Goal: Task Accomplishment & Management: Manage account settings

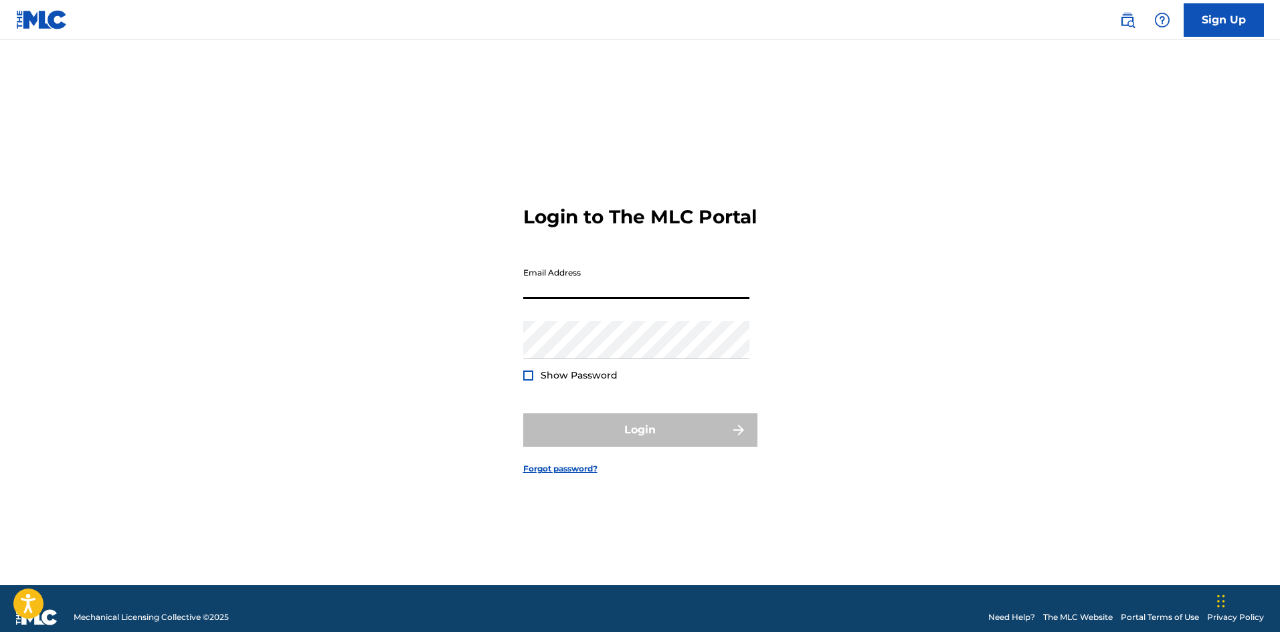
click at [636, 299] on input "Email Address" at bounding box center [636, 280] width 226 height 38
click at [642, 299] on input "[PERSON_NAME][EMAIL_ADDRESS][PERSON_NAME][DOMAIN_NAME]" at bounding box center [636, 280] width 226 height 38
type input "[EMAIL_ADDRESS][DOMAIN_NAME]"
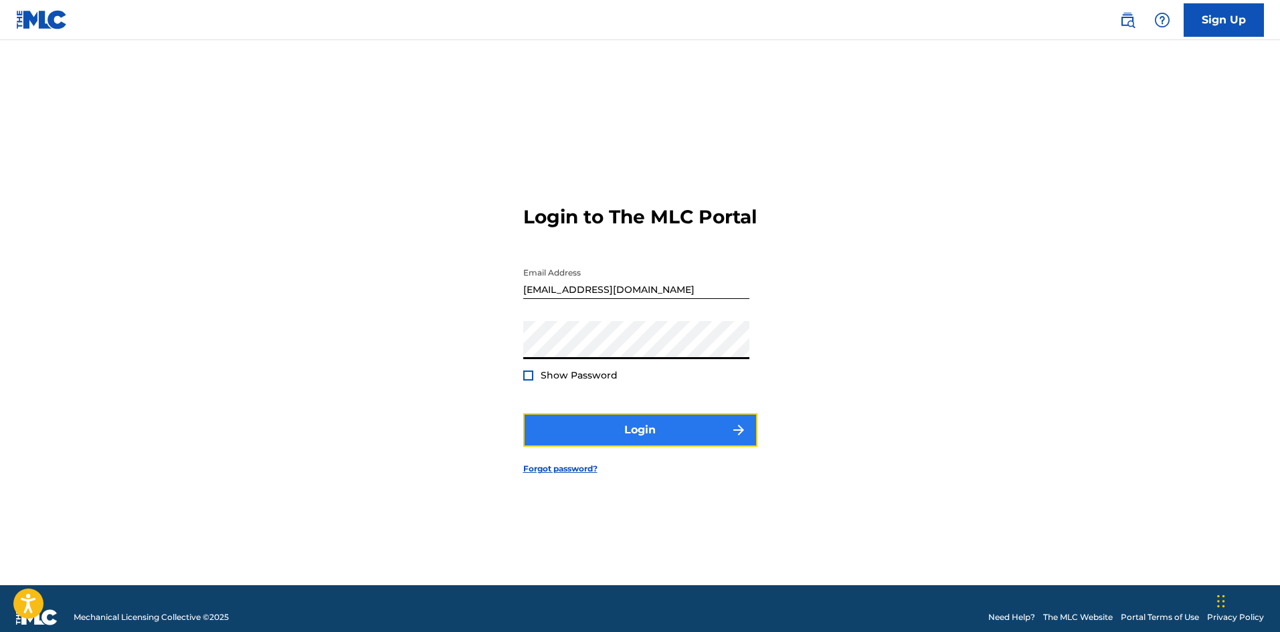
click at [637, 446] on button "Login" at bounding box center [640, 430] width 234 height 33
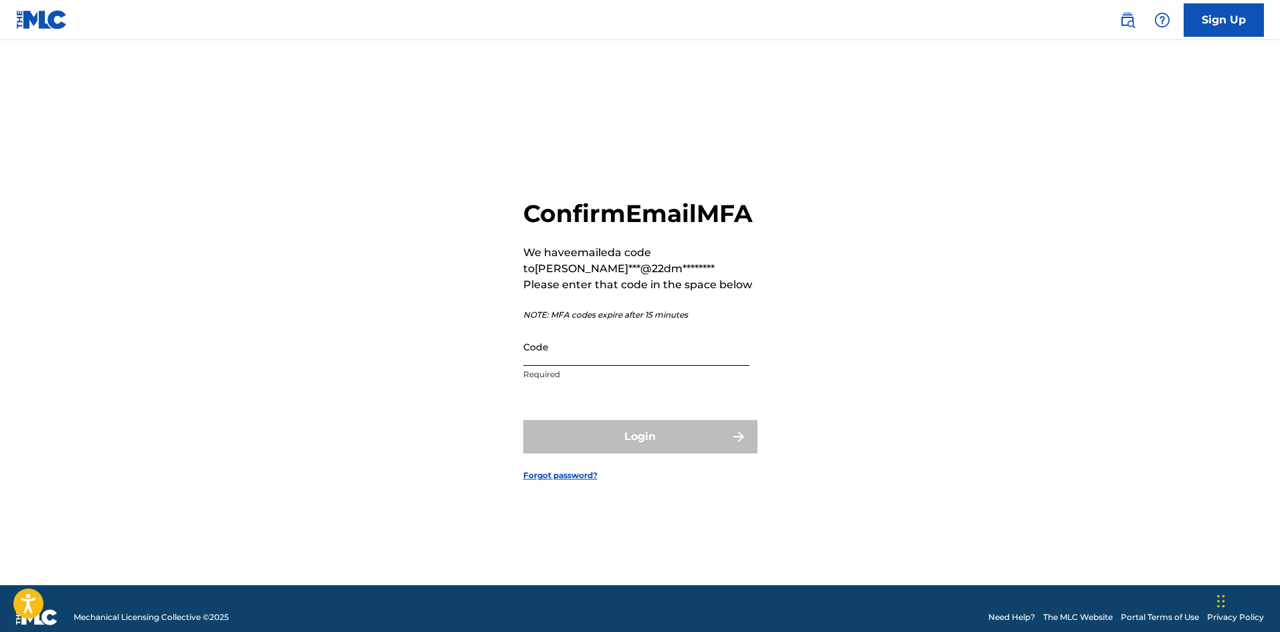
click at [549, 346] on input "Code" at bounding box center [636, 347] width 226 height 38
paste input "530941"
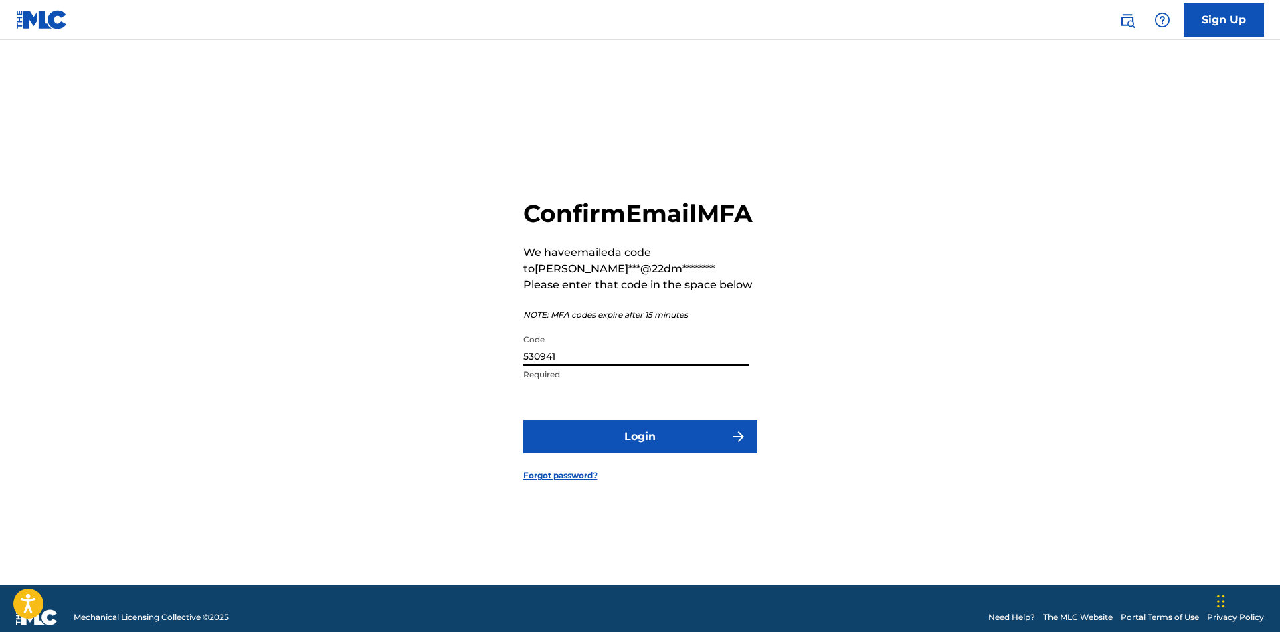
type input "530941"
click at [523, 420] on button "Login" at bounding box center [640, 436] width 234 height 33
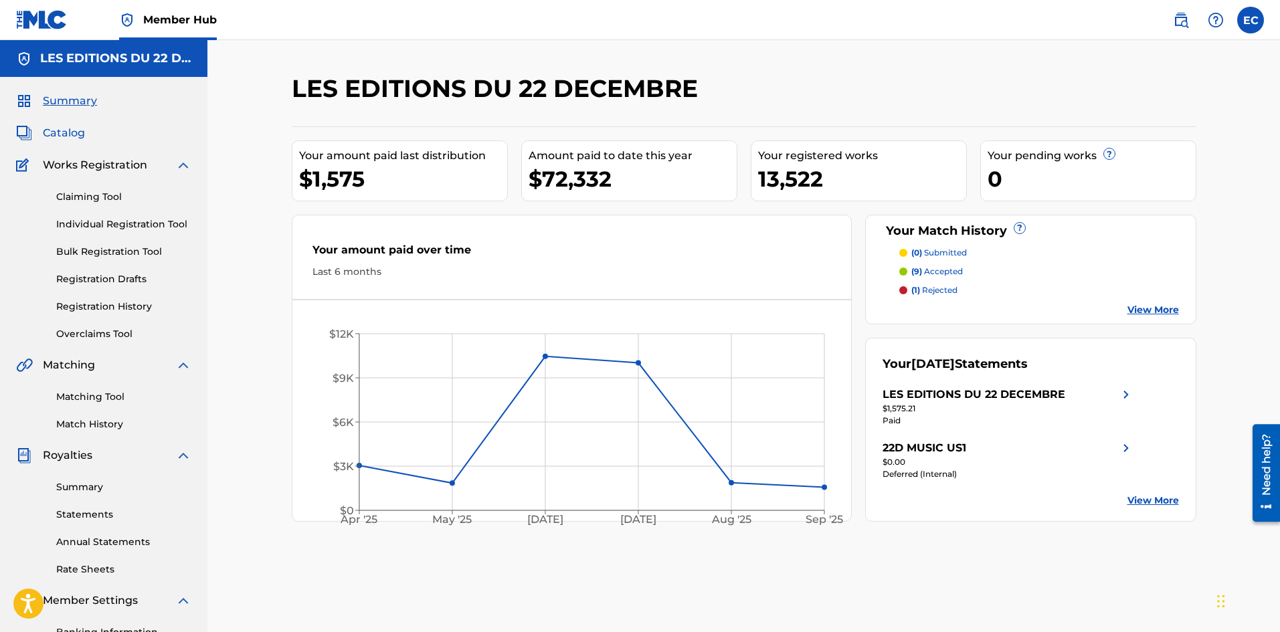
click at [64, 132] on span "Catalog" at bounding box center [64, 133] width 42 height 16
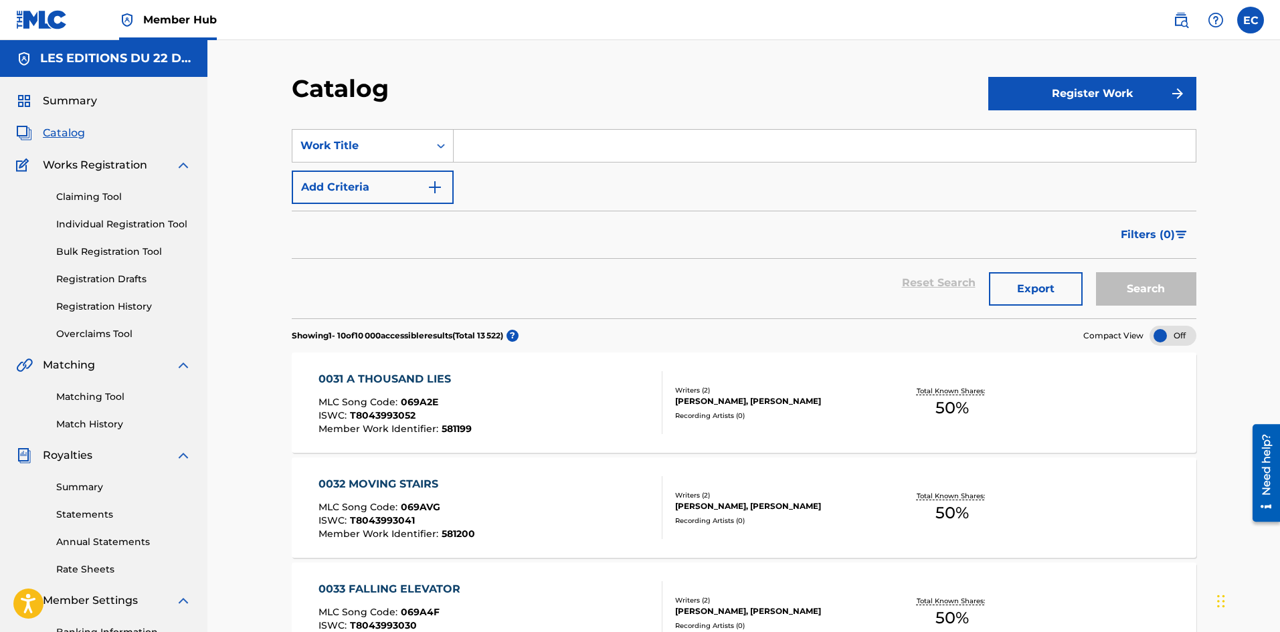
click at [536, 144] on input "Search Form" at bounding box center [825, 146] width 742 height 32
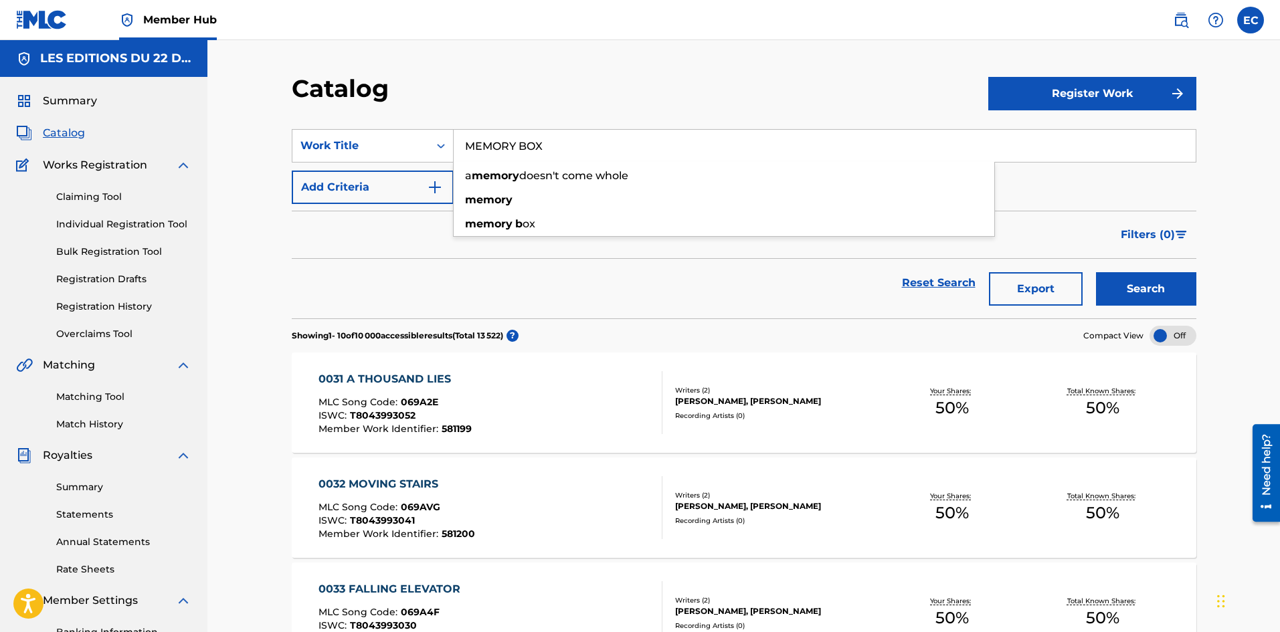
type input "MEMORY BOX"
click at [1096, 272] on button "Search" at bounding box center [1146, 288] width 100 height 33
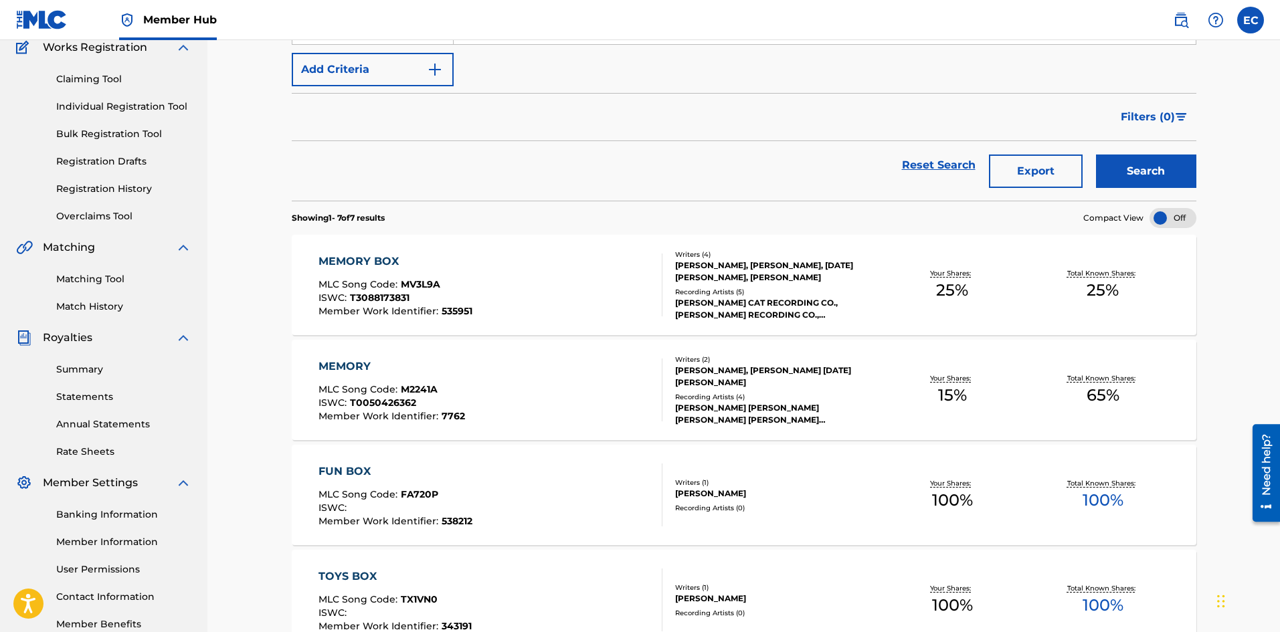
scroll to position [120, 0]
click at [564, 311] on div "MEMORY BOX MLC Song Code : MV3L9A ISWC : T3088173831 Member Work Identifier : 5…" at bounding box center [491, 283] width 344 height 63
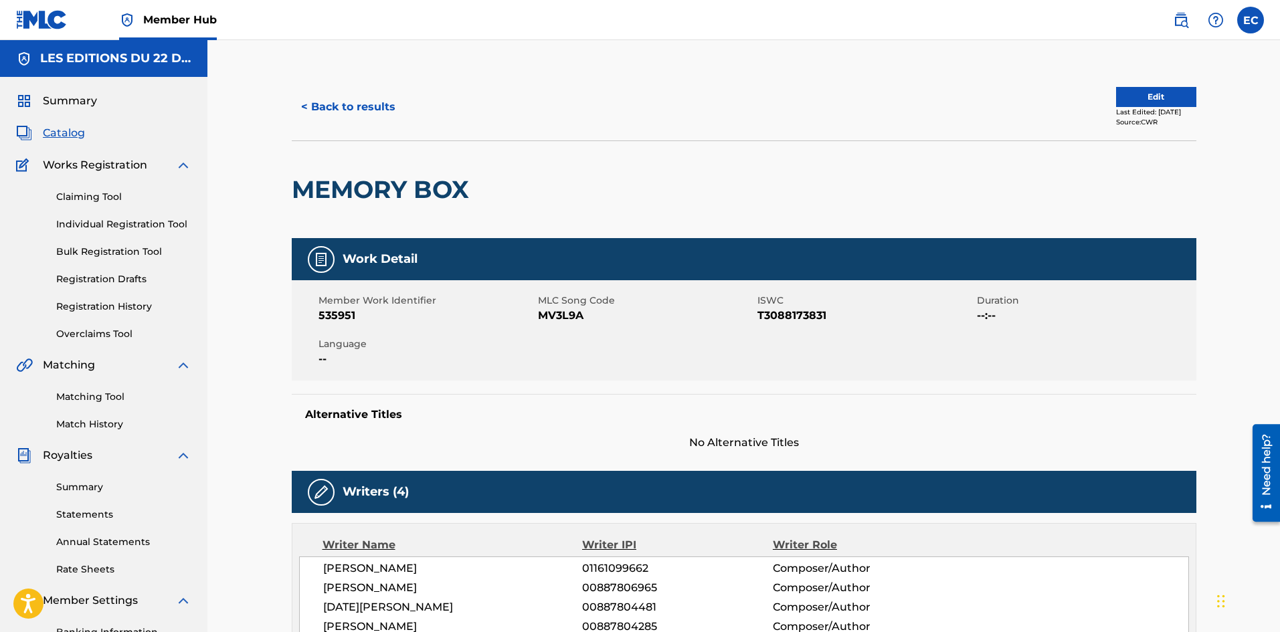
click at [1160, 79] on div "< Back to results Edit Last Edited: [DATE] Source: CWR" at bounding box center [744, 107] width 905 height 67
click at [1160, 86] on div "< Back to results Edit Last Edited: [DATE] Source: CWR" at bounding box center [744, 107] width 905 height 67
click at [1159, 98] on button "Edit" at bounding box center [1156, 97] width 80 height 20
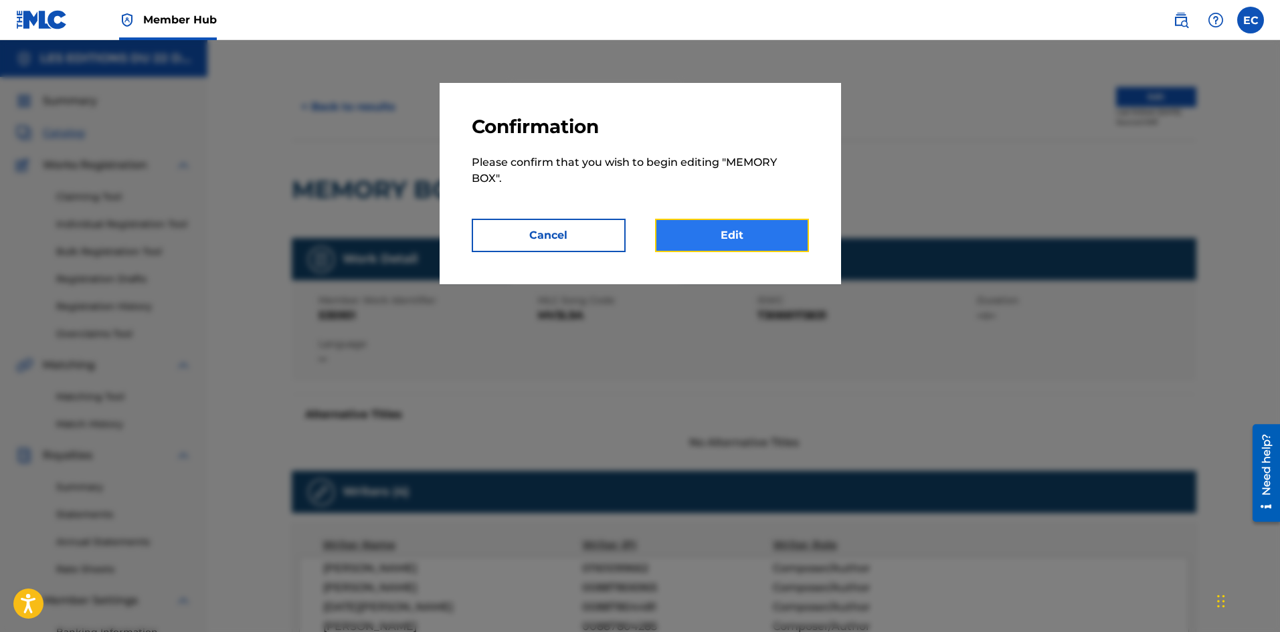
click at [719, 239] on link "Edit" at bounding box center [732, 235] width 154 height 33
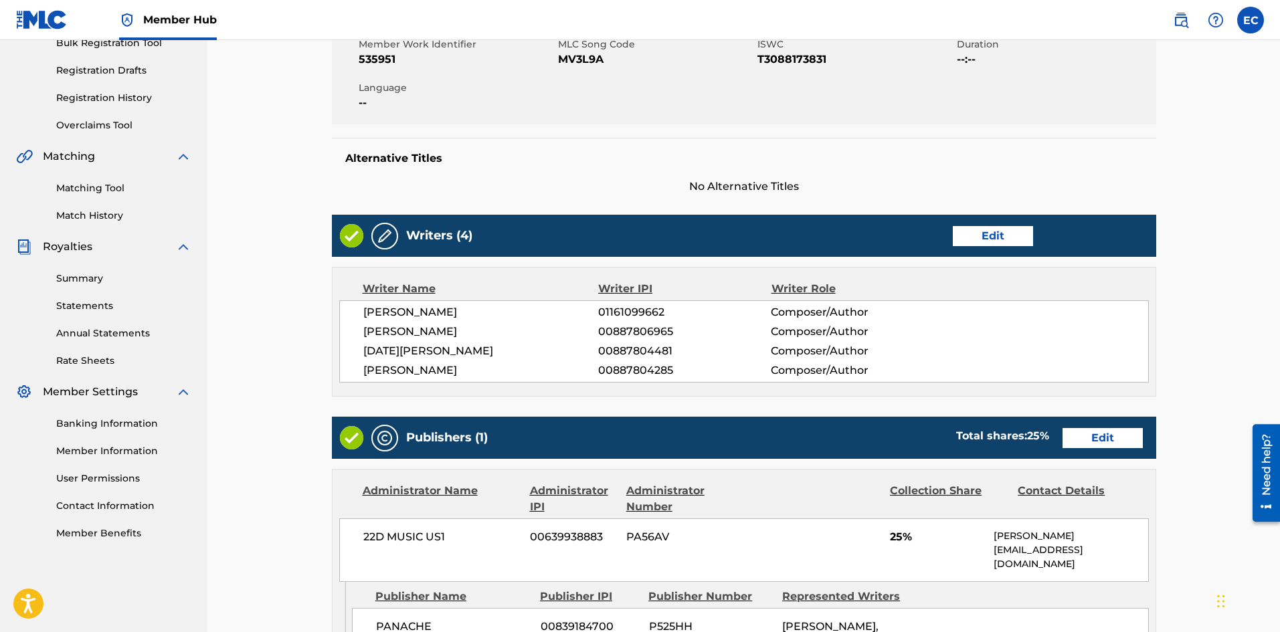
scroll to position [383, 0]
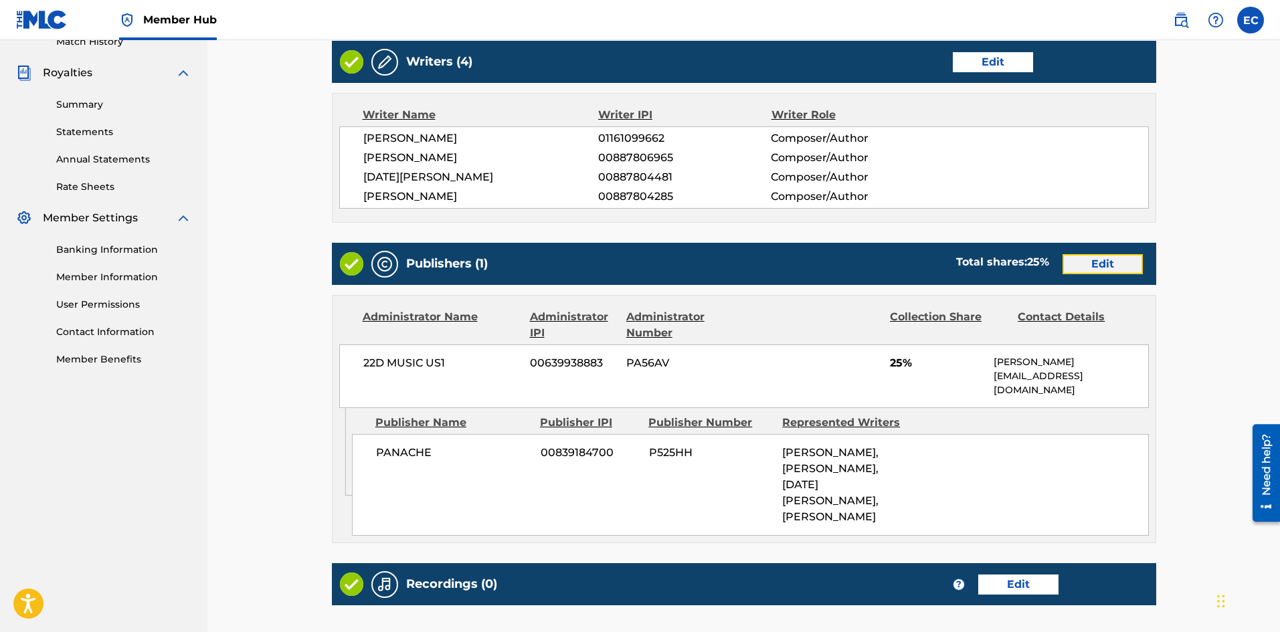
click at [1079, 269] on link "Edit" at bounding box center [1103, 264] width 80 height 20
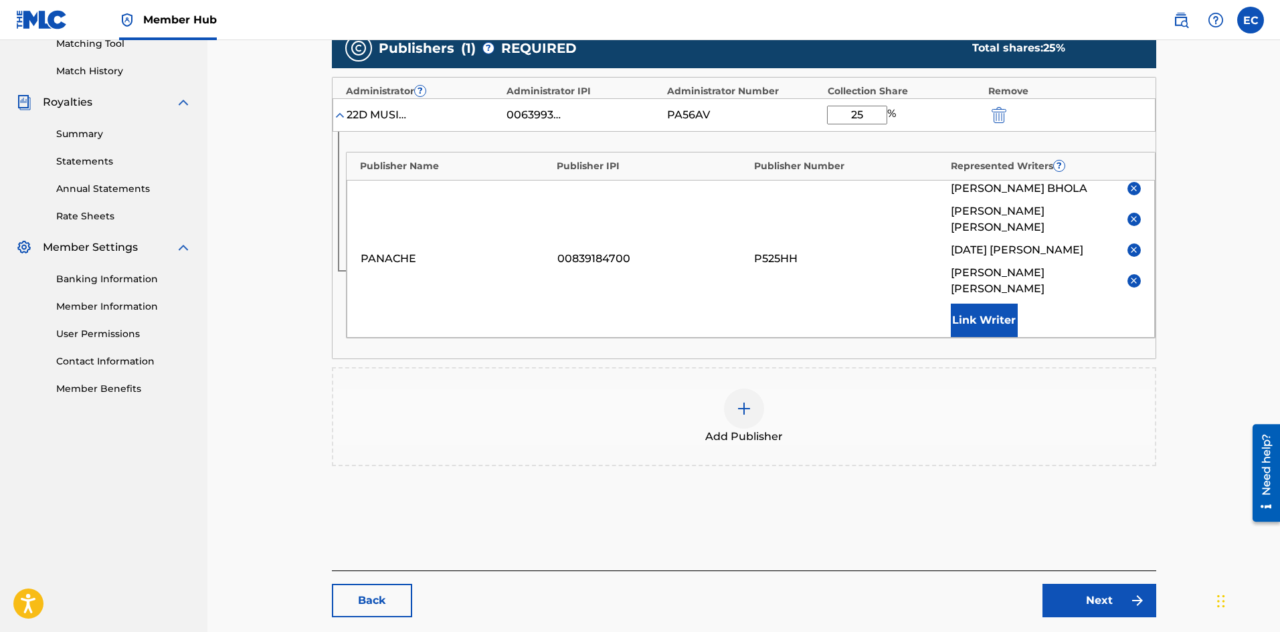
scroll to position [351, 0]
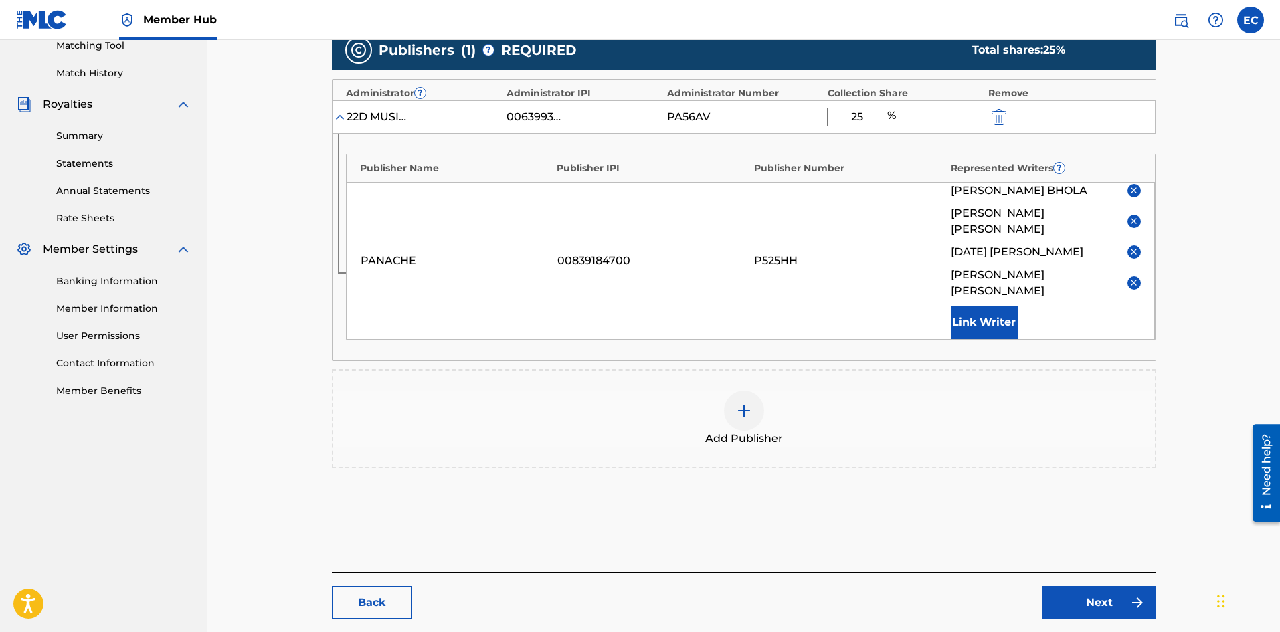
click at [735, 391] on div at bounding box center [744, 411] width 40 height 40
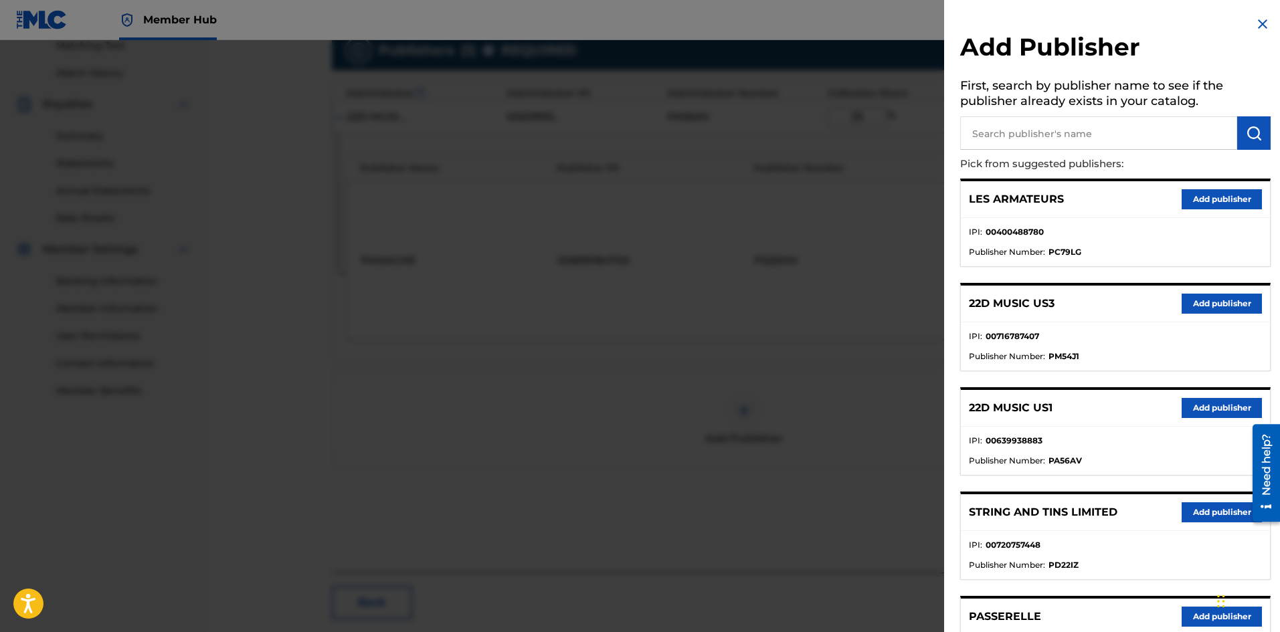
click at [990, 149] on input "text" at bounding box center [1098, 132] width 277 height 33
drag, startPoint x: 1141, startPoint y: 137, endPoint x: 1045, endPoint y: 128, distance: 96.7
click at [1045, 128] on input "[PERSON_NAME] RECORDING" at bounding box center [1098, 132] width 277 height 33
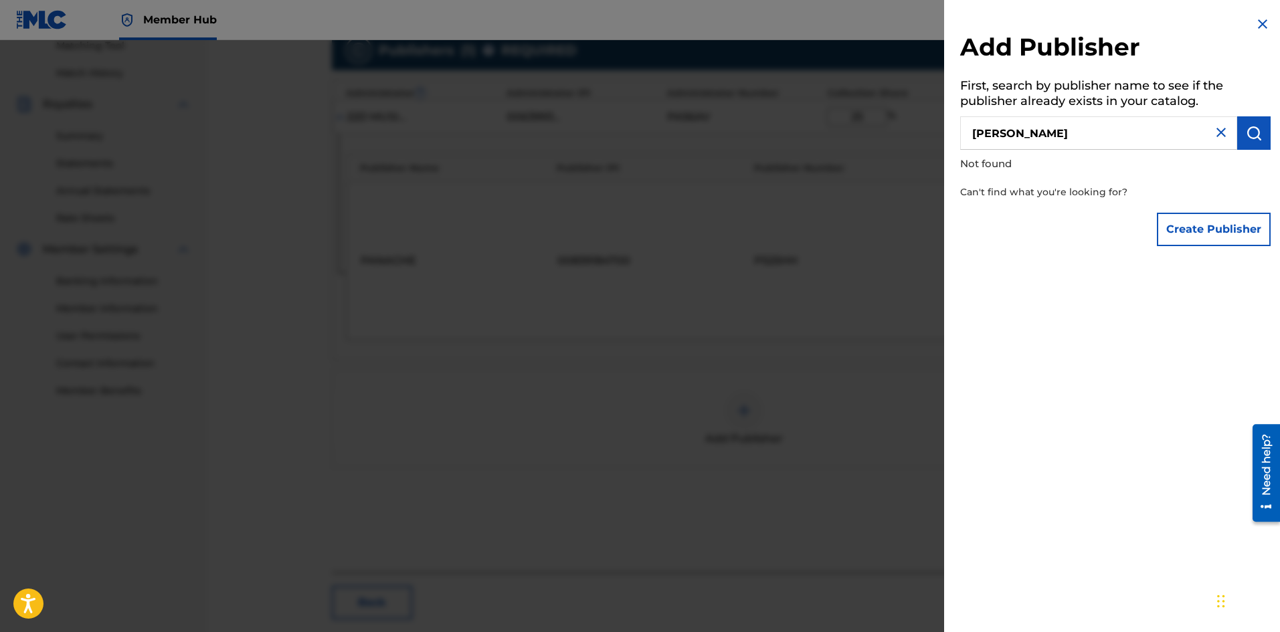
click at [1045, 128] on input "[PERSON_NAME]" at bounding box center [1098, 132] width 277 height 33
type input "[PERSON_NAME]"
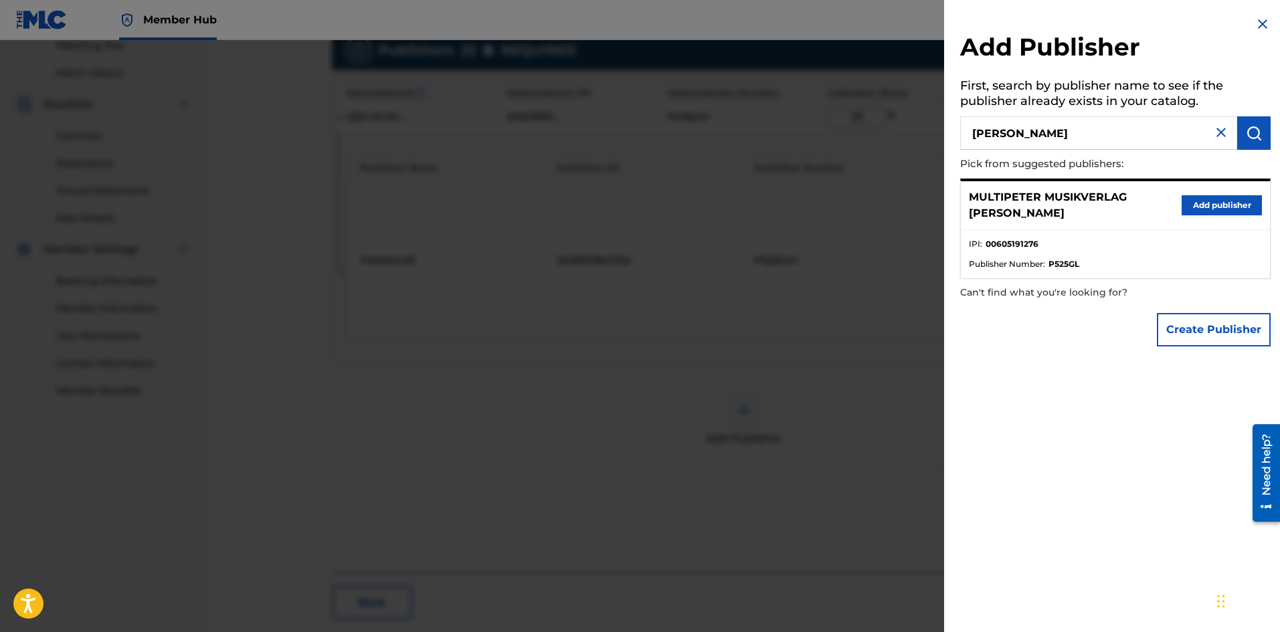
click at [1045, 129] on input "[PERSON_NAME]" at bounding box center [1098, 132] width 277 height 33
type input "P"
click at [1208, 337] on button "Create Publisher" at bounding box center [1214, 329] width 114 height 33
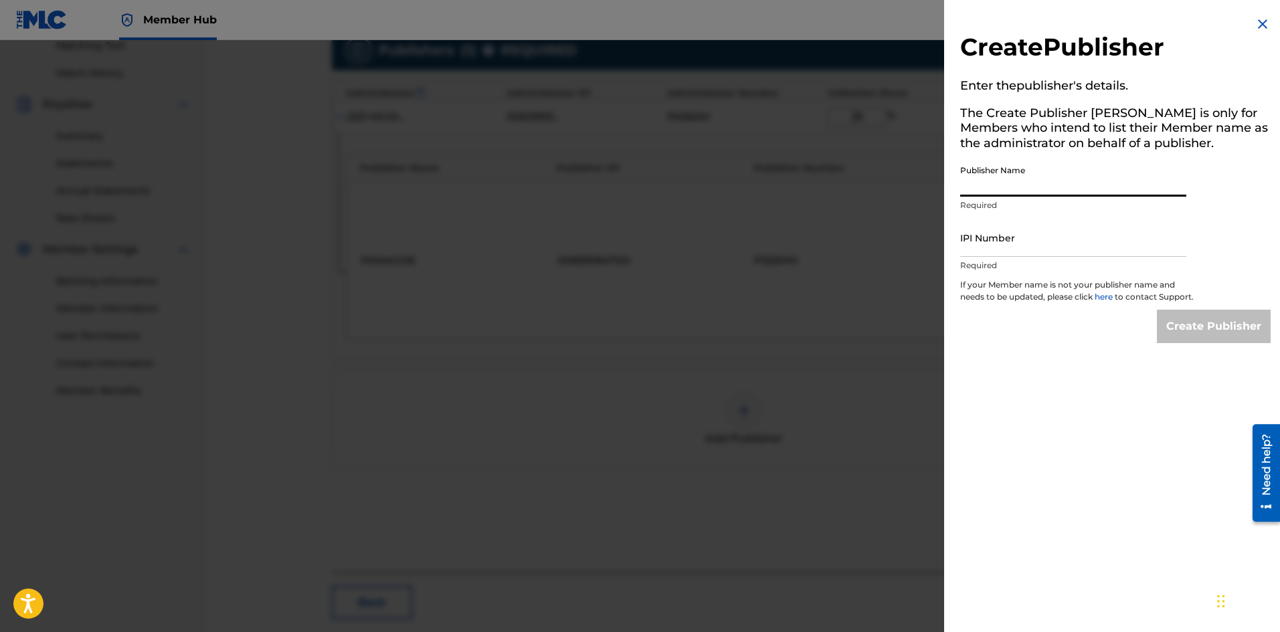
click at [1075, 171] on input "Publisher Name" at bounding box center [1073, 178] width 226 height 38
click at [1005, 183] on input "[PERSON_NAME]" at bounding box center [1073, 178] width 226 height 38
paste input "PUBLISHING PRIVATE LIMITED"
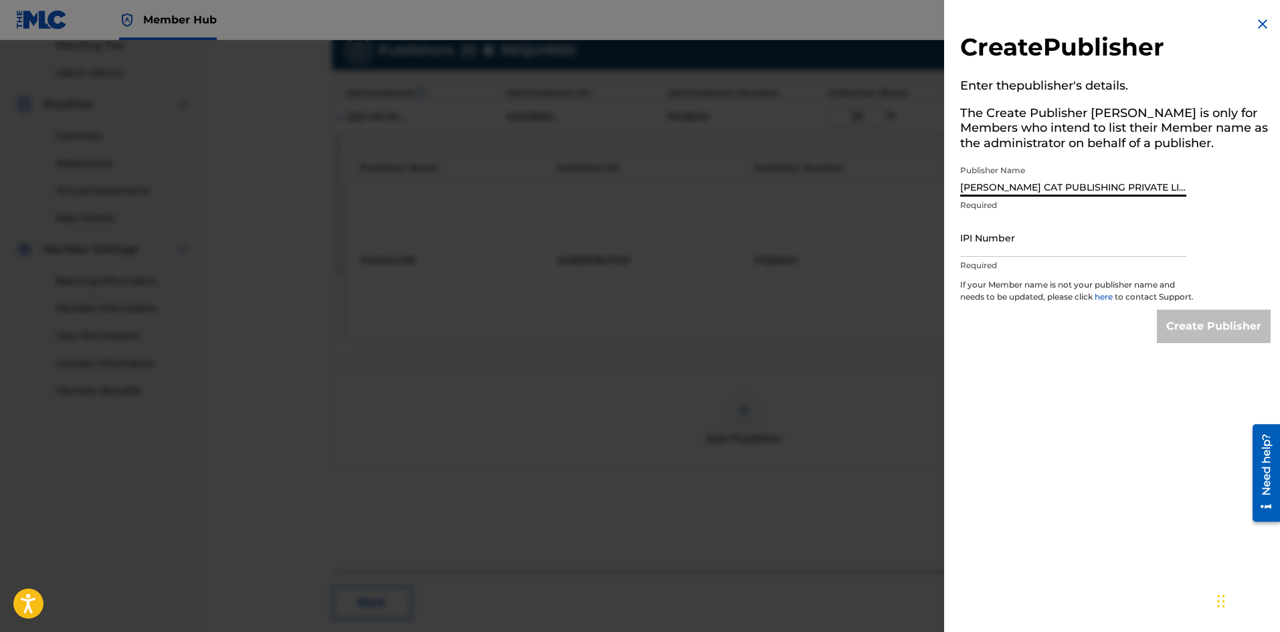
type input "[PERSON_NAME] CAT PUBLISHING PRIVATE LIMITED"
click at [1055, 234] on input "IPI Number" at bounding box center [1073, 238] width 226 height 38
paste input "1137975034"
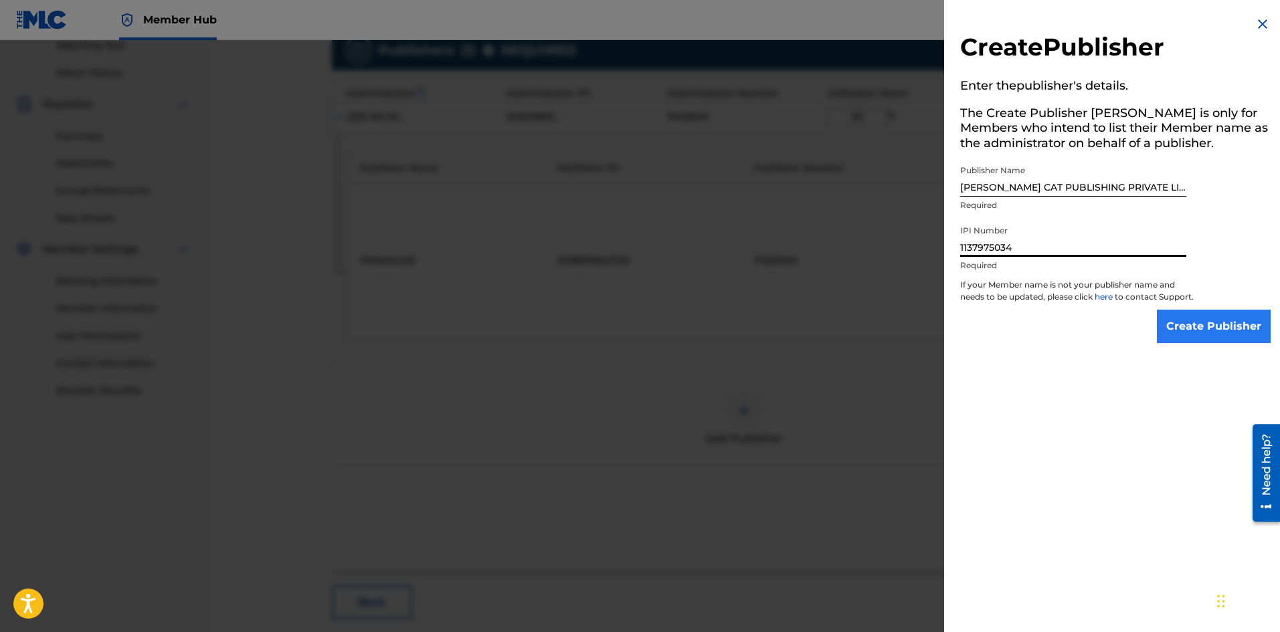
type input "1137975034"
click at [1211, 333] on input "Create Publisher" at bounding box center [1214, 326] width 114 height 33
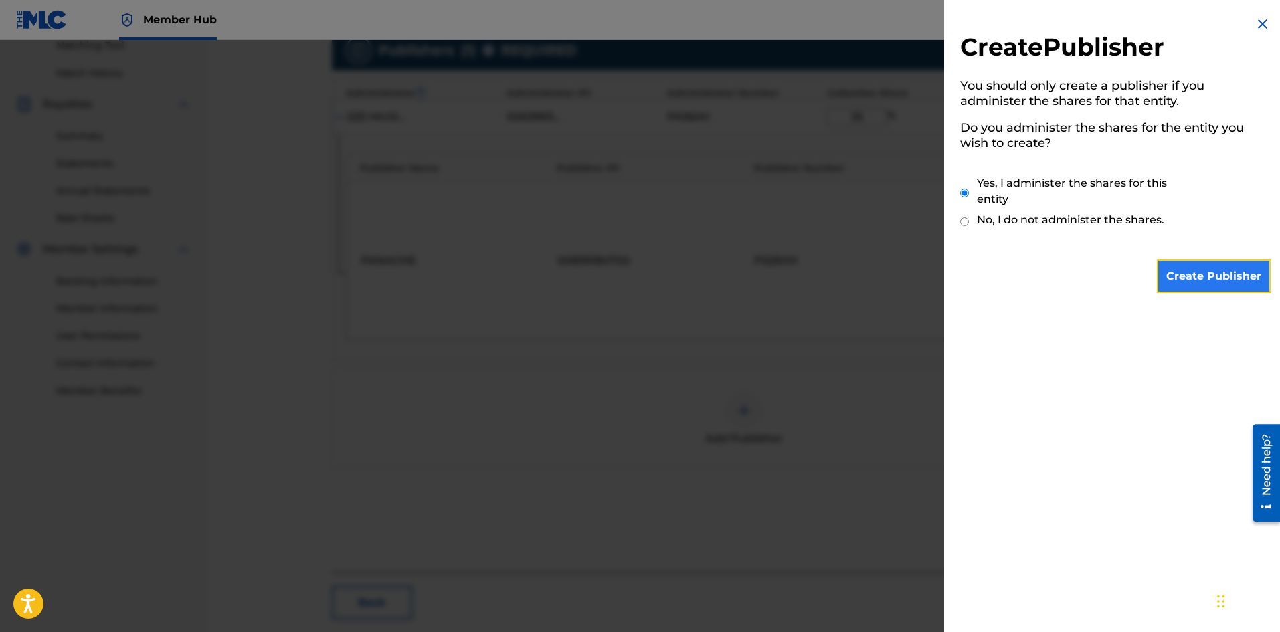
click at [1215, 277] on input "Create Publisher" at bounding box center [1214, 276] width 114 height 33
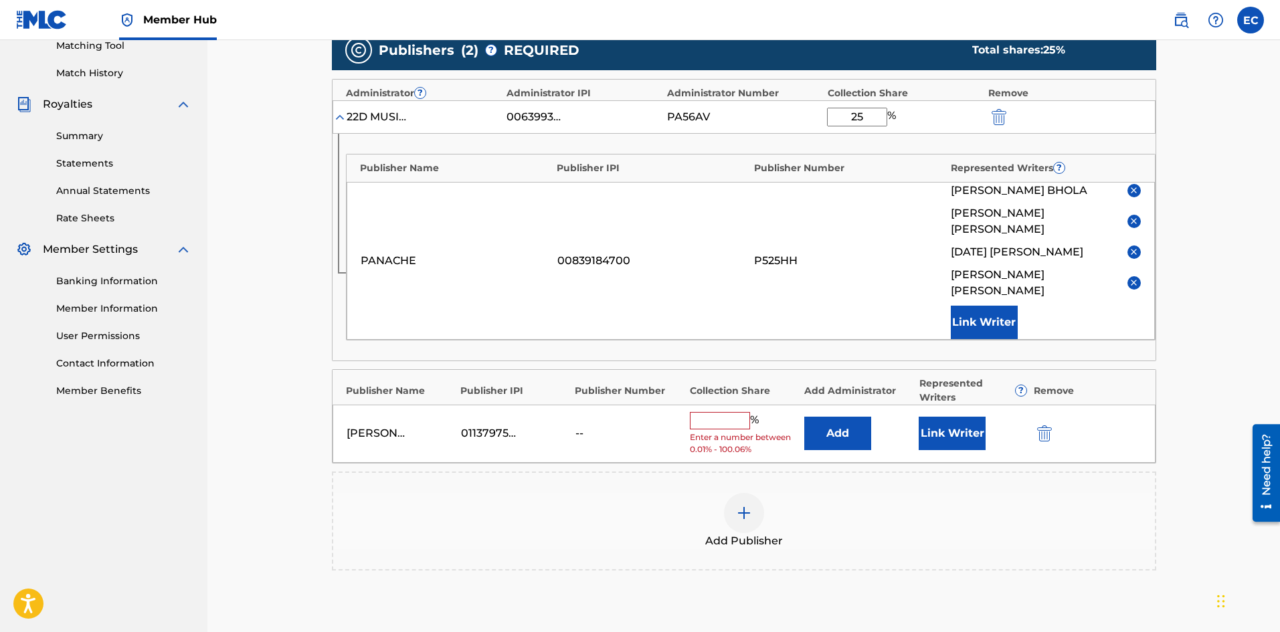
click at [742, 412] on input "text" at bounding box center [720, 420] width 60 height 17
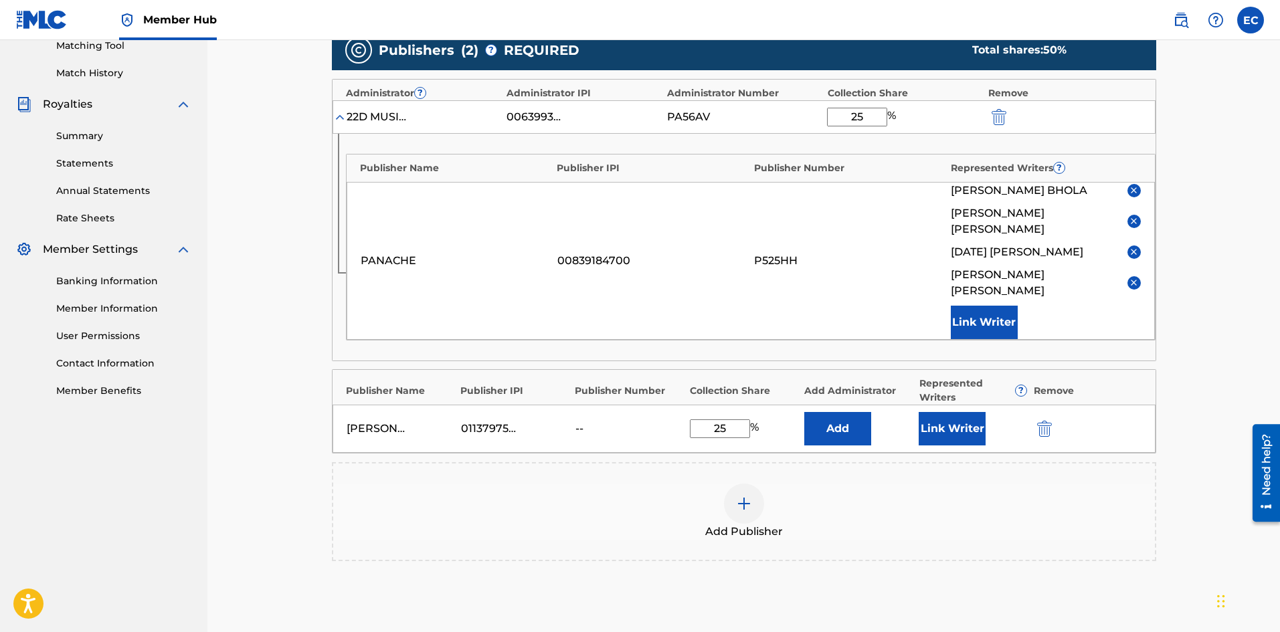
type input "25"
click at [610, 484] on div "Add Publisher" at bounding box center [744, 512] width 822 height 56
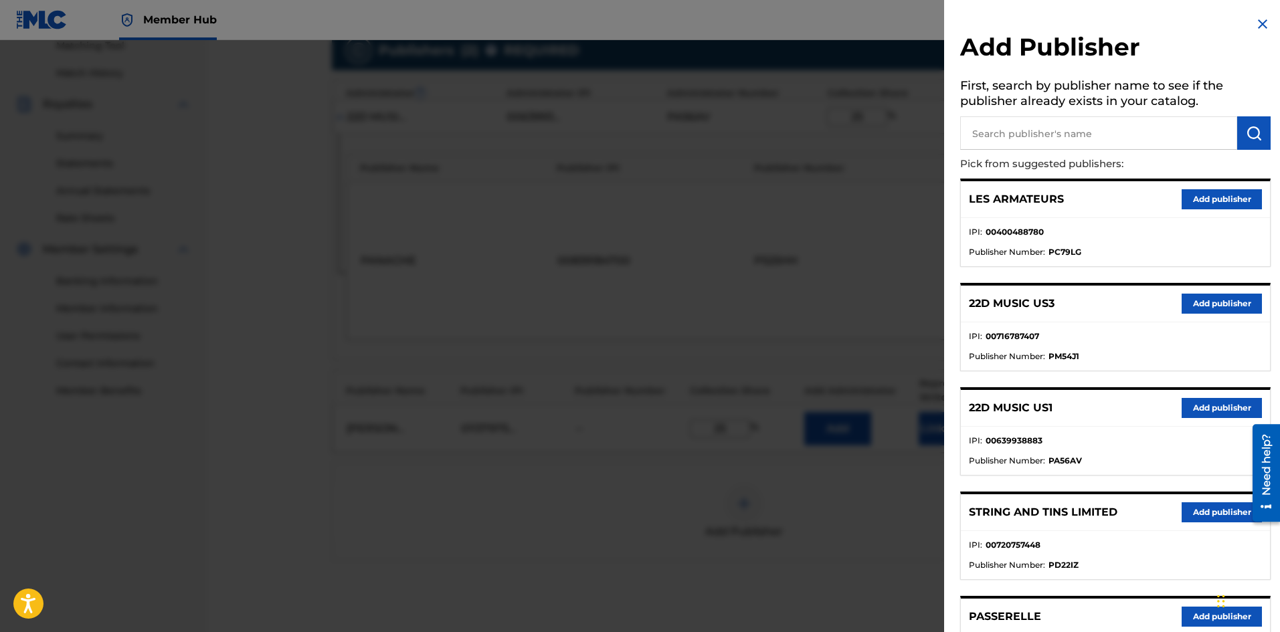
click at [1260, 32] on h2 "Add Publisher" at bounding box center [1115, 49] width 311 height 34
click at [1260, 22] on img at bounding box center [1263, 24] width 16 height 16
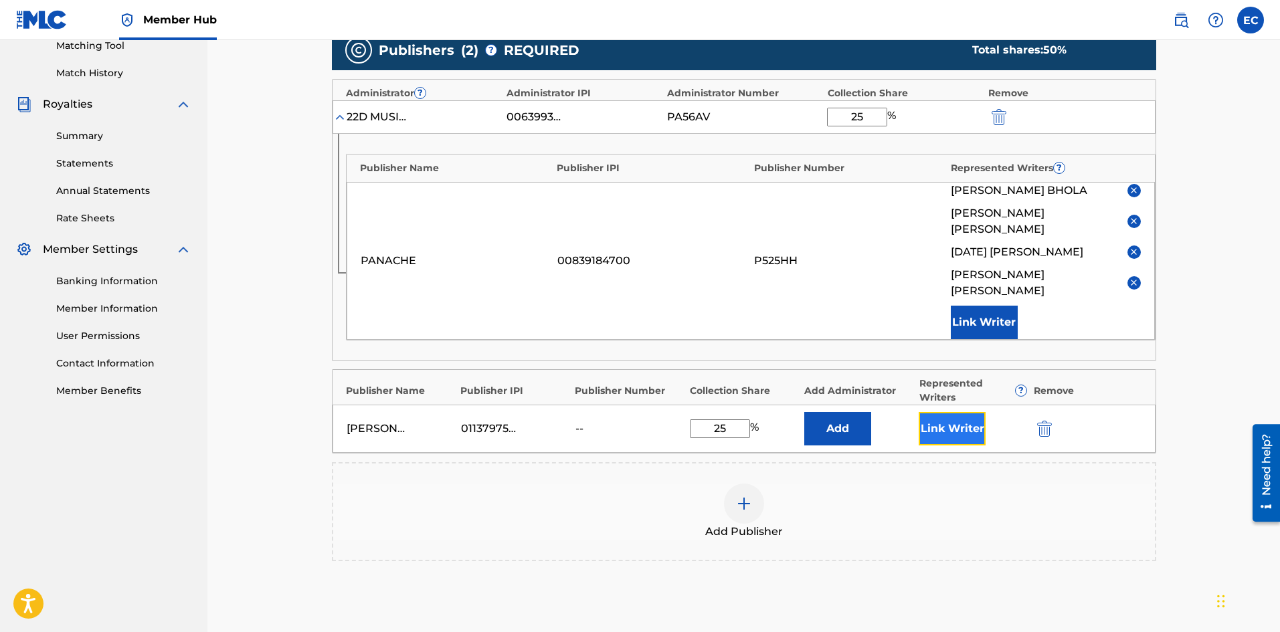
click at [933, 412] on button "Link Writer" at bounding box center [952, 428] width 67 height 33
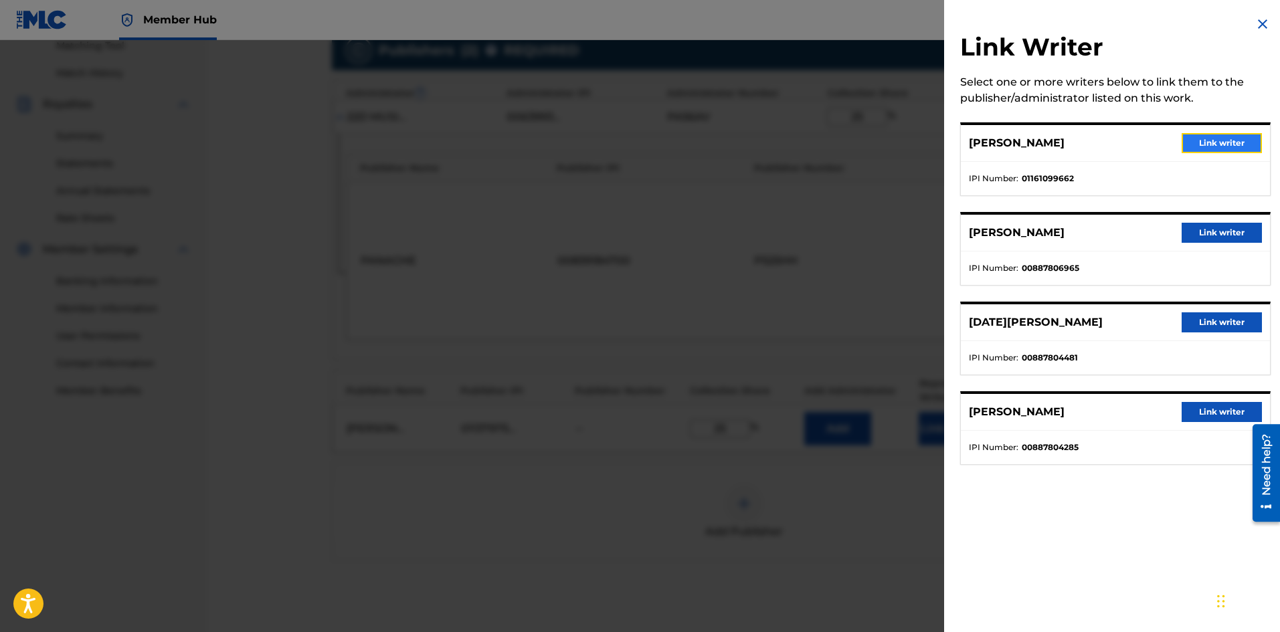
click at [1222, 143] on button "Link writer" at bounding box center [1222, 143] width 80 height 20
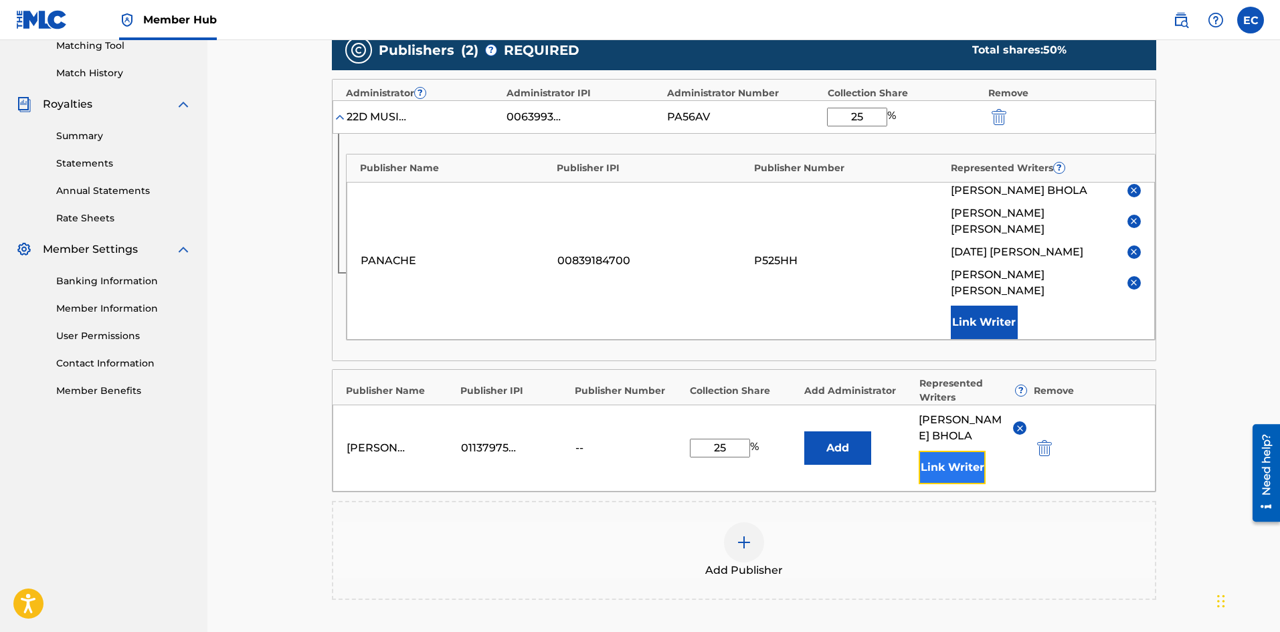
click at [961, 451] on button "Link Writer" at bounding box center [952, 467] width 67 height 33
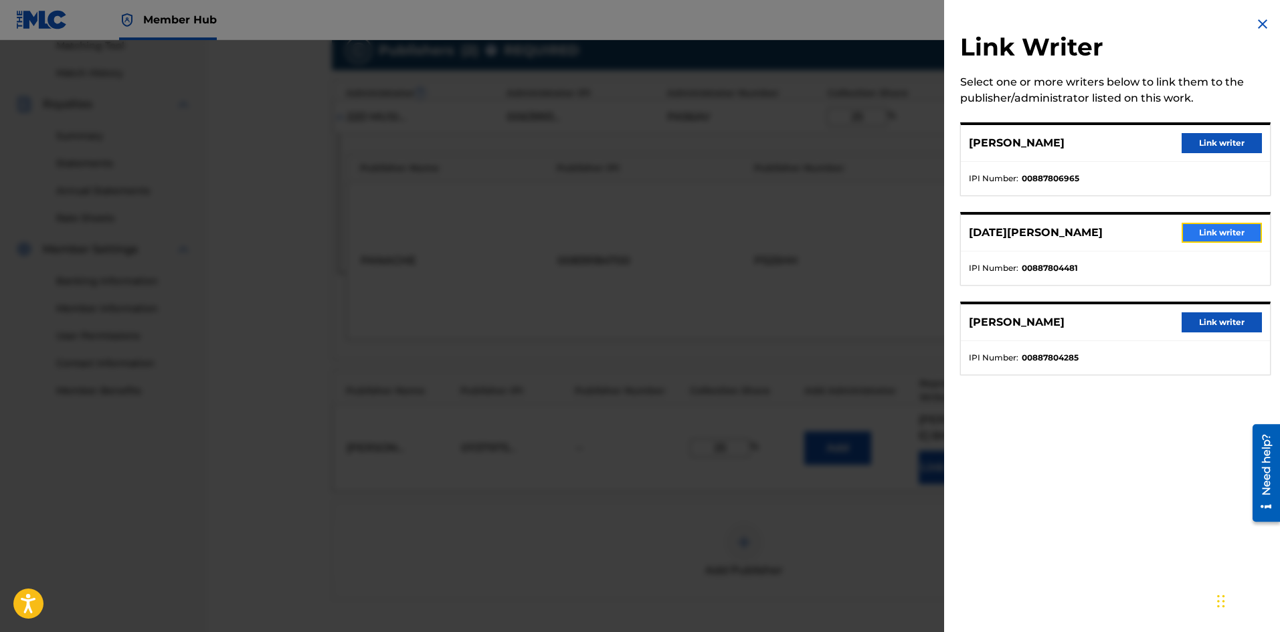
click at [1223, 241] on button "Link writer" at bounding box center [1222, 233] width 80 height 20
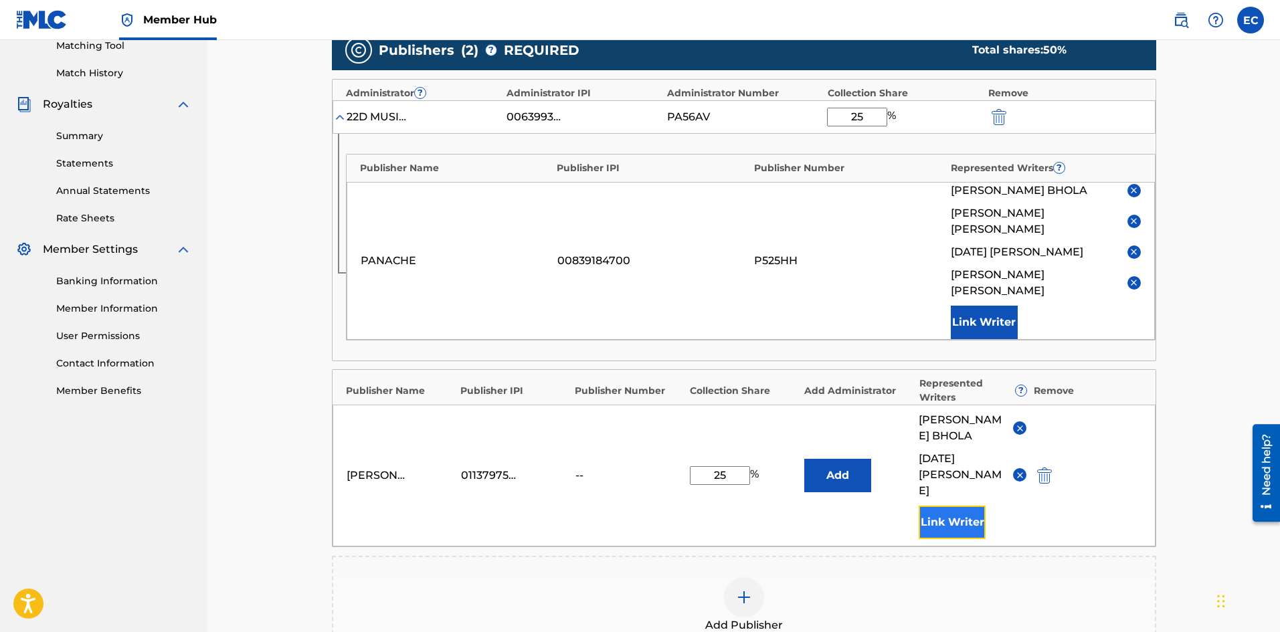
click at [943, 506] on button "Link Writer" at bounding box center [952, 522] width 67 height 33
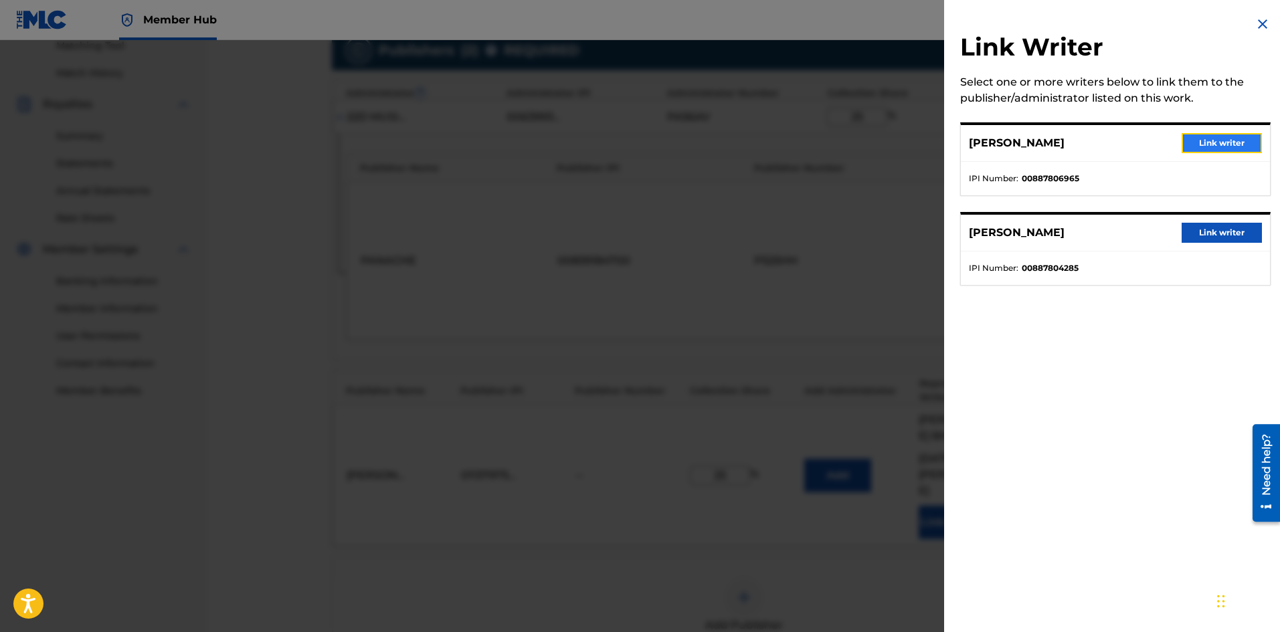
click at [1232, 143] on button "Link writer" at bounding box center [1222, 143] width 80 height 20
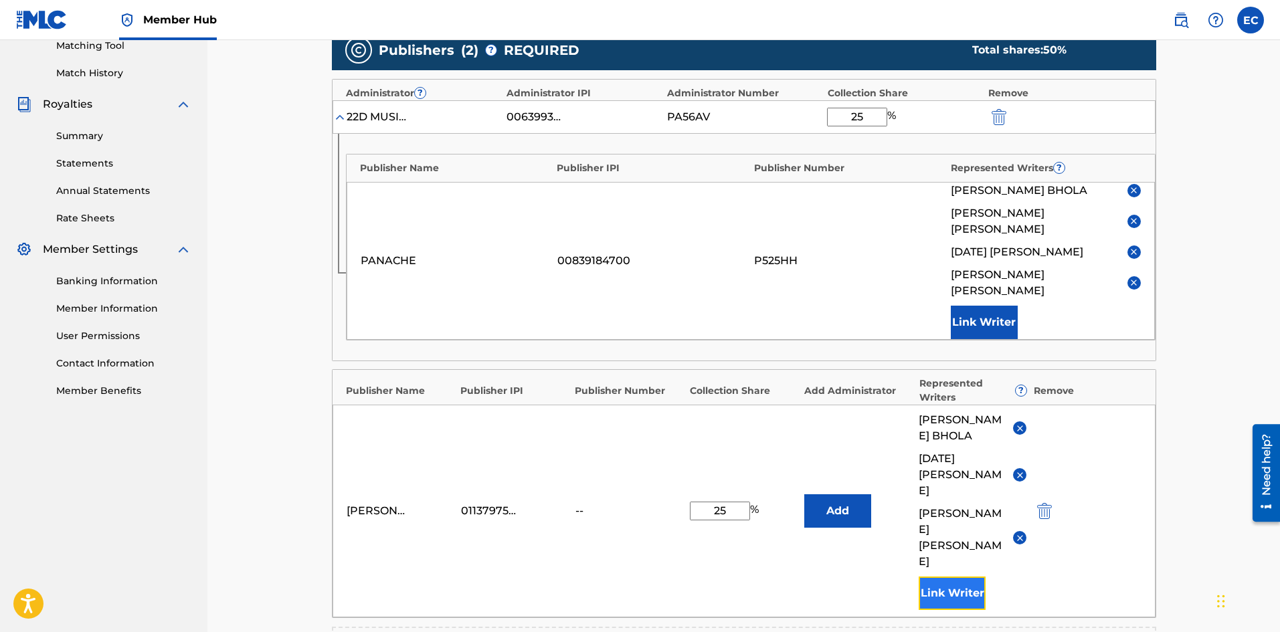
click at [945, 577] on button "Link Writer" at bounding box center [952, 593] width 67 height 33
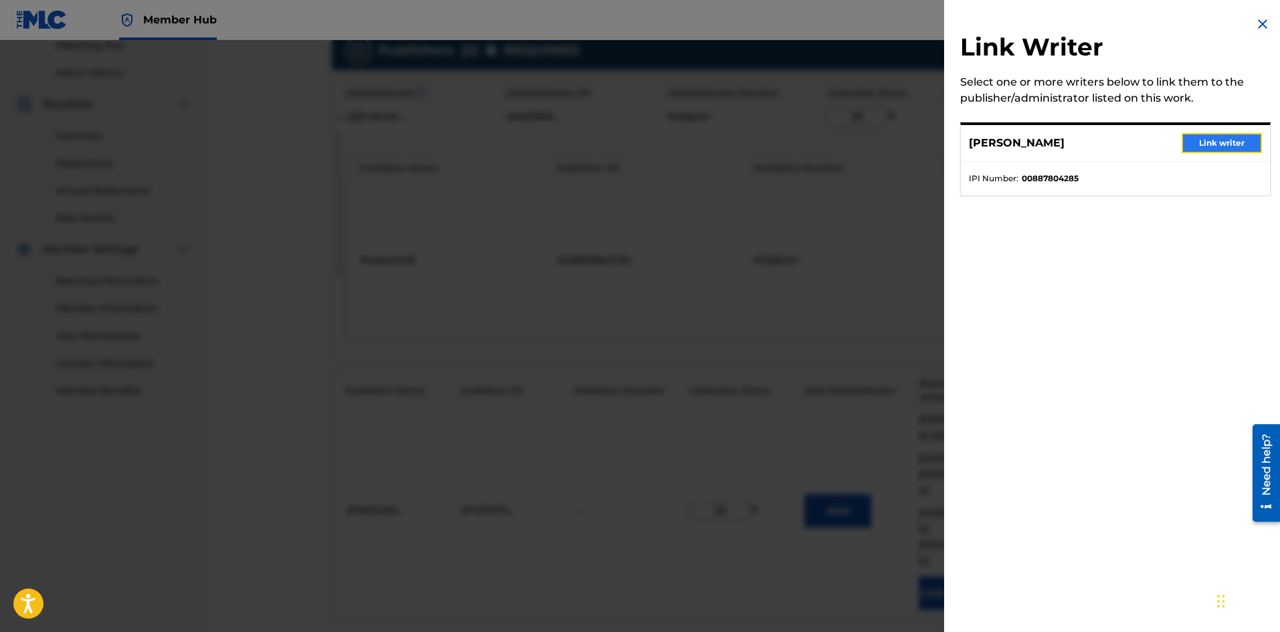
click at [1235, 141] on button "Link writer" at bounding box center [1222, 143] width 80 height 20
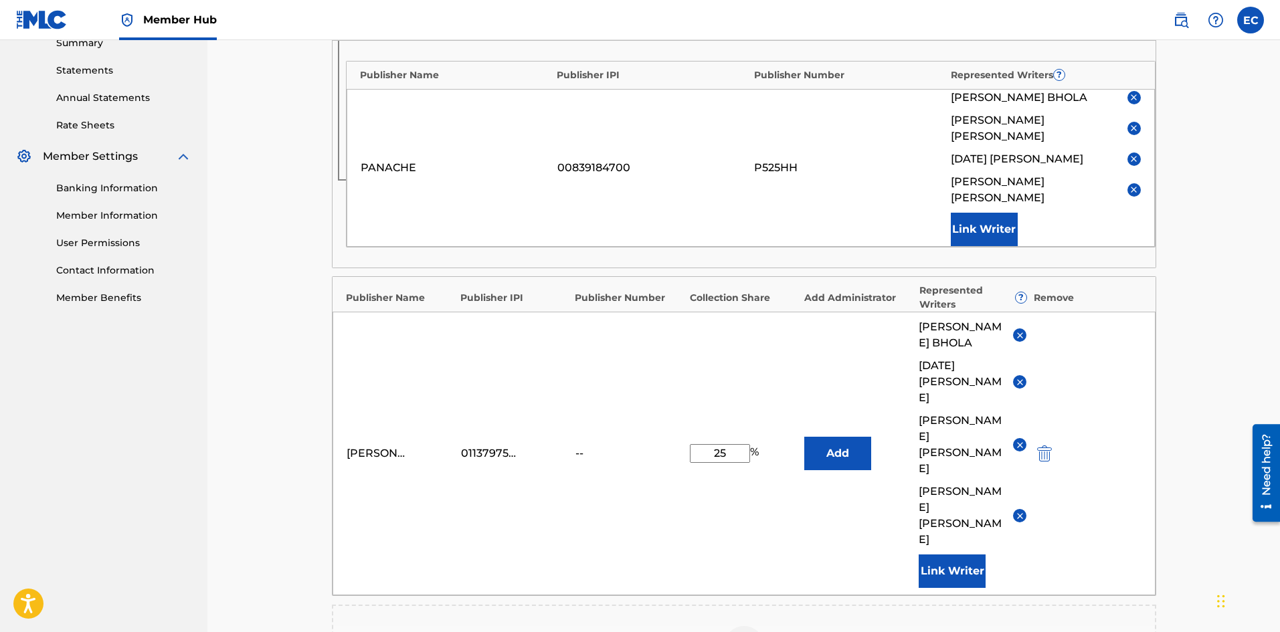
scroll to position [445, 0]
click at [837, 436] on button "Add" at bounding box center [837, 452] width 67 height 33
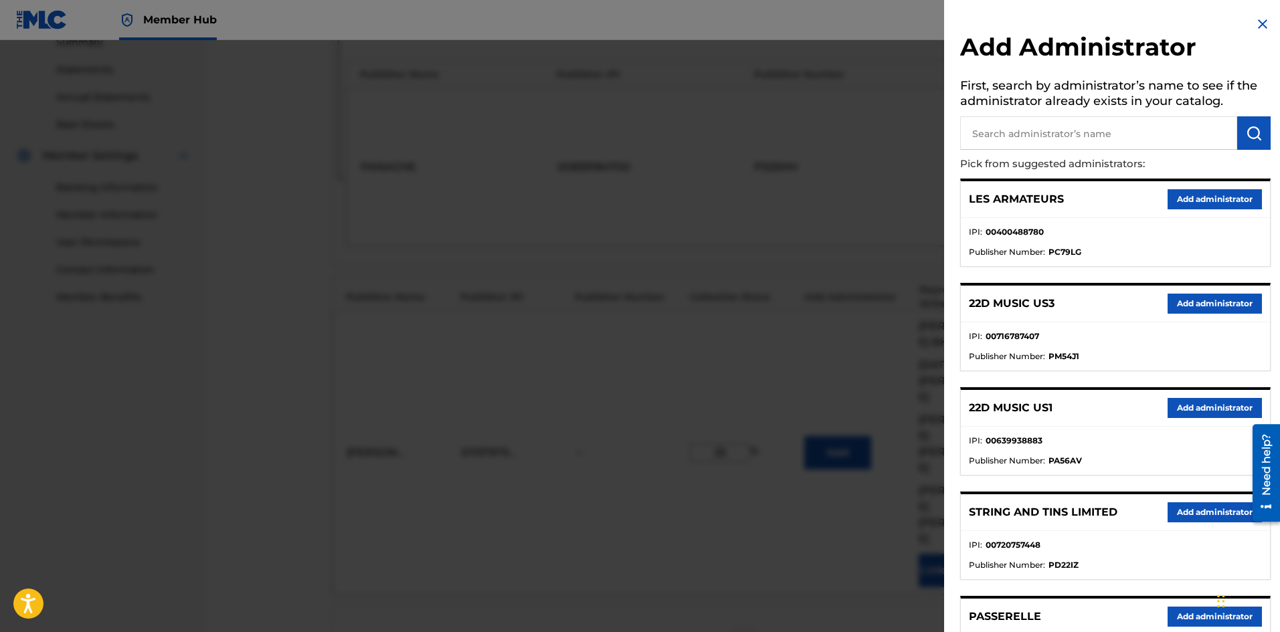
click at [1084, 130] on input "text" at bounding box center [1098, 132] width 277 height 33
click at [1192, 412] on button "Add administrator" at bounding box center [1215, 408] width 94 height 20
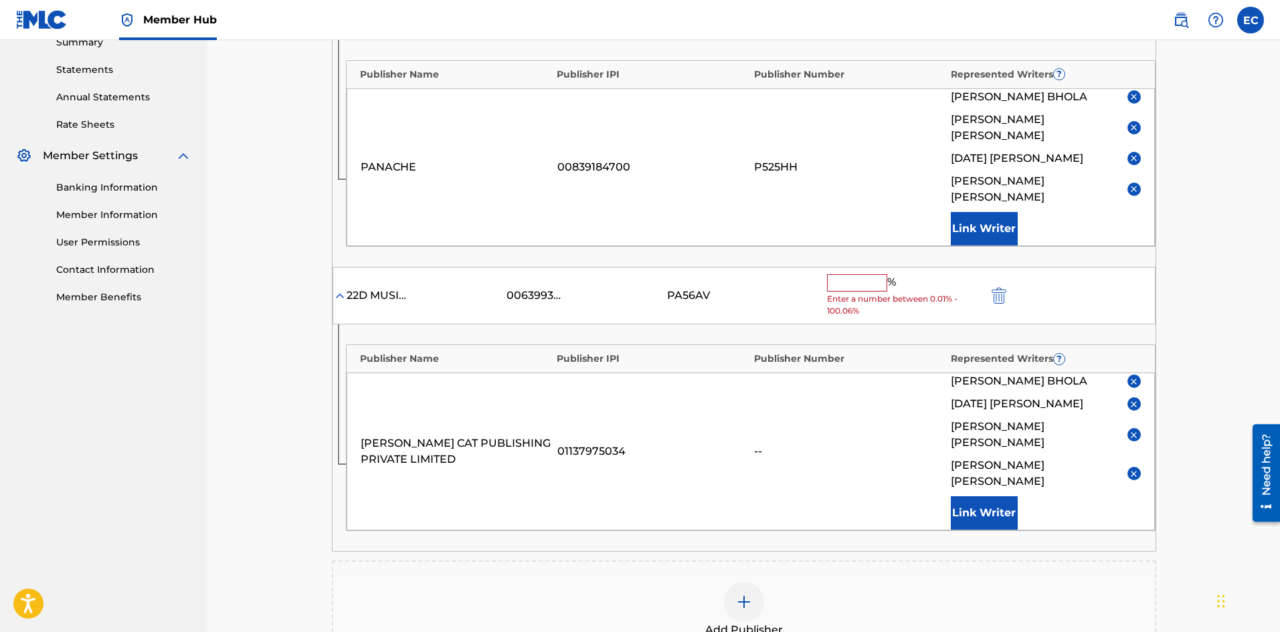
click at [845, 274] on input "text" at bounding box center [857, 282] width 60 height 17
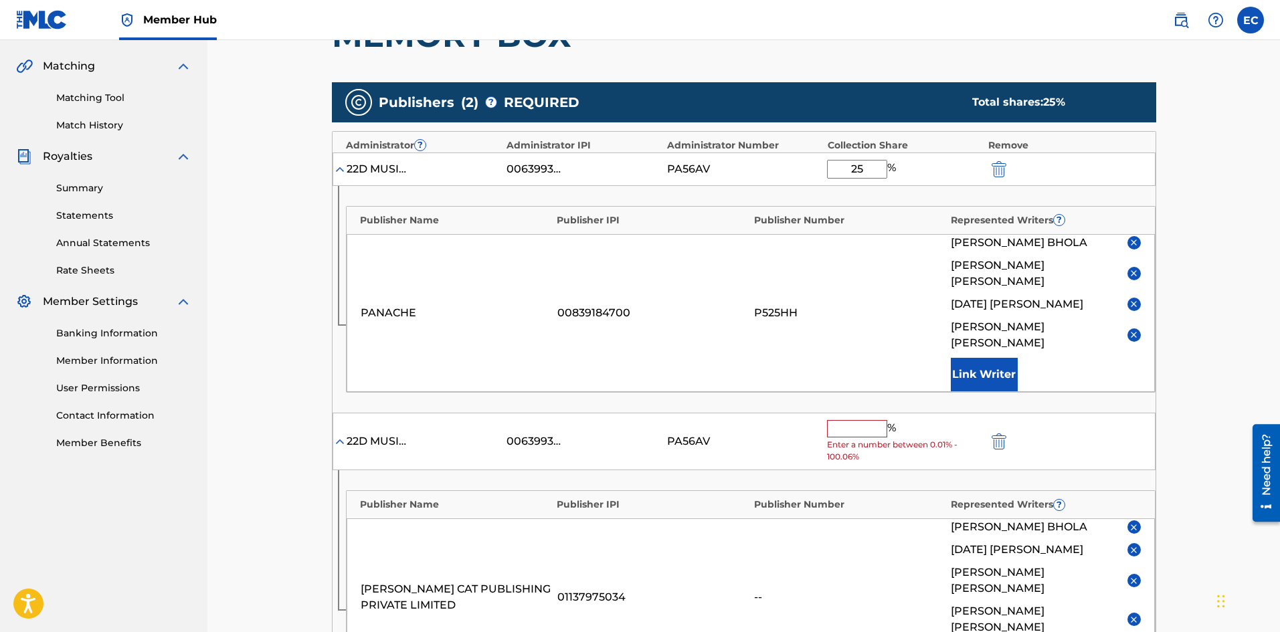
scroll to position [298, 0]
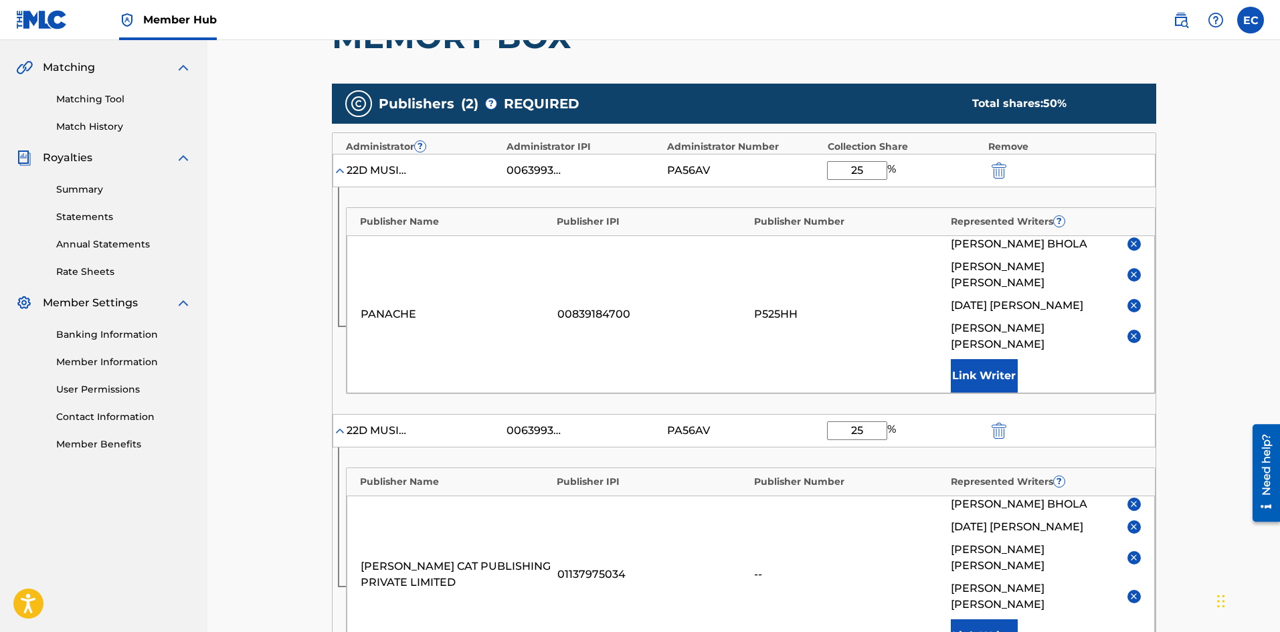
type input "25"
click at [286, 468] on div "Catalog Enter Work Details Add Writers Add Publishers & Shares Add Recording Re…" at bounding box center [744, 365] width 937 height 1178
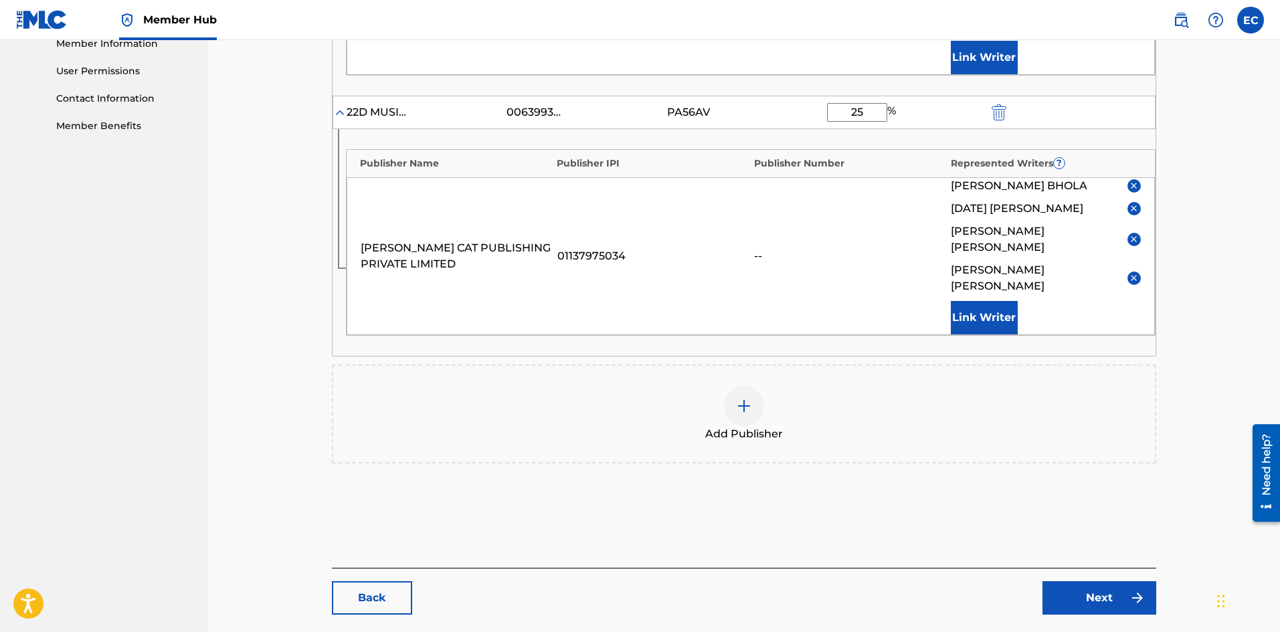
scroll to position [619, 0]
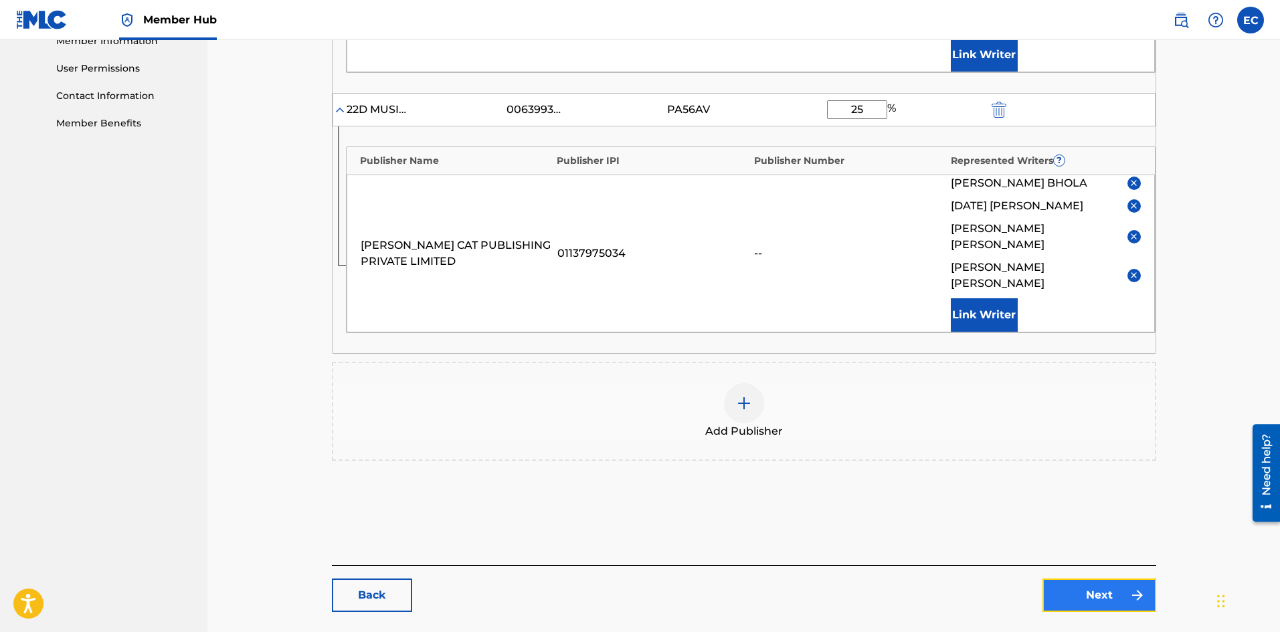
click at [1126, 579] on link "Next" at bounding box center [1100, 595] width 114 height 33
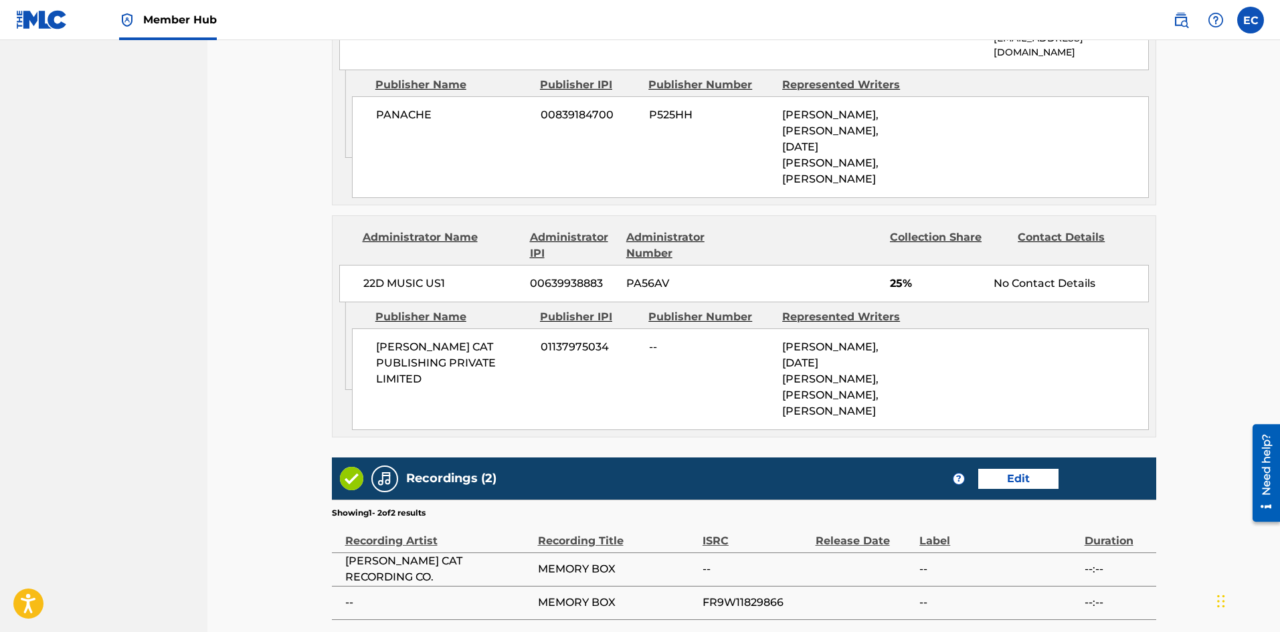
scroll to position [878, 0]
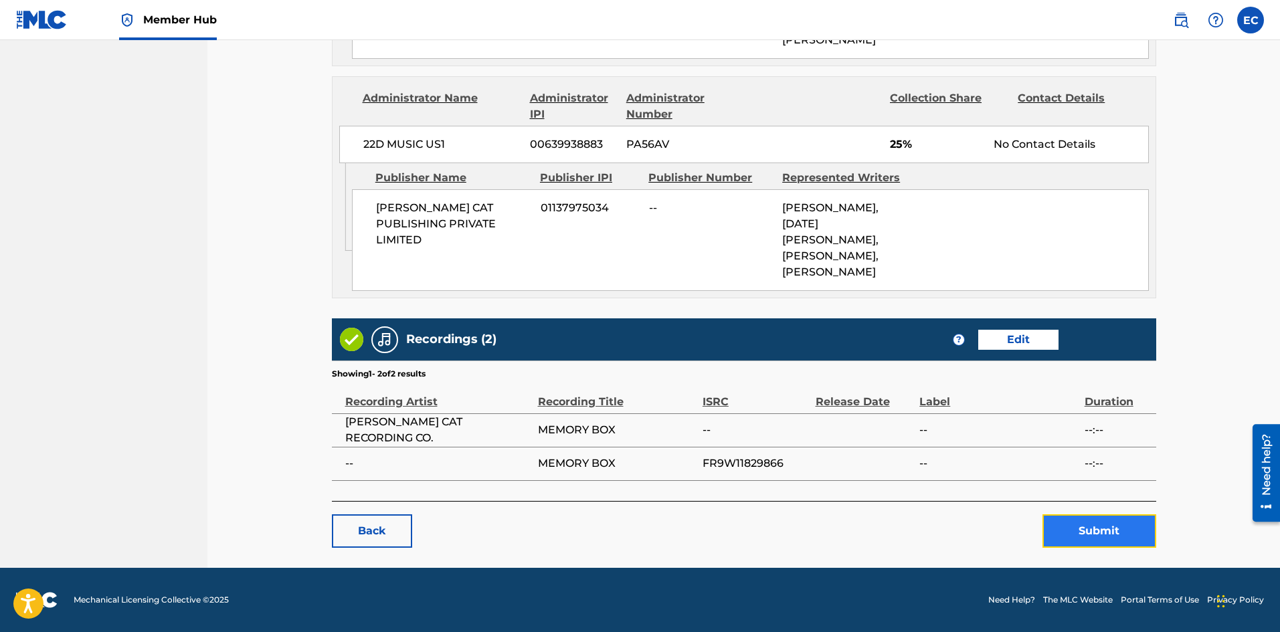
click at [1090, 539] on button "Submit" at bounding box center [1100, 531] width 114 height 33
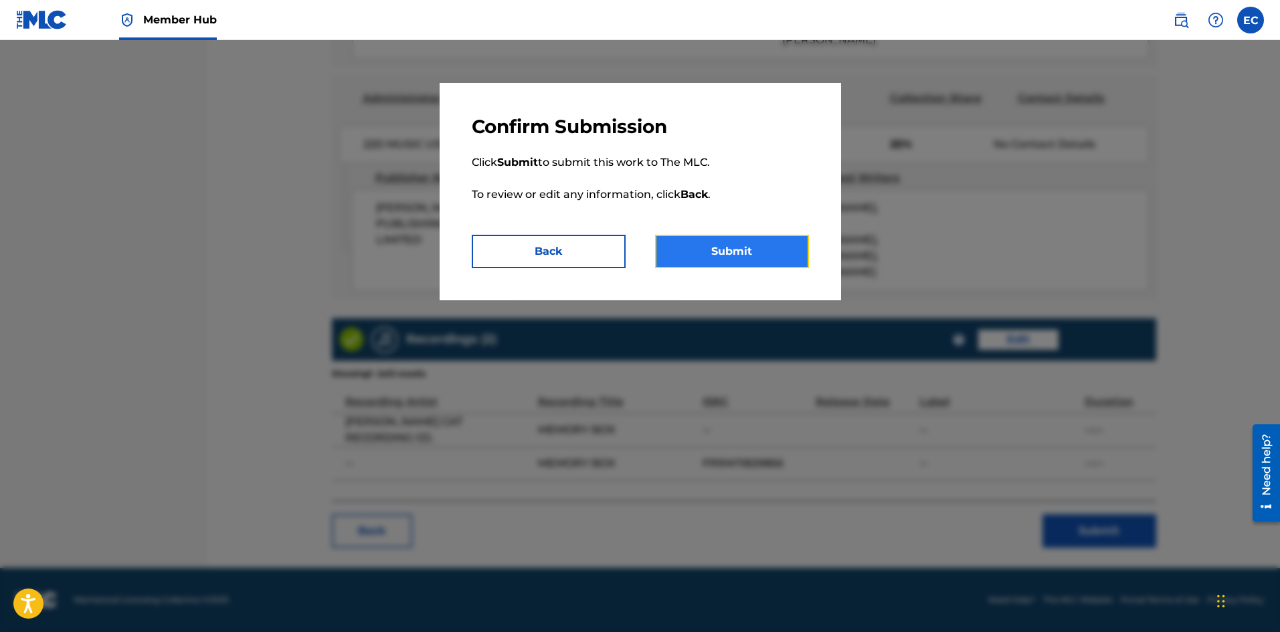
click at [716, 248] on button "Submit" at bounding box center [732, 251] width 154 height 33
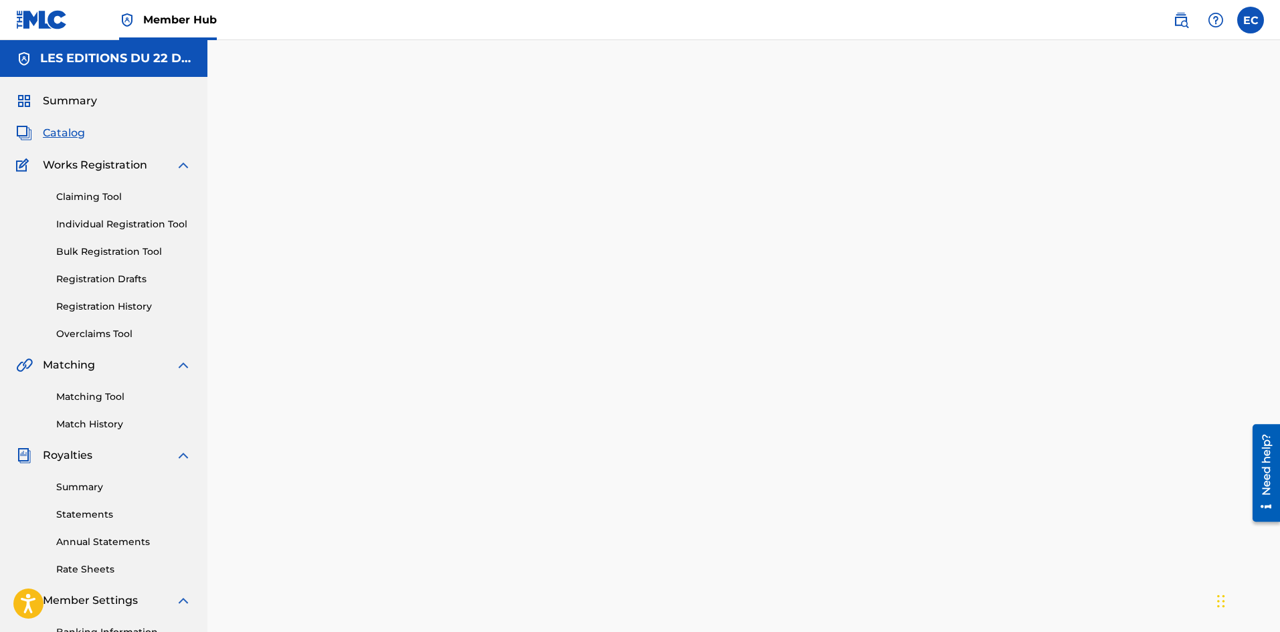
click at [74, 139] on span "Catalog" at bounding box center [64, 133] width 42 height 16
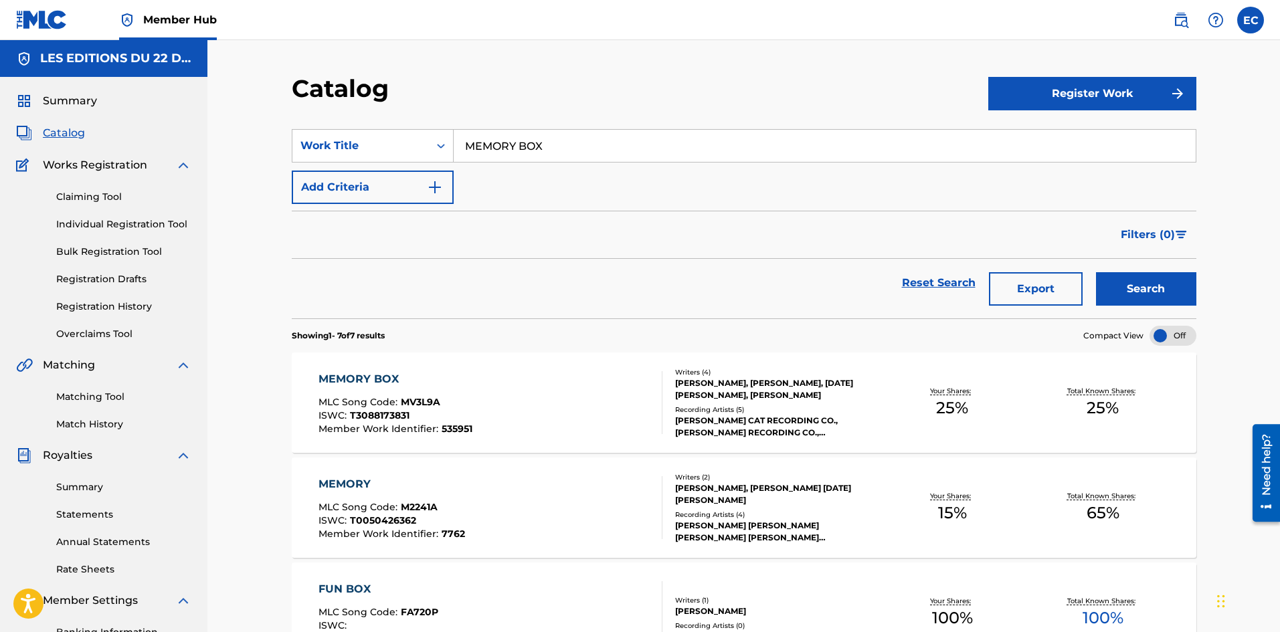
click at [582, 151] on input "MEMORY BOX" at bounding box center [825, 146] width 742 height 32
type input "BEBE DE VYAH"
click at [1096, 272] on button "Search" at bounding box center [1146, 288] width 100 height 33
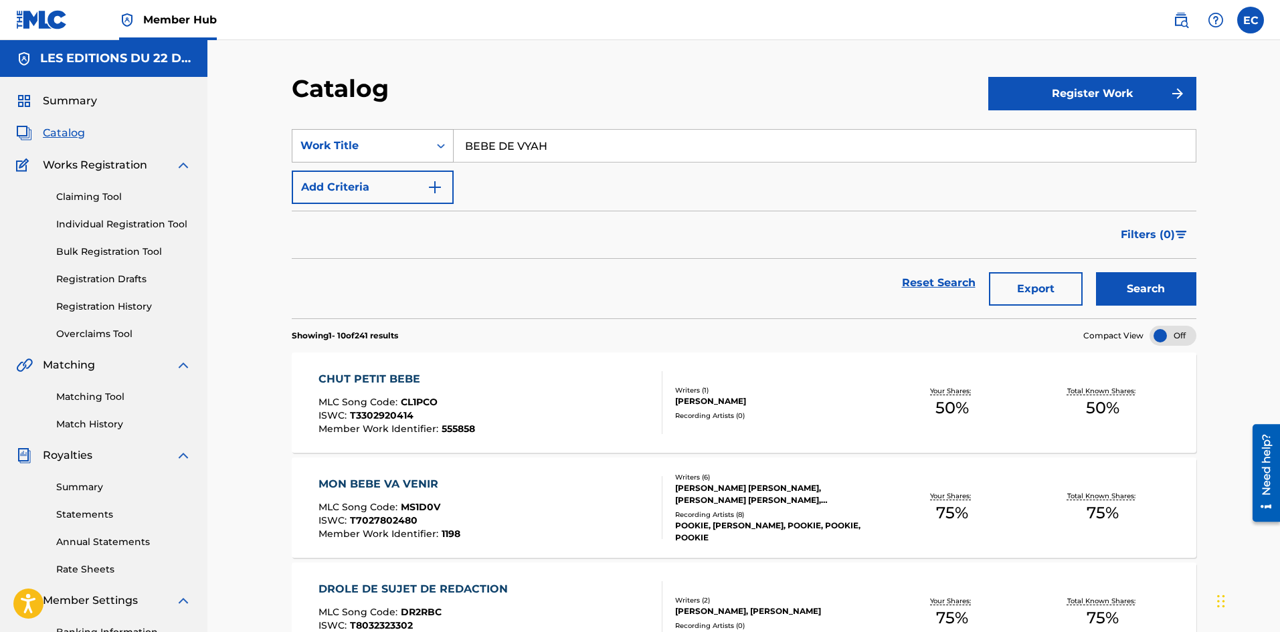
drag, startPoint x: 597, startPoint y: 147, endPoint x: 411, endPoint y: 142, distance: 186.1
click at [411, 142] on div "SearchWithCriteria906c9c51-e3bc-4d12-a64b-f30a6ccc3b68 Work Title BEBE DE VYAH" at bounding box center [744, 145] width 905 height 33
click at [79, 204] on div "Claiming Tool Individual Registration Tool Bulk Registration Tool Registration …" at bounding box center [103, 257] width 175 height 168
click at [107, 339] on link "Overclaims Tool" at bounding box center [123, 334] width 135 height 14
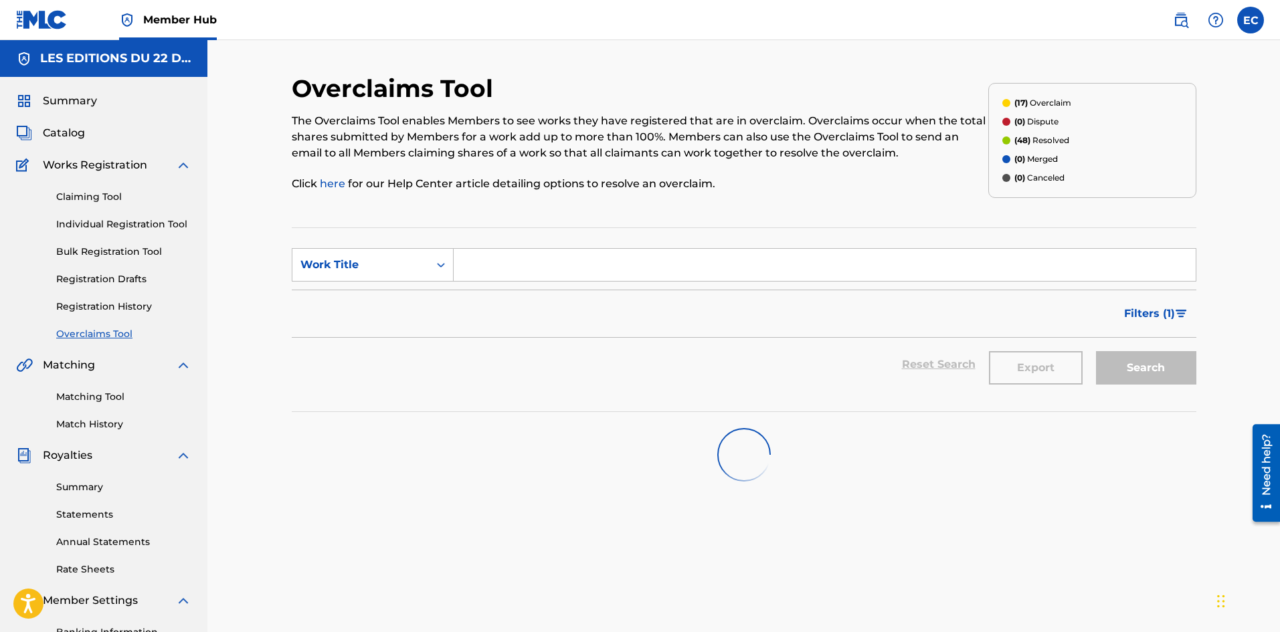
click at [588, 280] on input "Search Form" at bounding box center [825, 265] width 742 height 32
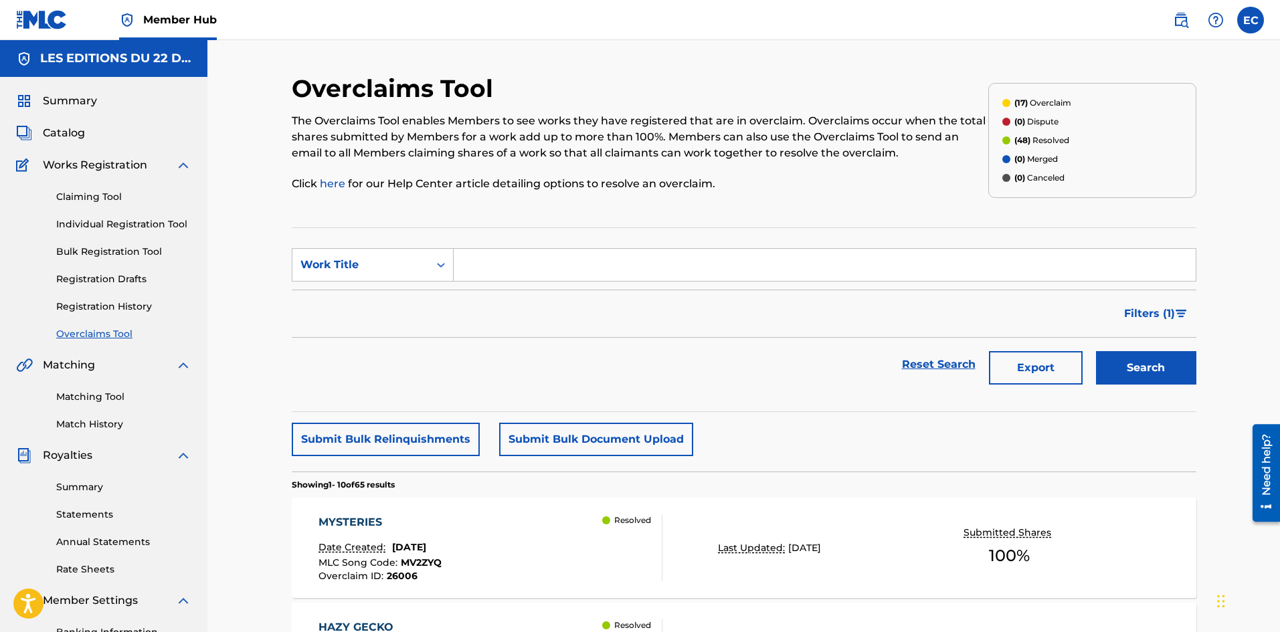
paste input "BEBE DE VYAH"
type input "BEBE DE VYAH"
click at [1140, 352] on button "Search" at bounding box center [1146, 367] width 100 height 33
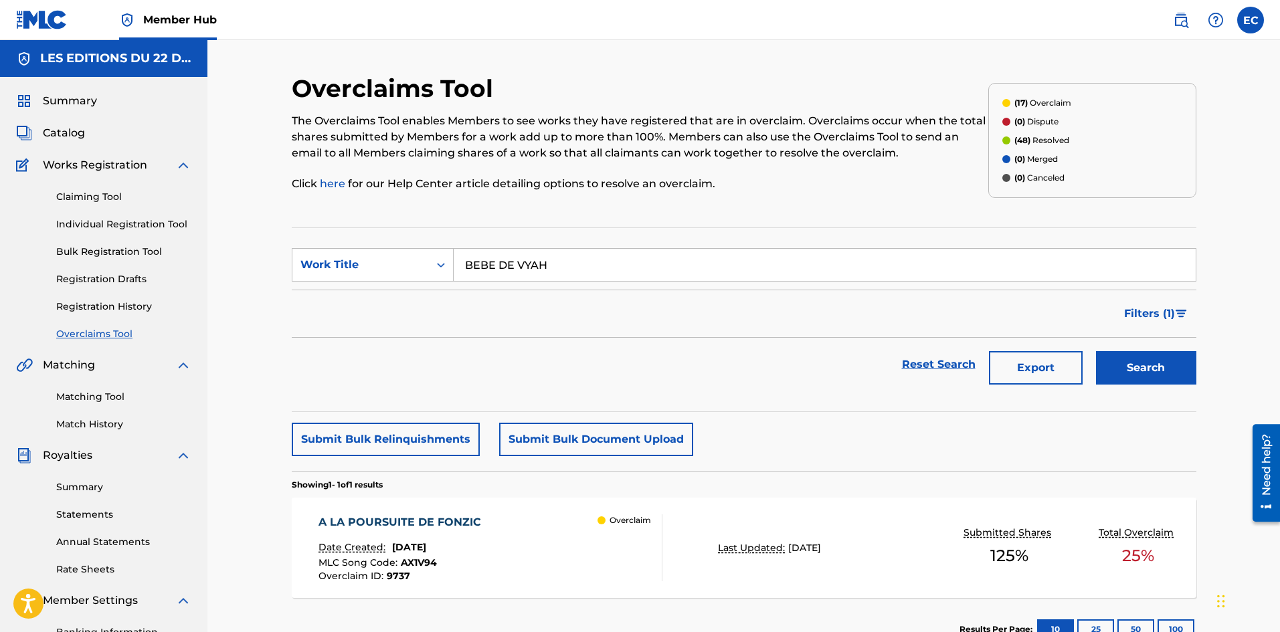
scroll to position [1, 0]
click at [98, 197] on link "Claiming Tool" at bounding box center [123, 196] width 135 height 14
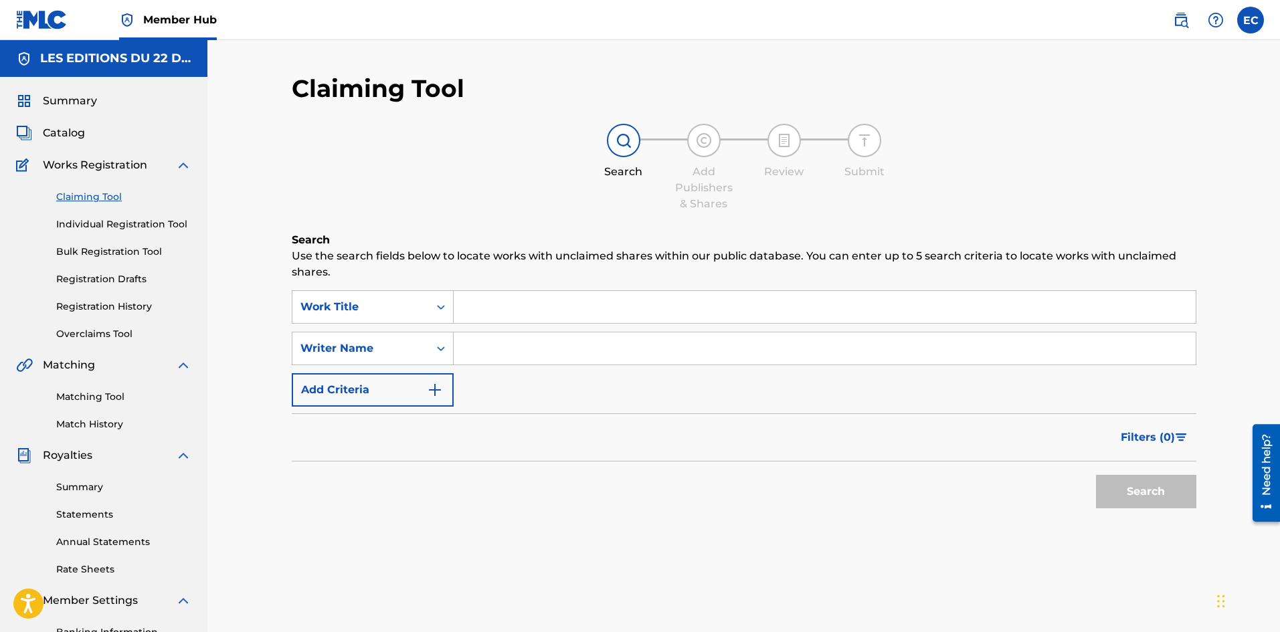
click at [576, 288] on div "Search Use the search fields below to locate works with unclaimed shares within…" at bounding box center [744, 407] width 905 height 350
click at [580, 301] on input "Search Form" at bounding box center [825, 307] width 742 height 32
paste input "BEBE DE VYAH"
type input "BEBE DE VYAH"
click at [1150, 487] on button "Search" at bounding box center [1146, 491] width 100 height 33
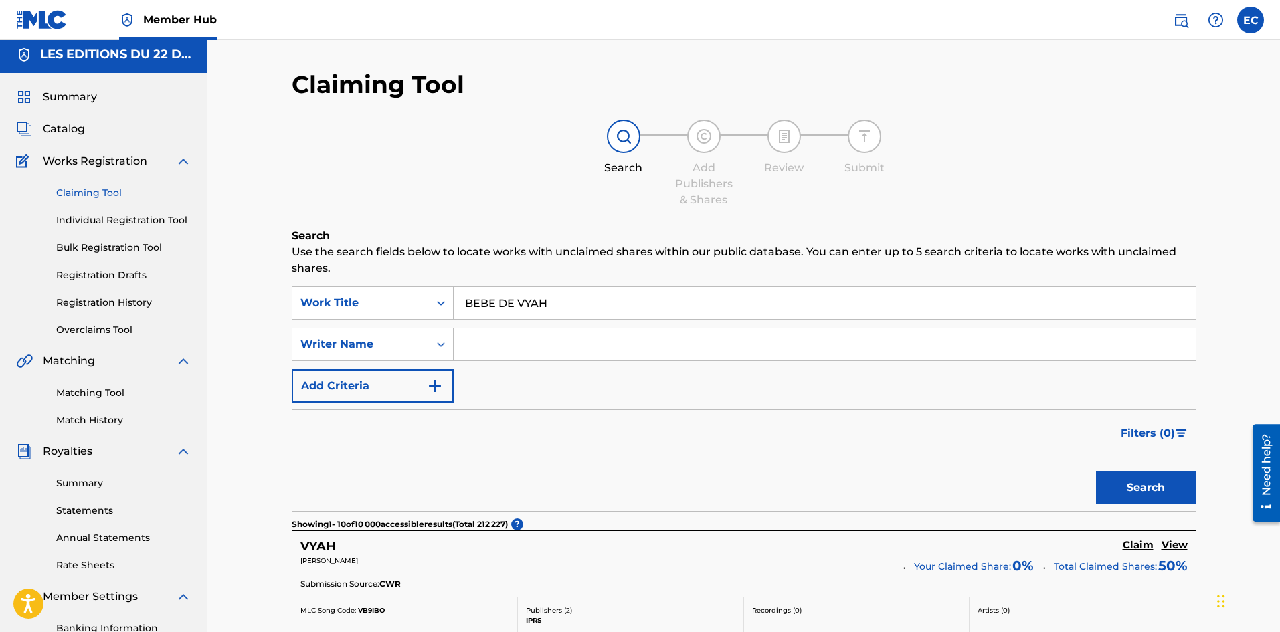
scroll to position [3, 0]
click at [116, 330] on link "Overclaims Tool" at bounding box center [123, 331] width 135 height 14
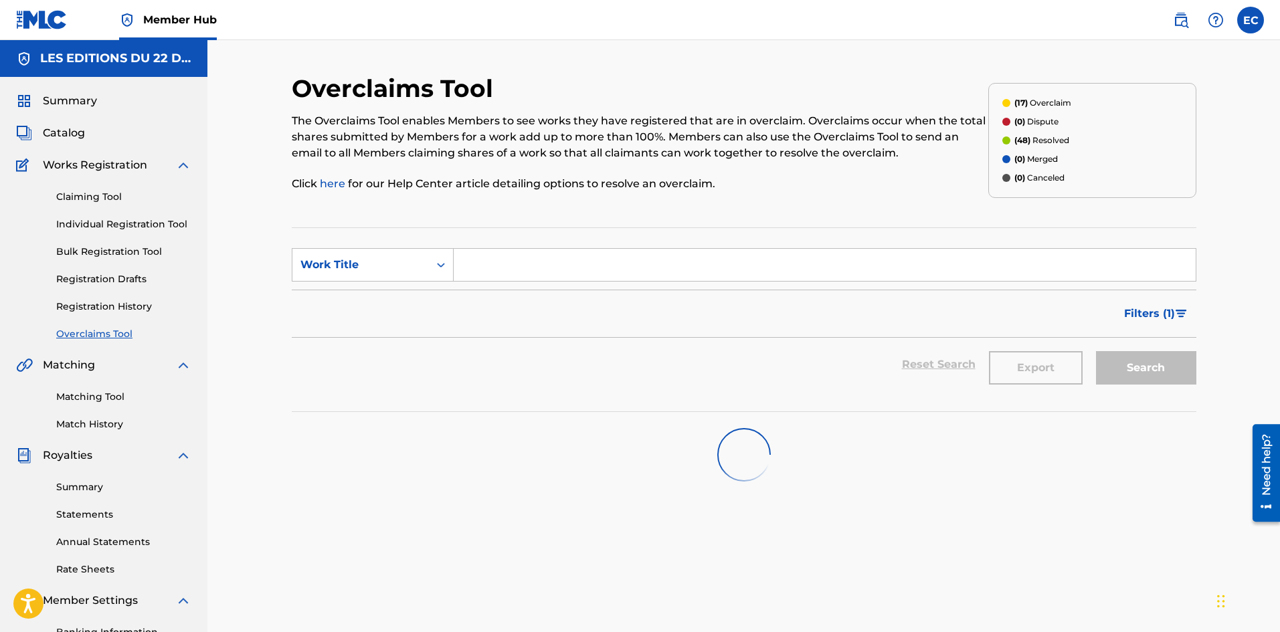
click at [139, 315] on div "Claiming Tool Individual Registration Tool Bulk Registration Tool Registration …" at bounding box center [103, 257] width 175 height 168
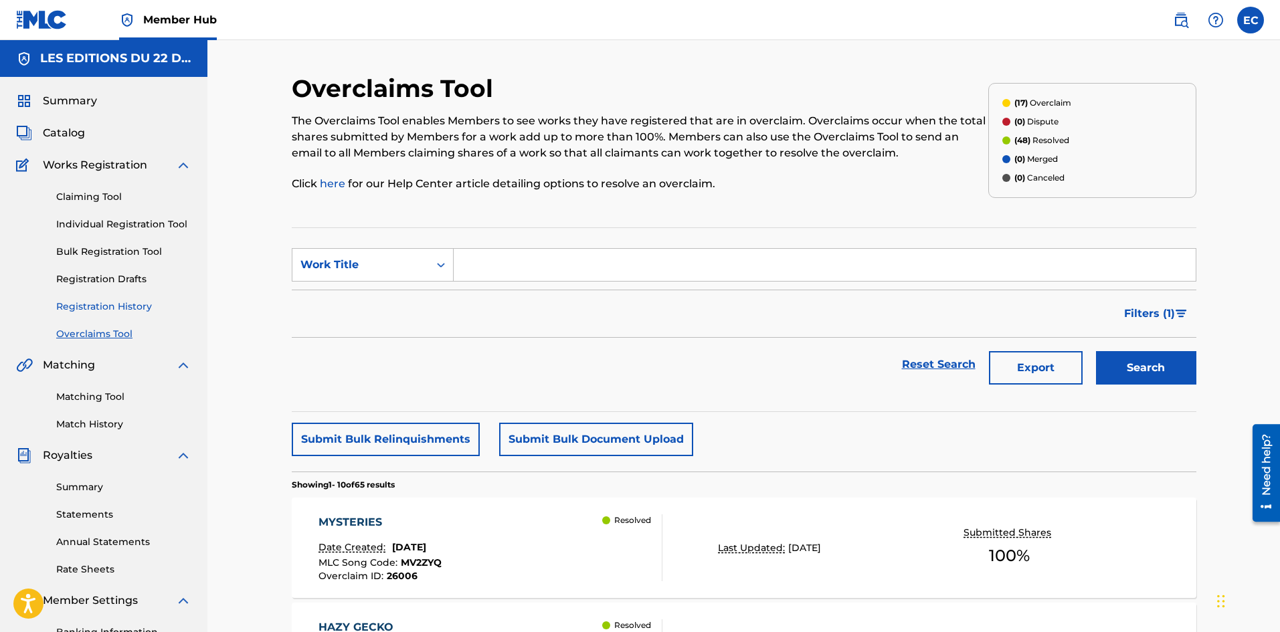
click at [143, 301] on link "Registration History" at bounding box center [123, 307] width 135 height 14
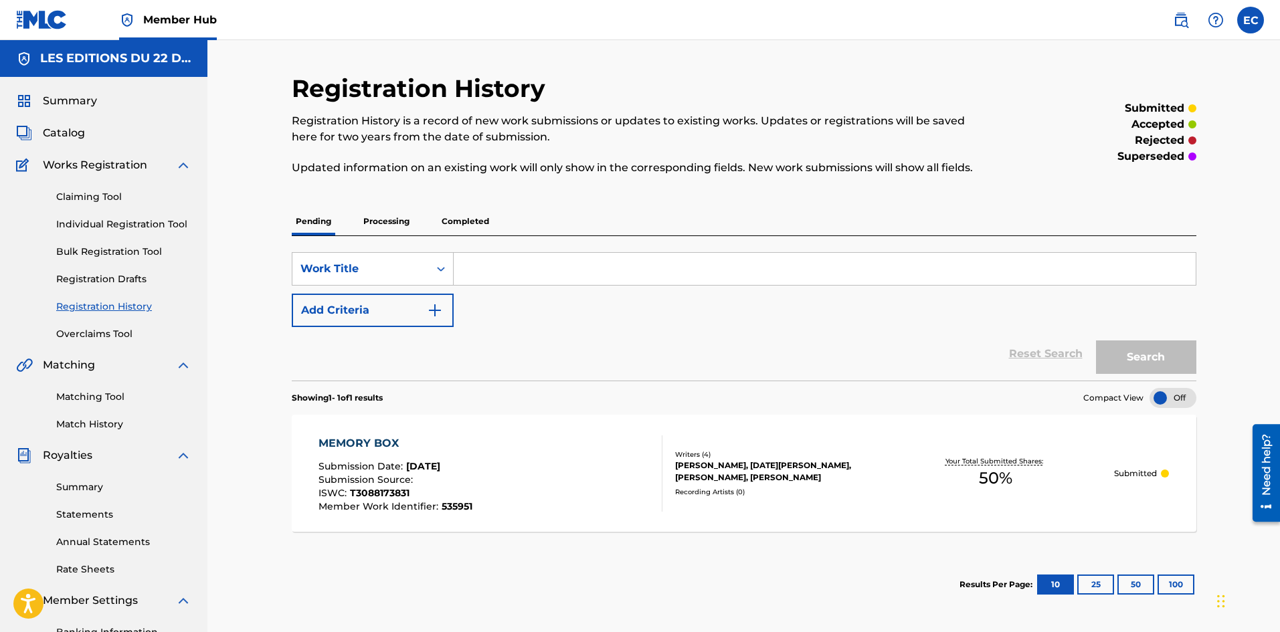
click at [578, 270] on input "Search Form" at bounding box center [825, 269] width 742 height 32
paste input "BEBE DE VYAH"
type input "BEBE DE VYAH"
click at [483, 219] on p "Completed" at bounding box center [466, 221] width 56 height 28
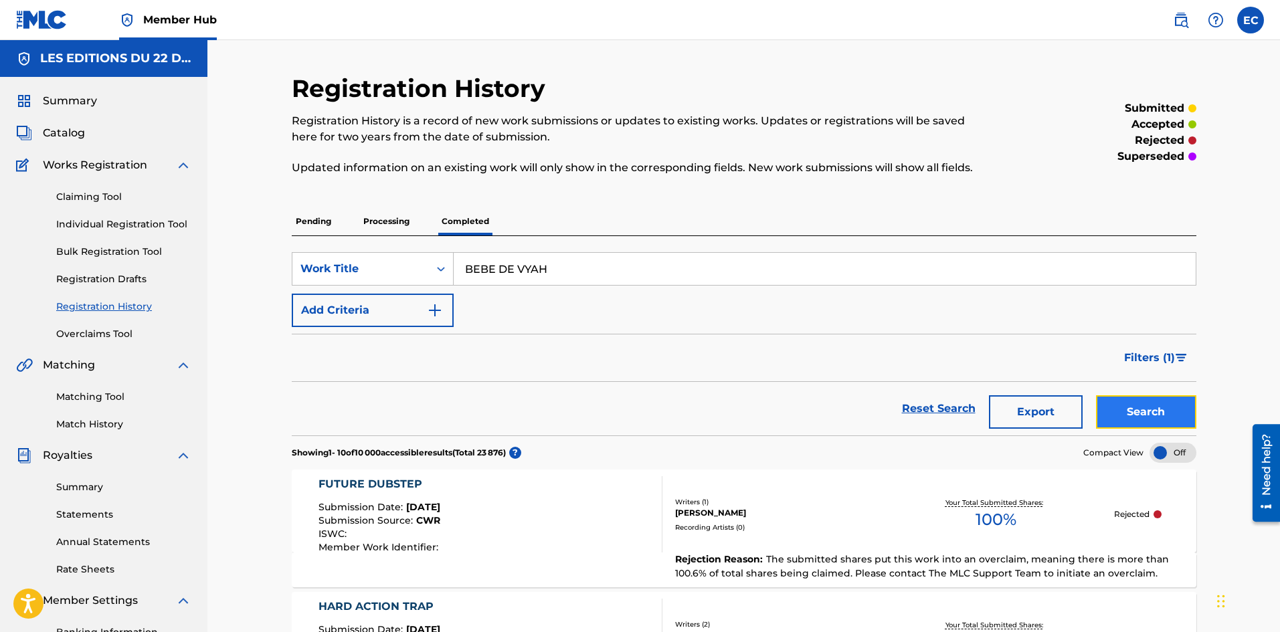
click at [1156, 414] on button "Search" at bounding box center [1146, 412] width 100 height 33
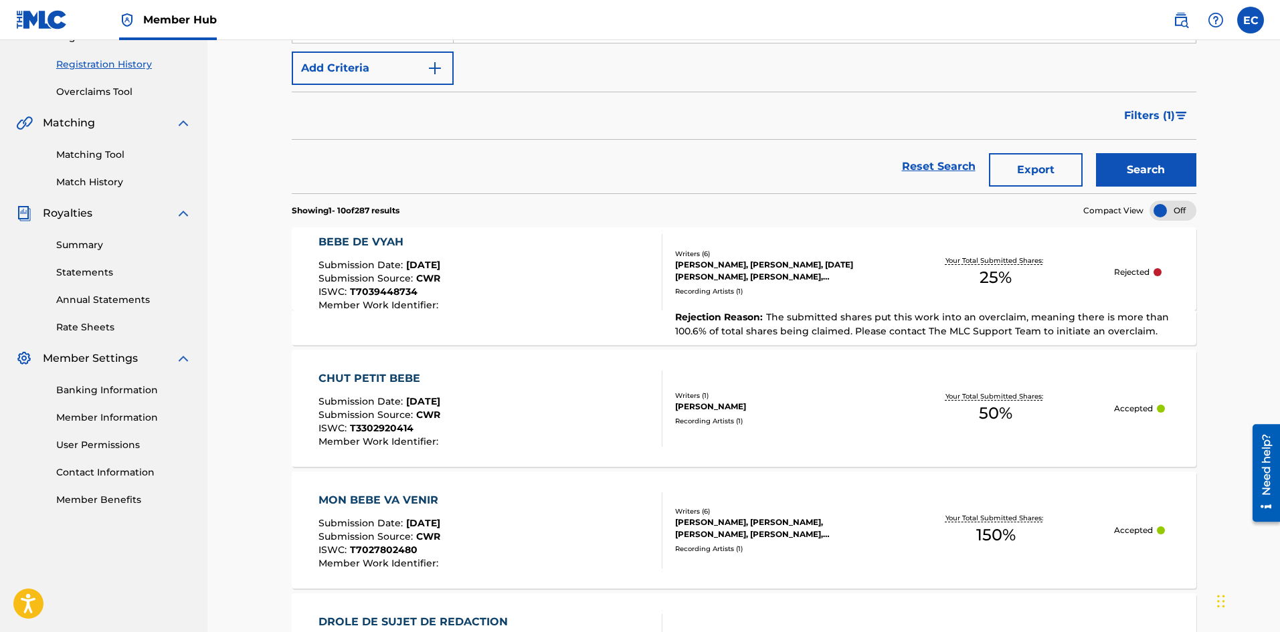
scroll to position [244, 0]
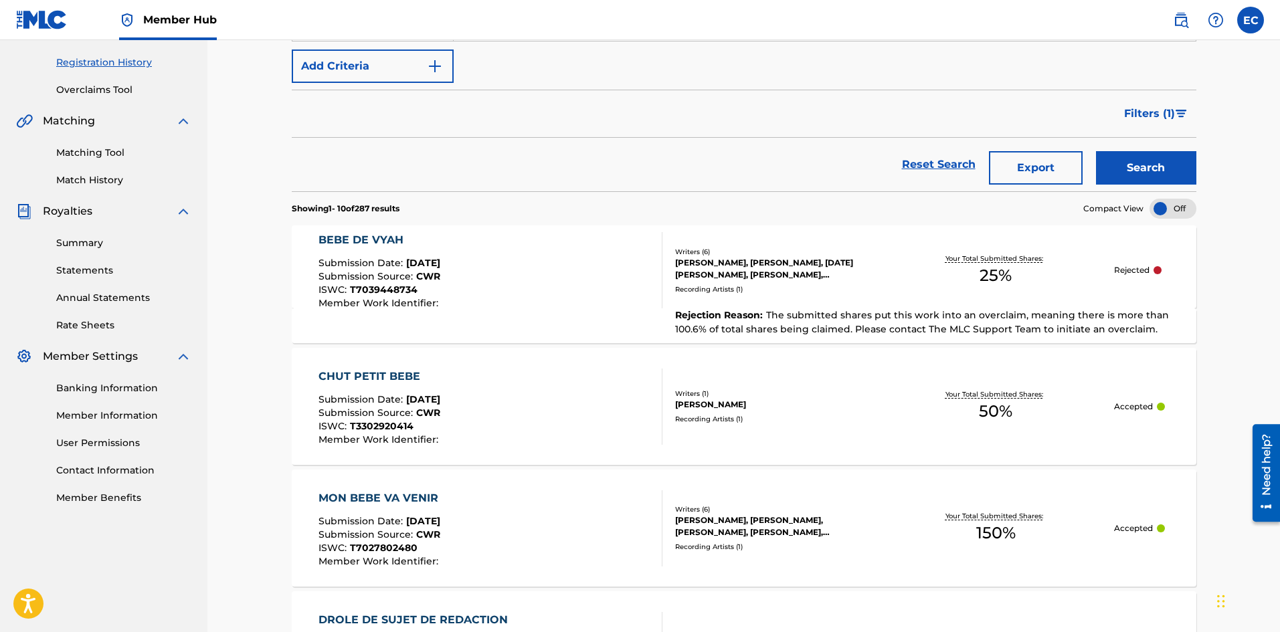
click at [660, 308] on div at bounding box center [656, 270] width 11 height 76
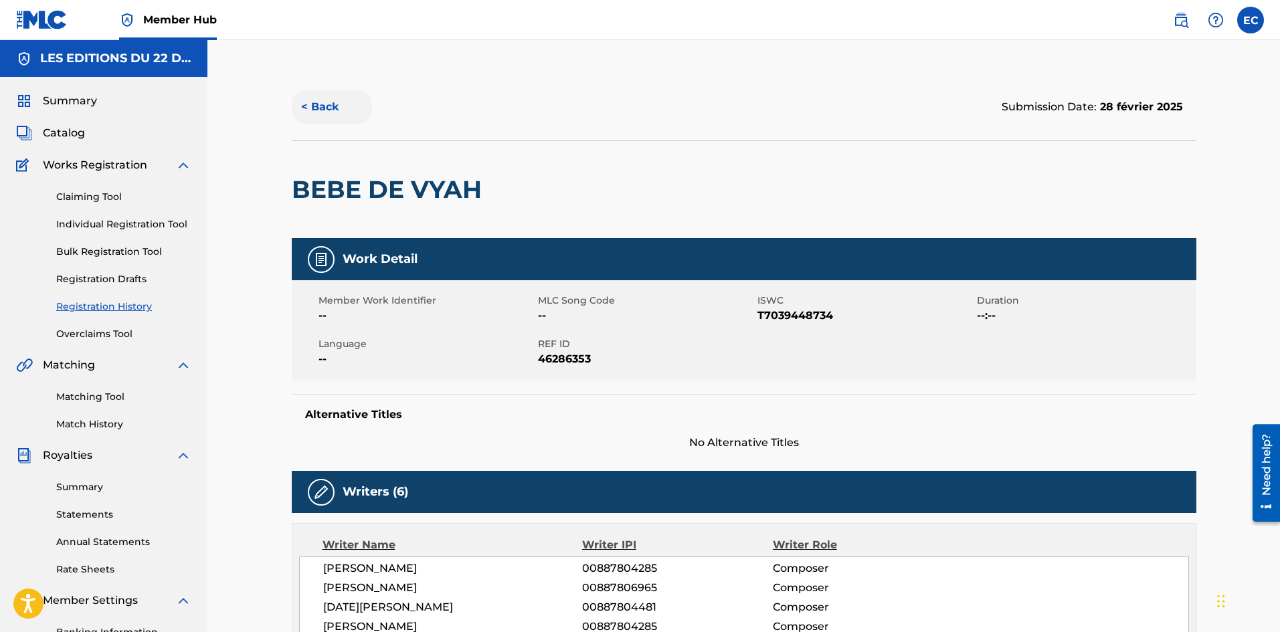
click at [309, 106] on button "< Back" at bounding box center [332, 106] width 80 height 33
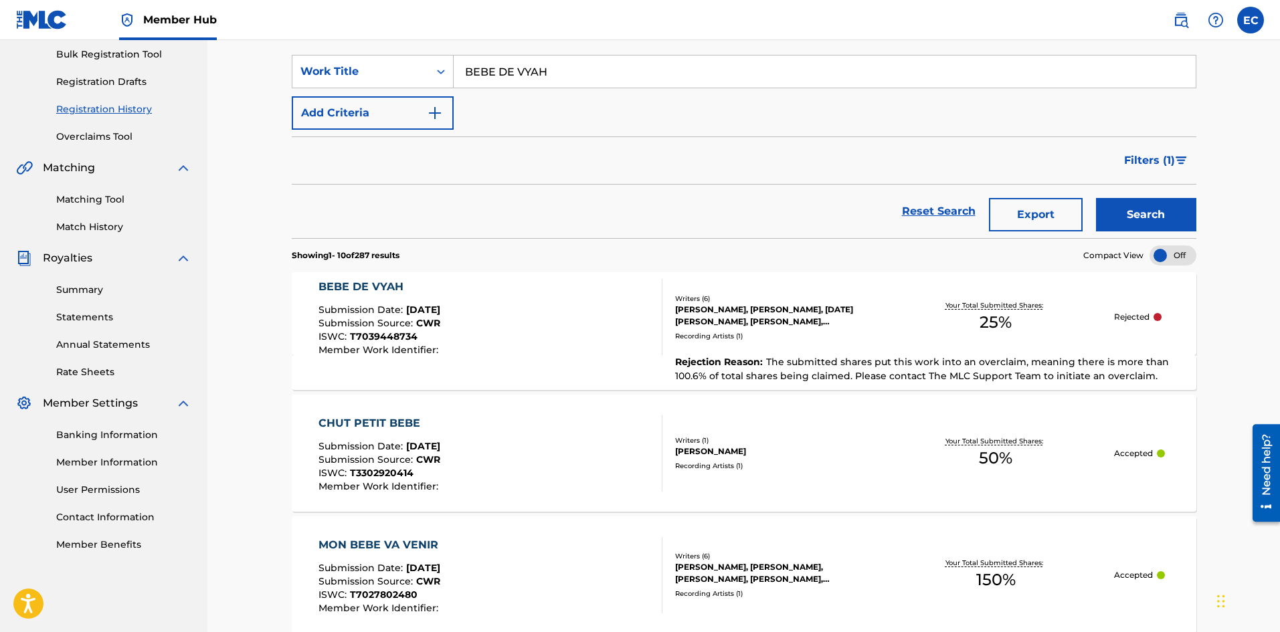
scroll to position [284, 0]
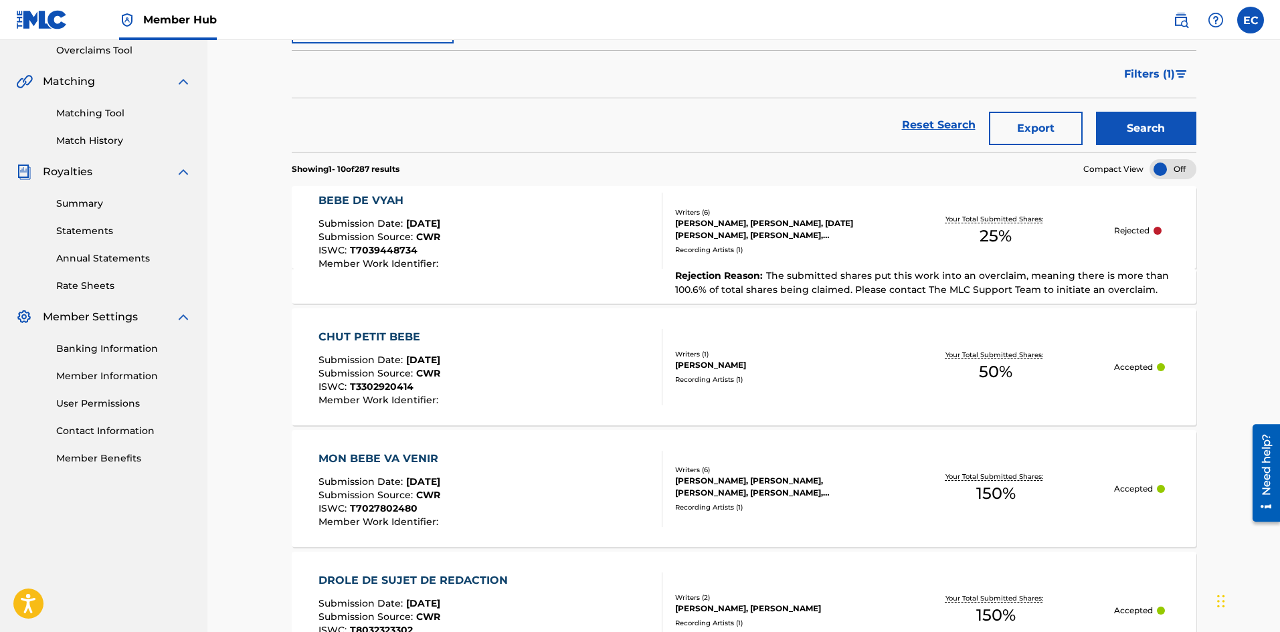
drag, startPoint x: 828, startPoint y: 236, endPoint x: 777, endPoint y: 173, distance: 80.9
click at [777, 173] on section "Showing 1 - 10 of 287 results Compact View" at bounding box center [744, 165] width 905 height 27
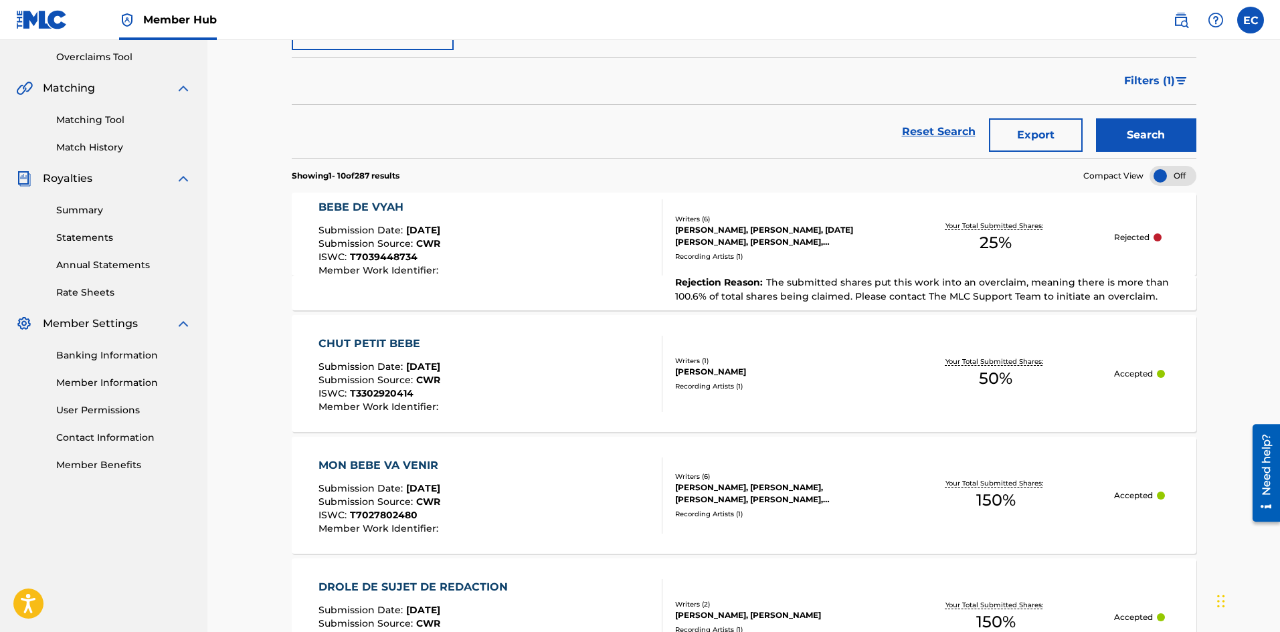
scroll to position [226, 0]
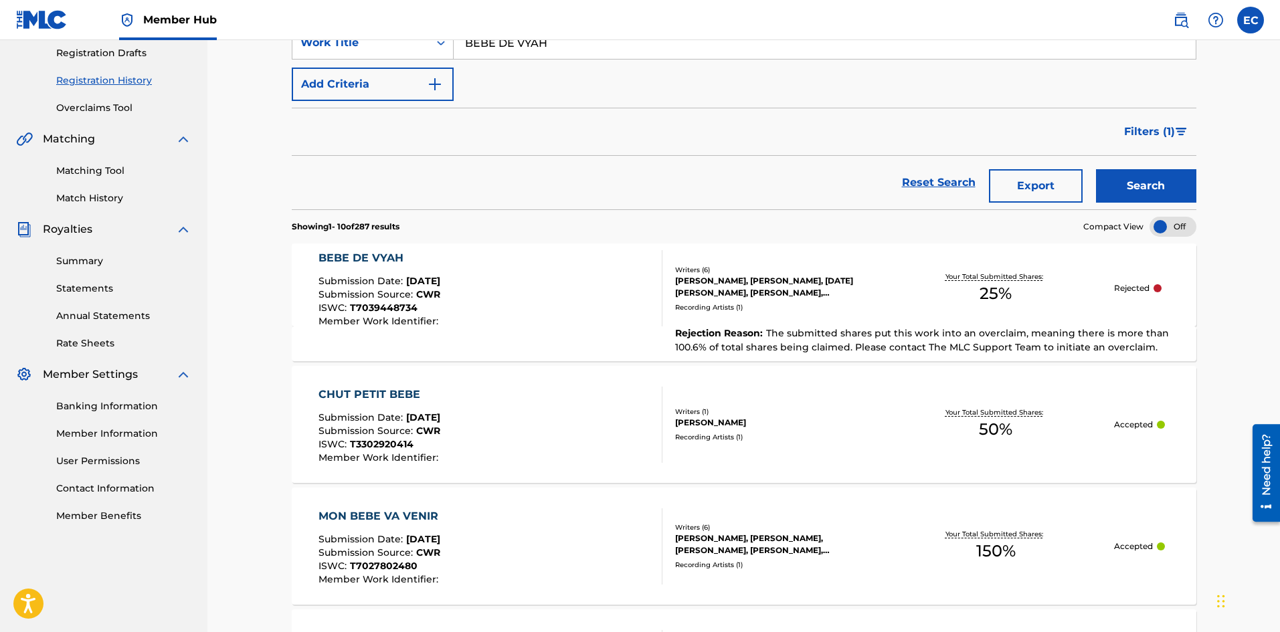
click at [428, 293] on span "CWR" at bounding box center [428, 294] width 24 height 12
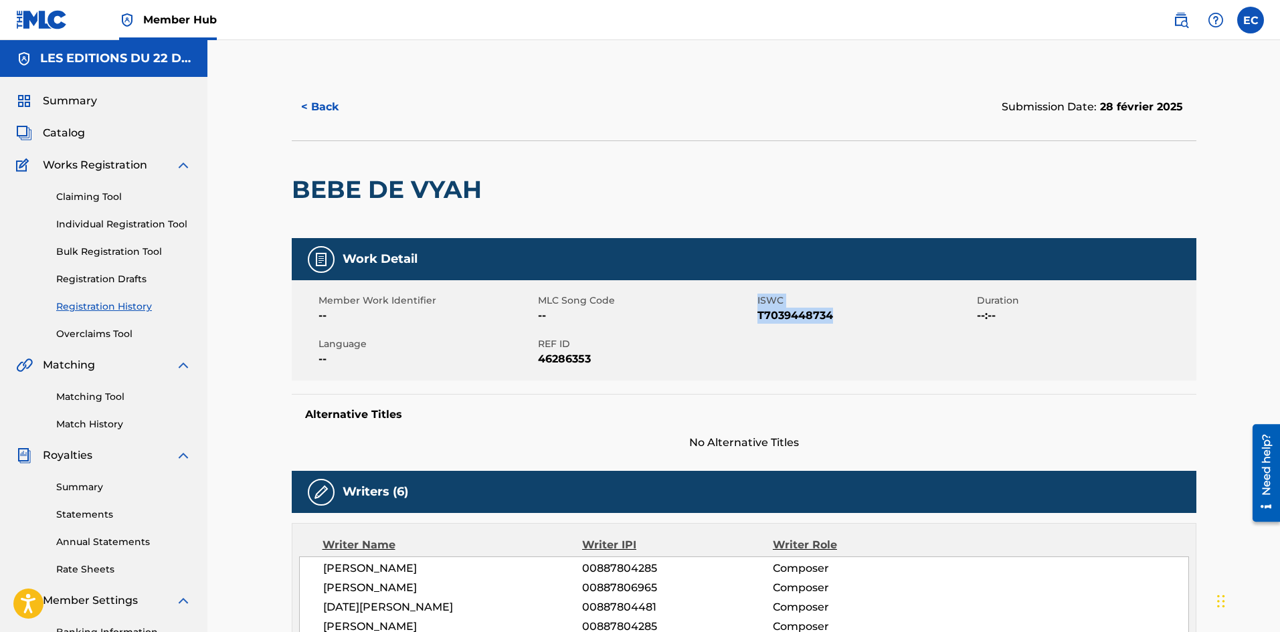
drag, startPoint x: 751, startPoint y: 309, endPoint x: 864, endPoint y: 313, distance: 113.2
click at [864, 313] on div "Member Work Identifier -- MLC Song Code -- ISWC T7039448734 Duration --:-- Lang…" at bounding box center [744, 330] width 905 height 100
click at [864, 313] on span "T7039448734" at bounding box center [866, 316] width 216 height 16
click at [820, 313] on span "T7039448734" at bounding box center [866, 316] width 216 height 16
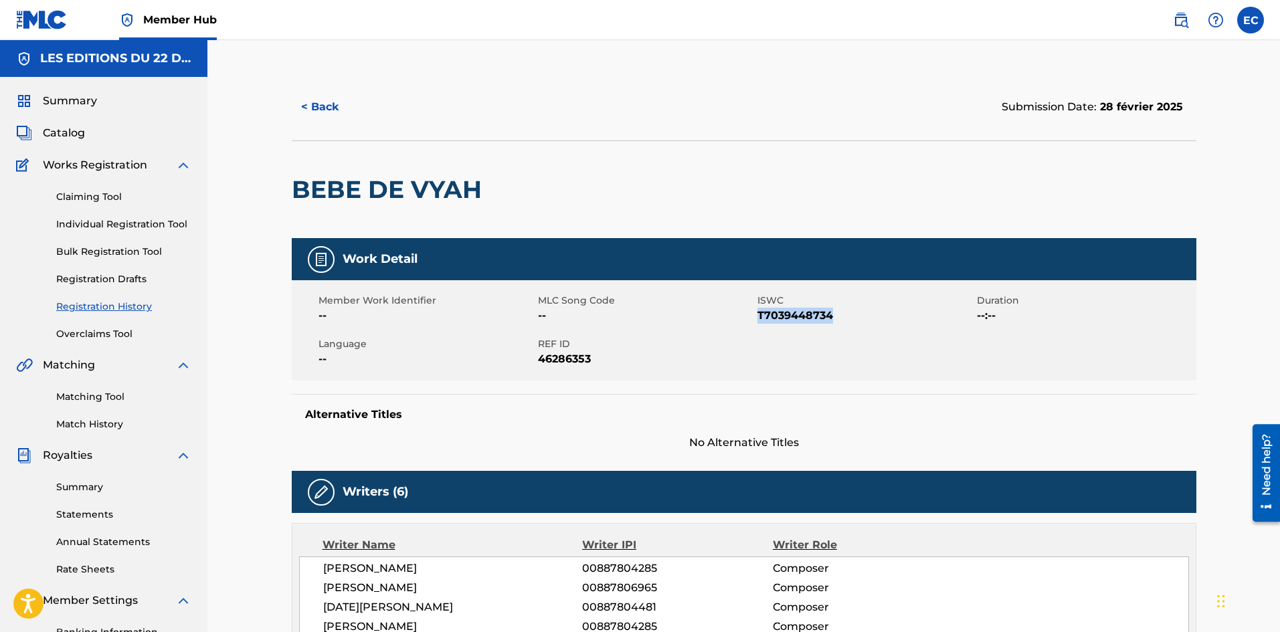
copy span "T7039448734"
click at [90, 332] on link "Overclaims Tool" at bounding box center [123, 334] width 135 height 14
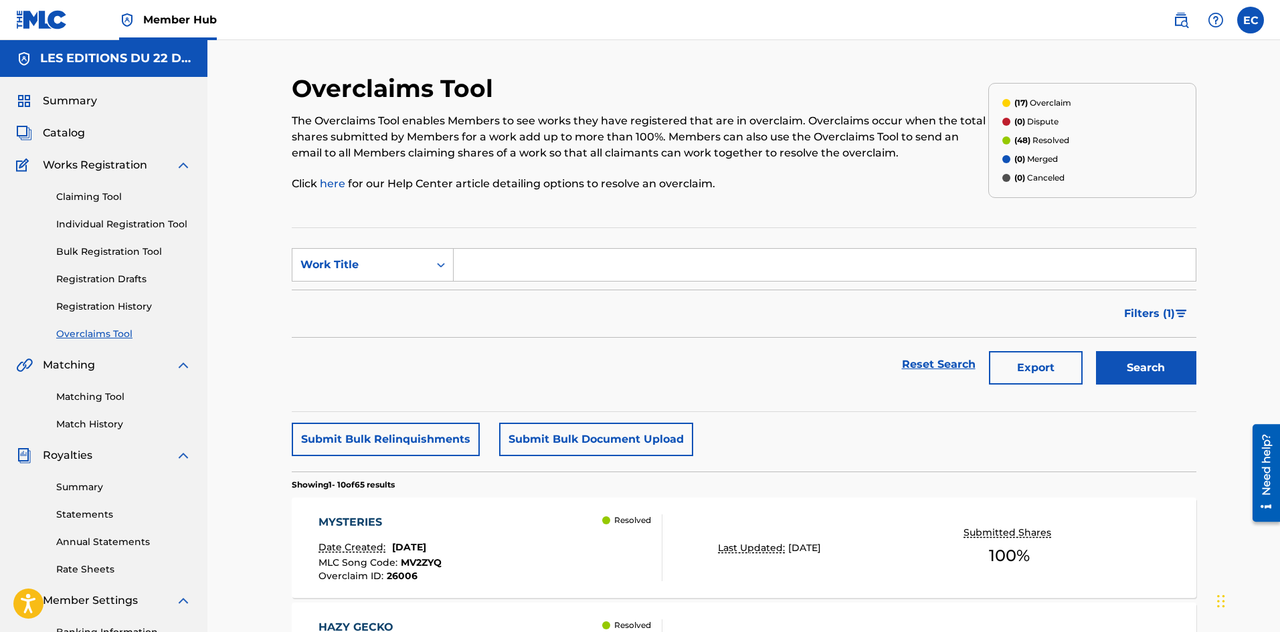
click at [500, 267] on input "Search Form" at bounding box center [825, 265] width 742 height 32
paste input "T7039448734"
type input "T7039448734"
click at [410, 273] on div "Work Title" at bounding box center [360, 264] width 137 height 25
click at [519, 259] on input "T7039448734" at bounding box center [825, 265] width 742 height 32
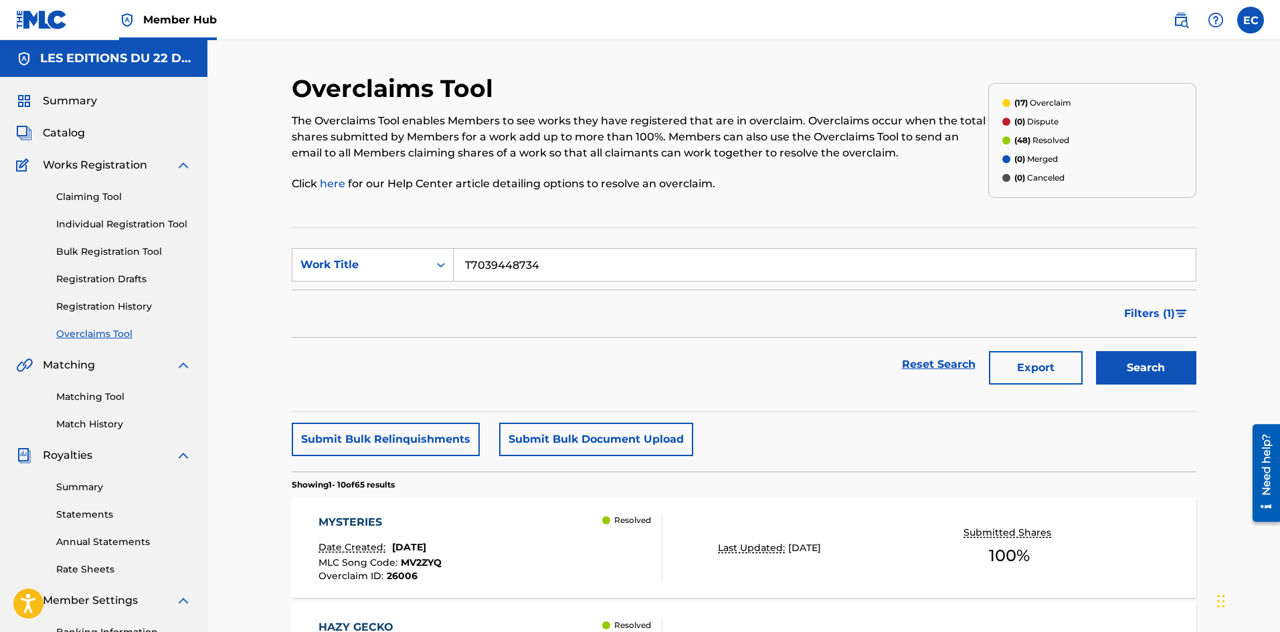
click at [519, 259] on input "T7039448734" at bounding box center [825, 265] width 742 height 32
type input "BEBE DE VYAH"
click at [1096, 351] on button "Search" at bounding box center [1146, 367] width 100 height 33
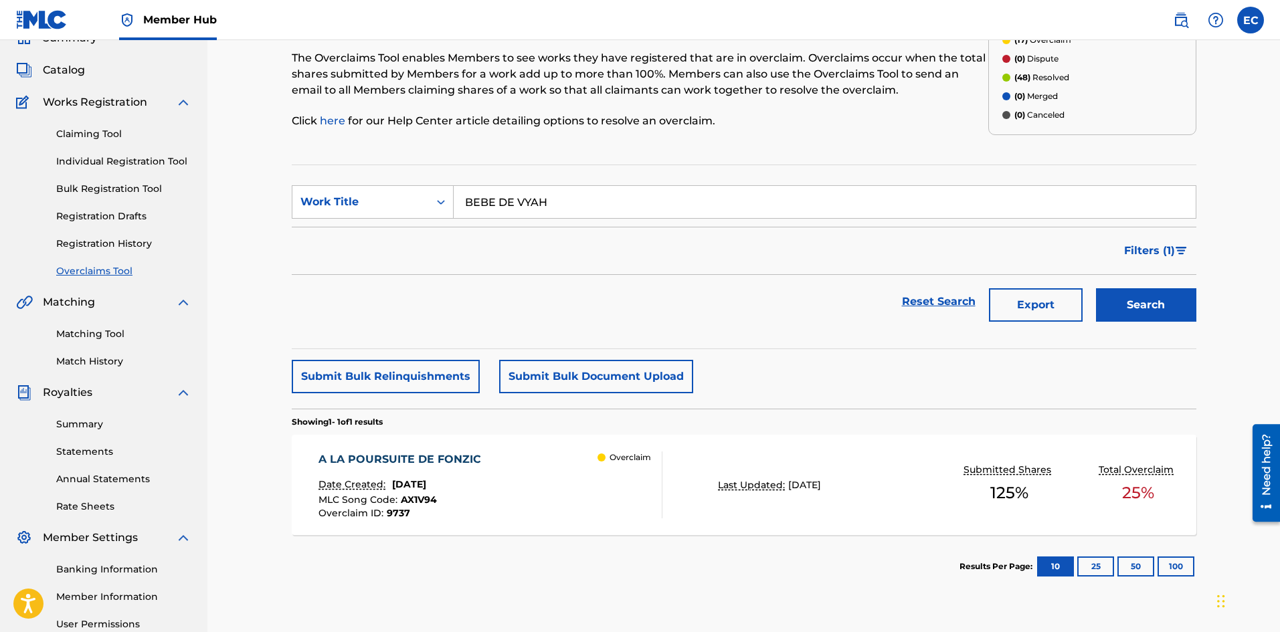
scroll to position [62, 0]
click at [84, 215] on link "Registration Drafts" at bounding box center [123, 217] width 135 height 14
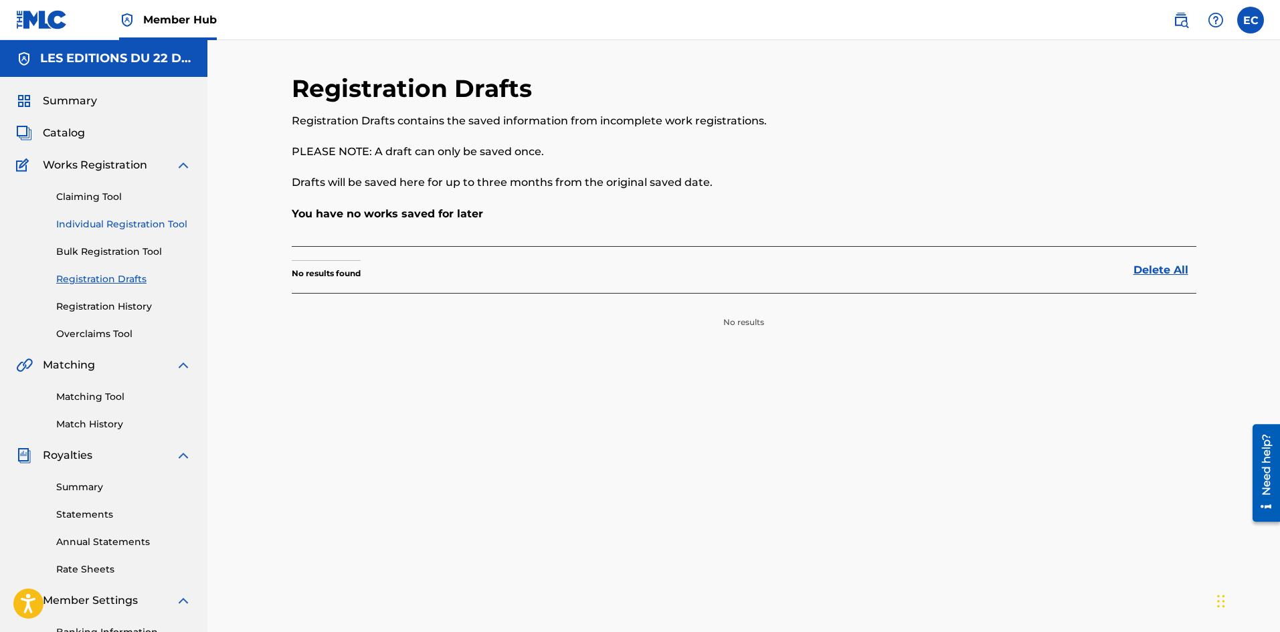
click at [126, 225] on link "Individual Registration Tool" at bounding box center [123, 225] width 135 height 14
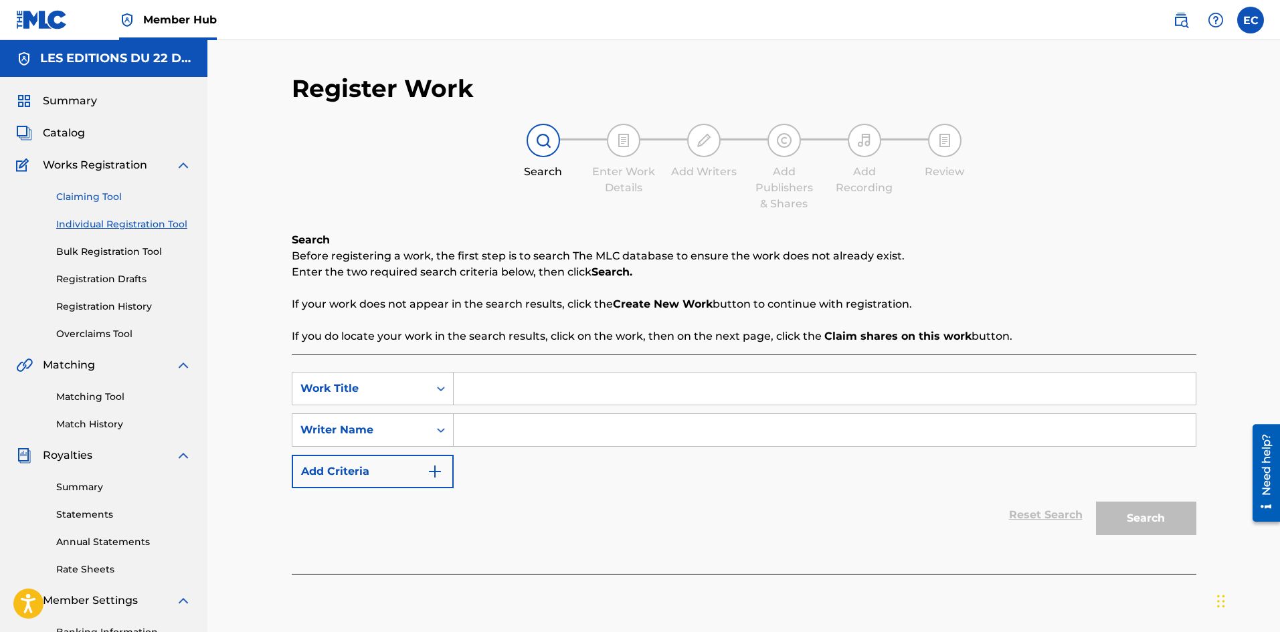
click at [96, 196] on link "Claiming Tool" at bounding box center [123, 197] width 135 height 14
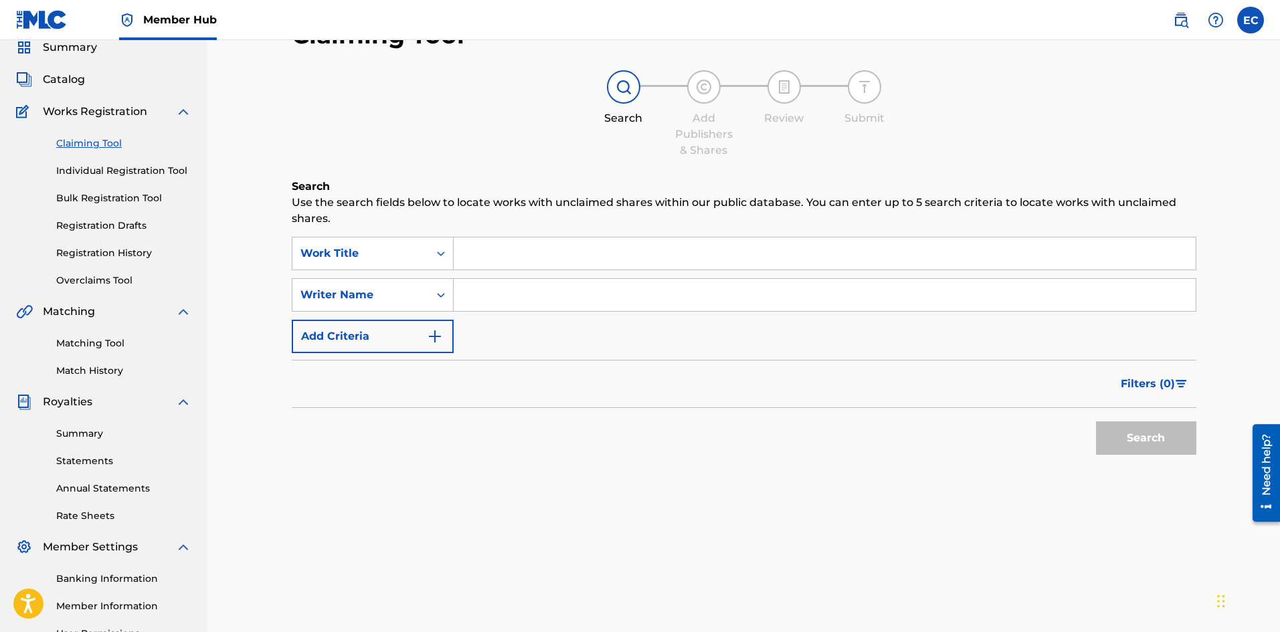
scroll to position [57, 0]
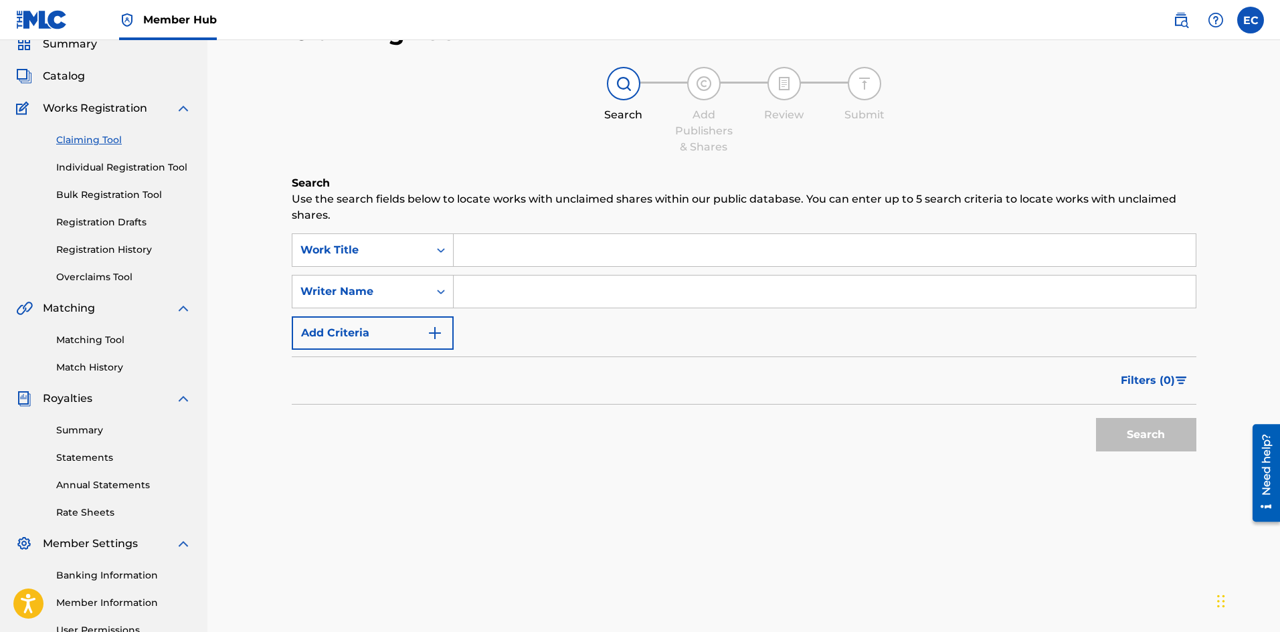
click at [507, 221] on p "Use the search fields below to locate works with unclaimed shares within our pu…" at bounding box center [744, 207] width 905 height 32
click at [507, 233] on div "Search Use the search fields below to locate works with unclaimed shares within…" at bounding box center [744, 350] width 905 height 350
click at [507, 244] on input "Search Form" at bounding box center [825, 250] width 742 height 32
type input "BEBE DE VYAH"
click at [1096, 418] on button "Search" at bounding box center [1146, 434] width 100 height 33
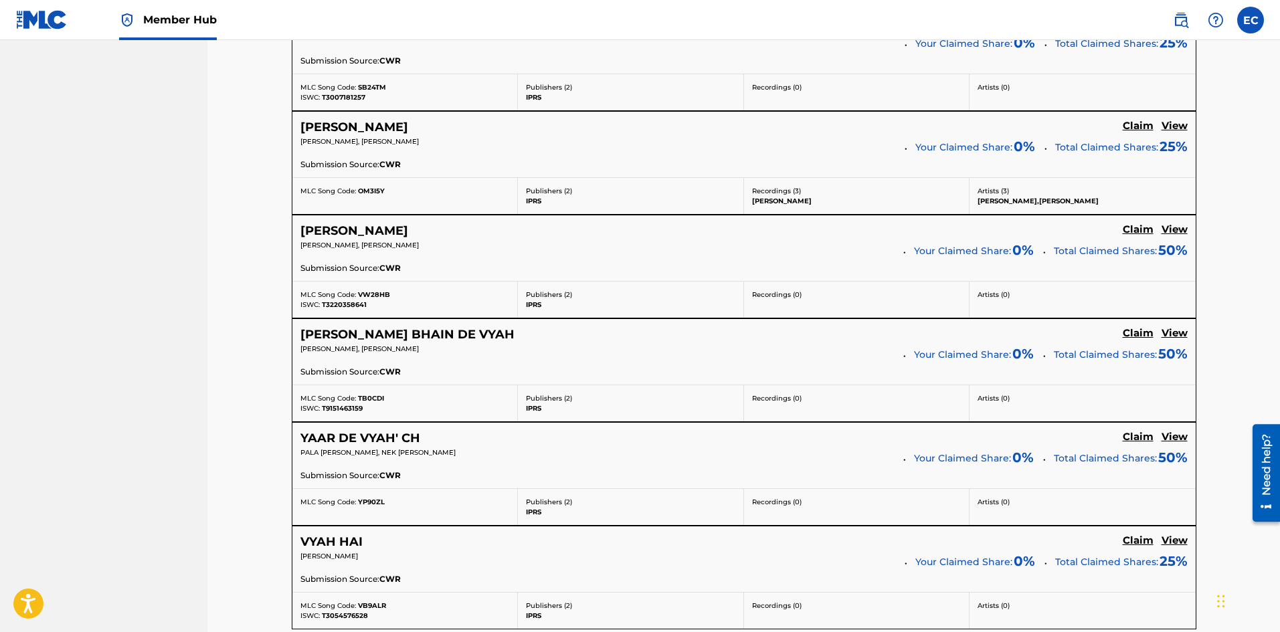
scroll to position [1140, 0]
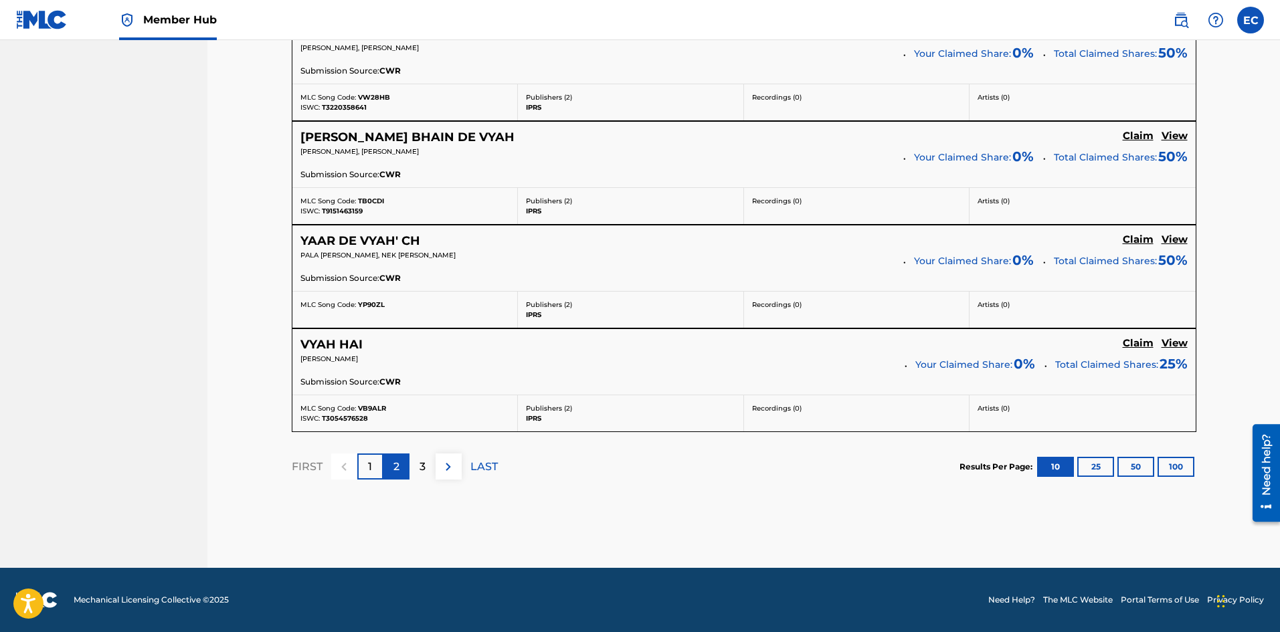
click at [398, 473] on p "2" at bounding box center [397, 467] width 6 height 16
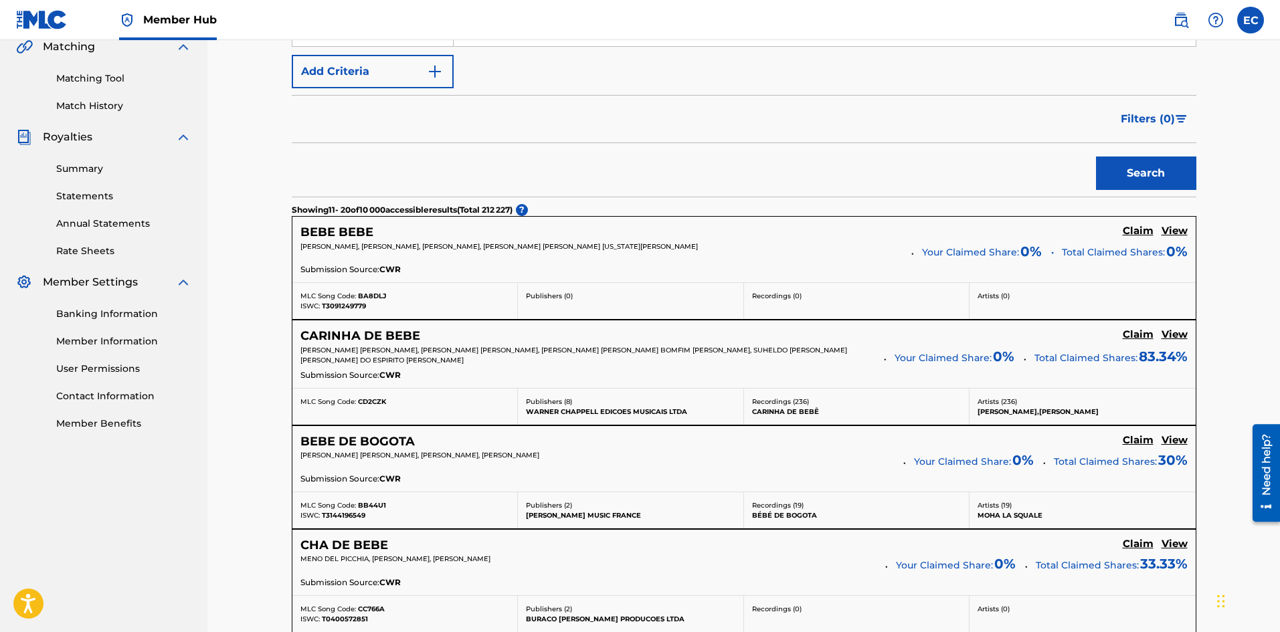
scroll to position [167, 0]
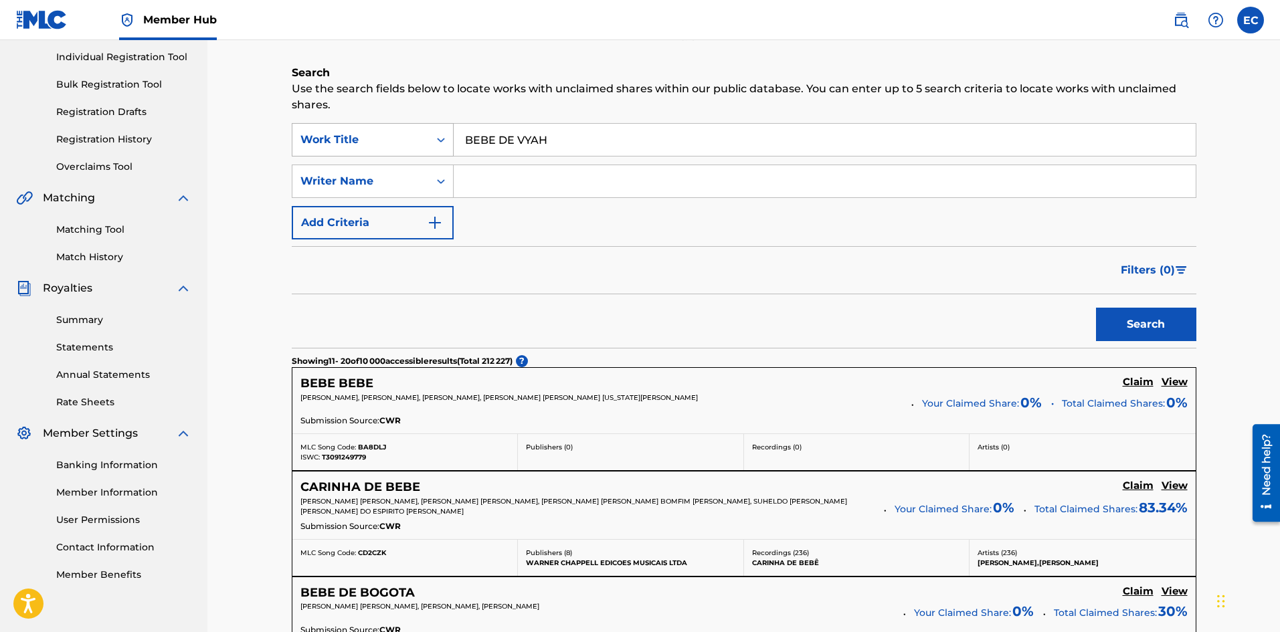
click at [415, 133] on div "Work Title" at bounding box center [360, 140] width 120 height 16
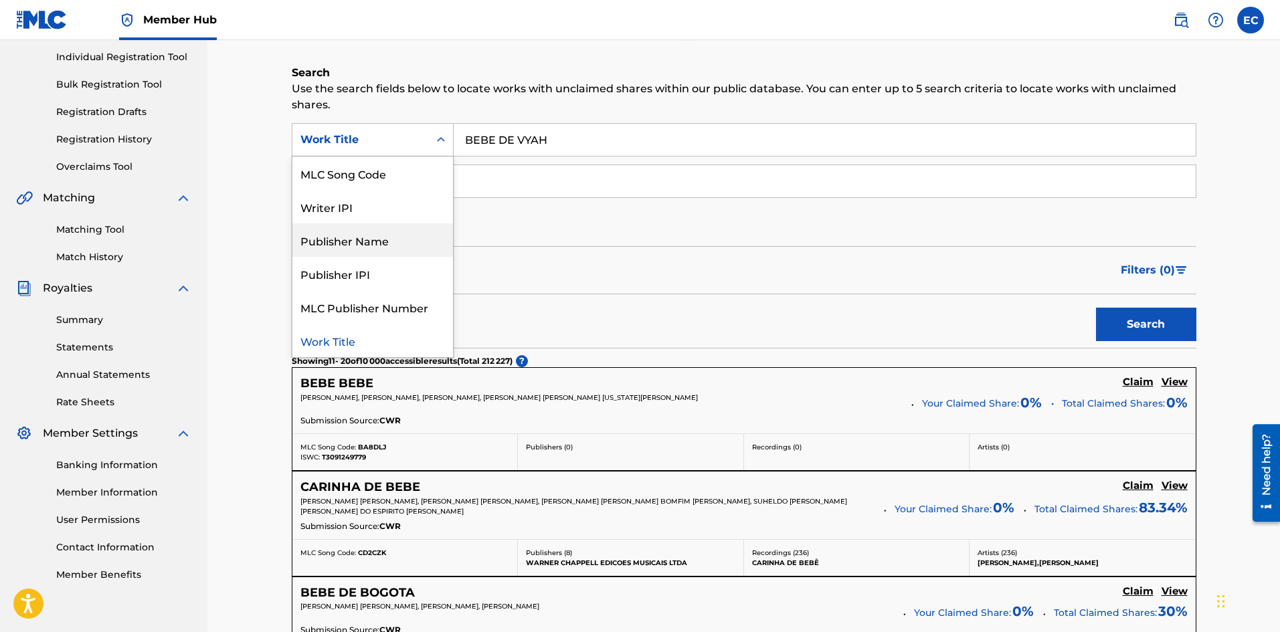
scroll to position [0, 0]
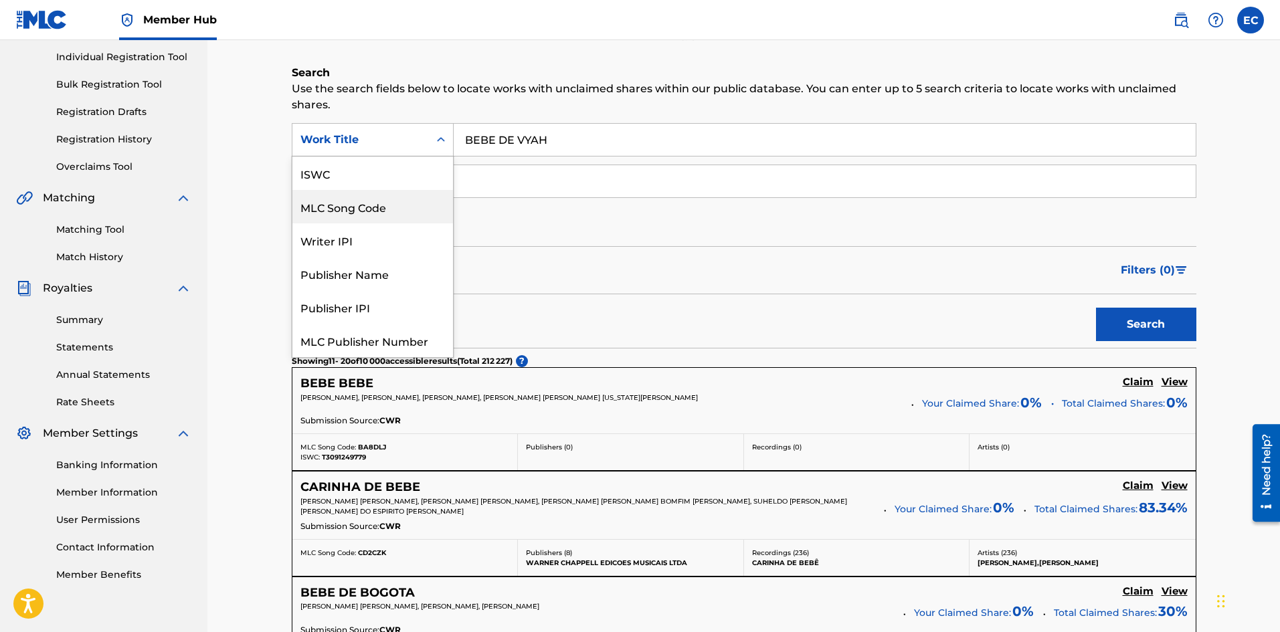
click at [374, 196] on div "MLC Song Code" at bounding box center [372, 206] width 161 height 33
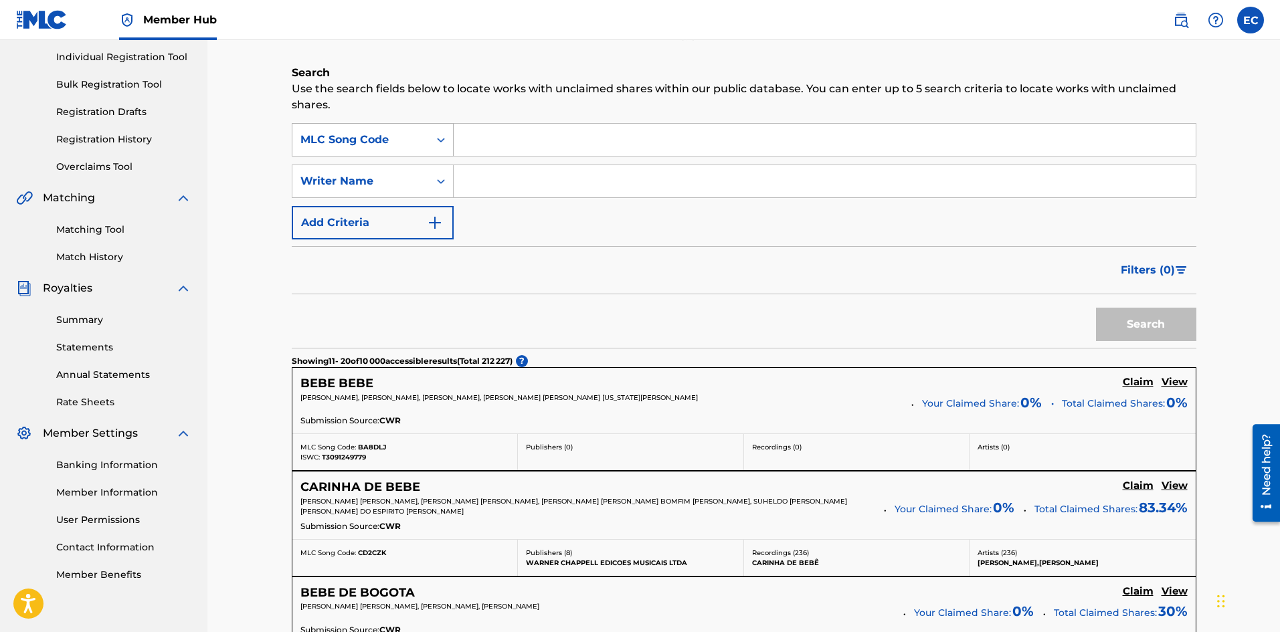
click at [375, 147] on div "MLC Song Code" at bounding box center [360, 140] width 120 height 16
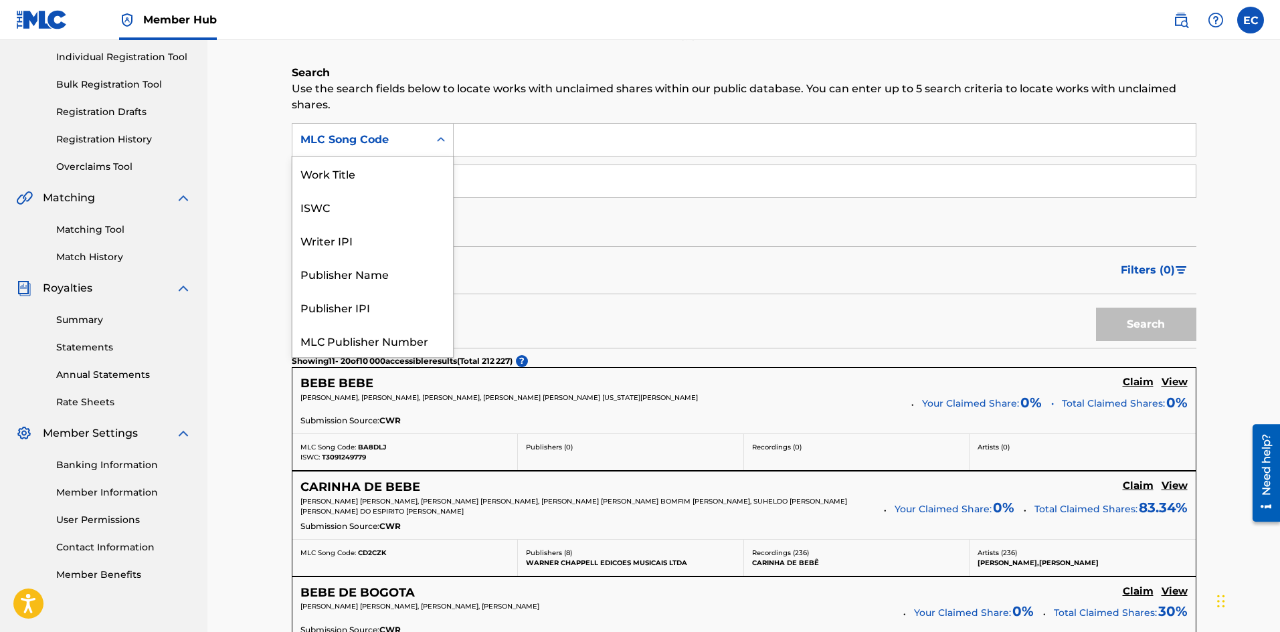
scroll to position [33, 0]
click at [368, 169] on div "ISWC" at bounding box center [372, 173] width 161 height 33
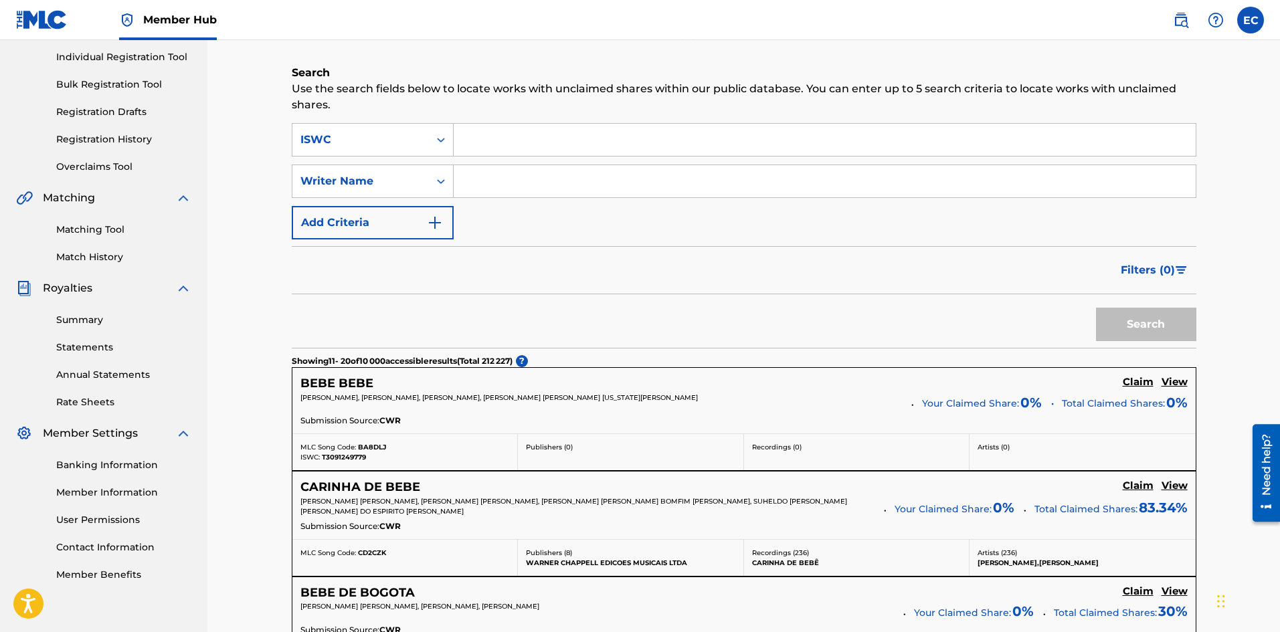
click at [539, 148] on input "Search Form" at bounding box center [825, 140] width 742 height 32
paste input "T7039448734"
type input "T7039448734"
click at [1096, 308] on button "Search" at bounding box center [1146, 324] width 100 height 33
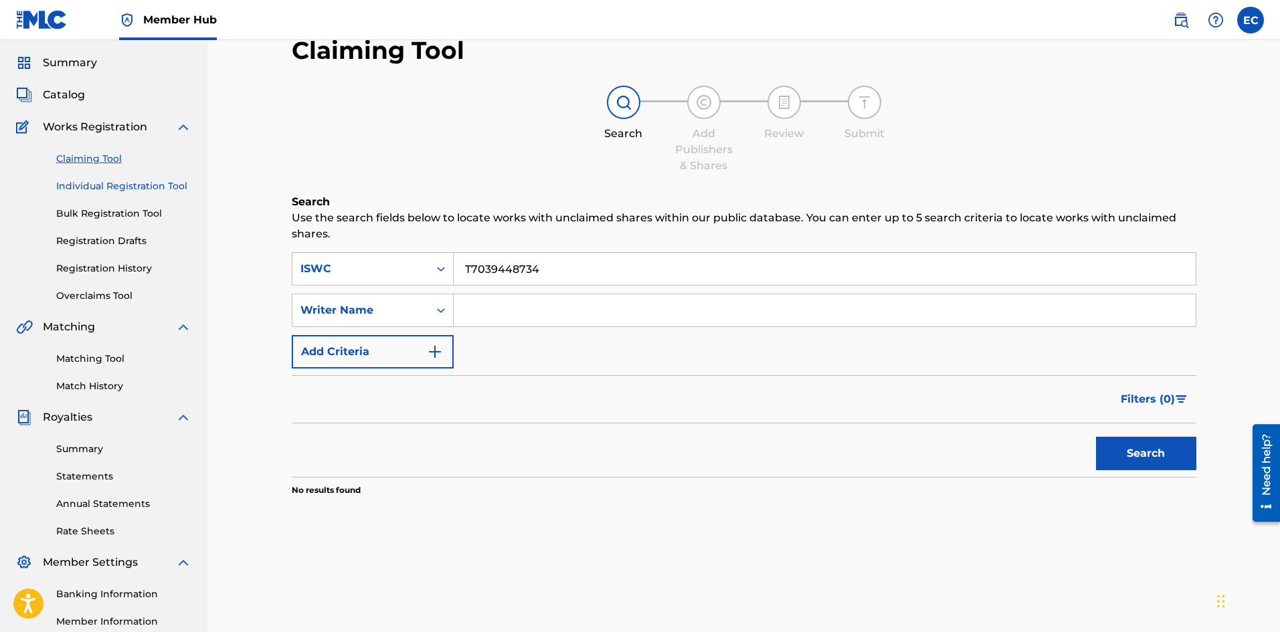
scroll to position [0, 0]
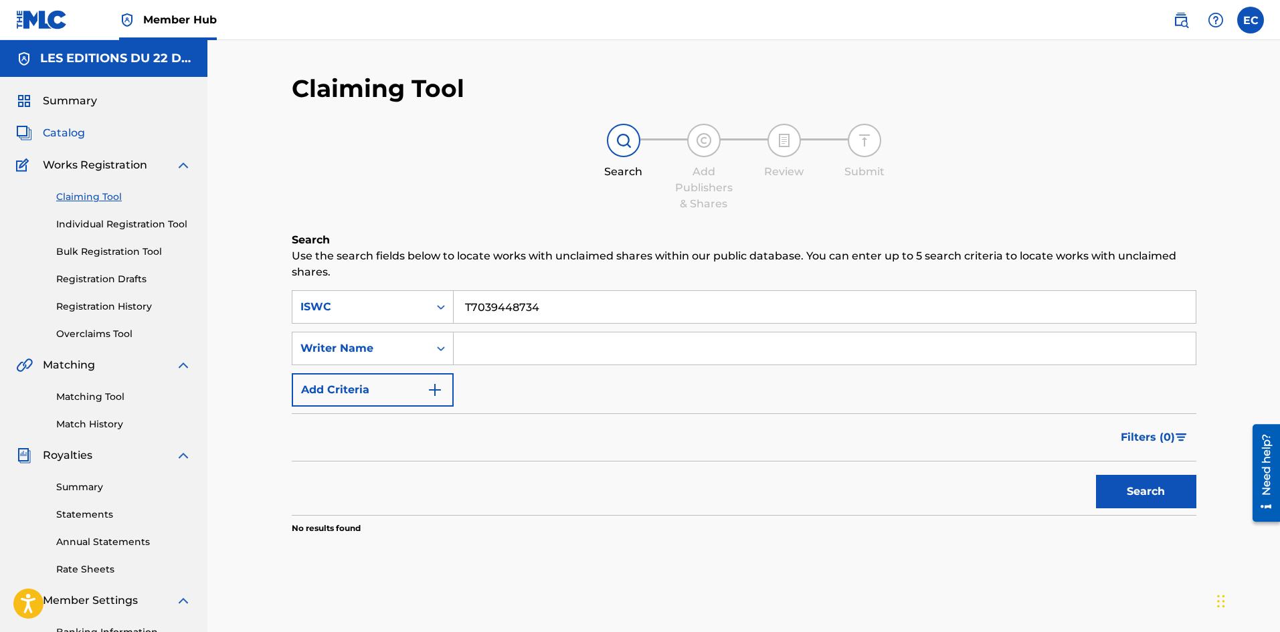
click at [65, 128] on span "Catalog" at bounding box center [64, 133] width 42 height 16
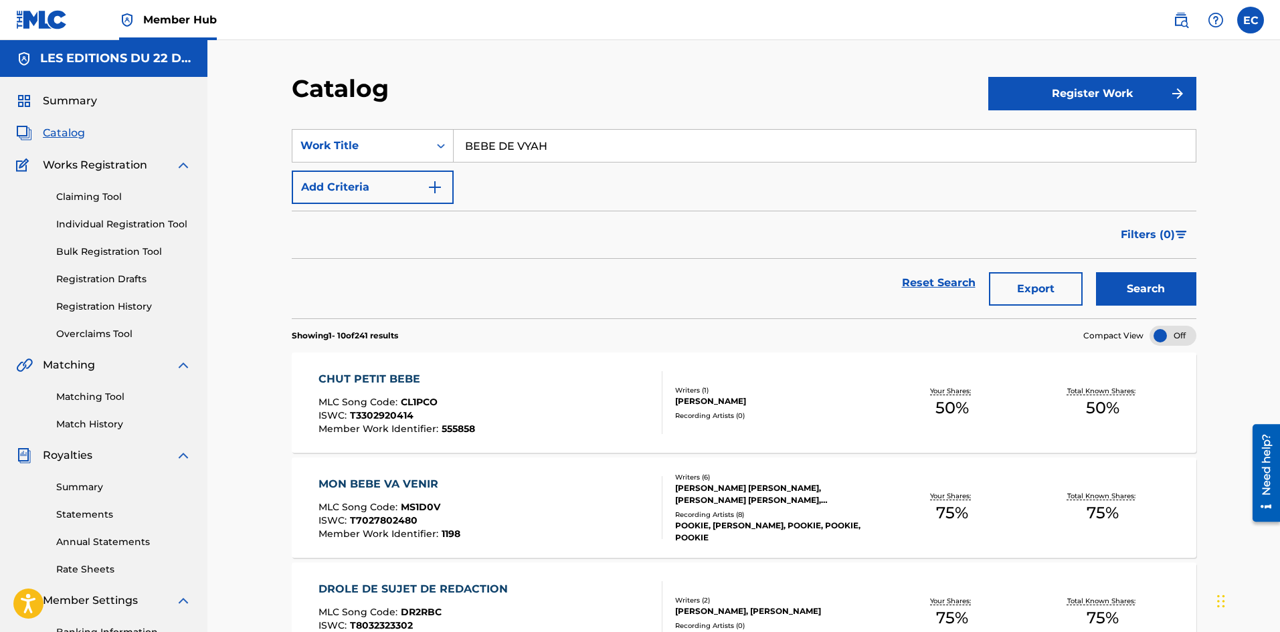
click at [602, 158] on input "BEBE DE VYAH" at bounding box center [825, 146] width 742 height 32
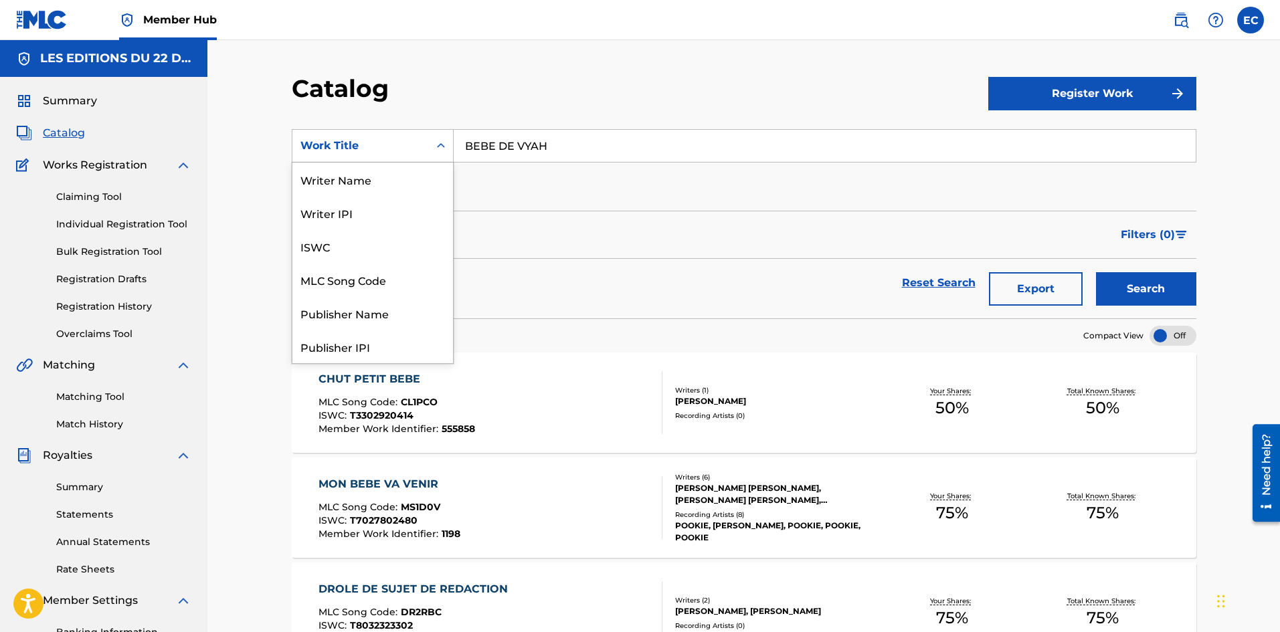
click at [417, 135] on div "Work Title" at bounding box center [360, 145] width 137 height 25
click at [352, 246] on div "ISWC" at bounding box center [372, 246] width 161 height 33
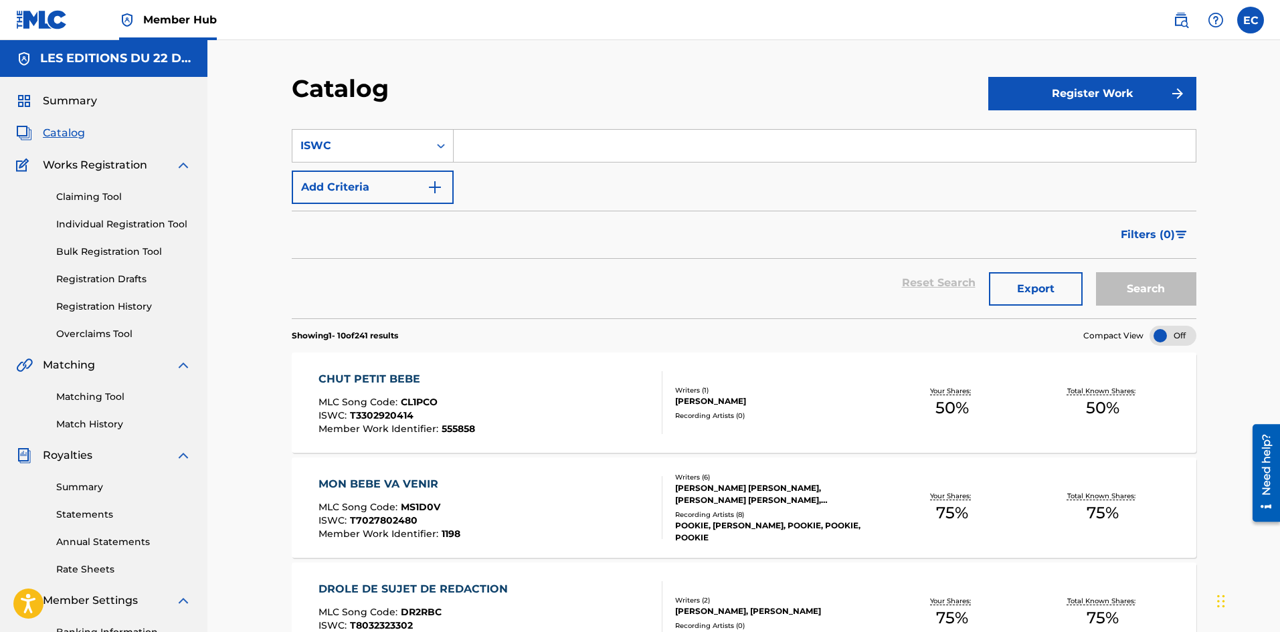
click at [581, 132] on input "Search Form" at bounding box center [825, 146] width 742 height 32
paste input "T7039448734"
type input "T7039448734"
click at [1096, 272] on button "Search" at bounding box center [1146, 288] width 100 height 33
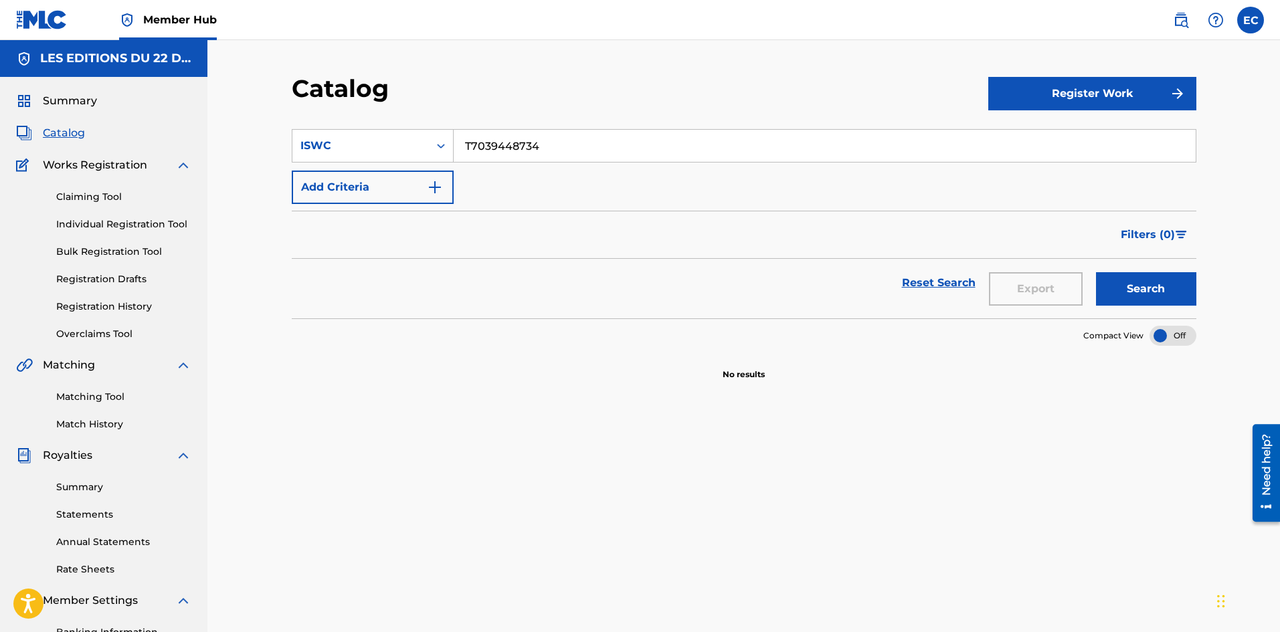
click at [58, 131] on span "Catalog" at bounding box center [64, 133] width 42 height 16
click at [394, 133] on div "ISWC" at bounding box center [373, 145] width 162 height 33
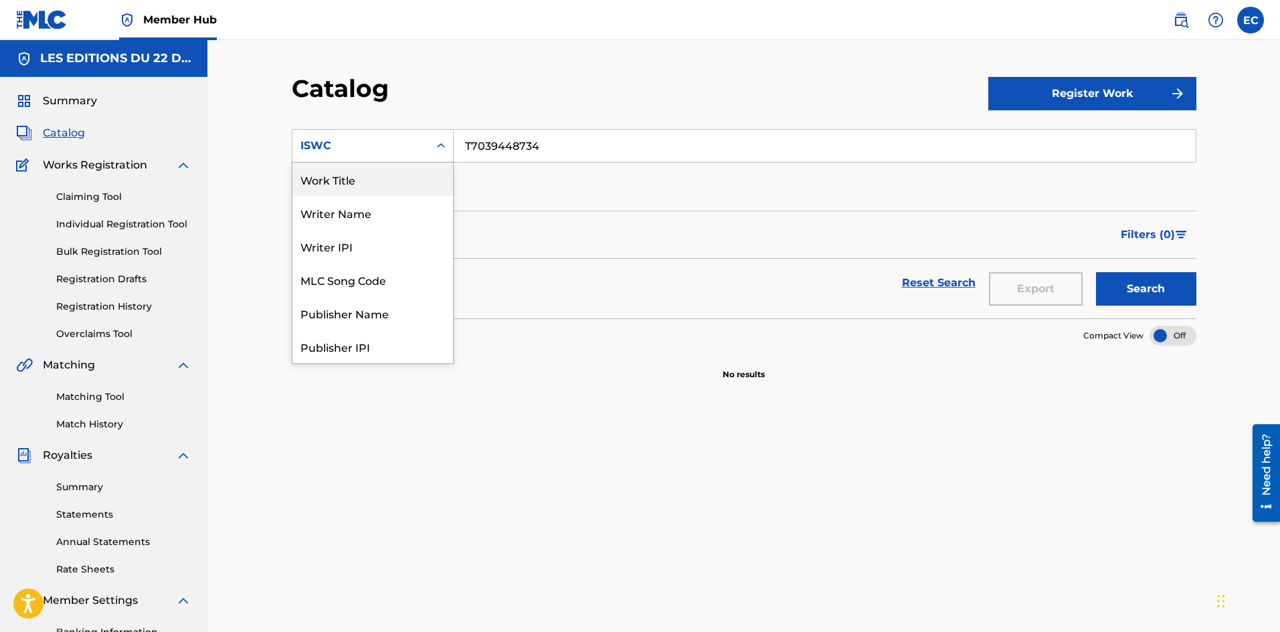
click at [383, 184] on div "Work Title" at bounding box center [372, 179] width 161 height 33
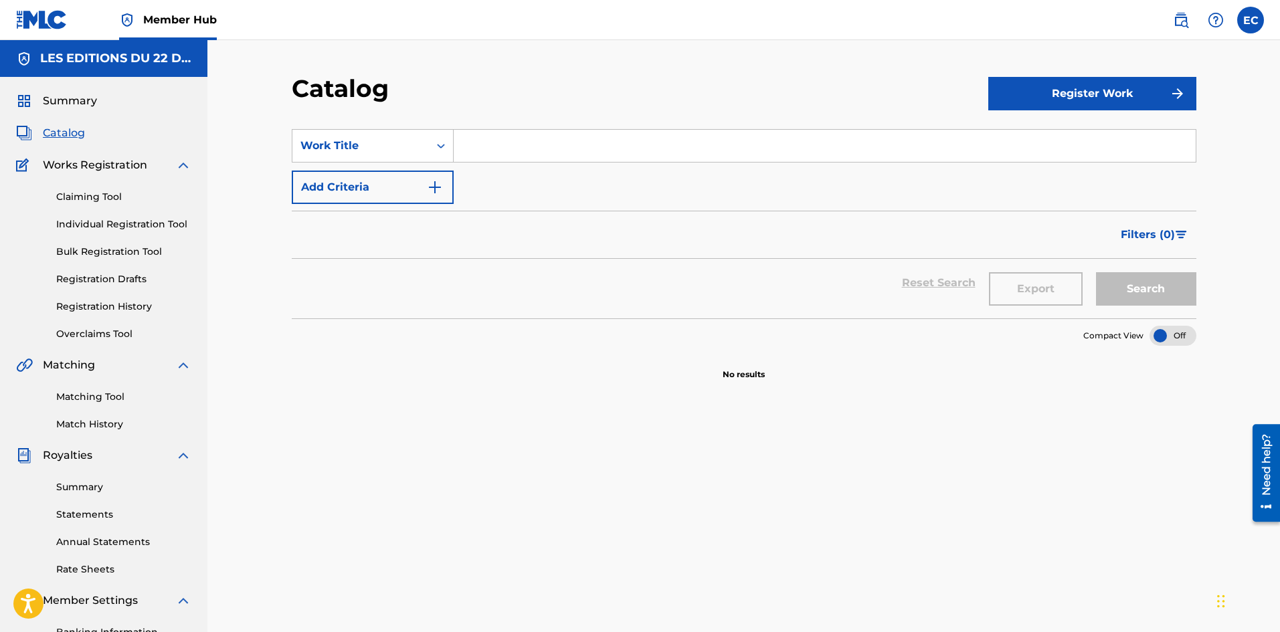
click at [588, 142] on input "Search Form" at bounding box center [825, 146] width 742 height 32
click at [572, 152] on input "Search Form" at bounding box center [825, 146] width 742 height 32
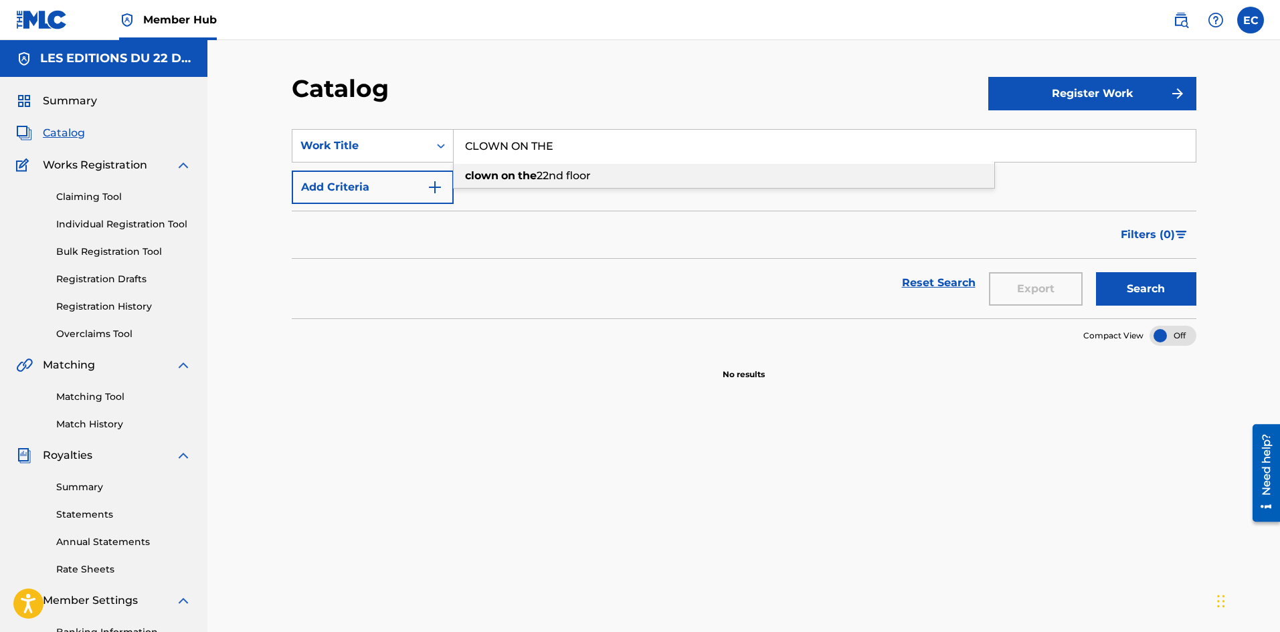
click at [590, 181] on span "22nd floor" at bounding box center [564, 175] width 54 height 13
type input "clown on the 22nd floor"
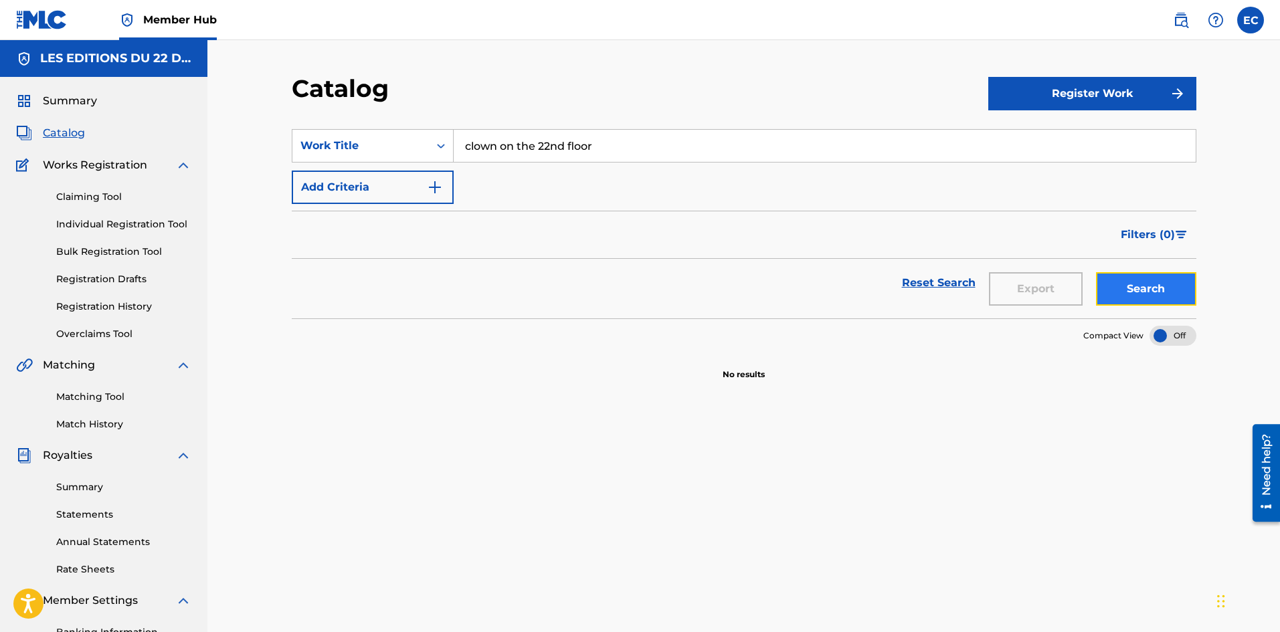
click at [1182, 279] on button "Search" at bounding box center [1146, 288] width 100 height 33
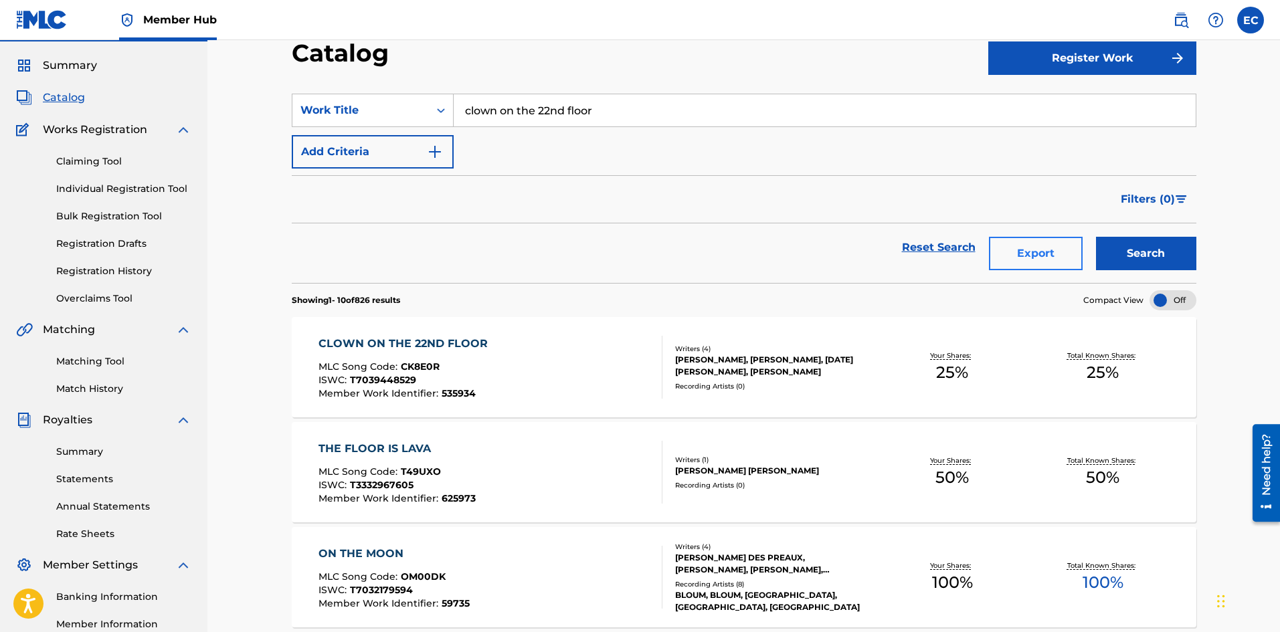
scroll to position [39, 0]
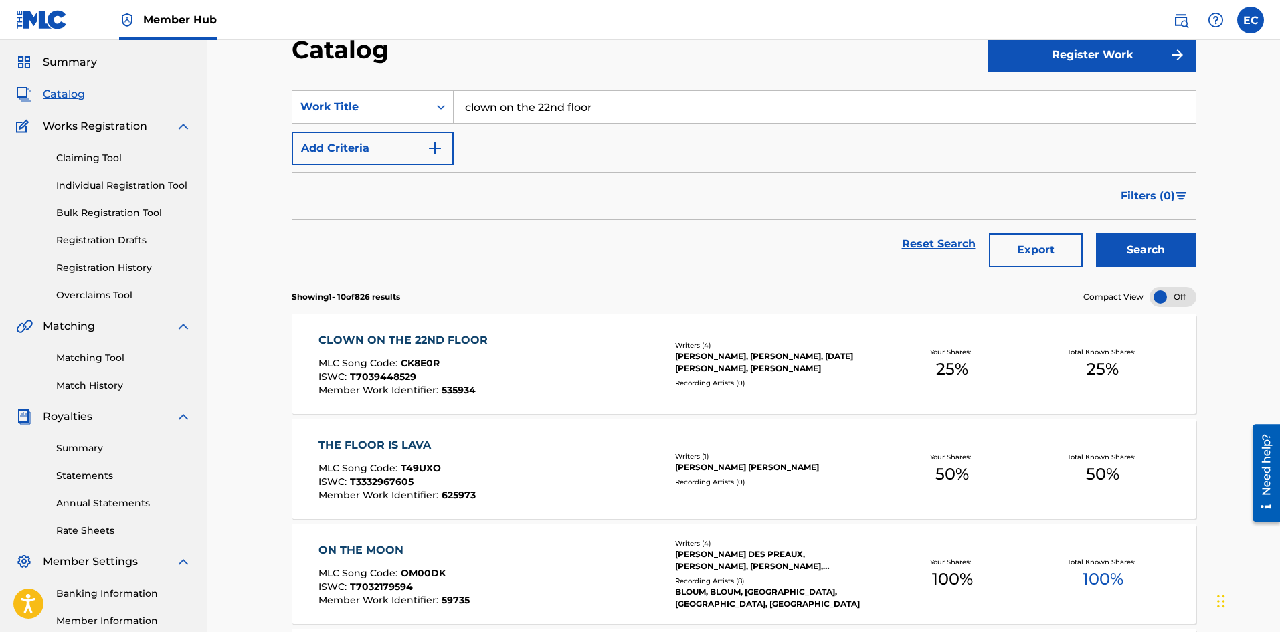
click at [887, 373] on div "Your Shares: 25 %" at bounding box center [952, 364] width 151 height 41
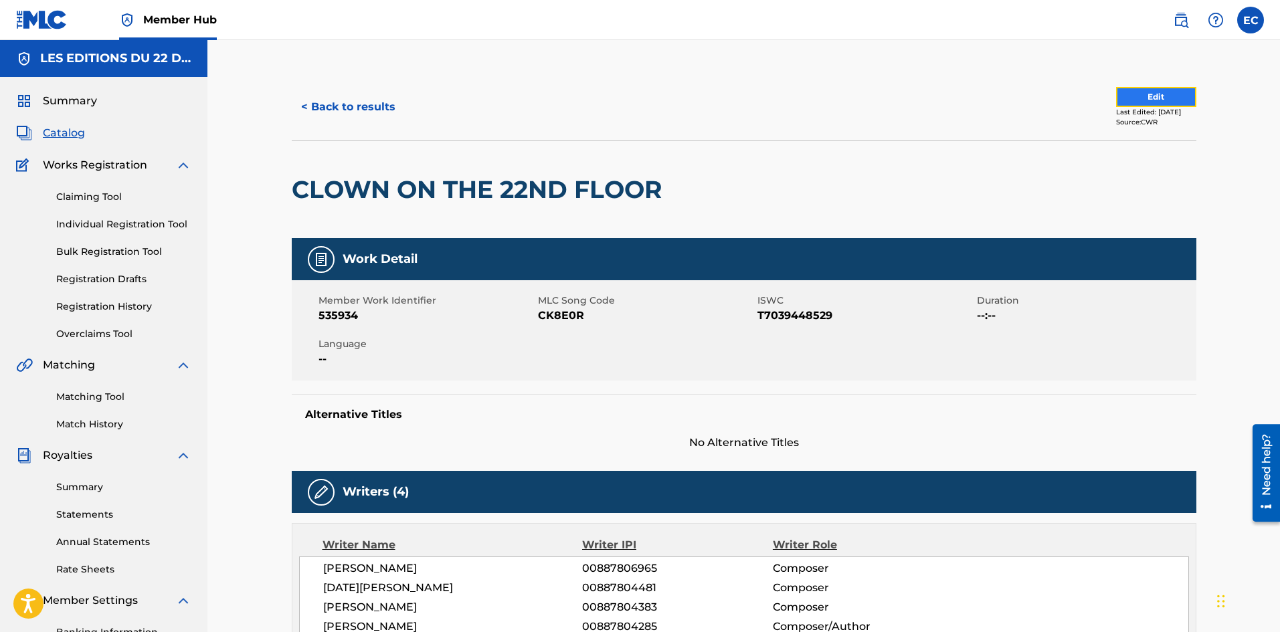
click at [1130, 97] on button "Edit" at bounding box center [1156, 97] width 80 height 20
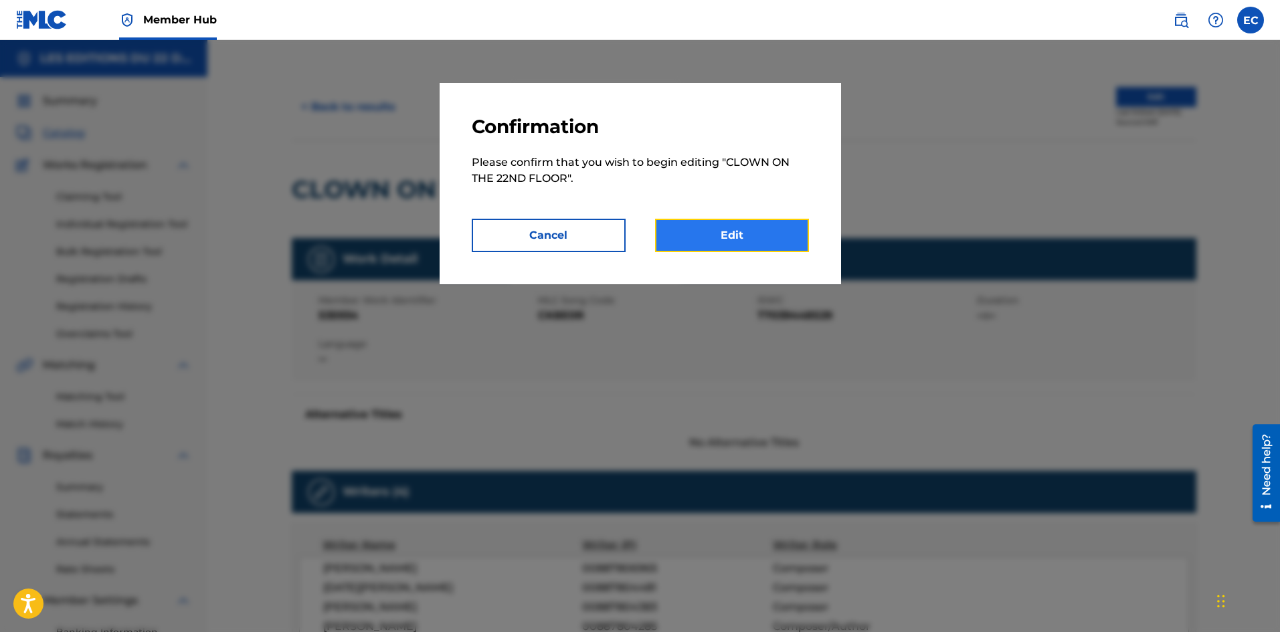
click at [721, 246] on link "Edit" at bounding box center [732, 235] width 154 height 33
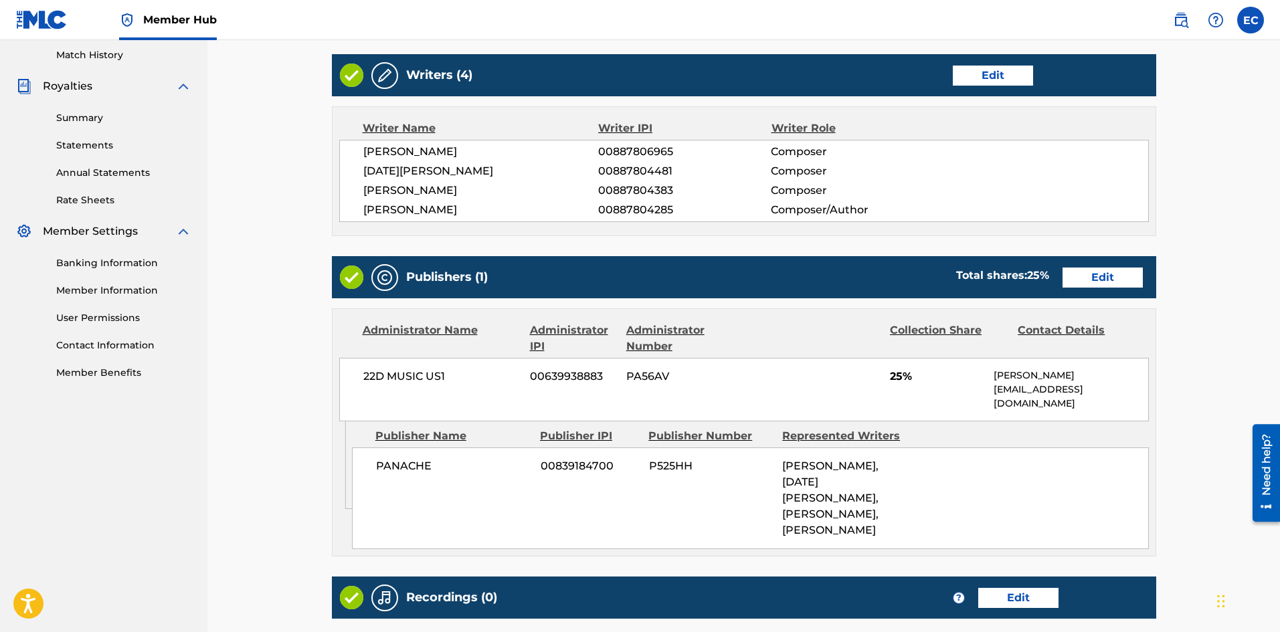
scroll to position [568, 0]
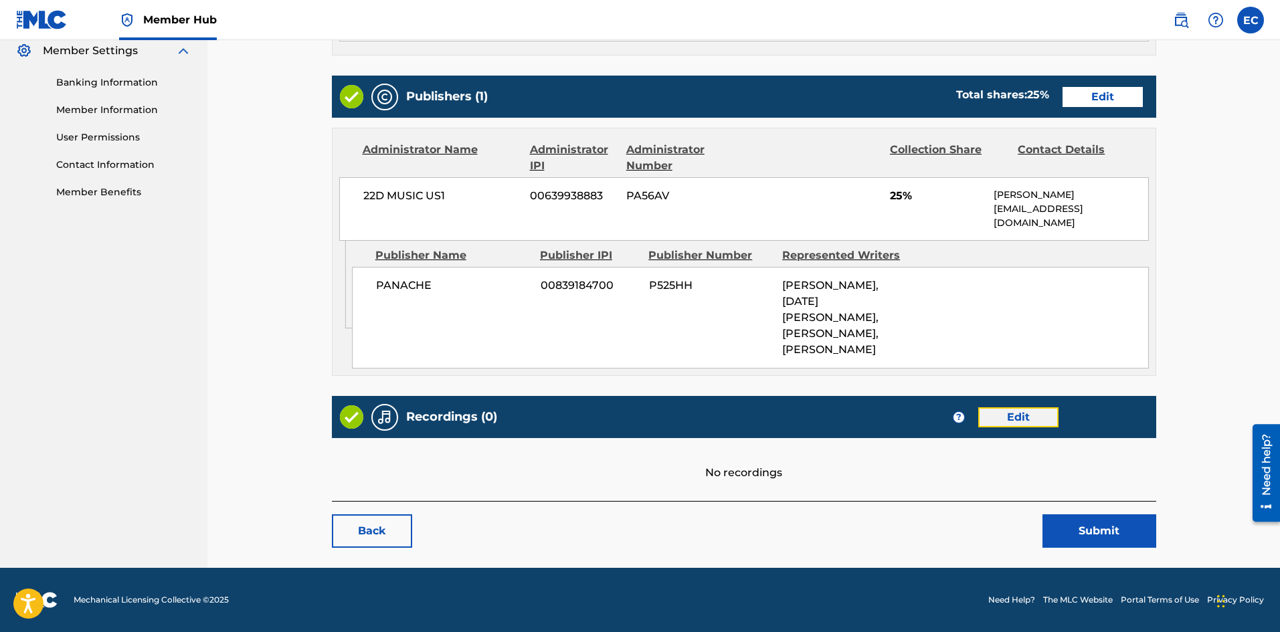
click at [1023, 414] on link "Edit" at bounding box center [1018, 418] width 80 height 20
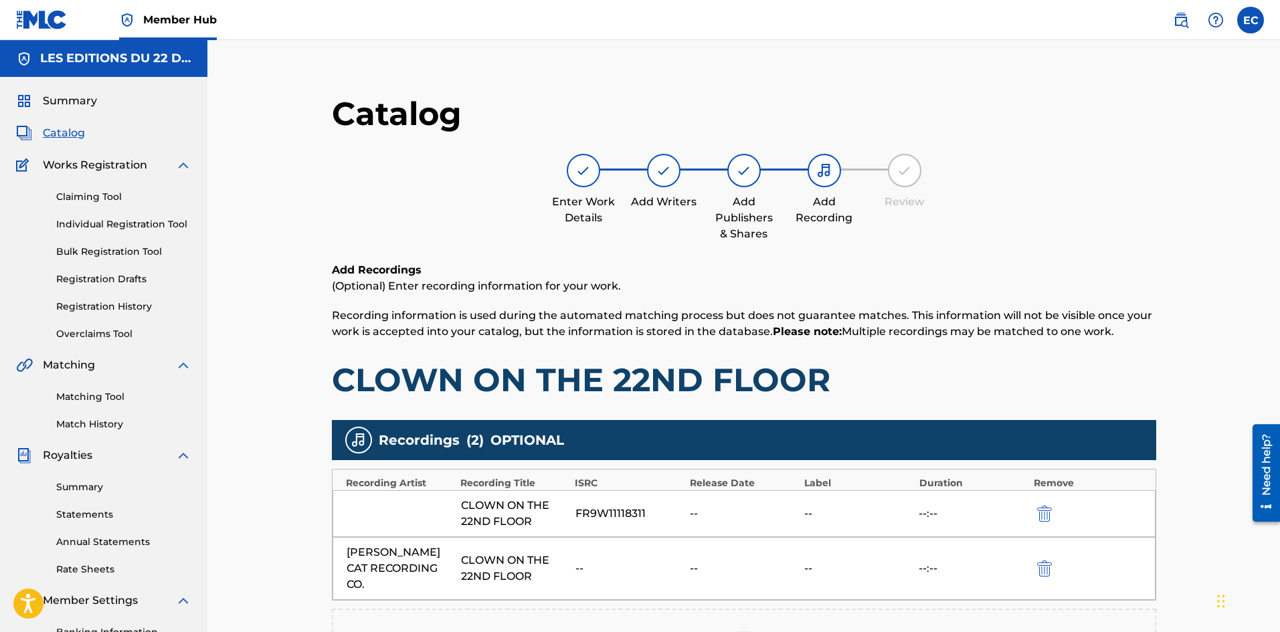
scroll to position [234, 0]
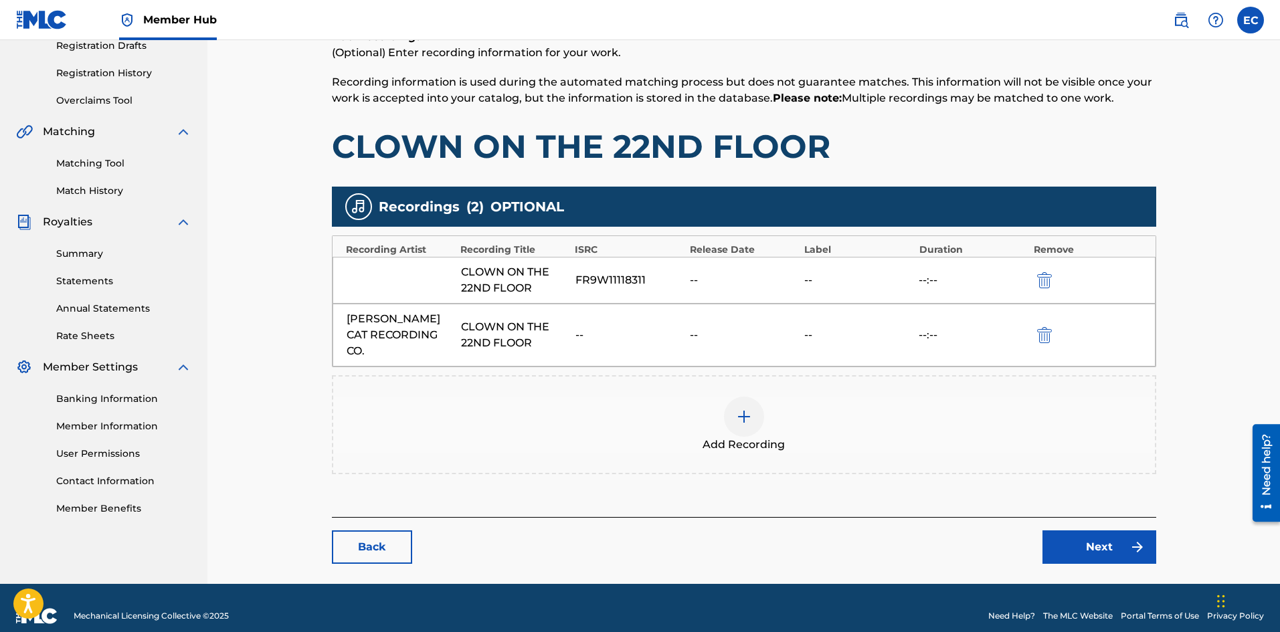
click at [723, 410] on div "Add Recording" at bounding box center [744, 425] width 822 height 56
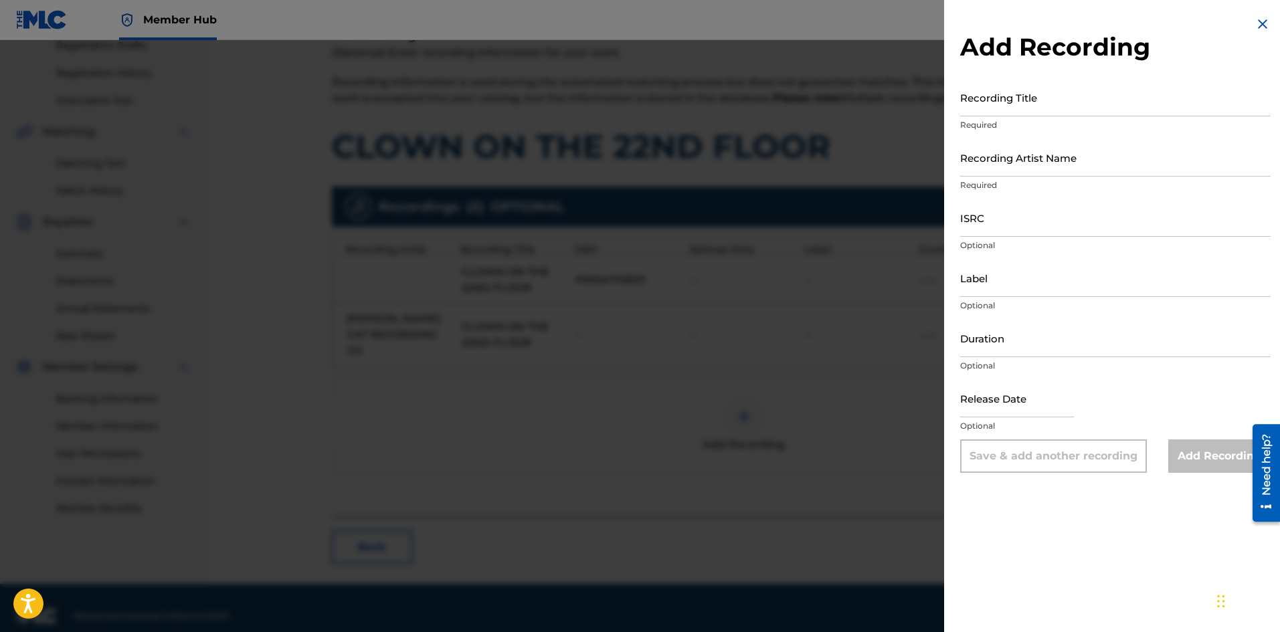
click at [728, 428] on div at bounding box center [640, 356] width 1280 height 632
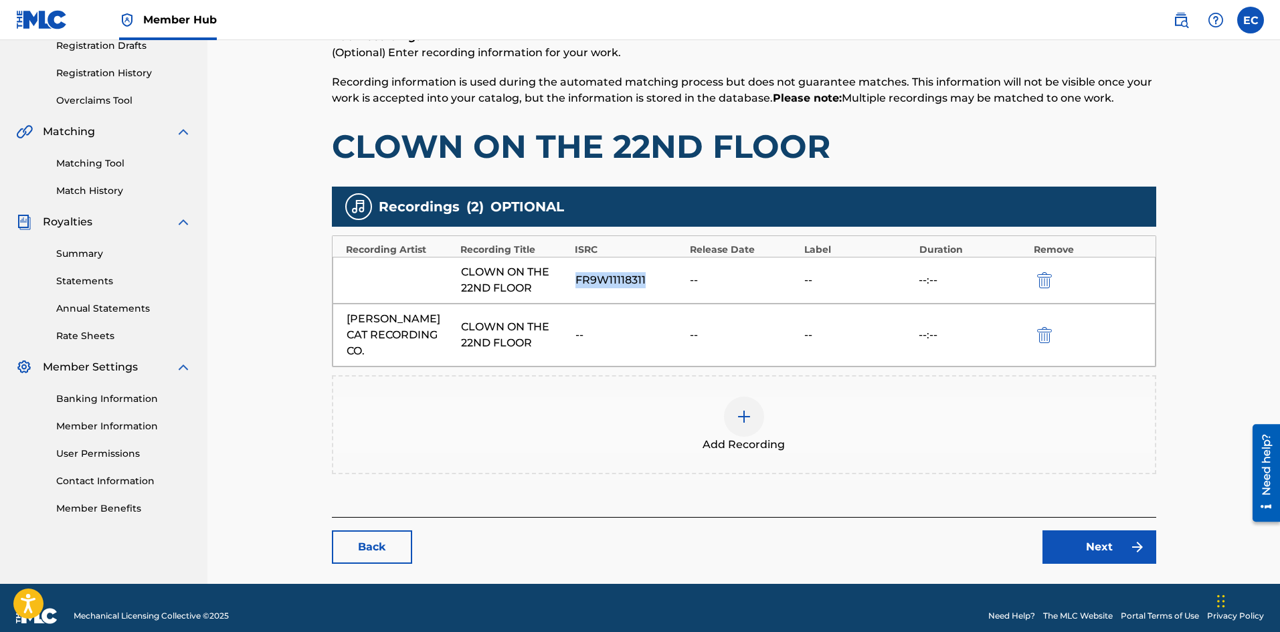
drag, startPoint x: 575, startPoint y: 279, endPoint x: 669, endPoint y: 284, distance: 93.8
click at [669, 284] on div "FR9W11118311" at bounding box center [630, 280] width 108 height 16
copy div "FR9W11118311"
click at [738, 409] on img at bounding box center [744, 417] width 16 height 16
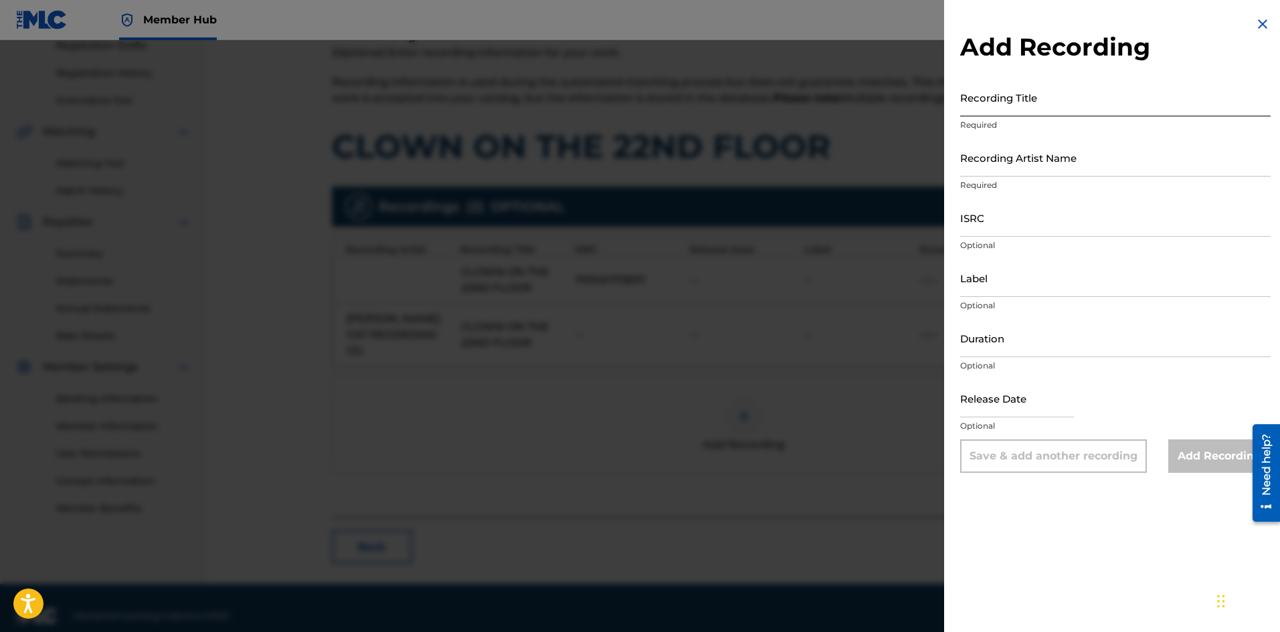
click at [997, 96] on input "Recording Title" at bounding box center [1115, 97] width 311 height 38
type input "[PERSON_NAME] RECORDING AND CO"
click at [1013, 157] on input "Recording Artist Name" at bounding box center [1115, 158] width 311 height 38
drag, startPoint x: 1167, startPoint y: 106, endPoint x: 905, endPoint y: 106, distance: 261.7
click at [905, 106] on div "Add Recording Recording Title [PERSON_NAME] CAT RECORDING AND CO Required Recor…" at bounding box center [640, 336] width 1280 height 592
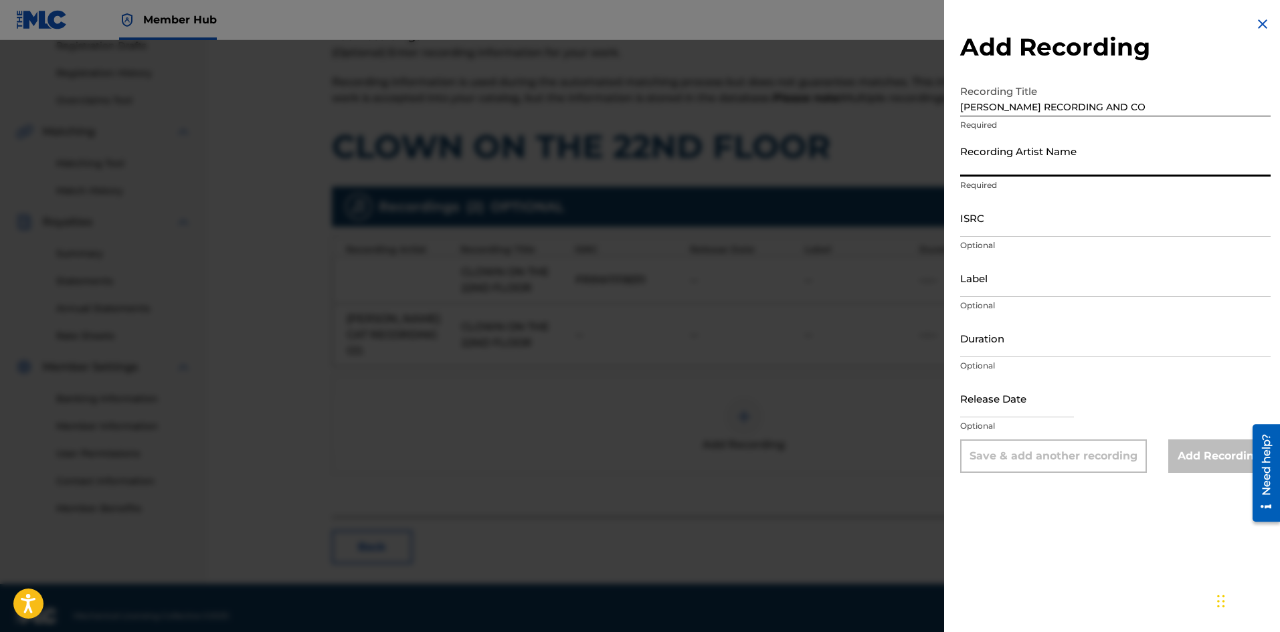
click at [1032, 159] on input "Recording Artist Name" at bounding box center [1115, 158] width 311 height 38
paste input "[PERSON_NAME] RECORDING AND CO"
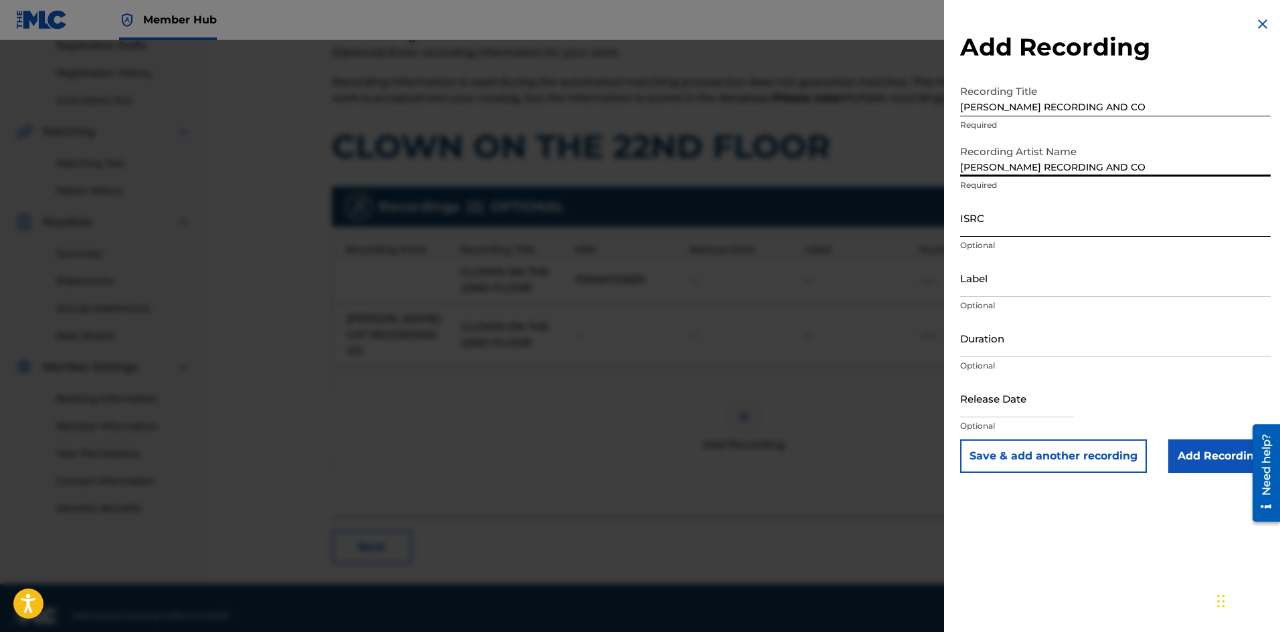
type input "[PERSON_NAME] RECORDING AND CO"
click at [1007, 224] on input "ISRC" at bounding box center [1115, 218] width 311 height 38
click at [1041, 231] on input "ISRC" at bounding box center [1115, 218] width 311 height 38
paste input "FR9W11118311"
type input "FR9W11118311"
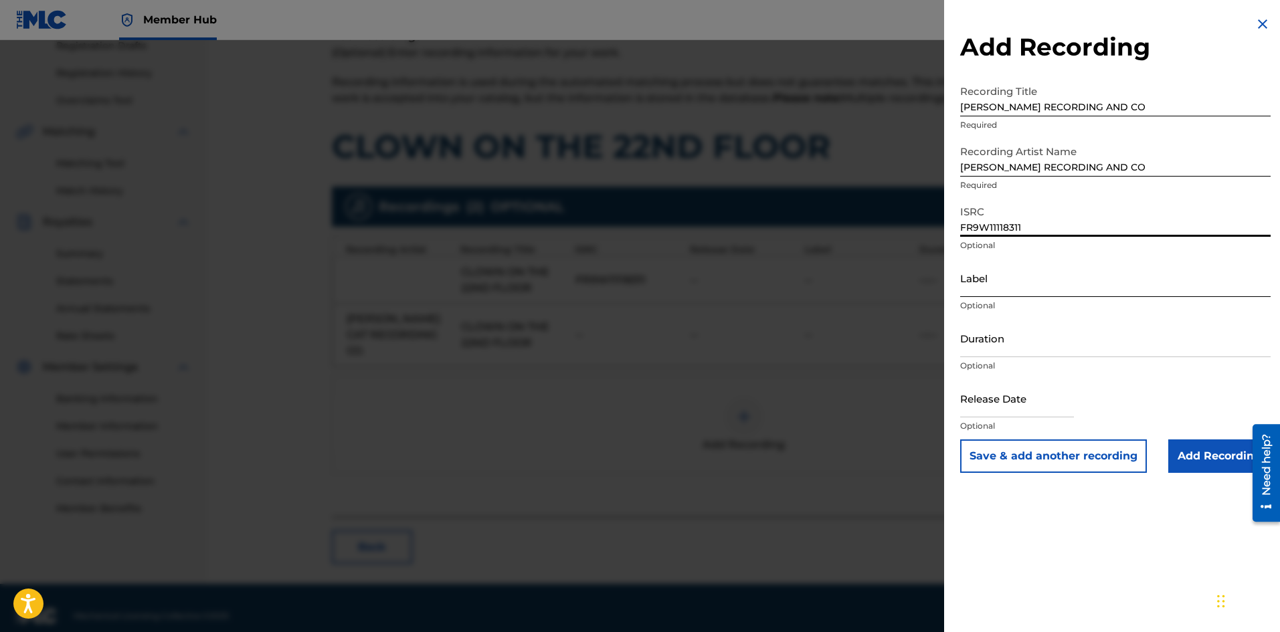
click at [1012, 287] on input "Label" at bounding box center [1115, 278] width 311 height 38
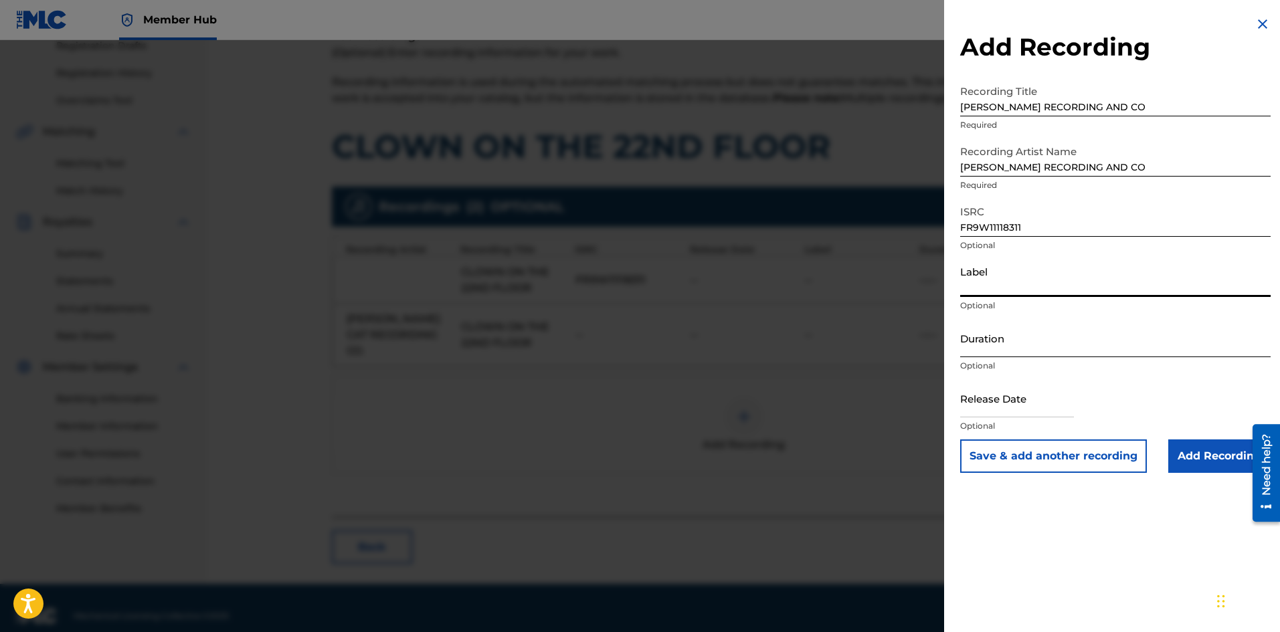
click at [1003, 351] on input "Duration" at bounding box center [1115, 338] width 311 height 38
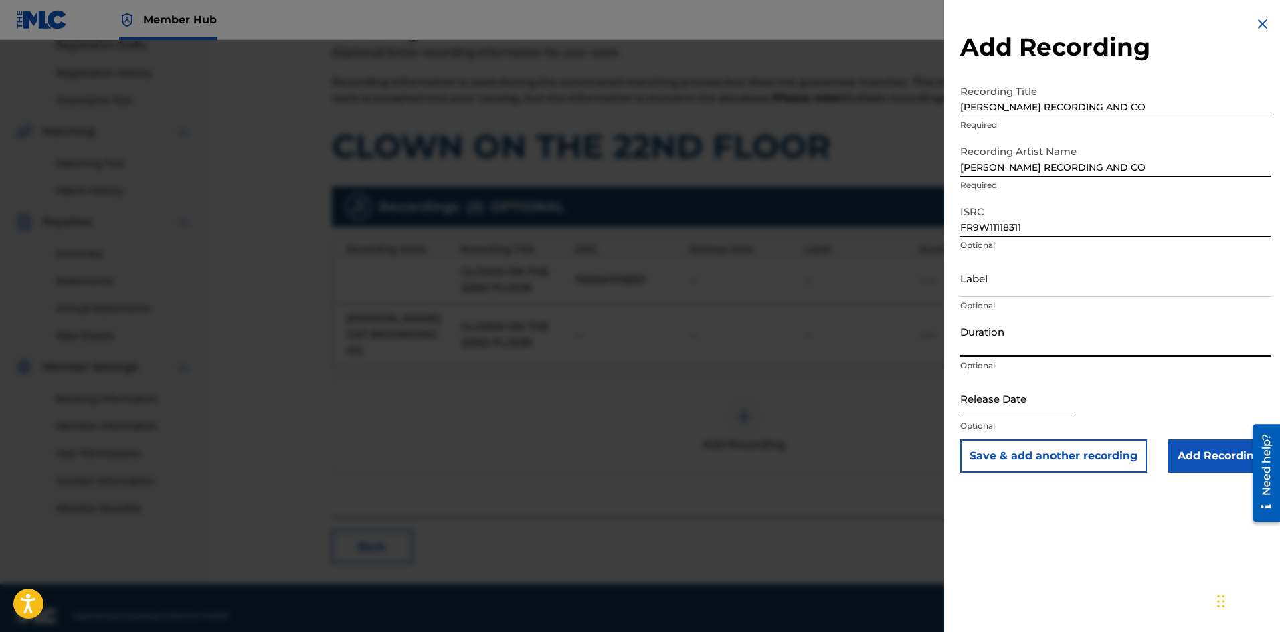
select select "8"
select select "2025"
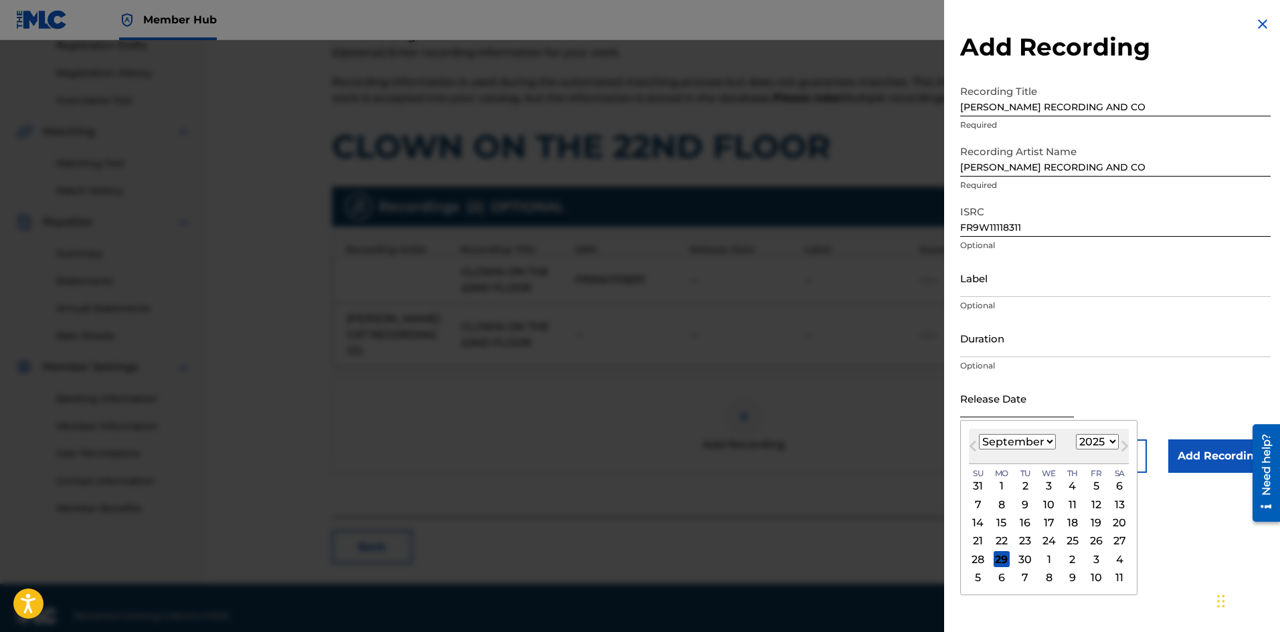
click at [996, 403] on input "text" at bounding box center [1017, 398] width 114 height 38
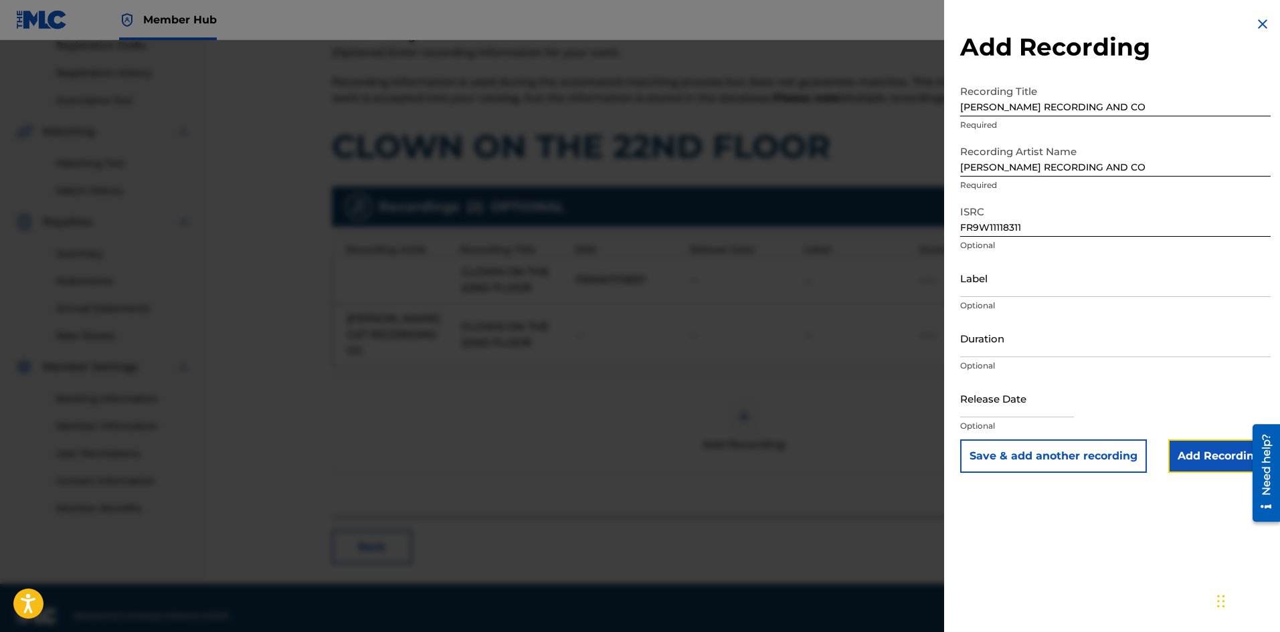
click at [1211, 458] on input "Add Recording" at bounding box center [1220, 456] width 102 height 33
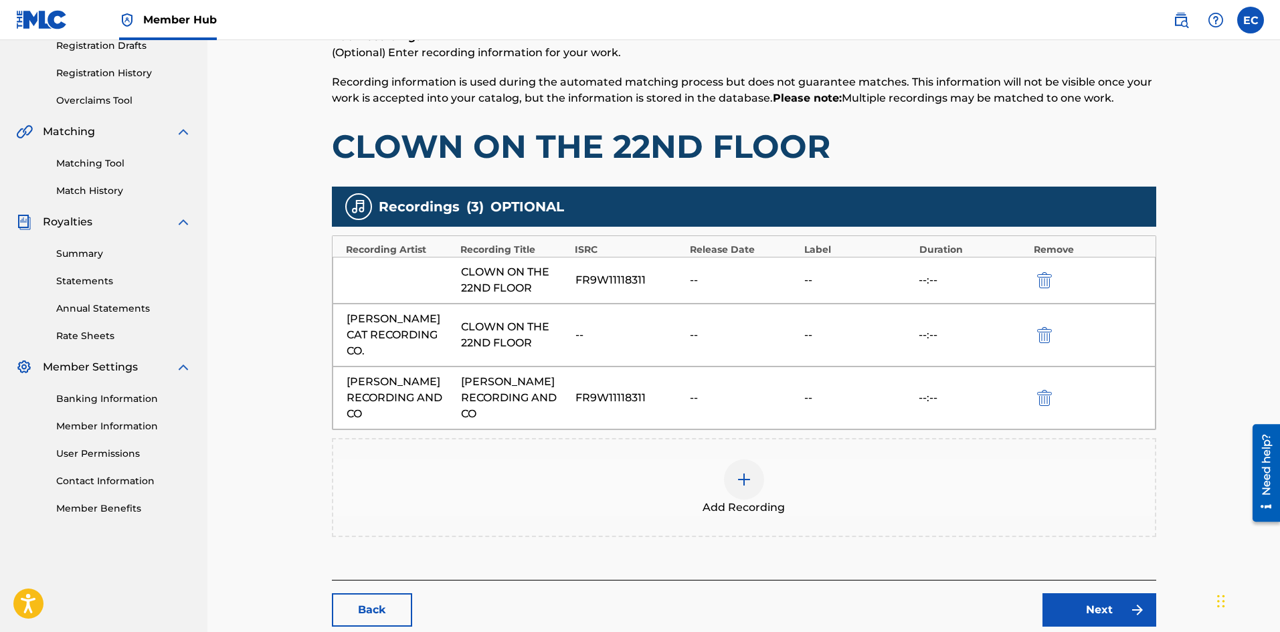
scroll to position [237, 0]
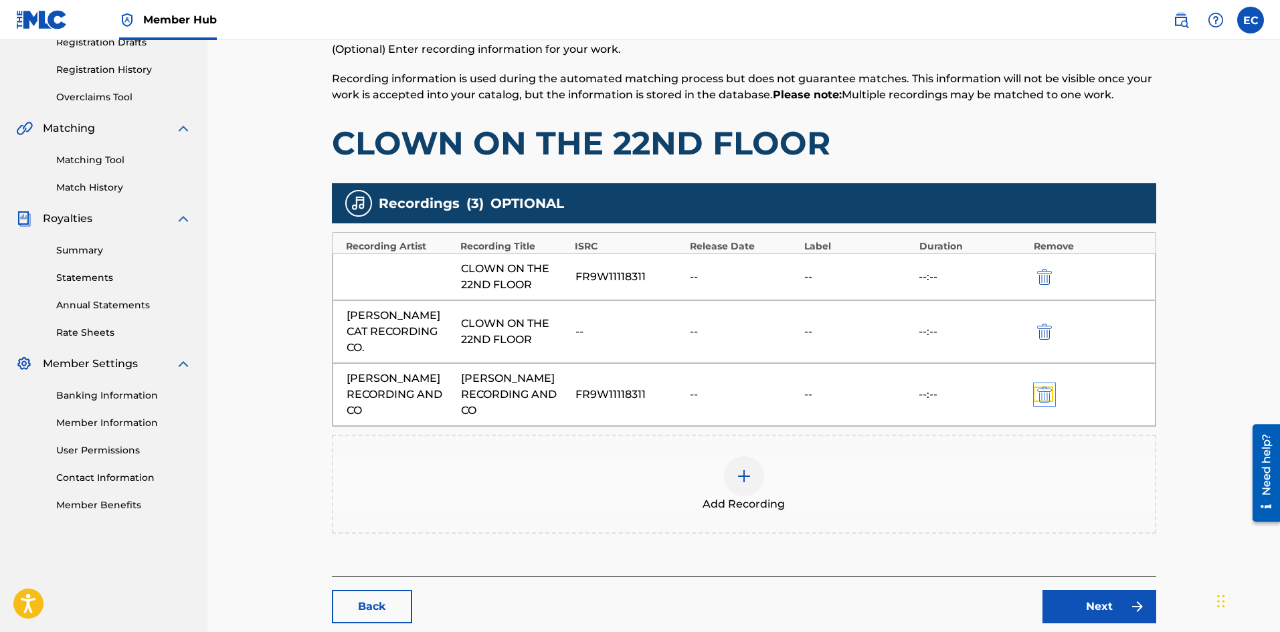
click at [1044, 387] on img "submit" at bounding box center [1044, 395] width 15 height 16
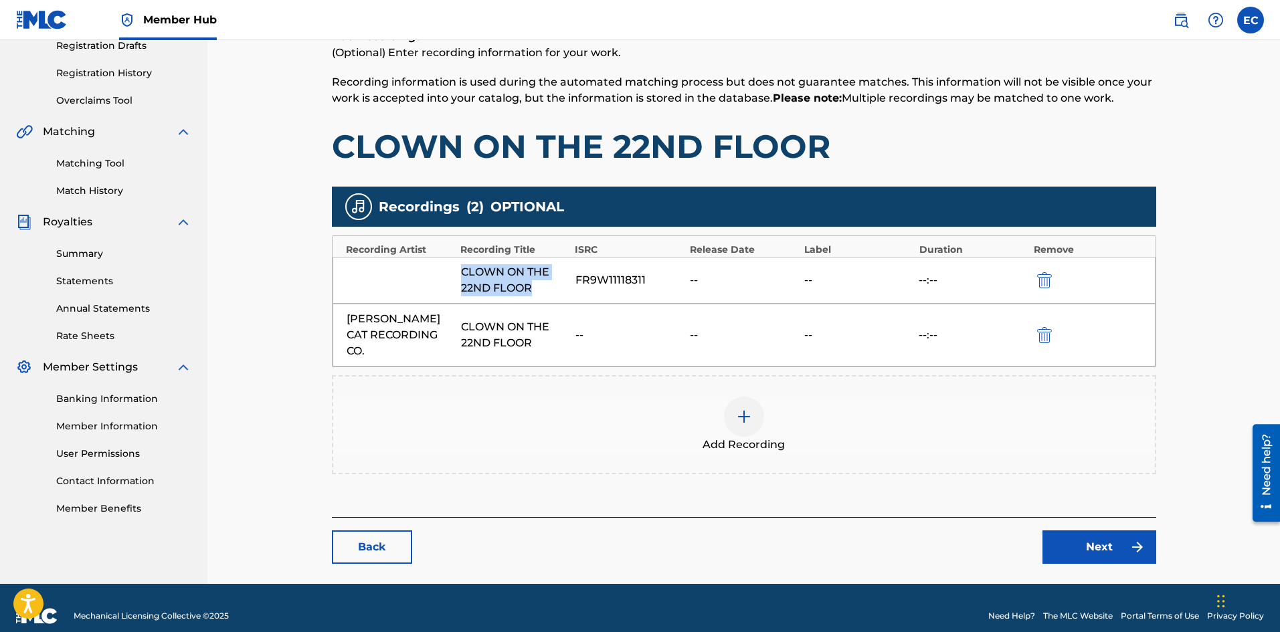
drag, startPoint x: 458, startPoint y: 270, endPoint x: 561, endPoint y: 291, distance: 105.3
click at [561, 291] on div "CLOWN ON THE 22ND FLOOR FR9W11118311 -- -- --:--" at bounding box center [744, 280] width 823 height 47
copy div "CLOWN ON THE 22ND FLOOR"
click at [749, 409] on img at bounding box center [744, 417] width 16 height 16
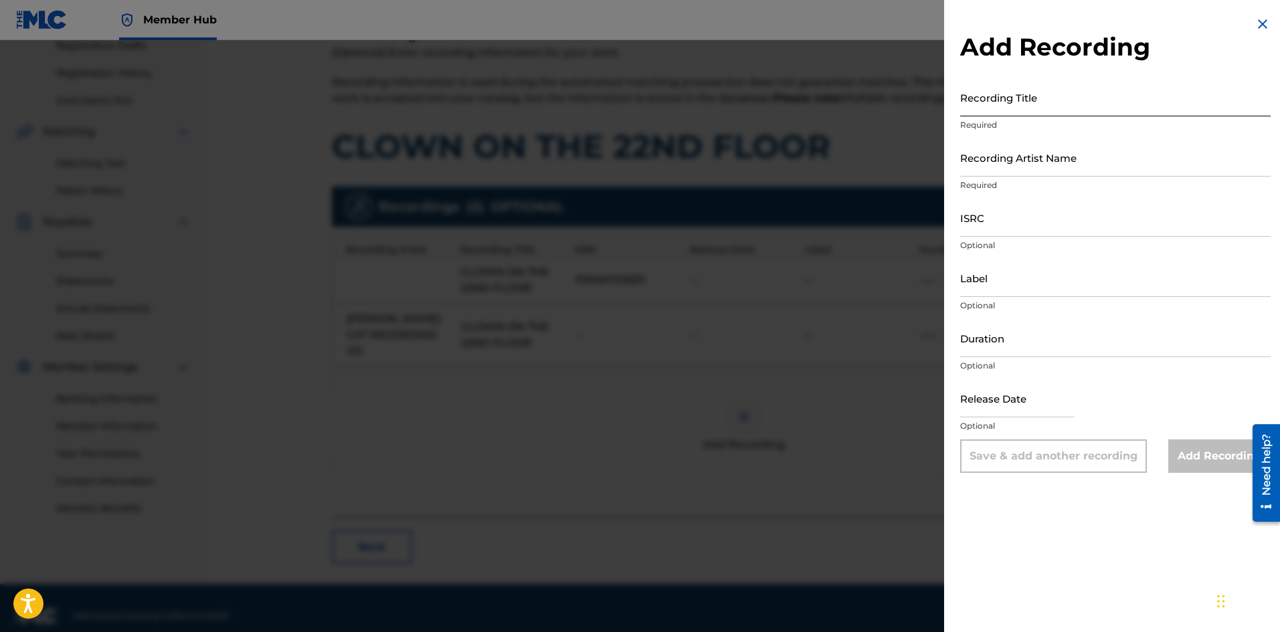
click at [1131, 107] on input "Recording Title" at bounding box center [1115, 97] width 311 height 38
paste input "CLOWN ON THE 22ND FLOOR"
type input "CLOWN ON THE 22ND FLOOR"
click at [1071, 153] on input "Recording Artist Name" at bounding box center [1115, 158] width 311 height 38
type input "[PERSON_NAME] RECORDING AND CO"
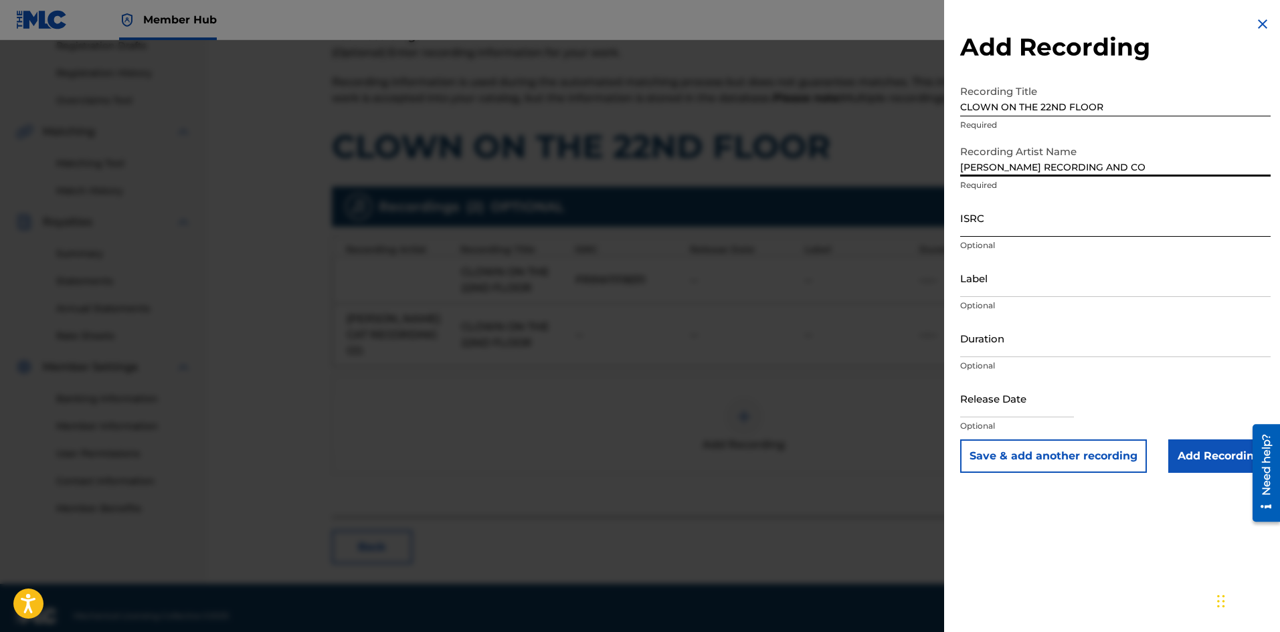
click at [1071, 226] on input "ISRC" at bounding box center [1115, 218] width 311 height 38
type input "FR9W11118311"
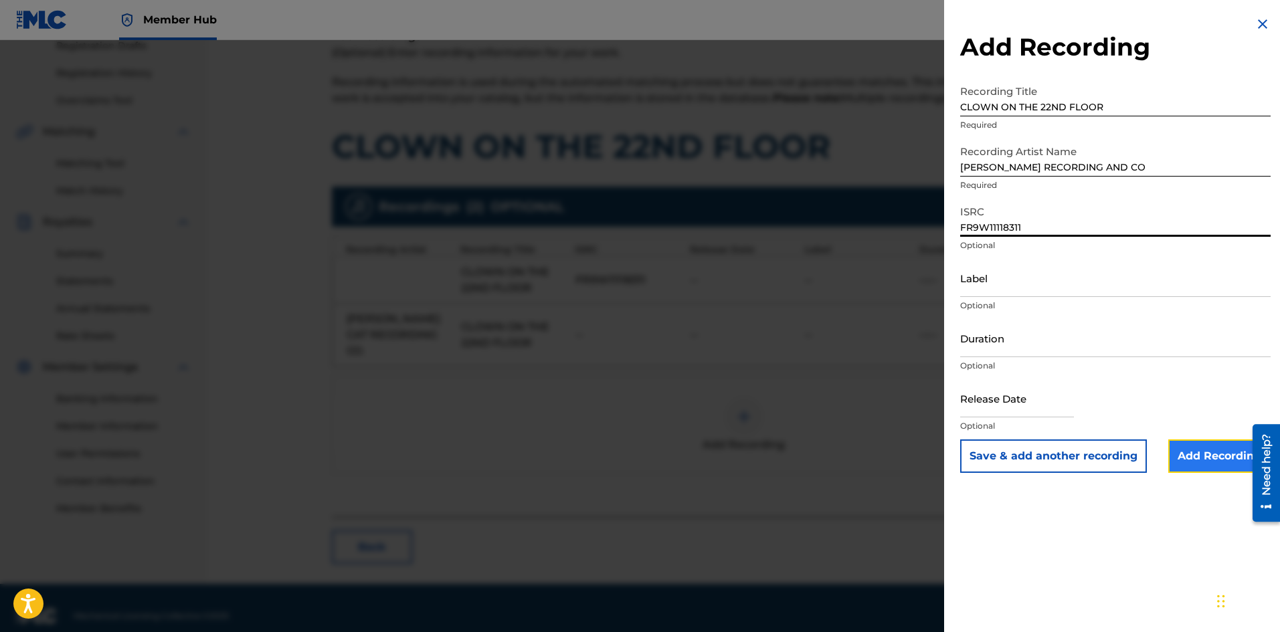
click at [1220, 450] on input "Add Recording" at bounding box center [1220, 456] width 102 height 33
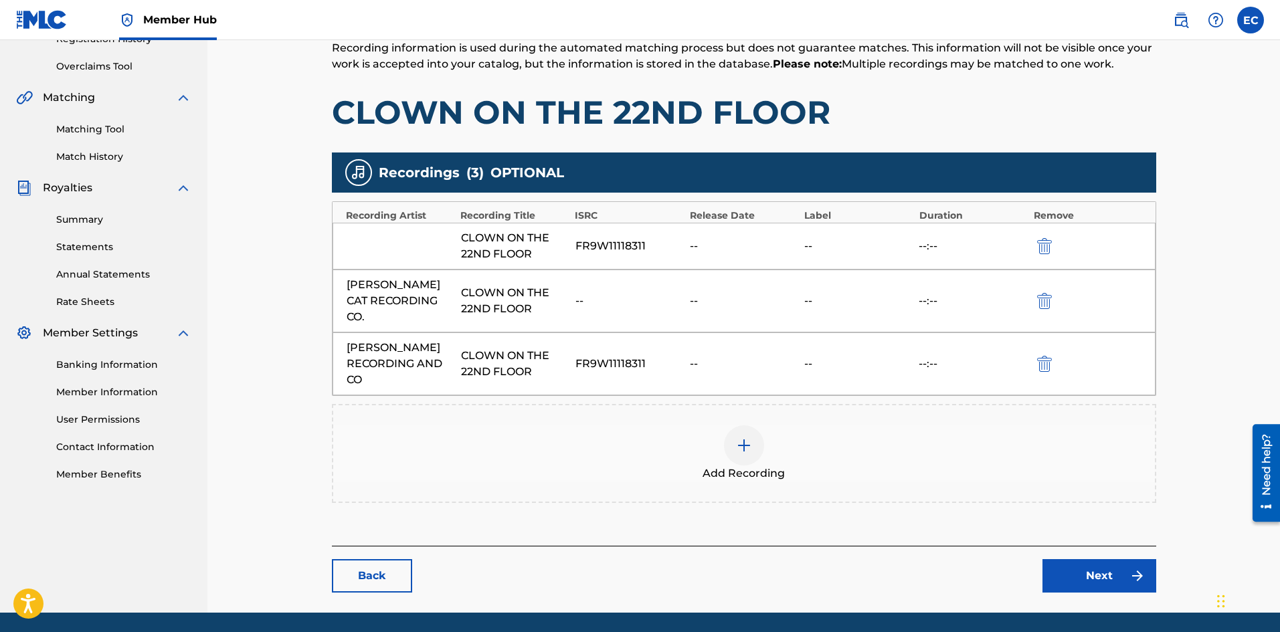
scroll to position [296, 0]
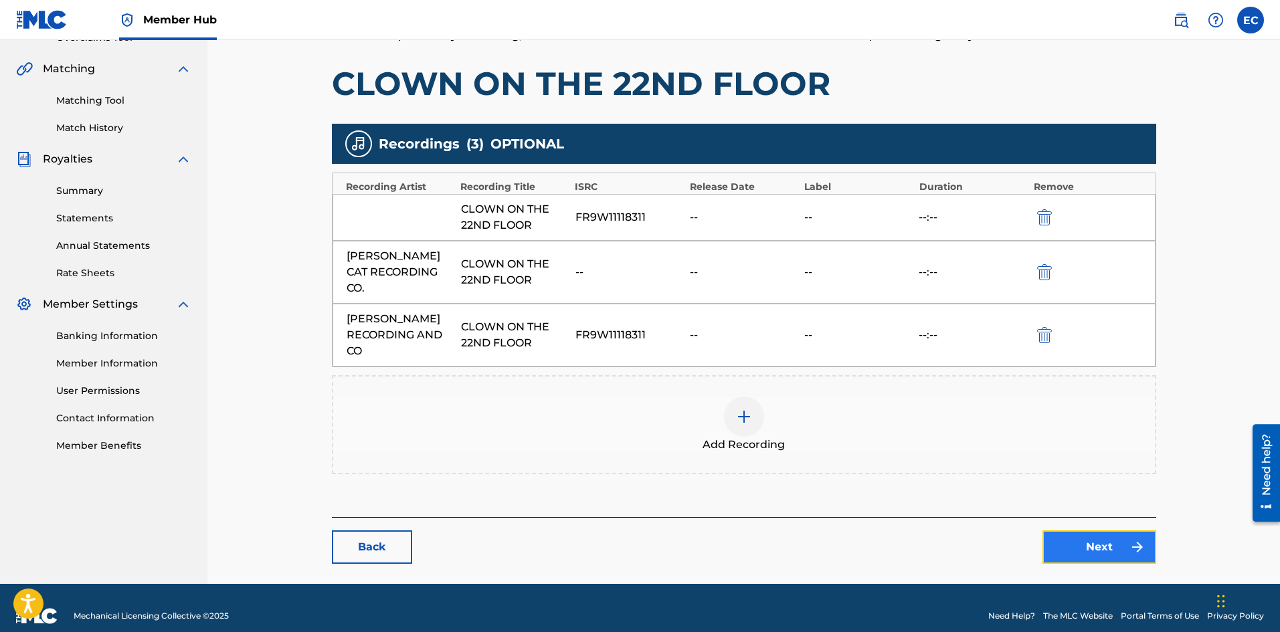
click at [1116, 536] on link "Next" at bounding box center [1100, 547] width 114 height 33
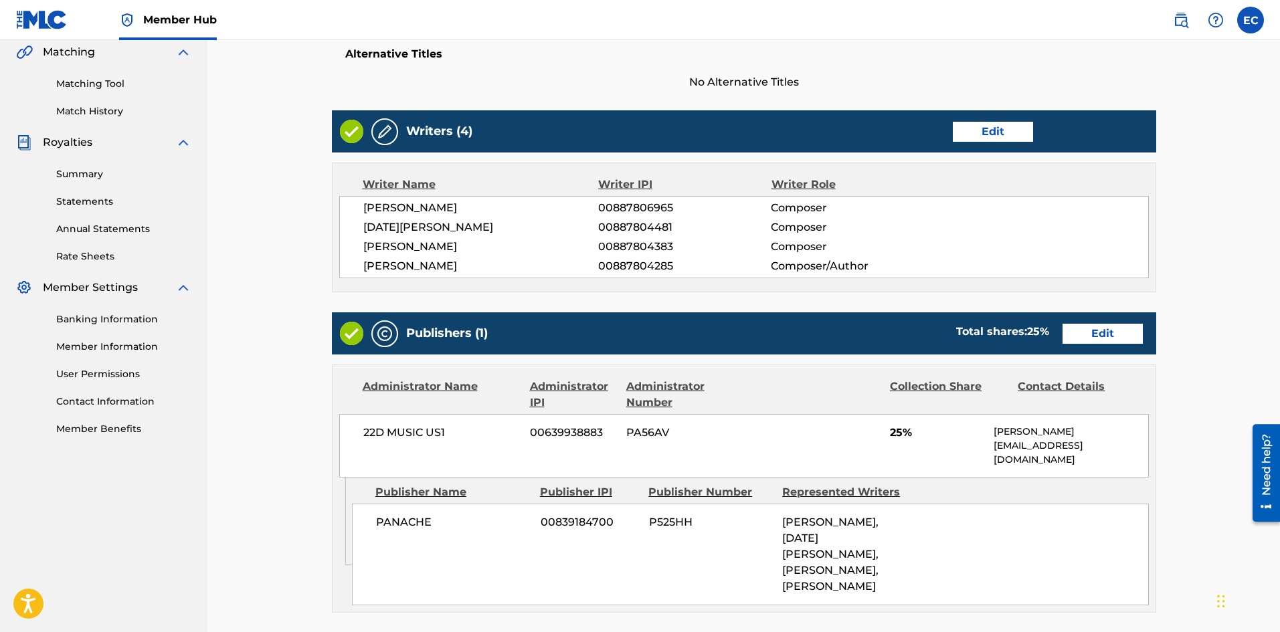
scroll to position [315, 0]
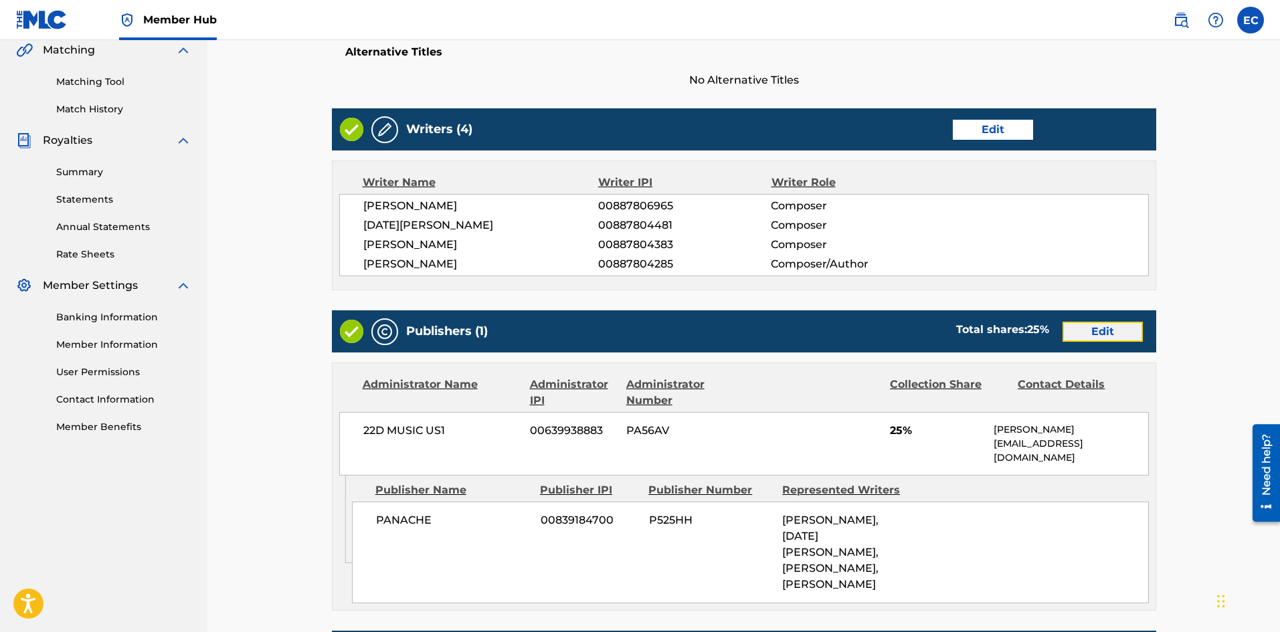
click at [1130, 332] on link "Edit" at bounding box center [1103, 332] width 80 height 20
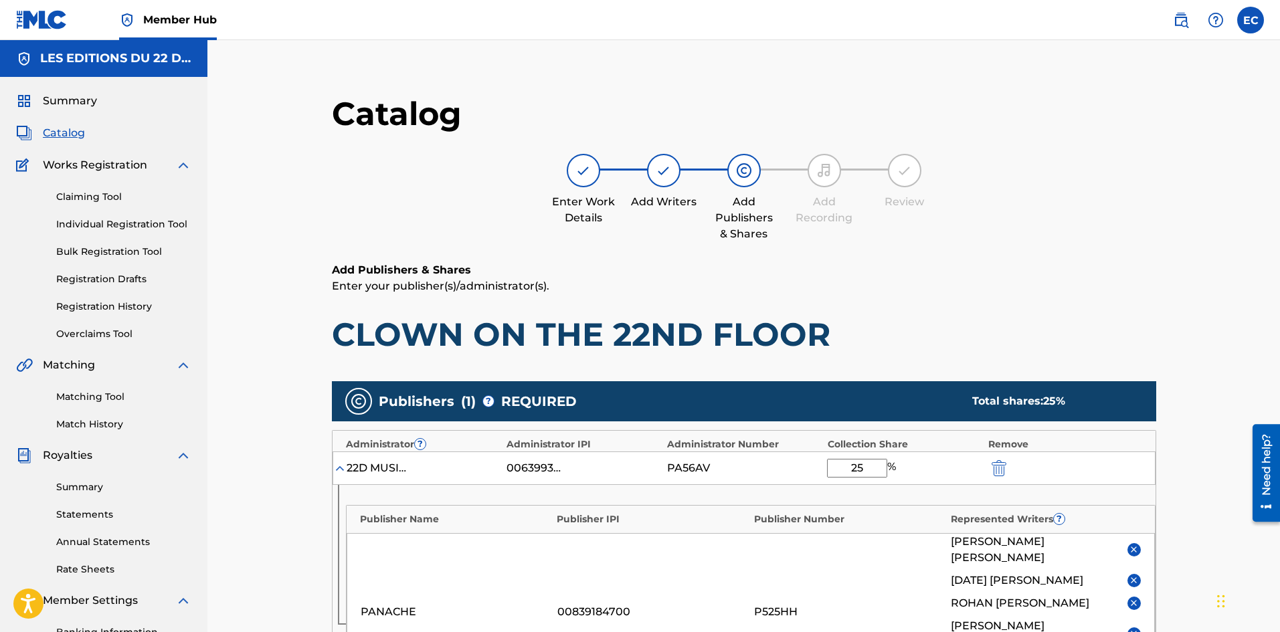
scroll to position [391, 0]
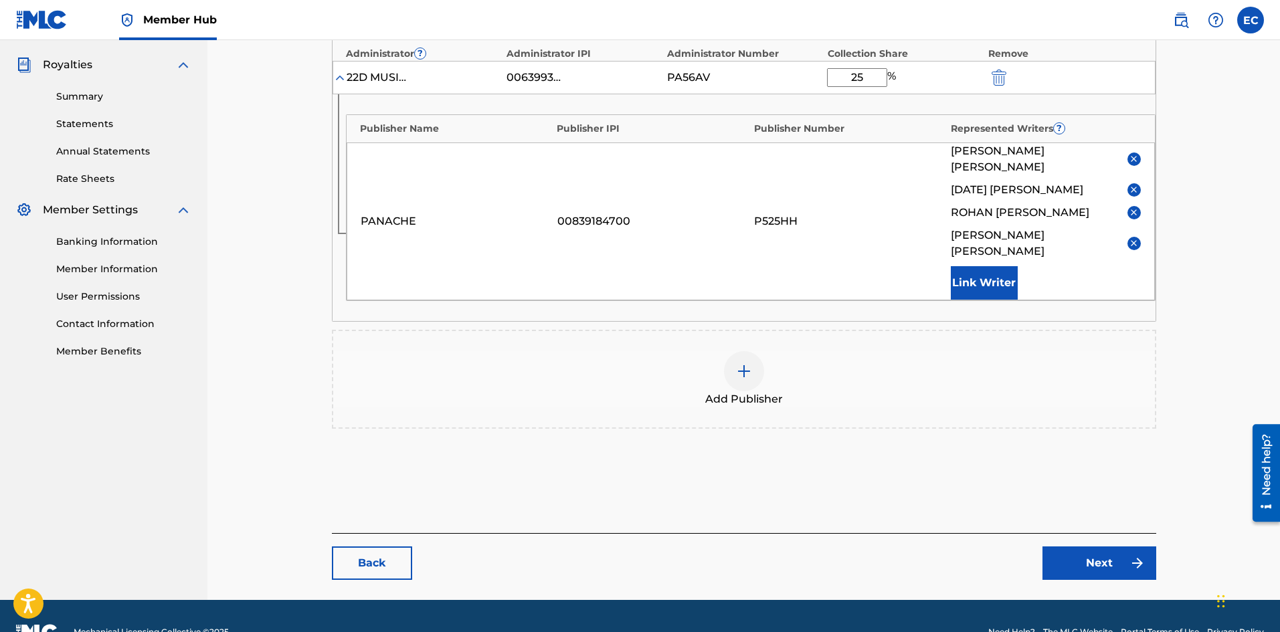
click at [739, 363] on img at bounding box center [744, 371] width 16 height 16
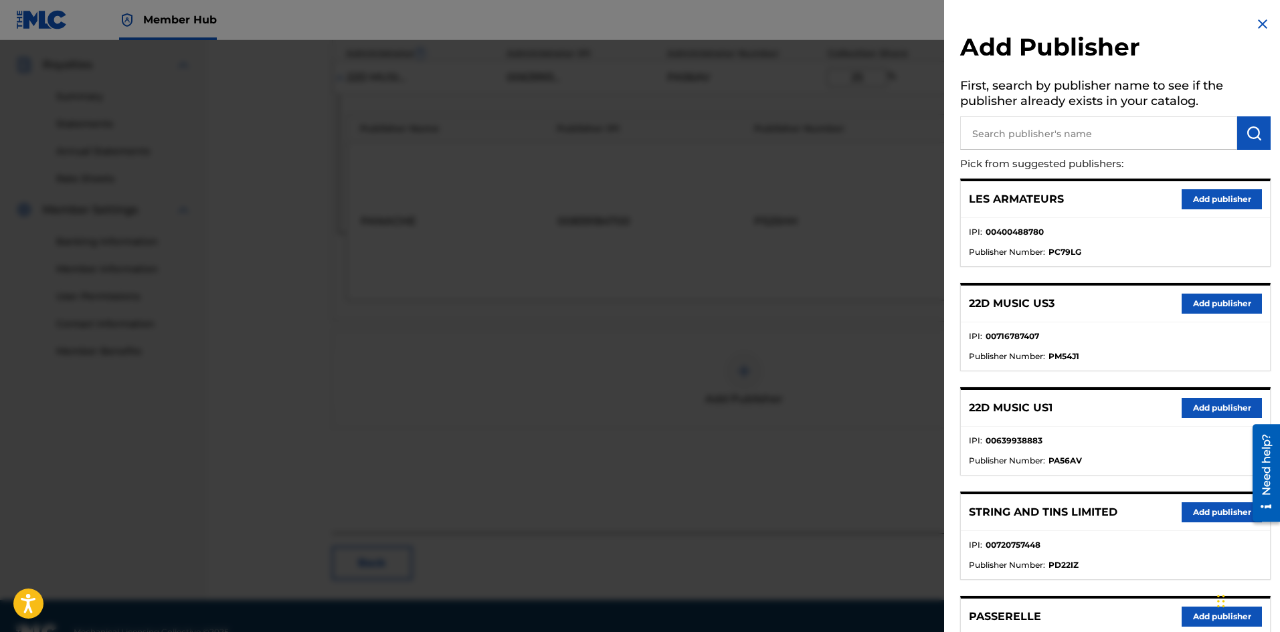
click at [1055, 133] on input "text" at bounding box center [1098, 132] width 277 height 33
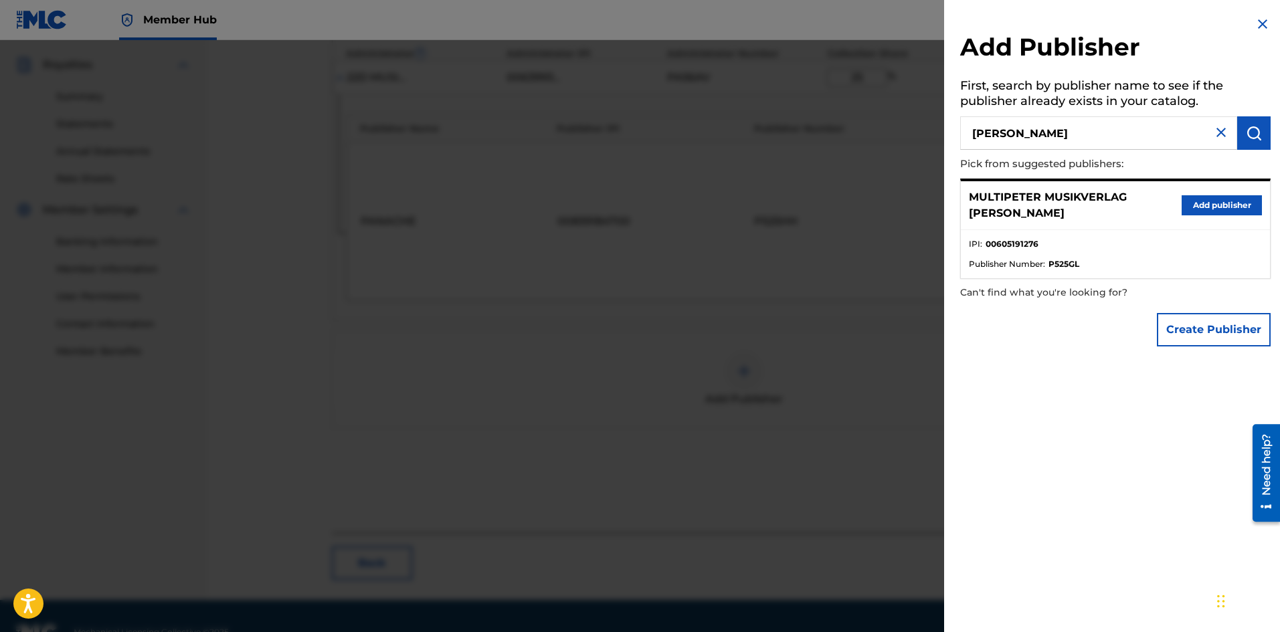
type input "[PERSON_NAME]"
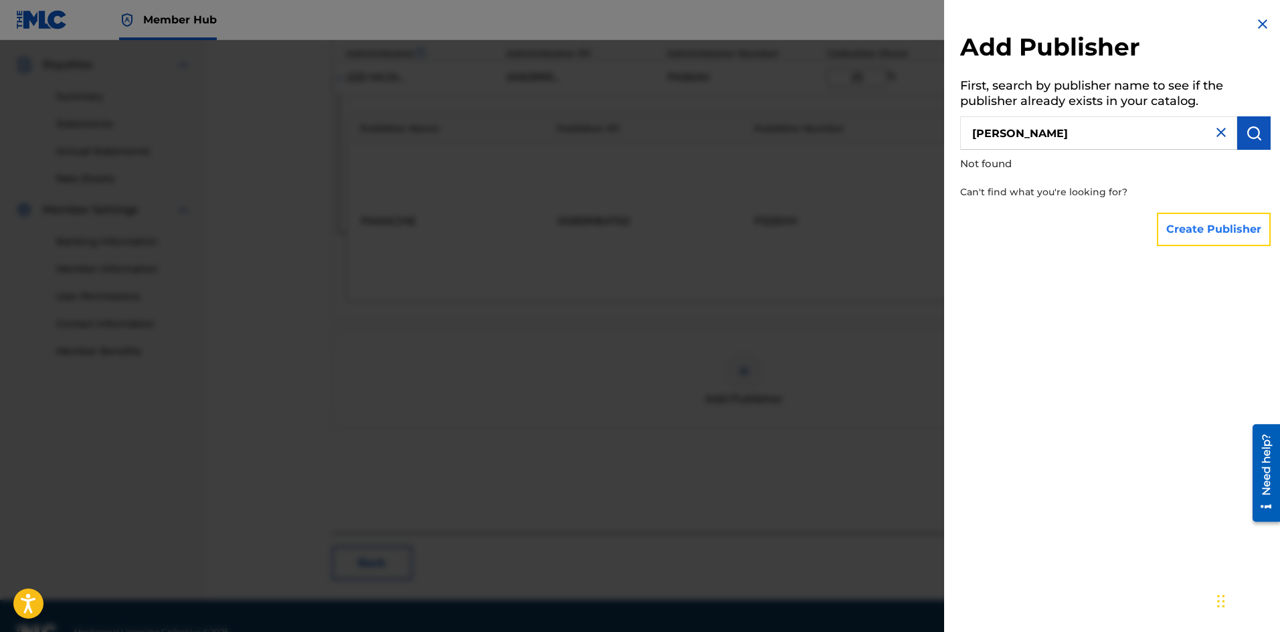
click at [1214, 244] on button "Create Publisher" at bounding box center [1214, 229] width 114 height 33
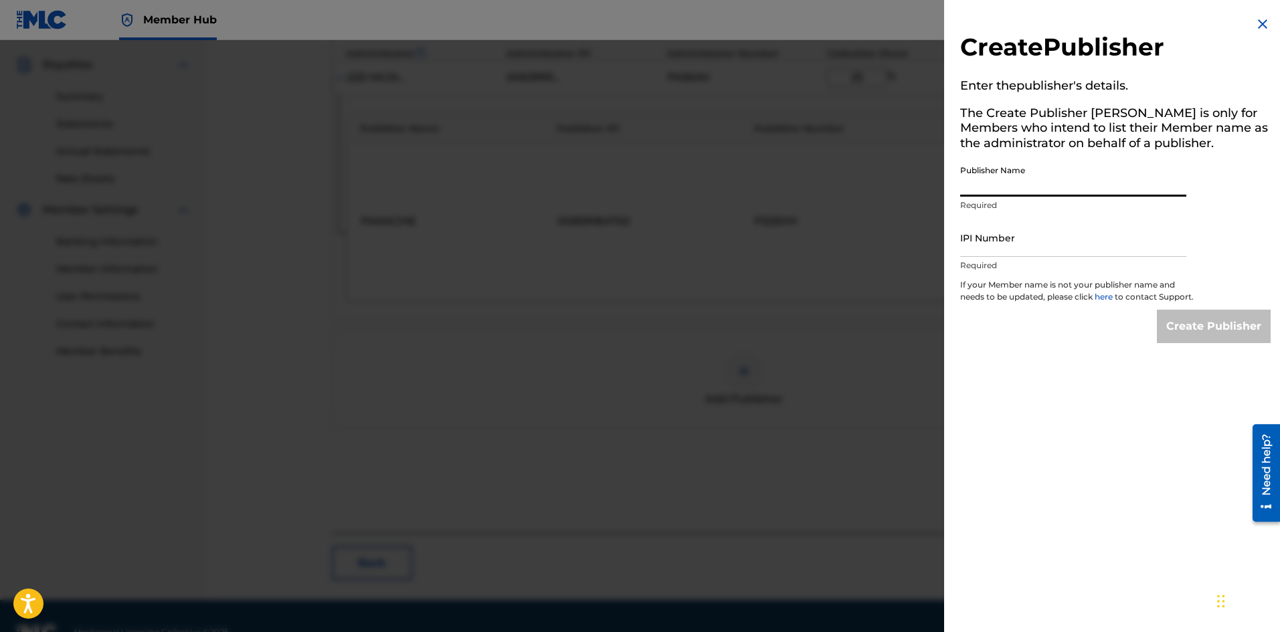
click at [1073, 180] on input "Publisher Name" at bounding box center [1073, 178] width 226 height 38
type input "[PERSON_NAME] CAT PUBLISHING PRIVATE LIMITED"
click at [1007, 270] on p "Required" at bounding box center [1073, 266] width 226 height 12
click at [1002, 248] on input "IPI Number" at bounding box center [1073, 238] width 226 height 38
type input "1137975034"
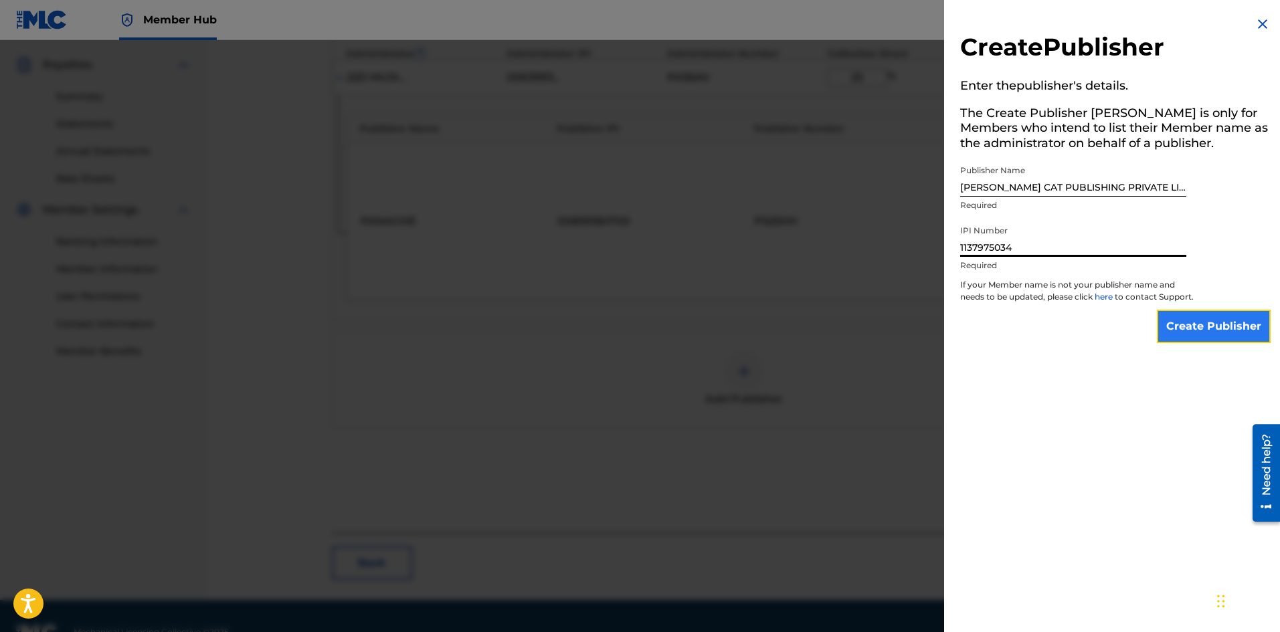
click at [1217, 328] on input "Create Publisher" at bounding box center [1214, 326] width 114 height 33
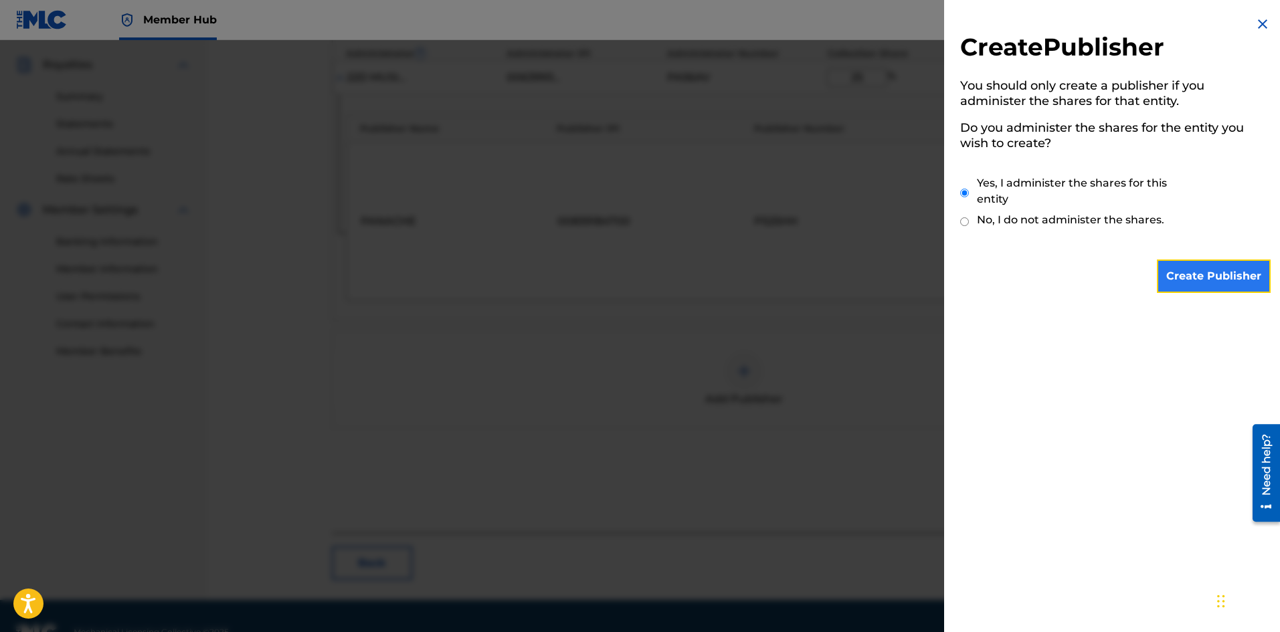
click at [1182, 279] on input "Create Publisher" at bounding box center [1214, 276] width 114 height 33
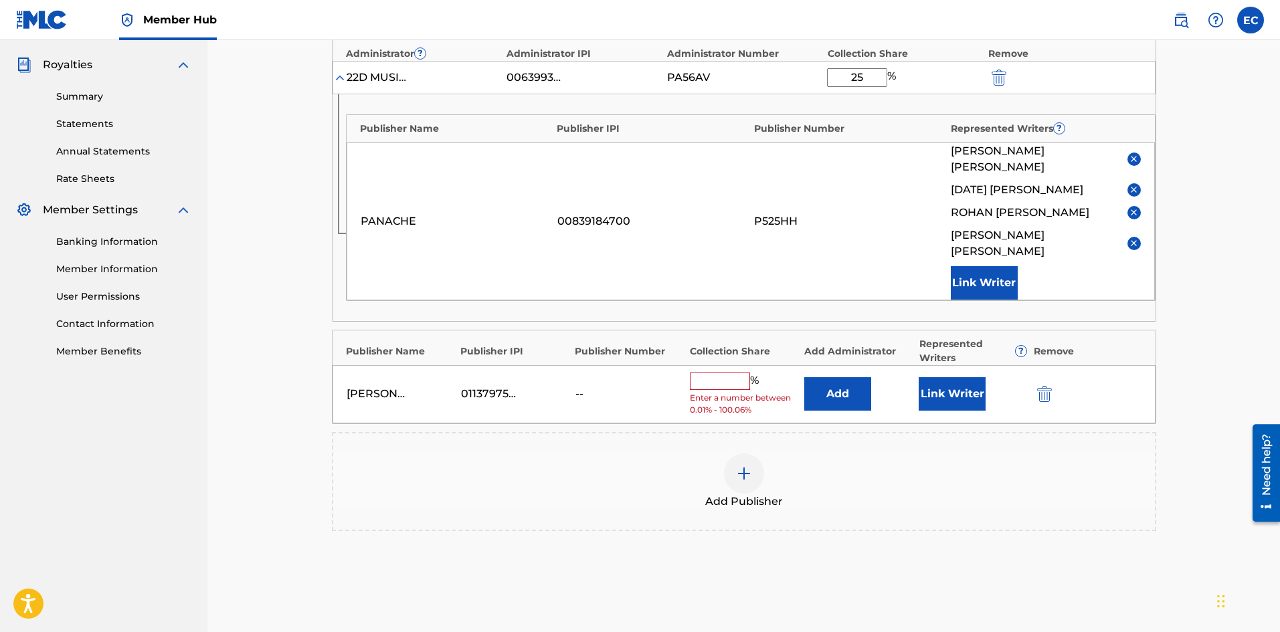
click at [697, 373] on input "text" at bounding box center [720, 381] width 60 height 17
click at [889, 468] on div "Add Publisher" at bounding box center [744, 482] width 822 height 56
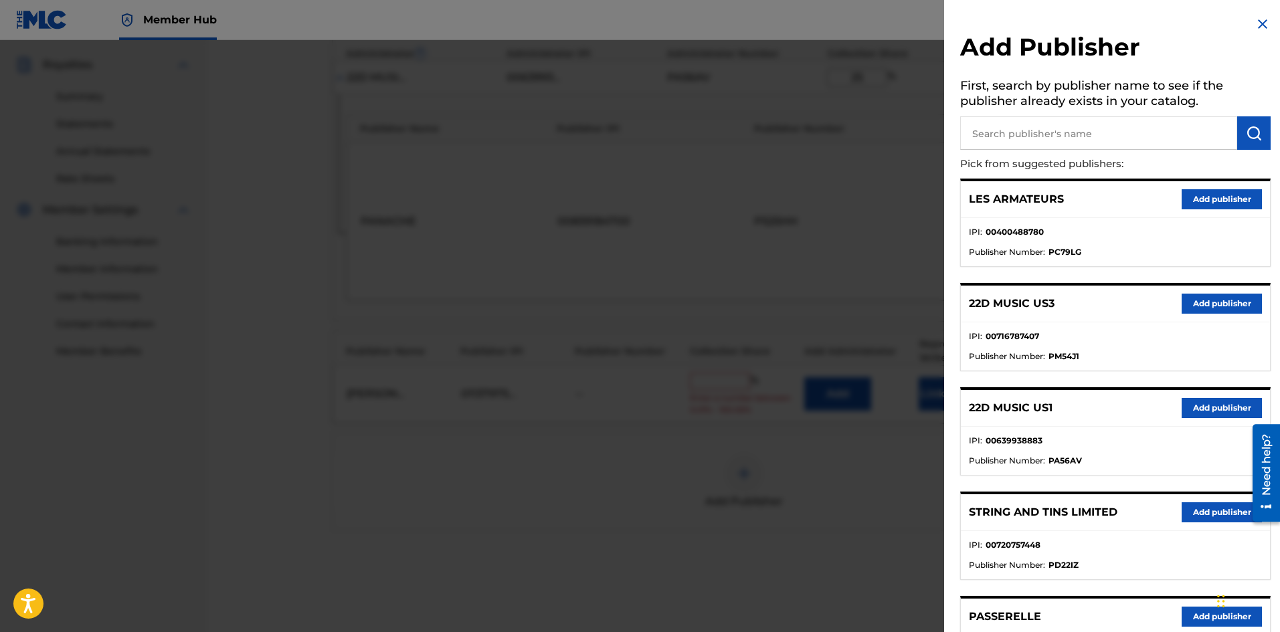
click at [1255, 30] on img at bounding box center [1263, 24] width 16 height 16
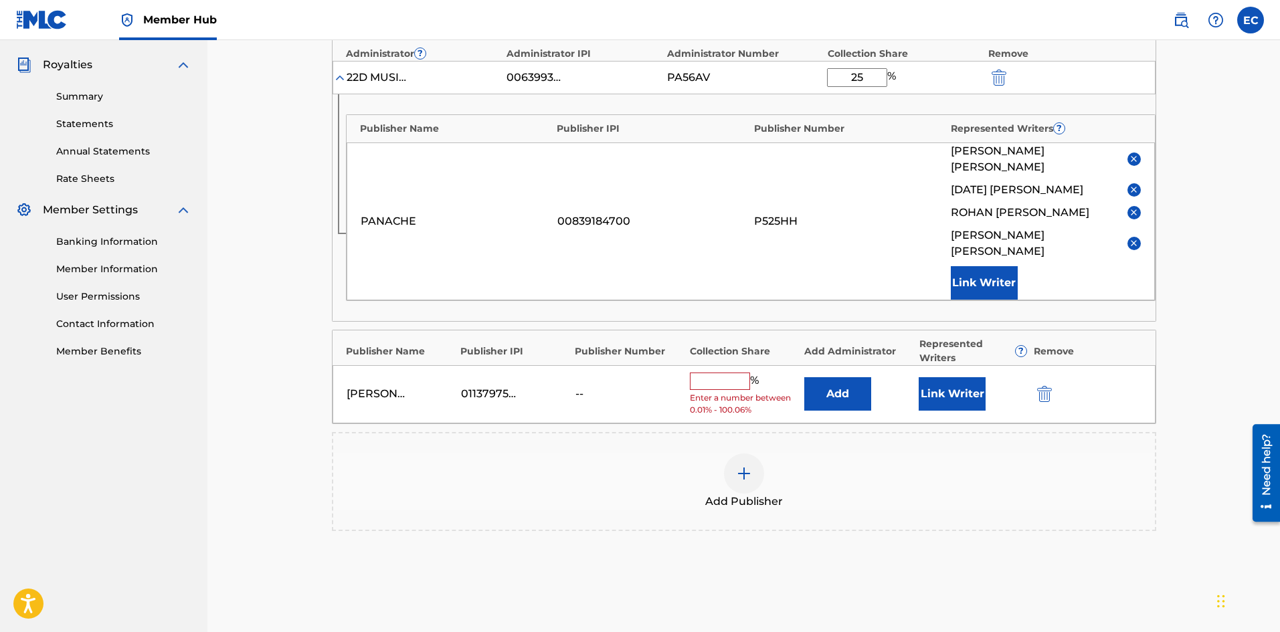
click at [705, 373] on input "text" at bounding box center [720, 381] width 60 height 17
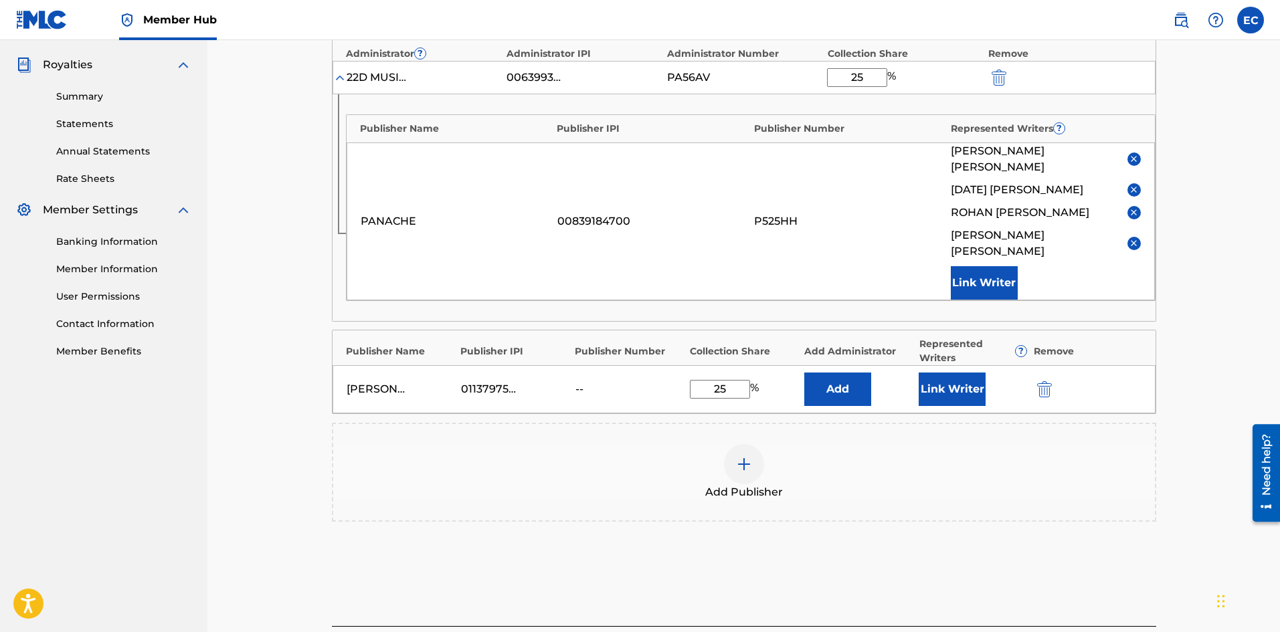
type input "25"
click at [607, 444] on div "Add Publisher" at bounding box center [744, 472] width 822 height 56
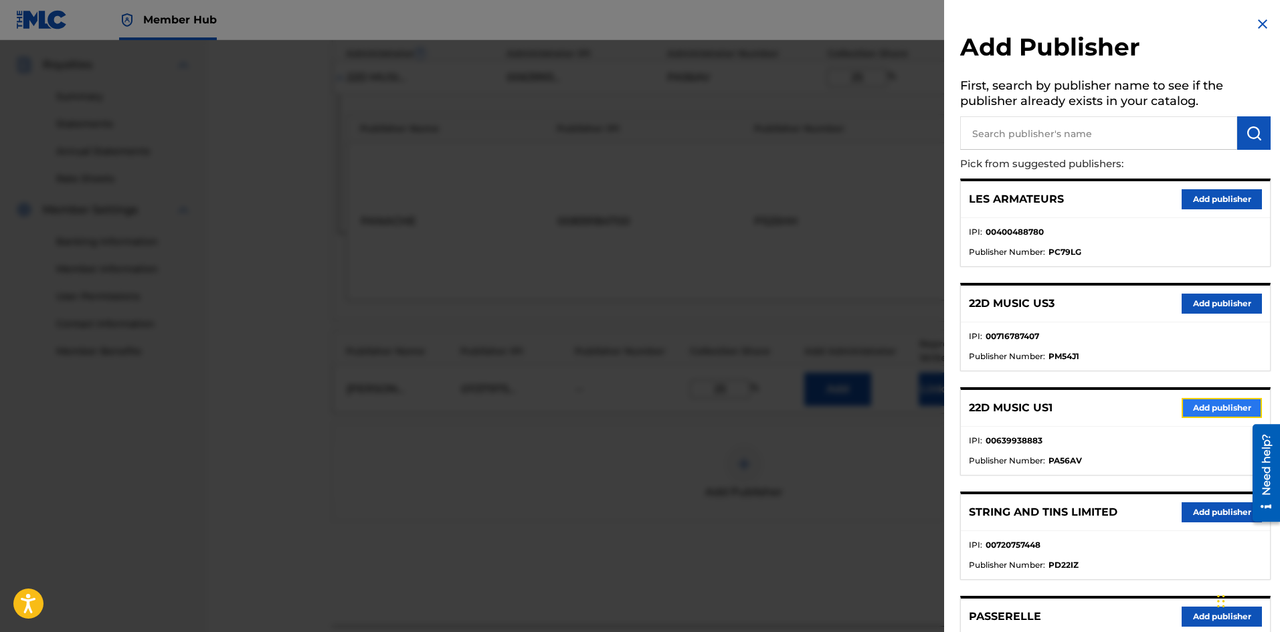
click at [1232, 404] on button "Add publisher" at bounding box center [1222, 408] width 80 height 20
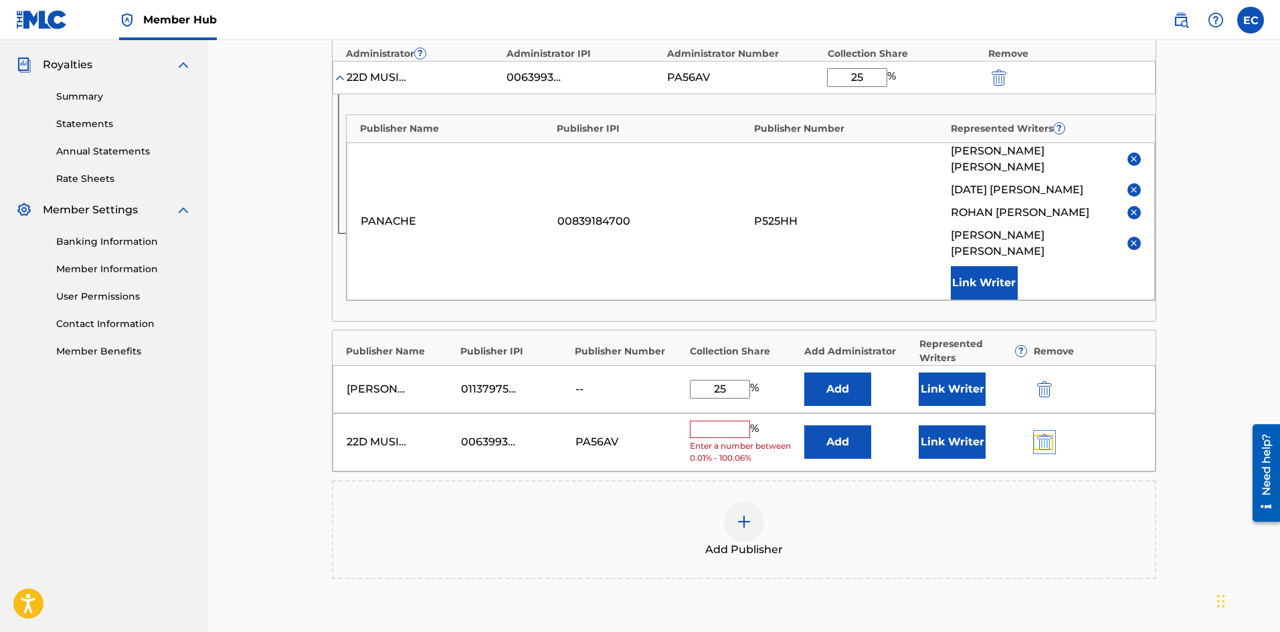
click at [1043, 434] on img "submit" at bounding box center [1044, 442] width 15 height 16
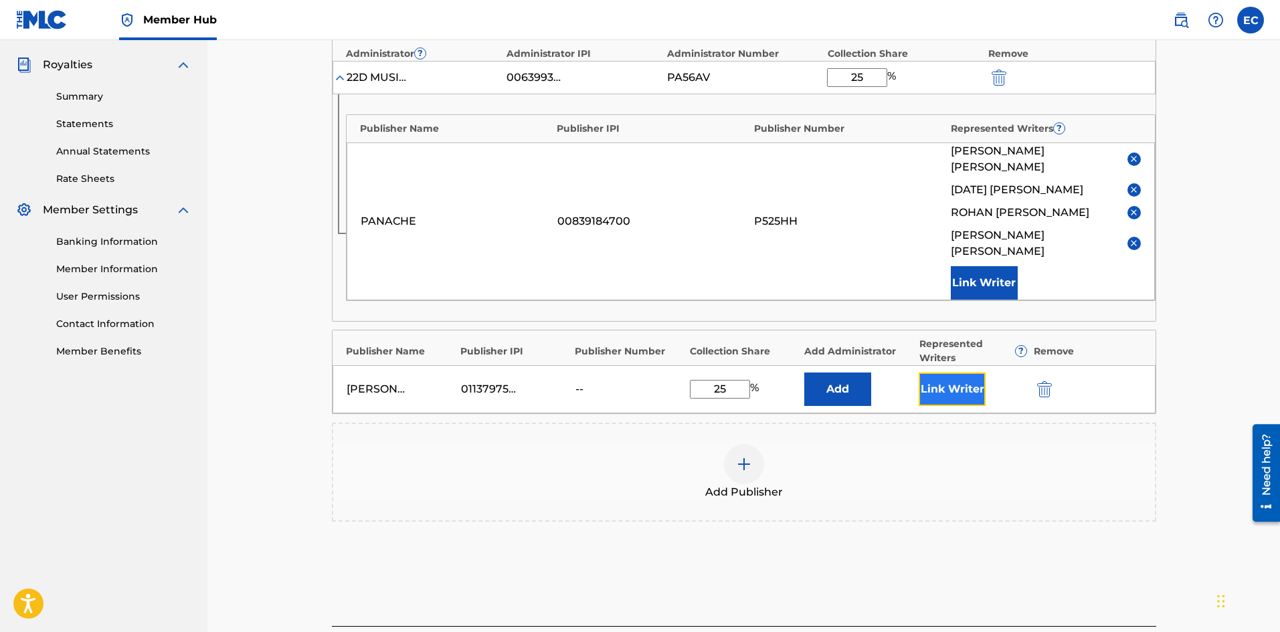
click at [945, 373] on button "Link Writer" at bounding box center [952, 389] width 67 height 33
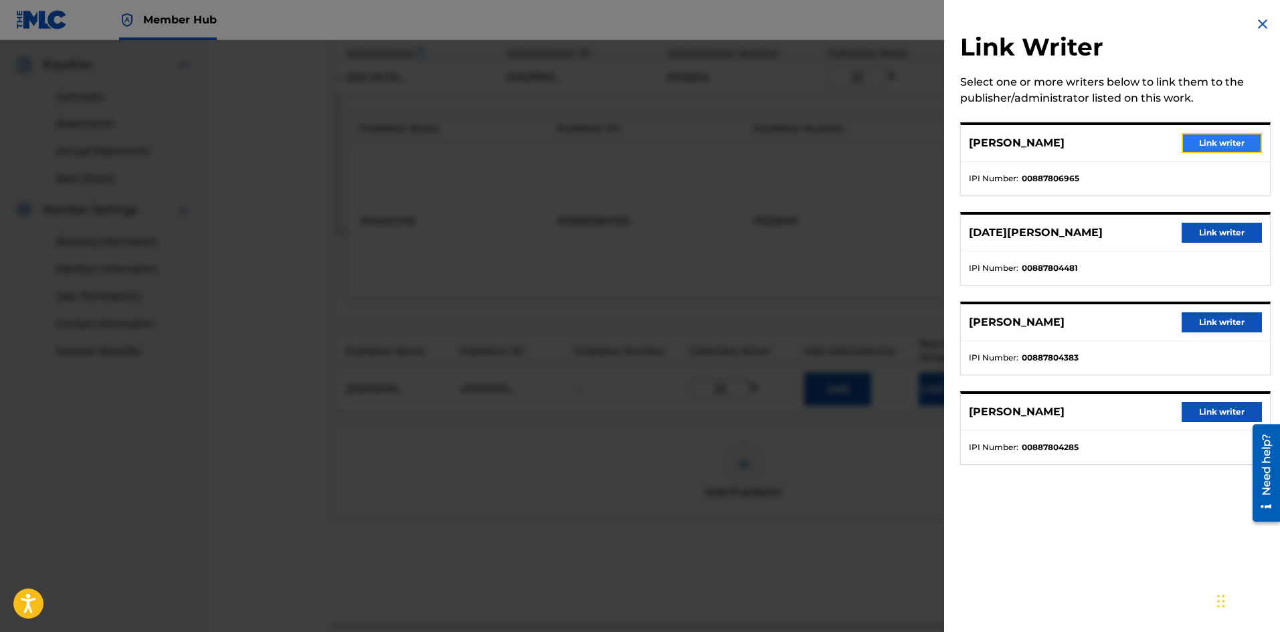
click at [1256, 141] on button "Link writer" at bounding box center [1222, 143] width 80 height 20
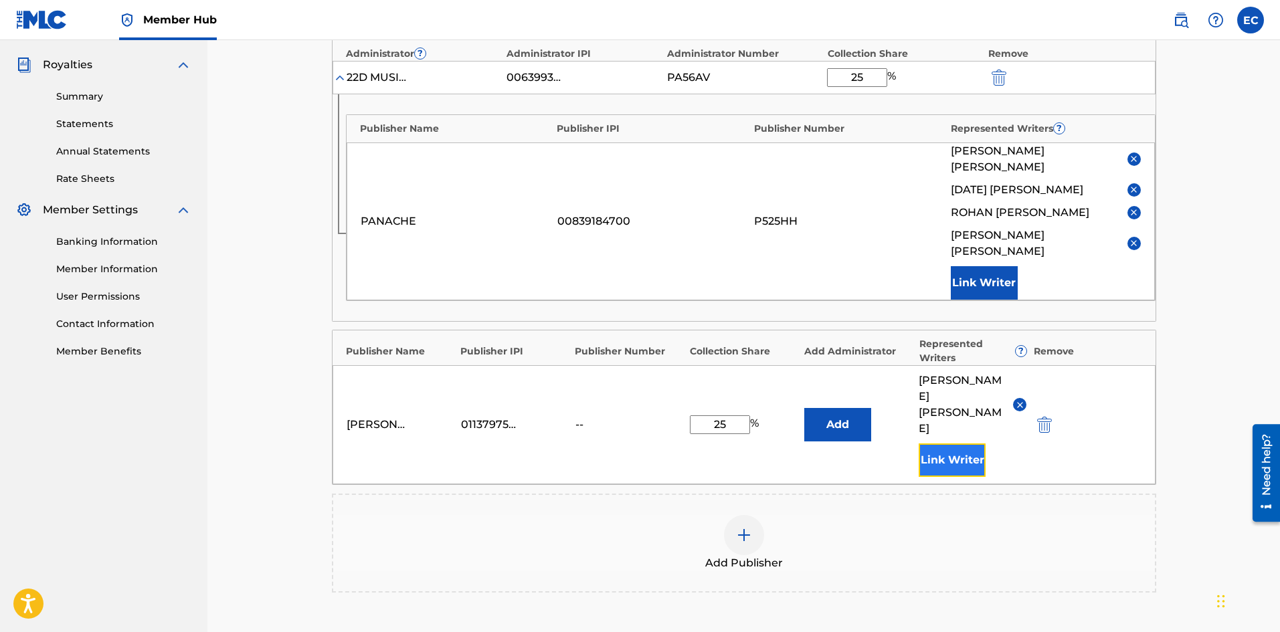
click at [971, 444] on button "Link Writer" at bounding box center [952, 460] width 67 height 33
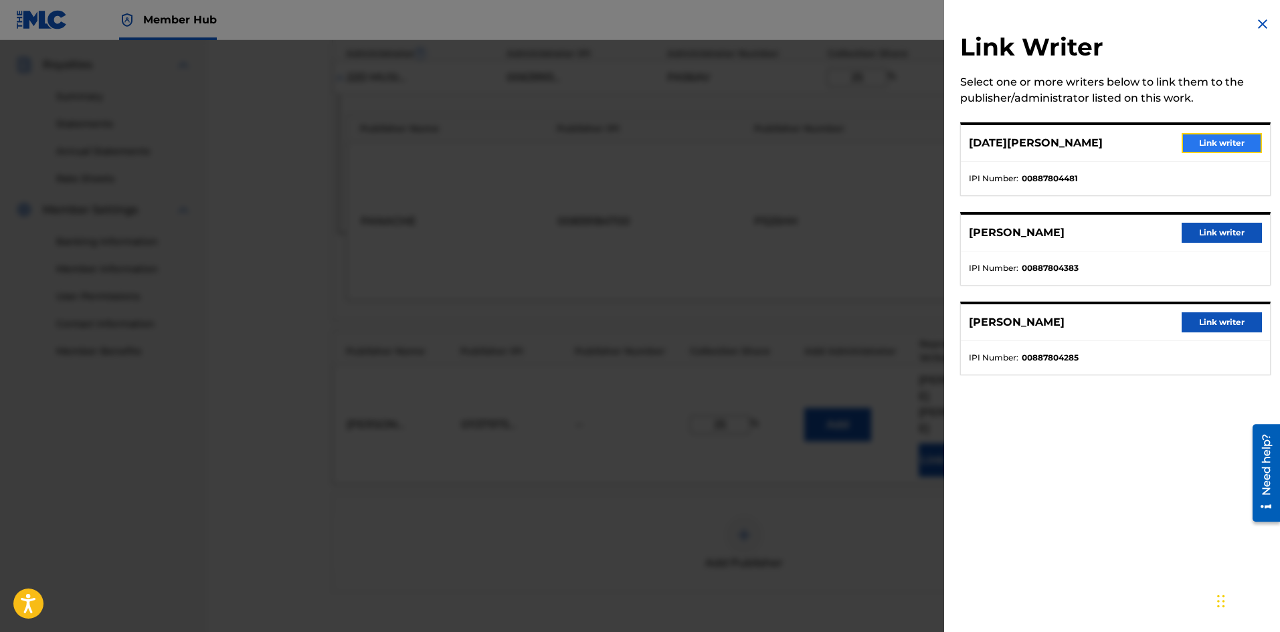
click at [1210, 145] on button "Link writer" at bounding box center [1222, 143] width 80 height 20
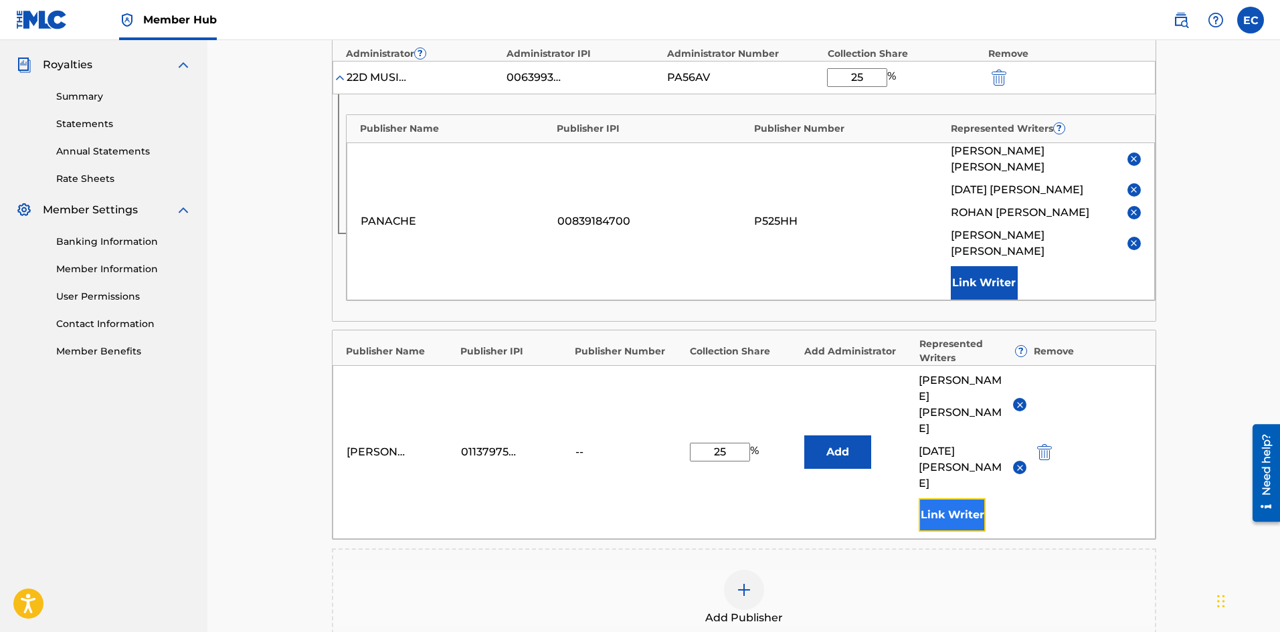
click at [929, 499] on button "Link Writer" at bounding box center [952, 515] width 67 height 33
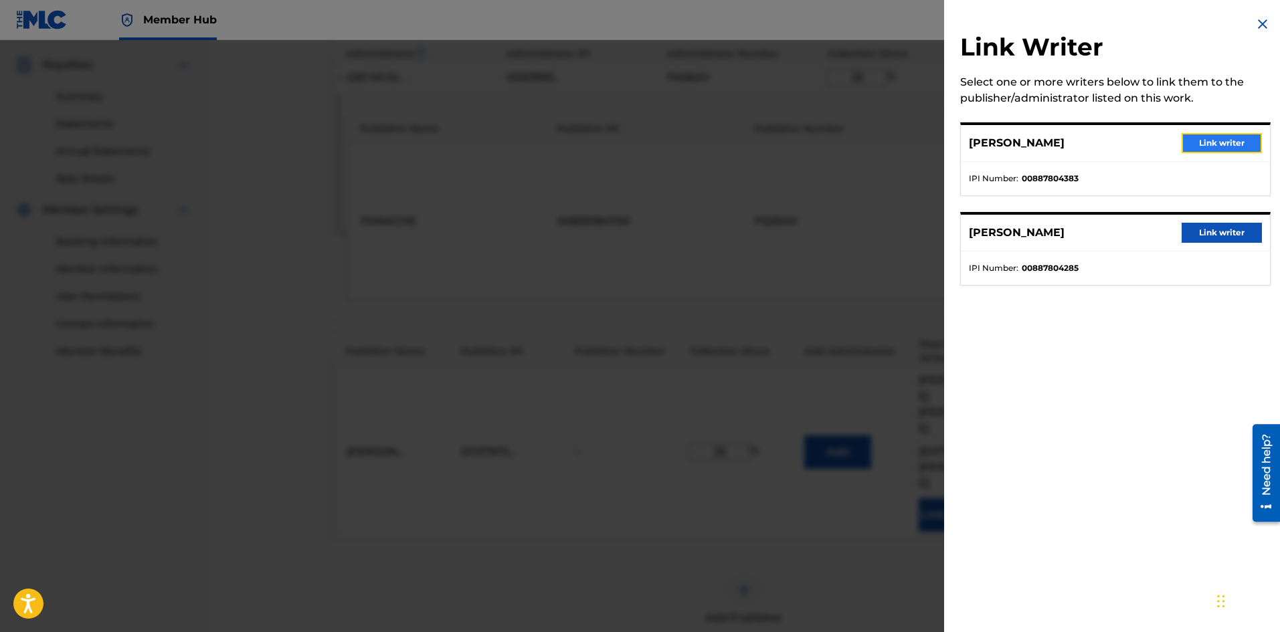
click at [1212, 151] on button "Link writer" at bounding box center [1222, 143] width 80 height 20
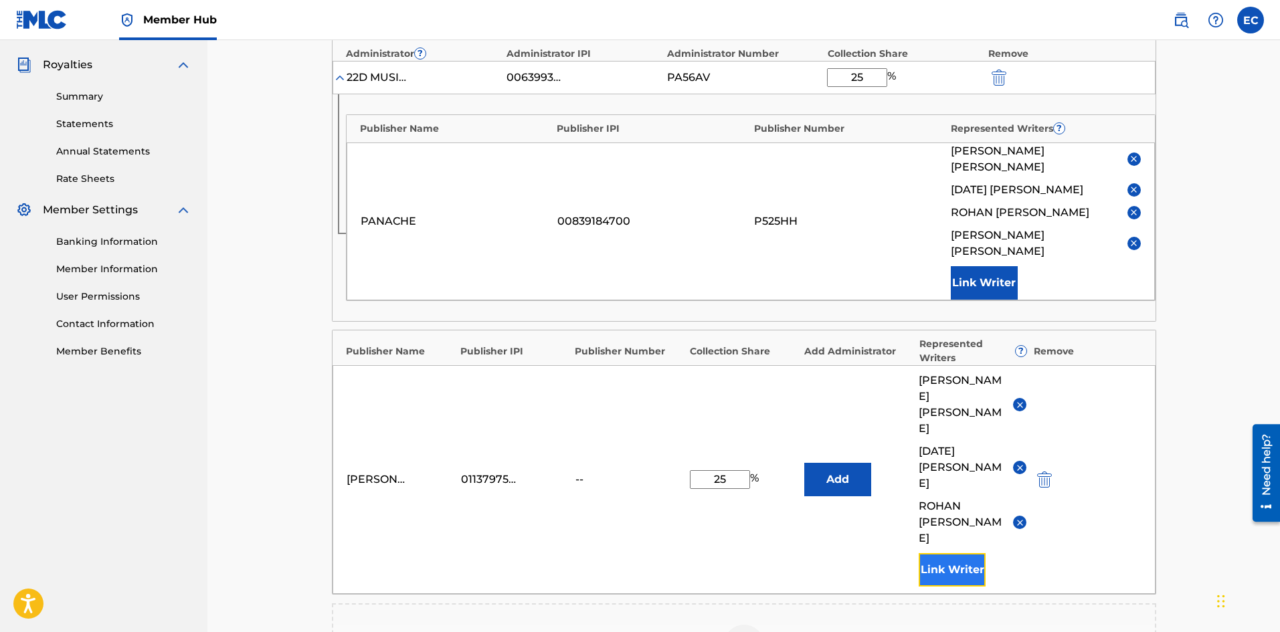
click at [940, 553] on button "Link Writer" at bounding box center [952, 569] width 67 height 33
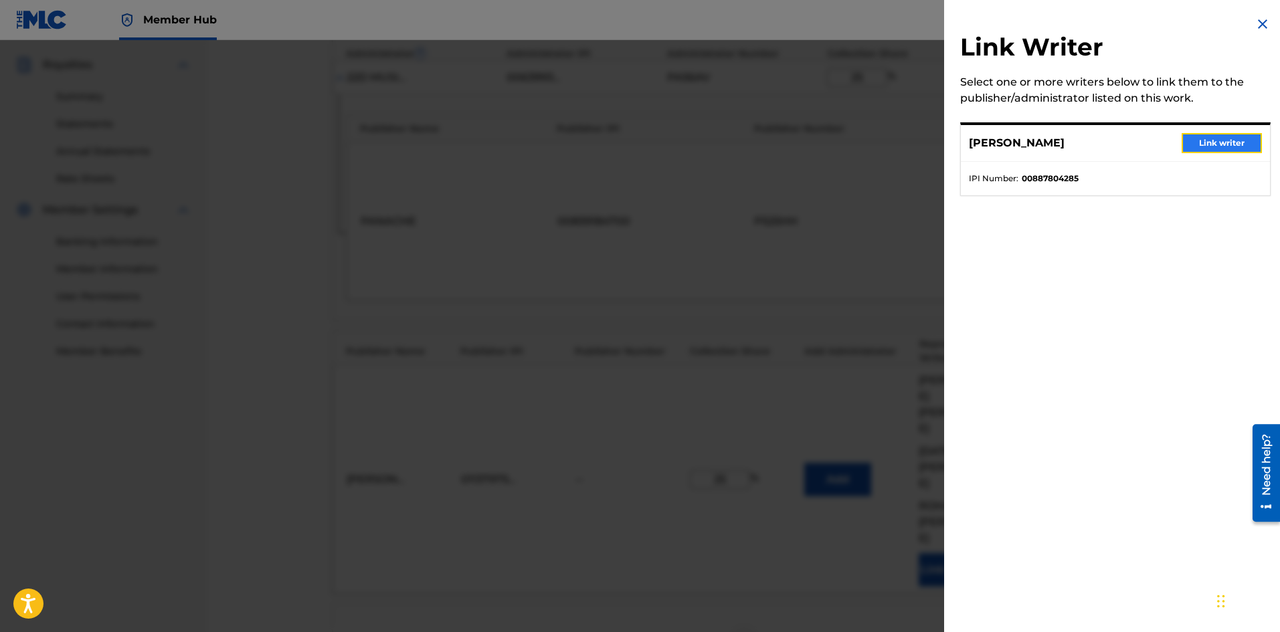
click at [1223, 141] on button "Link writer" at bounding box center [1222, 143] width 80 height 20
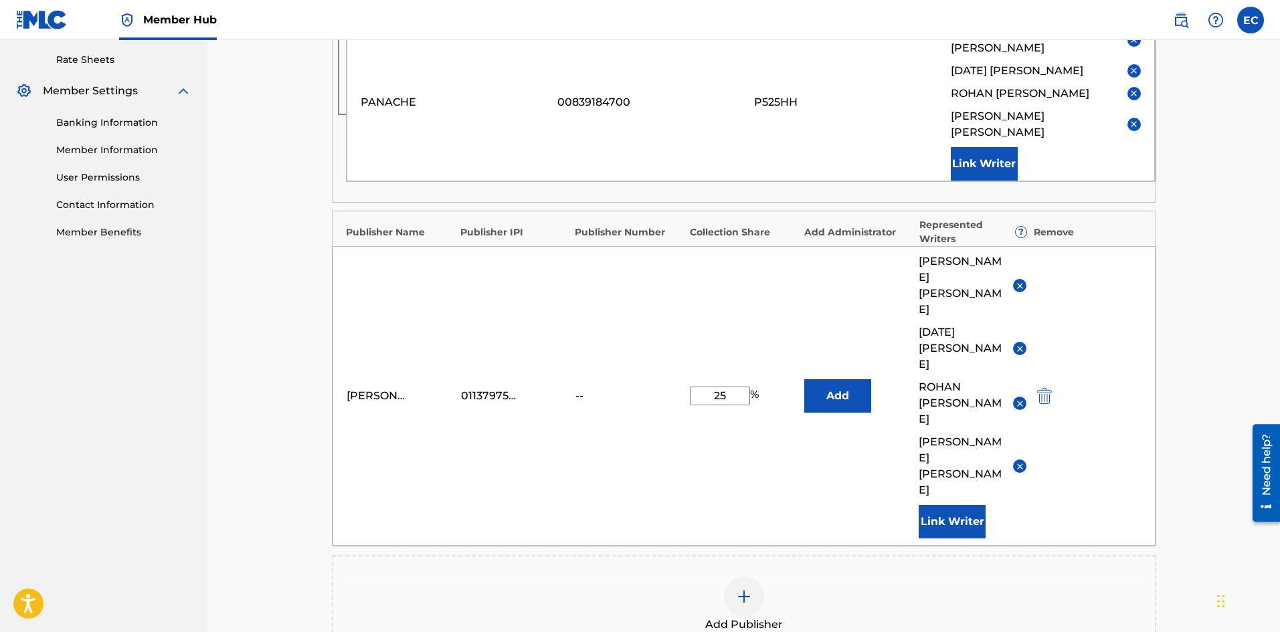
scroll to position [507, 0]
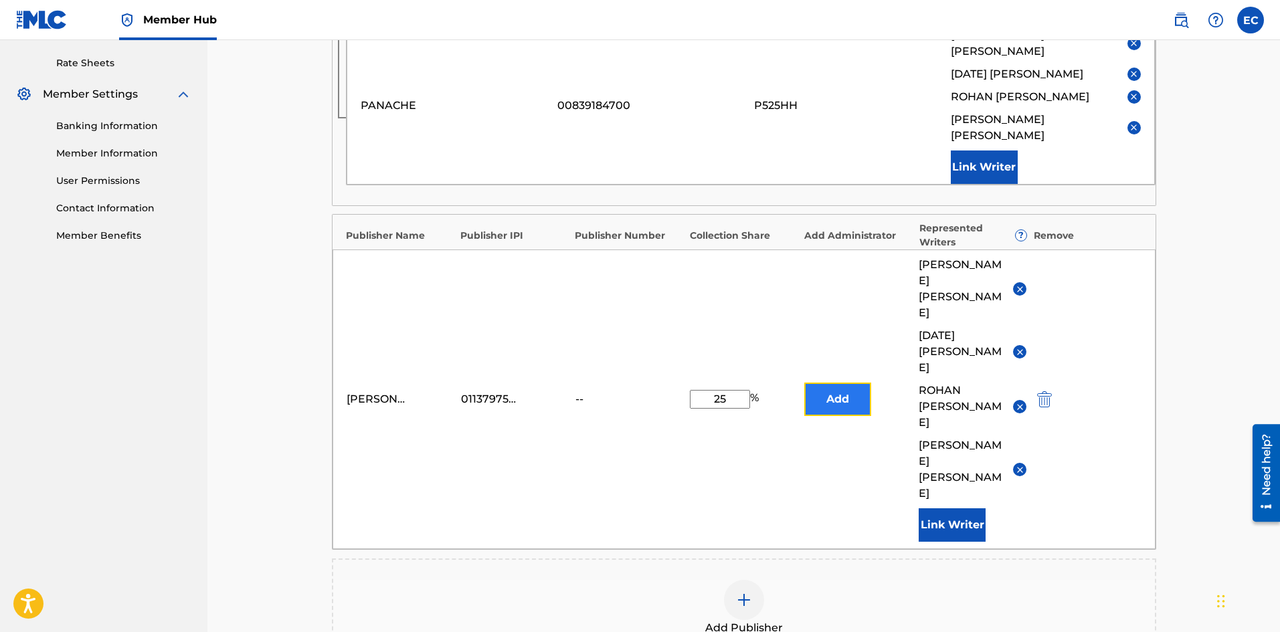
click at [846, 383] on button "Add" at bounding box center [837, 399] width 67 height 33
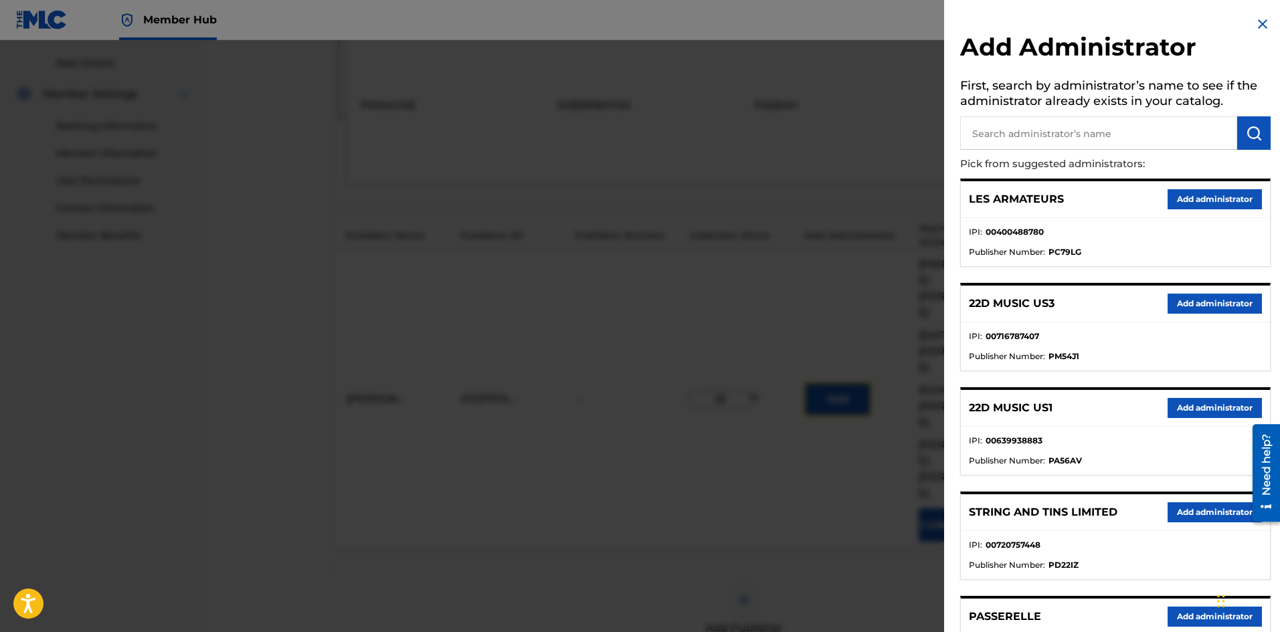
scroll to position [10, 0]
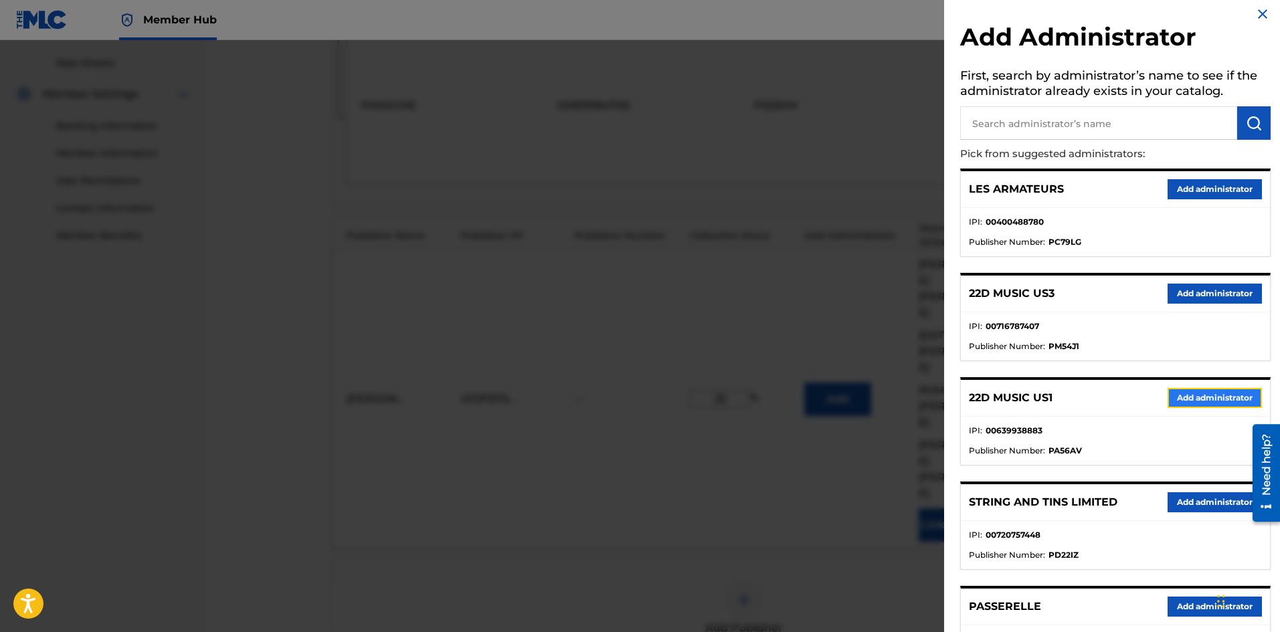
click at [1221, 402] on button "Add administrator" at bounding box center [1215, 398] width 94 height 20
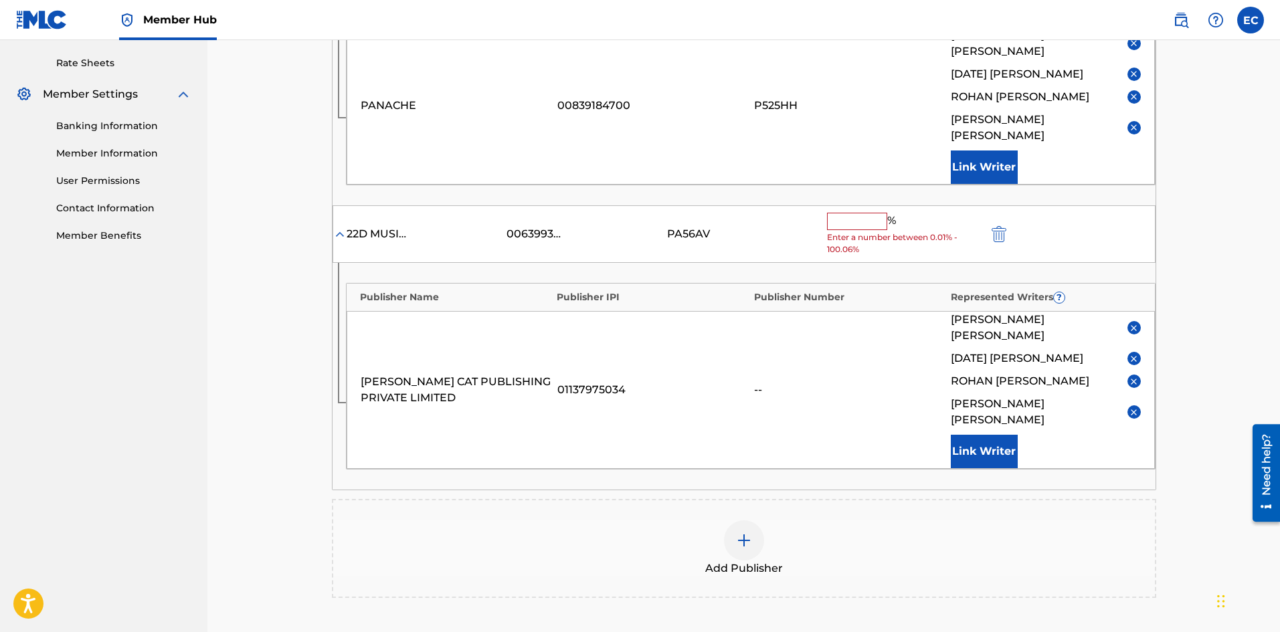
click at [852, 213] on input "text" at bounding box center [857, 221] width 60 height 17
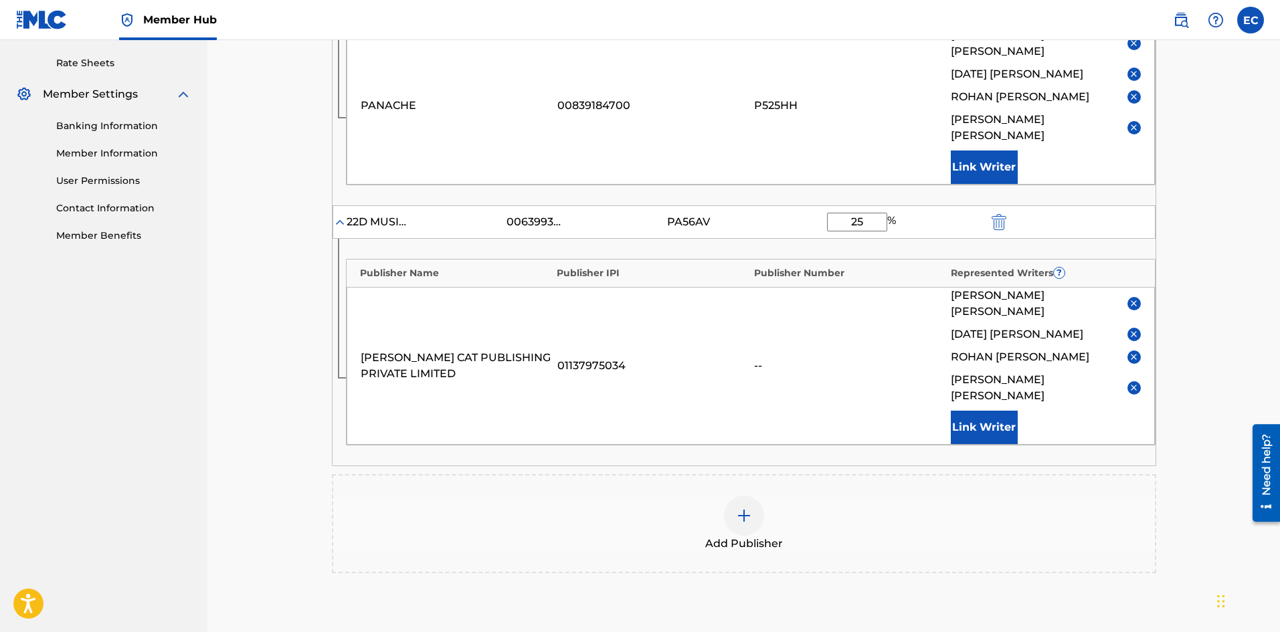
type input "25"
click at [657, 496] on div "Add Publisher" at bounding box center [744, 524] width 822 height 56
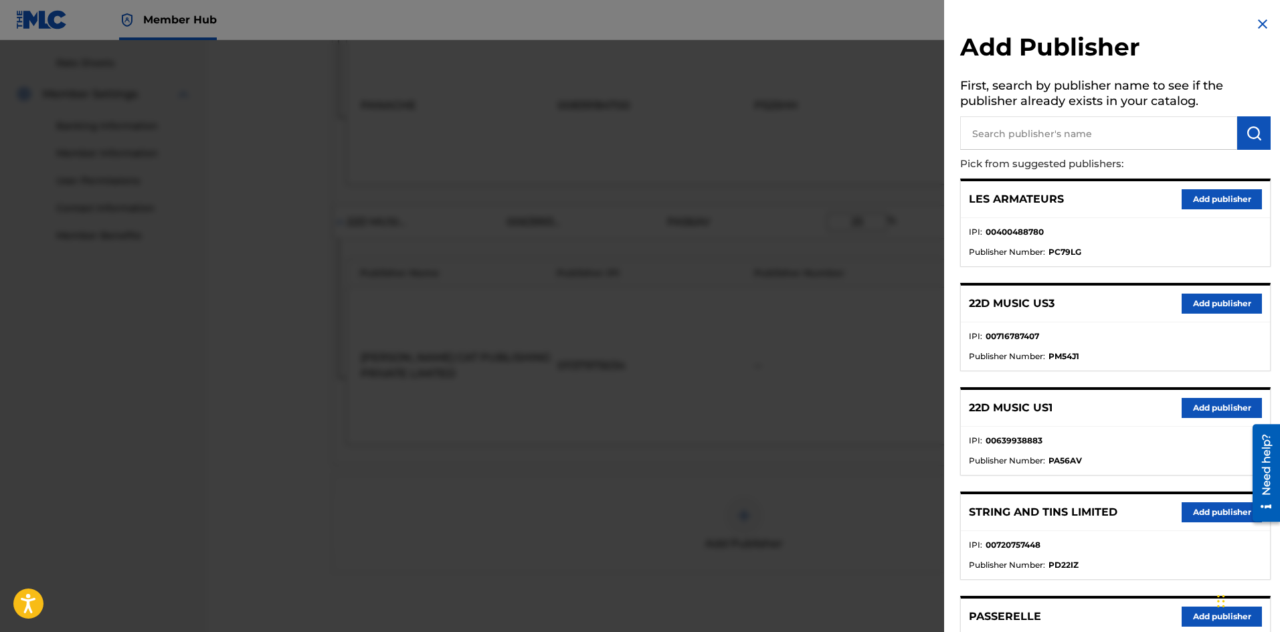
scroll to position [619, 0]
click at [1249, 19] on div "Add Publisher First, search by publisher name to see if the publisher already e…" at bounding box center [1115, 596] width 343 height 1193
click at [1255, 22] on img at bounding box center [1263, 24] width 16 height 16
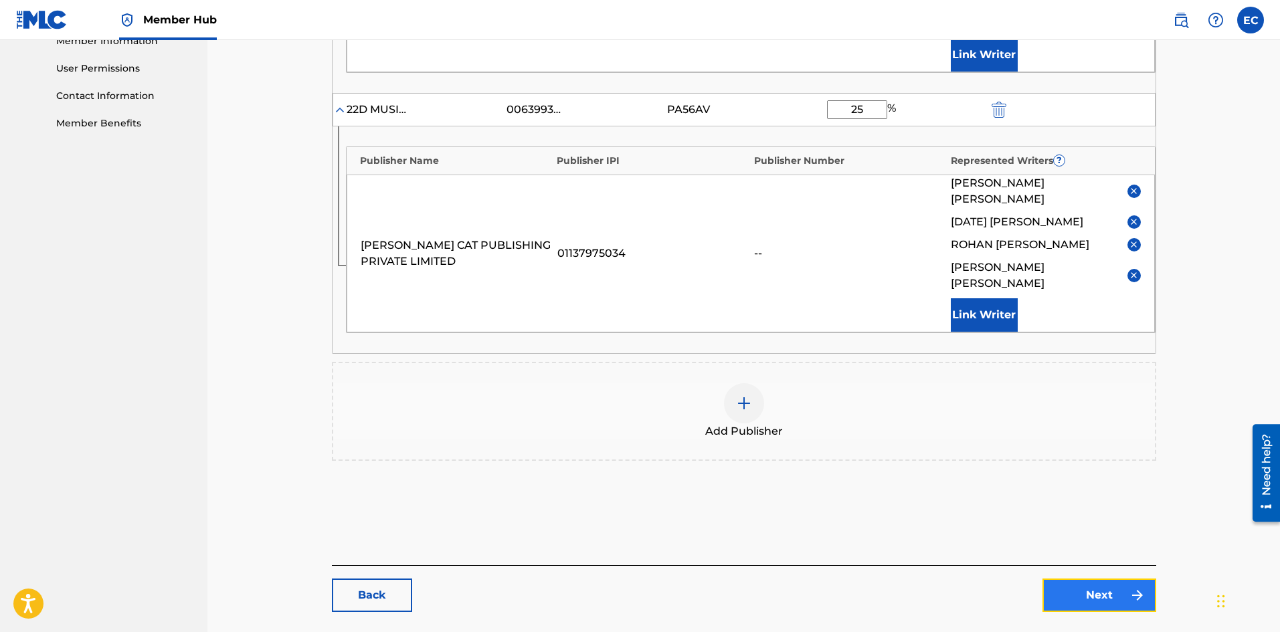
click at [1090, 579] on link "Next" at bounding box center [1100, 595] width 114 height 33
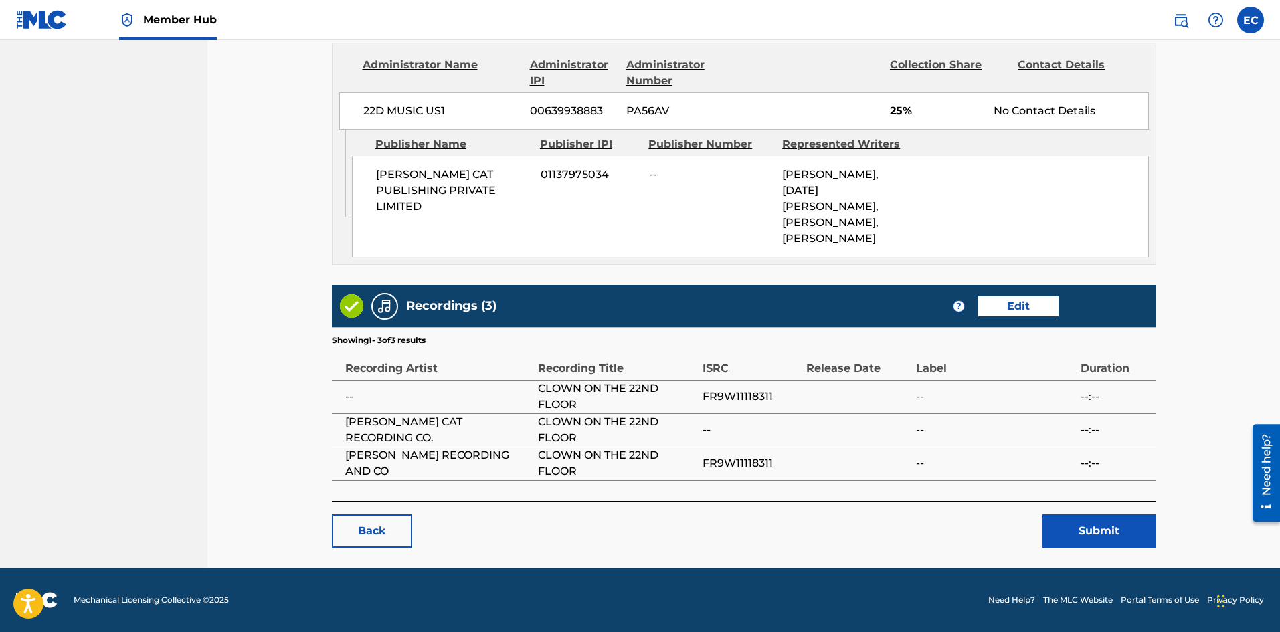
scroll to position [895, 0]
click at [1140, 548] on button "Submit" at bounding box center [1100, 531] width 114 height 33
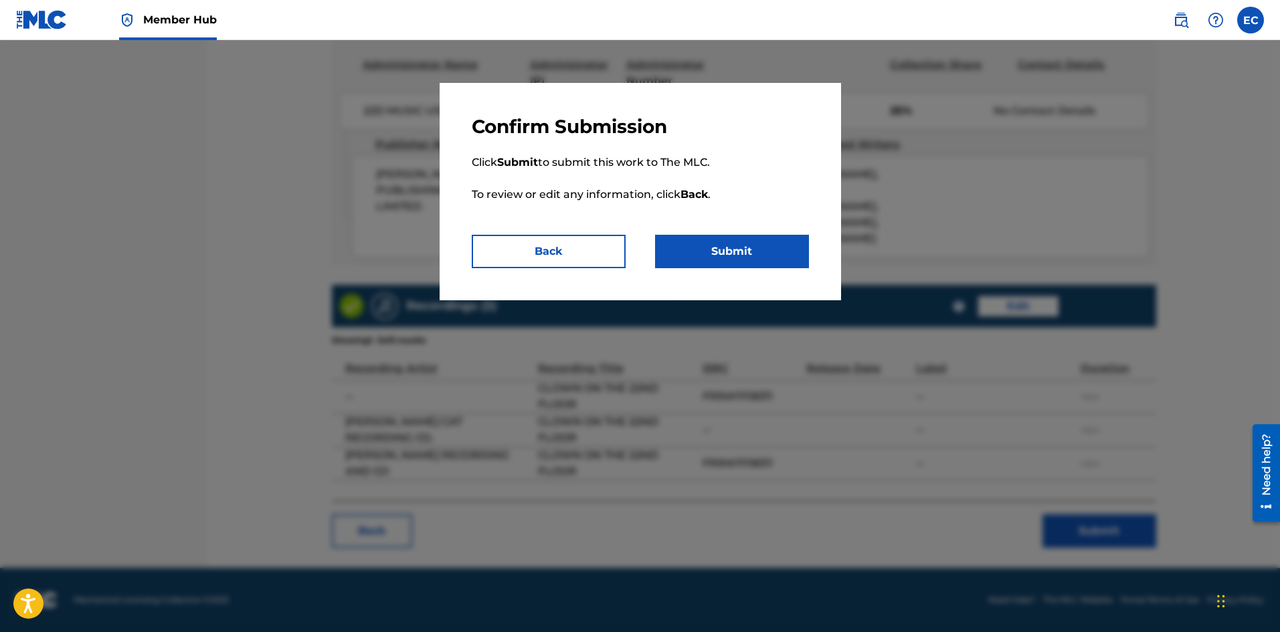
click at [692, 234] on p "Click Submit to submit this work to The MLC. To review or edit any information,…" at bounding box center [640, 187] width 337 height 96
click at [707, 249] on button "Submit" at bounding box center [732, 251] width 154 height 33
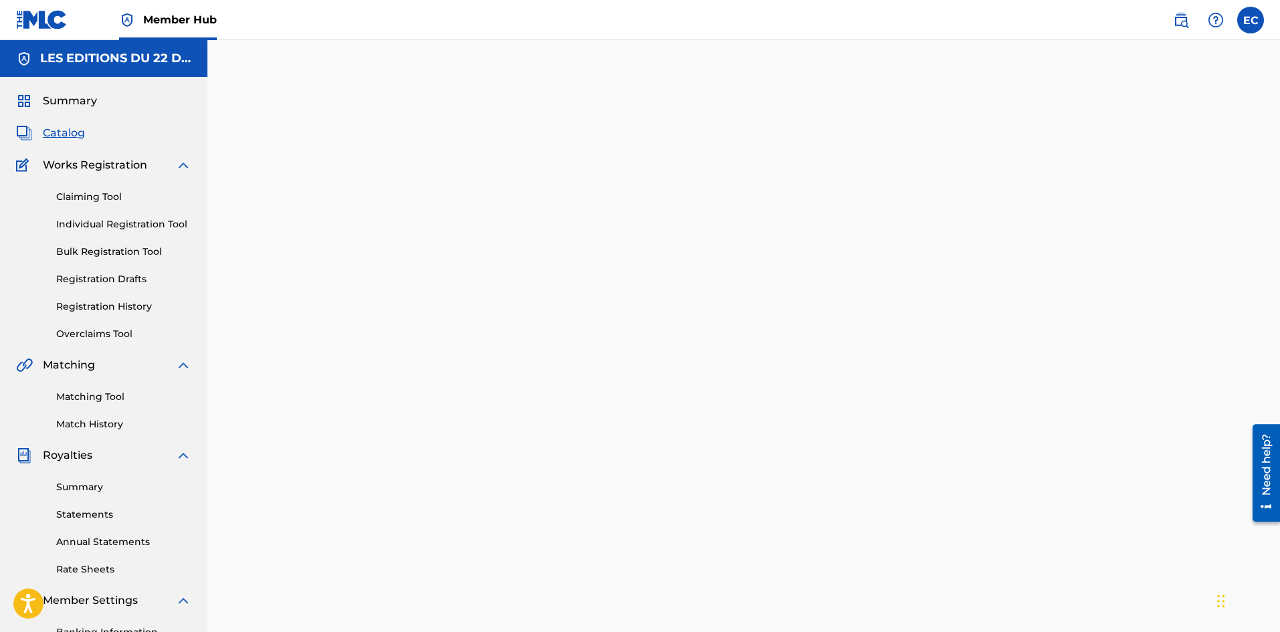
click at [64, 136] on span "Catalog" at bounding box center [64, 133] width 42 height 16
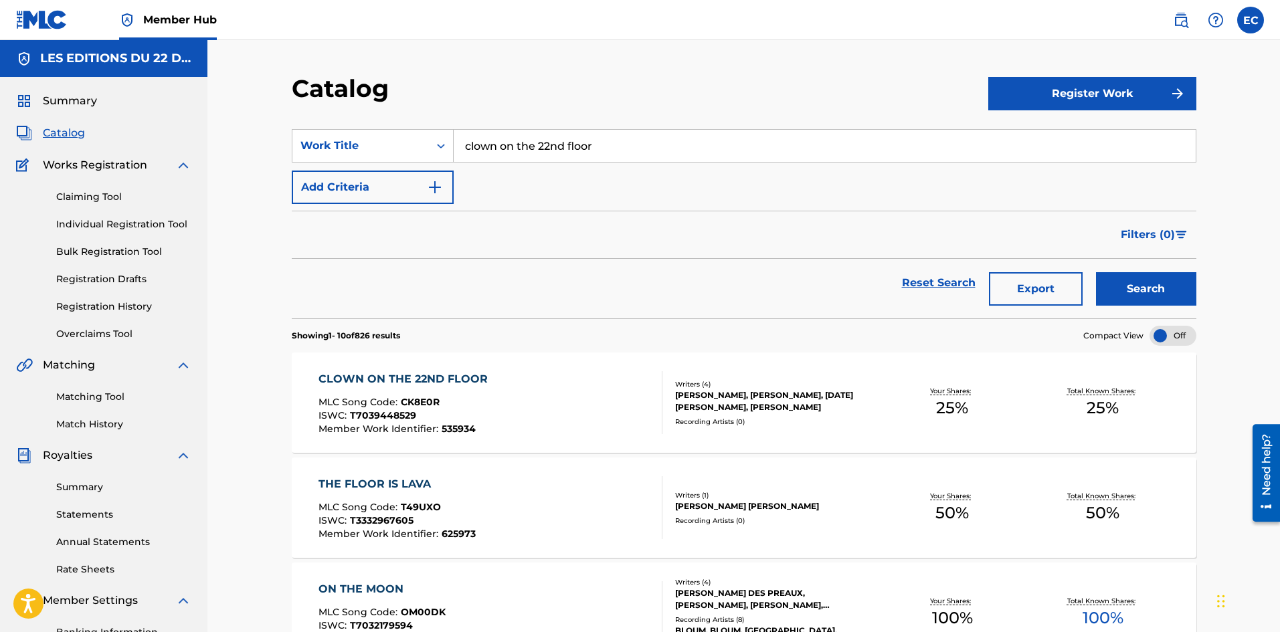
click at [572, 157] on input "clown on the 22nd floor" at bounding box center [825, 146] width 742 height 32
type input "COPULATIONS"
click at [1096, 272] on button "Search" at bounding box center [1146, 288] width 100 height 33
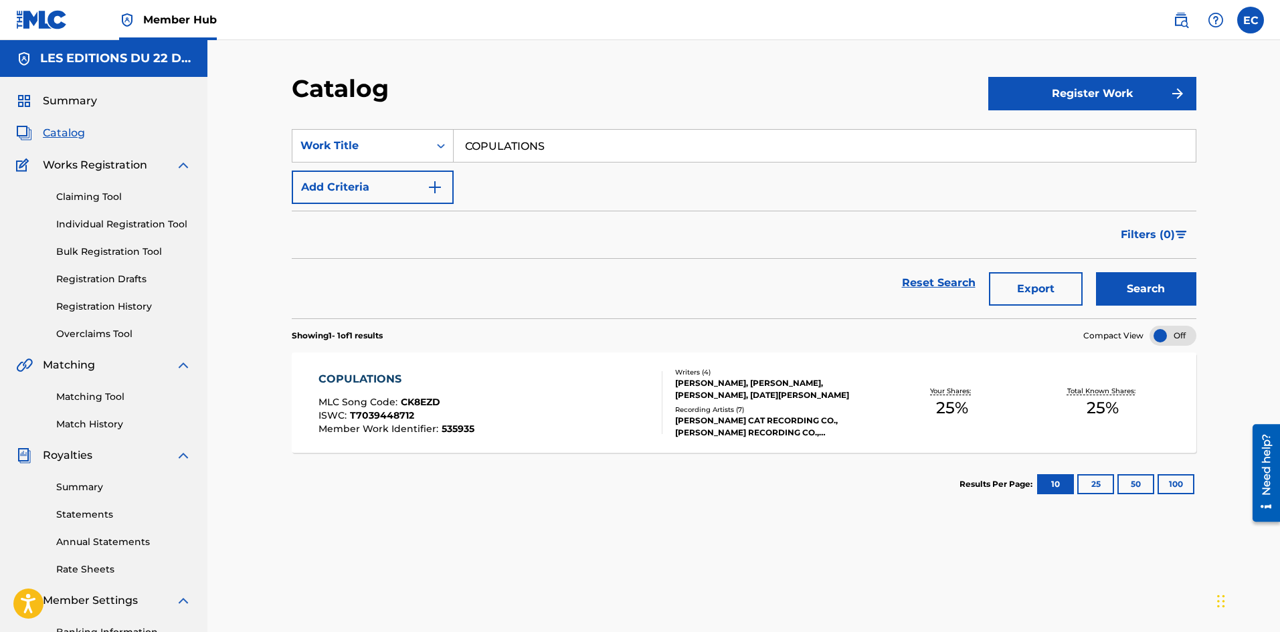
click at [634, 402] on div "COPULATIONS MLC Song Code : CK8EZD ISWC : T7039448712 Member Work Identifier : …" at bounding box center [491, 402] width 344 height 63
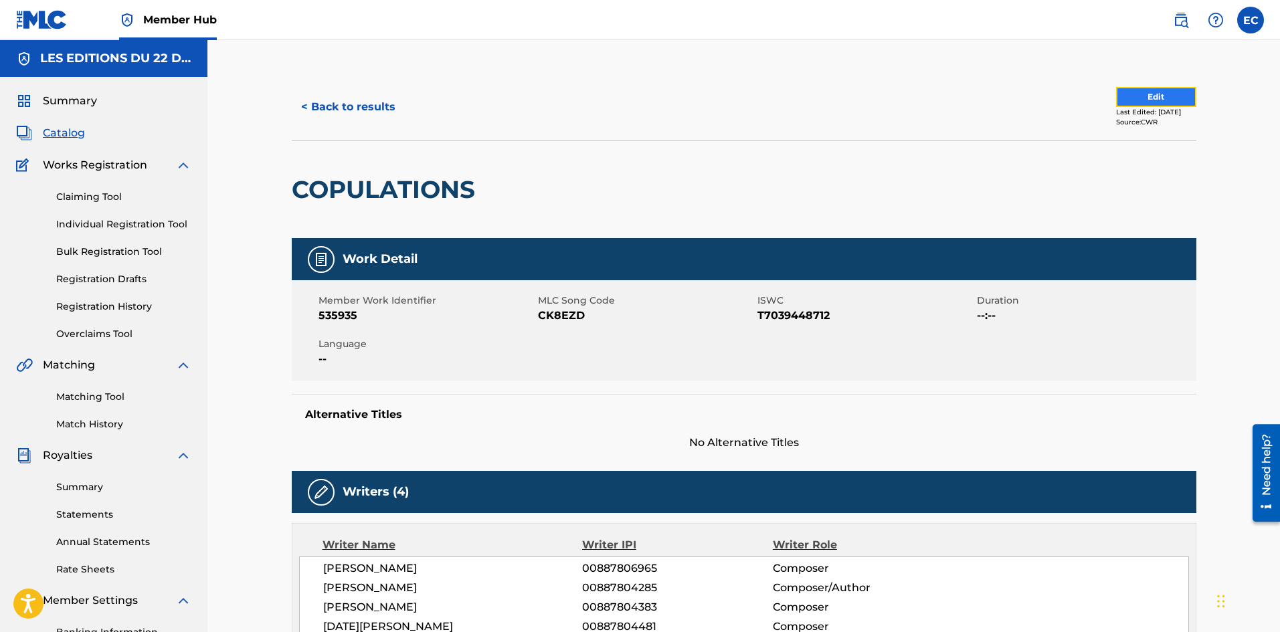
click at [1169, 90] on button "Edit" at bounding box center [1156, 97] width 80 height 20
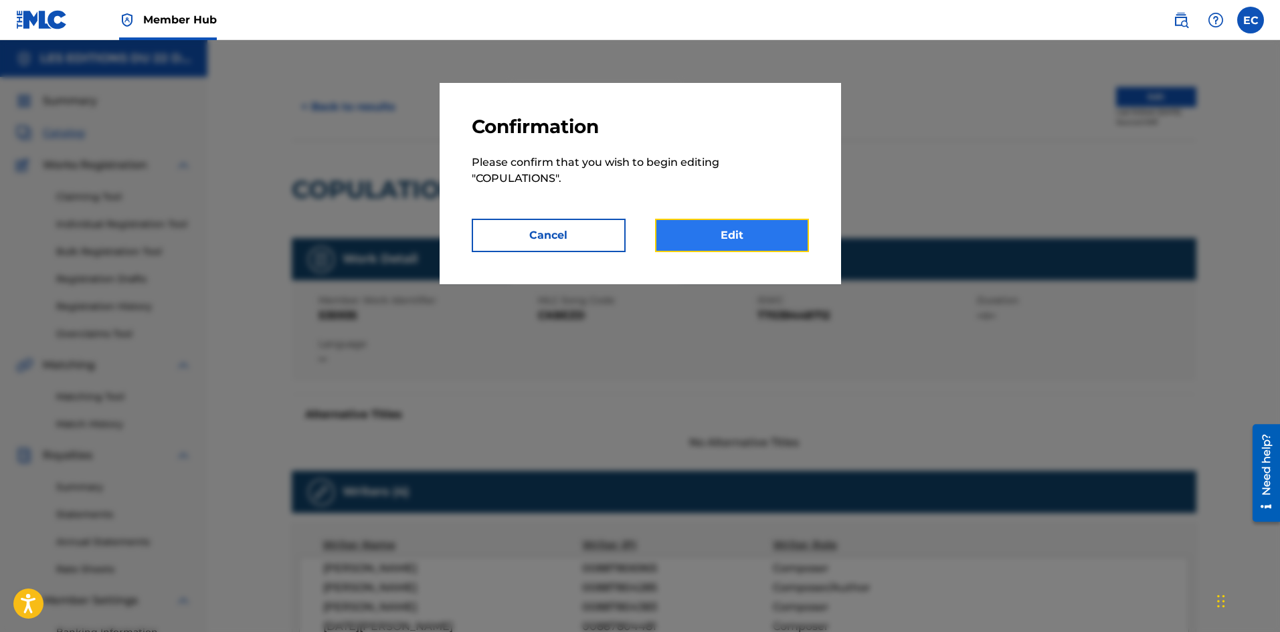
click at [756, 222] on link "Edit" at bounding box center [732, 235] width 154 height 33
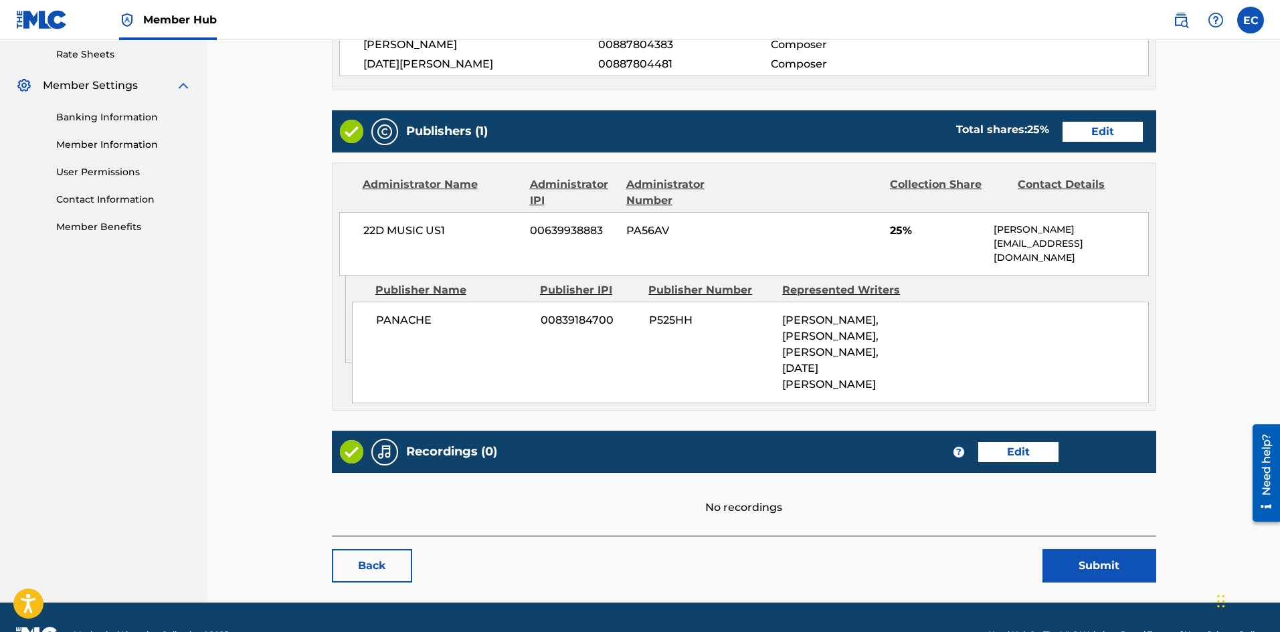
scroll to position [515, 0]
click at [1023, 448] on link "Edit" at bounding box center [1018, 453] width 80 height 20
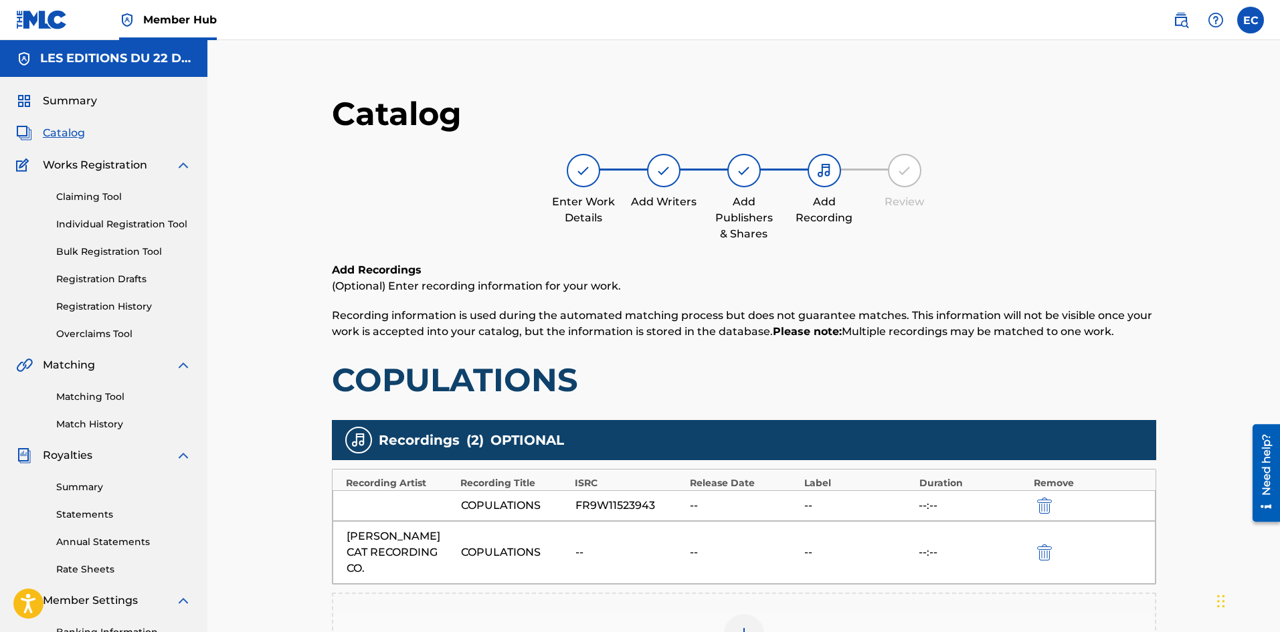
scroll to position [218, 0]
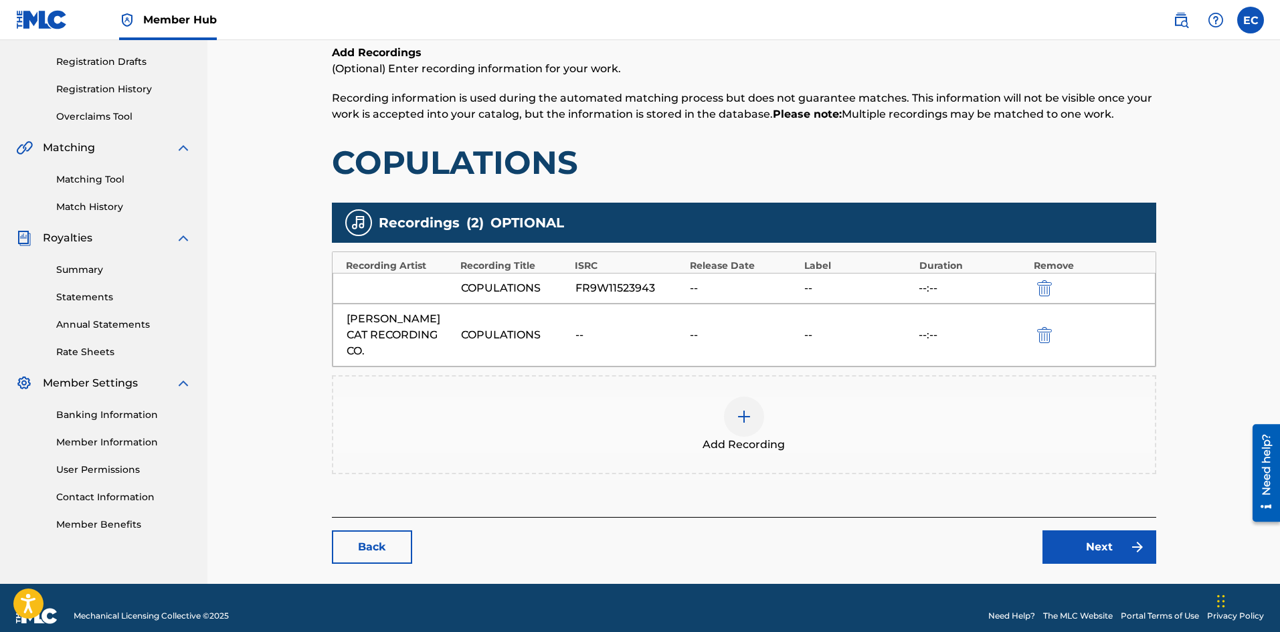
click at [736, 410] on div at bounding box center [744, 417] width 40 height 40
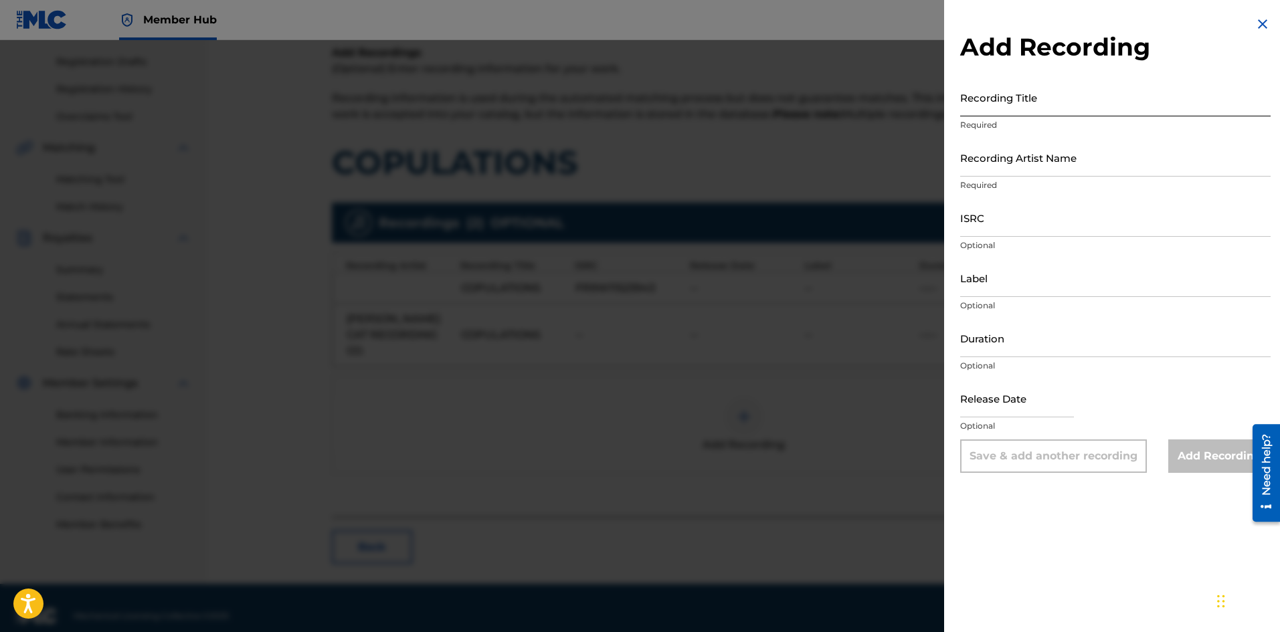
click at [1045, 93] on input "Recording Title" at bounding box center [1115, 97] width 311 height 38
click at [800, 412] on div at bounding box center [640, 356] width 1280 height 632
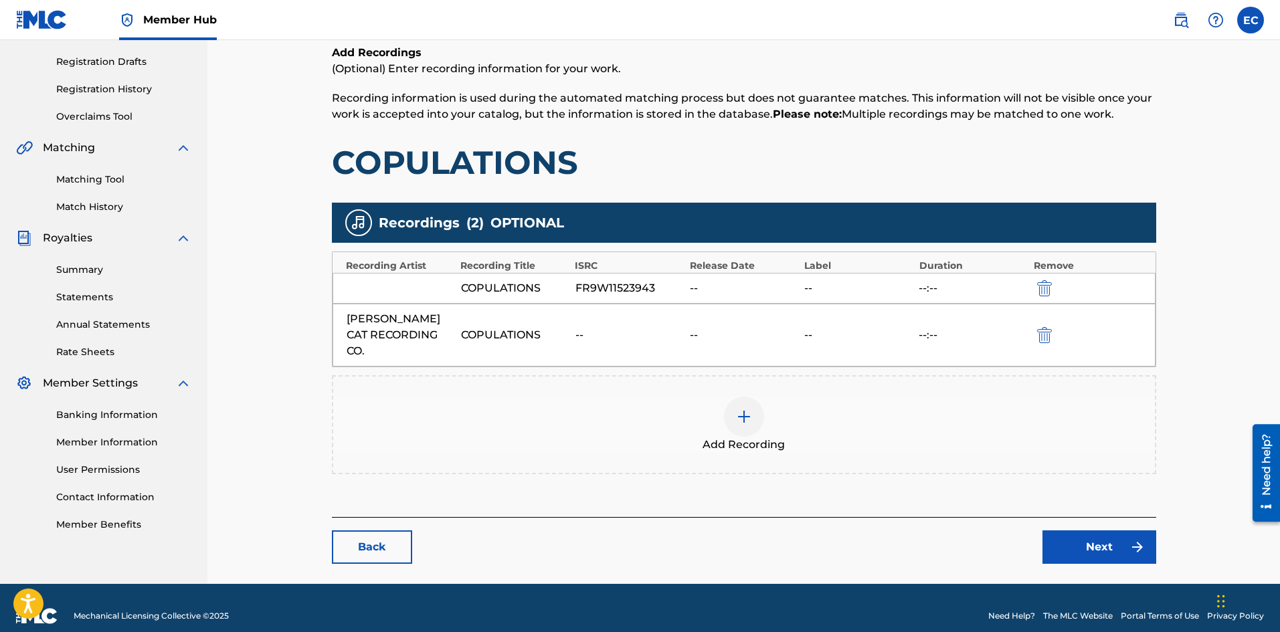
click at [723, 404] on div "Add Recording" at bounding box center [744, 425] width 822 height 56
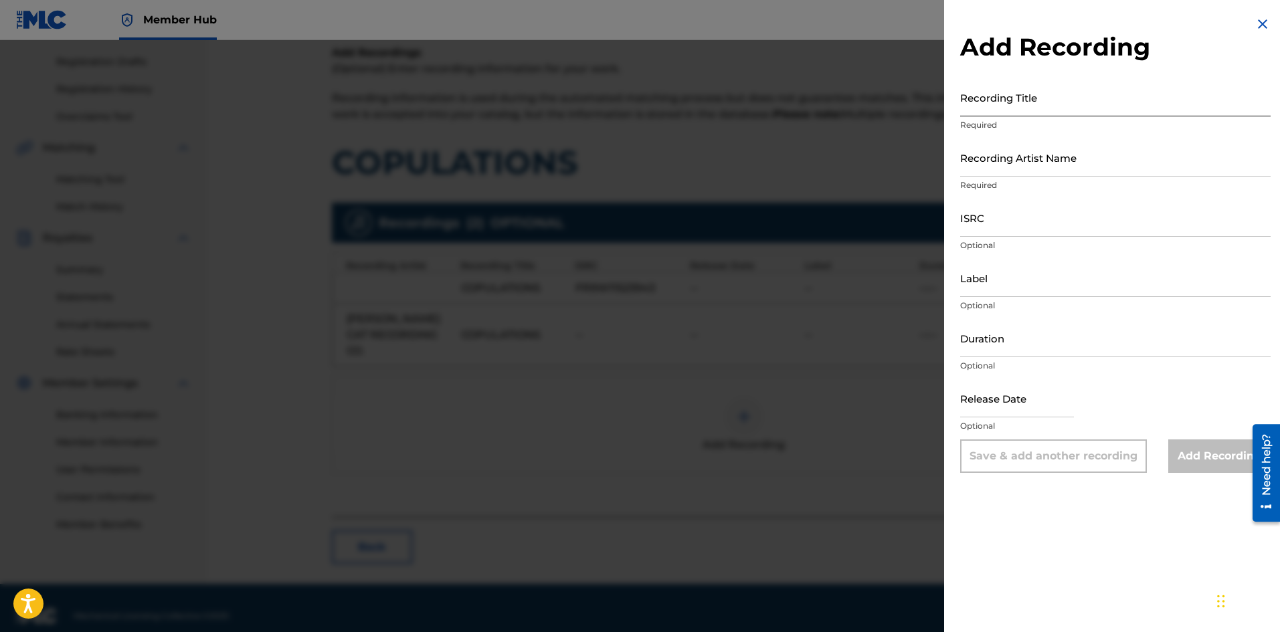
click at [1037, 94] on input "Recording Title" at bounding box center [1115, 97] width 311 height 38
type input "COPULATIONS"
click at [1033, 157] on input "Recording Artist Name" at bounding box center [1115, 158] width 311 height 38
type input "[PERSON_NAME] RECORDING AND CO"
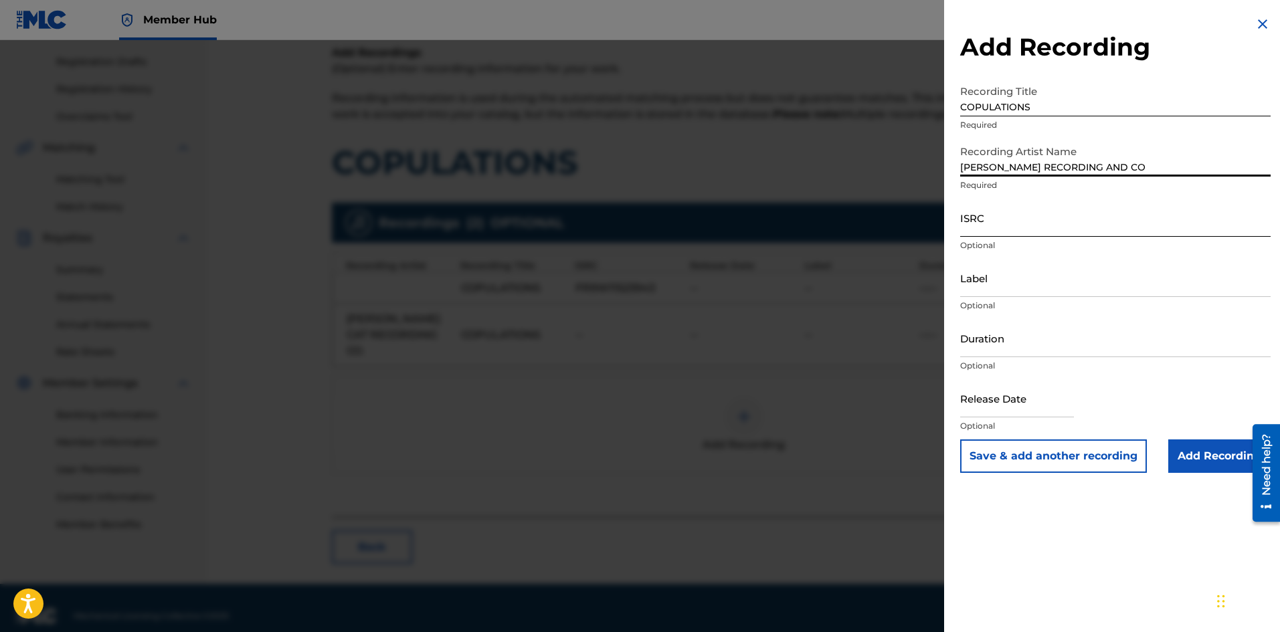
click at [1030, 225] on input "ISRC" at bounding box center [1115, 218] width 311 height 38
paste input "FR9W11523943"
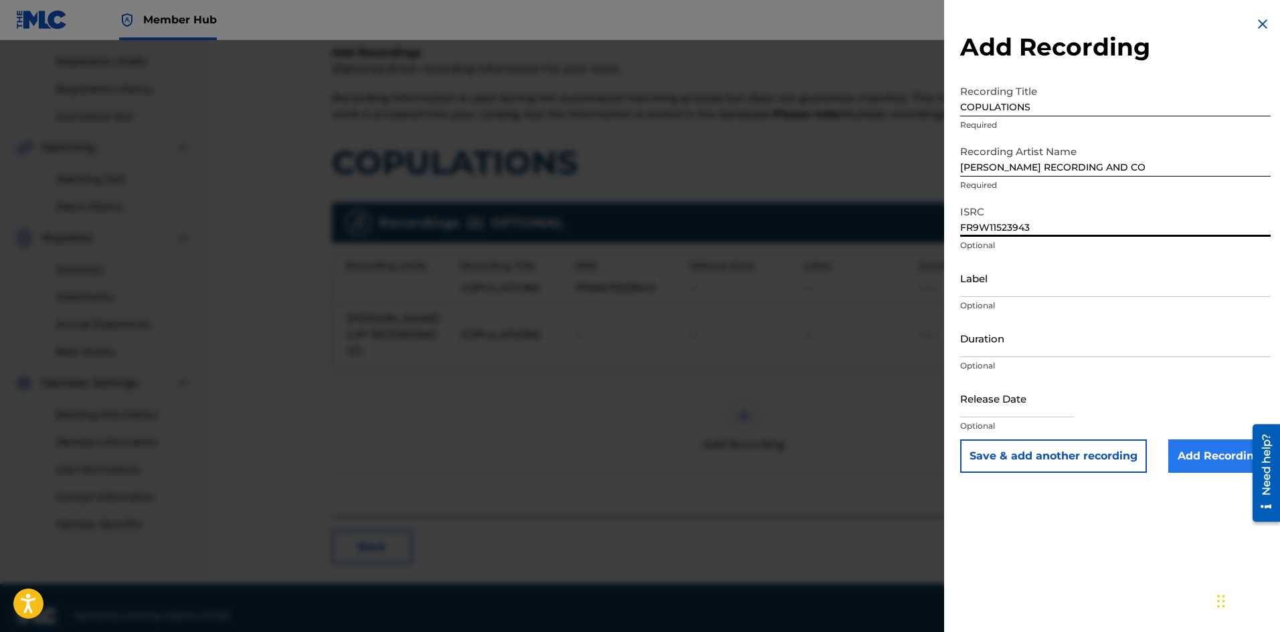
type input "FR9W11523943"
click at [1231, 464] on input "Add Recording" at bounding box center [1220, 456] width 102 height 33
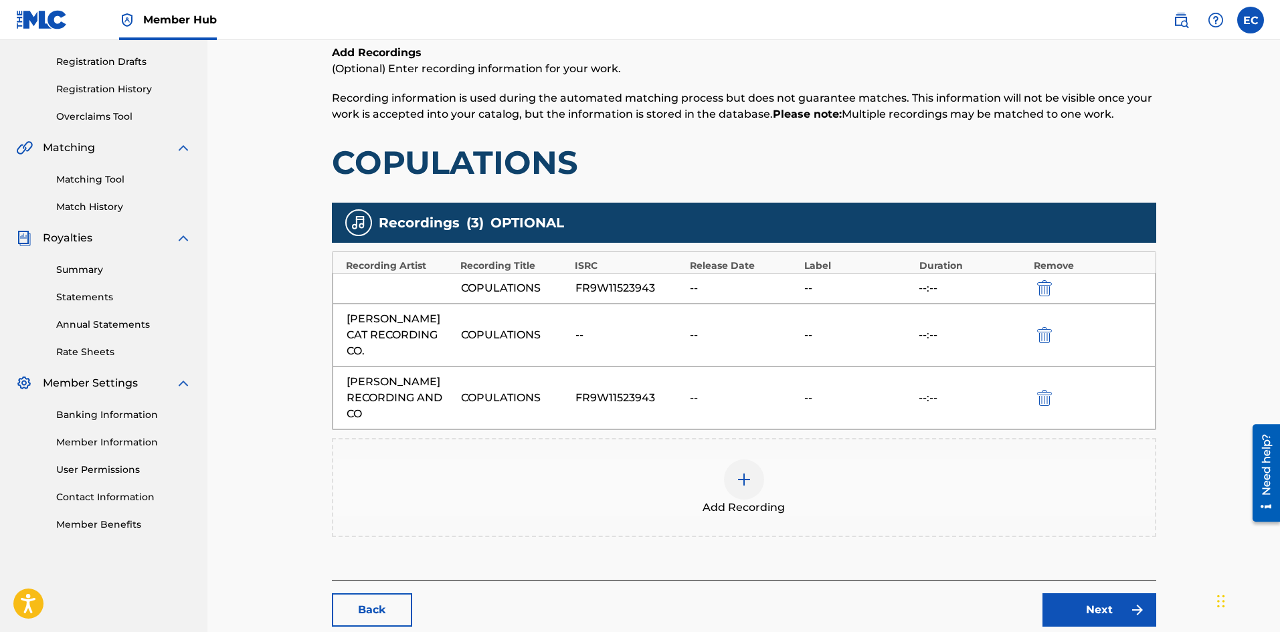
scroll to position [280, 0]
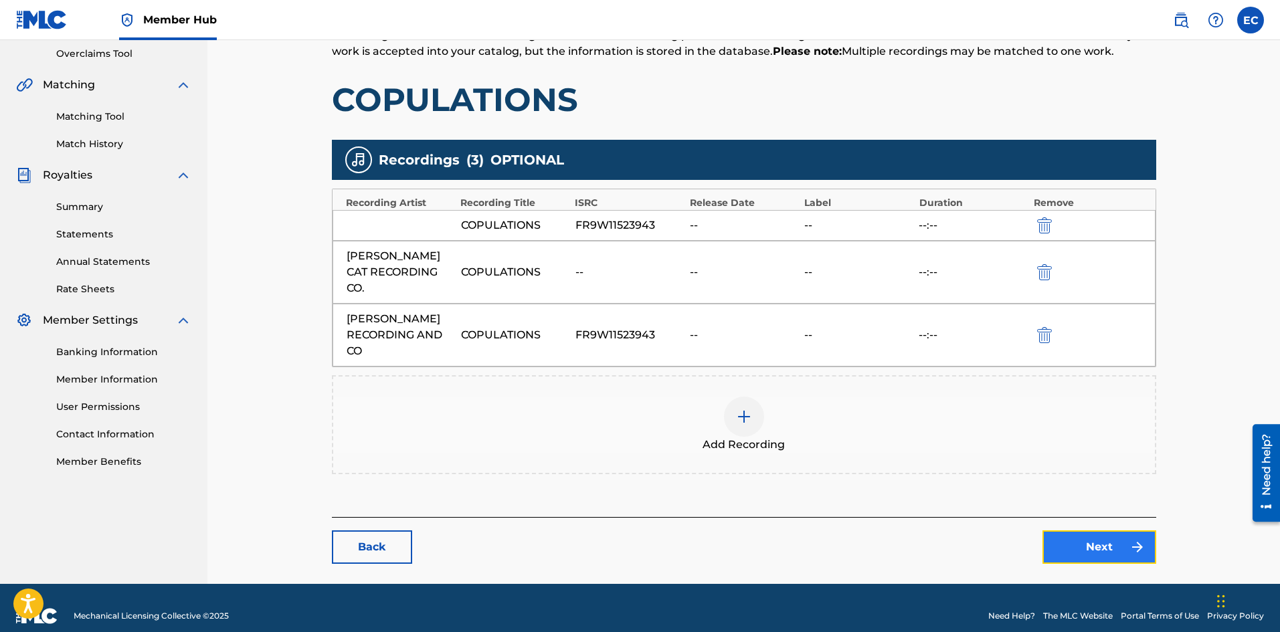
click at [1123, 531] on link "Next" at bounding box center [1100, 547] width 114 height 33
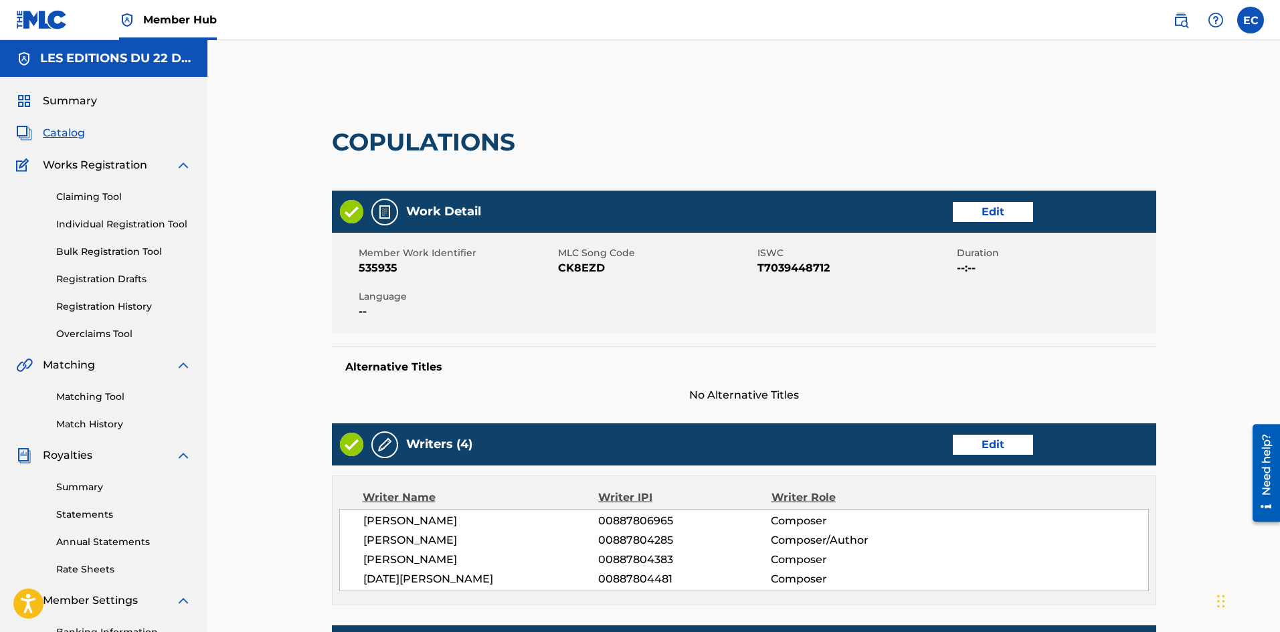
click at [825, 512] on div "[PERSON_NAME] 00887806965 Composer [PERSON_NAME] 00887804285 Composer/Author [P…" at bounding box center [744, 550] width 810 height 82
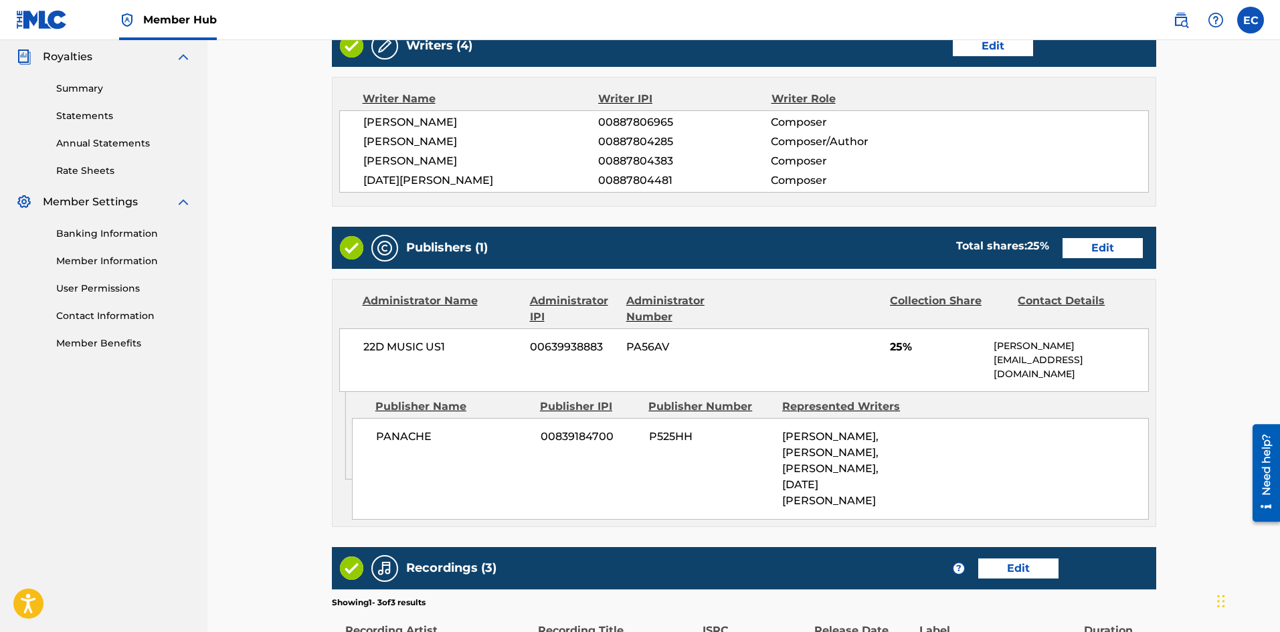
scroll to position [394, 0]
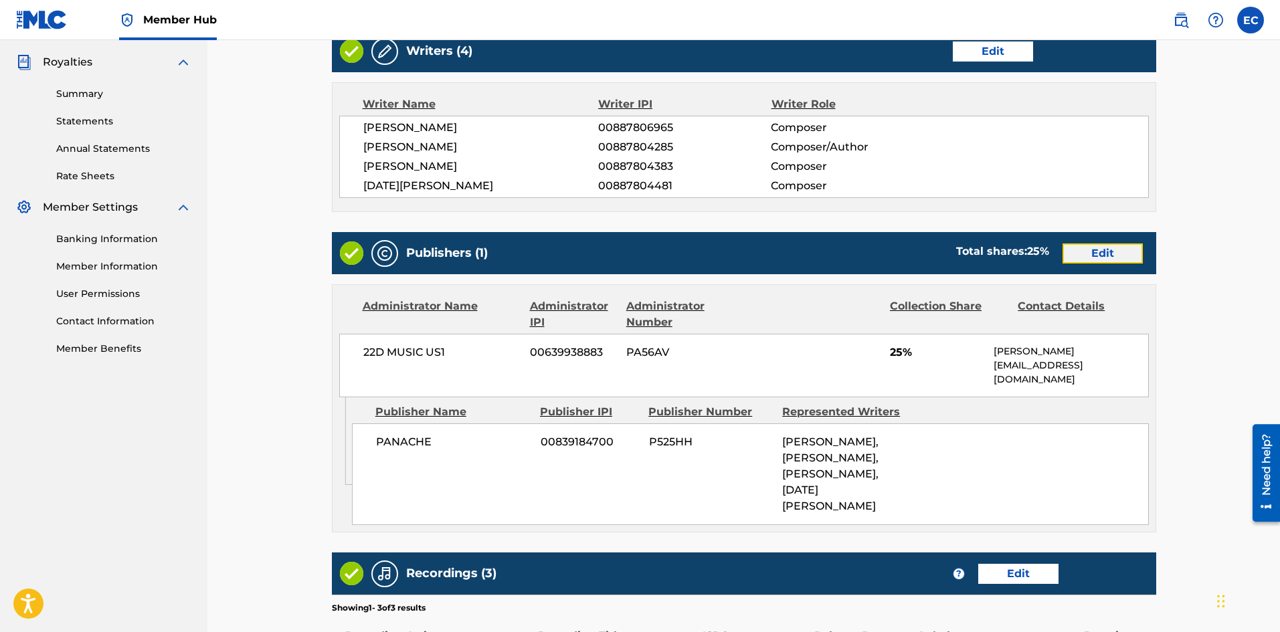
click at [1097, 250] on link "Edit" at bounding box center [1103, 254] width 80 height 20
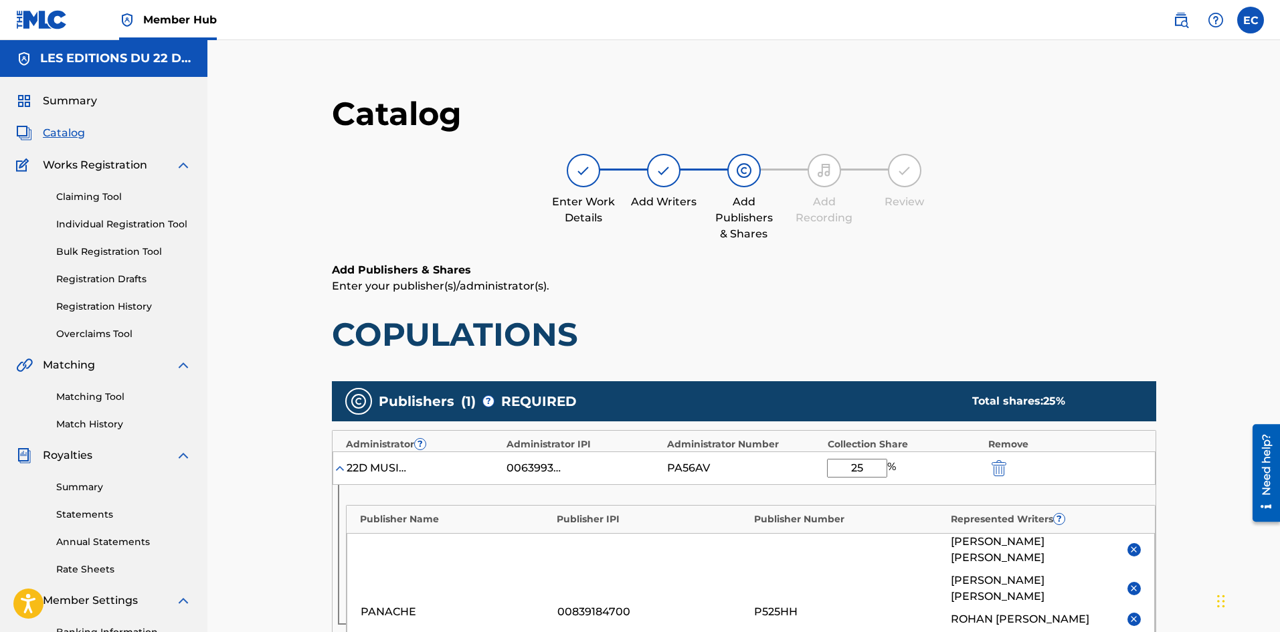
scroll to position [391, 0]
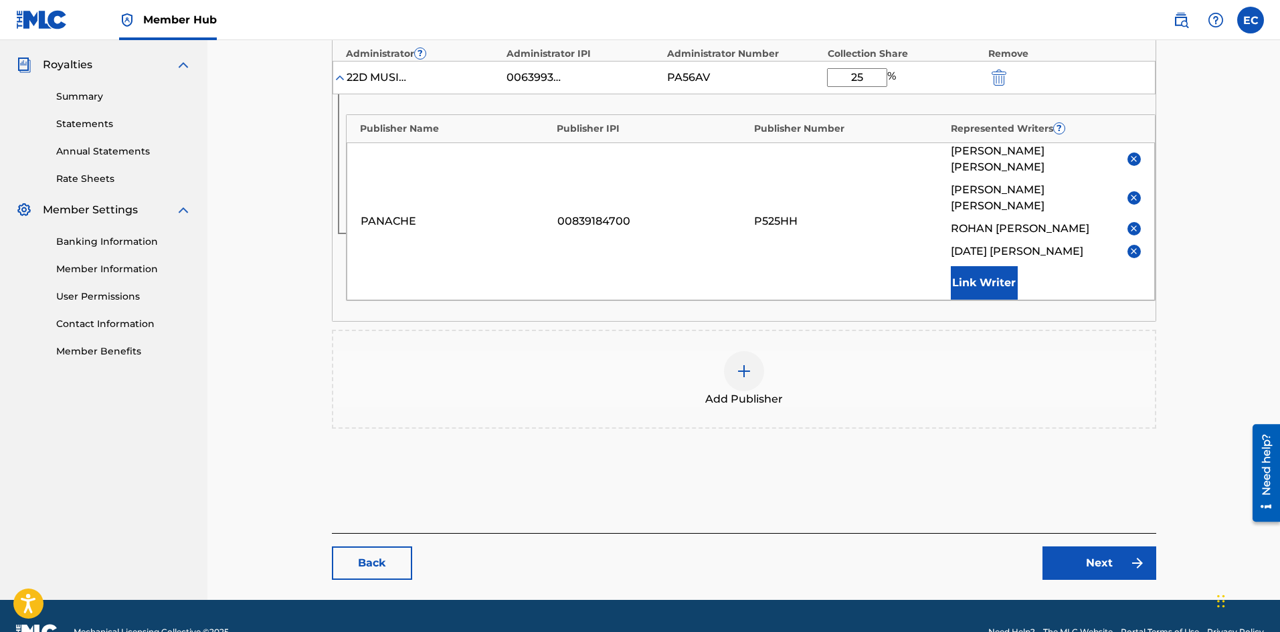
click at [743, 351] on div at bounding box center [744, 371] width 40 height 40
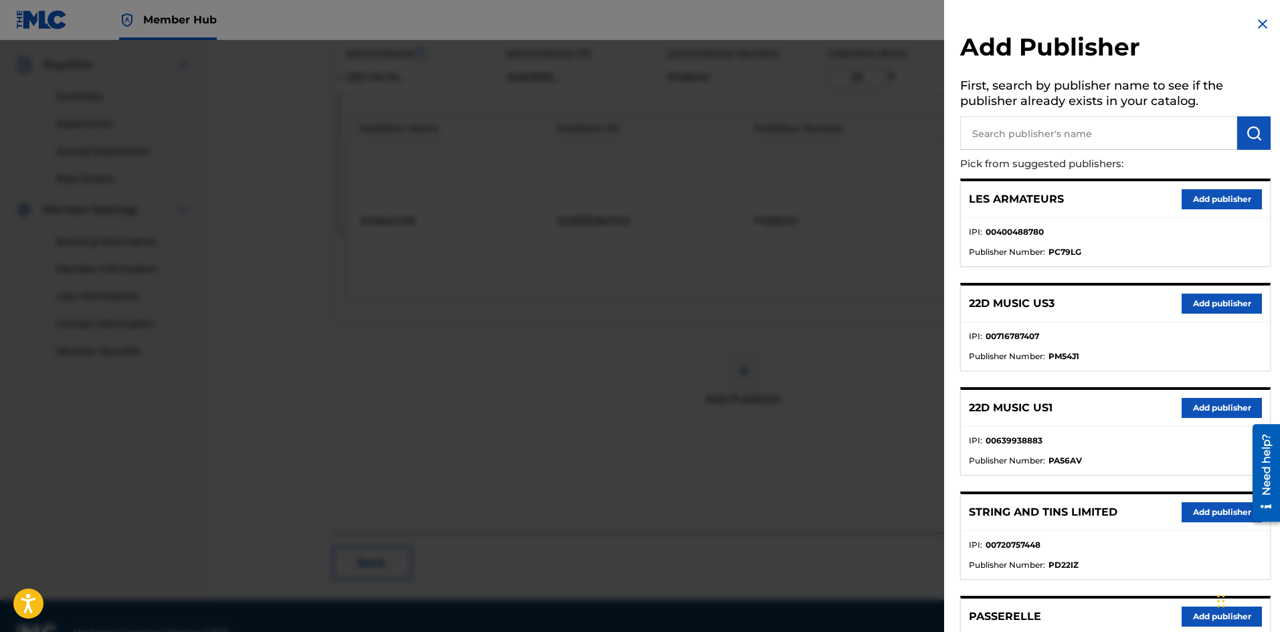
click at [1049, 131] on input "text" at bounding box center [1098, 132] width 277 height 33
type input "[PERSON_NAME]"
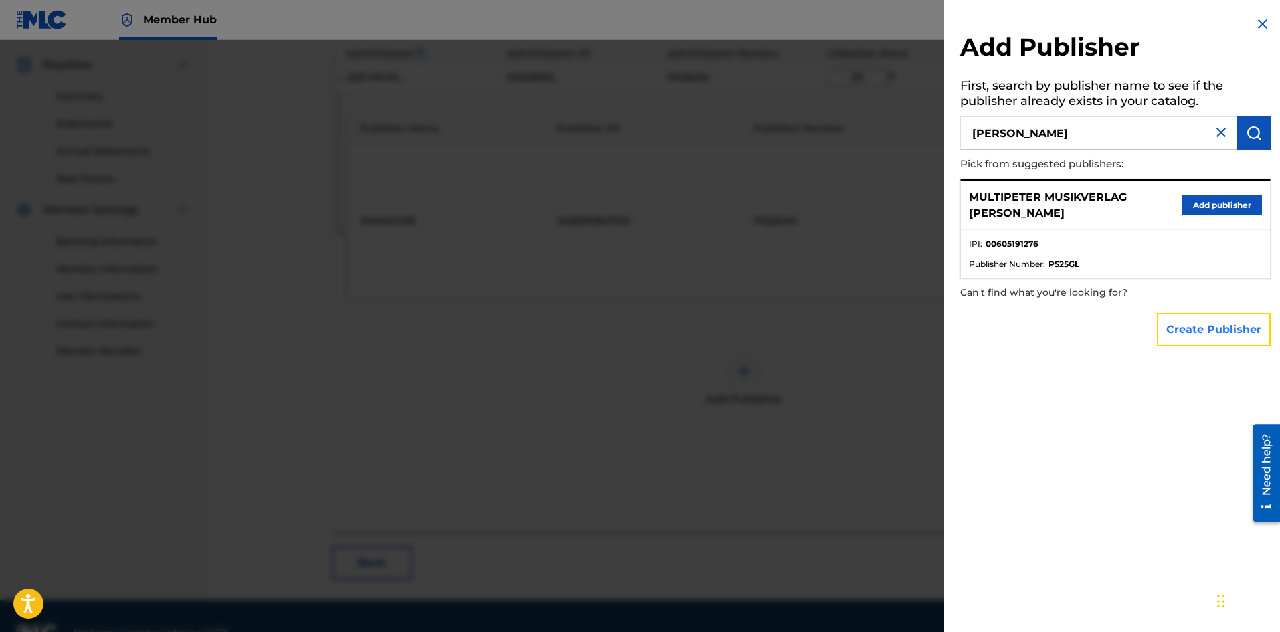
click at [1203, 324] on button "Create Publisher" at bounding box center [1214, 329] width 114 height 33
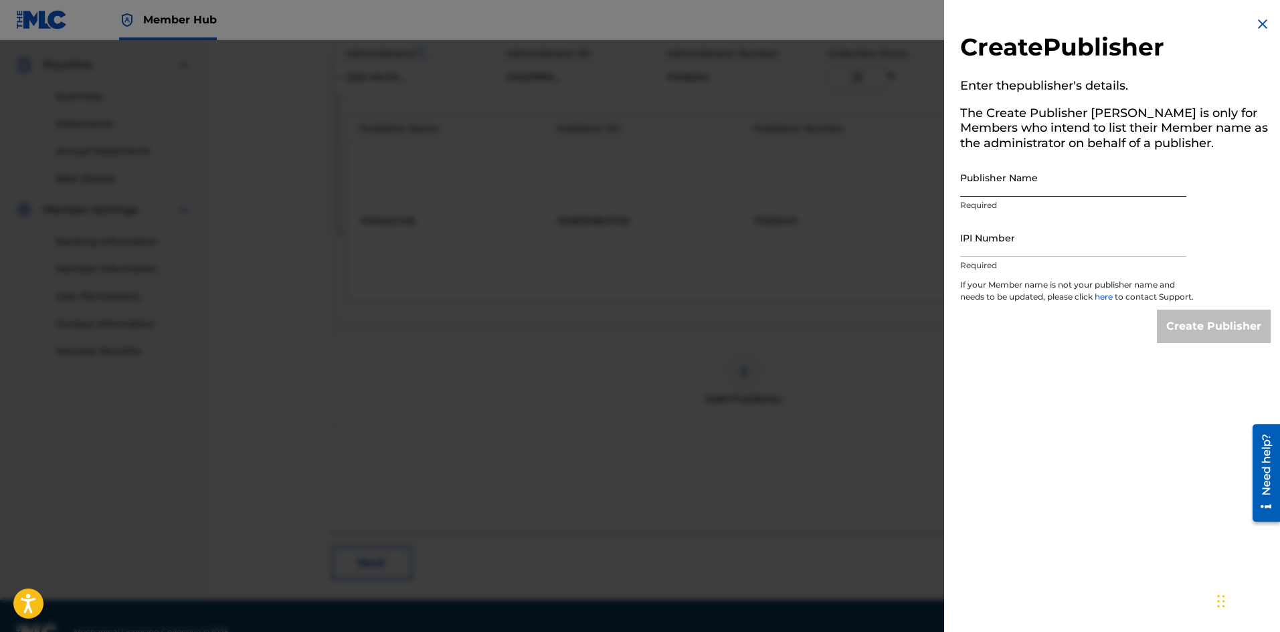
click at [1115, 171] on input "Publisher Name" at bounding box center [1073, 178] width 226 height 38
type input "[PERSON_NAME] CAT PUBLISHING PRIVATE LIMITED"
click at [1054, 231] on input "IPI Number" at bounding box center [1073, 238] width 226 height 38
type input "1137975034"
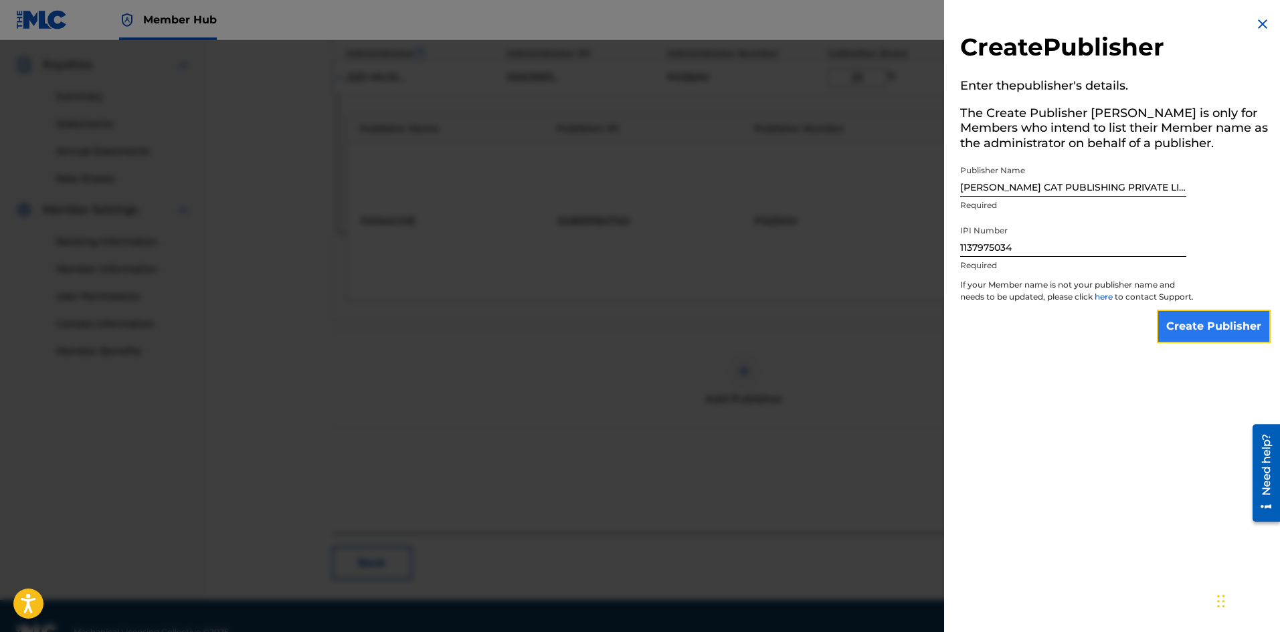
click at [1209, 343] on input "Create Publisher" at bounding box center [1214, 326] width 114 height 33
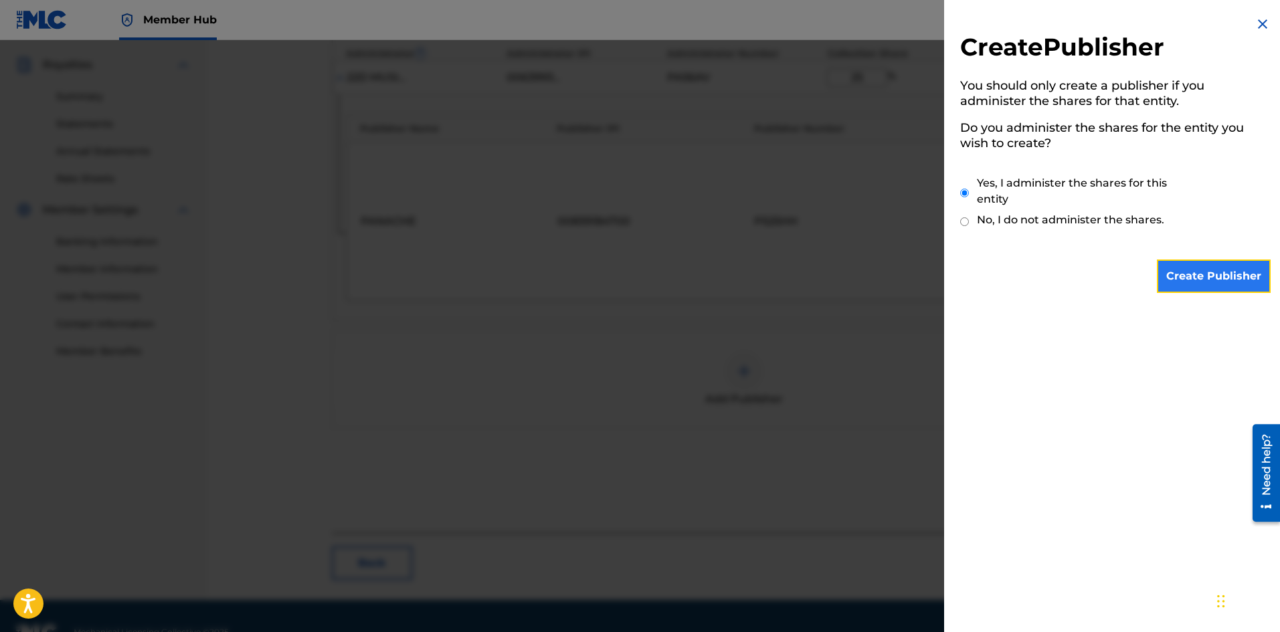
click at [1210, 274] on input "Create Publisher" at bounding box center [1214, 276] width 114 height 33
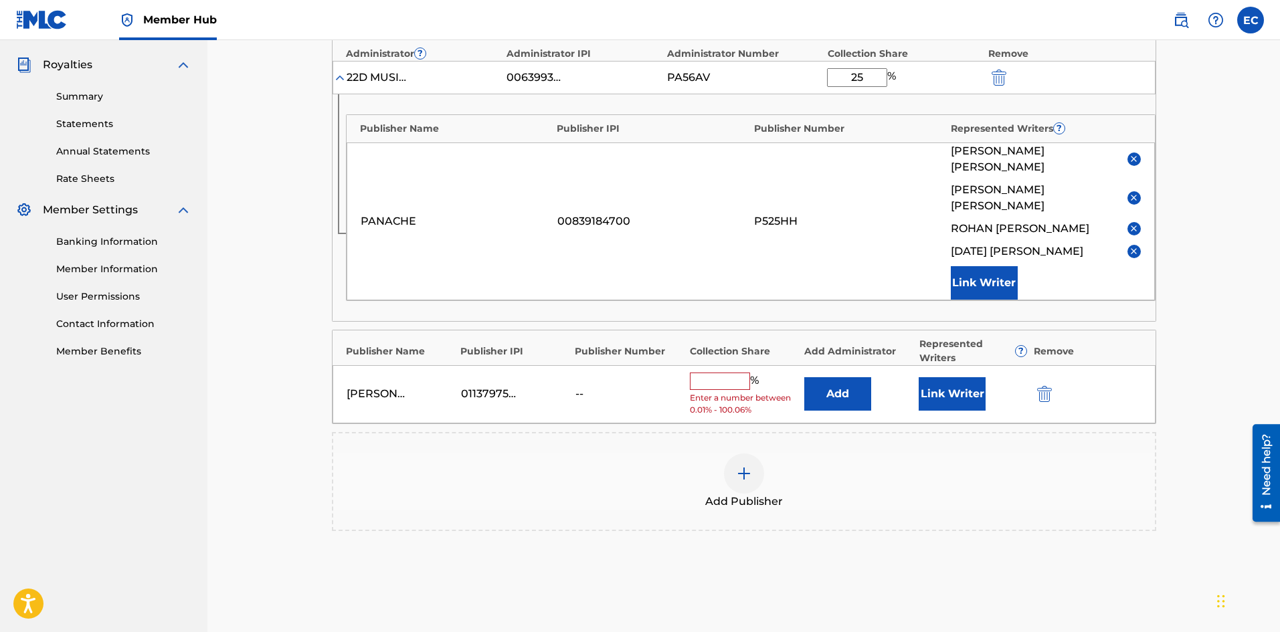
click at [718, 373] on input "text" at bounding box center [720, 381] width 60 height 17
type input "é"
click at [920, 377] on button "Link Writer" at bounding box center [952, 393] width 67 height 33
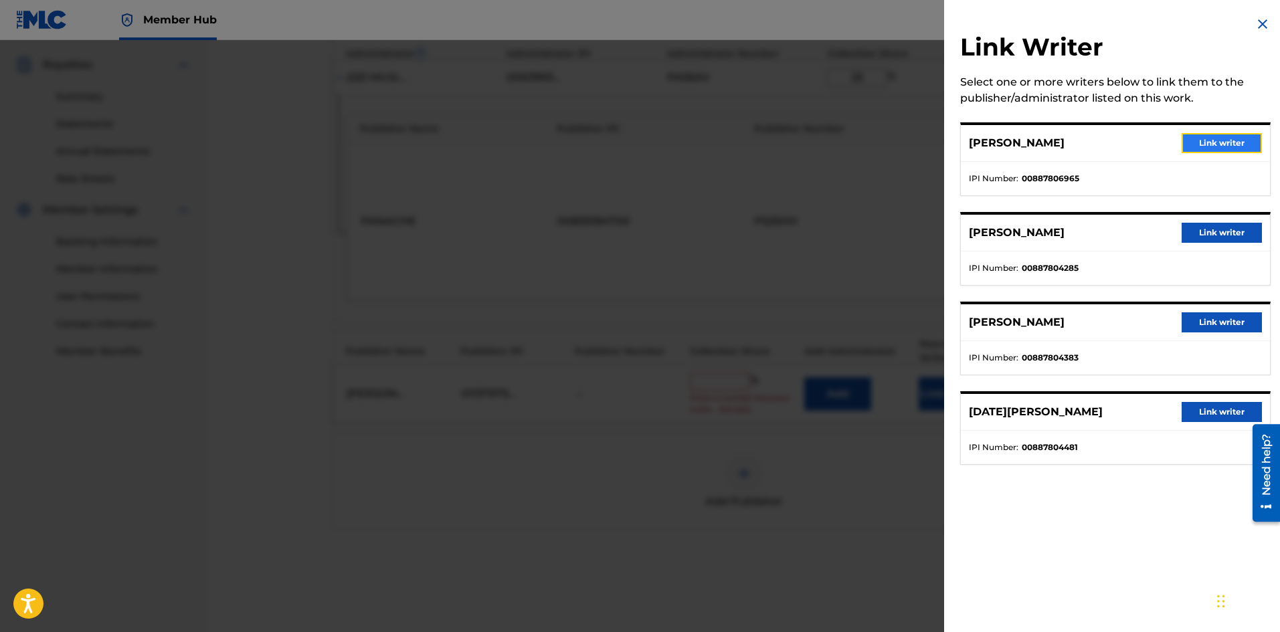
click at [1229, 143] on button "Link writer" at bounding box center [1222, 143] width 80 height 20
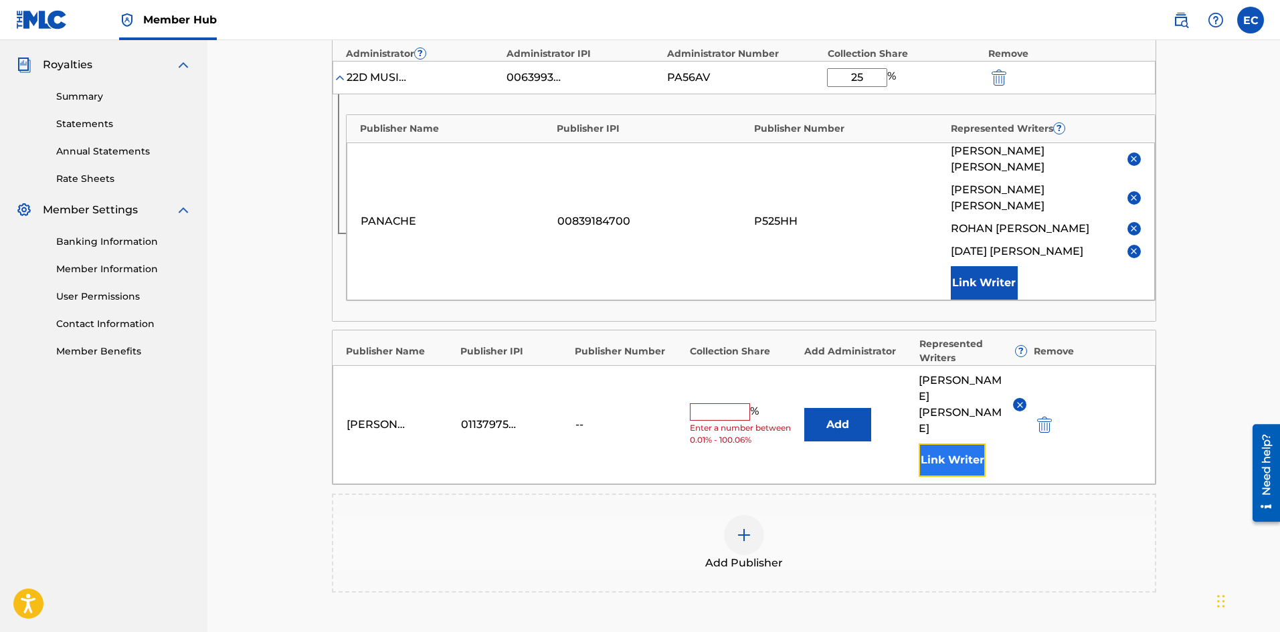
click at [945, 444] on button "Link Writer" at bounding box center [952, 460] width 67 height 33
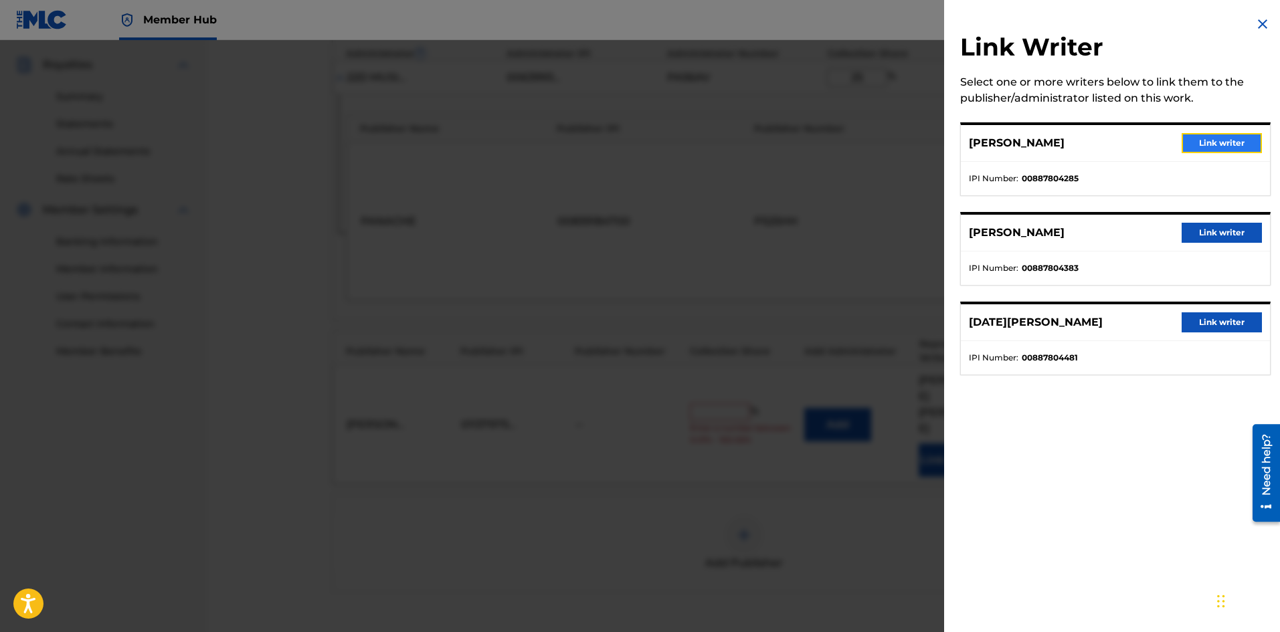
click at [1211, 140] on button "Link writer" at bounding box center [1222, 143] width 80 height 20
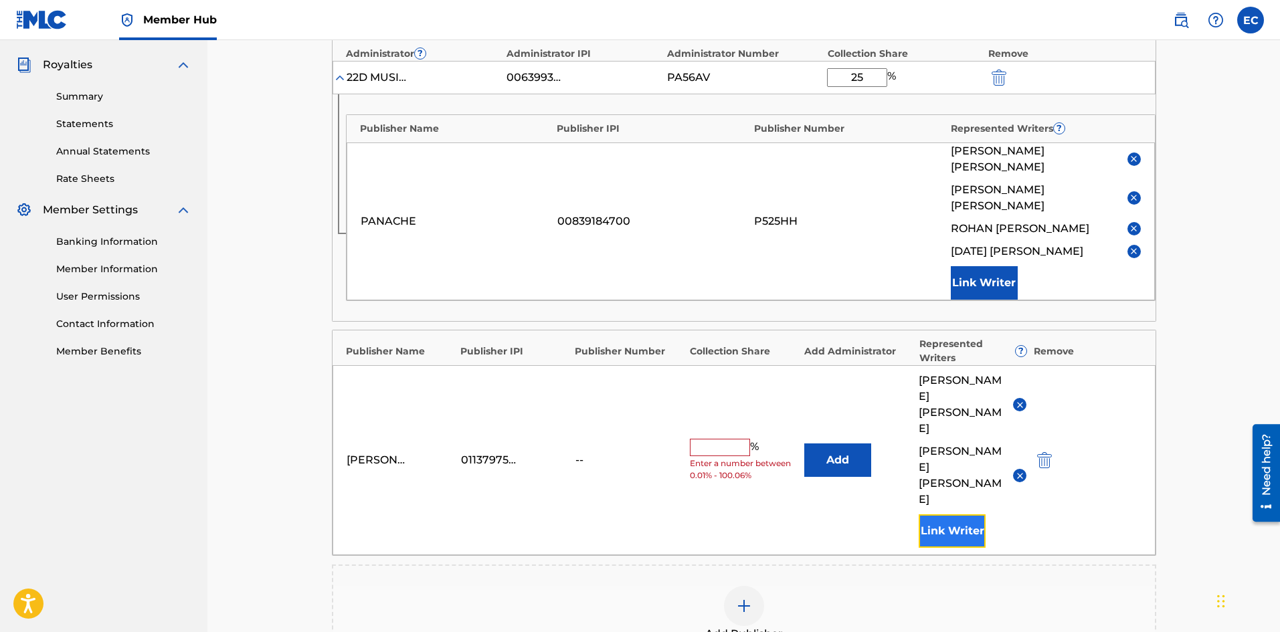
click at [934, 515] on button "Link Writer" at bounding box center [952, 531] width 67 height 33
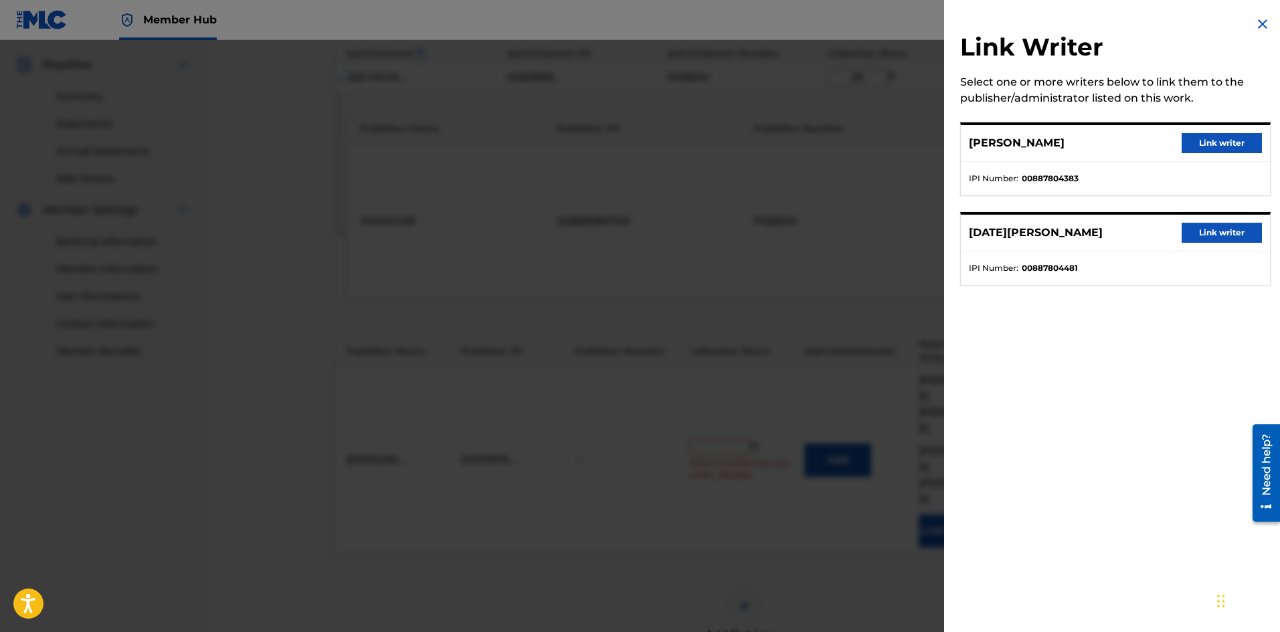
click at [1226, 128] on div "[PERSON_NAME] Link writer" at bounding box center [1115, 143] width 309 height 37
click at [1225, 135] on button "Link writer" at bounding box center [1222, 143] width 80 height 20
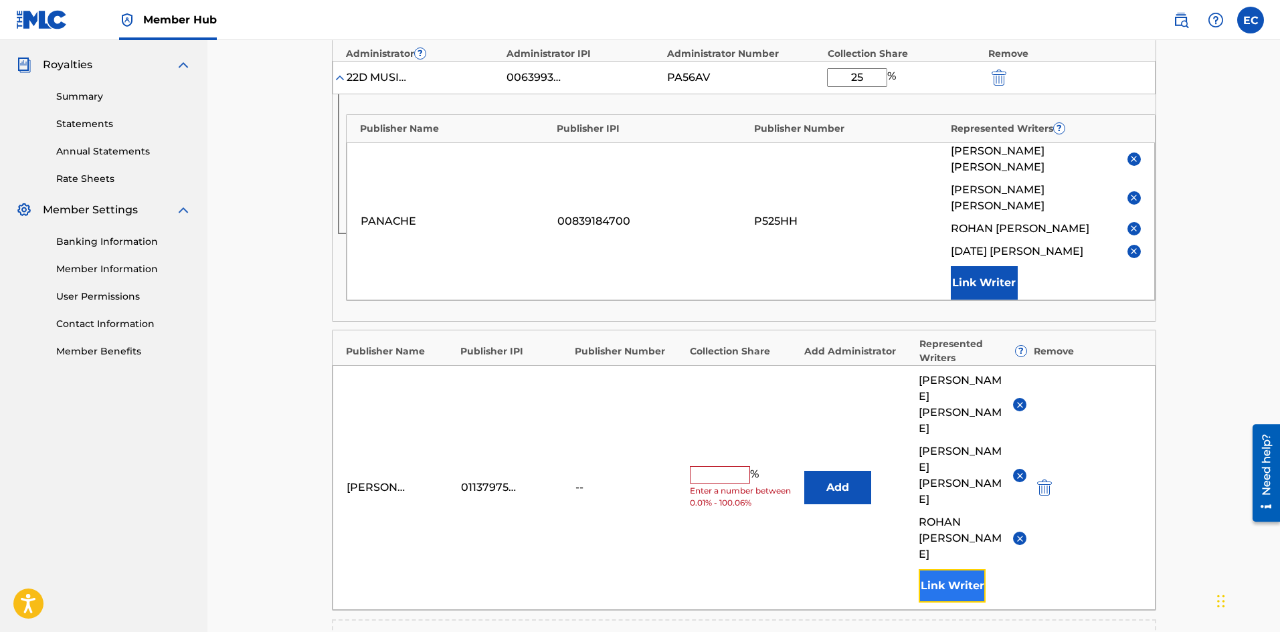
click at [942, 570] on button "Link Writer" at bounding box center [952, 586] width 67 height 33
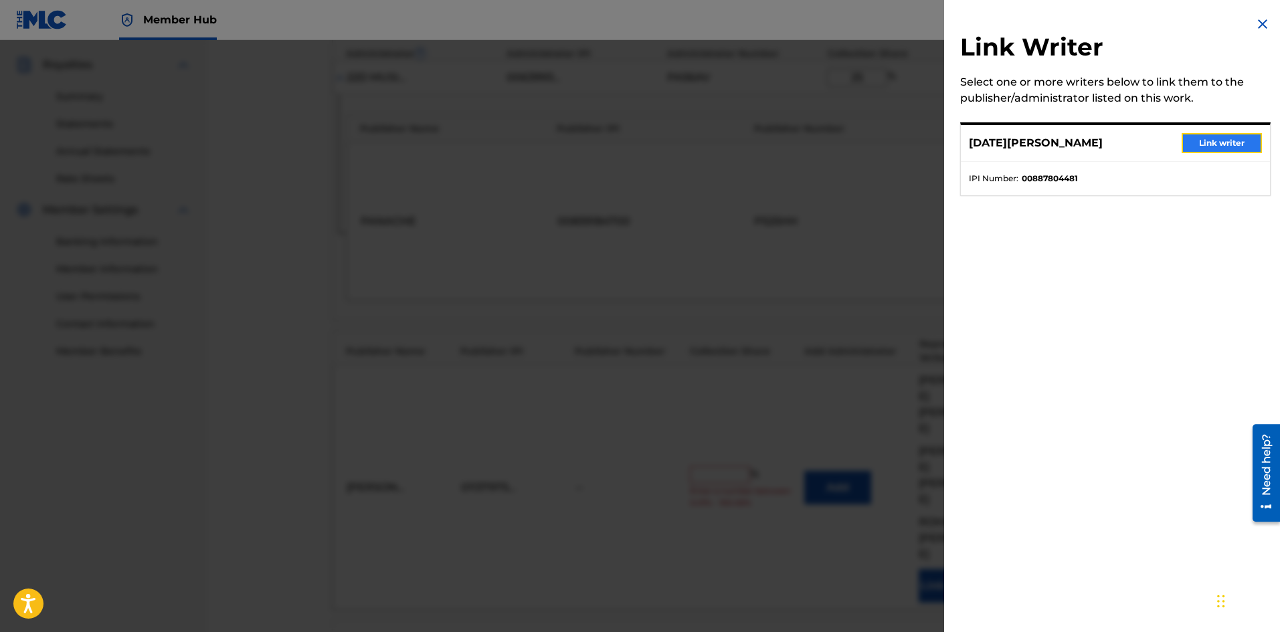
click at [1220, 145] on button "Link writer" at bounding box center [1222, 143] width 80 height 20
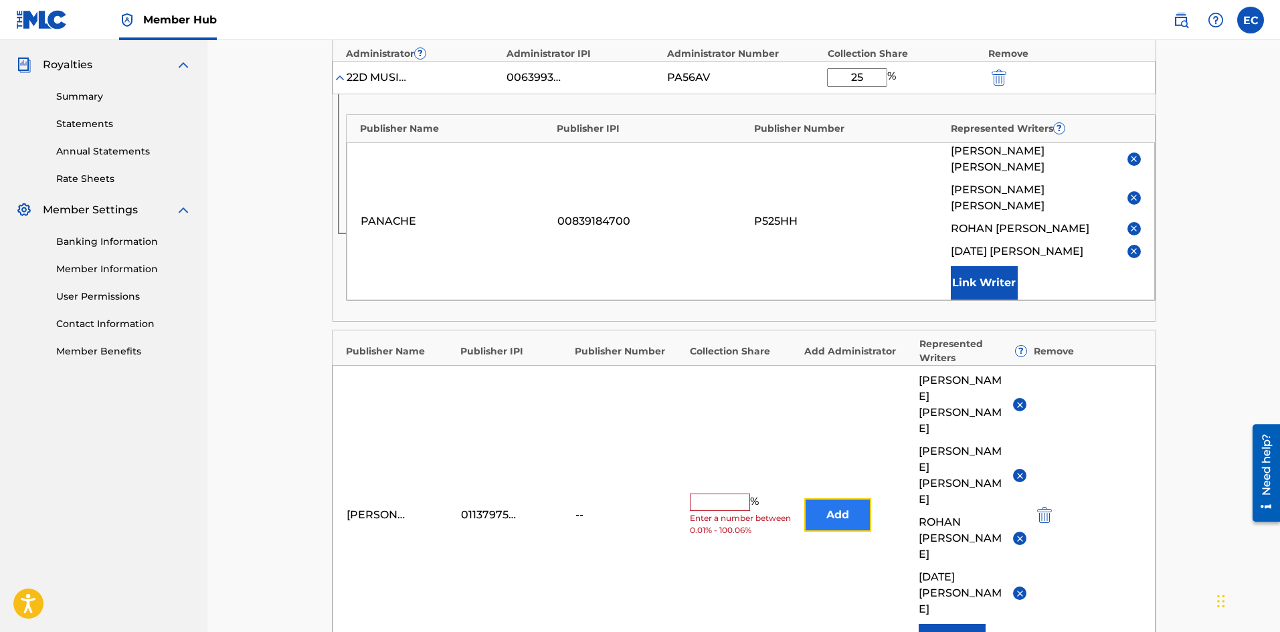
click at [841, 499] on button "Add" at bounding box center [837, 515] width 67 height 33
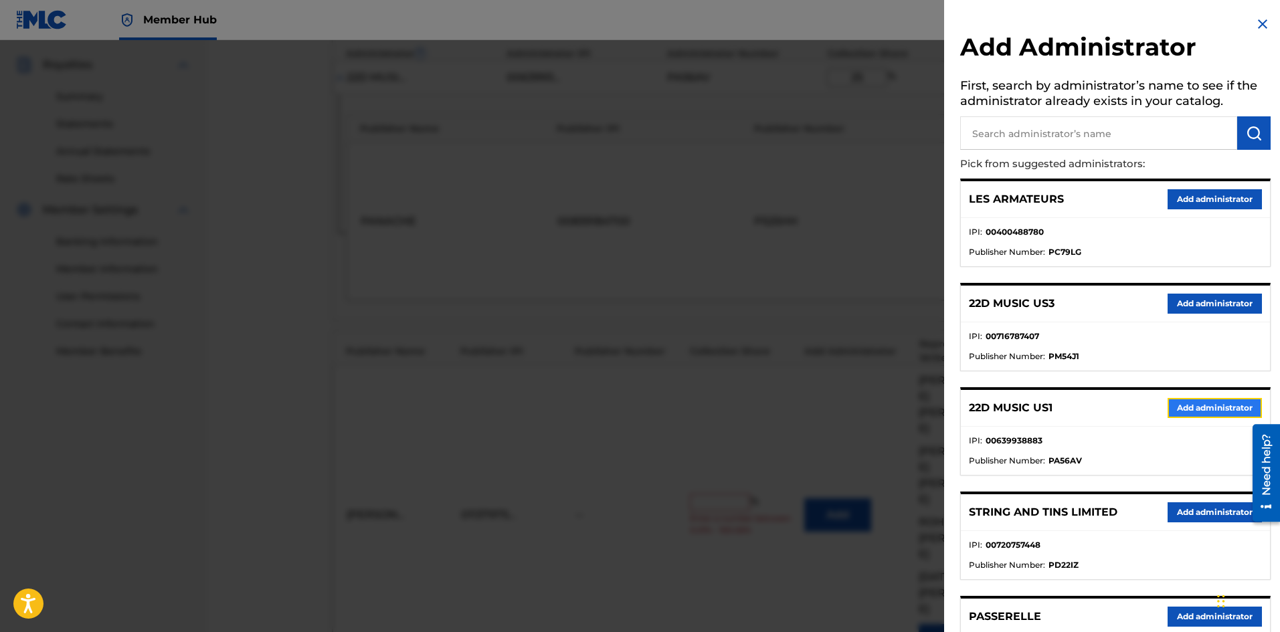
click at [1186, 406] on button "Add administrator" at bounding box center [1215, 408] width 94 height 20
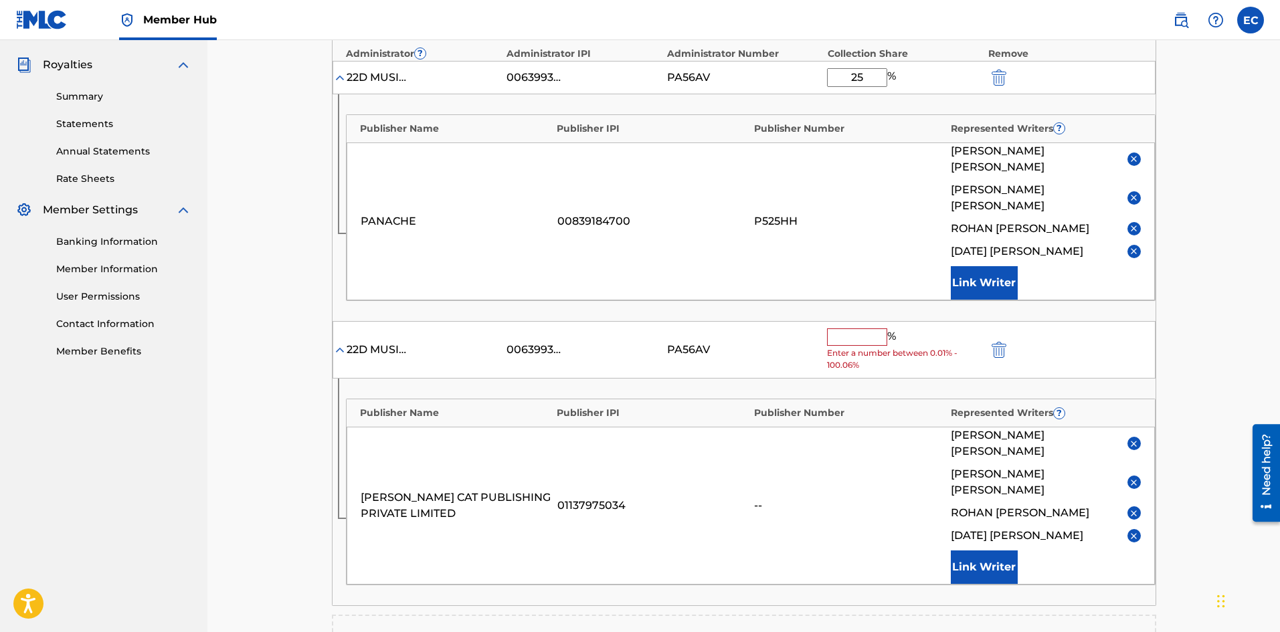
click at [846, 329] on input "text" at bounding box center [857, 337] width 60 height 17
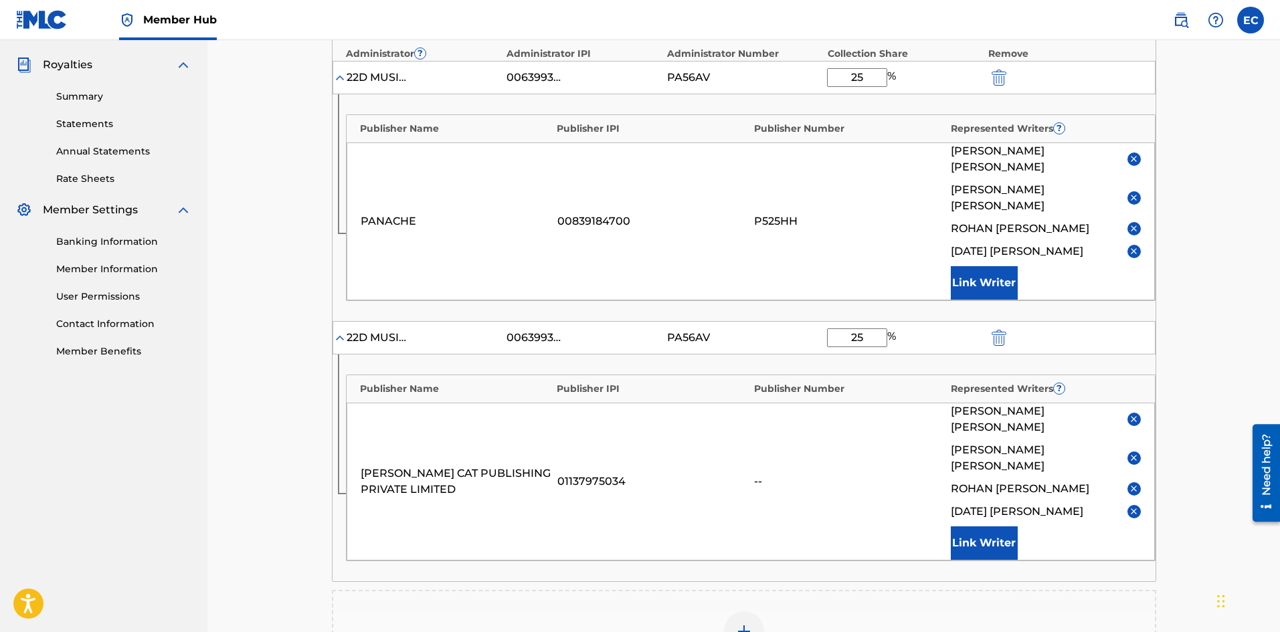
type input "25"
click at [325, 419] on main "Catalog Enter Work Details Add Writers Add Publishers & Shares Add Recording Re…" at bounding box center [744, 272] width 905 height 1178
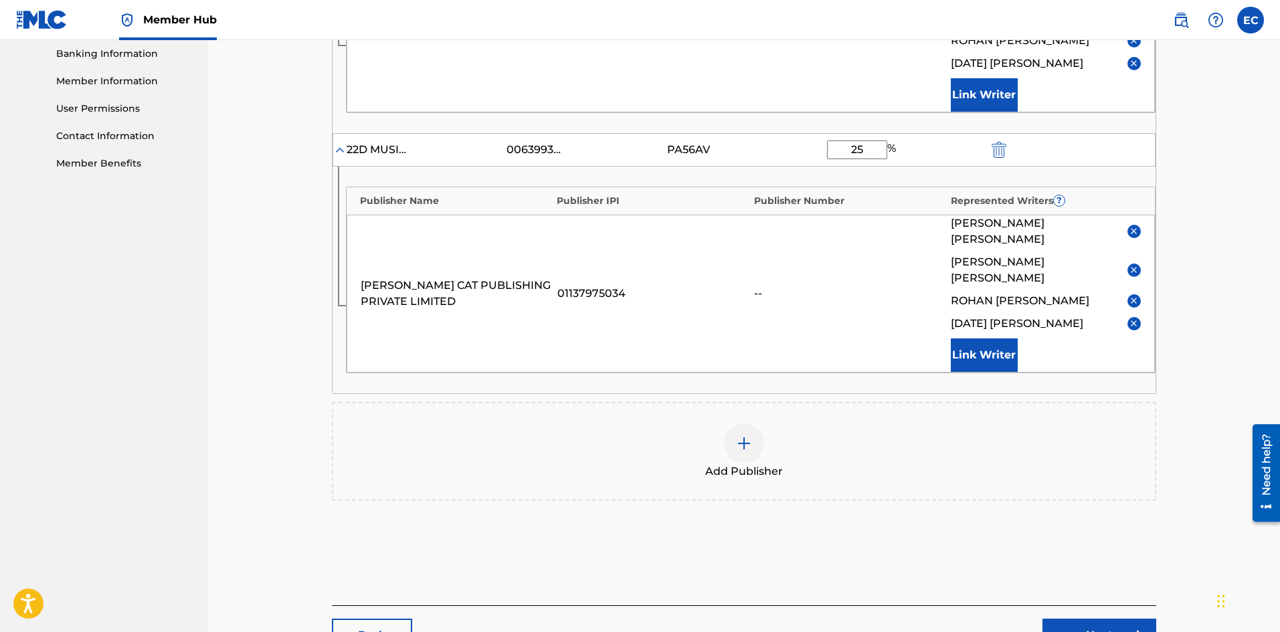
scroll to position [580, 0]
click at [1087, 618] on link "Next" at bounding box center [1100, 634] width 114 height 33
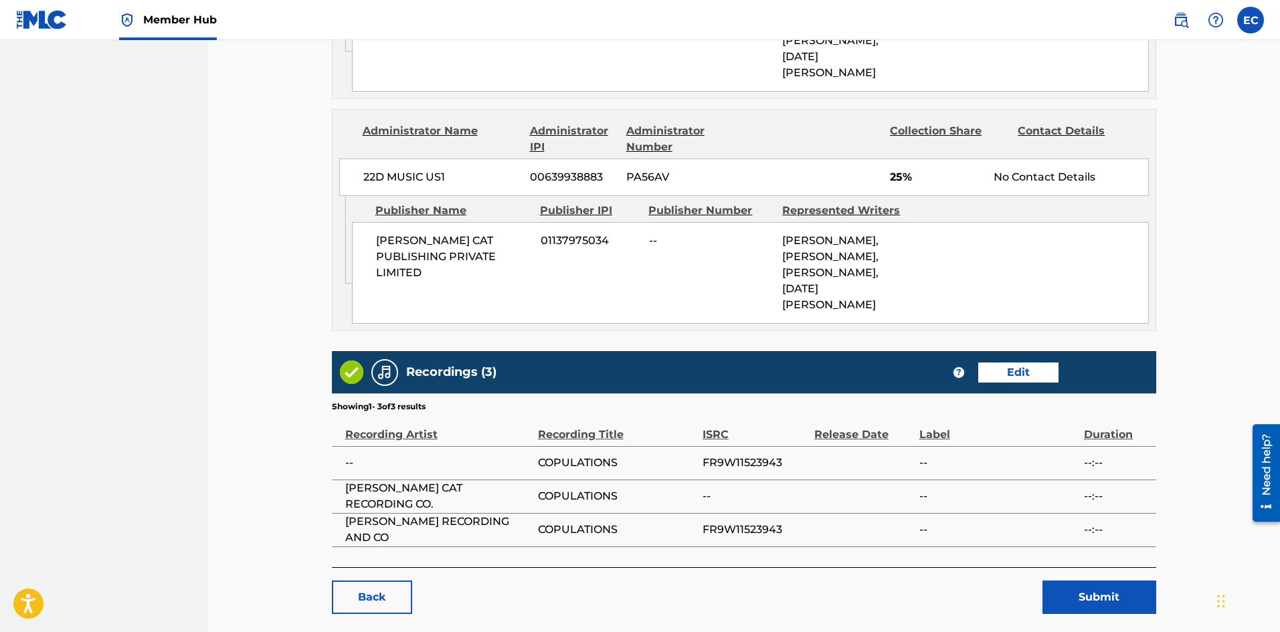
scroll to position [912, 0]
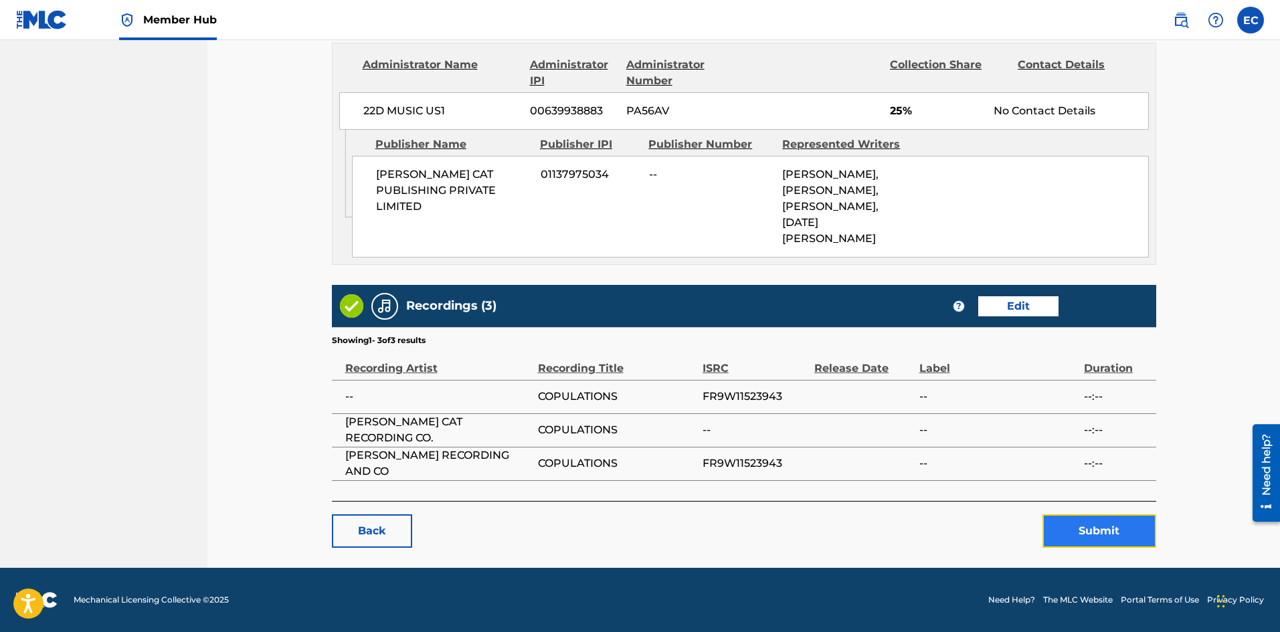
click at [1073, 523] on button "Submit" at bounding box center [1100, 531] width 114 height 33
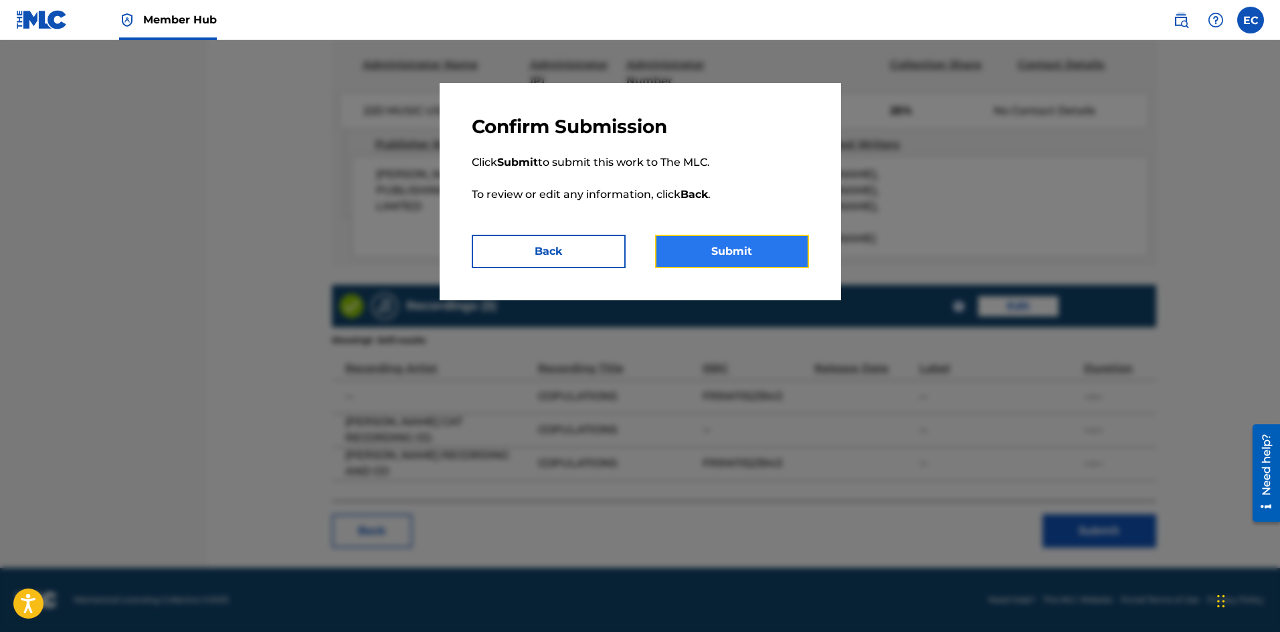
click at [757, 247] on button "Submit" at bounding box center [732, 251] width 154 height 33
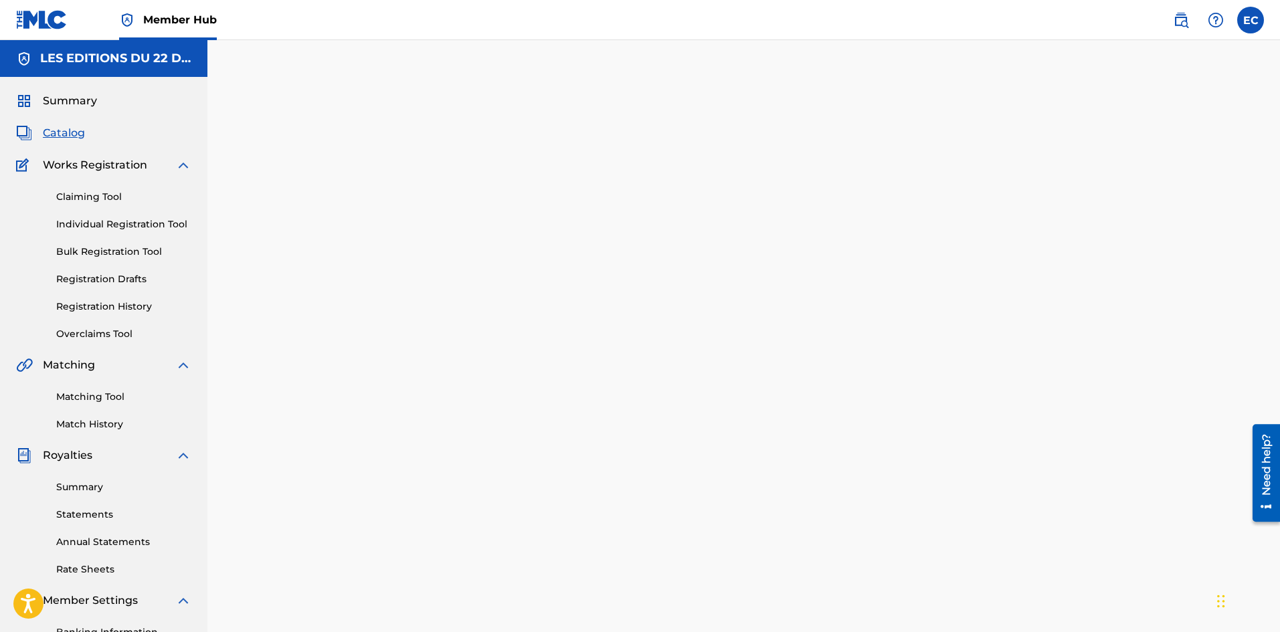
click at [69, 122] on div "Summary Catalog Works Registration Claiming Tool Individual Registration Tool B…" at bounding box center [103, 421] width 207 height 689
click at [70, 135] on span "Catalog" at bounding box center [64, 133] width 42 height 16
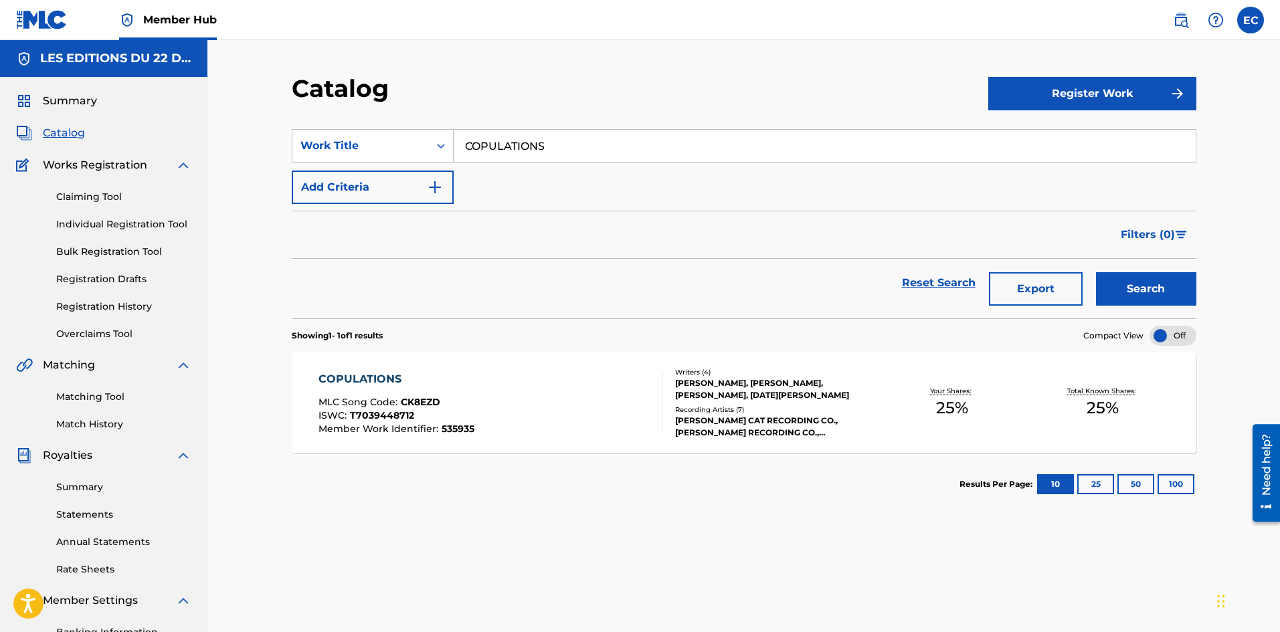
click at [499, 157] on input "COPULATIONS" at bounding box center [825, 146] width 742 height 32
type input "FLIES"
click at [1096, 272] on button "Search" at bounding box center [1146, 288] width 100 height 33
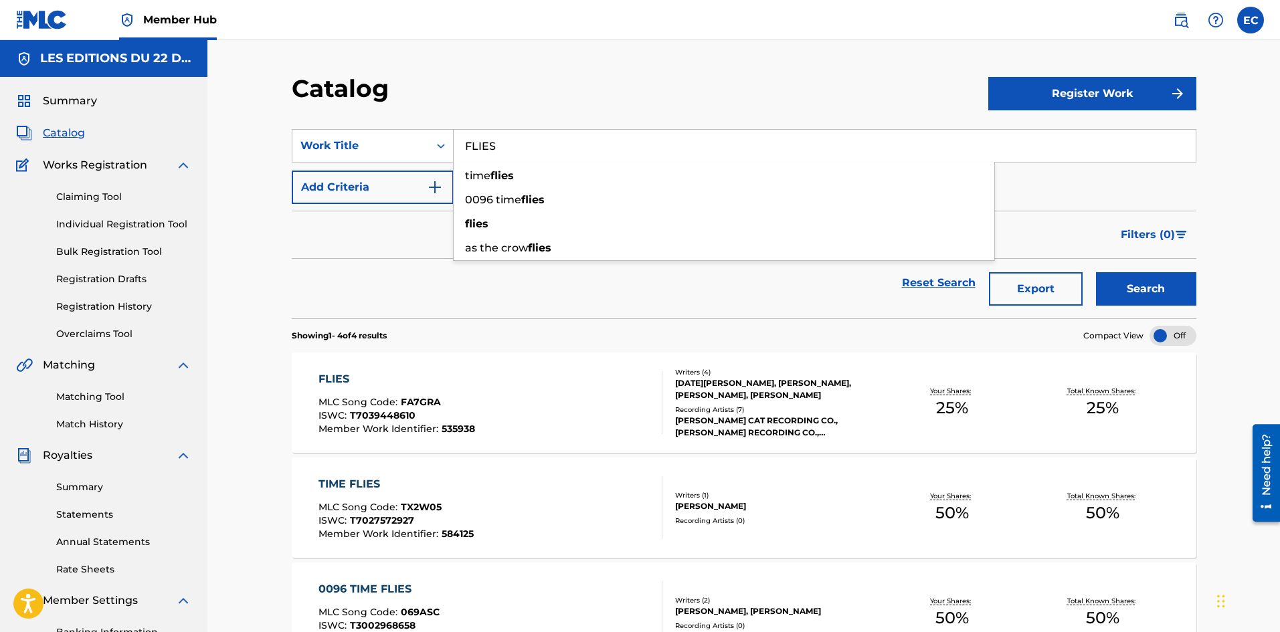
click at [316, 287] on div "Reset Search Export Search" at bounding box center [744, 283] width 905 height 48
click at [576, 416] on div "FLIES MLC Song Code : FA7GRA ISWC : T7039448610 Member Work Identifier : 535938" at bounding box center [491, 402] width 344 height 63
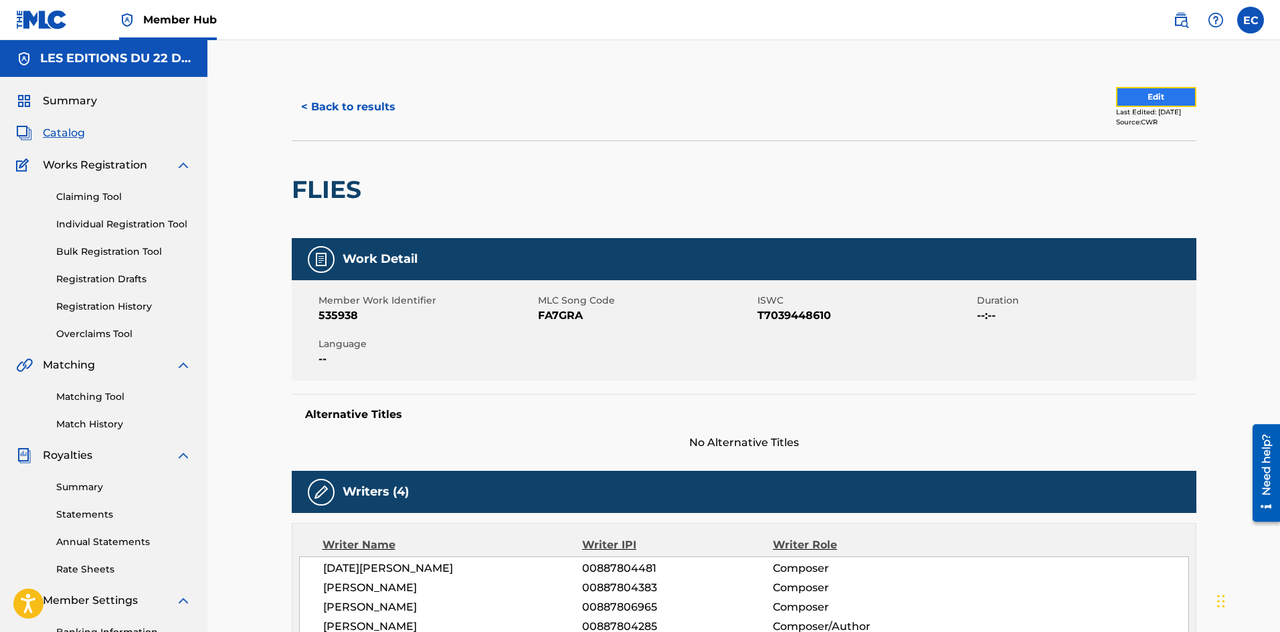
click at [1150, 93] on button "Edit" at bounding box center [1156, 97] width 80 height 20
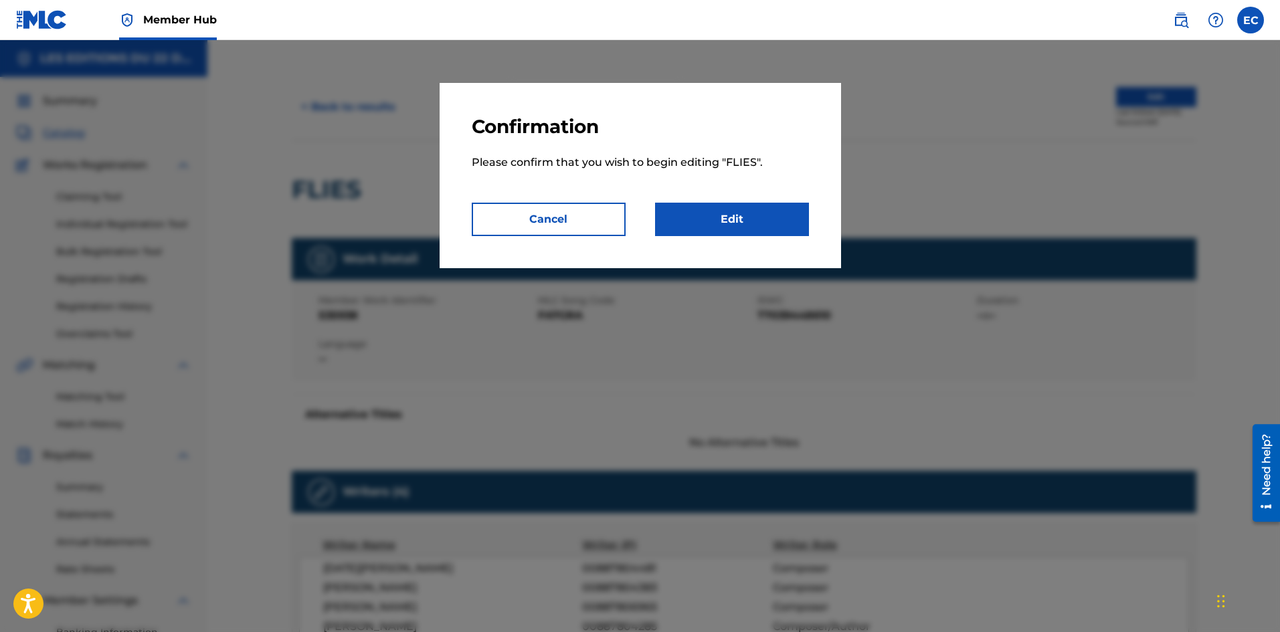
click at [712, 236] on div "Confirmation Please confirm that you wish to begin editing " FLIES ". Cancel Ed…" at bounding box center [641, 175] width 402 height 185
click at [709, 215] on link "Edit" at bounding box center [732, 219] width 154 height 33
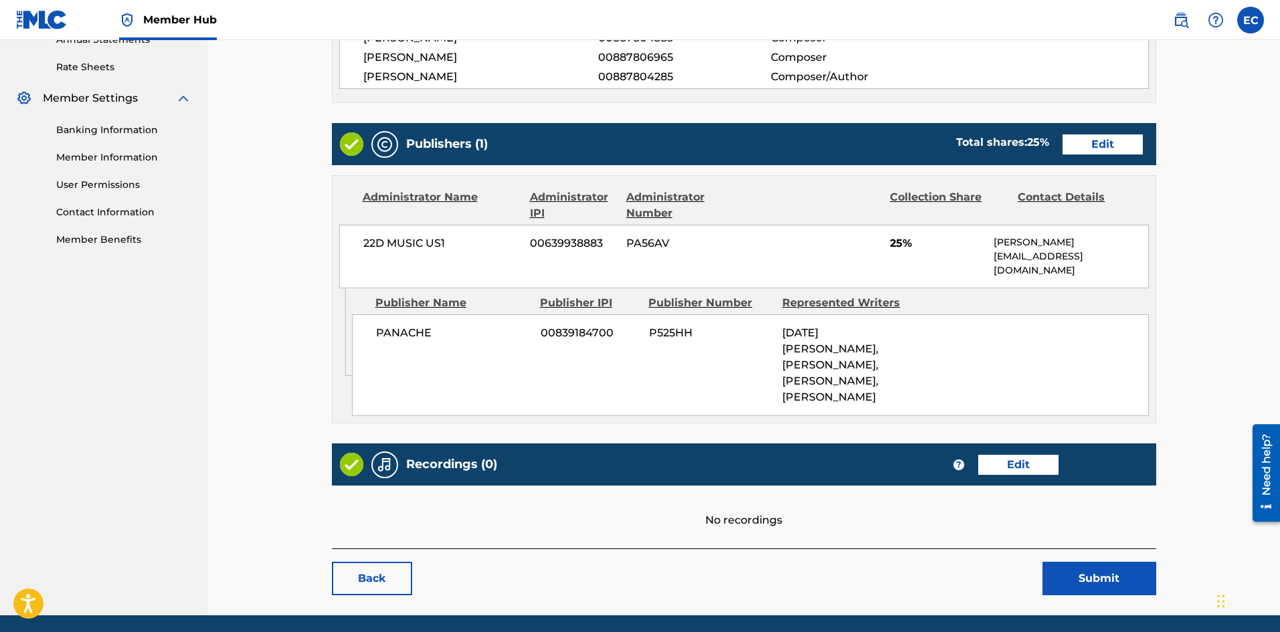
scroll to position [502, 0]
click at [1108, 141] on link "Edit" at bounding box center [1103, 145] width 80 height 20
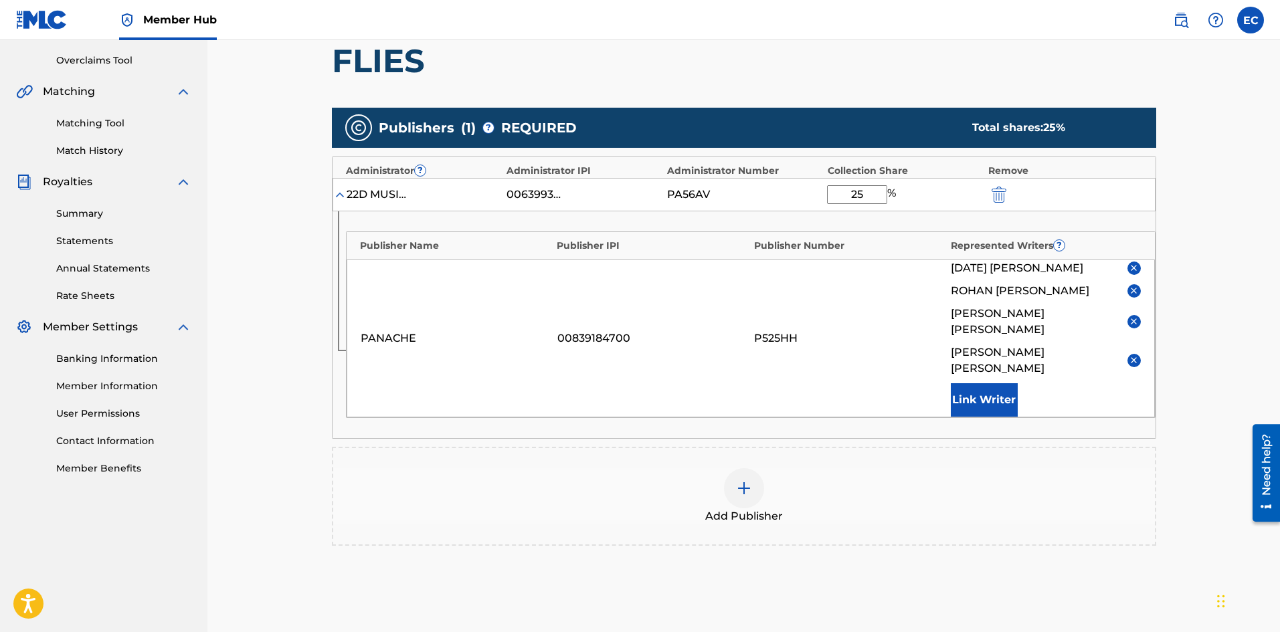
scroll to position [280, 0]
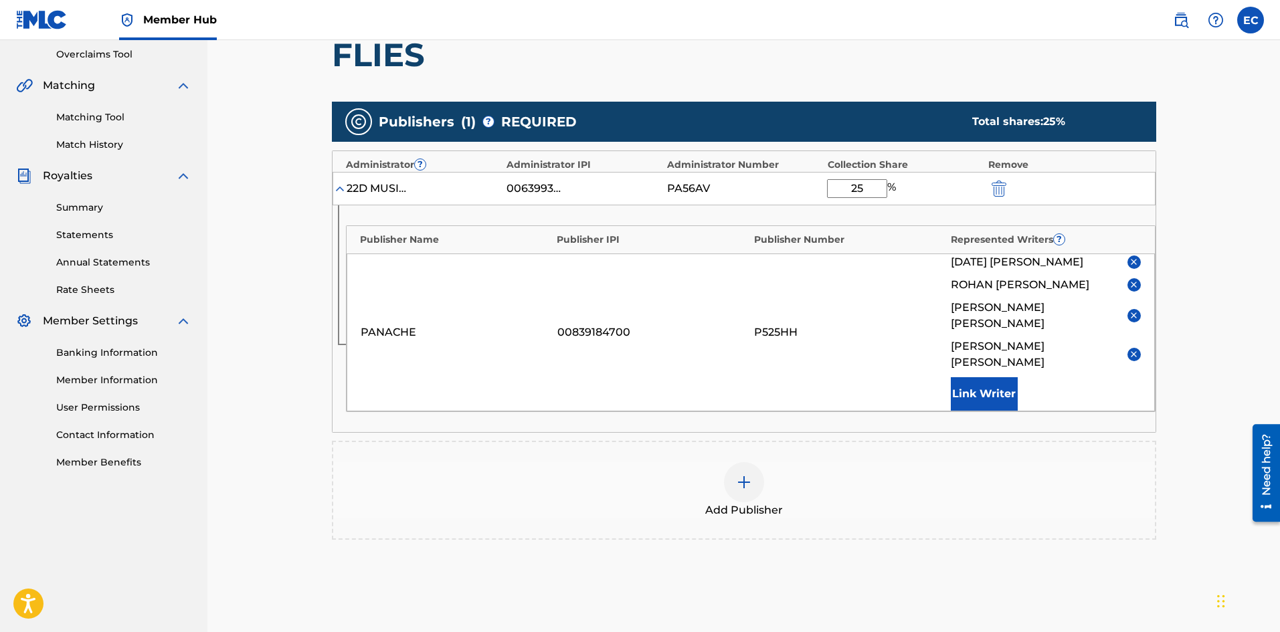
click at [759, 462] on div at bounding box center [744, 482] width 40 height 40
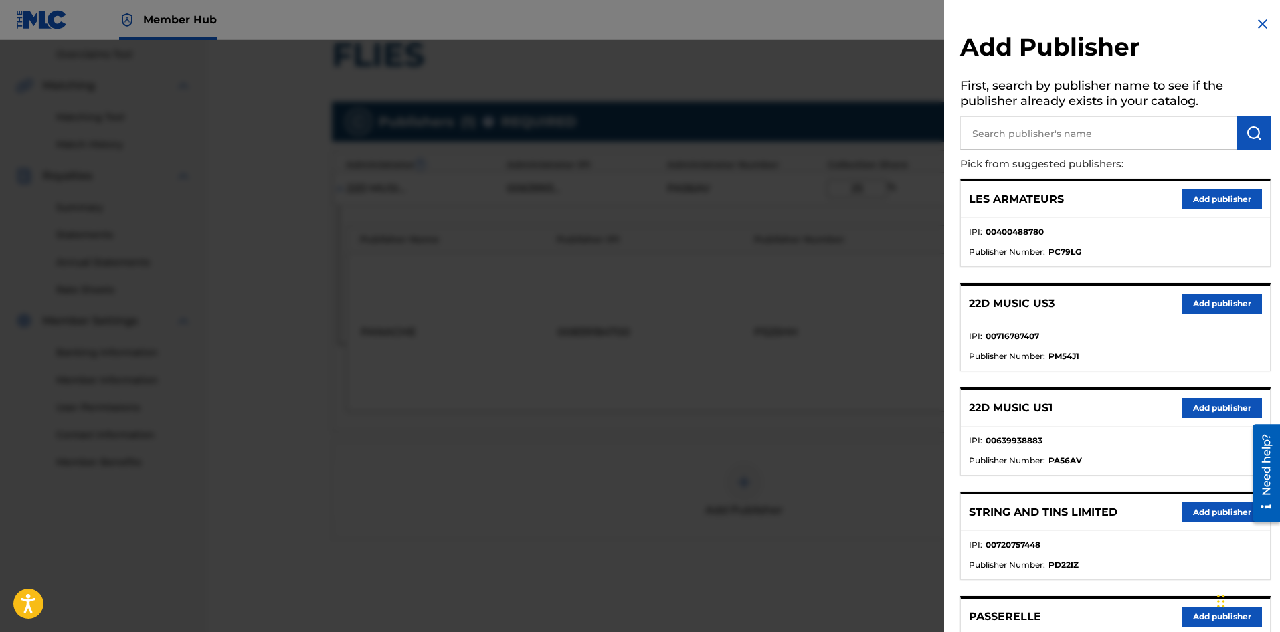
click at [1118, 158] on p "Pick from suggested publishers:" at bounding box center [1077, 164] width 234 height 29
click at [1110, 130] on input "text" at bounding box center [1098, 132] width 277 height 33
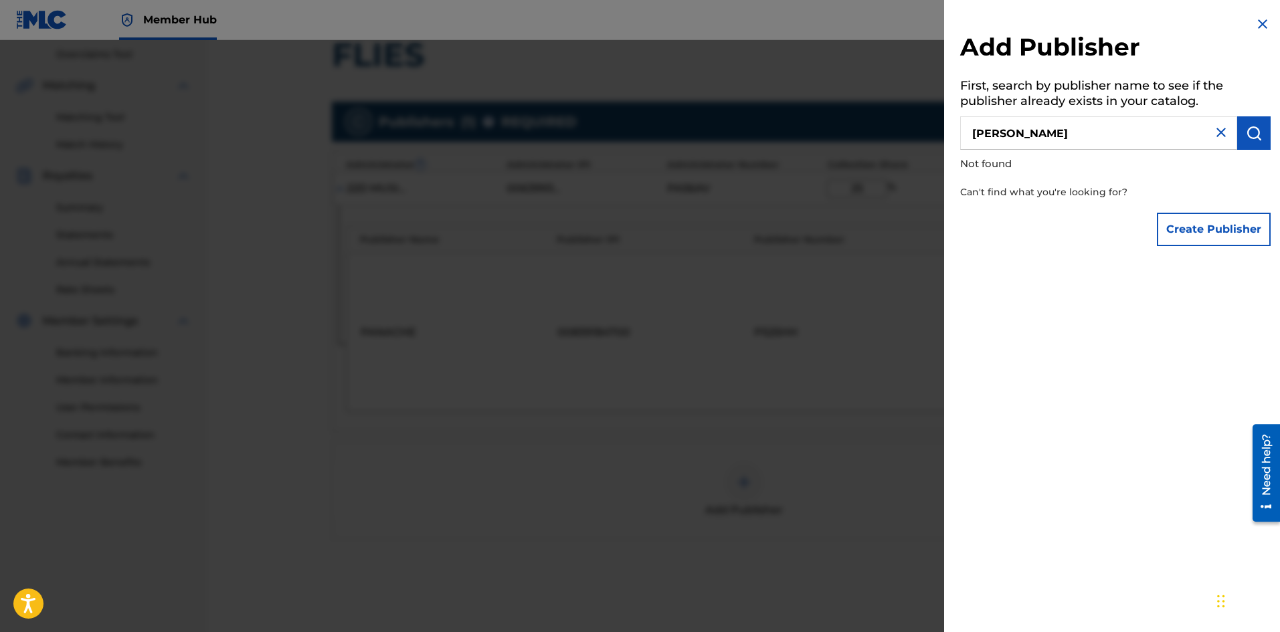
type input "[PERSON_NAME]"
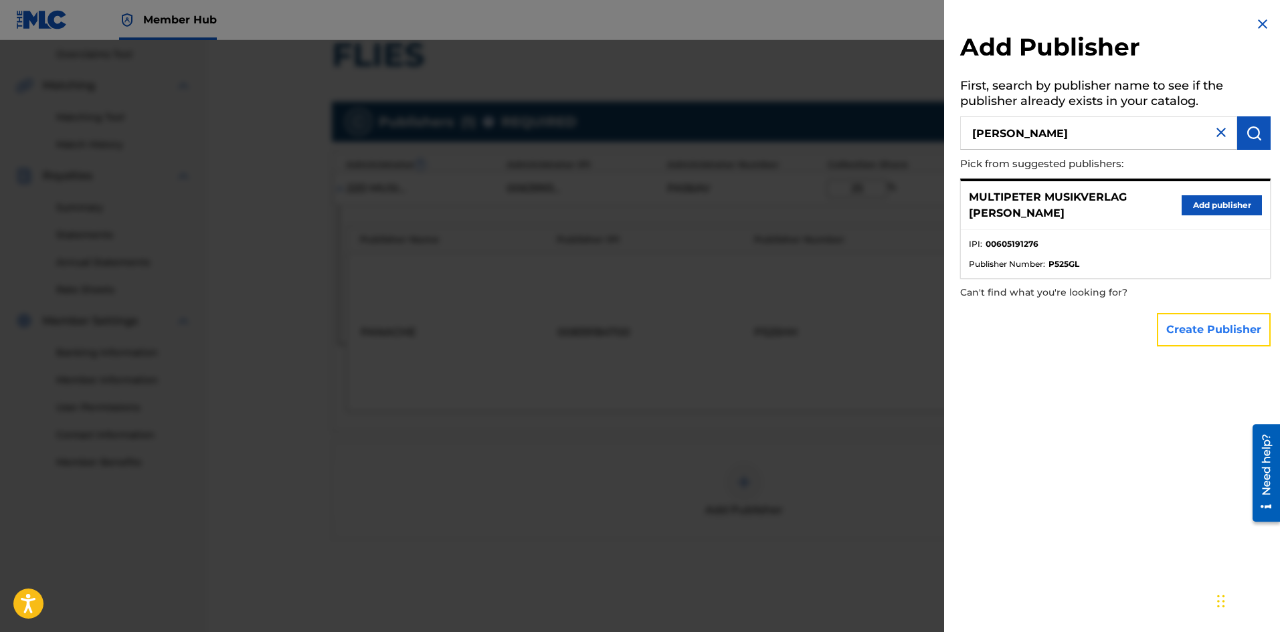
click at [1210, 325] on button "Create Publisher" at bounding box center [1214, 329] width 114 height 33
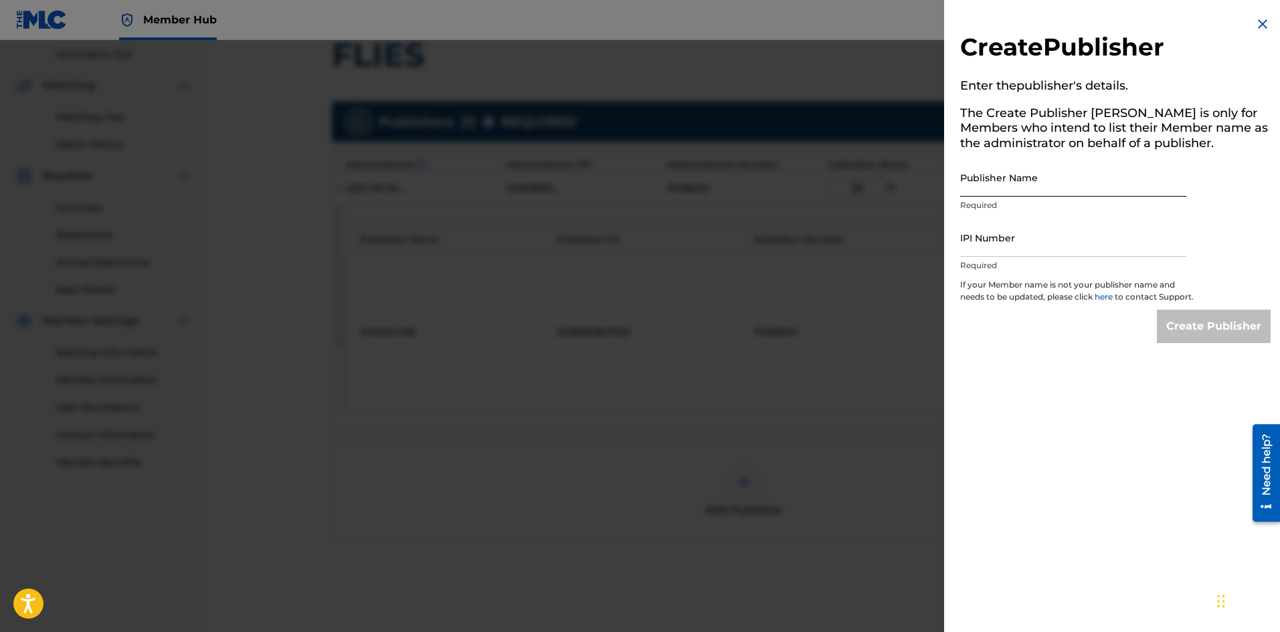
click at [1100, 191] on input "Publisher Name" at bounding box center [1073, 178] width 226 height 38
type input "[PERSON_NAME] CAT PUBLISHING PRIVATE LIMITED"
click at [1037, 245] on input "IPI Number" at bounding box center [1073, 238] width 226 height 38
type input "1137975034"
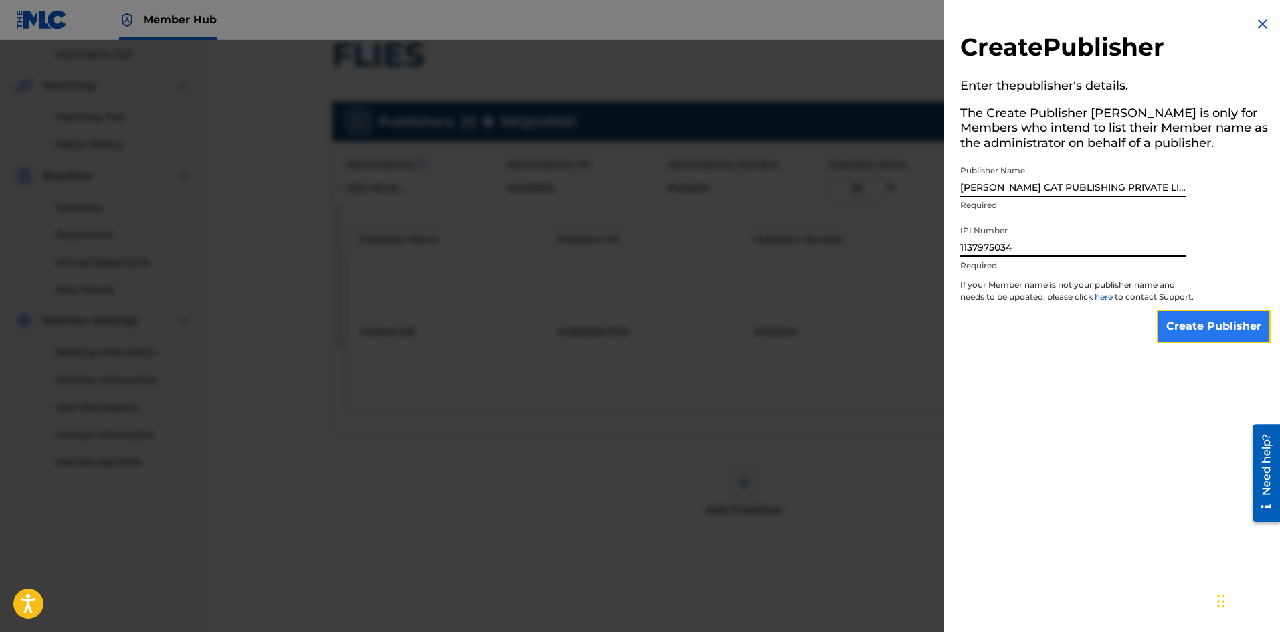
click at [1179, 336] on input "Create Publisher" at bounding box center [1214, 326] width 114 height 33
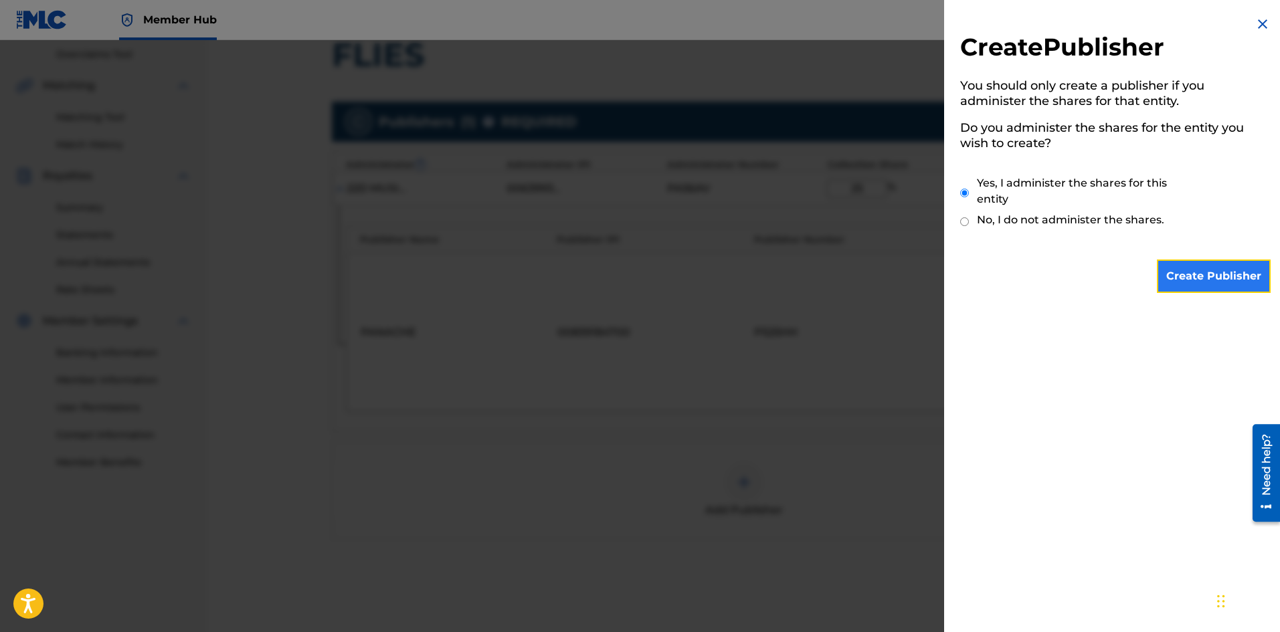
click at [1181, 272] on input "Create Publisher" at bounding box center [1214, 276] width 114 height 33
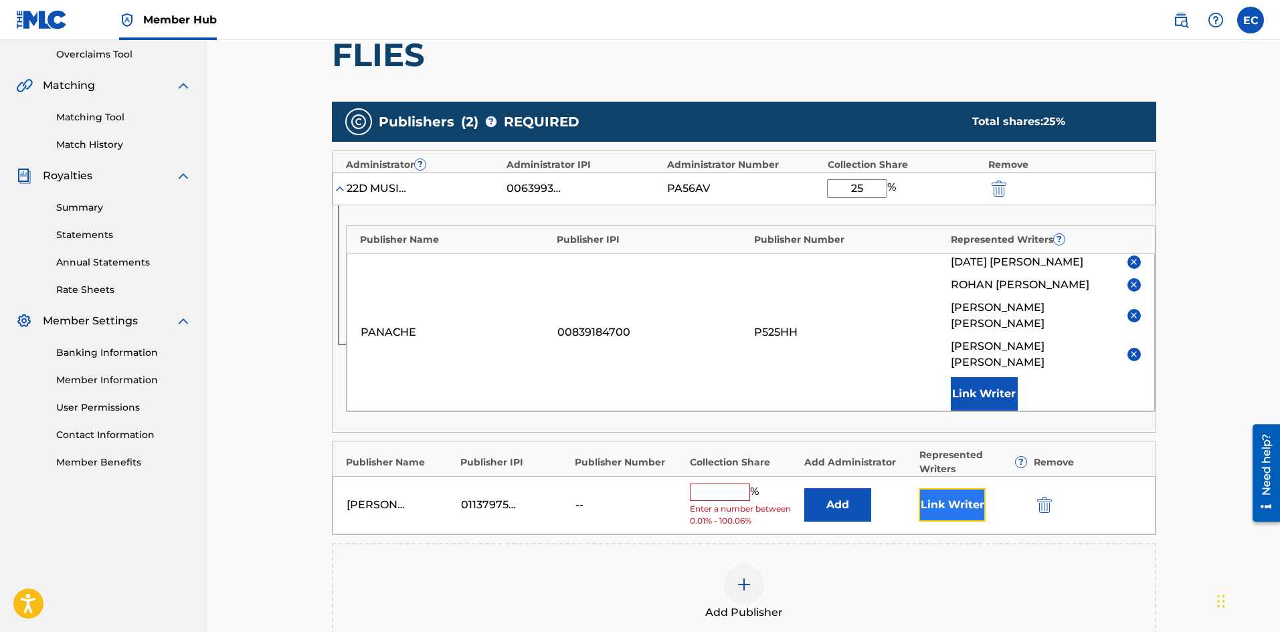
click at [939, 489] on button "Link Writer" at bounding box center [952, 505] width 67 height 33
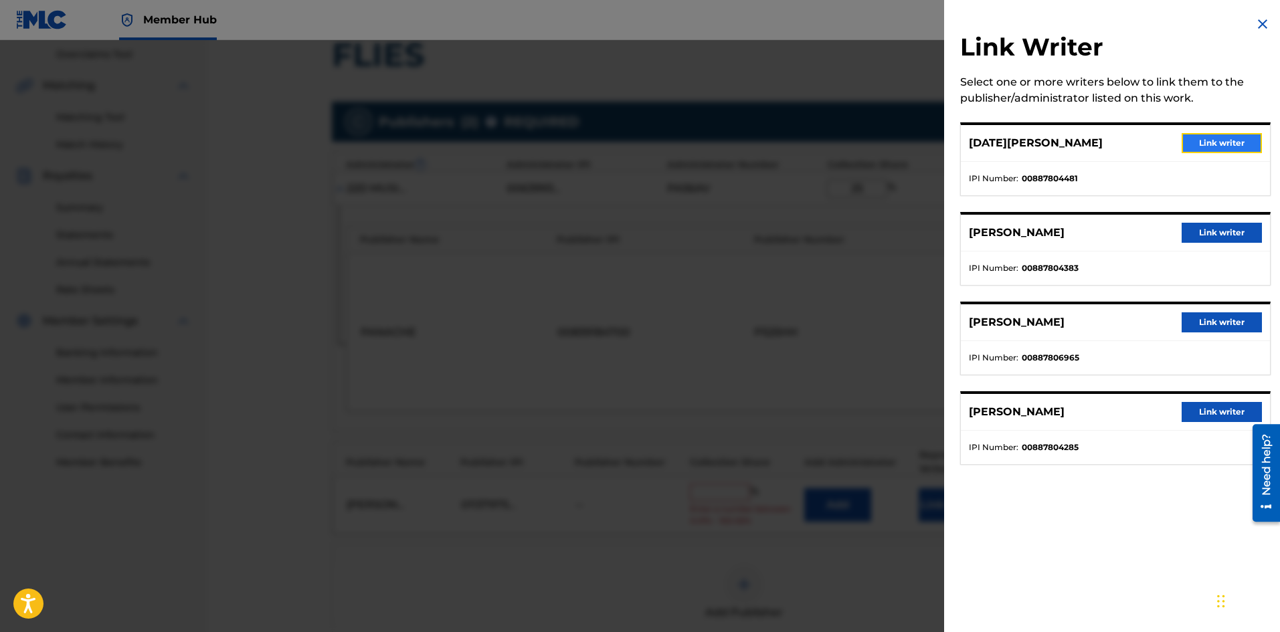
click at [1241, 139] on button "Link writer" at bounding box center [1222, 143] width 80 height 20
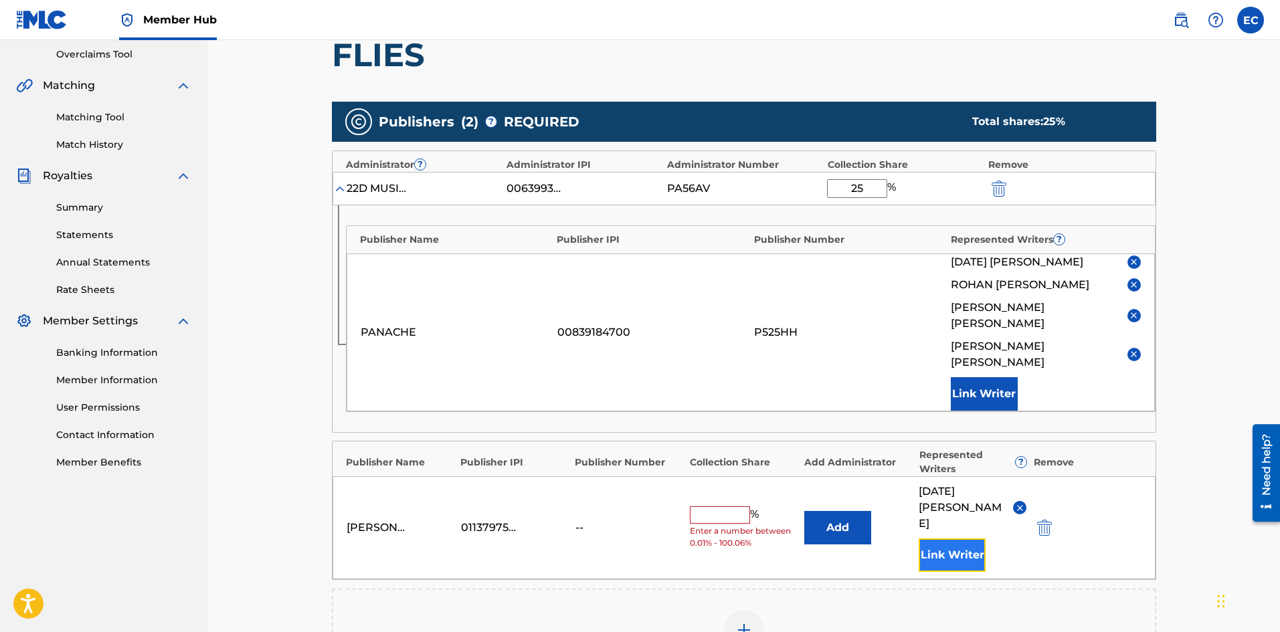
click at [951, 539] on button "Link Writer" at bounding box center [952, 555] width 67 height 33
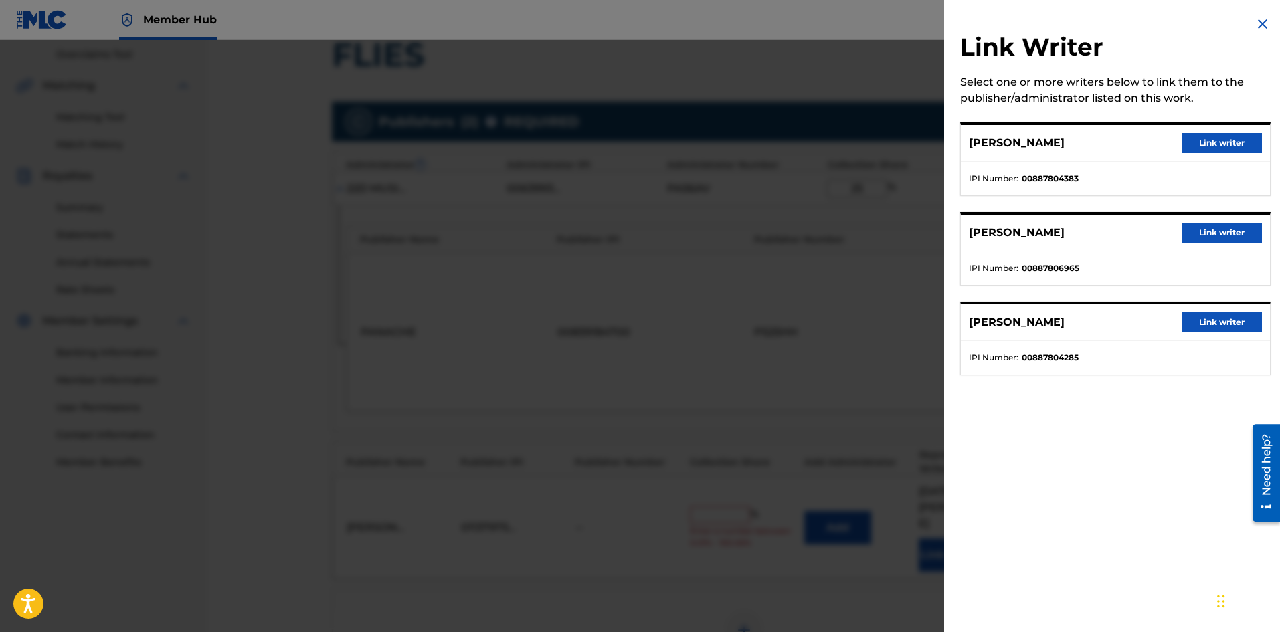
click at [1241, 132] on div "[PERSON_NAME] Link writer" at bounding box center [1115, 143] width 309 height 37
click at [1220, 148] on button "Link writer" at bounding box center [1222, 143] width 80 height 20
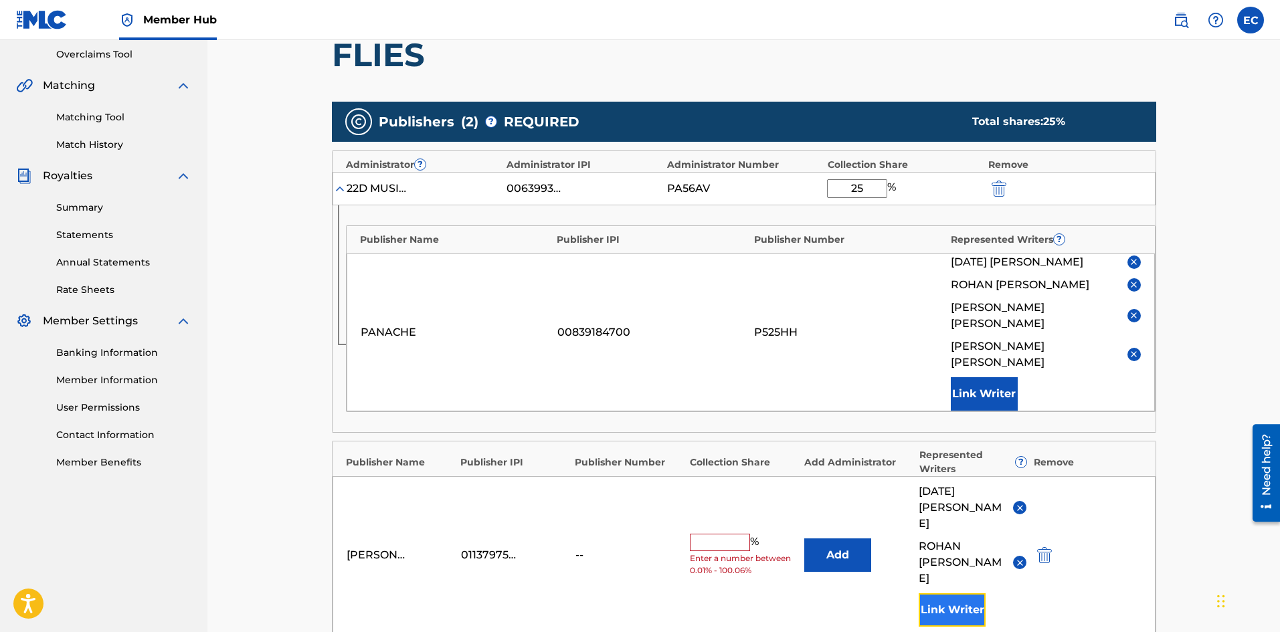
click at [970, 594] on button "Link Writer" at bounding box center [952, 610] width 67 height 33
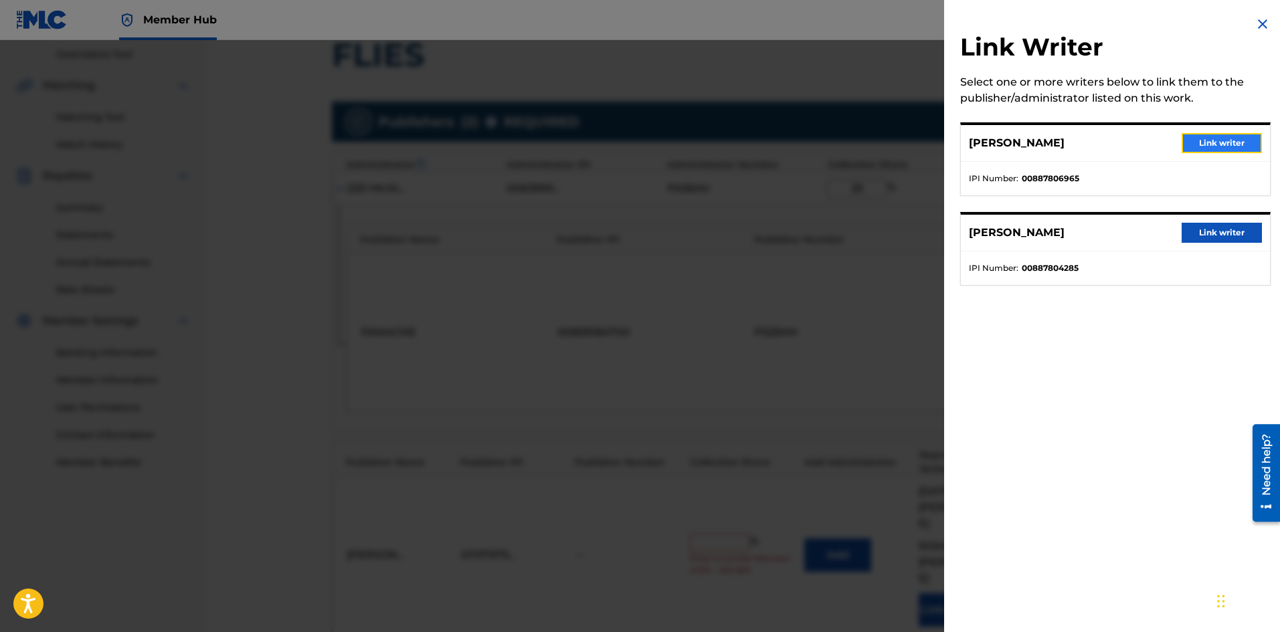
click at [1203, 144] on button "Link writer" at bounding box center [1222, 143] width 80 height 20
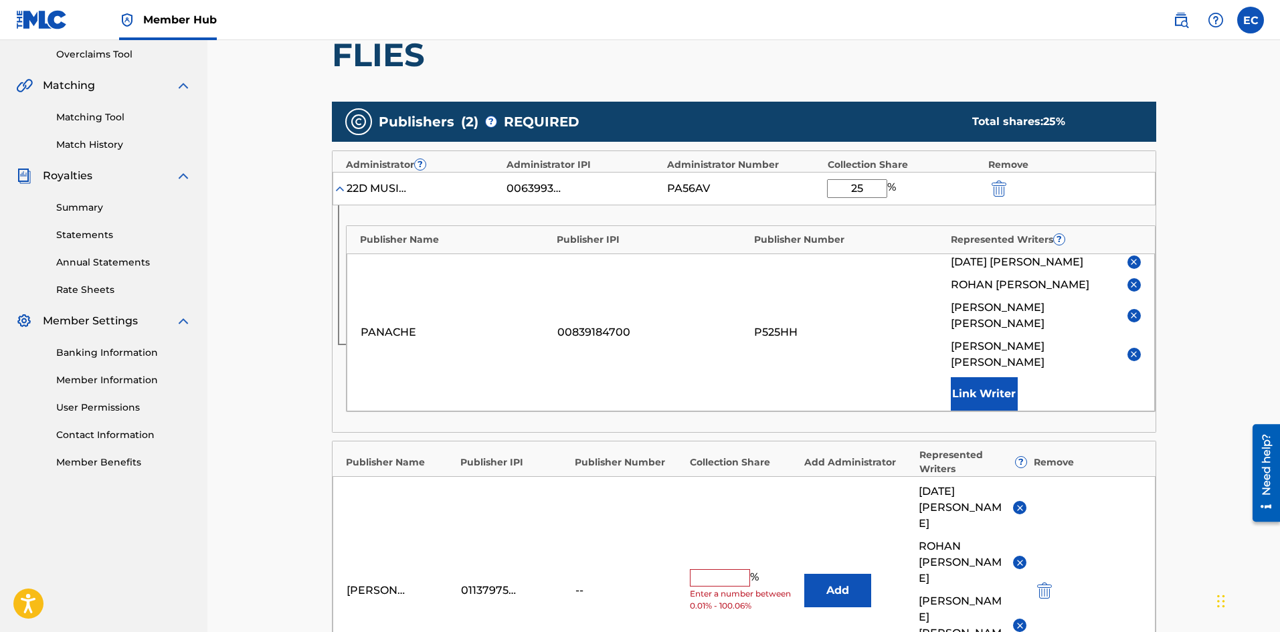
scroll to position [415, 0]
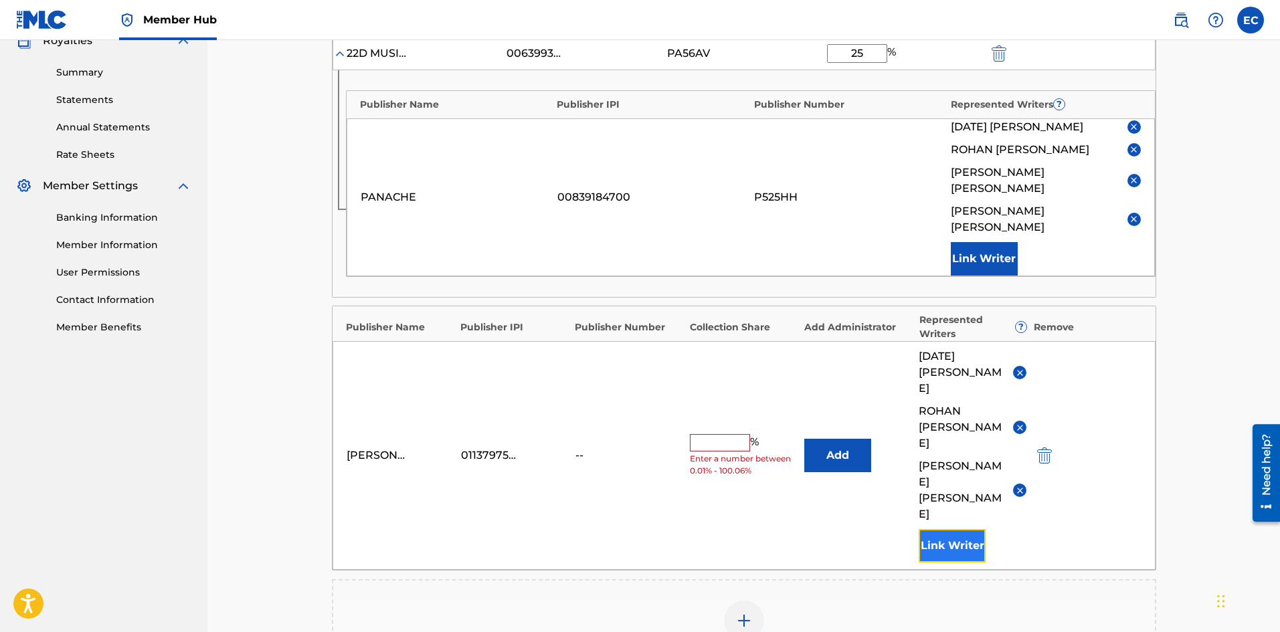
click at [954, 529] on button "Link Writer" at bounding box center [952, 545] width 67 height 33
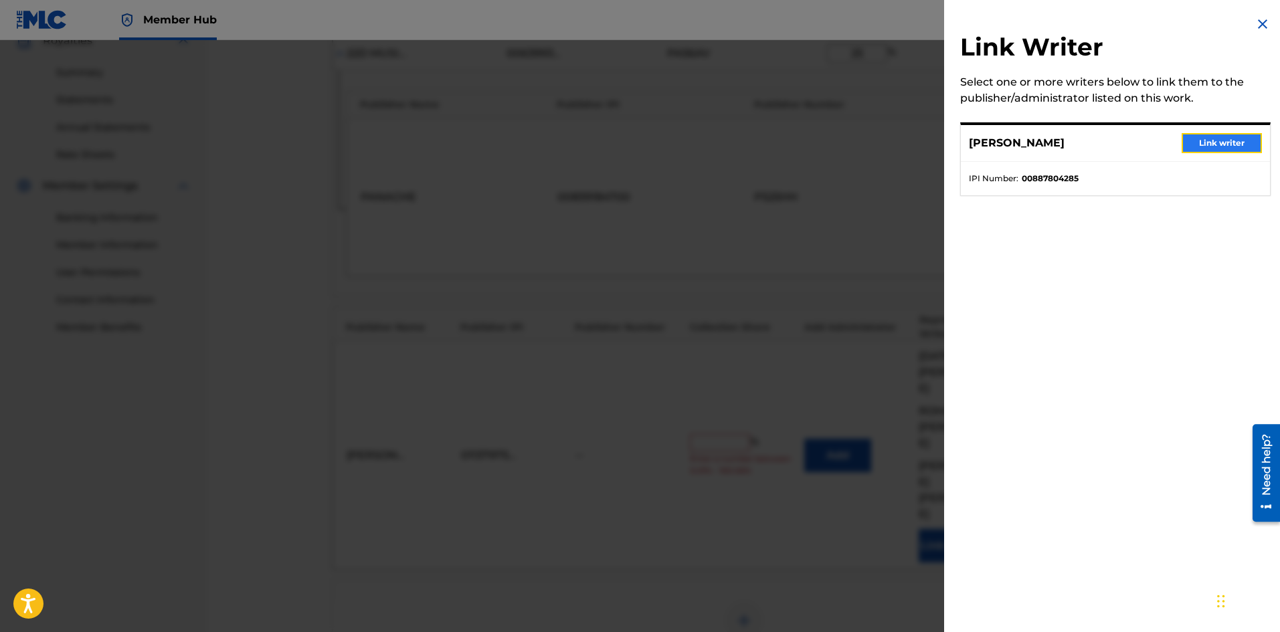
click at [1219, 141] on button "Link writer" at bounding box center [1222, 143] width 80 height 20
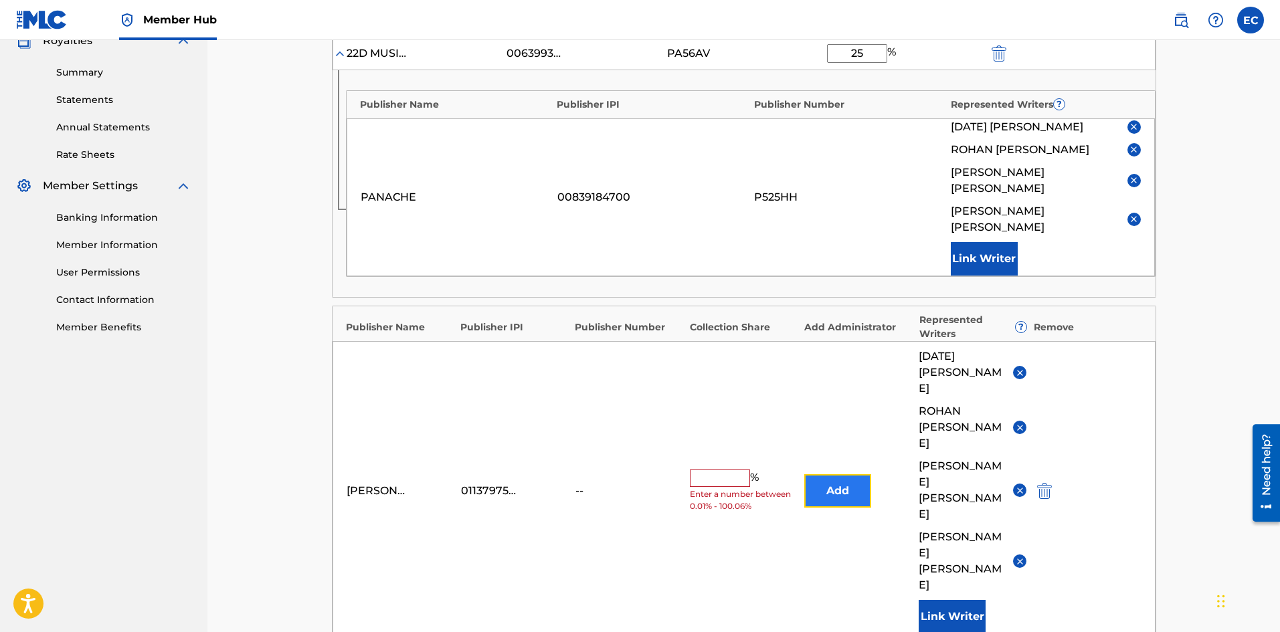
click at [823, 474] on button "Add" at bounding box center [837, 490] width 67 height 33
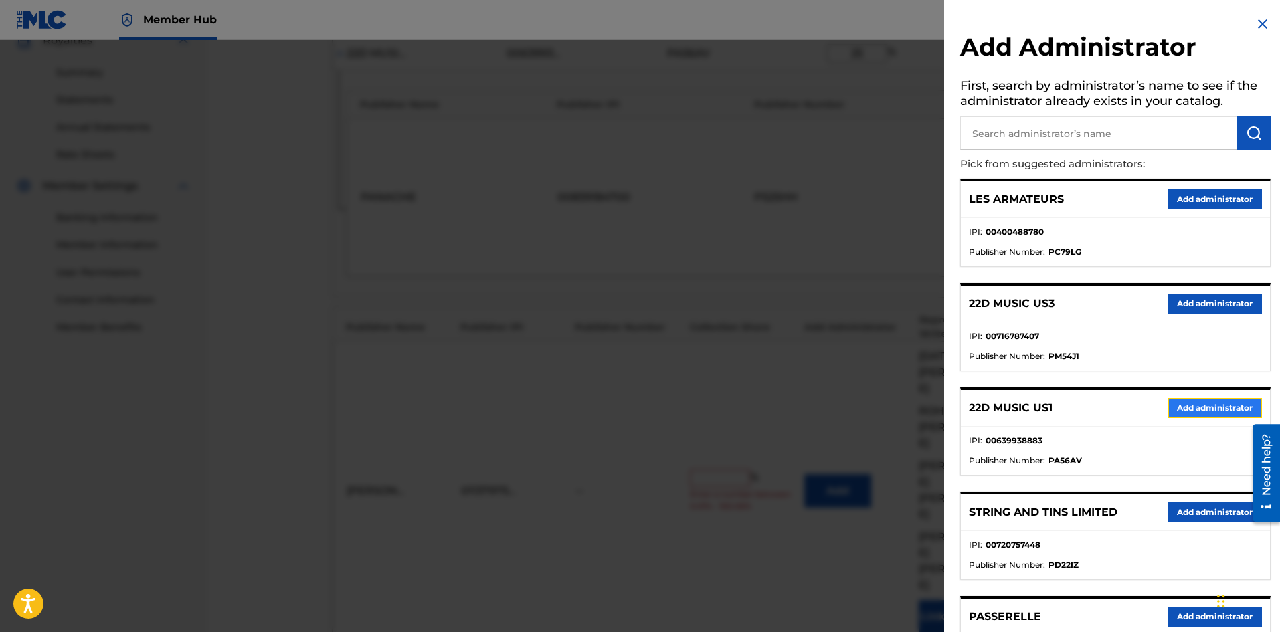
click at [1205, 400] on button "Add administrator" at bounding box center [1215, 408] width 94 height 20
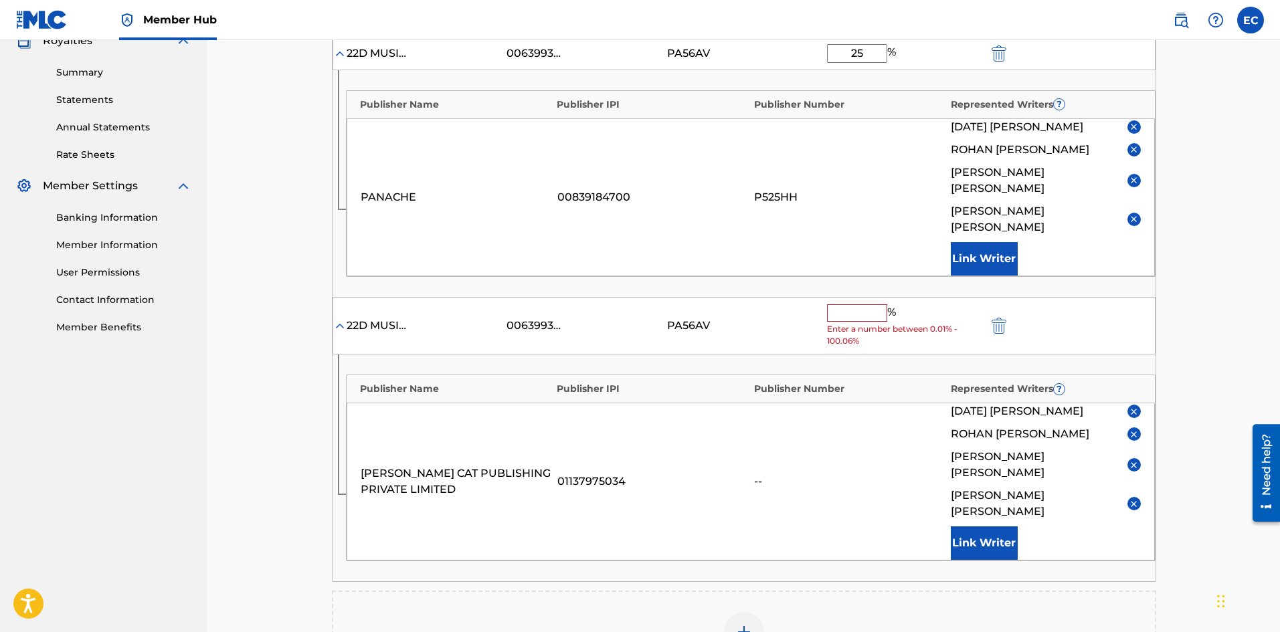
click at [836, 305] on input "text" at bounding box center [857, 313] width 60 height 17
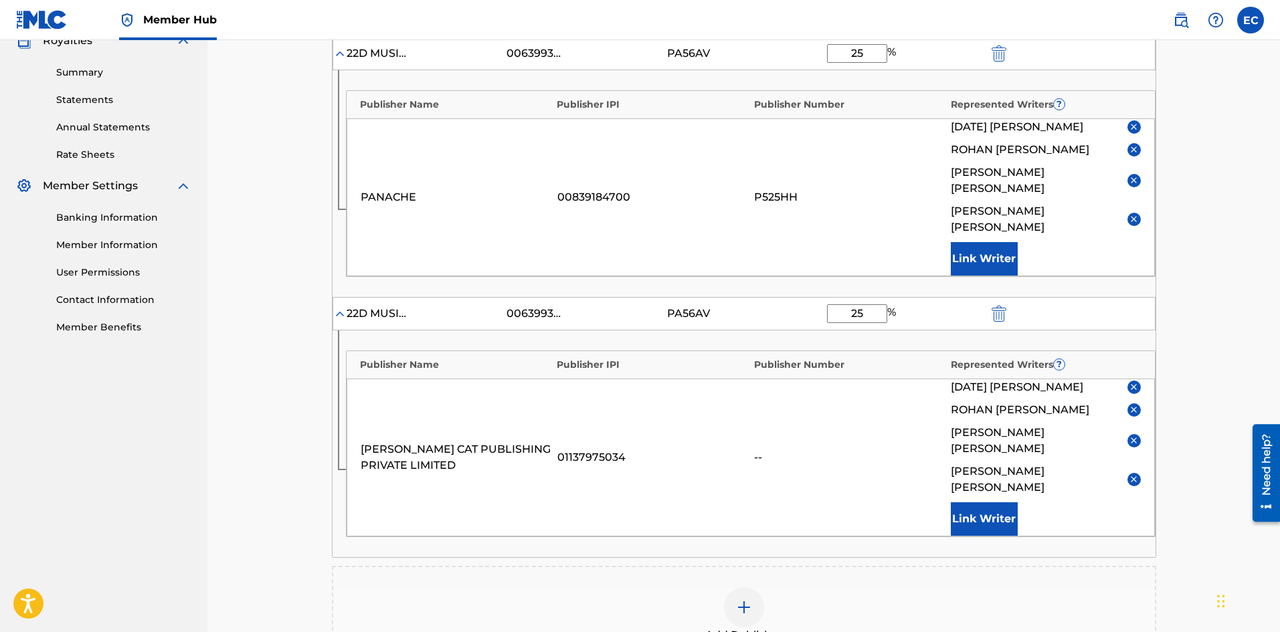
type input "25"
click at [823, 379] on div "[PERSON_NAME] CAT PUBLISHING PRIVATE LIMITED 01137975034 -- [DATE][PERSON_NAME]…" at bounding box center [751, 458] width 808 height 158
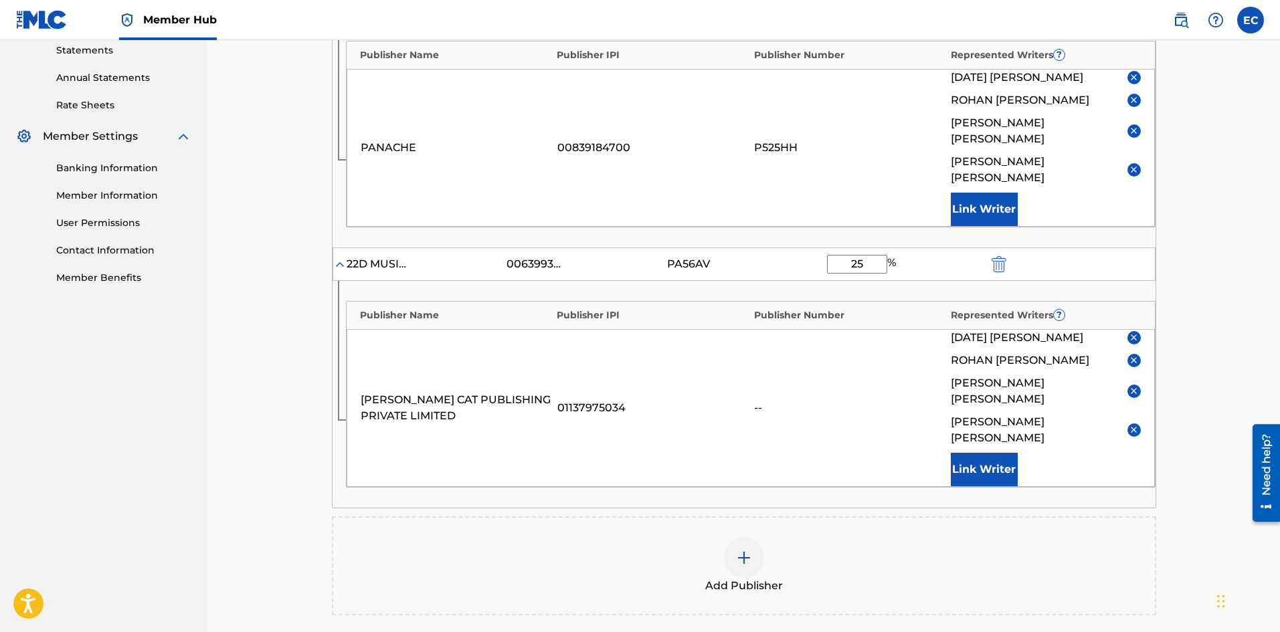
scroll to position [619, 0]
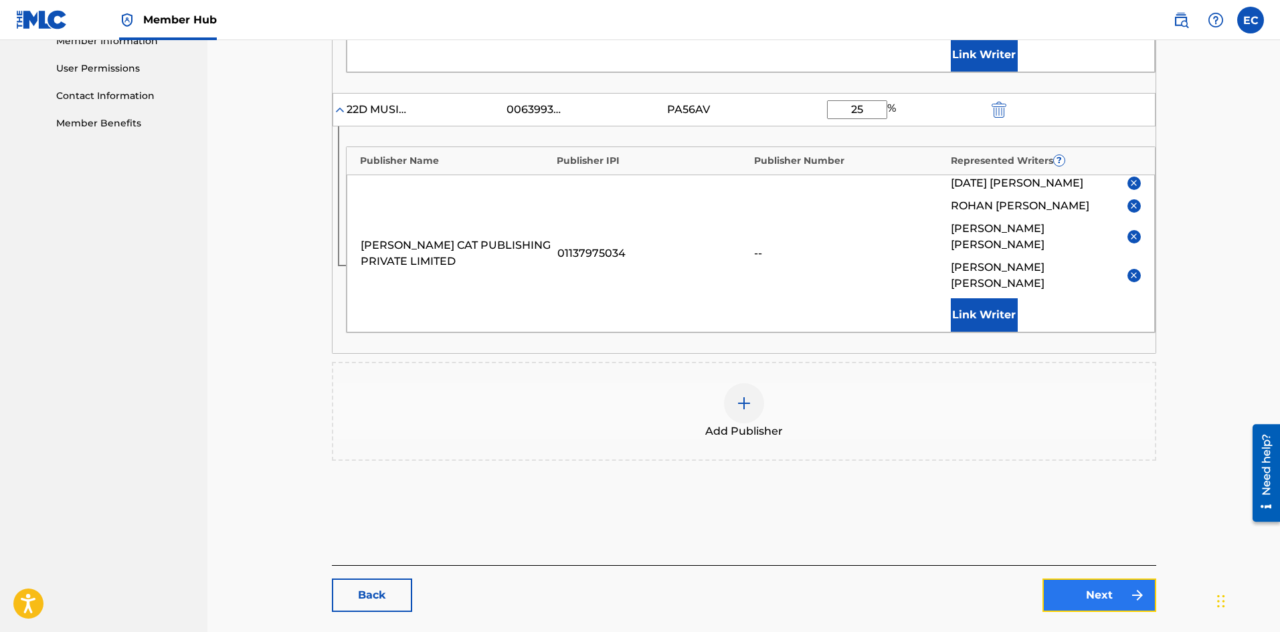
click at [1118, 579] on link "Next" at bounding box center [1100, 595] width 114 height 33
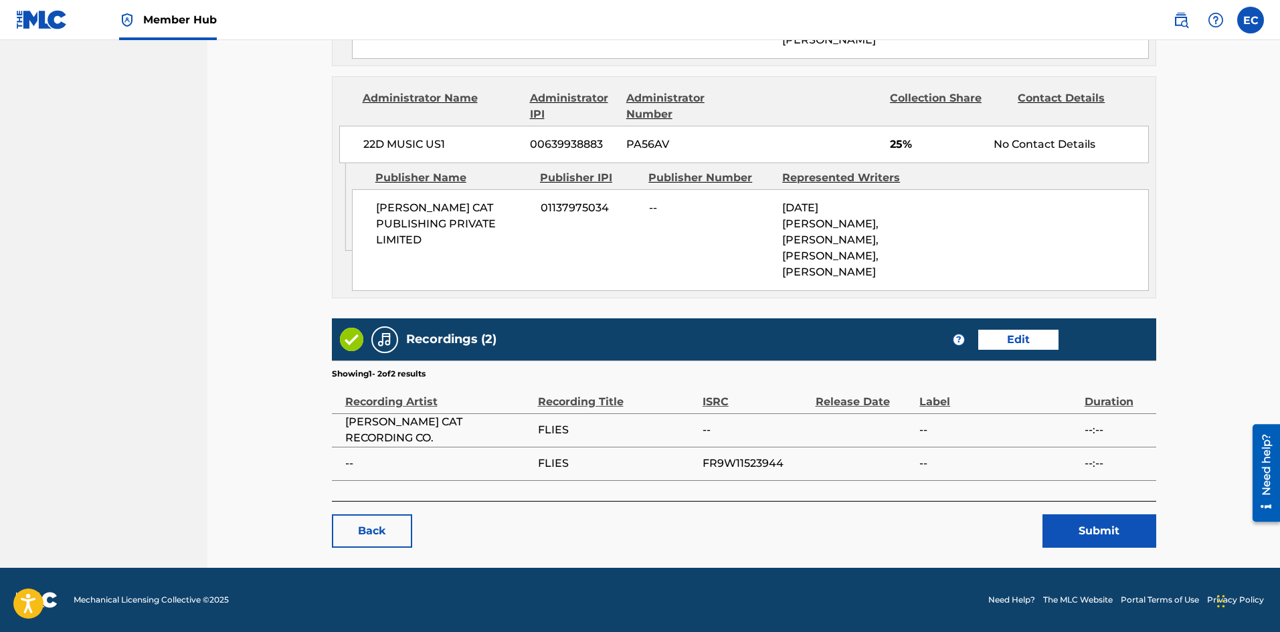
scroll to position [900, 0]
click at [1082, 527] on button "Submit" at bounding box center [1100, 531] width 114 height 33
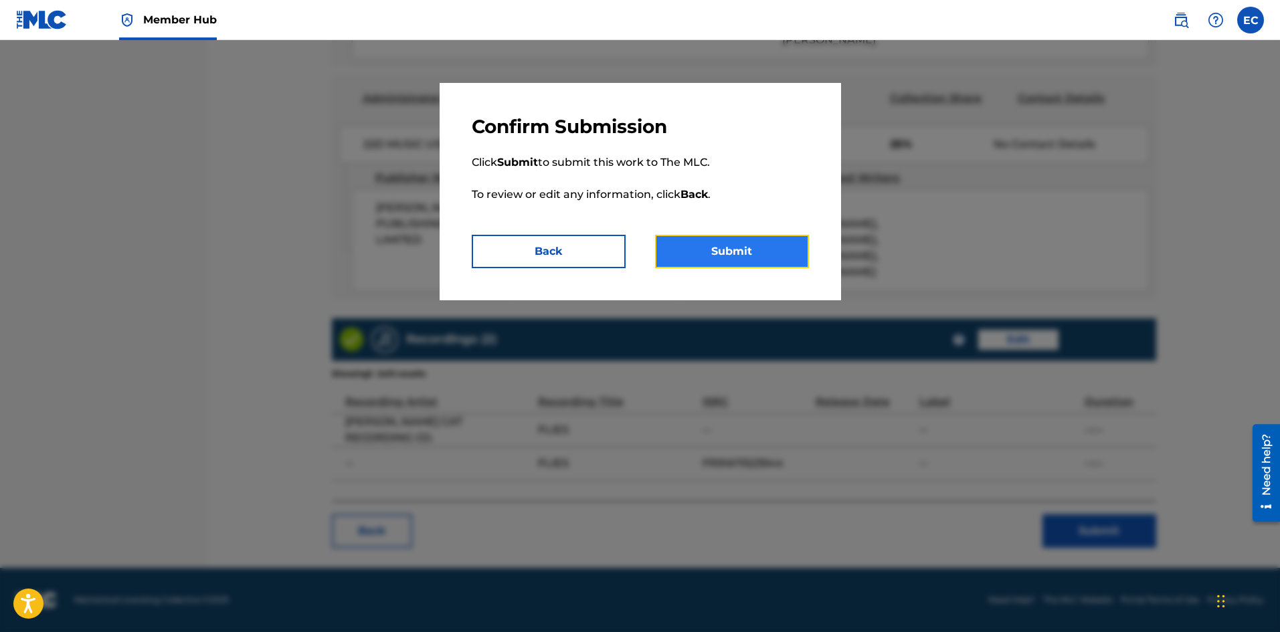
click at [746, 251] on button "Submit" at bounding box center [732, 251] width 154 height 33
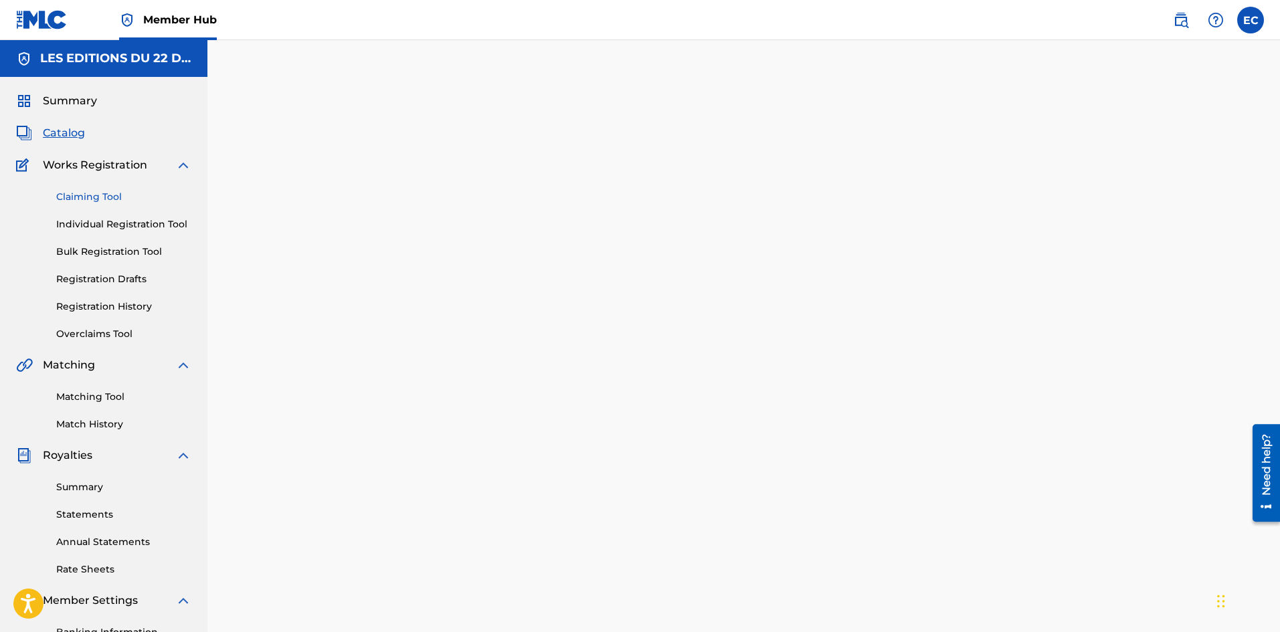
click at [98, 198] on link "Claiming Tool" at bounding box center [123, 197] width 135 height 14
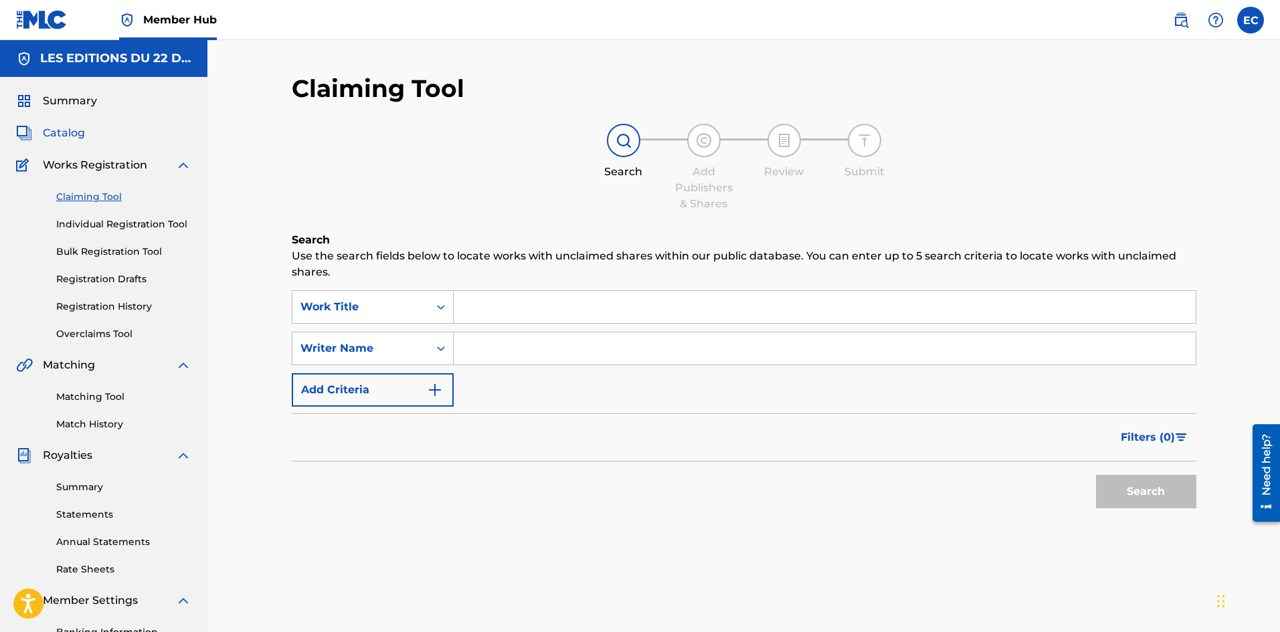
click at [74, 136] on span "Catalog" at bounding box center [64, 133] width 42 height 16
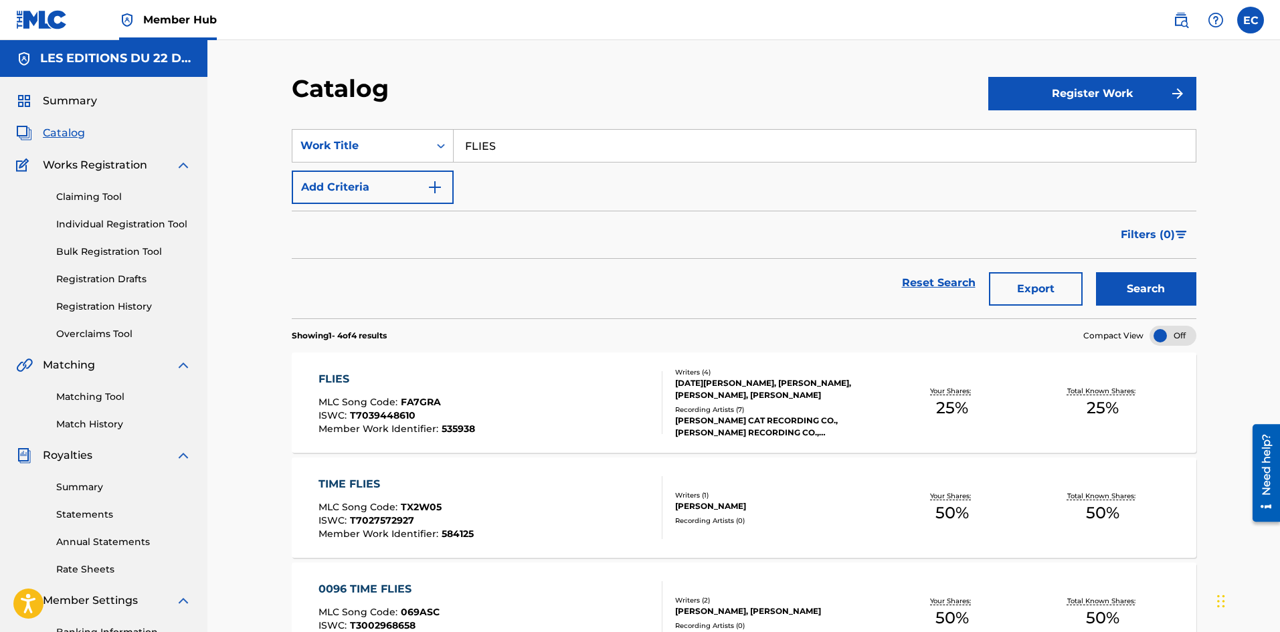
drag, startPoint x: 74, startPoint y: 136, endPoint x: 542, endPoint y: 152, distance: 468.1
click at [542, 152] on main "LES EDITIONS DU 22 DECEMBRE Summary Catalog Works Registration Claiming Tool In…" at bounding box center [640, 435] width 1280 height 791
click at [542, 152] on input "FLIES" at bounding box center [825, 146] width 742 height 32
type input "F"
click at [1096, 272] on button "Search" at bounding box center [1146, 288] width 100 height 33
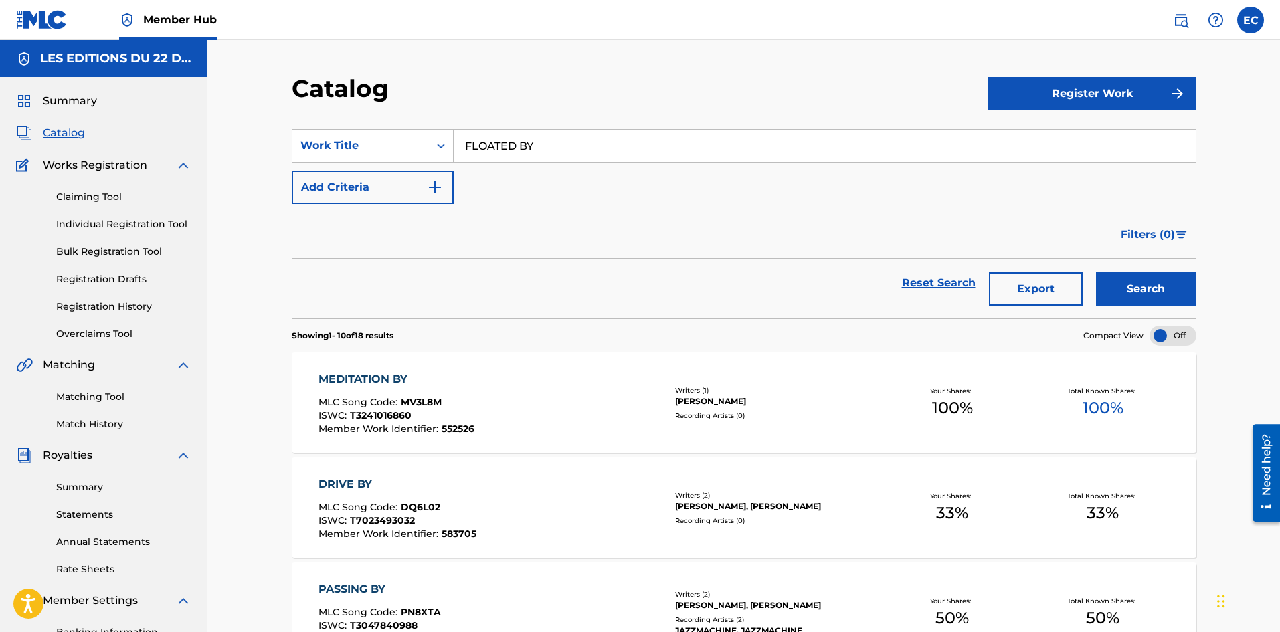
click at [532, 151] on input "FLOATED BY" at bounding box center [825, 146] width 742 height 32
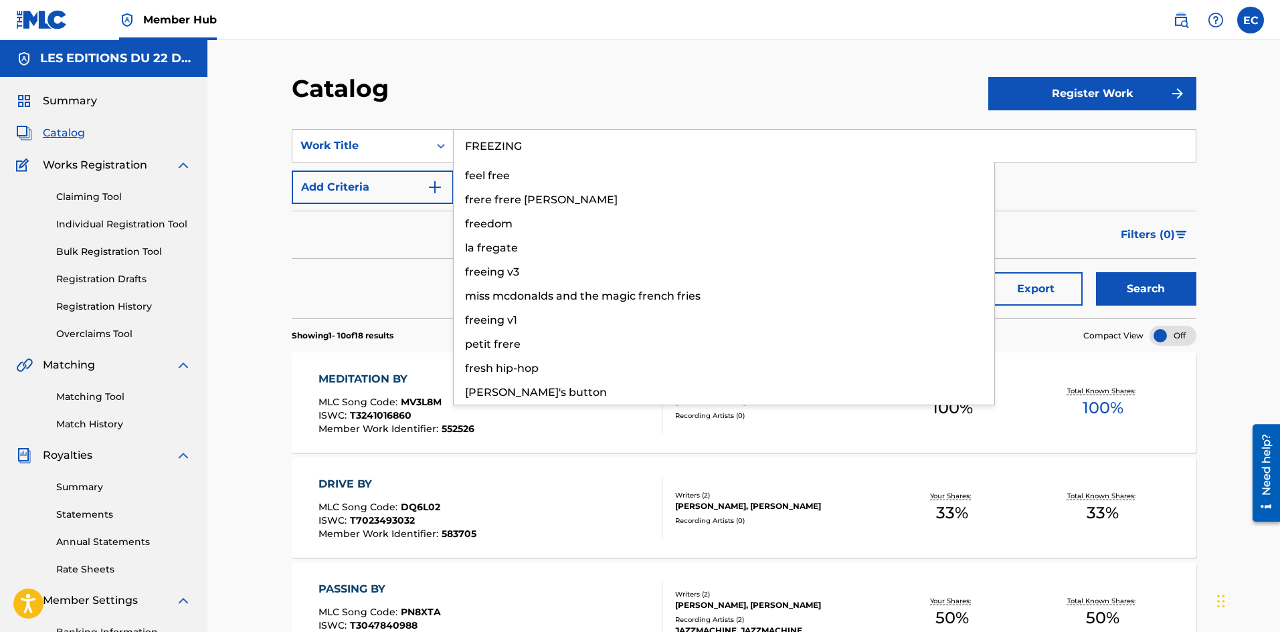
type input "FREEZING"
click at [1096, 272] on button "Search" at bounding box center [1146, 288] width 100 height 33
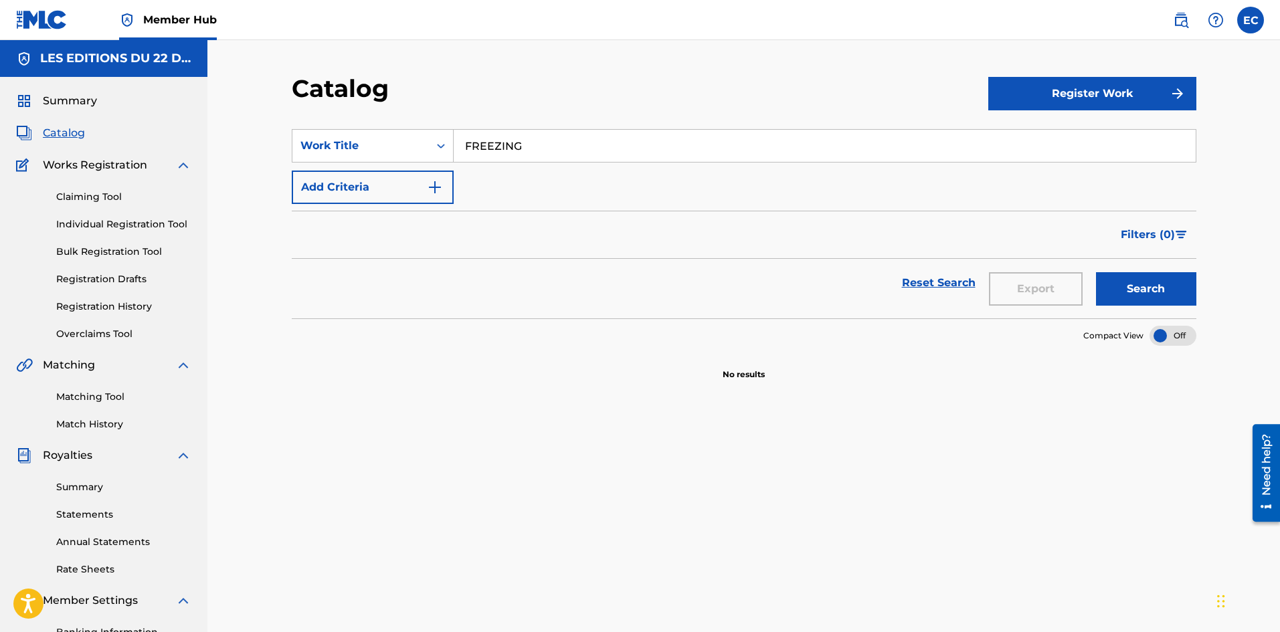
click at [547, 149] on input "FREEZING" at bounding box center [825, 146] width 742 height 32
click at [1096, 272] on button "Search" at bounding box center [1146, 288] width 100 height 33
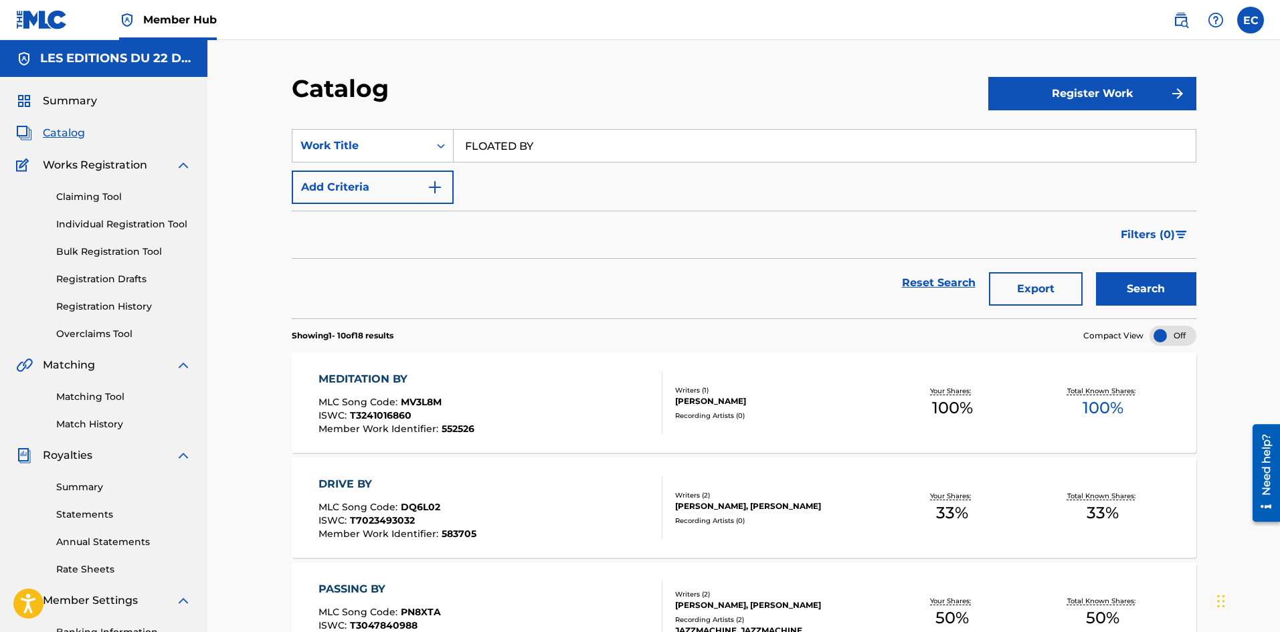
click at [539, 145] on input "FLOATED BY" at bounding box center [825, 146] width 742 height 32
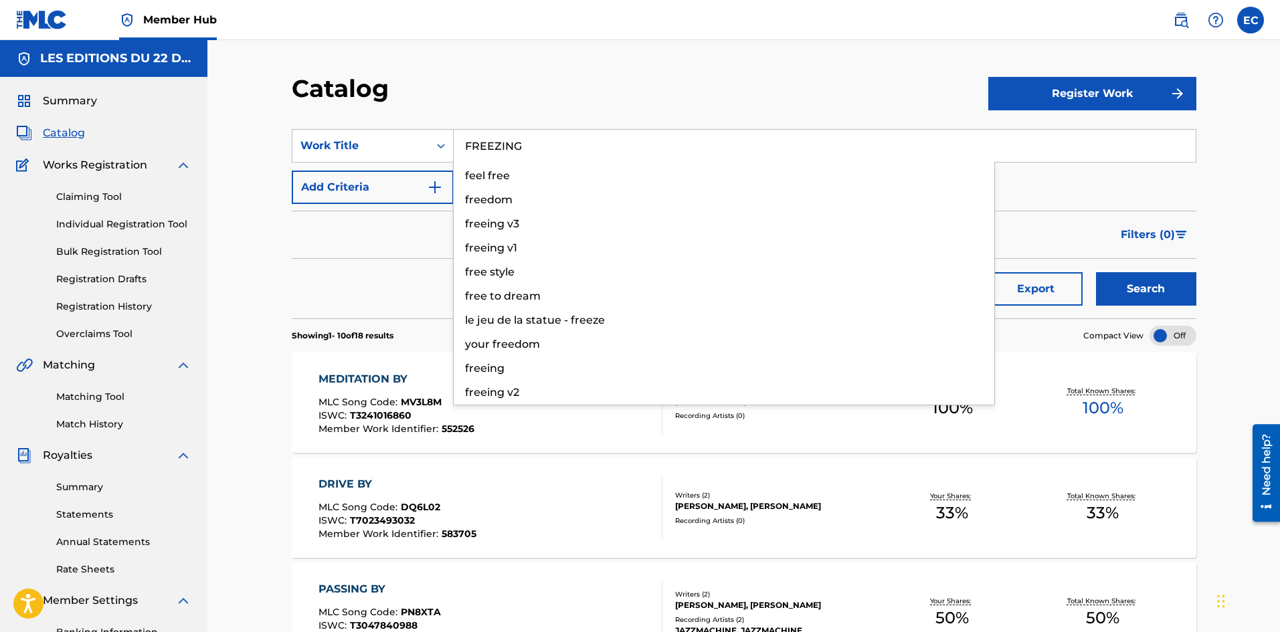
click at [1096, 272] on button "Search" at bounding box center [1146, 288] width 100 height 33
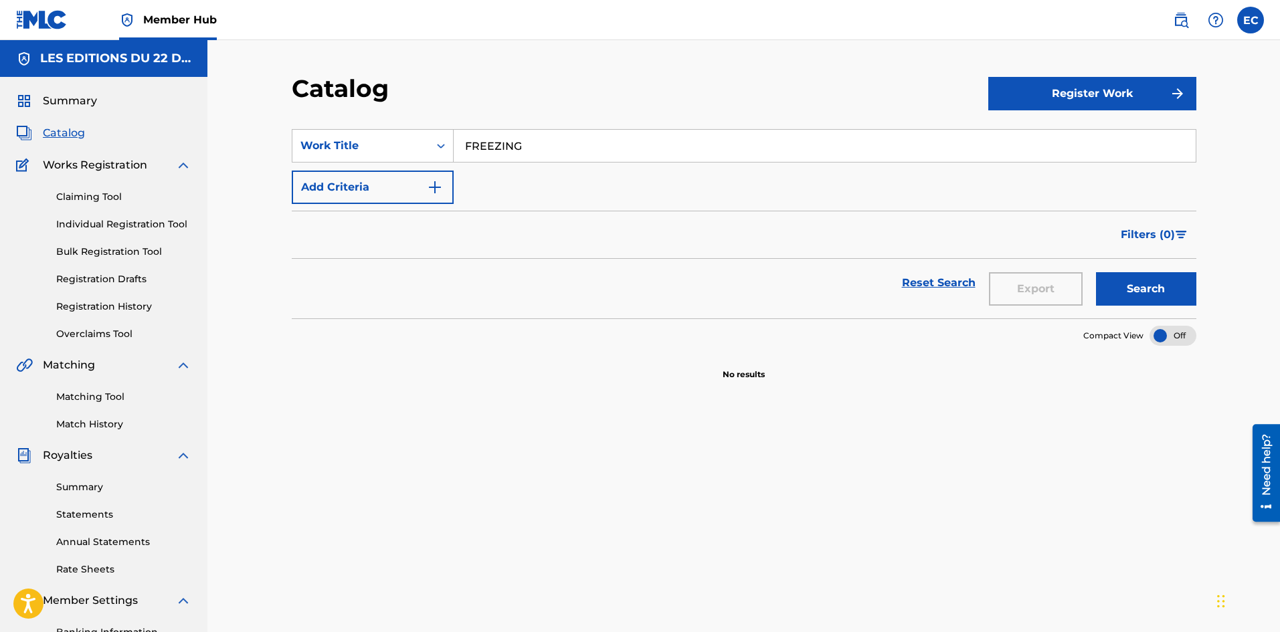
scroll to position [37, 0]
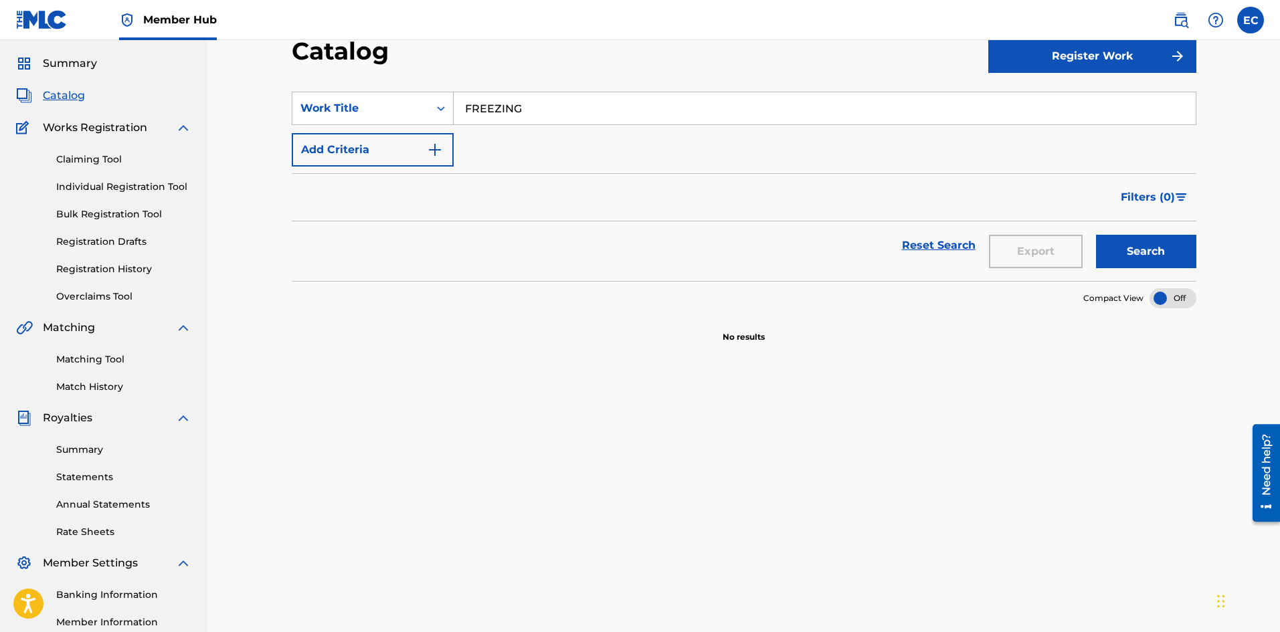
click at [507, 102] on input "FREEZING" at bounding box center [825, 108] width 742 height 32
click at [1096, 235] on button "Search" at bounding box center [1146, 251] width 100 height 33
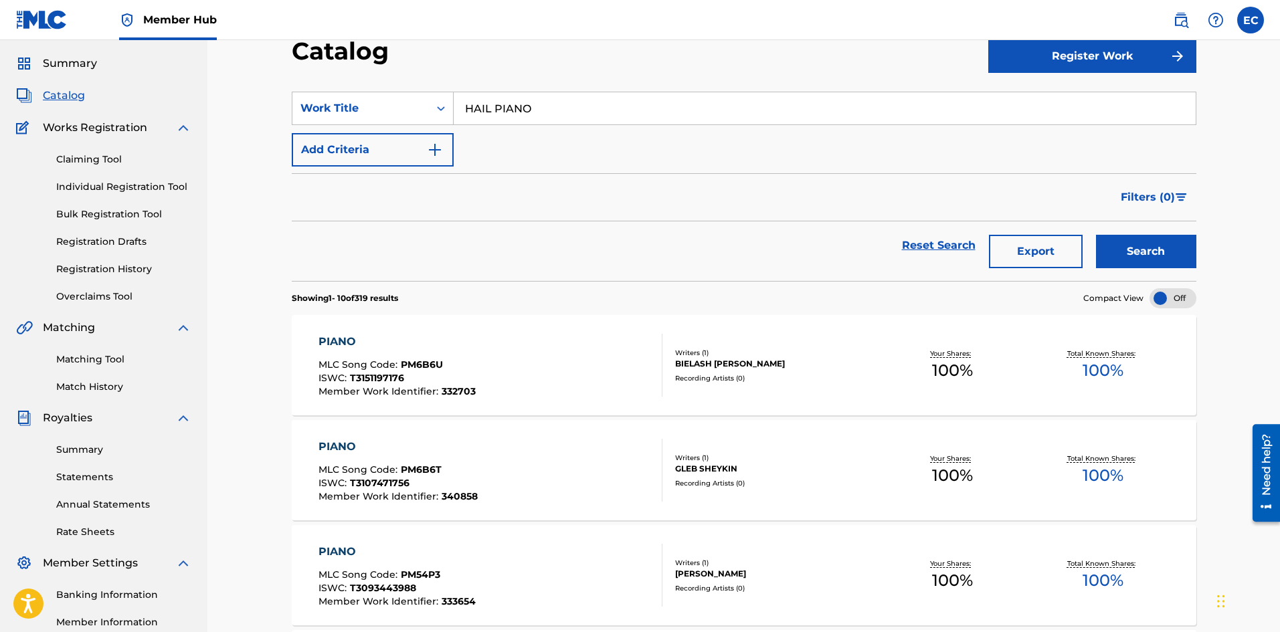
click at [545, 105] on input "HAIL PIANO" at bounding box center [825, 108] width 742 height 32
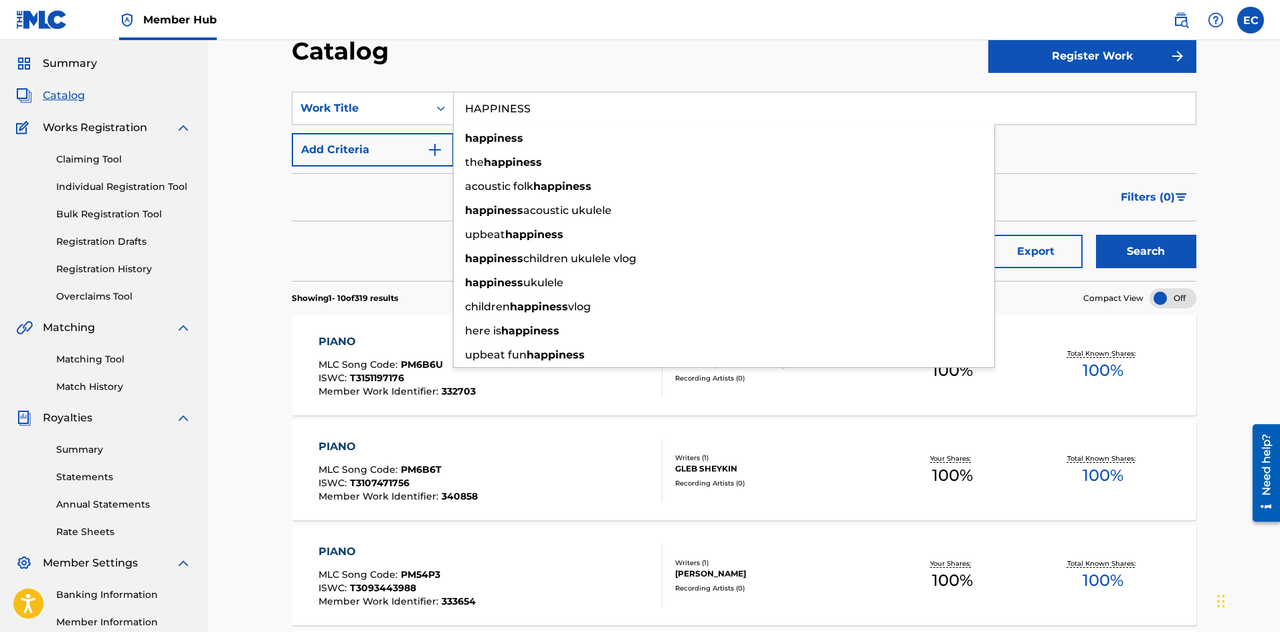
type input "HAPPINESS"
click at [1096, 235] on button "Search" at bounding box center [1146, 251] width 100 height 33
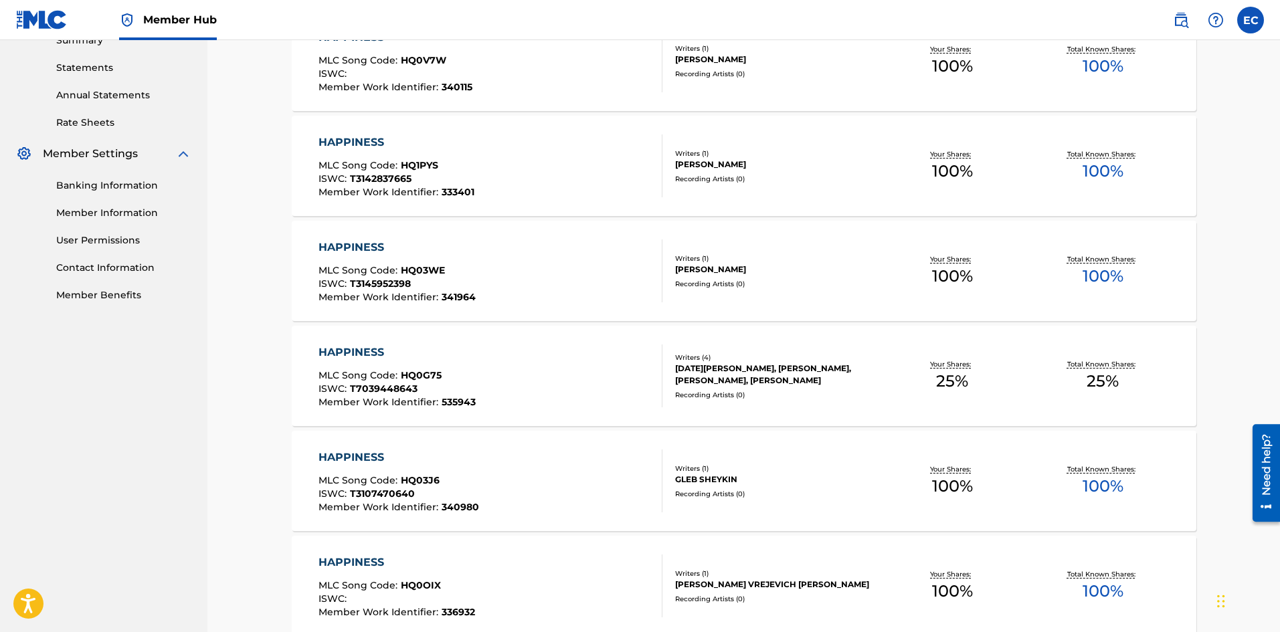
scroll to position [448, 0]
click at [571, 367] on div "HAPPINESS MLC Song Code : HQ0G75 ISWC : T7039448643 Member Work Identifier : 53…" at bounding box center [491, 375] width 344 height 63
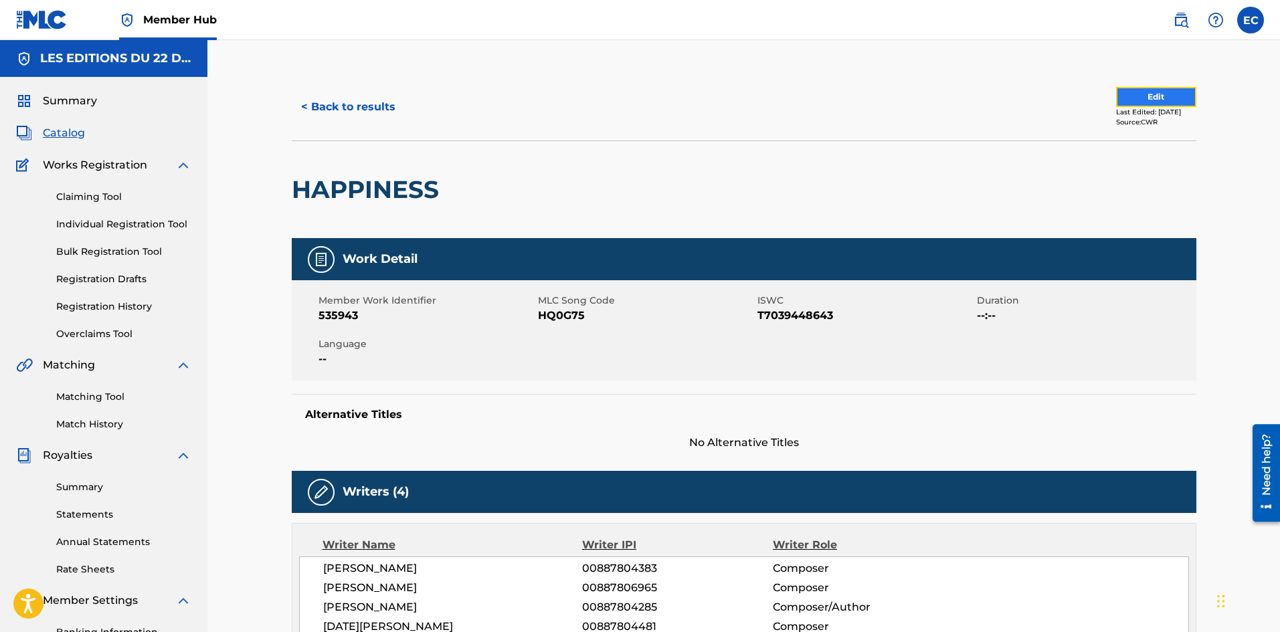
click at [1177, 100] on button "Edit" at bounding box center [1156, 97] width 80 height 20
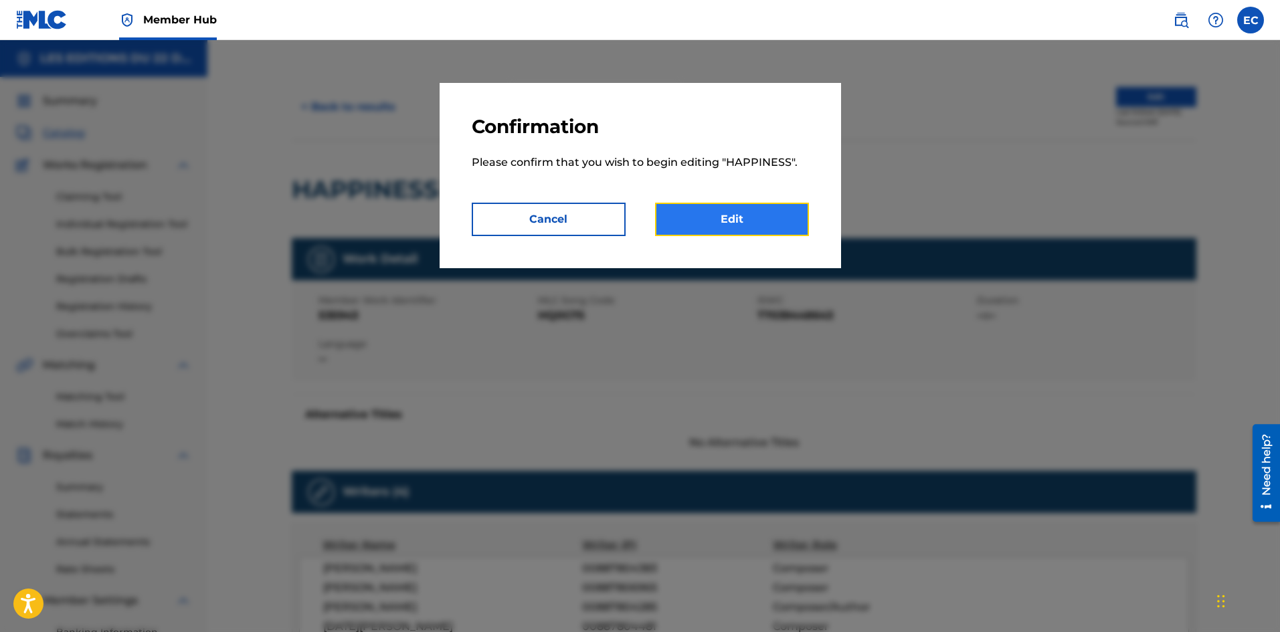
click at [717, 208] on link "Edit" at bounding box center [732, 219] width 154 height 33
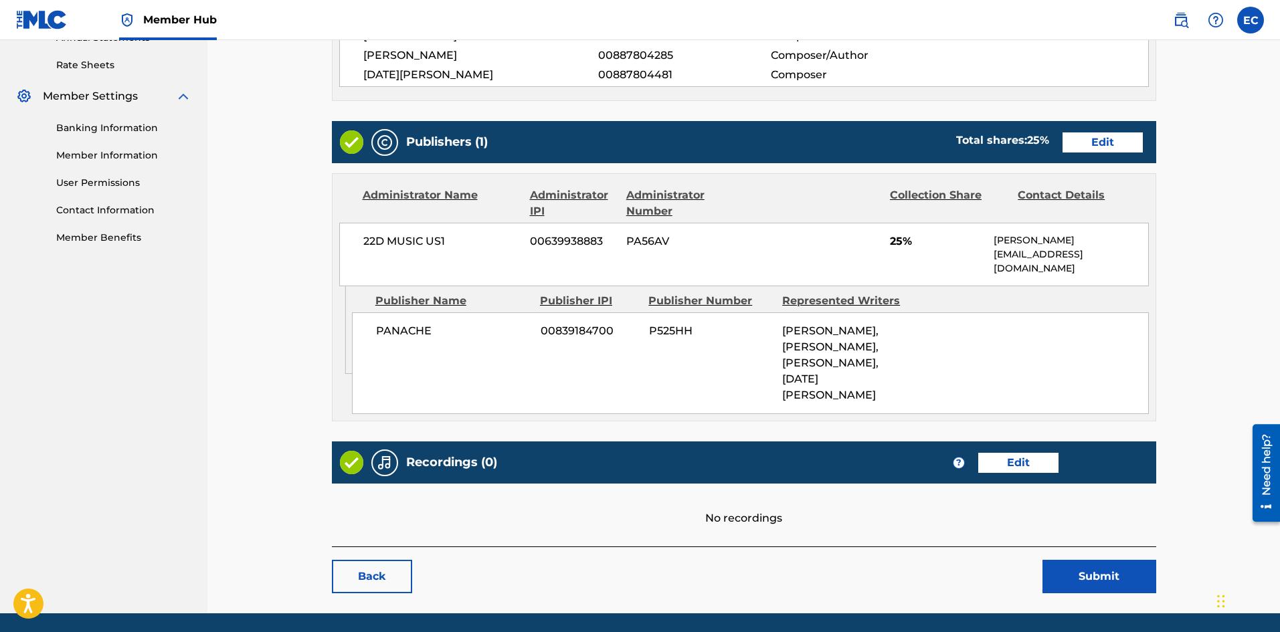
scroll to position [552, 0]
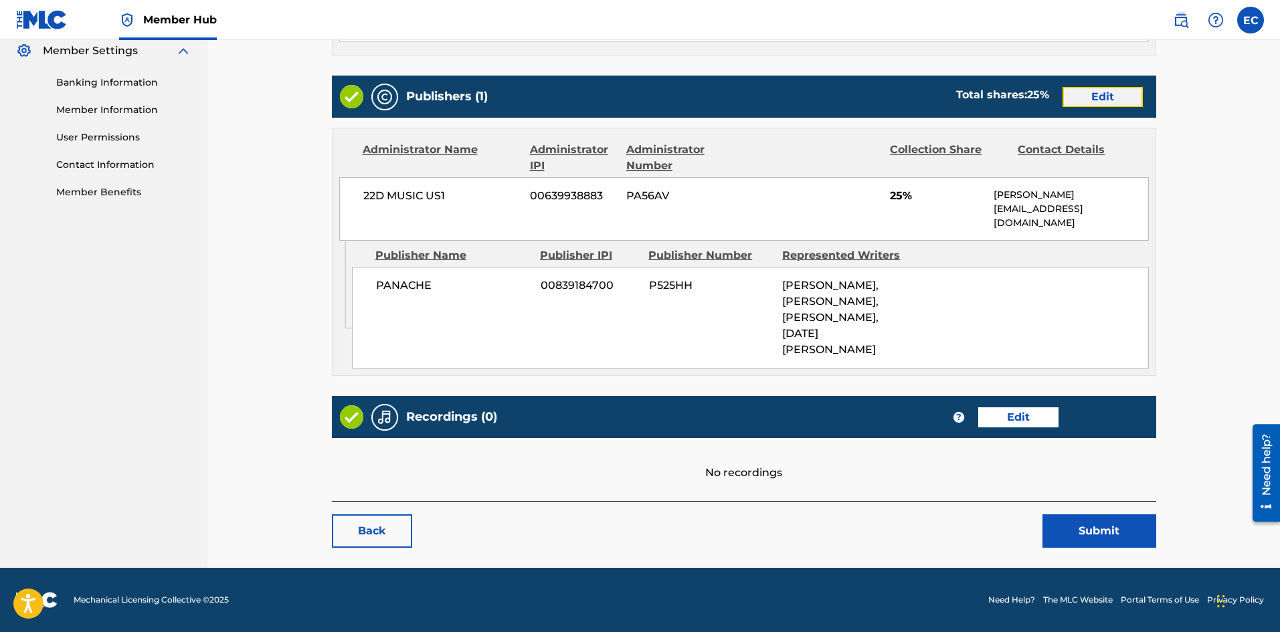
click at [1091, 98] on link "Edit" at bounding box center [1103, 97] width 80 height 20
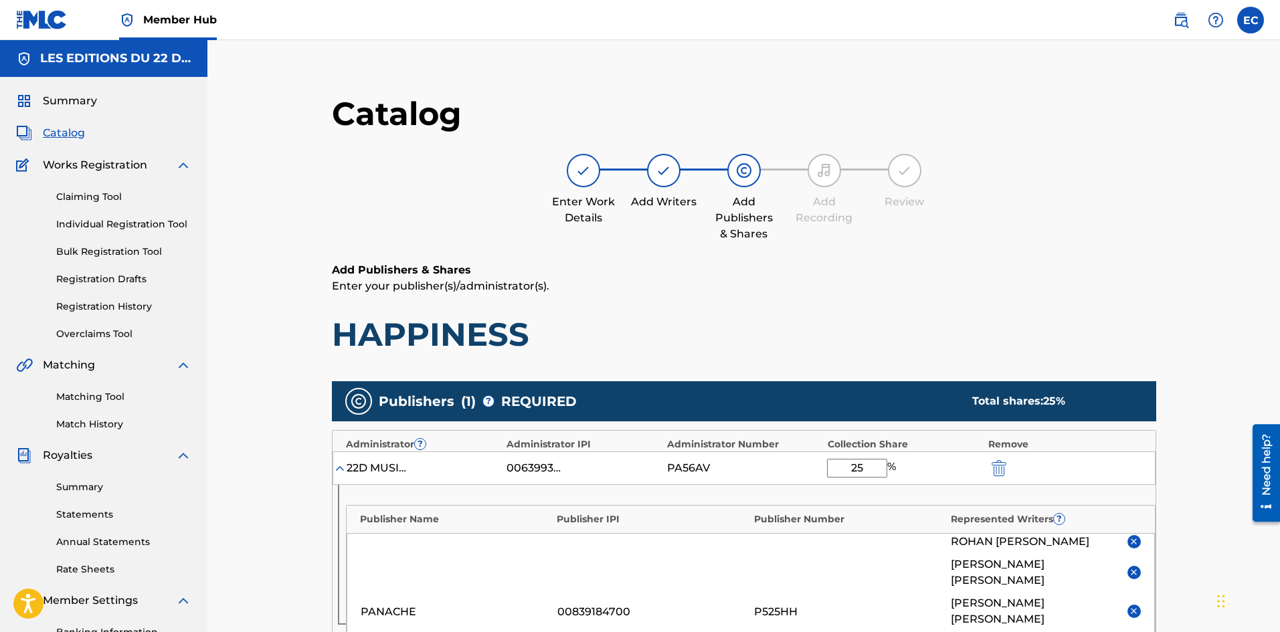
scroll to position [391, 0]
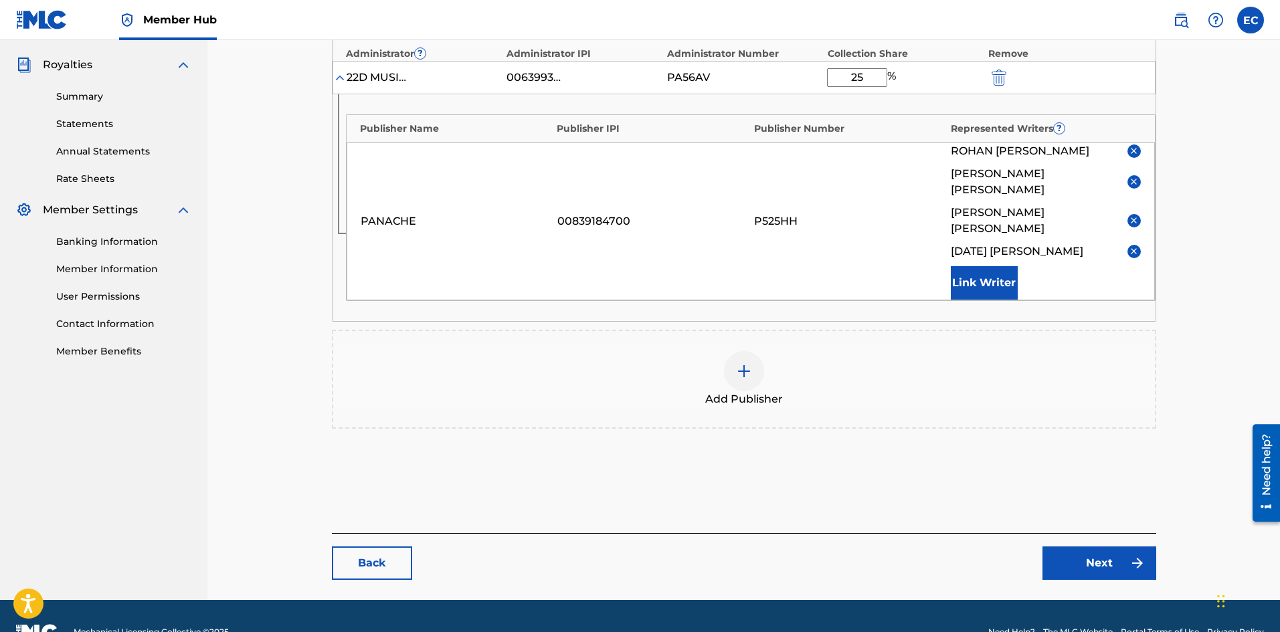
click at [719, 351] on div "Add Publisher" at bounding box center [744, 379] width 822 height 56
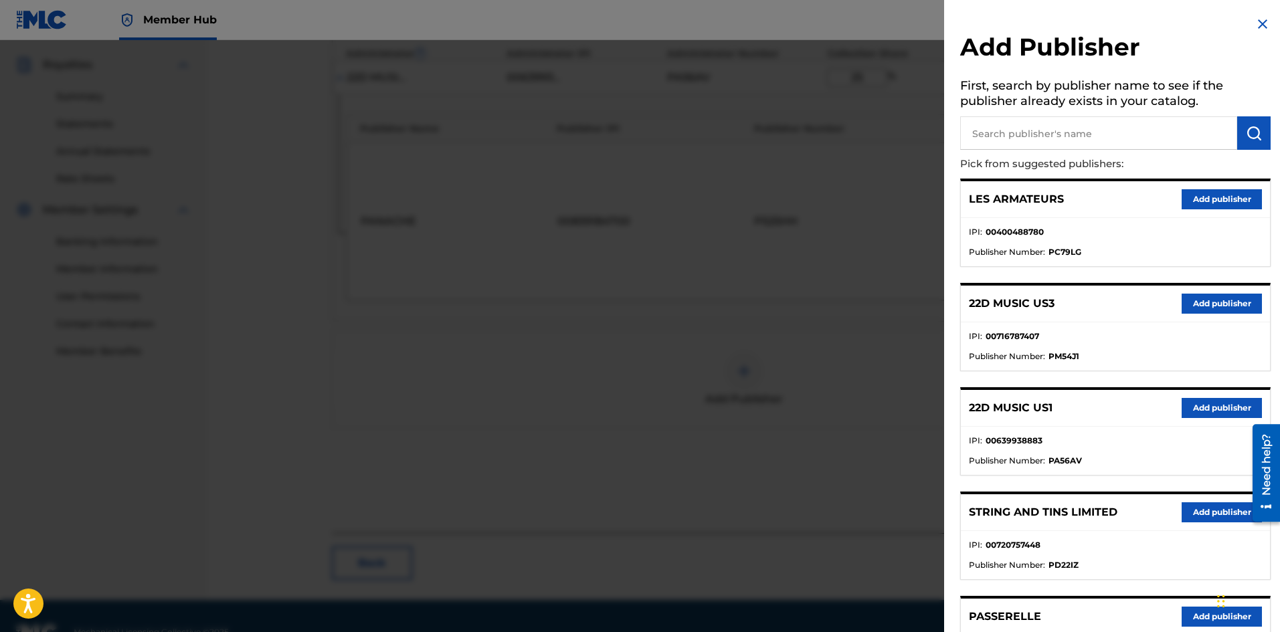
click at [1066, 135] on input "text" at bounding box center [1098, 132] width 277 height 33
type input "[PERSON_NAME]"
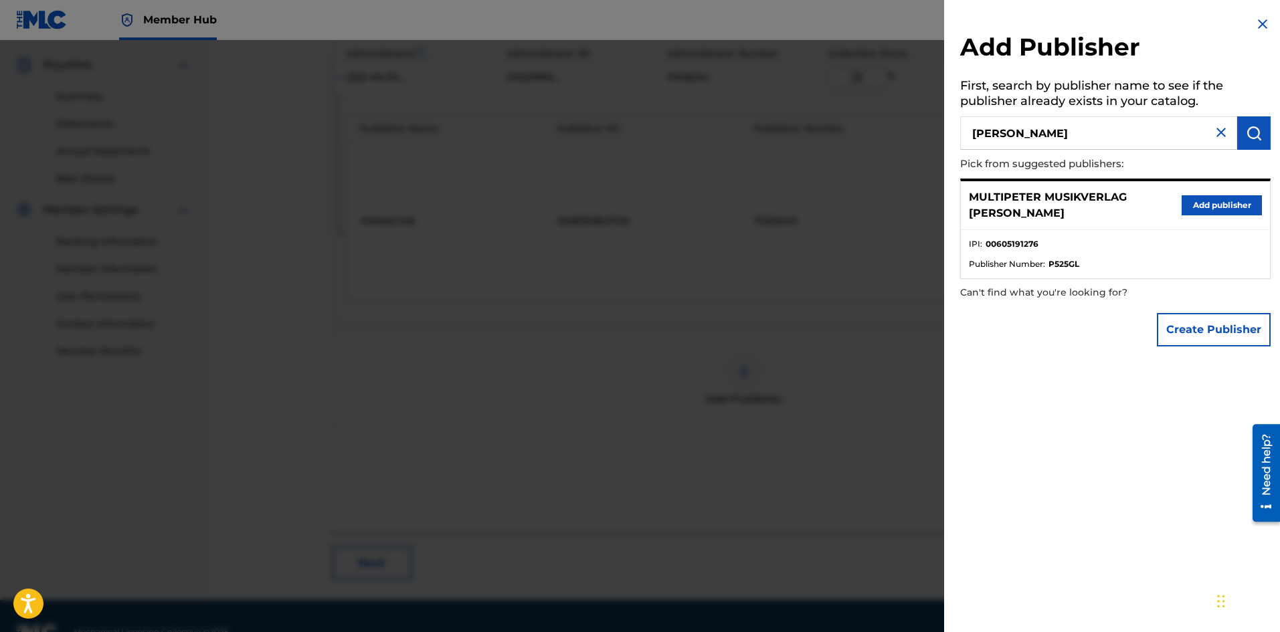
click at [1221, 295] on div "Add Publisher First, search by publisher name to see if the publisher already e…" at bounding box center [1115, 184] width 343 height 369
click at [1229, 323] on button "Create Publisher" at bounding box center [1214, 329] width 114 height 33
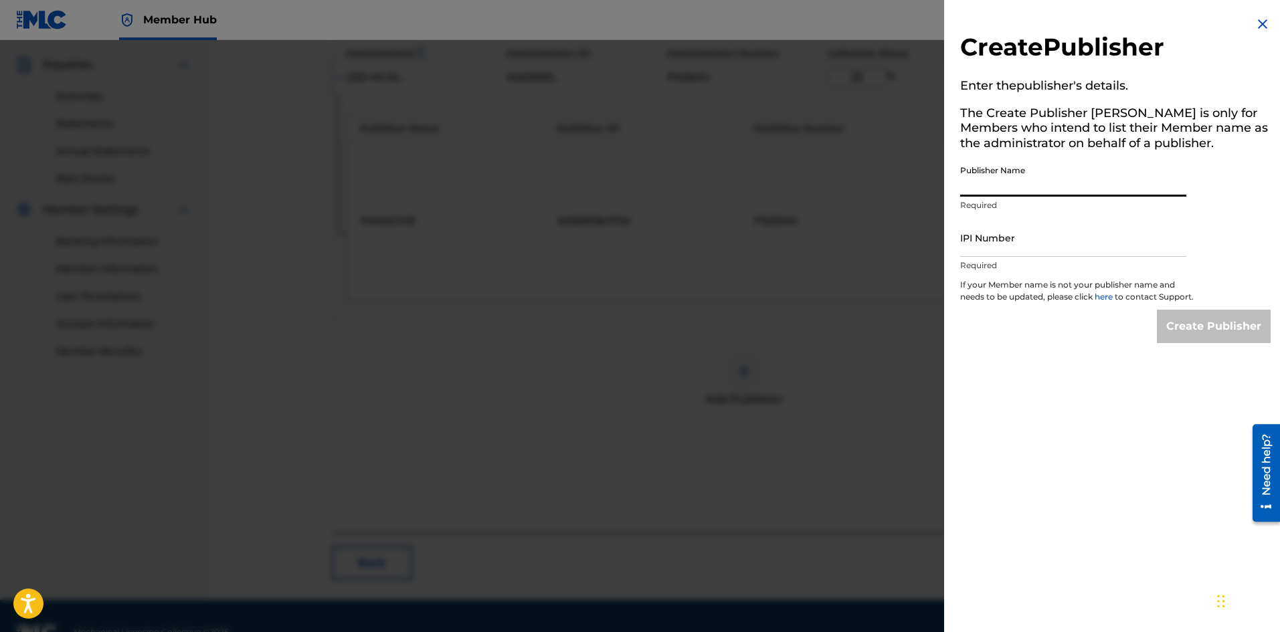
click at [1092, 192] on input "Publisher Name" at bounding box center [1073, 178] width 226 height 38
type input "[PERSON_NAME] CAT PUBLISHING PRIVATE LIMITED"
click at [1001, 254] on input "IPI Number" at bounding box center [1073, 238] width 226 height 38
type input "1137975034"
click at [1218, 325] on input "Create Publisher" at bounding box center [1214, 326] width 114 height 33
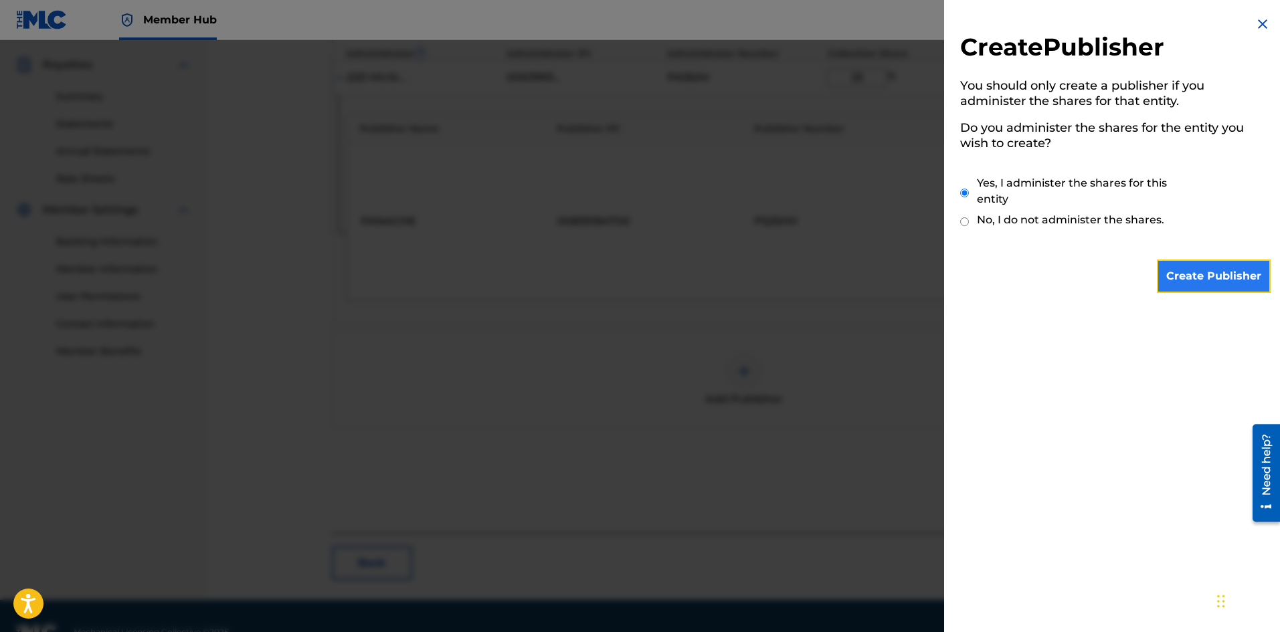
click at [1210, 268] on input "Create Publisher" at bounding box center [1214, 276] width 114 height 33
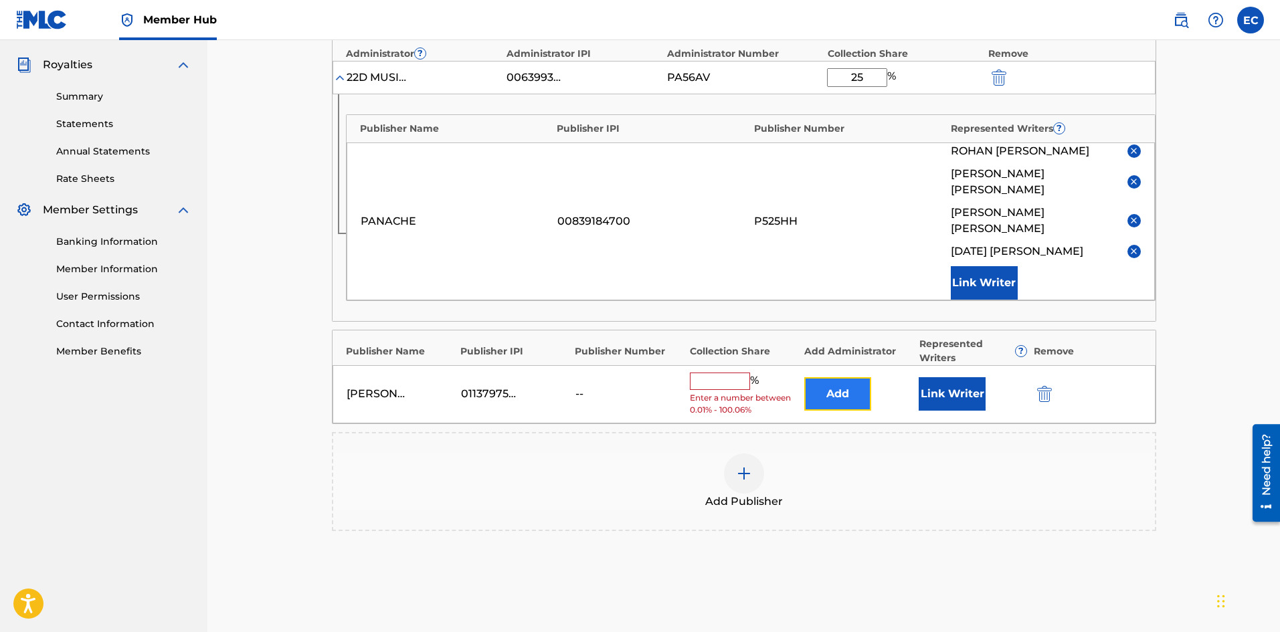
click at [842, 377] on button "Add" at bounding box center [837, 393] width 67 height 33
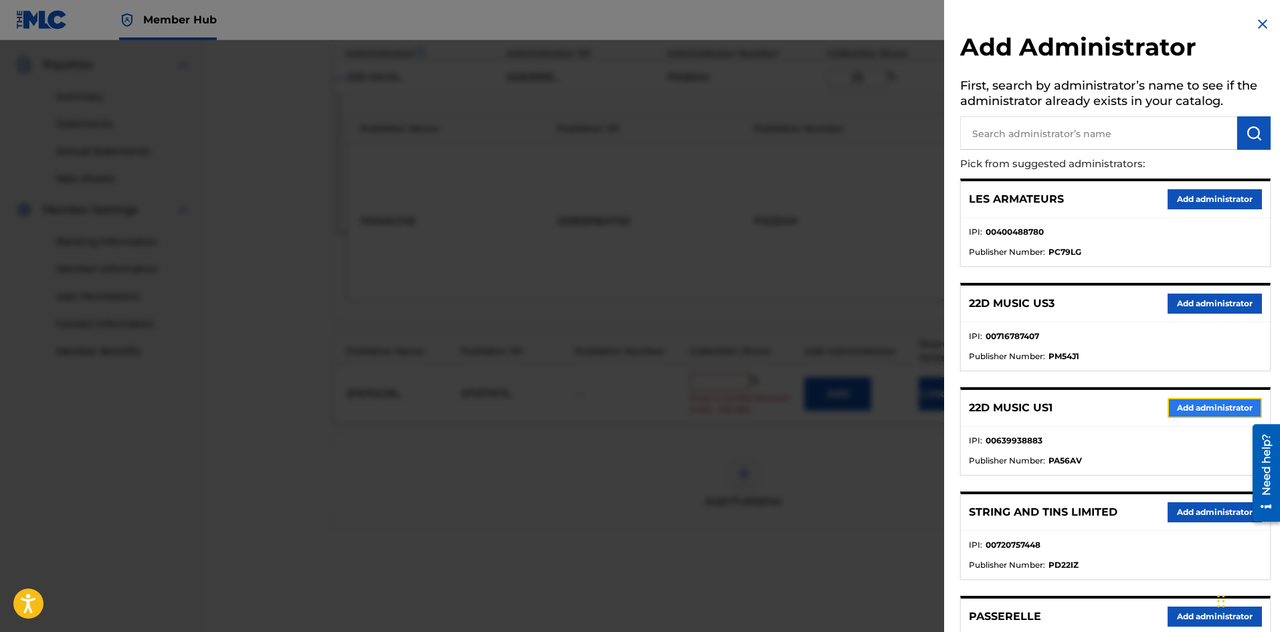
click at [1178, 416] on button "Add administrator" at bounding box center [1215, 408] width 94 height 20
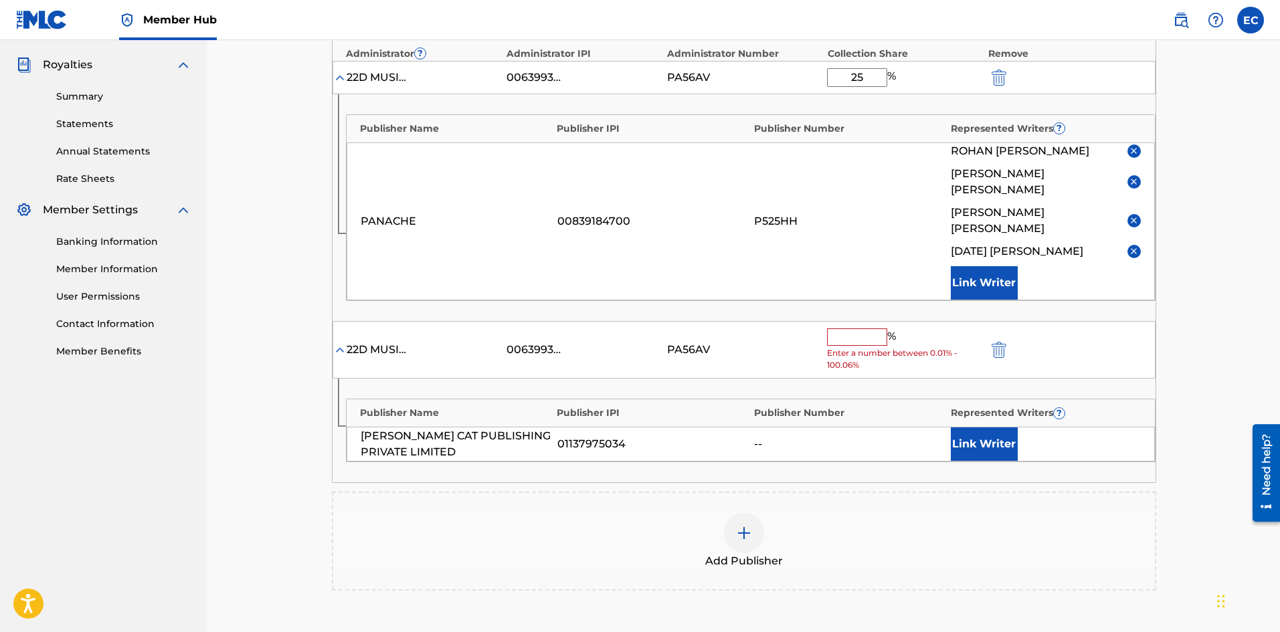
click at [891, 347] on span "Enter a number between 0.01% - 100.06%" at bounding box center [904, 359] width 154 height 24
click at [876, 329] on input "text" at bounding box center [857, 337] width 60 height 17
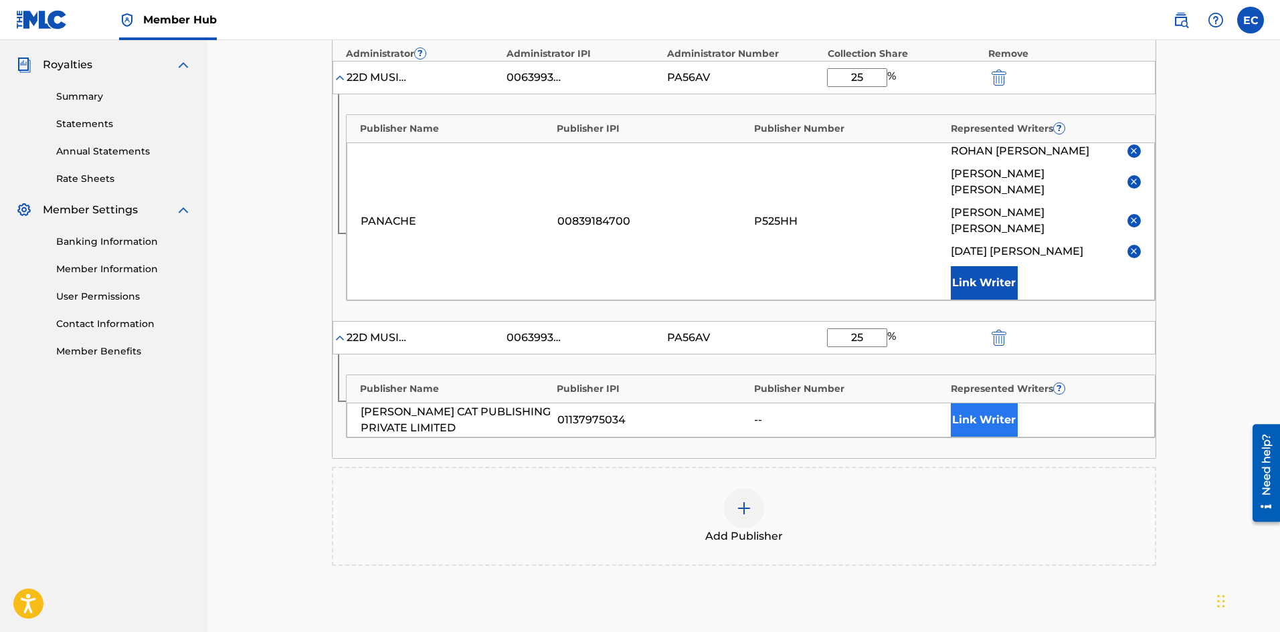
type input "25"
click at [981, 404] on button "Link Writer" at bounding box center [984, 420] width 67 height 33
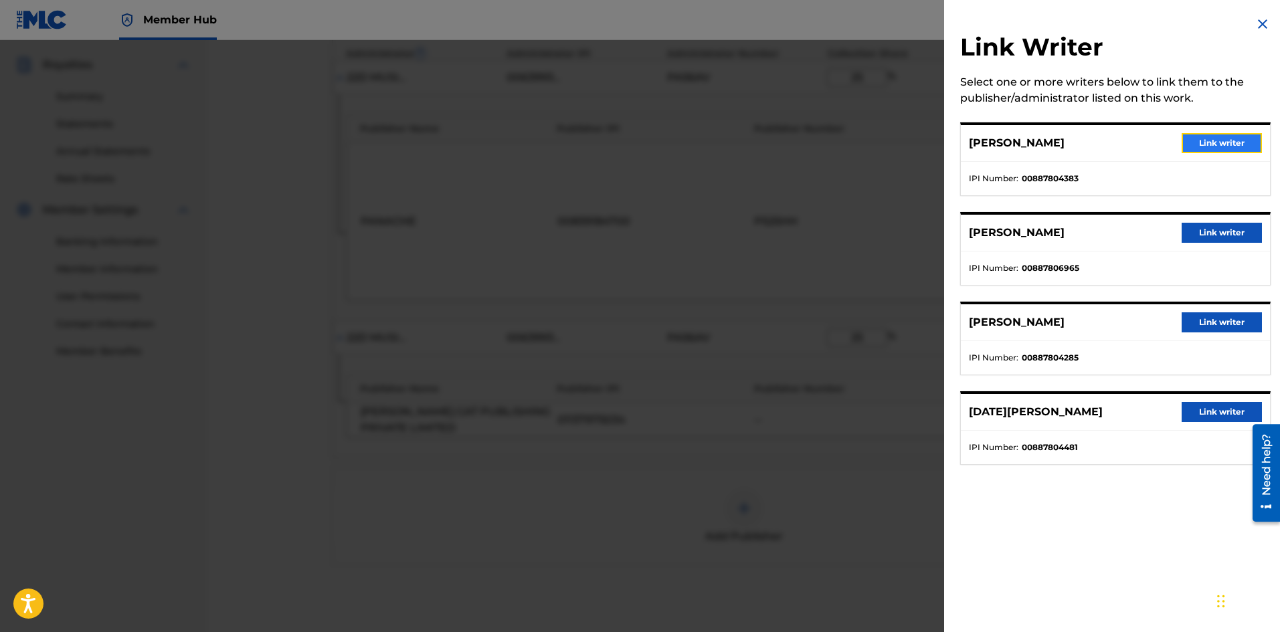
click at [1240, 143] on button "Link writer" at bounding box center [1222, 143] width 80 height 20
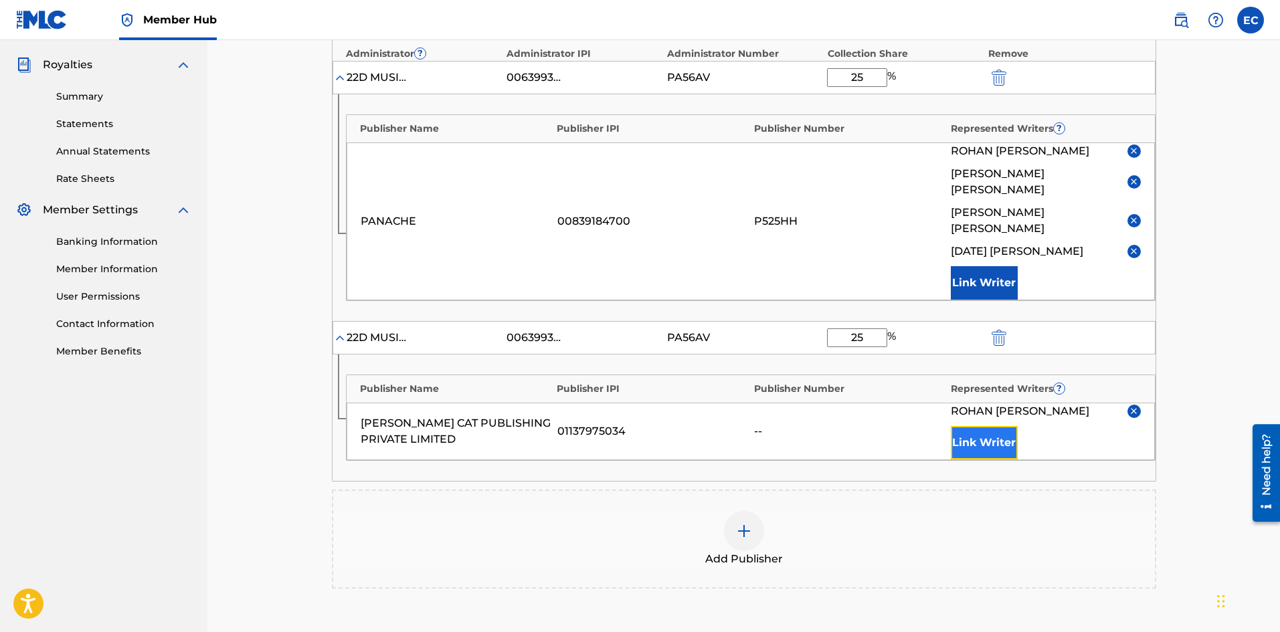
click at [990, 426] on button "Link Writer" at bounding box center [984, 442] width 67 height 33
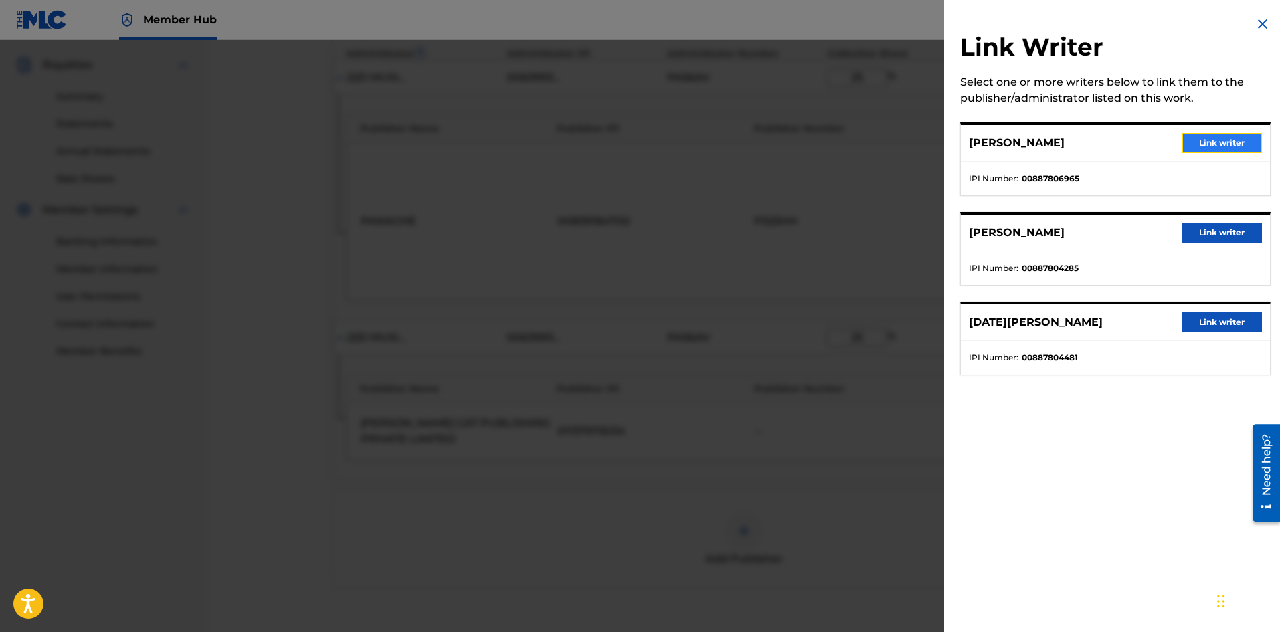
click at [1237, 138] on button "Link writer" at bounding box center [1222, 143] width 80 height 20
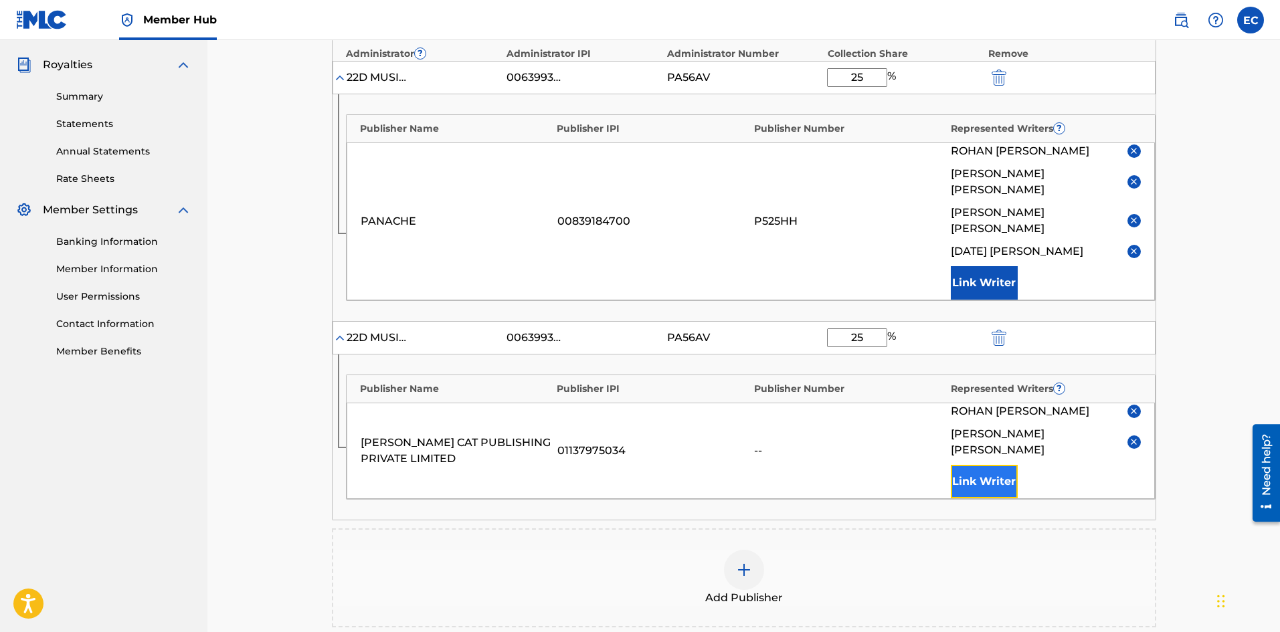
click at [974, 465] on button "Link Writer" at bounding box center [984, 481] width 67 height 33
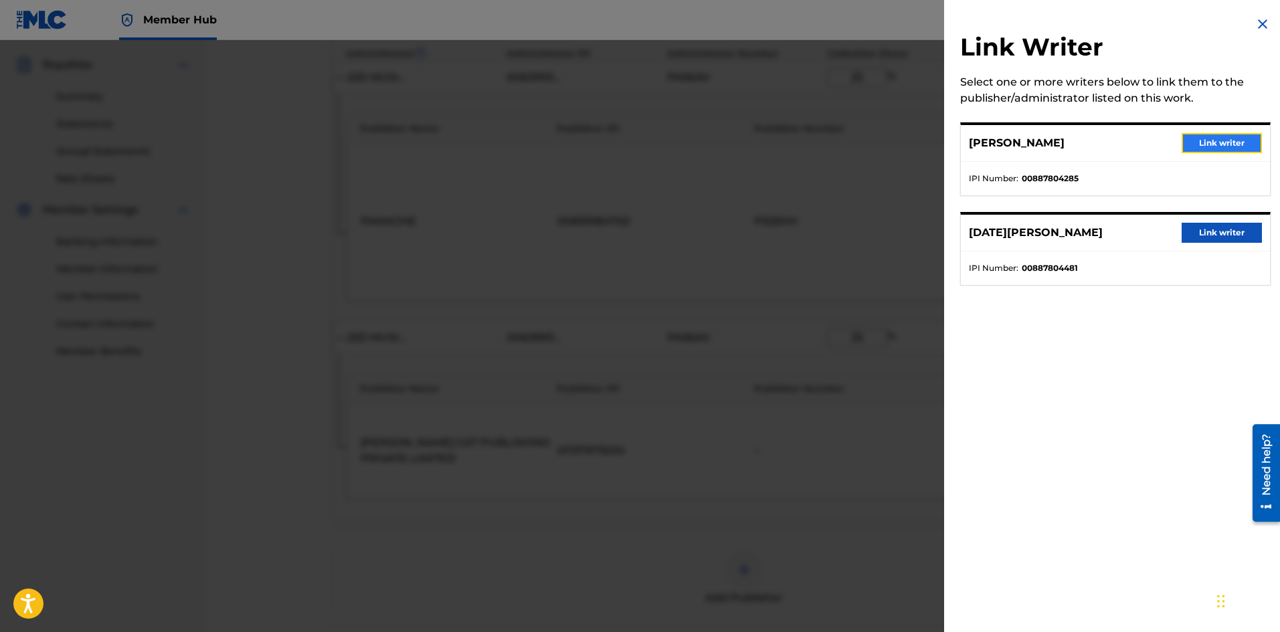
click at [1201, 140] on button "Link writer" at bounding box center [1222, 143] width 80 height 20
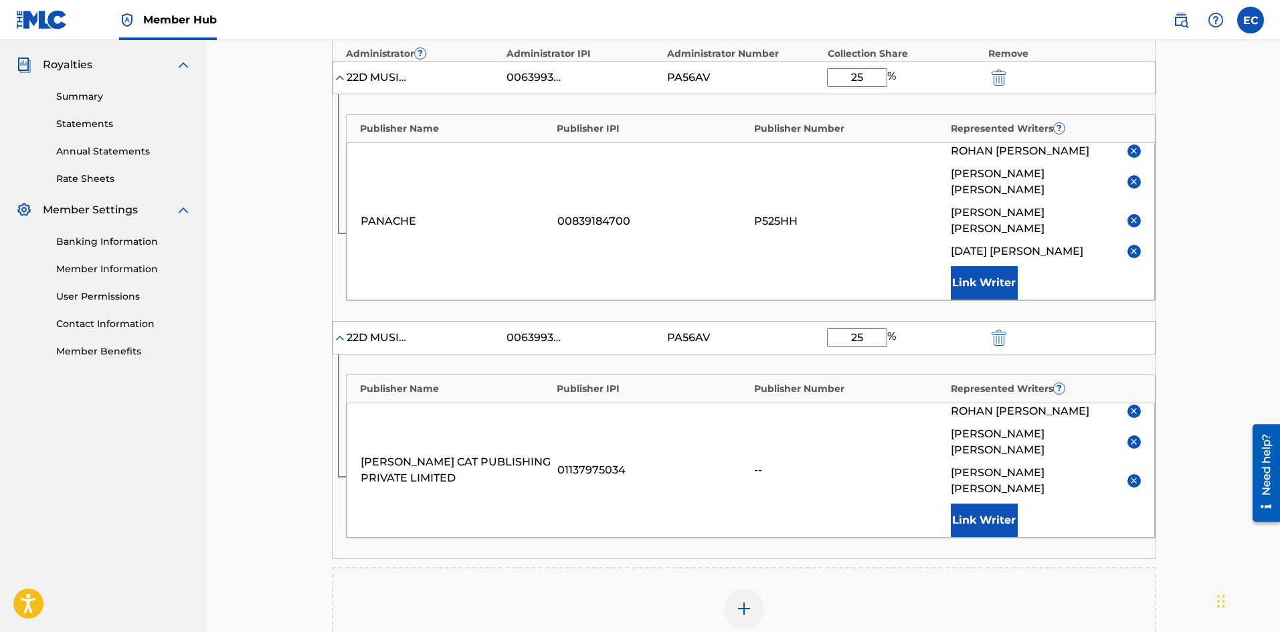
click at [999, 473] on div "[PERSON_NAME] CAT PUBLISHING PRIVATE LIMITED 01137975034 -- [PERSON_NAME] [PERS…" at bounding box center [751, 470] width 808 height 135
click at [999, 504] on button "Link Writer" at bounding box center [984, 520] width 67 height 33
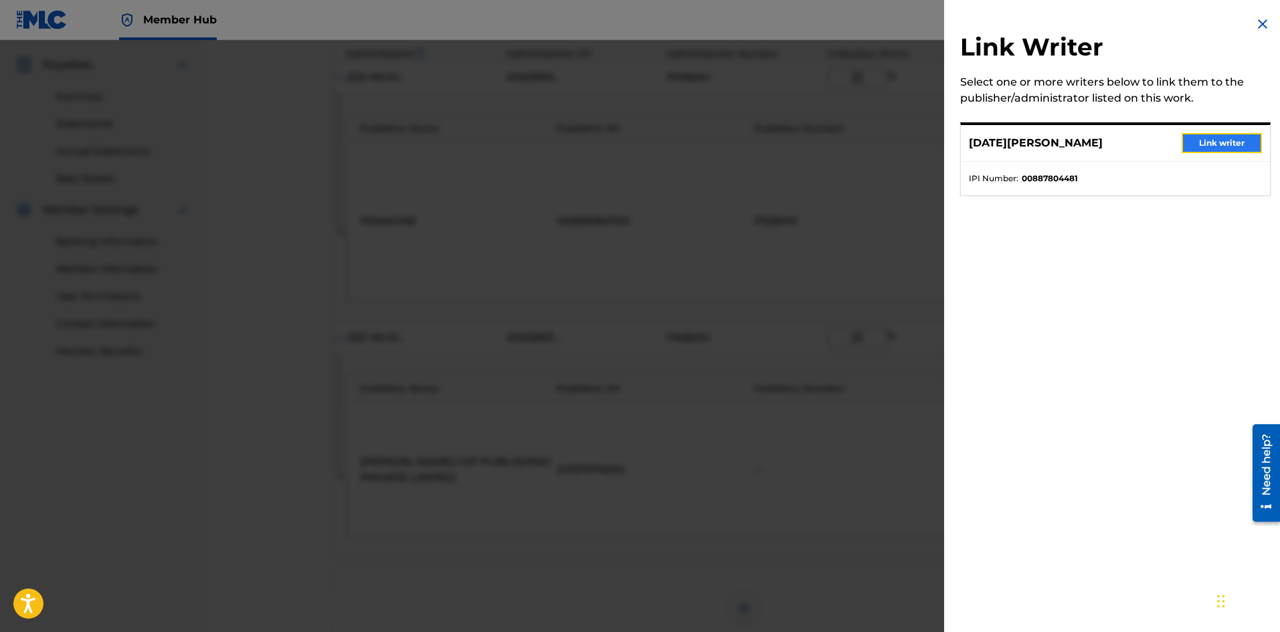
click at [1220, 144] on button "Link writer" at bounding box center [1222, 143] width 80 height 20
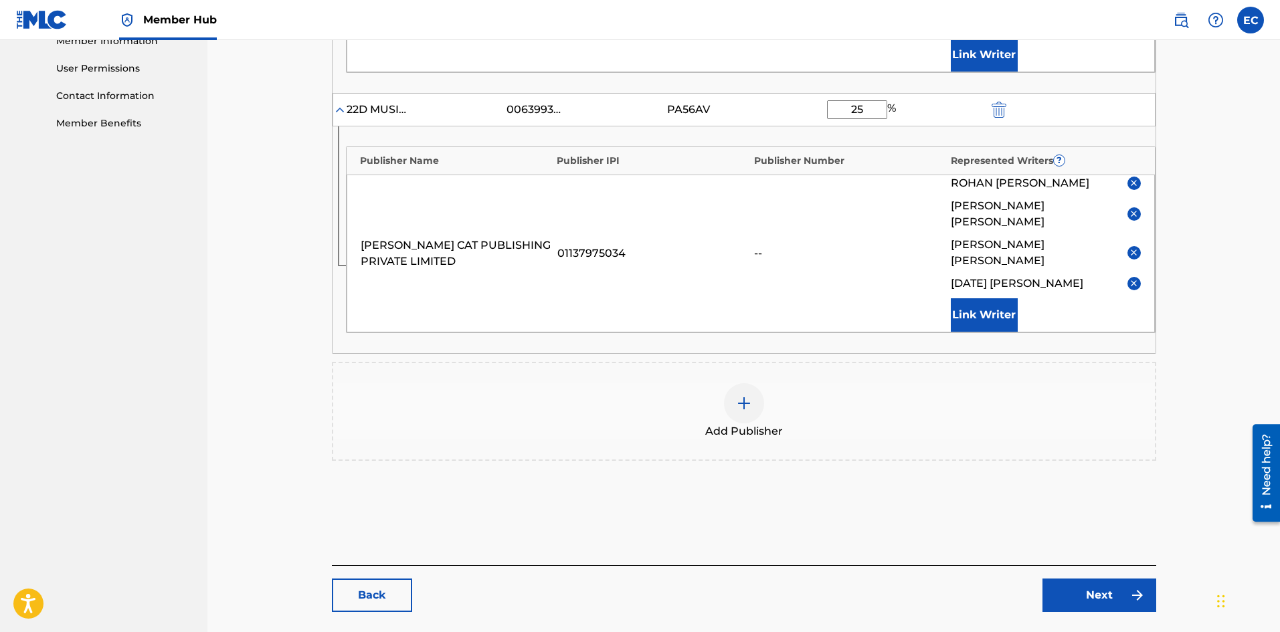
scroll to position [618, 0]
click at [1126, 580] on link "Next" at bounding box center [1100, 596] width 114 height 33
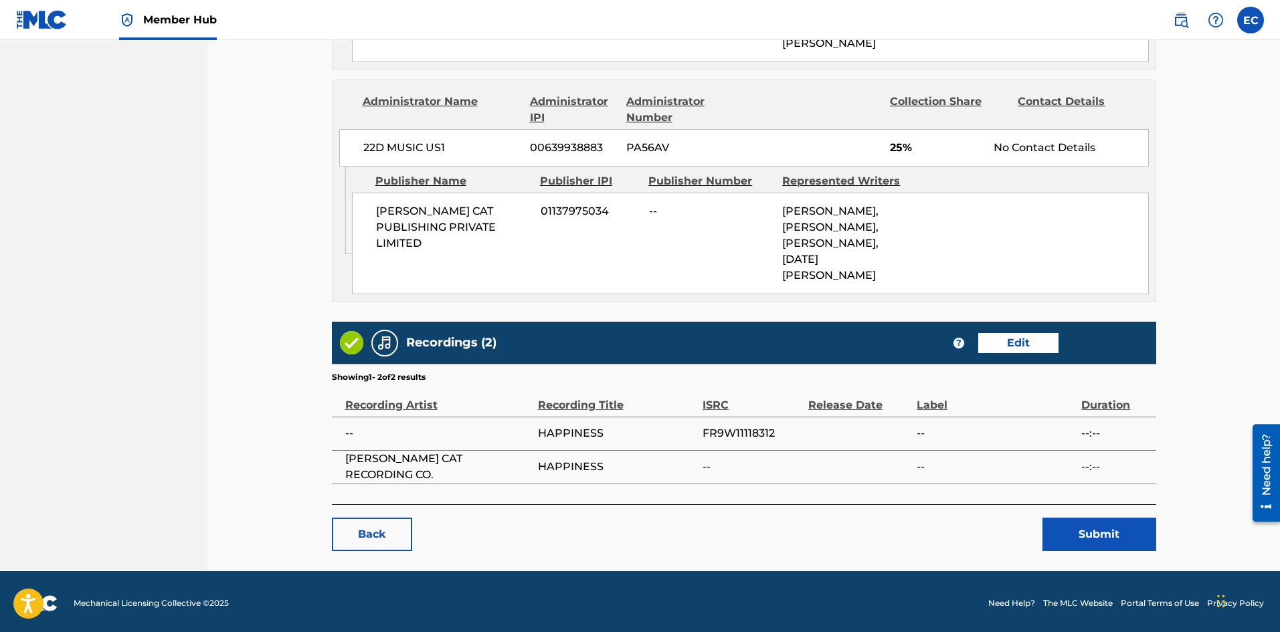
scroll to position [878, 0]
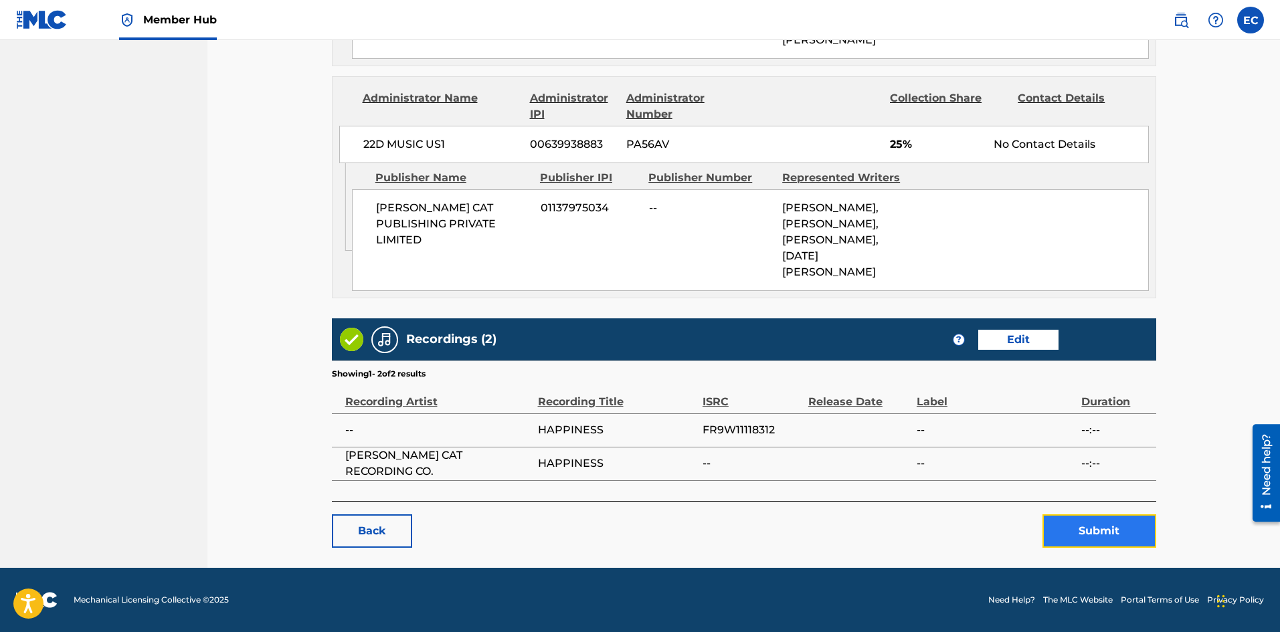
click at [1126, 532] on button "Submit" at bounding box center [1100, 531] width 114 height 33
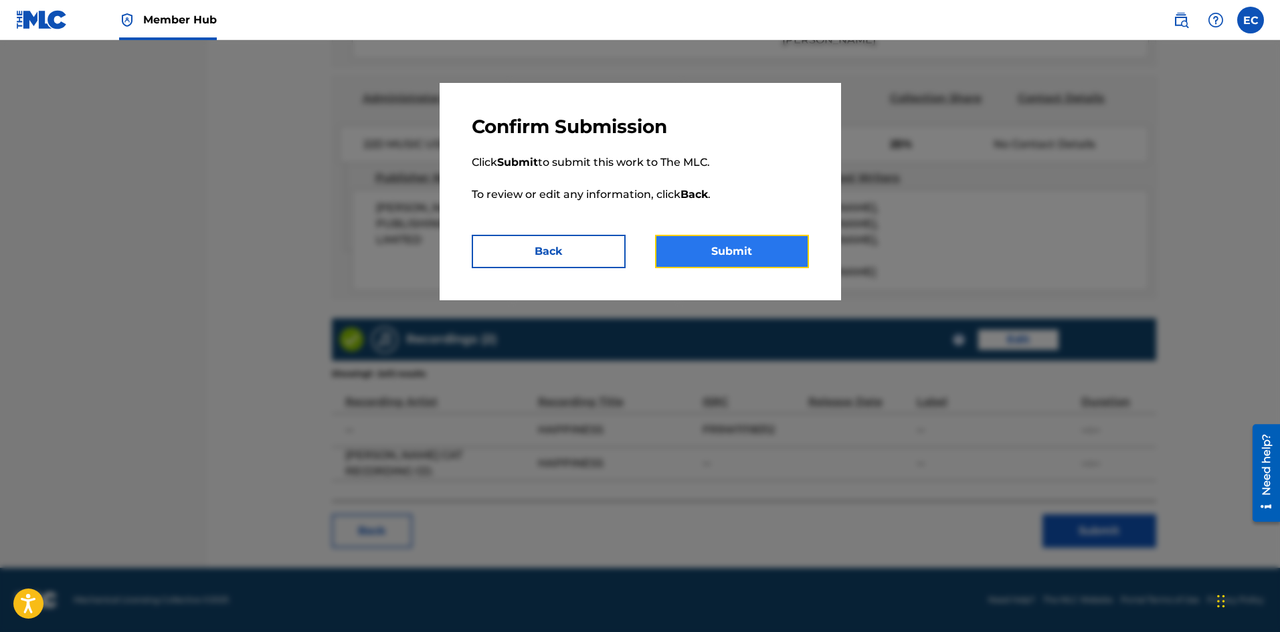
click at [731, 249] on button "Submit" at bounding box center [732, 251] width 154 height 33
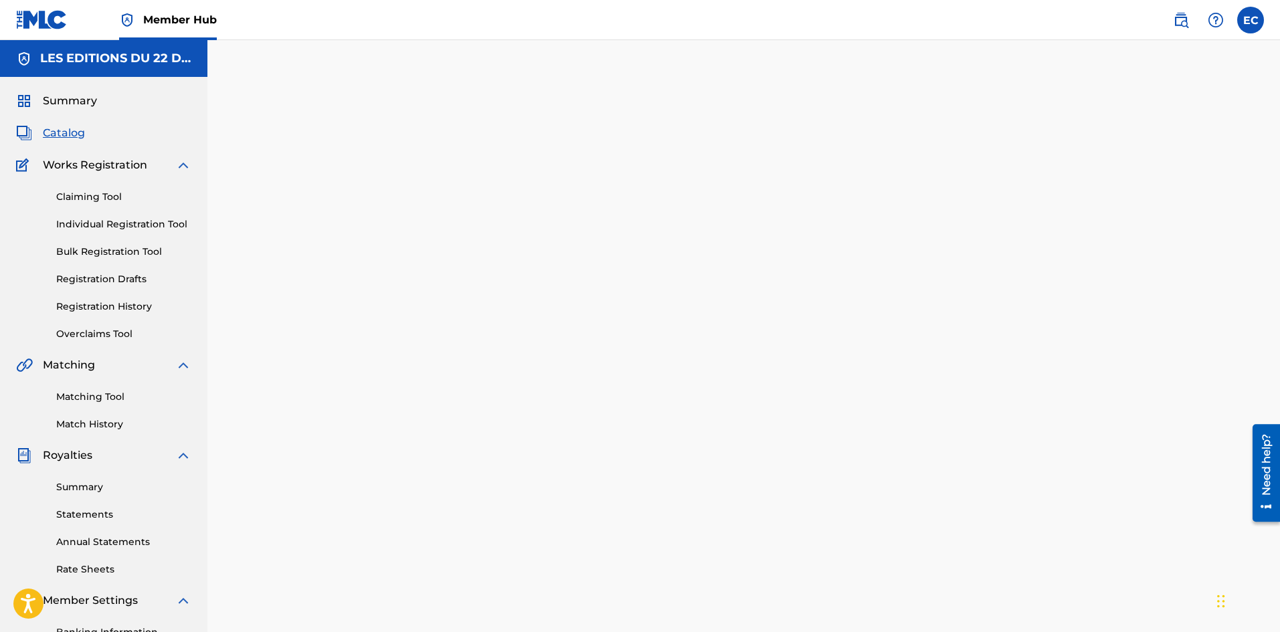
click at [345, 157] on div "Back Done" at bounding box center [744, 390] width 825 height 592
click at [58, 126] on span "Catalog" at bounding box center [64, 133] width 42 height 16
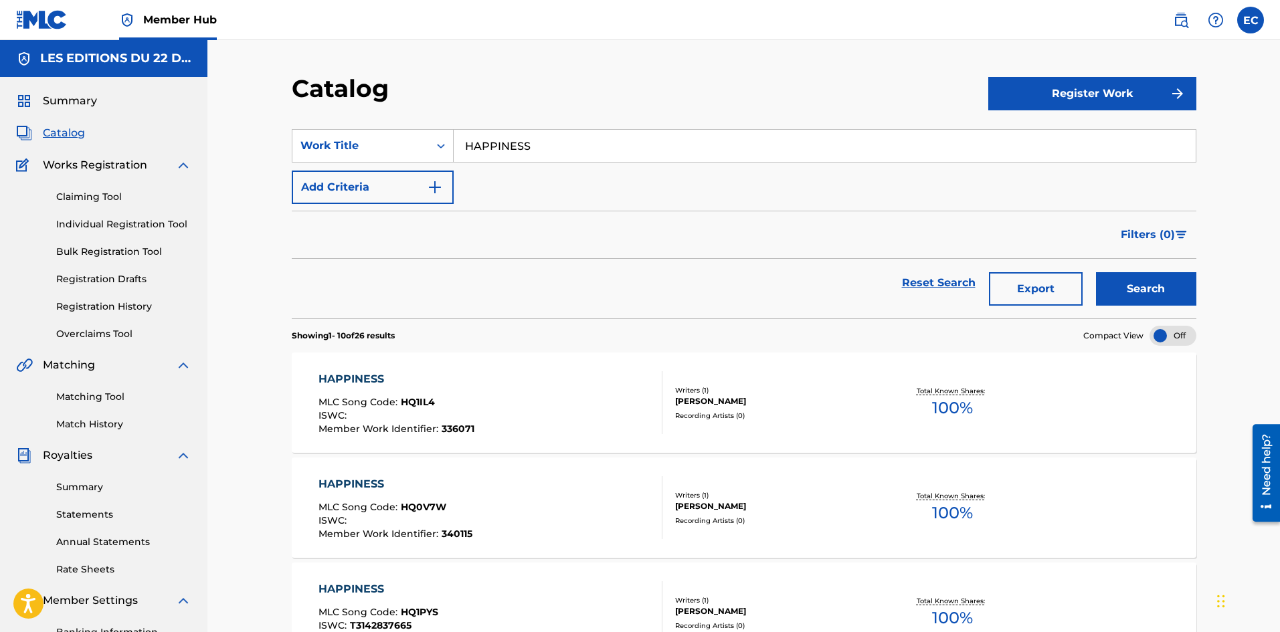
click at [515, 145] on input "HAPPINESS" at bounding box center [825, 146] width 742 height 32
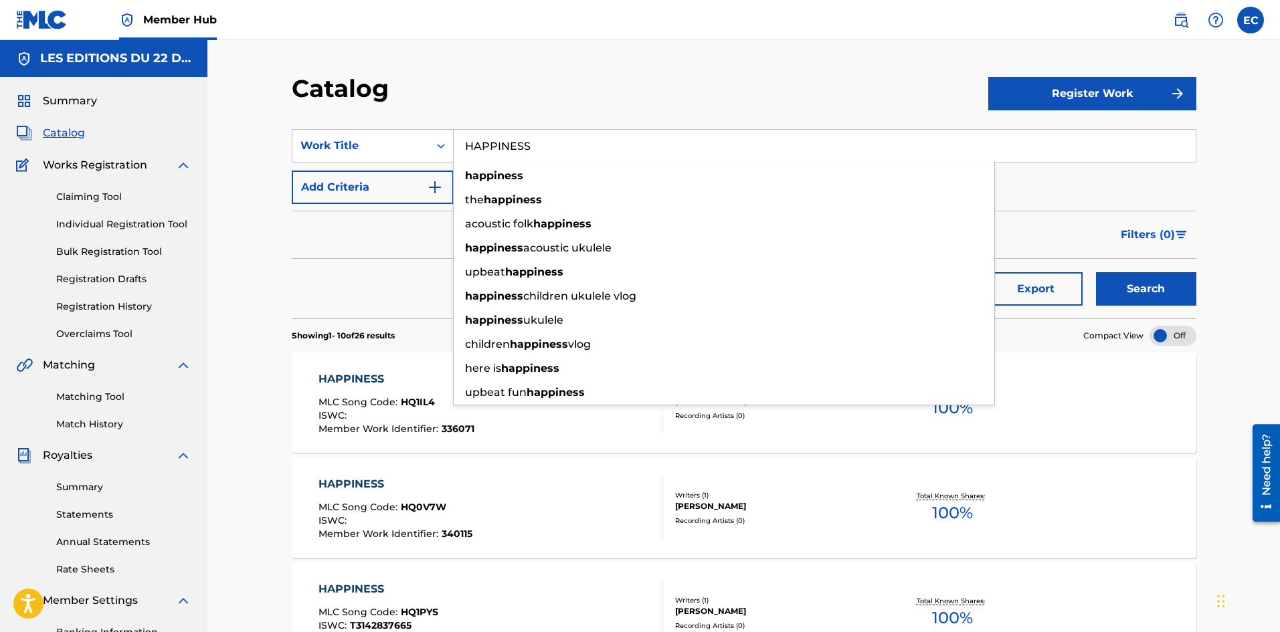
click at [515, 145] on input "HAPPINESS" at bounding box center [825, 146] width 742 height 32
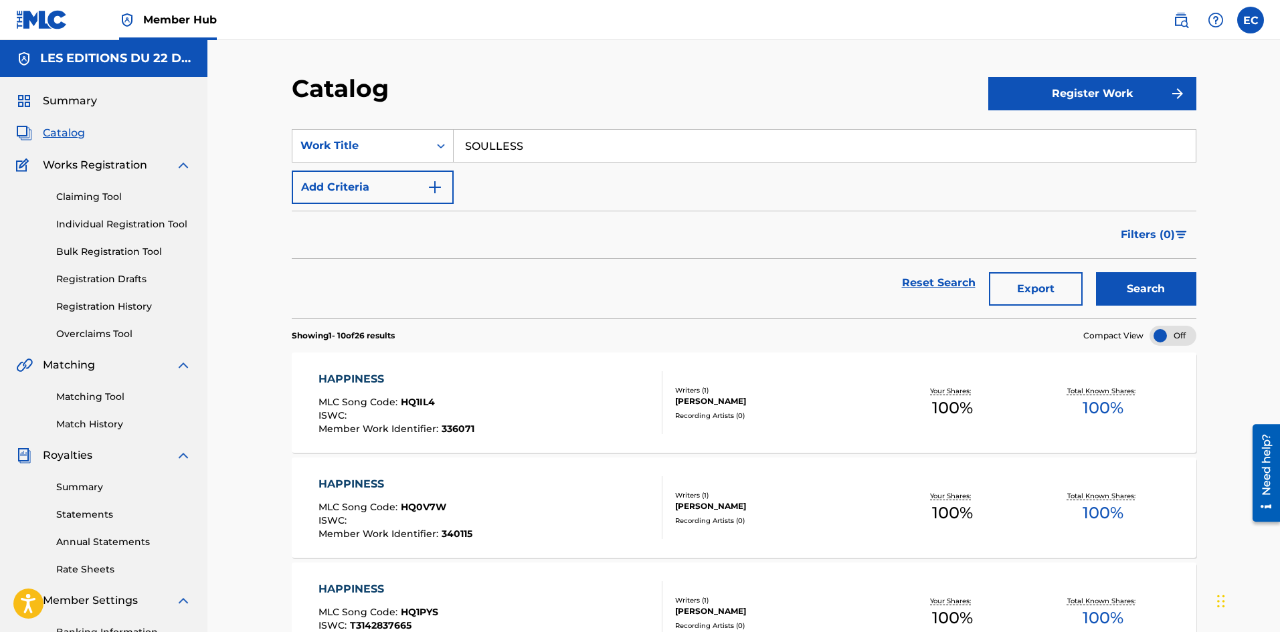
click at [1096, 272] on button "Search" at bounding box center [1146, 288] width 100 height 33
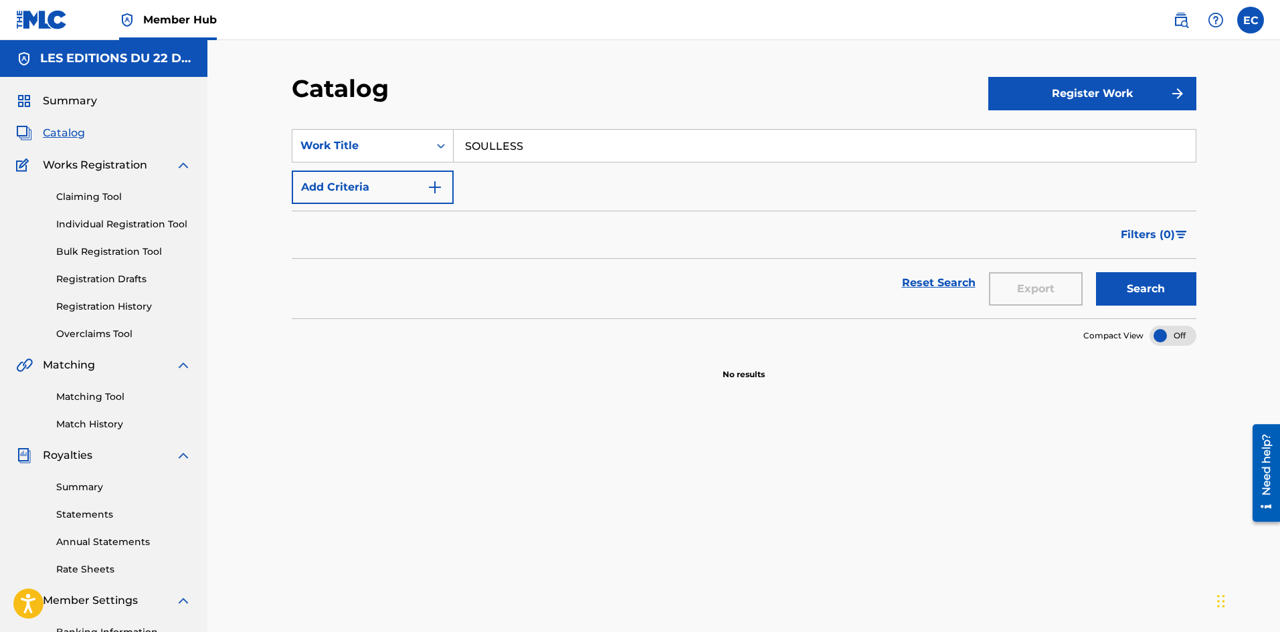
click at [636, 141] on input "SOULLESS" at bounding box center [825, 146] width 742 height 32
type input "F"
type input "HEERA"
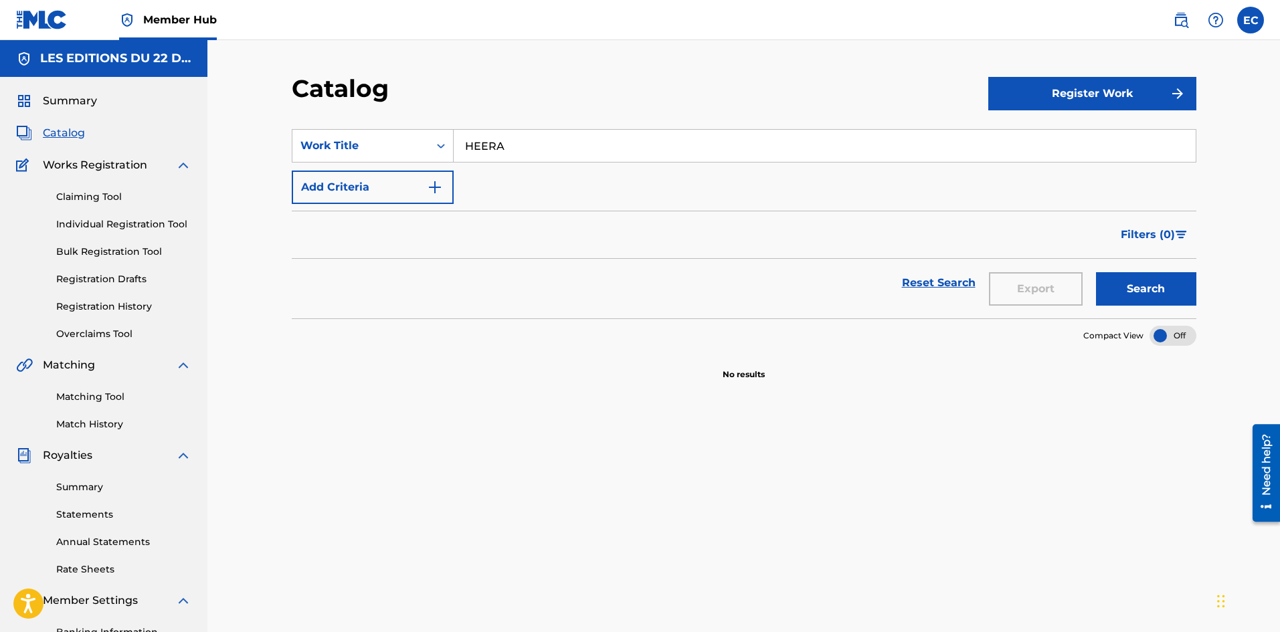
click at [1096, 272] on button "Search" at bounding box center [1146, 288] width 100 height 33
click at [68, 139] on span "Catalog" at bounding box center [64, 133] width 42 height 16
click at [61, 124] on div "Summary Catalog Works Registration Claiming Tool Individual Registration Tool B…" at bounding box center [103, 421] width 207 height 689
click at [84, 93] on span "Summary" at bounding box center [70, 101] width 54 height 16
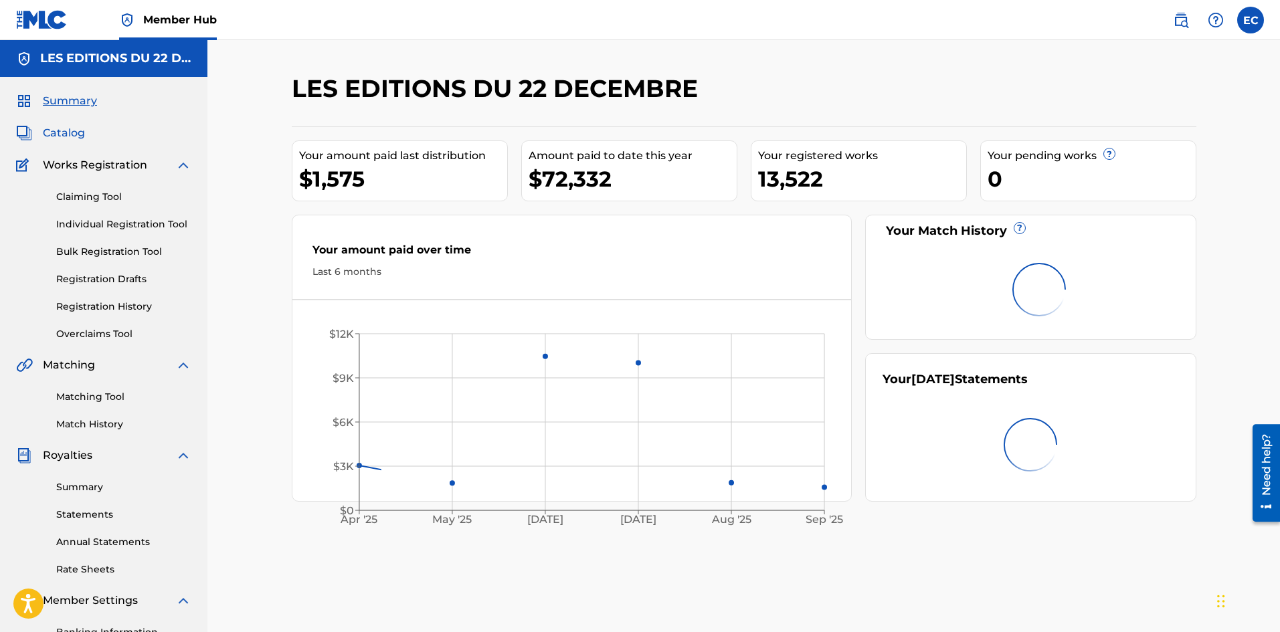
click at [68, 140] on span "Catalog" at bounding box center [64, 133] width 42 height 16
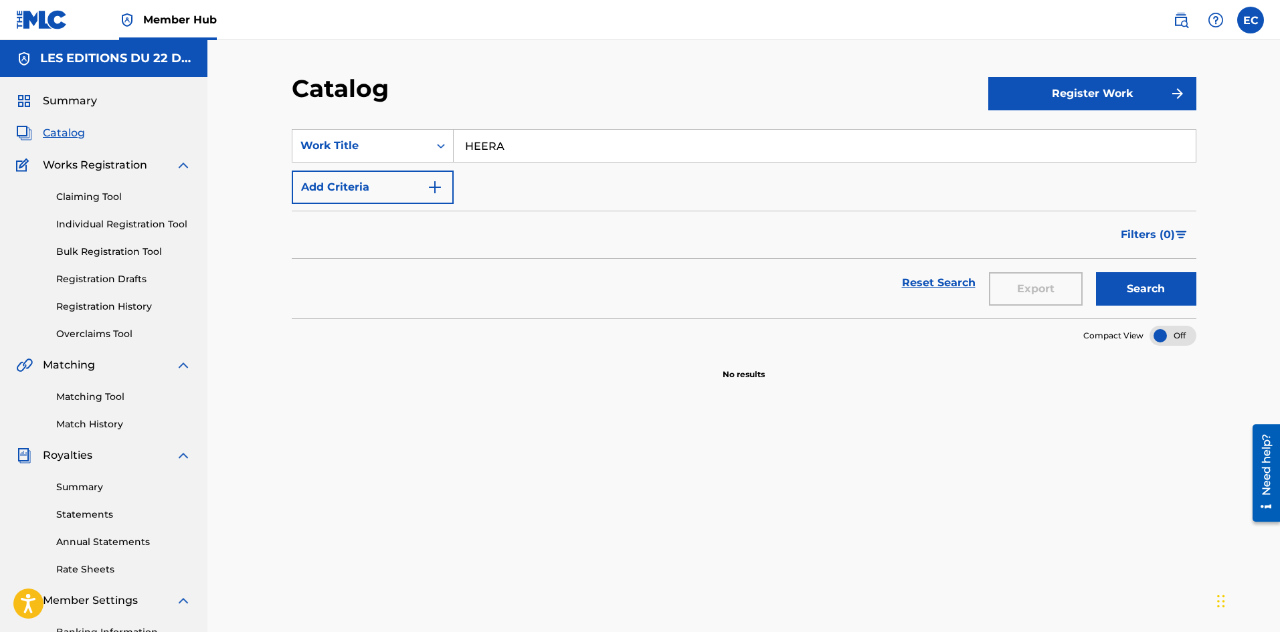
click at [561, 158] on input "HEERA" at bounding box center [825, 146] width 742 height 32
click at [1096, 272] on button "Search" at bounding box center [1146, 288] width 100 height 33
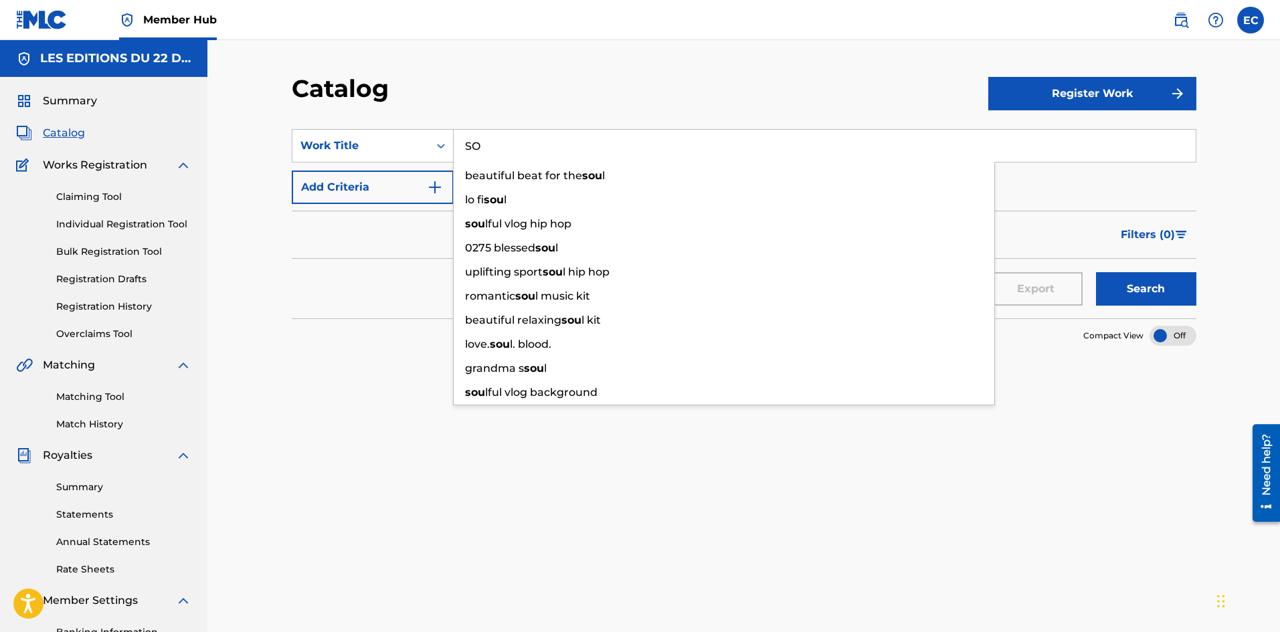
type input "S"
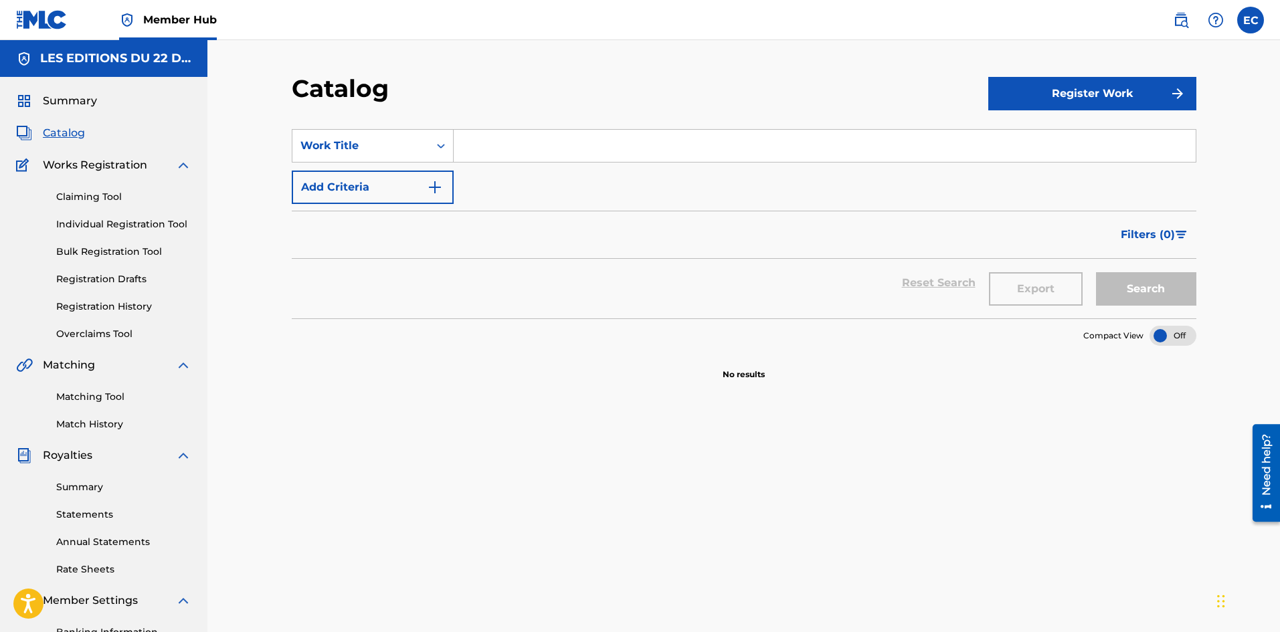
click at [495, 136] on input "Search Form" at bounding box center [825, 146] width 742 height 32
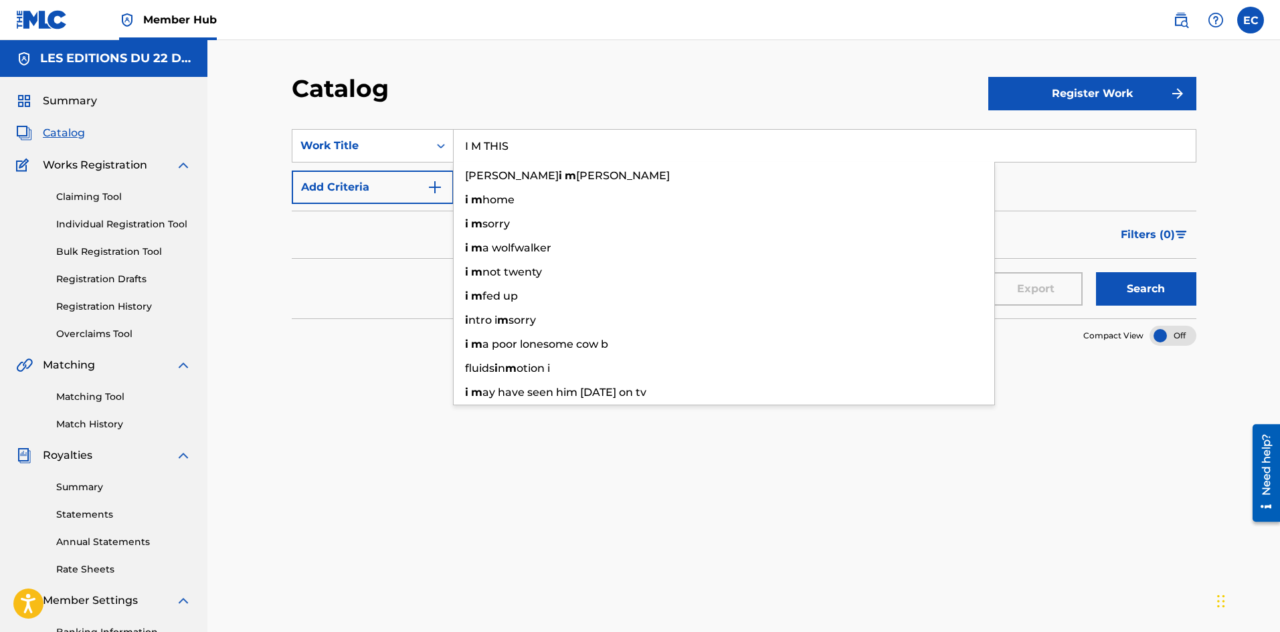
click at [1096, 272] on button "Search" at bounding box center [1146, 288] width 100 height 33
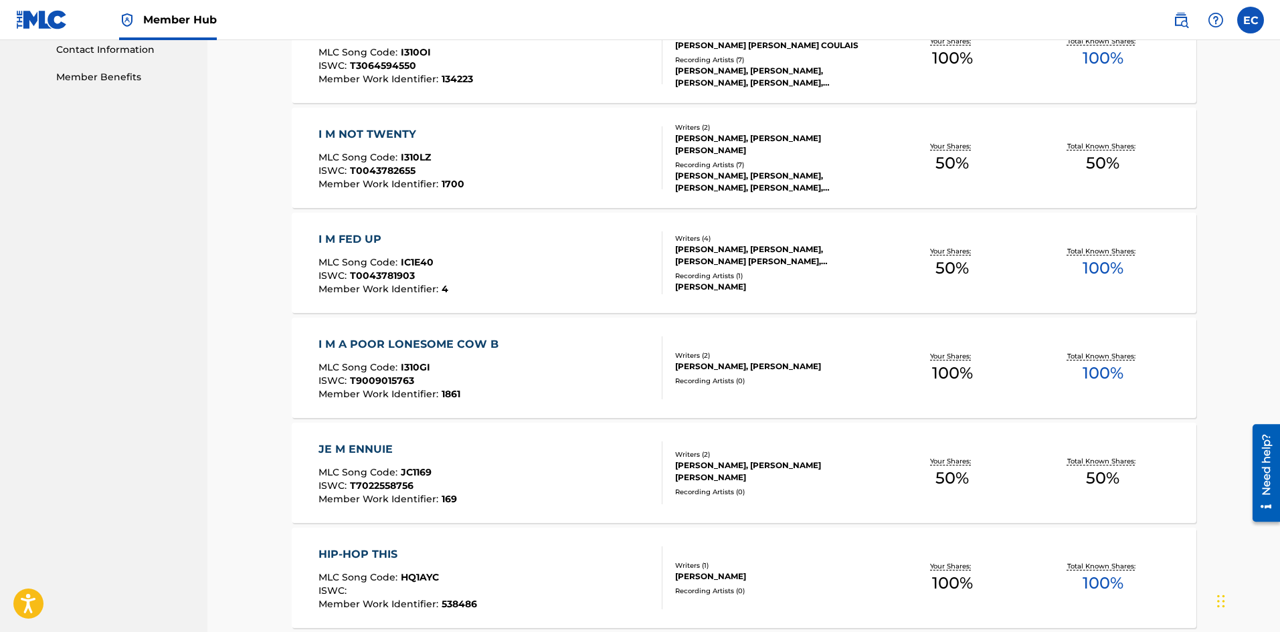
scroll to position [899, 0]
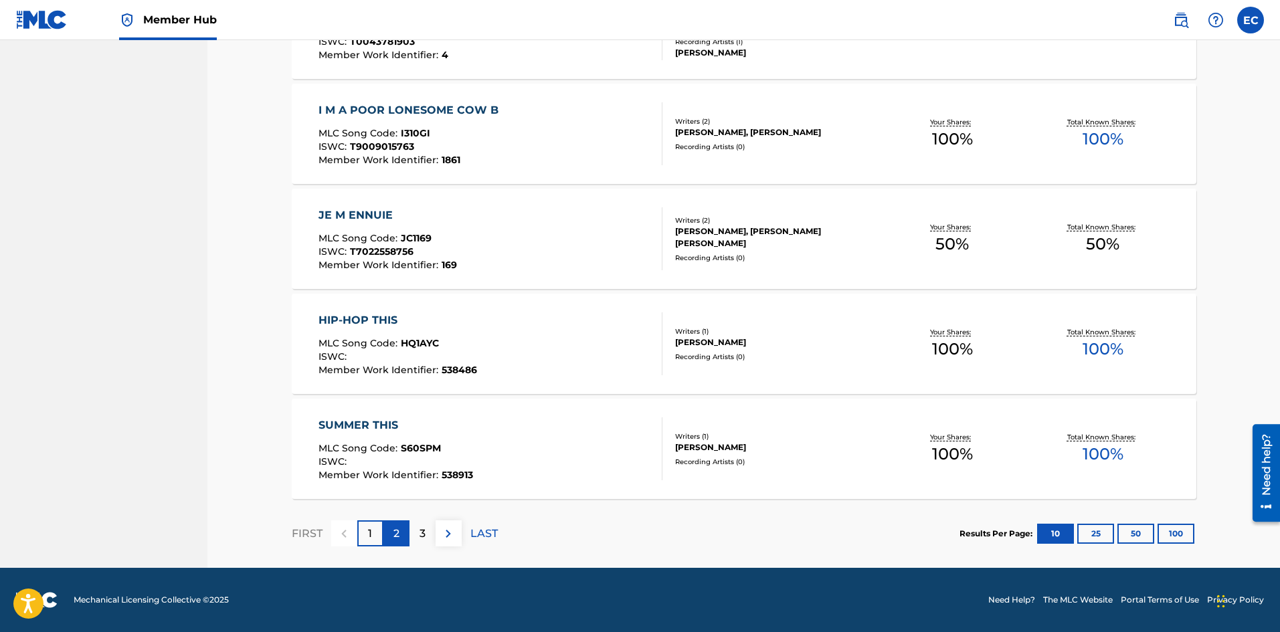
click at [400, 533] on div "2" at bounding box center [396, 534] width 26 height 26
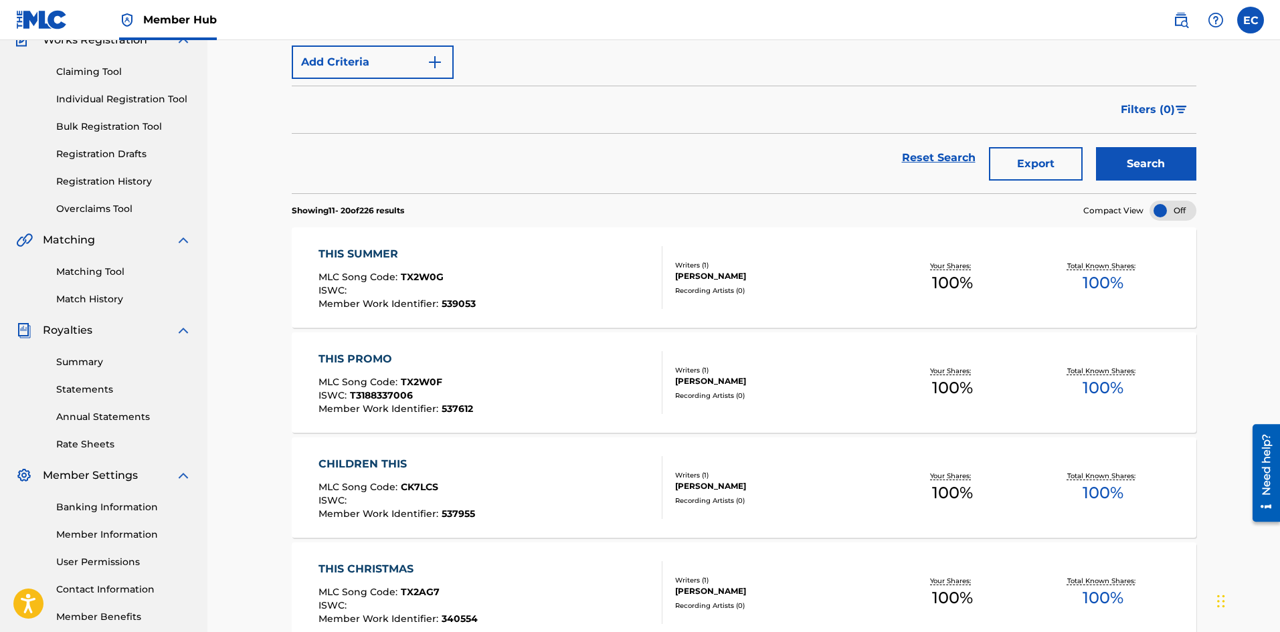
scroll to position [0, 0]
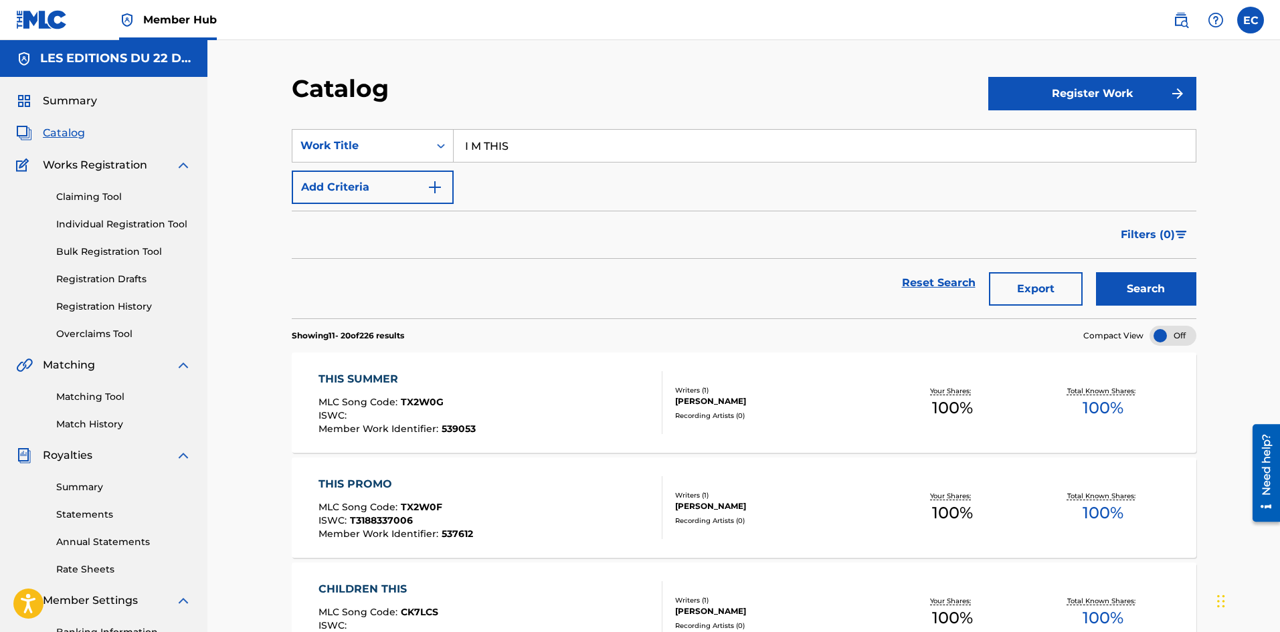
click at [561, 137] on input "I M THIS" at bounding box center [825, 146] width 742 height 32
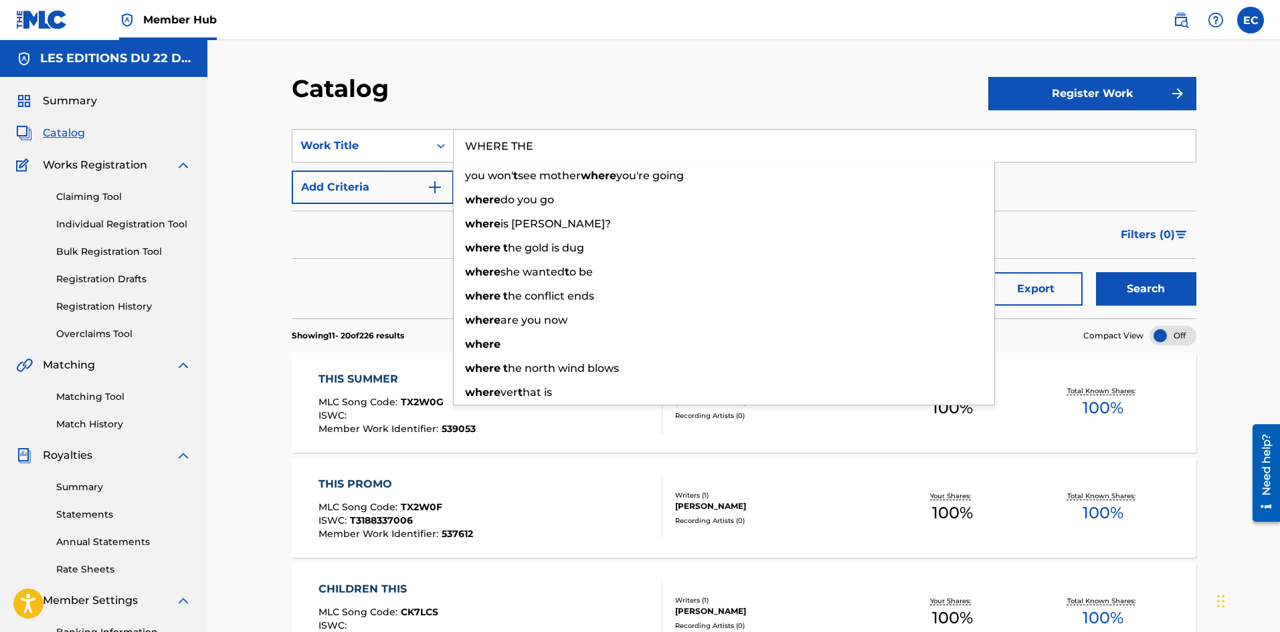
click at [1096, 272] on button "Search" at bounding box center [1146, 288] width 100 height 33
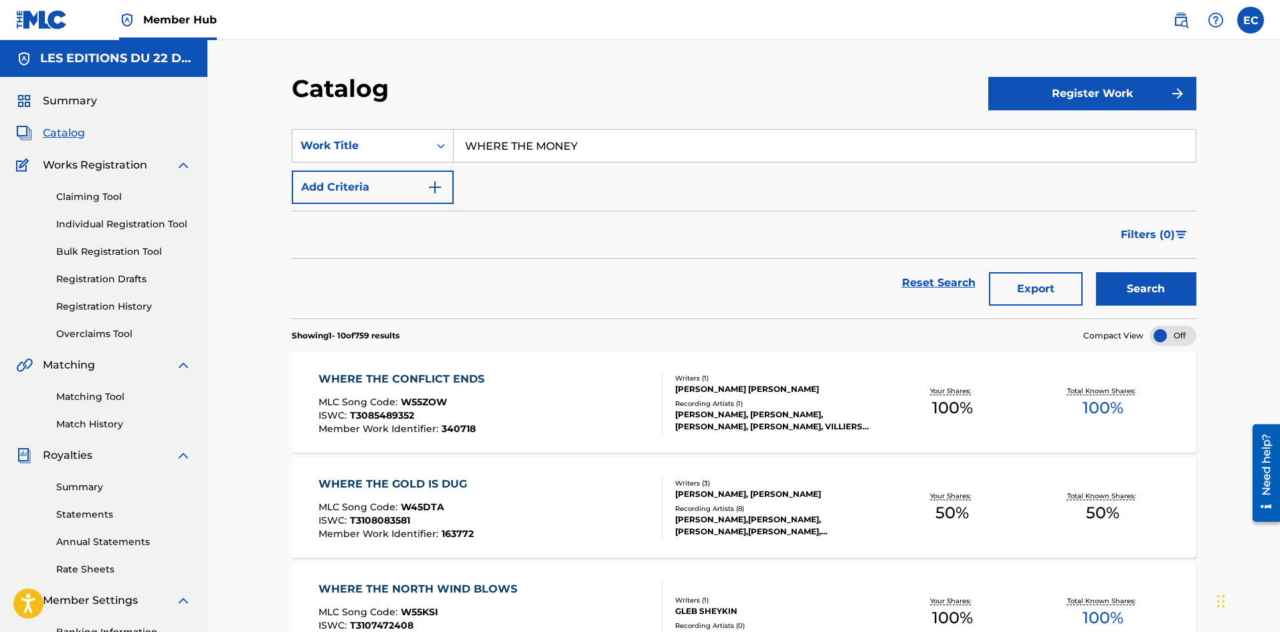
click at [1096, 272] on button "Search" at bounding box center [1146, 288] width 100 height 33
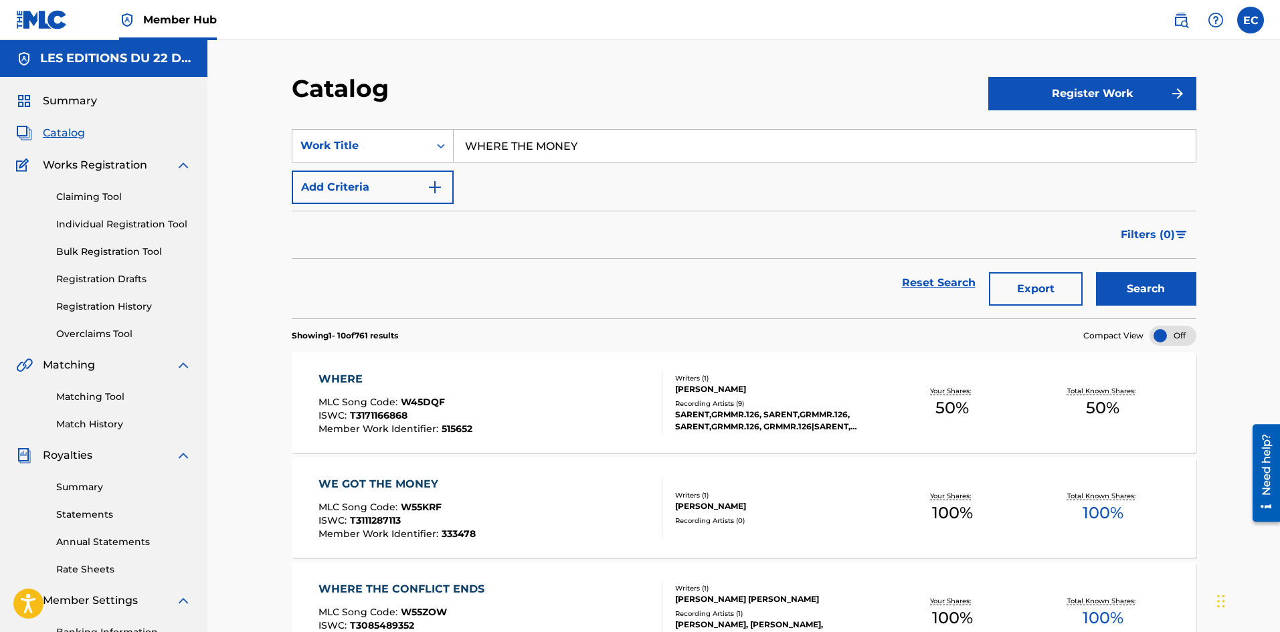
click at [628, 127] on section "SearchWithCriteriaeea81ceb-220a-4edf-9c5c-fc49f9326595 Work Title WHERE THE MON…" at bounding box center [744, 215] width 905 height 205
click at [547, 140] on input "WHERE THE MONEY" at bounding box center [825, 146] width 742 height 32
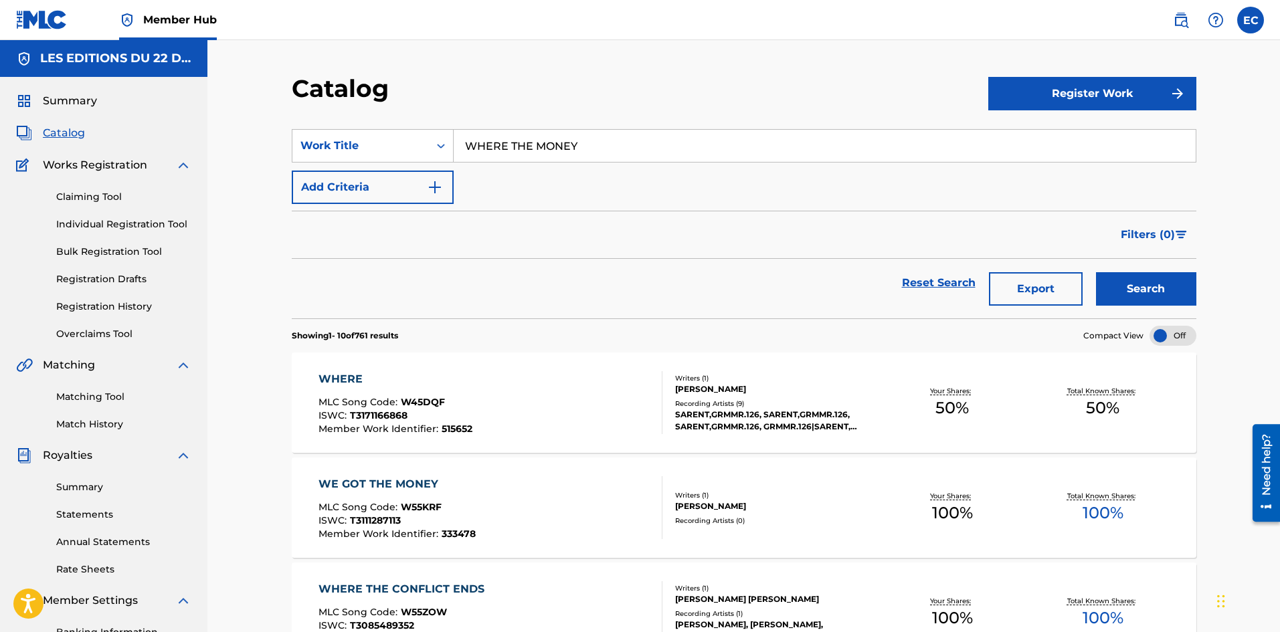
click at [547, 140] on input "WHERE THE MONEY" at bounding box center [825, 146] width 742 height 32
click at [1096, 272] on button "Search" at bounding box center [1146, 288] width 100 height 33
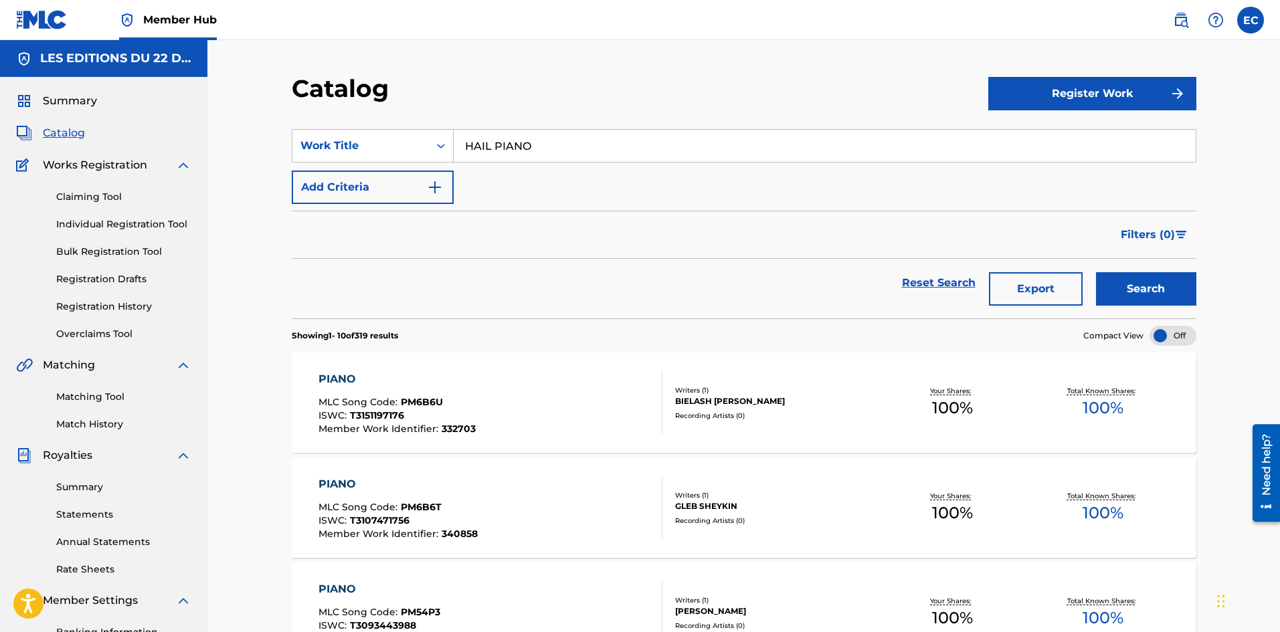
click at [509, 135] on input "HAIL PIANO" at bounding box center [825, 146] width 742 height 32
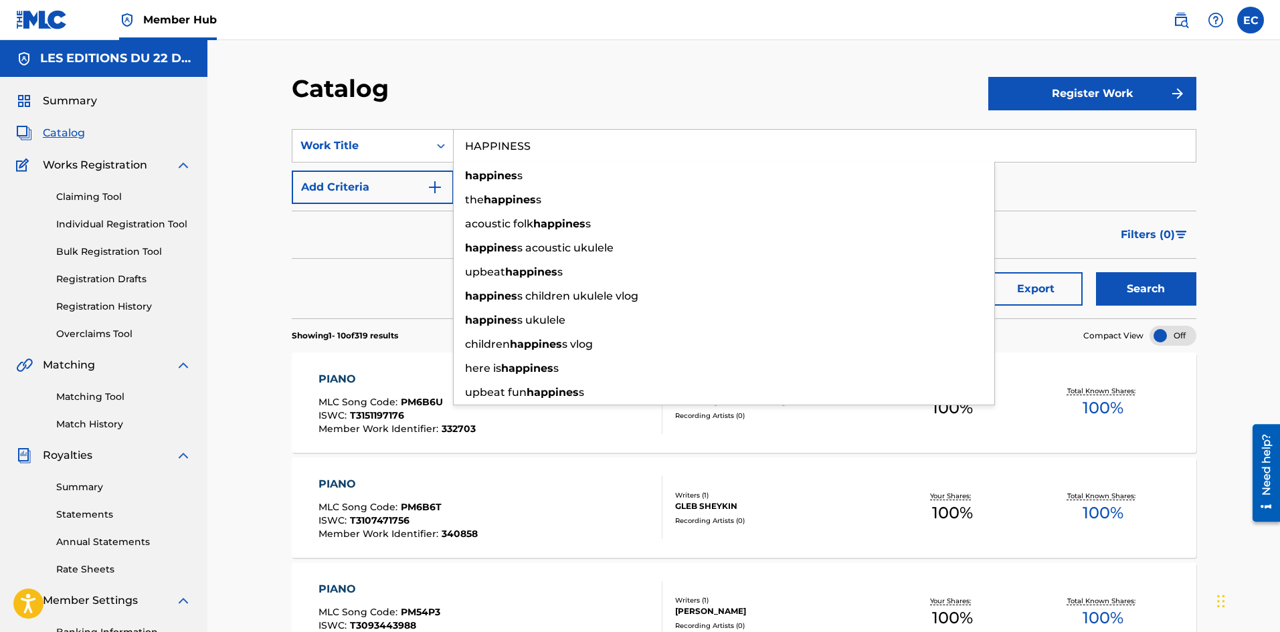
type input "HAPPINESS"
click at [1096, 272] on button "Search" at bounding box center [1146, 288] width 100 height 33
click at [602, 104] on div "Catalog" at bounding box center [640, 93] width 697 height 39
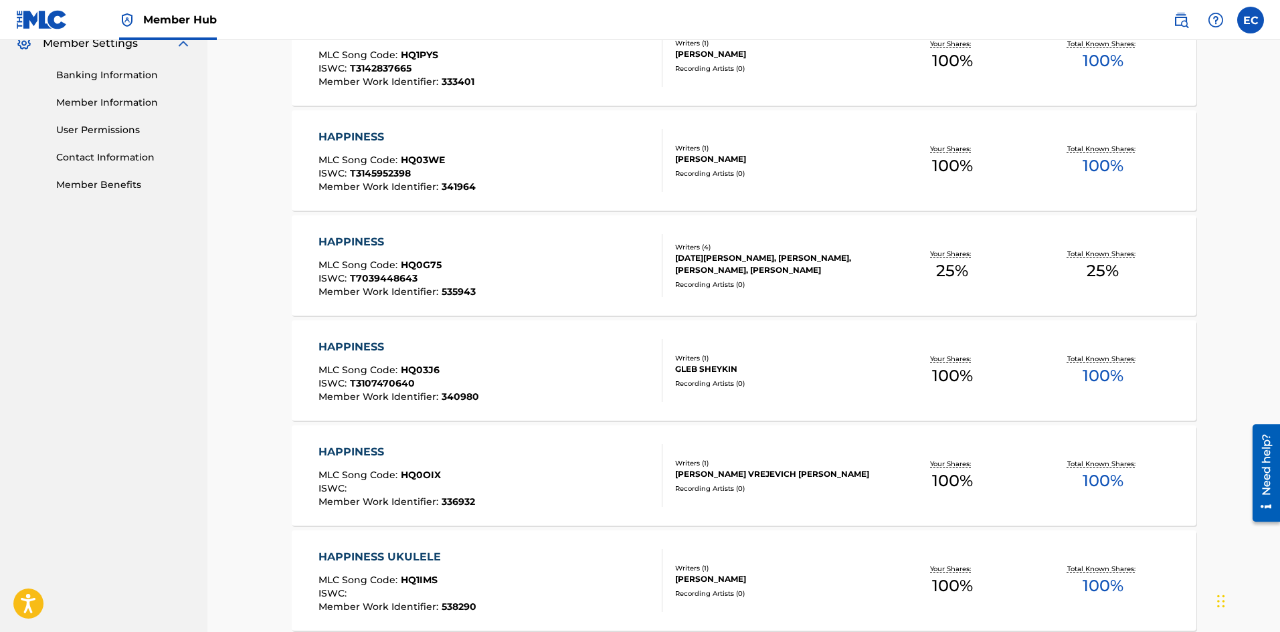
scroll to position [561, 0]
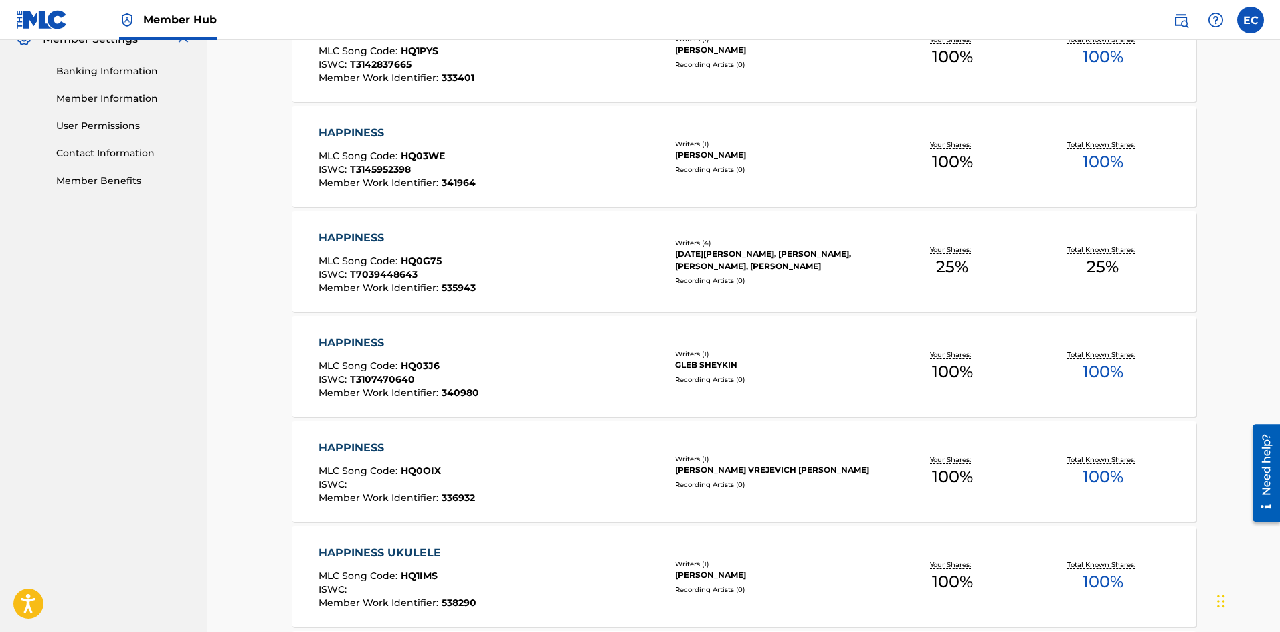
click at [653, 292] on div at bounding box center [656, 261] width 11 height 63
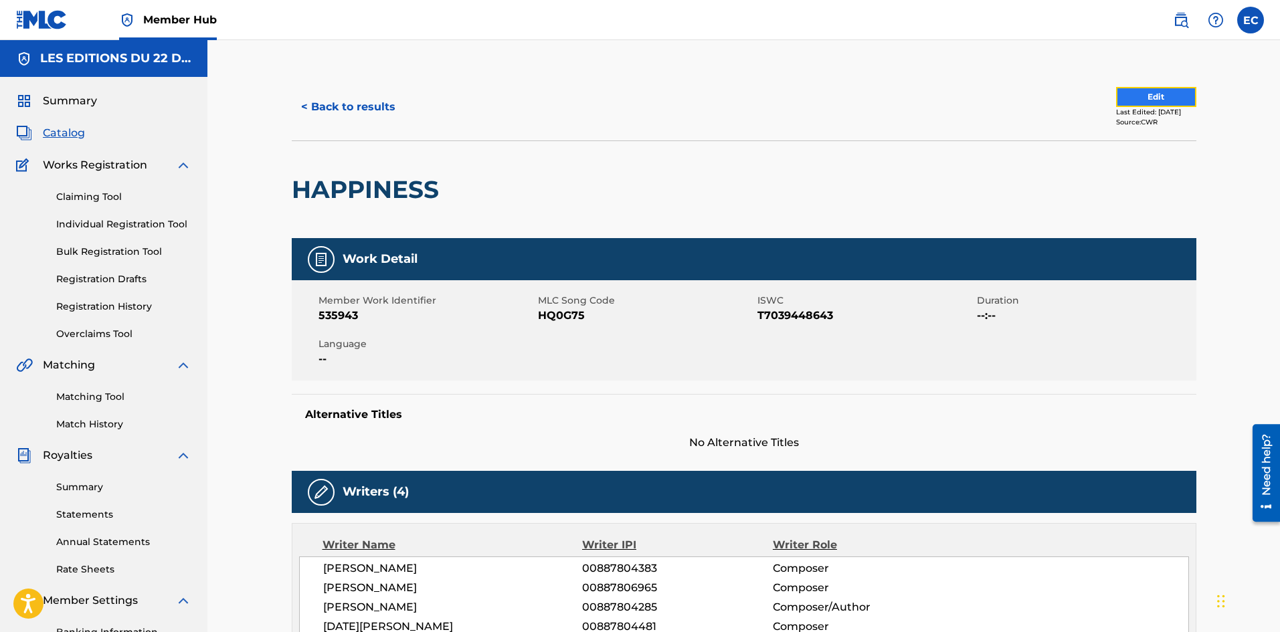
click at [1179, 100] on button "Edit" at bounding box center [1156, 97] width 80 height 20
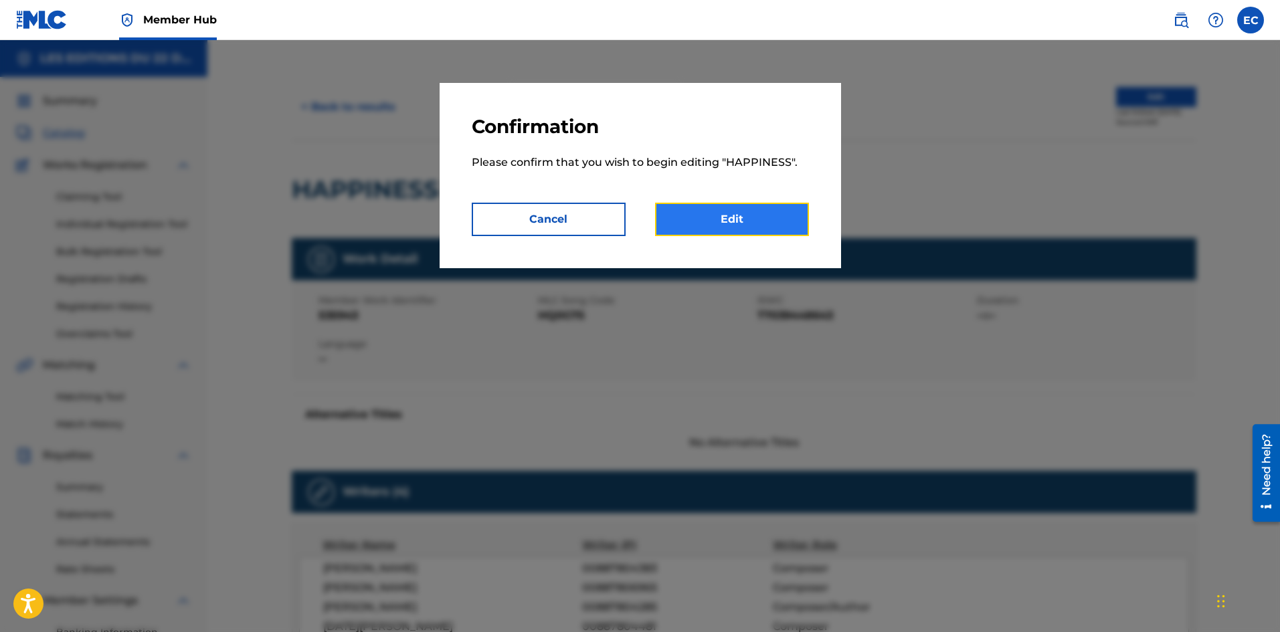
click at [714, 224] on link "Edit" at bounding box center [732, 219] width 154 height 33
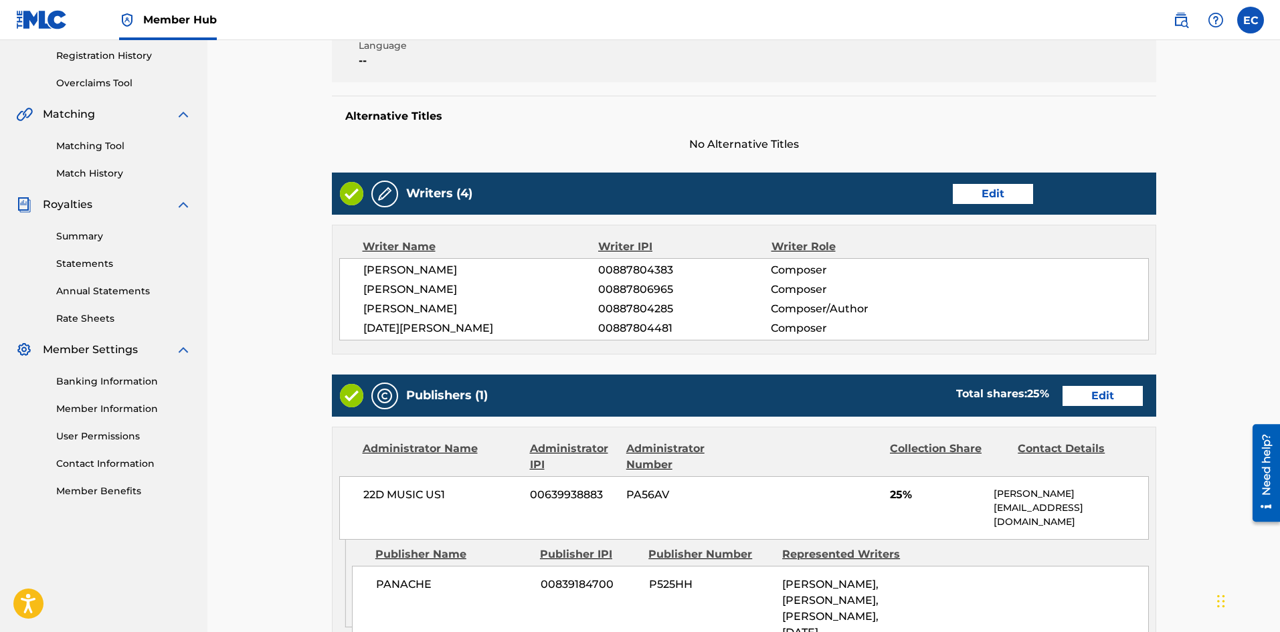
scroll to position [552, 0]
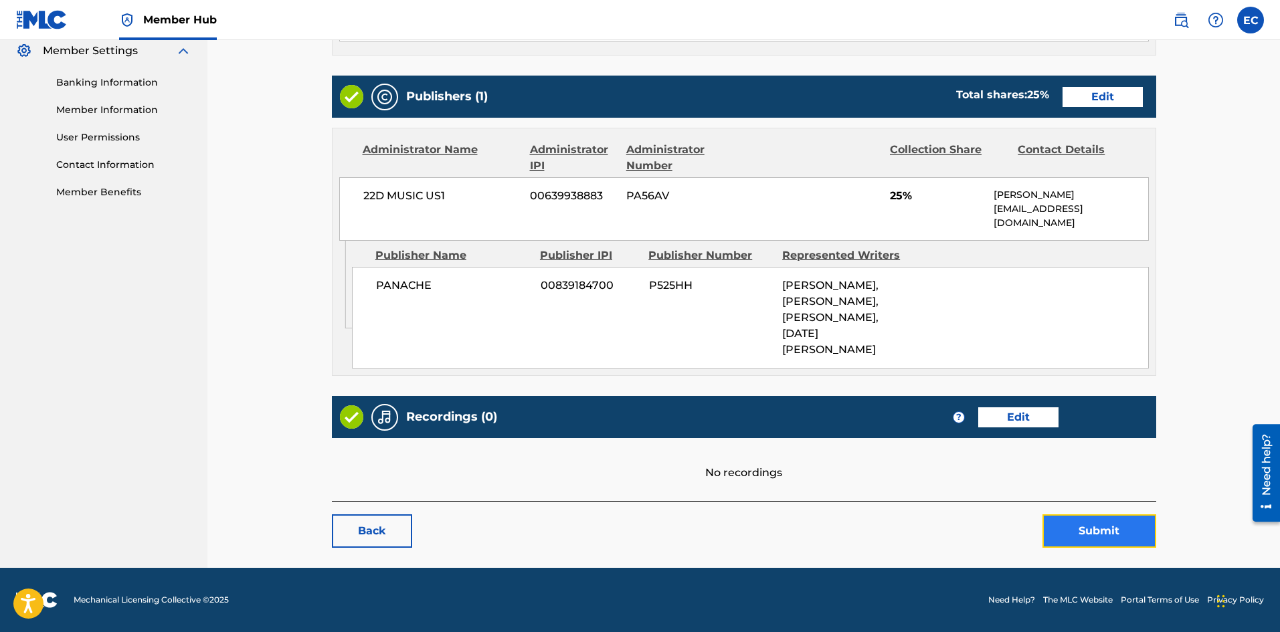
click at [1118, 545] on button "Submit" at bounding box center [1100, 531] width 114 height 33
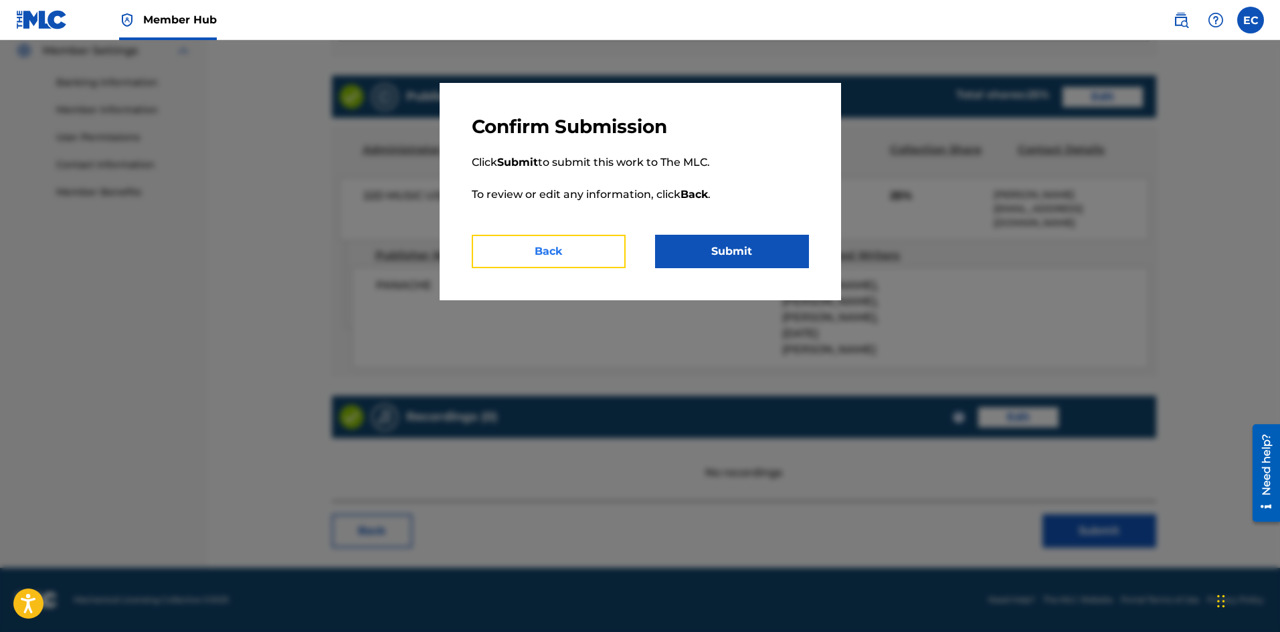
click at [600, 250] on button "Back" at bounding box center [549, 251] width 154 height 33
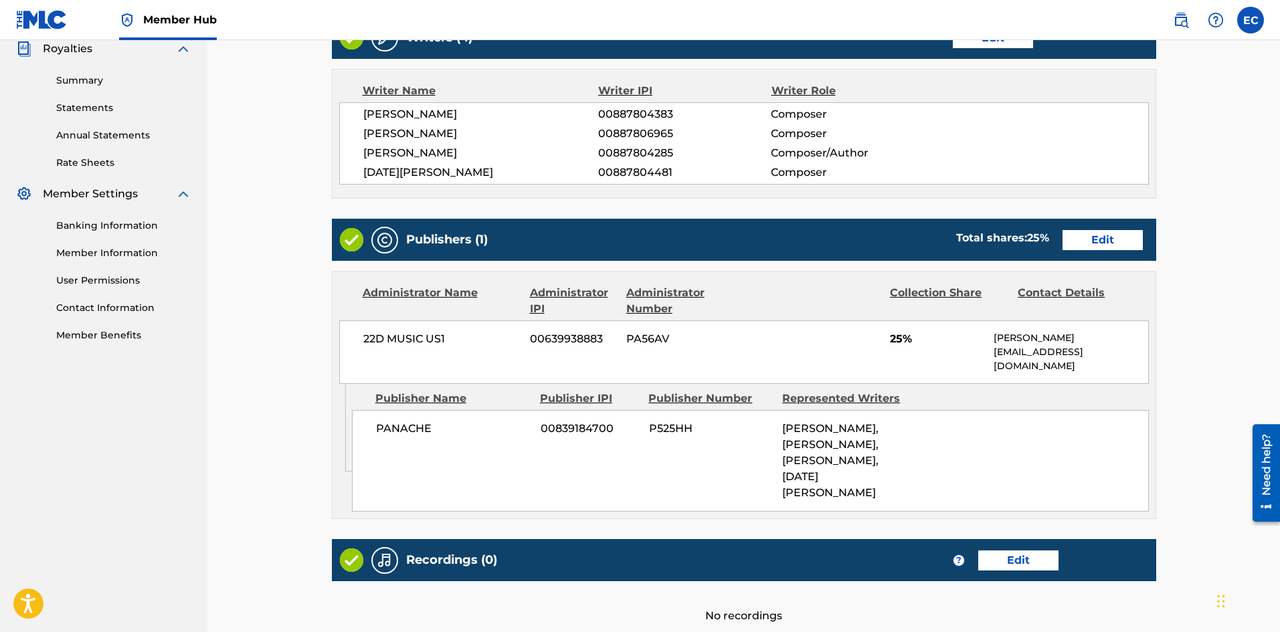
scroll to position [413, 0]
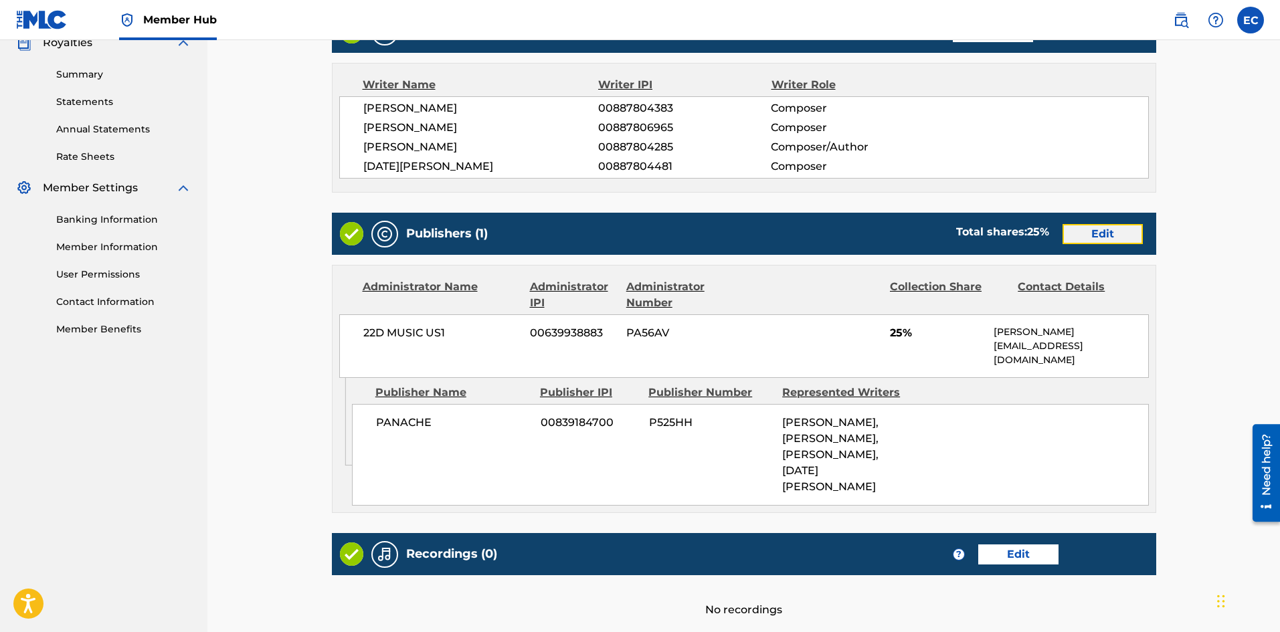
click at [1104, 238] on link "Edit" at bounding box center [1103, 234] width 80 height 20
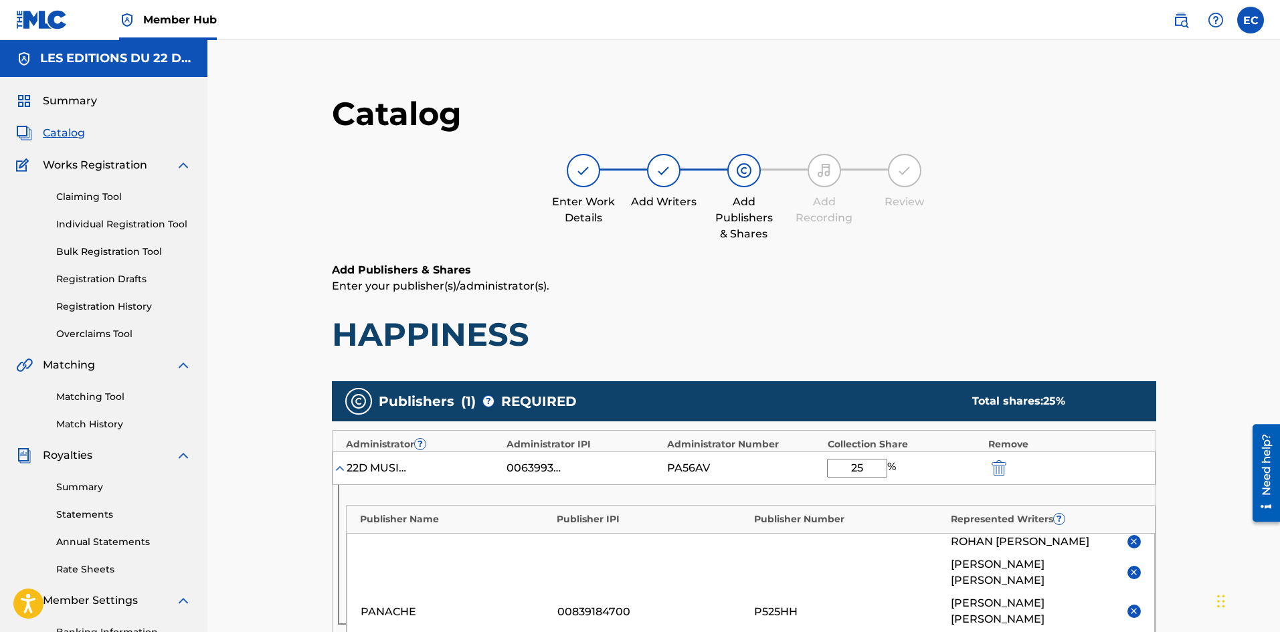
scroll to position [391, 0]
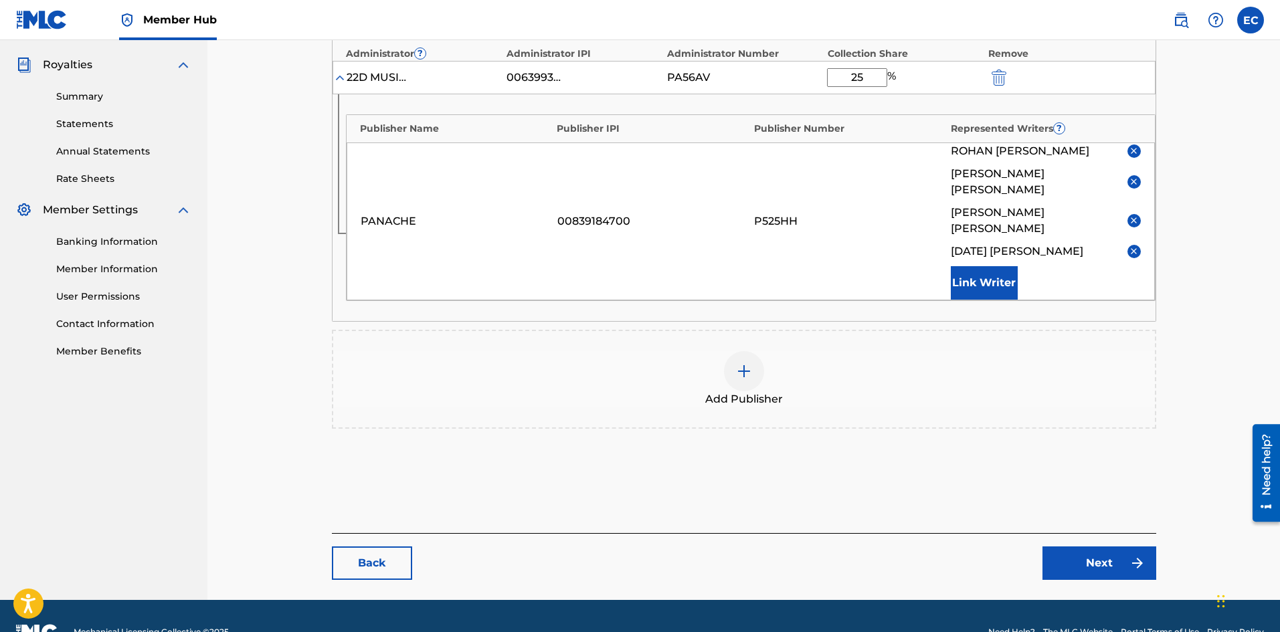
click at [749, 363] on img at bounding box center [744, 371] width 16 height 16
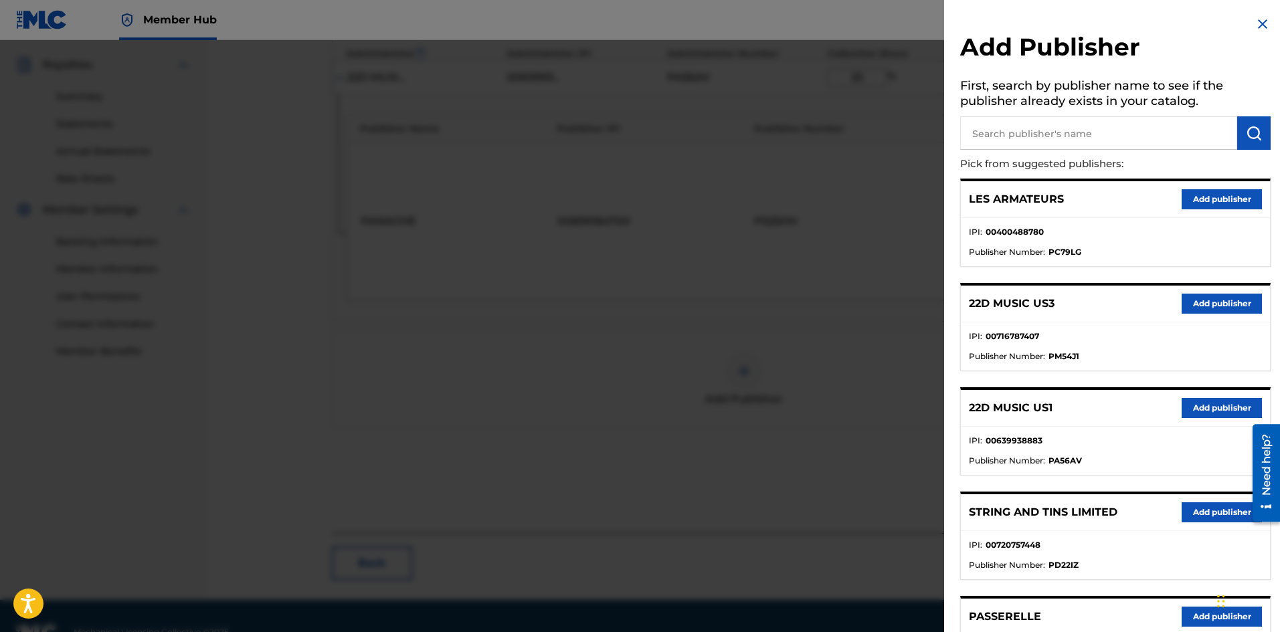
click at [1035, 145] on input "text" at bounding box center [1098, 132] width 277 height 33
type input "[PERSON_NAME]"
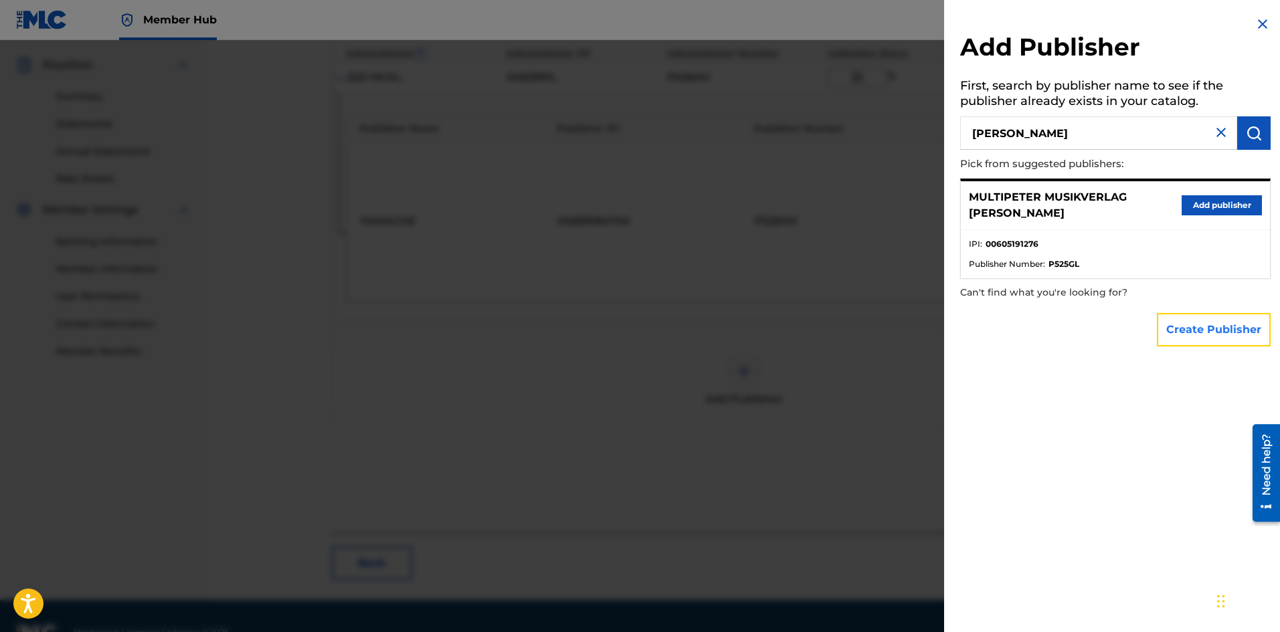
click at [1185, 336] on button "Create Publisher" at bounding box center [1214, 329] width 114 height 33
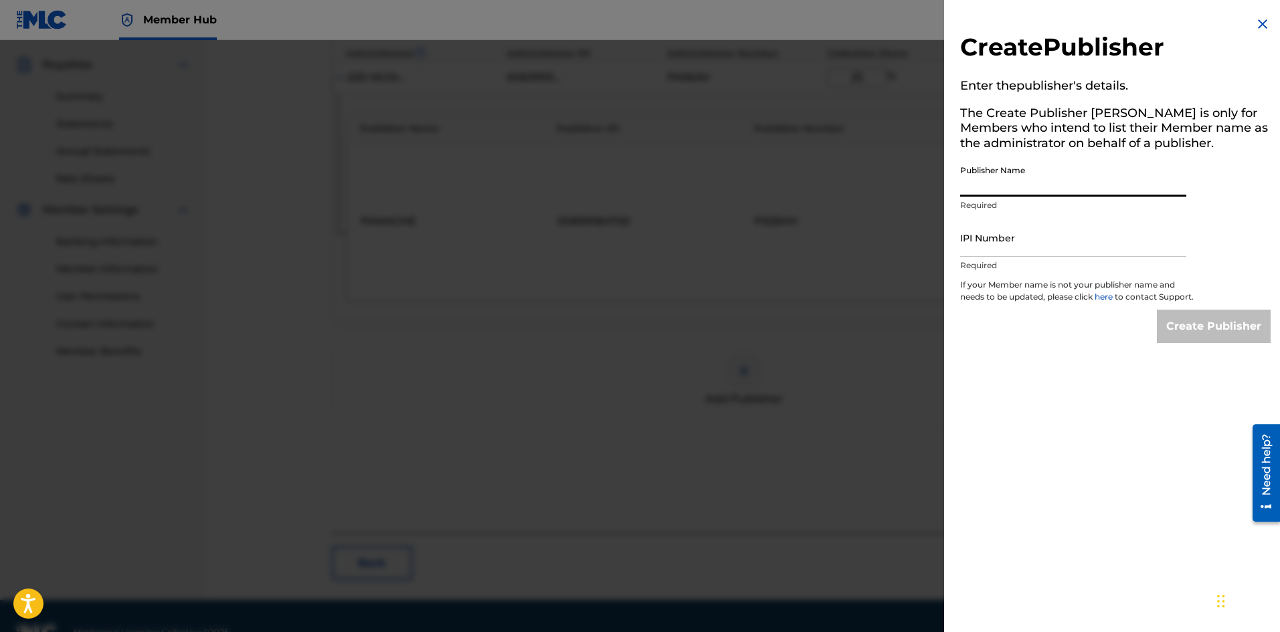
click at [1067, 177] on input "Publisher Name" at bounding box center [1073, 178] width 226 height 38
type input "[PERSON_NAME] CAT PUBLISHING PRIVATE LIMITED"
click at [1037, 237] on input "IPI Number" at bounding box center [1073, 238] width 226 height 38
type input "1137975034"
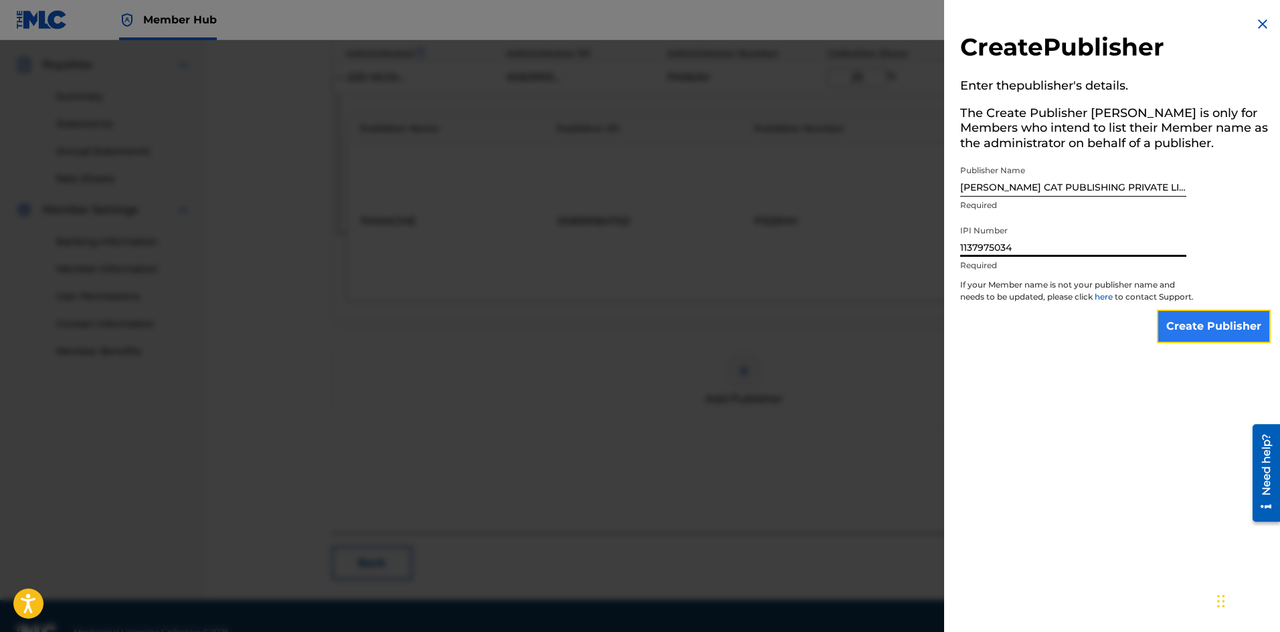
click at [1180, 327] on input "Create Publisher" at bounding box center [1214, 326] width 114 height 33
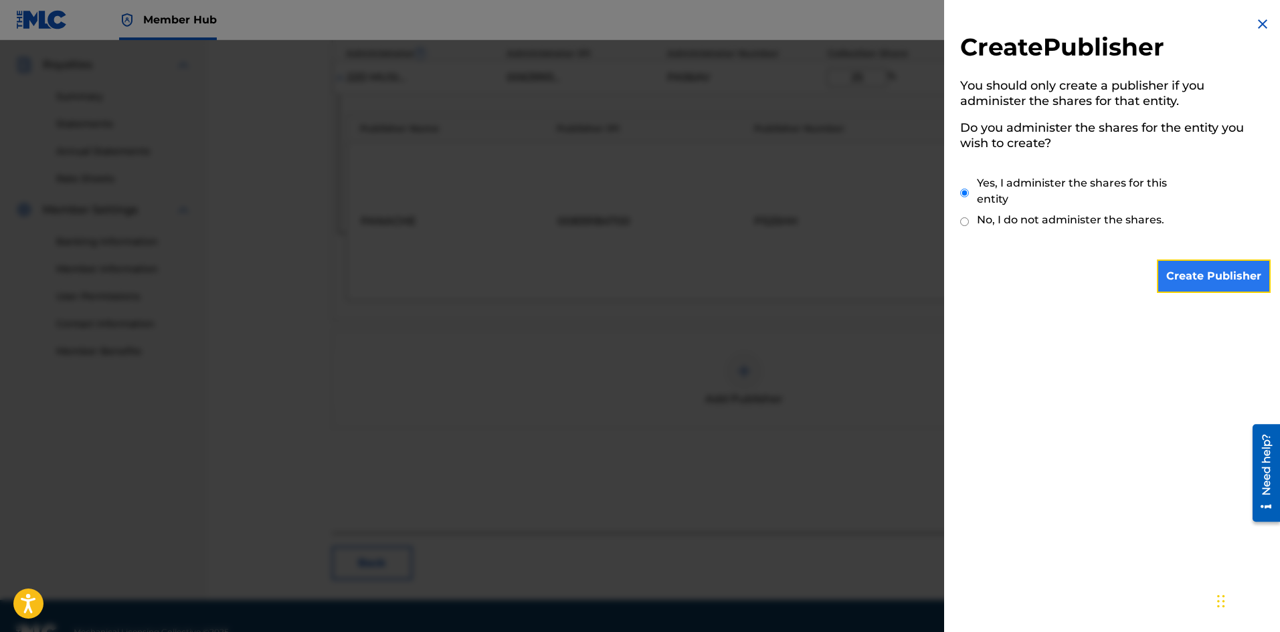
click at [1183, 266] on input "Create Publisher" at bounding box center [1214, 276] width 114 height 33
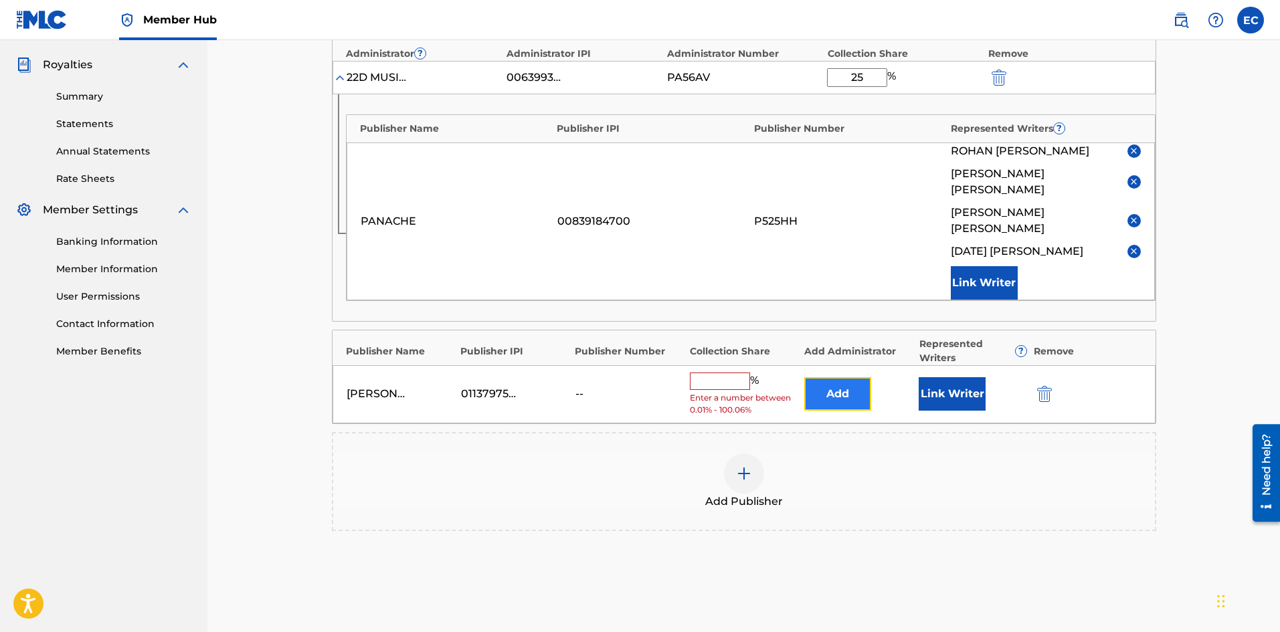
click at [841, 377] on button "Add" at bounding box center [837, 393] width 67 height 33
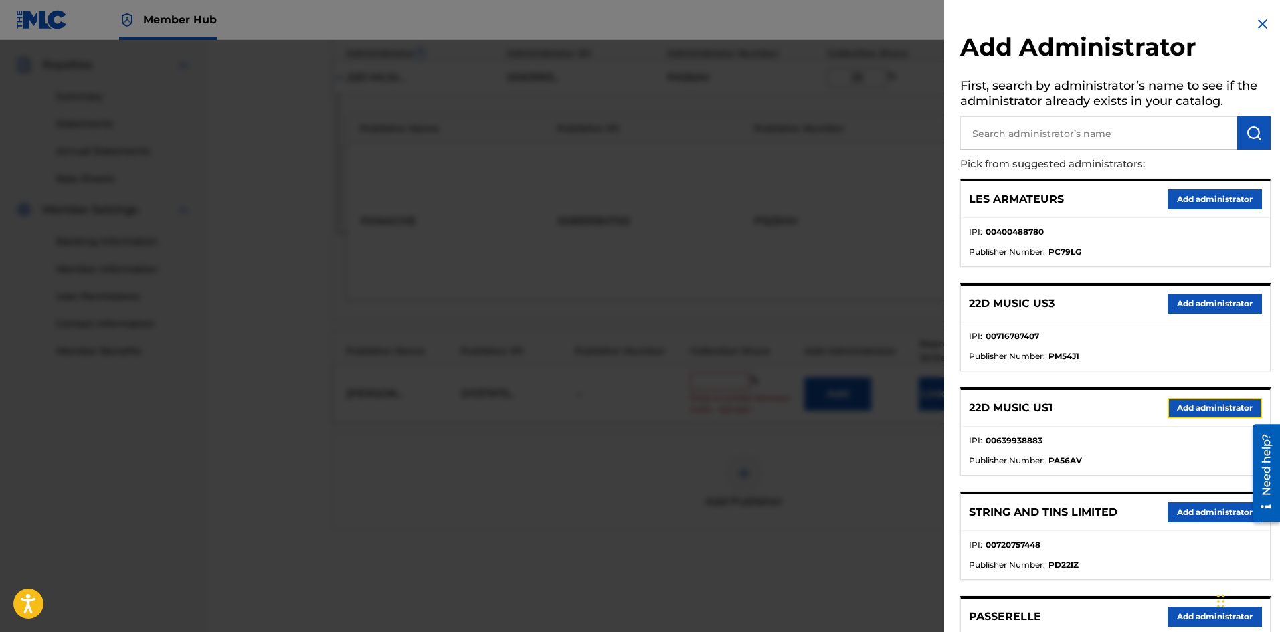
click at [1205, 407] on button "Add administrator" at bounding box center [1215, 408] width 94 height 20
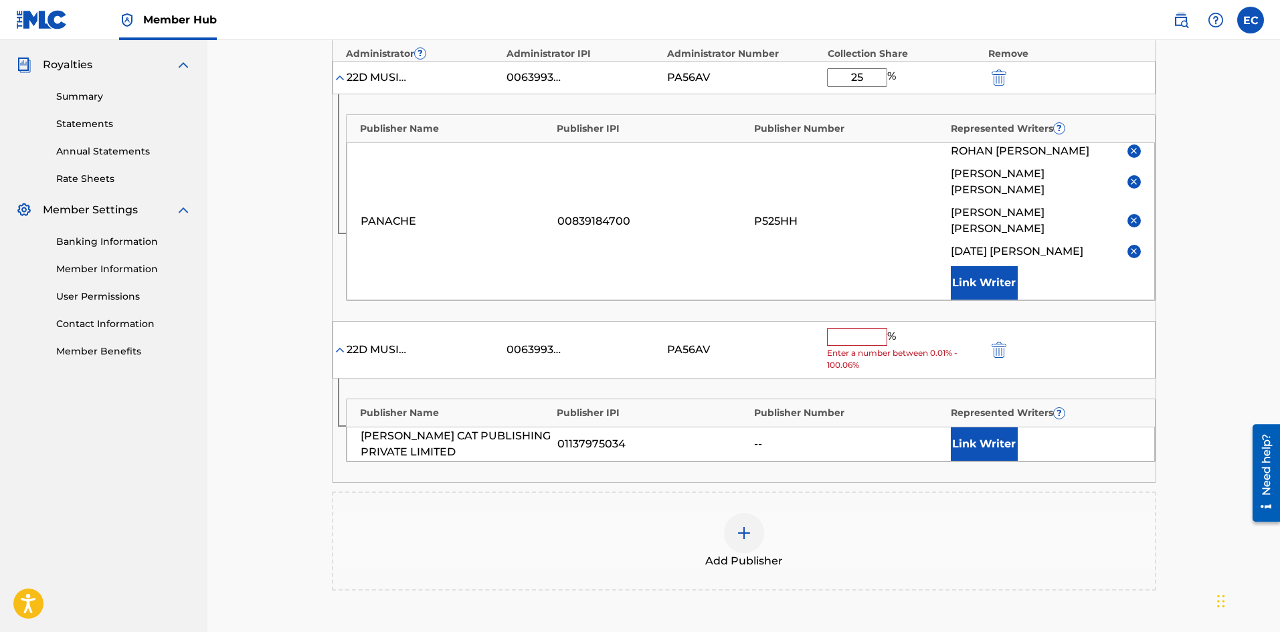
click at [1009, 399] on div "Publisher Name Publisher IPI Publisher Number Represented Writers ? [PERSON_NAM…" at bounding box center [751, 431] width 810 height 64
click at [1000, 428] on button "Link Writer" at bounding box center [984, 444] width 67 height 33
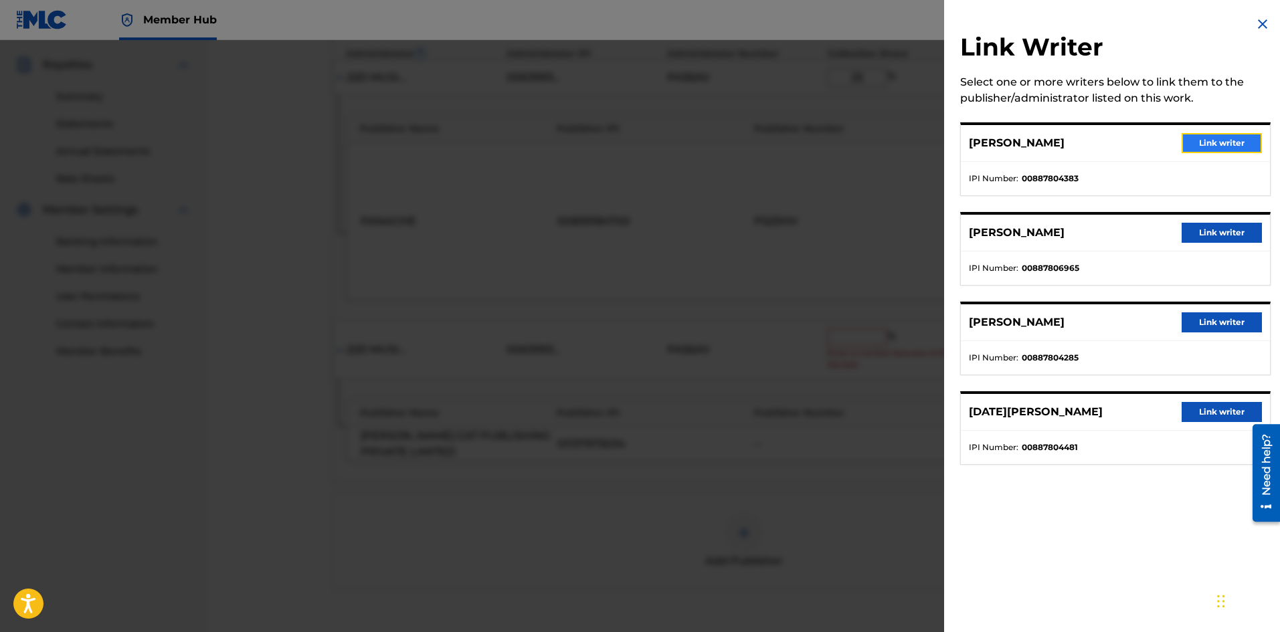
click at [1228, 137] on button "Link writer" at bounding box center [1222, 143] width 80 height 20
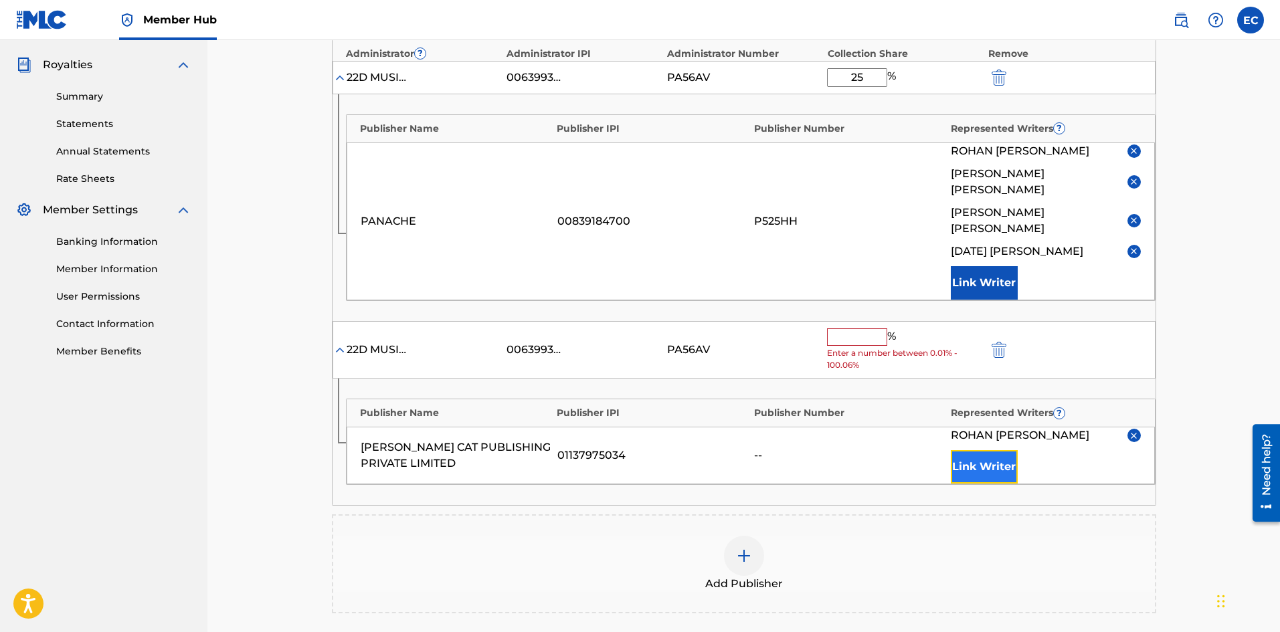
click at [1004, 450] on button "Link Writer" at bounding box center [984, 466] width 67 height 33
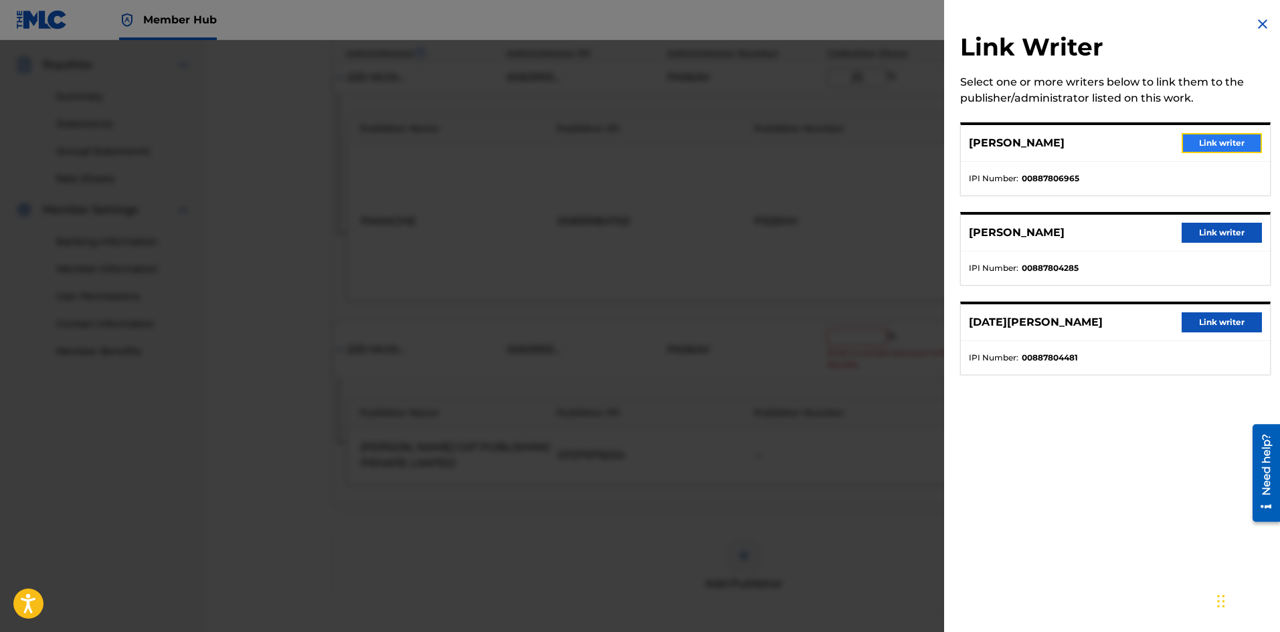
click at [1233, 144] on button "Link writer" at bounding box center [1222, 143] width 80 height 20
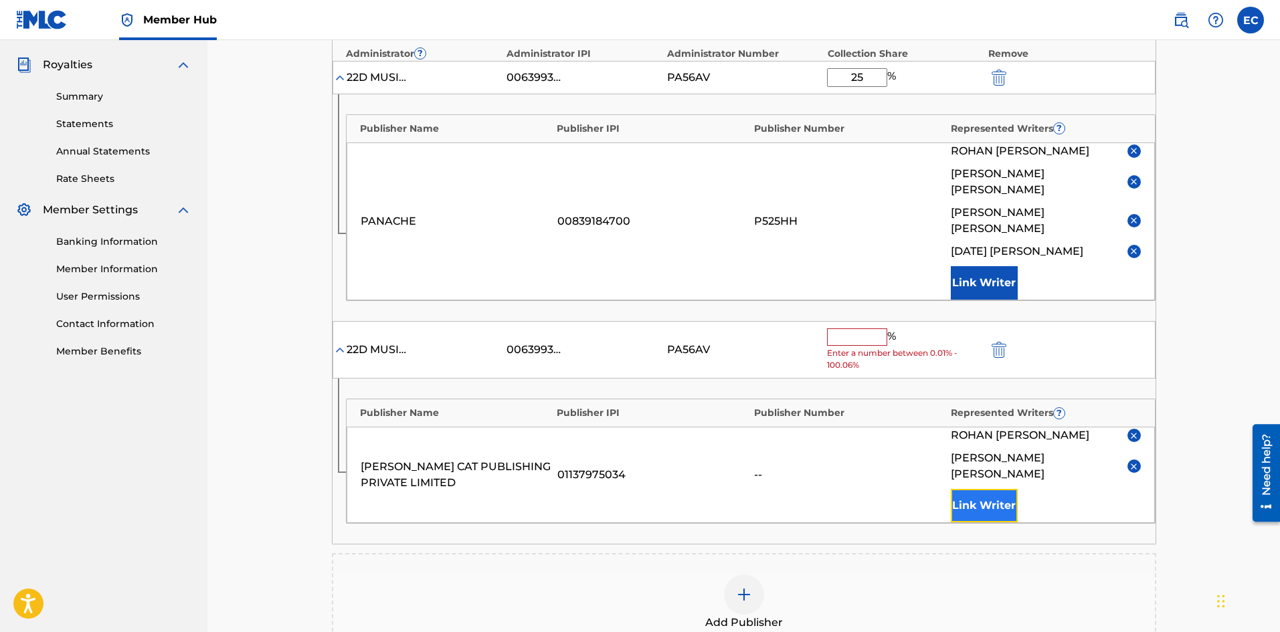
click at [978, 489] on button "Link Writer" at bounding box center [984, 505] width 67 height 33
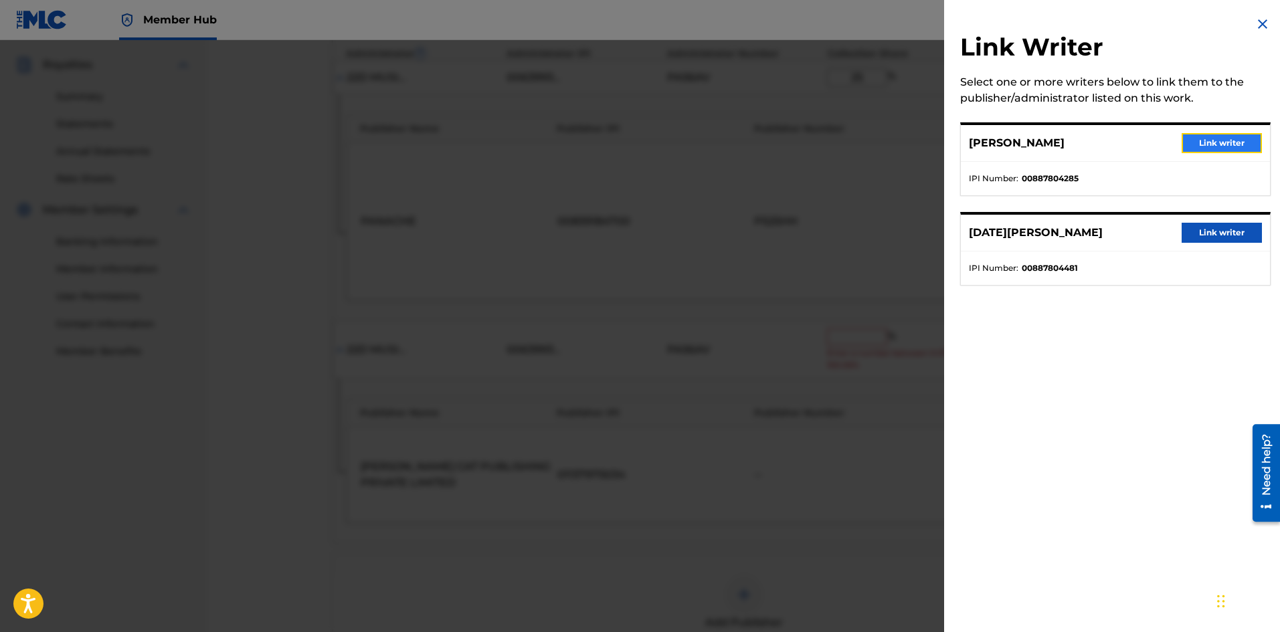
click at [1221, 136] on button "Link writer" at bounding box center [1222, 143] width 80 height 20
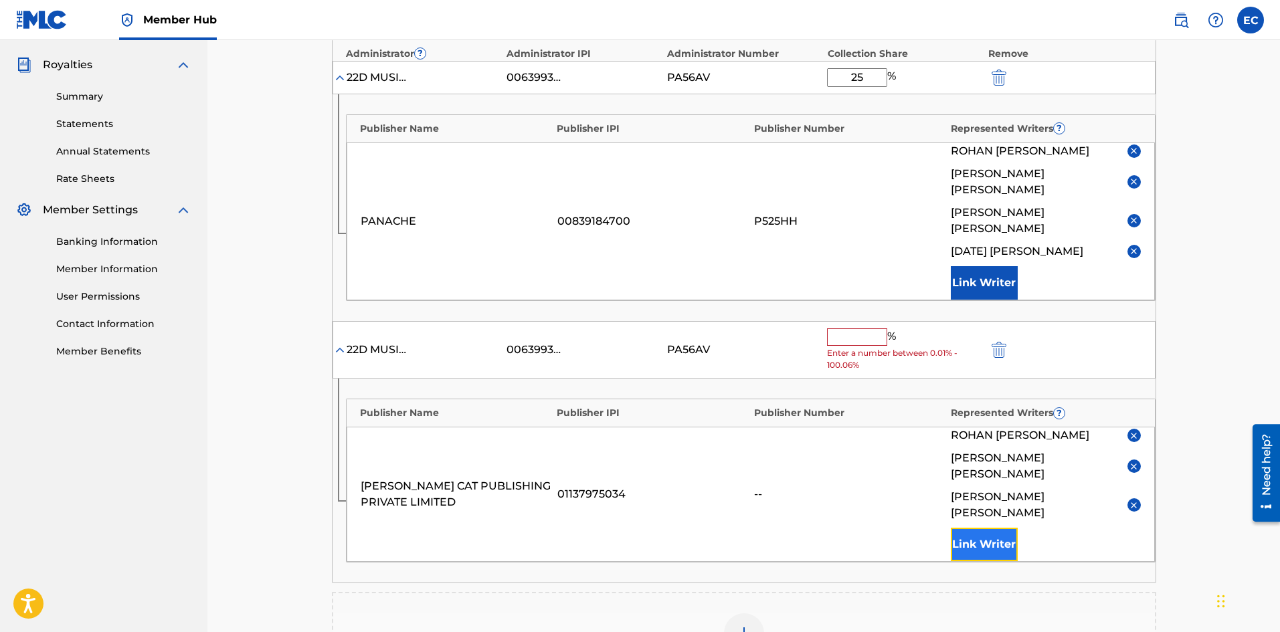
click at [987, 528] on button "Link Writer" at bounding box center [984, 544] width 67 height 33
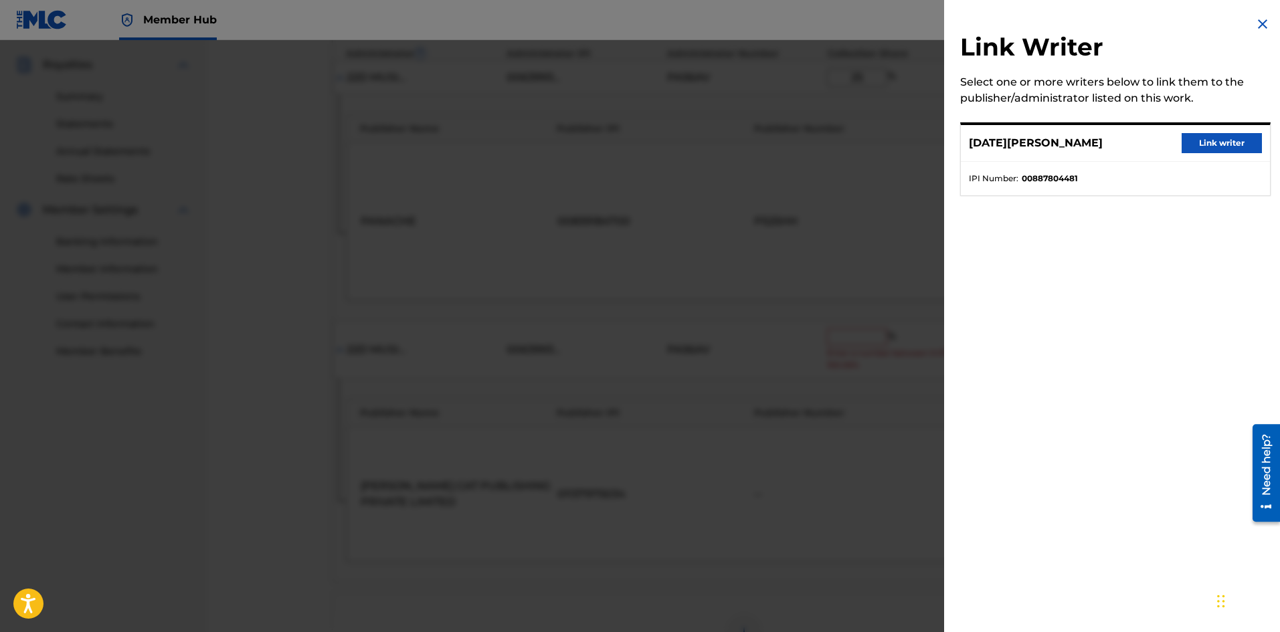
click at [1205, 155] on div "[DATE][PERSON_NAME] Link writer" at bounding box center [1115, 143] width 309 height 37
click at [1205, 152] on button "Link writer" at bounding box center [1222, 143] width 80 height 20
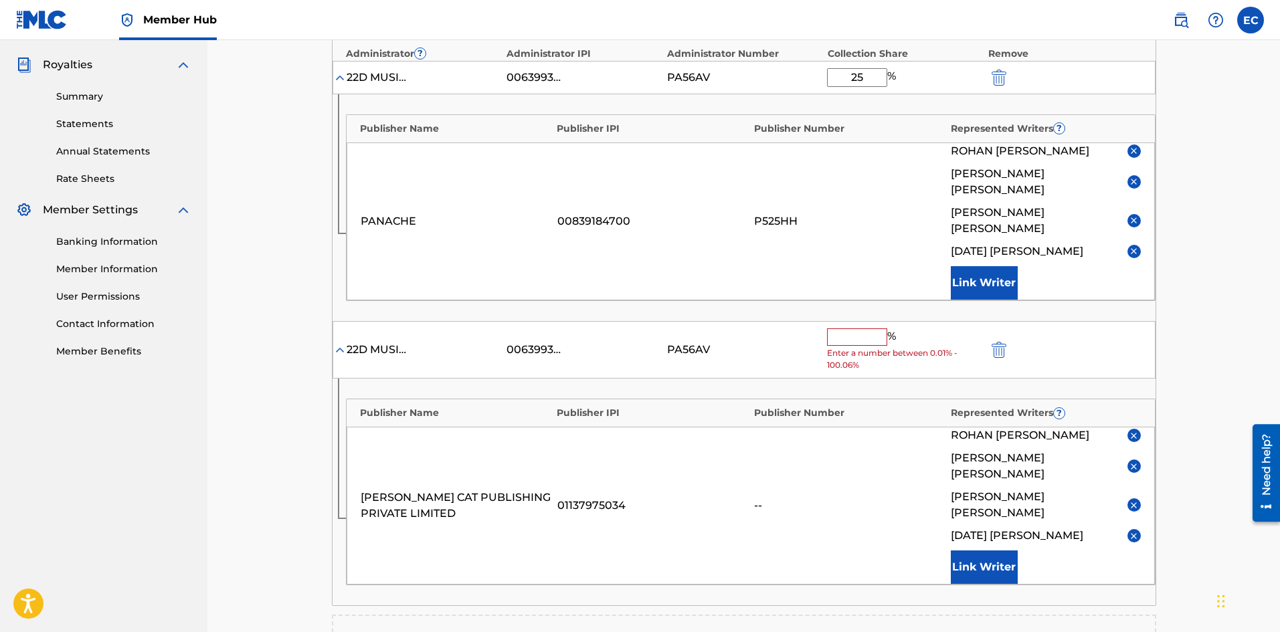
click at [865, 329] on input "text" at bounding box center [857, 337] width 60 height 17
type input "é"
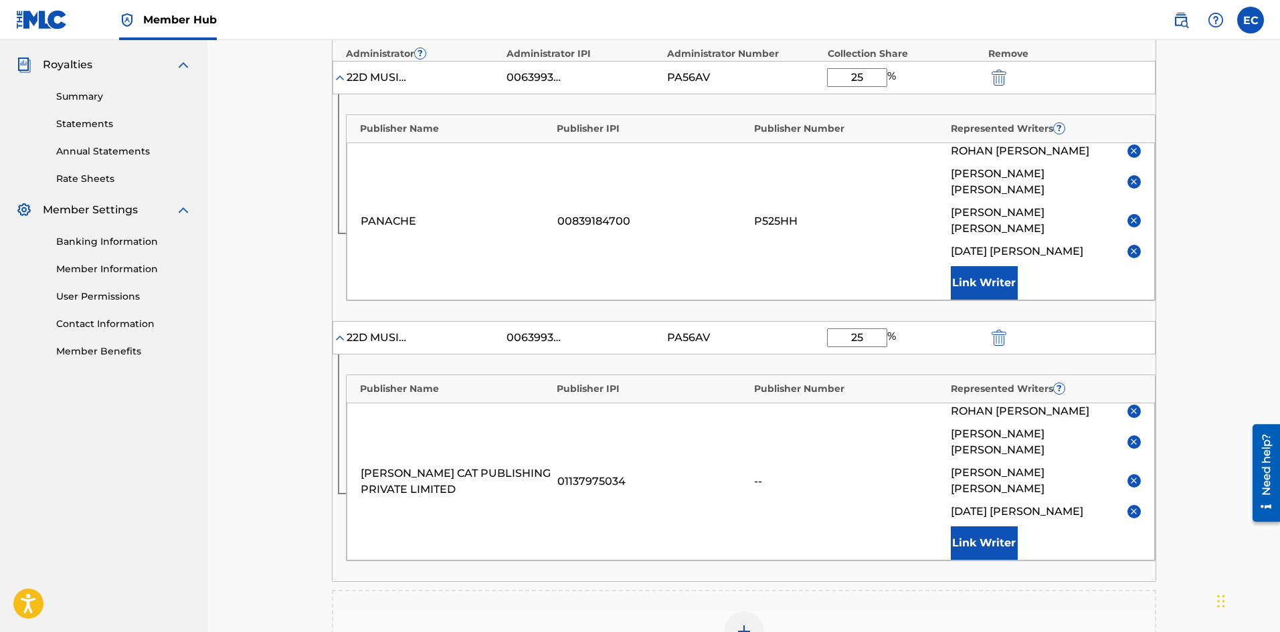
type input "25"
click at [822, 445] on div "[PERSON_NAME] CAT PUBLISHING PRIVATE LIMITED 01137975034 -- [PERSON_NAME] [PERS…" at bounding box center [751, 482] width 808 height 158
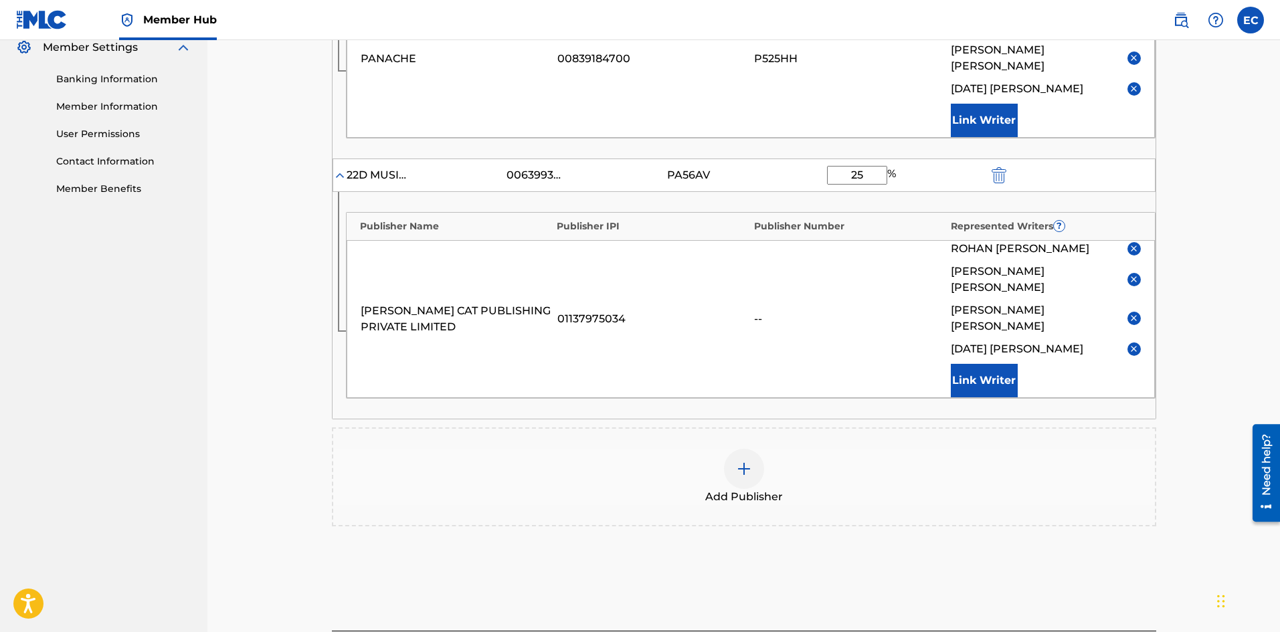
scroll to position [554, 0]
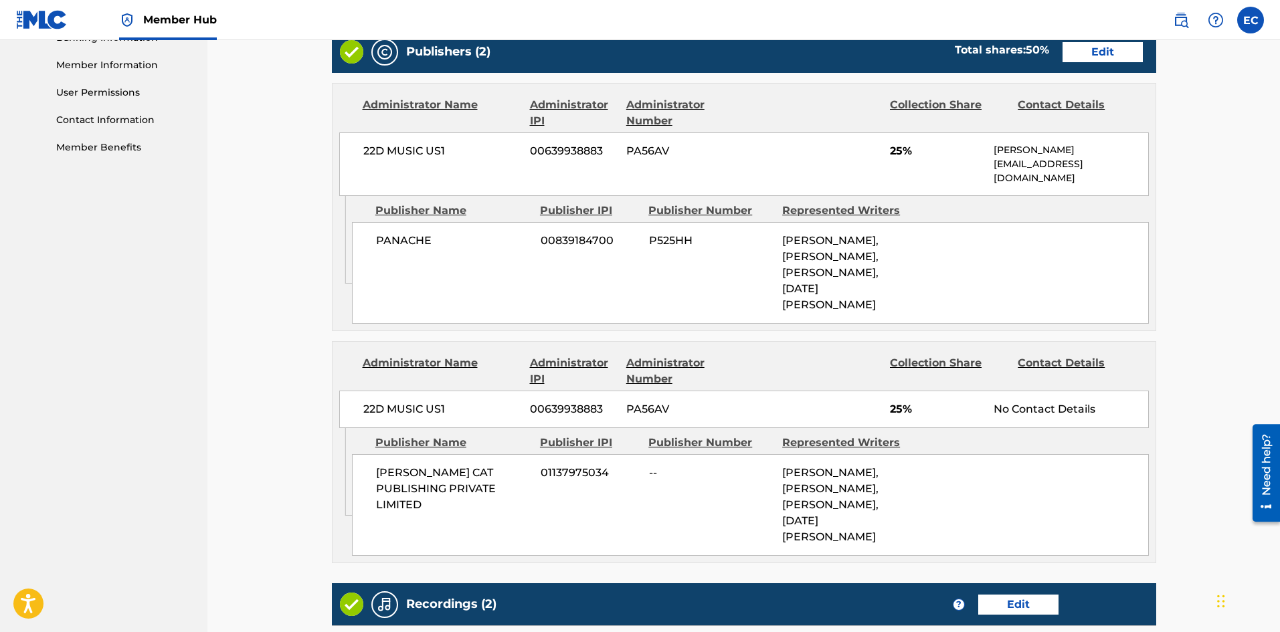
scroll to position [876, 0]
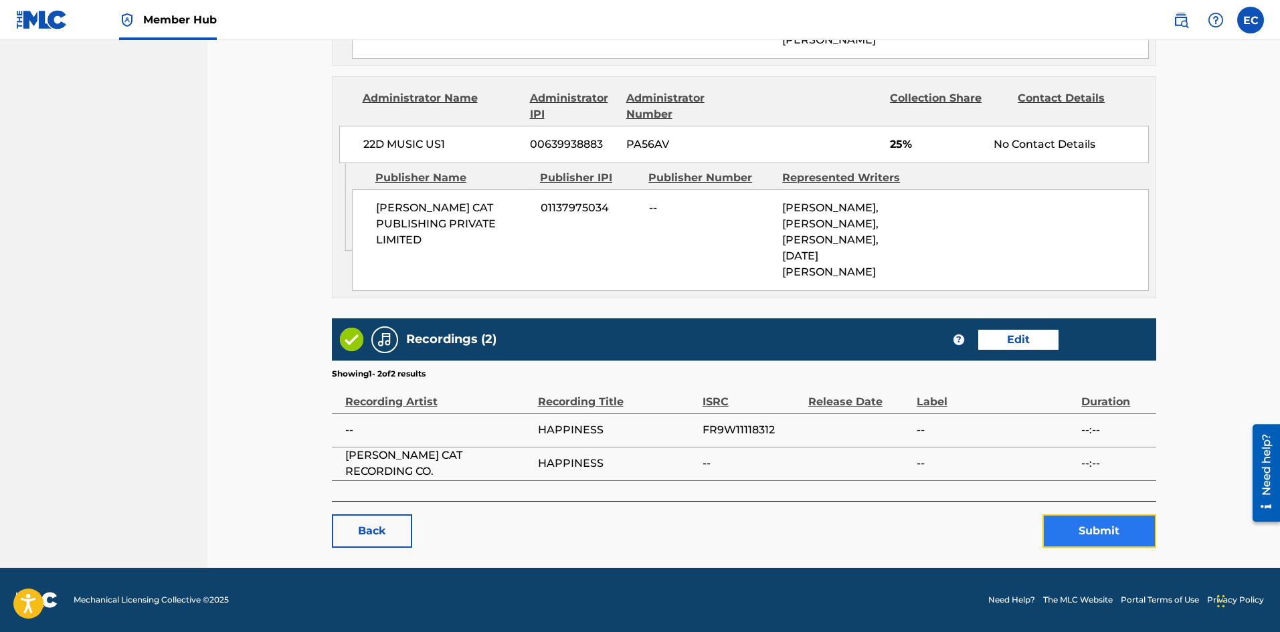
click at [1066, 532] on button "Submit" at bounding box center [1100, 531] width 114 height 33
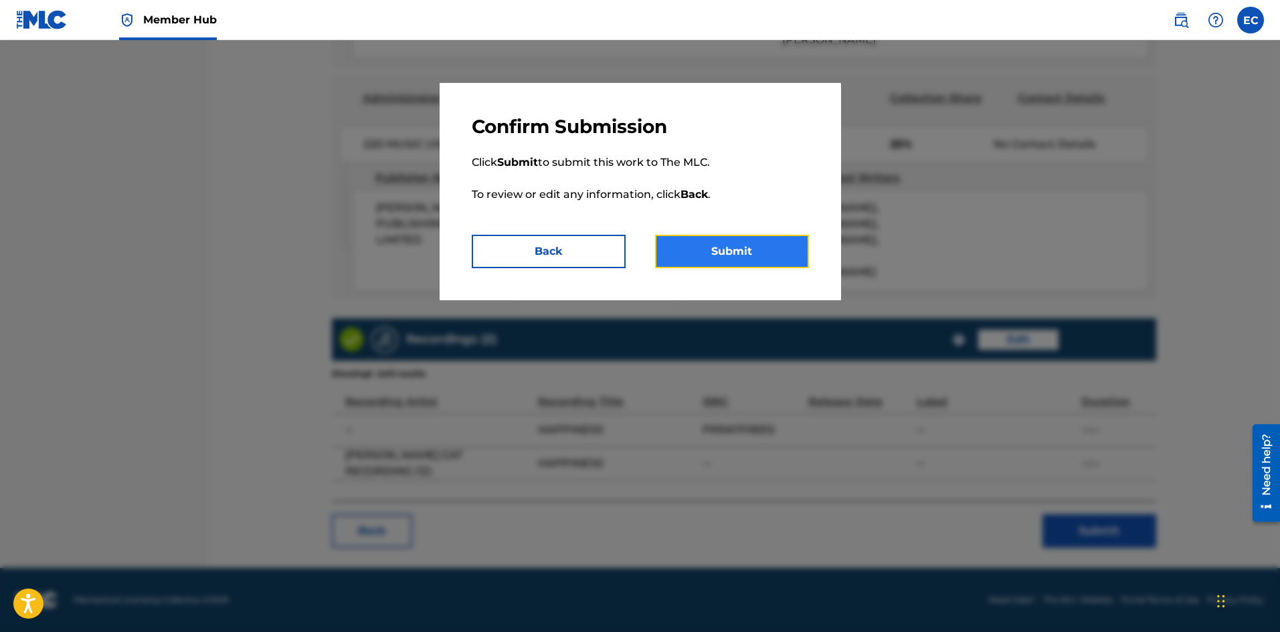
click at [732, 264] on button "Submit" at bounding box center [732, 251] width 154 height 33
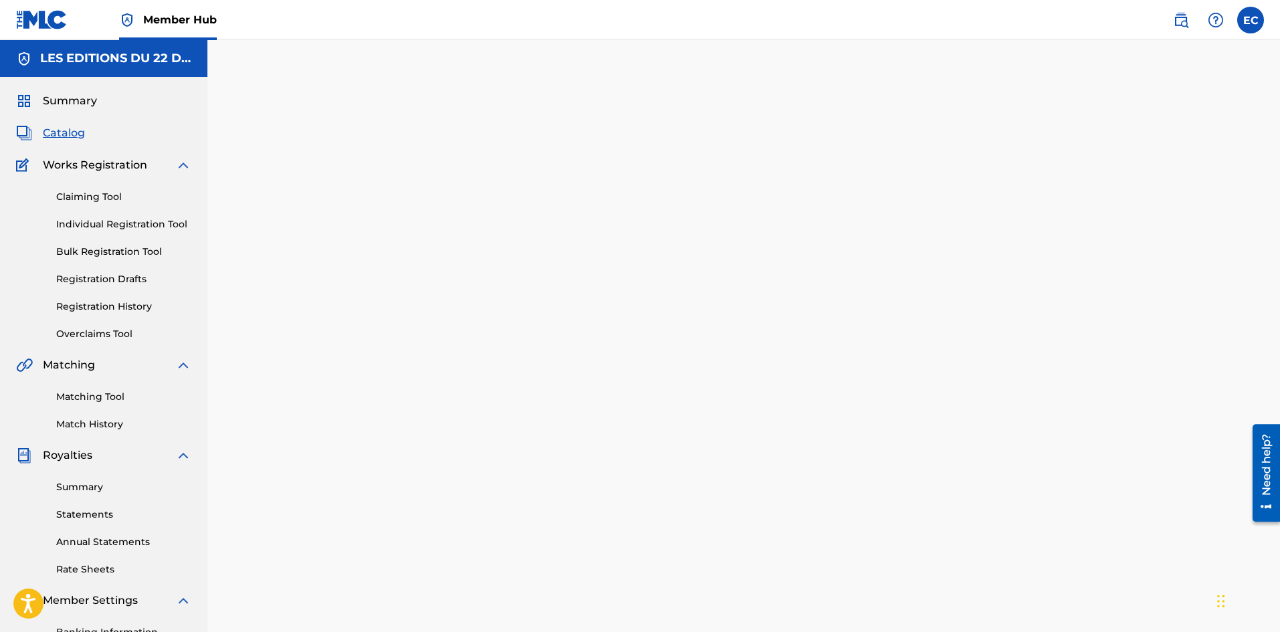
click at [68, 137] on span "Catalog" at bounding box center [64, 133] width 42 height 16
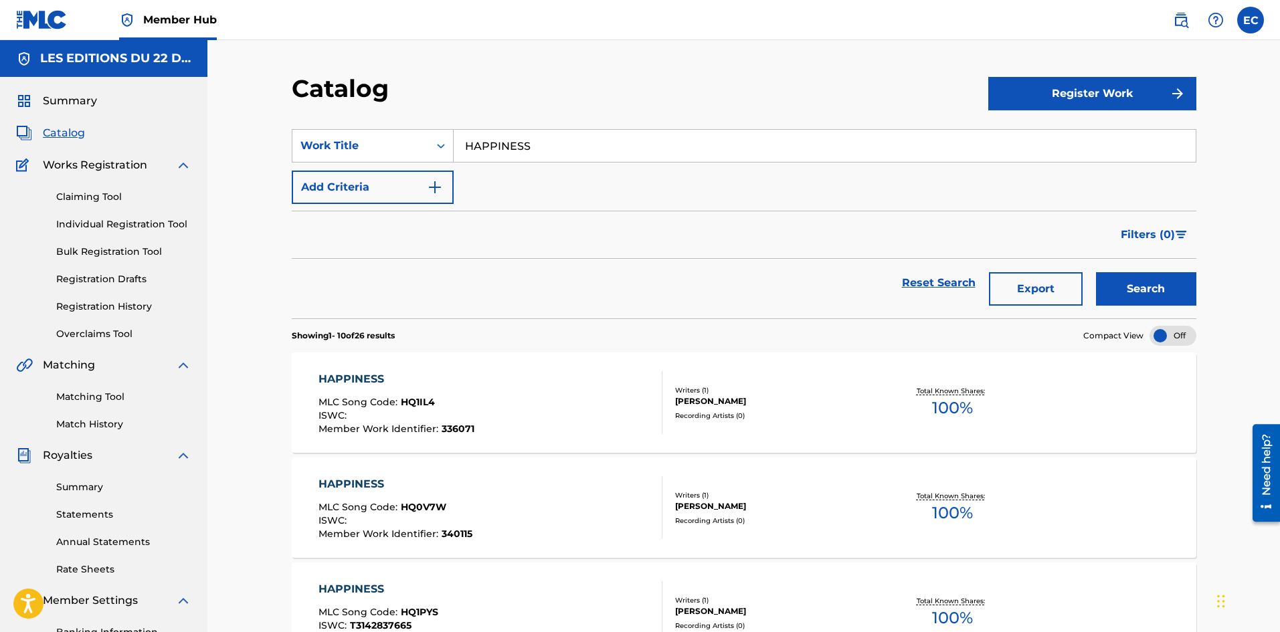
click at [482, 137] on input "HAPPINESS" at bounding box center [825, 146] width 742 height 32
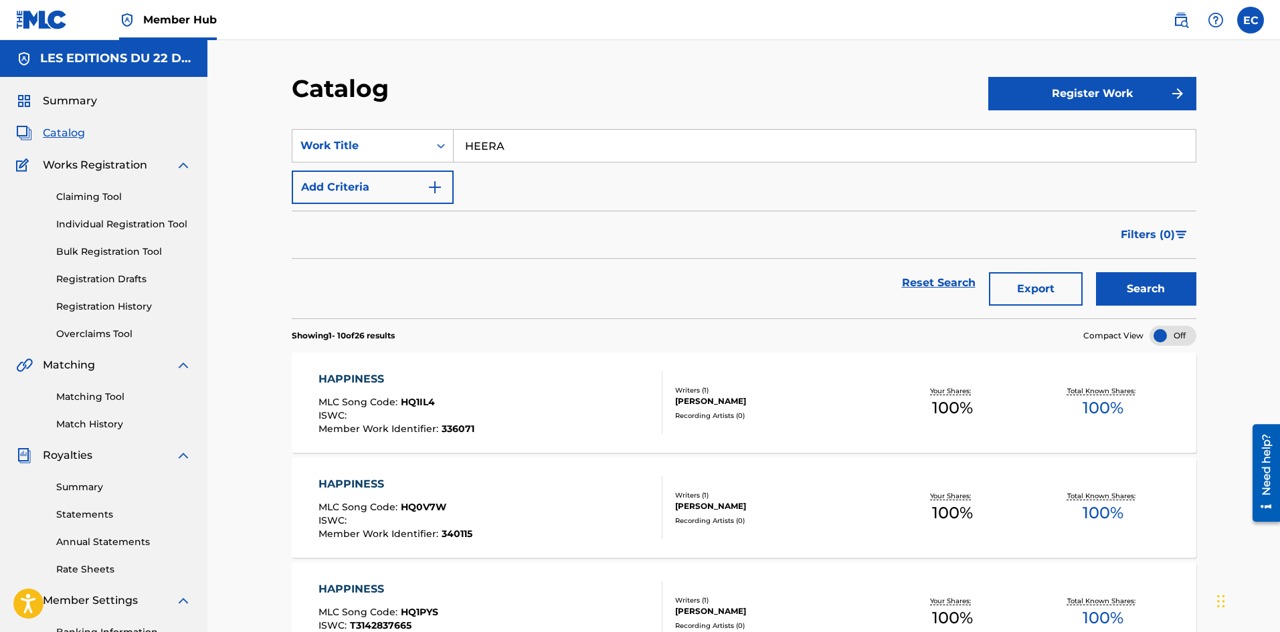
type input "HEERA"
click at [1096, 272] on button "Search" at bounding box center [1146, 288] width 100 height 33
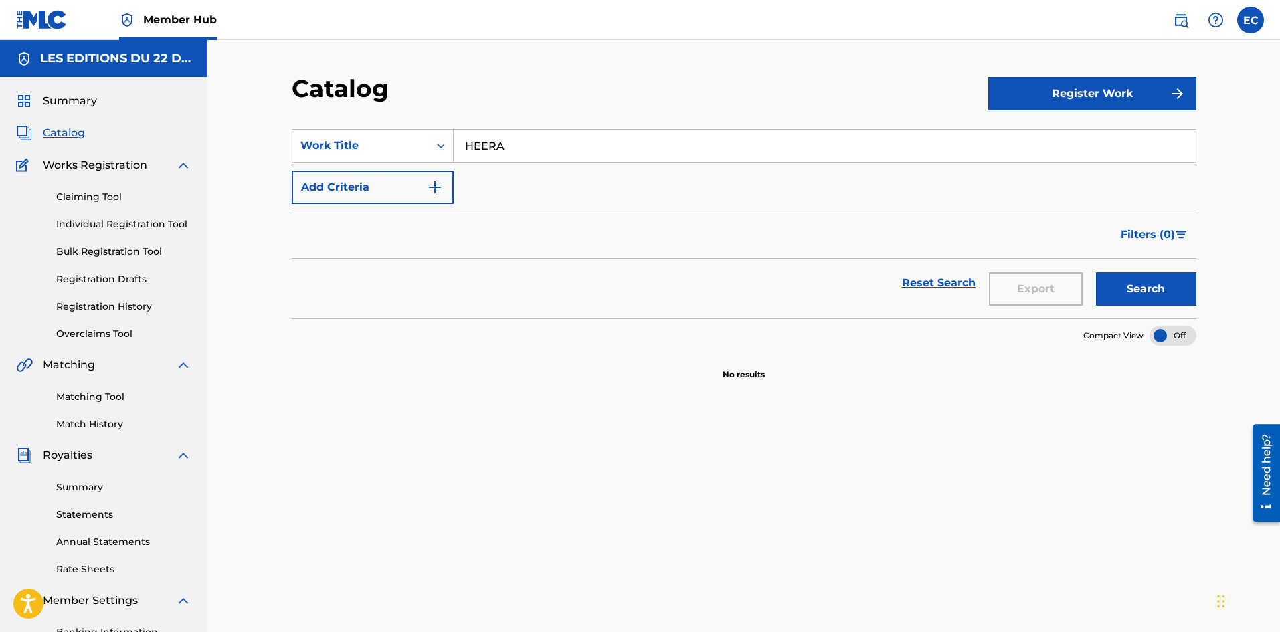
click at [572, 141] on input "HEERA" at bounding box center [825, 146] width 742 height 32
click at [485, 149] on input "Search Form" at bounding box center [825, 146] width 742 height 32
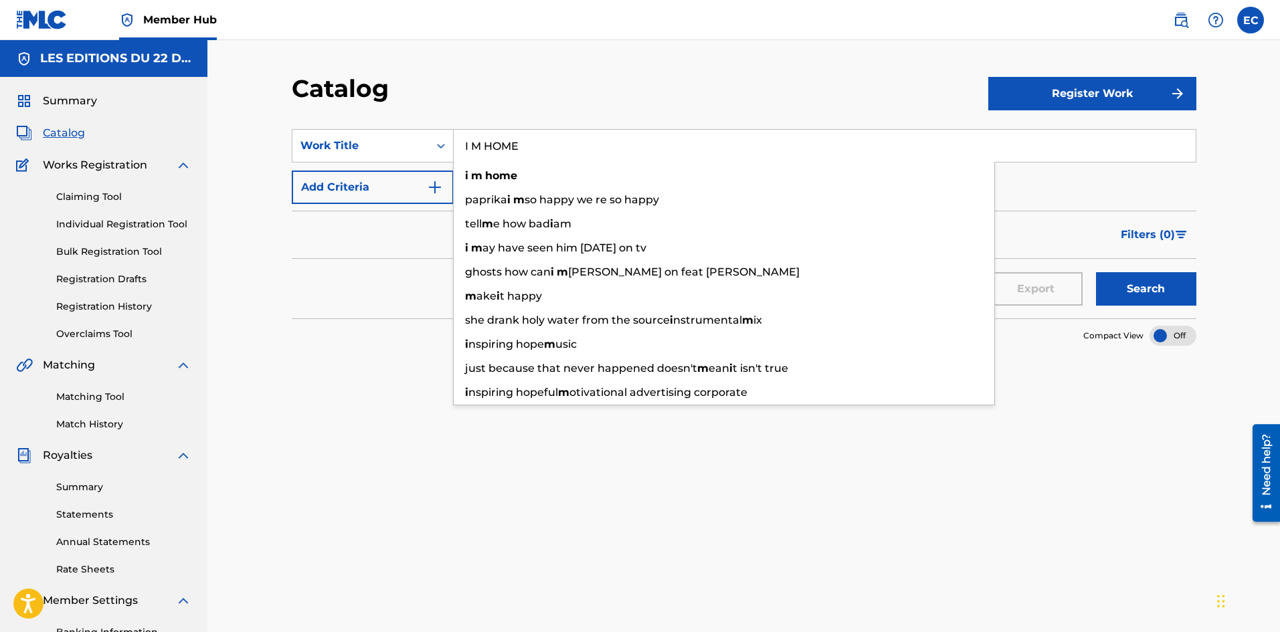
type input "I M HOME"
click at [1096, 272] on button "Search" at bounding box center [1146, 288] width 100 height 33
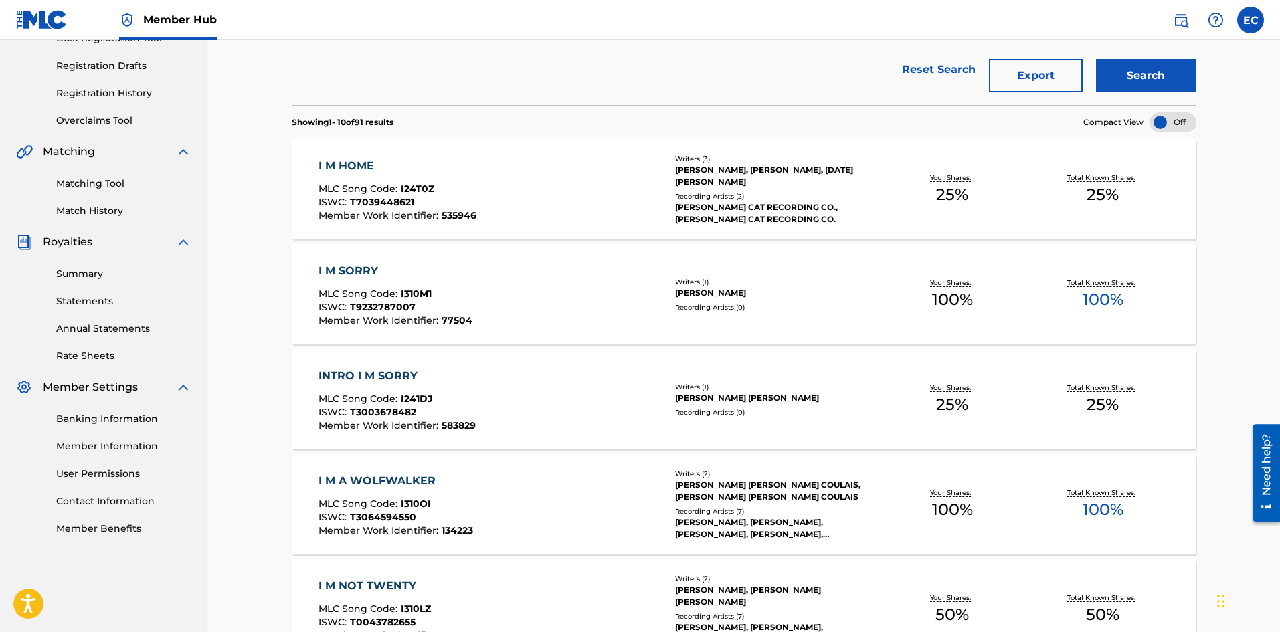
scroll to position [216, 0]
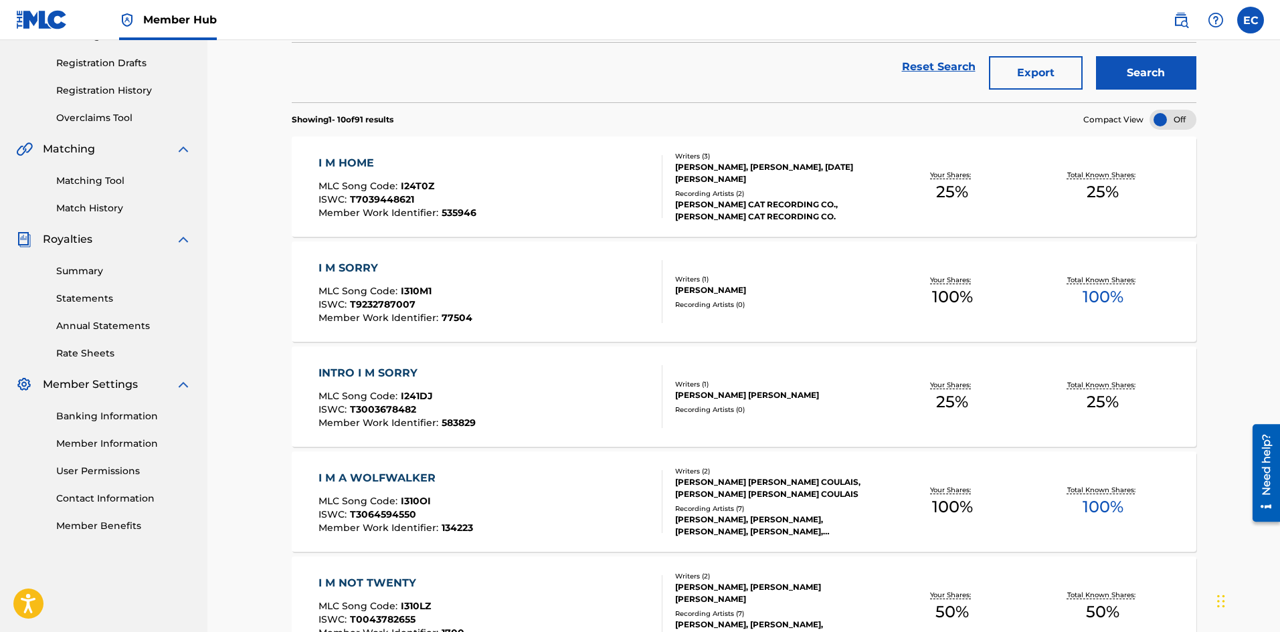
click at [569, 166] on div "I M HOME MLC Song Code : I24T0Z ISWC : T7039448621 Member Work Identifier : 535…" at bounding box center [491, 186] width 344 height 63
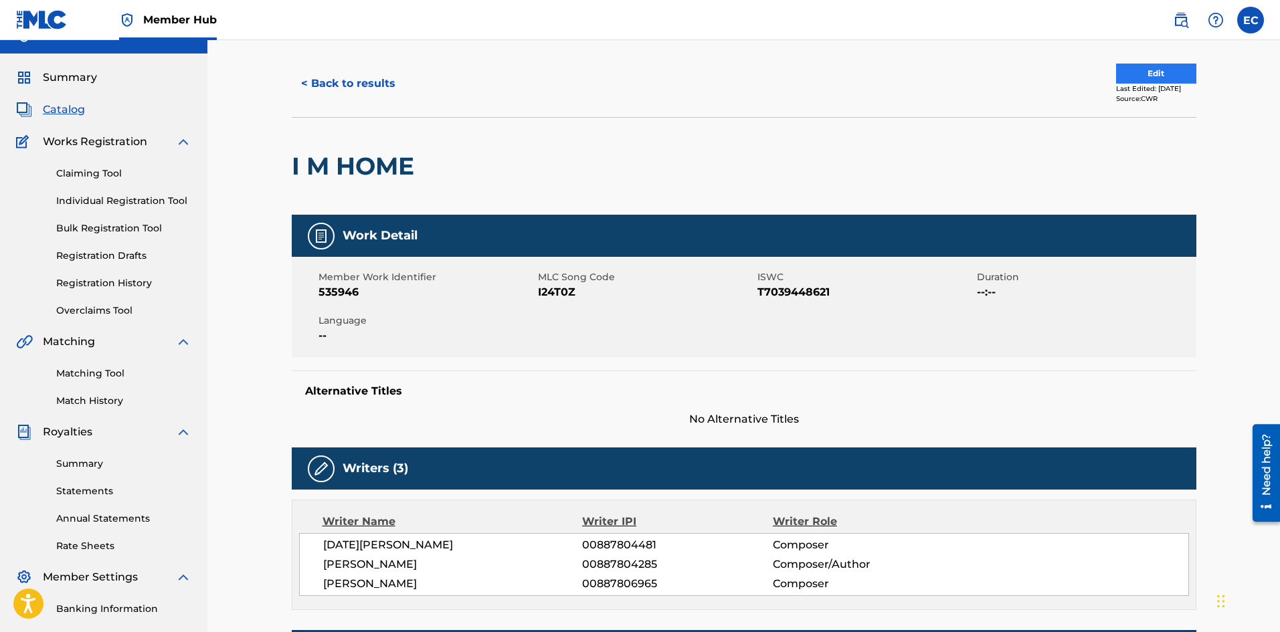
scroll to position [23, 0]
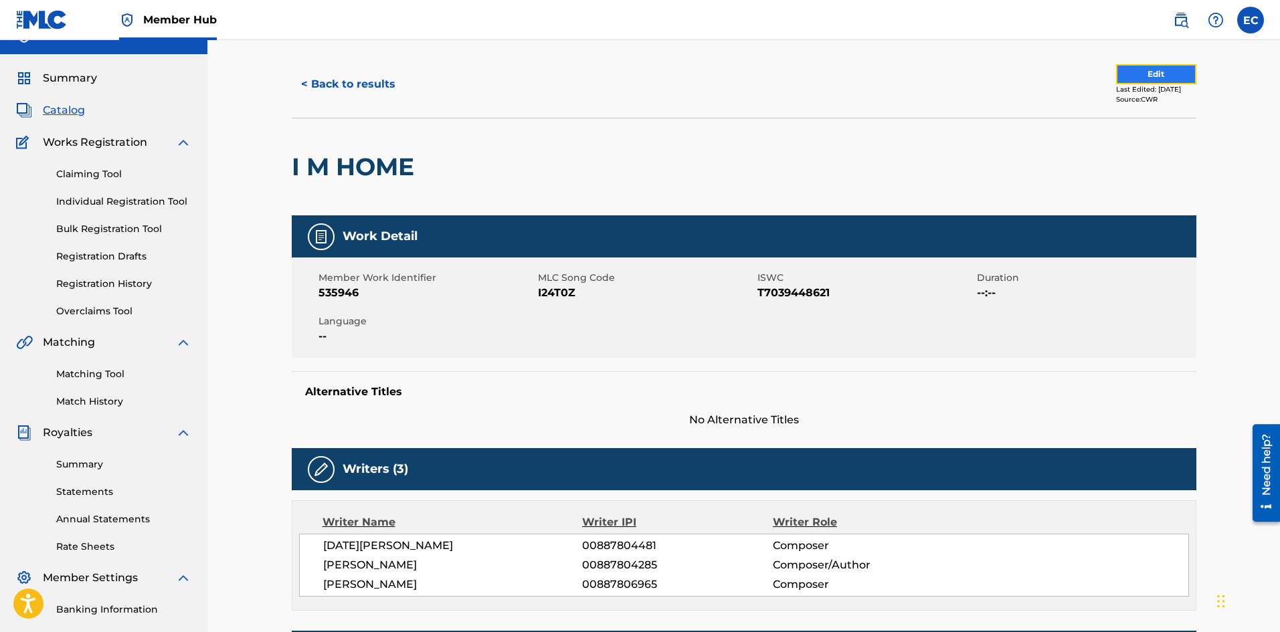
click at [1144, 71] on button "Edit" at bounding box center [1156, 74] width 80 height 20
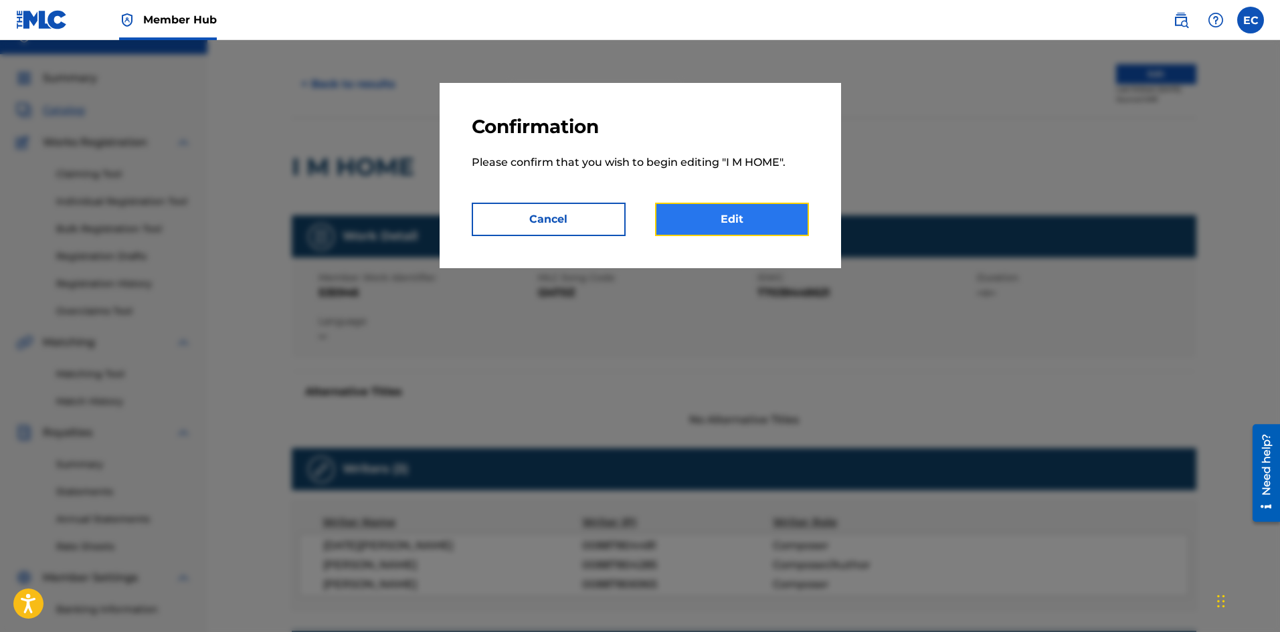
click at [757, 216] on link "Edit" at bounding box center [732, 219] width 154 height 33
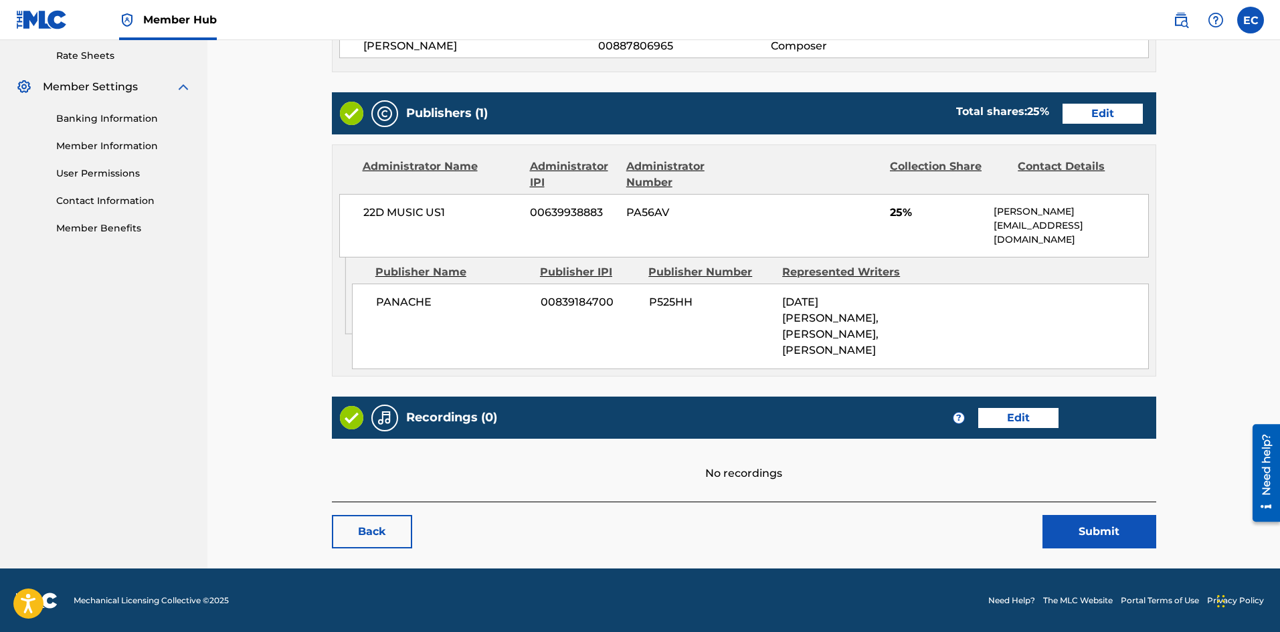
scroll to position [515, 0]
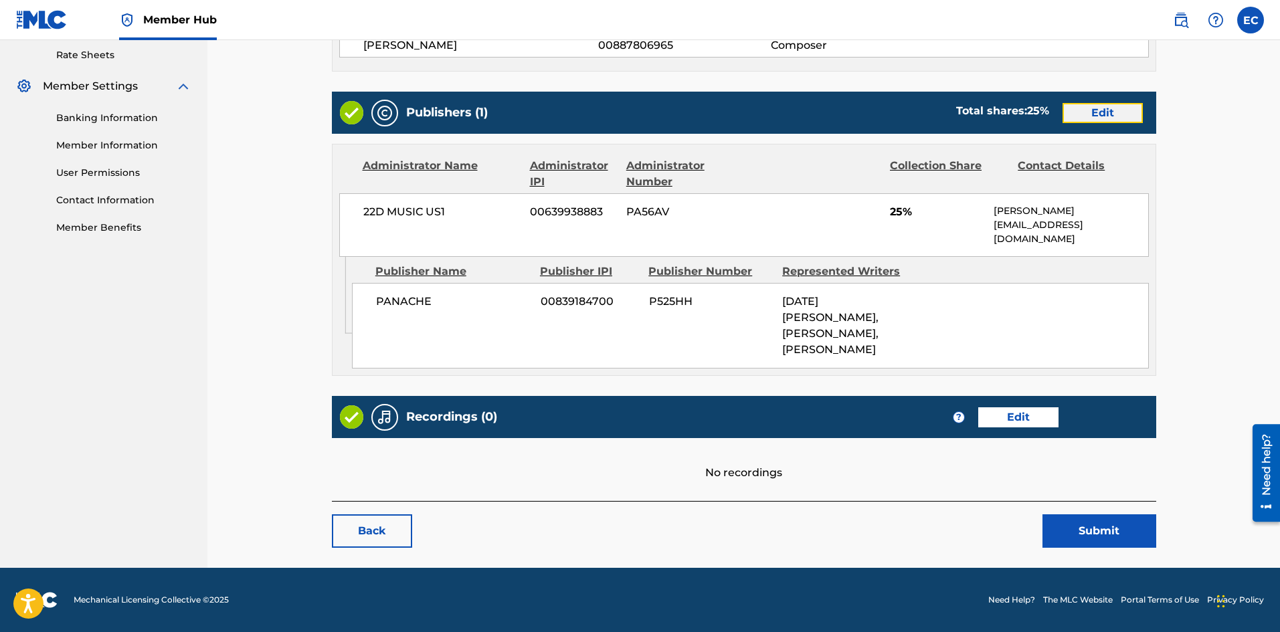
click at [1092, 109] on link "Edit" at bounding box center [1103, 113] width 80 height 20
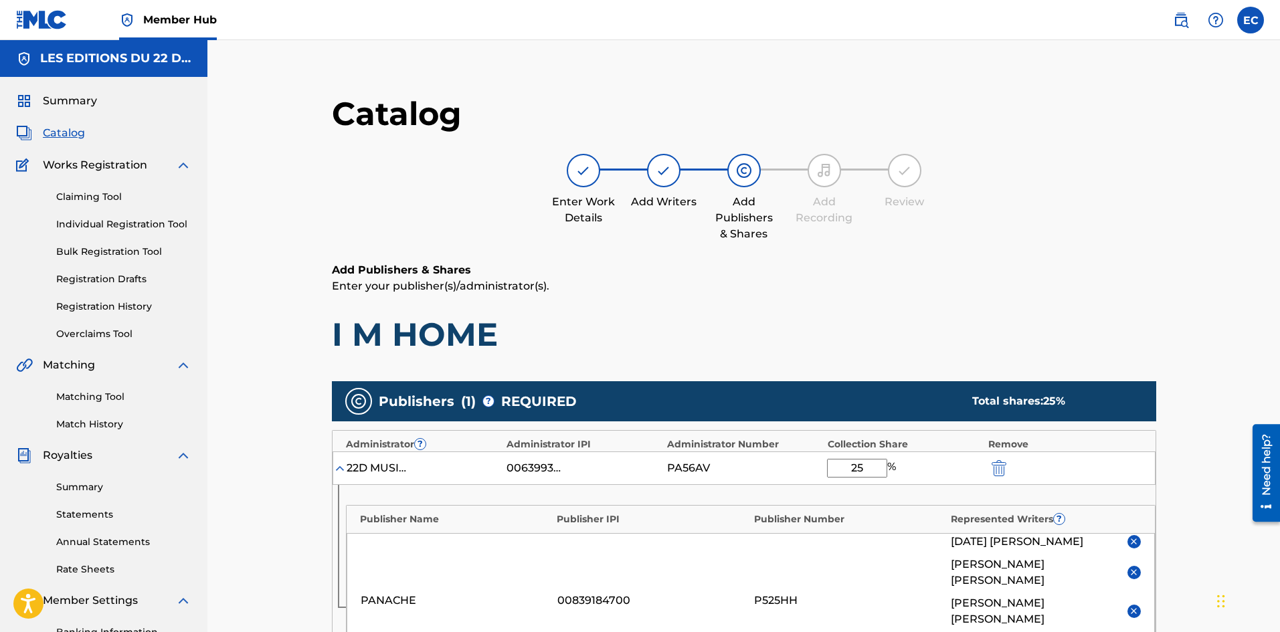
scroll to position [368, 0]
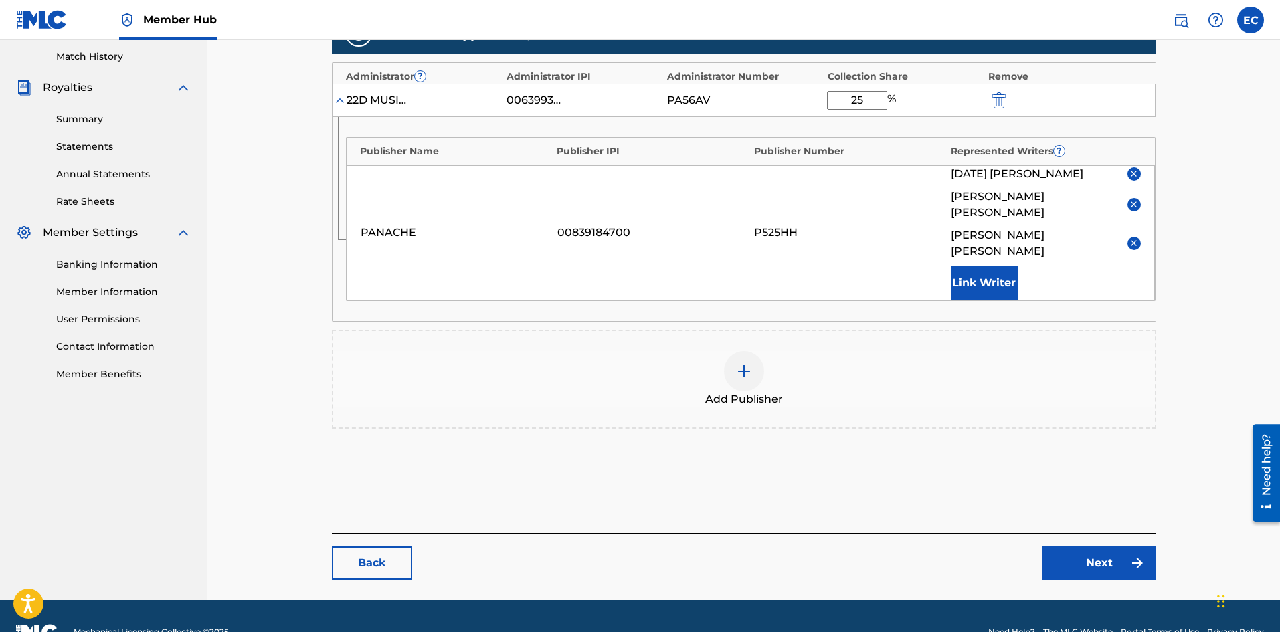
click at [765, 351] on div "Add Publisher" at bounding box center [744, 379] width 822 height 56
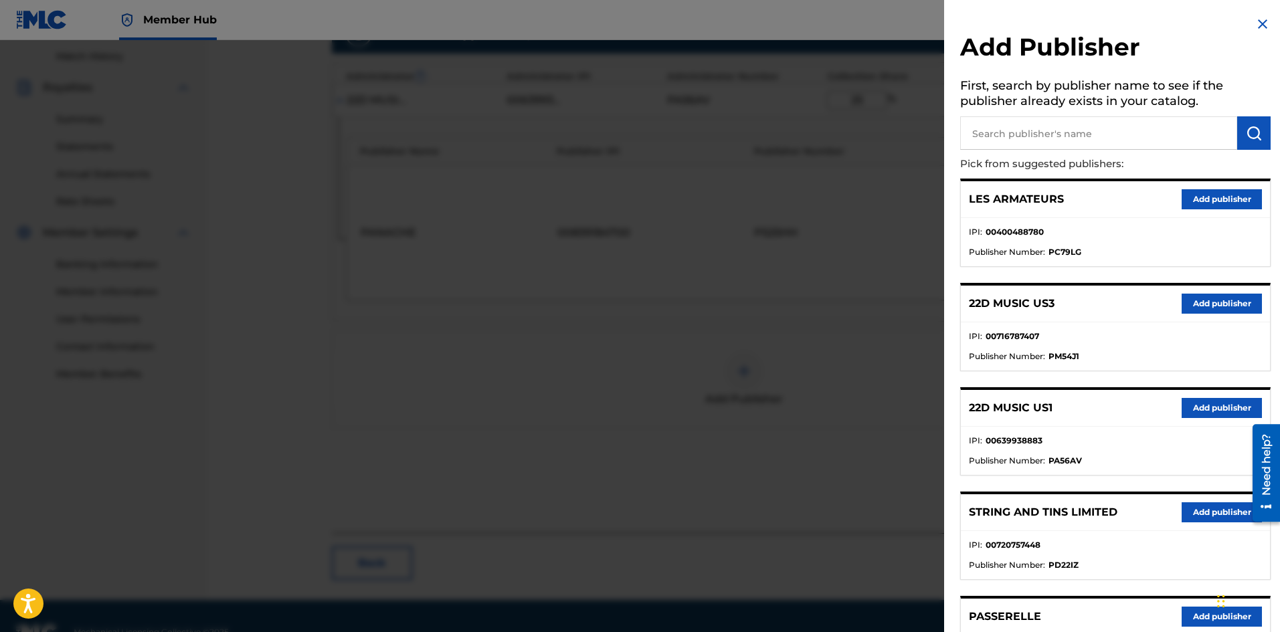
click at [1025, 137] on input "text" at bounding box center [1098, 132] width 277 height 33
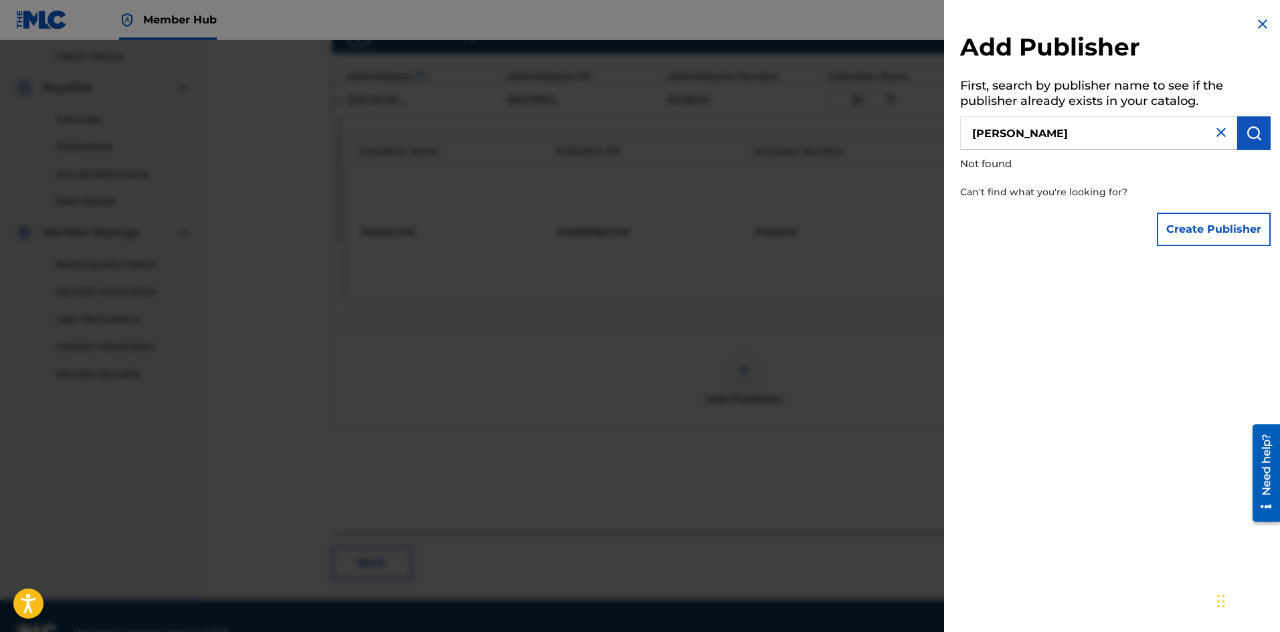
type input "[PERSON_NAME]"
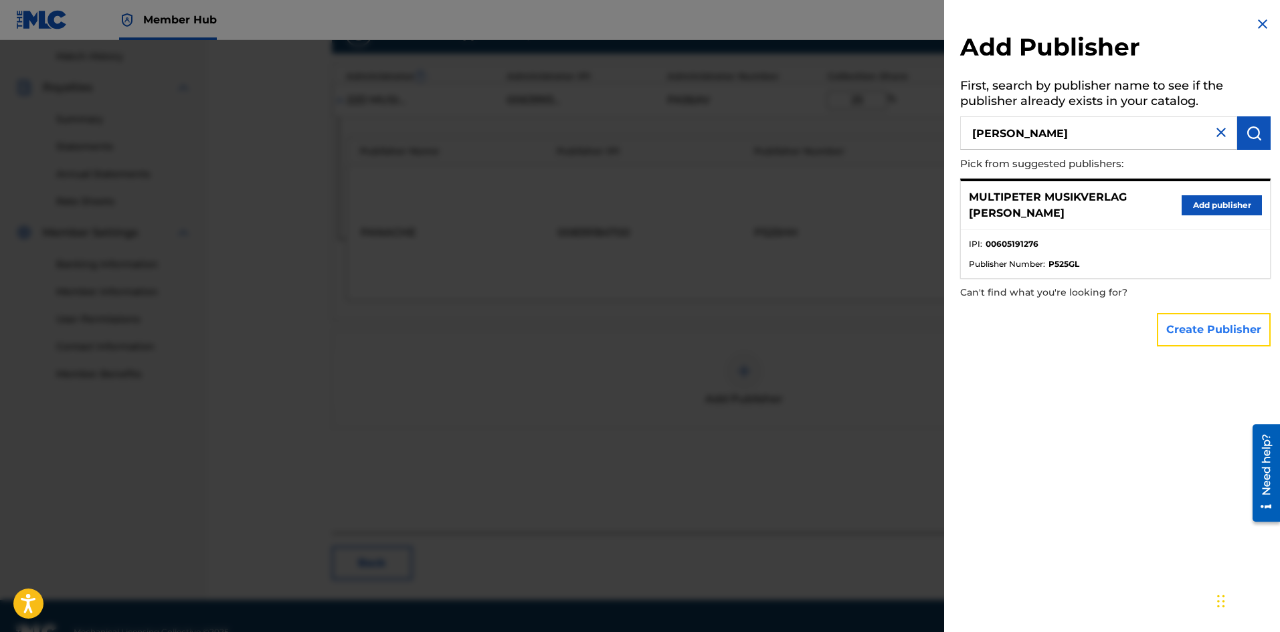
click at [1229, 342] on button "Create Publisher" at bounding box center [1214, 329] width 114 height 33
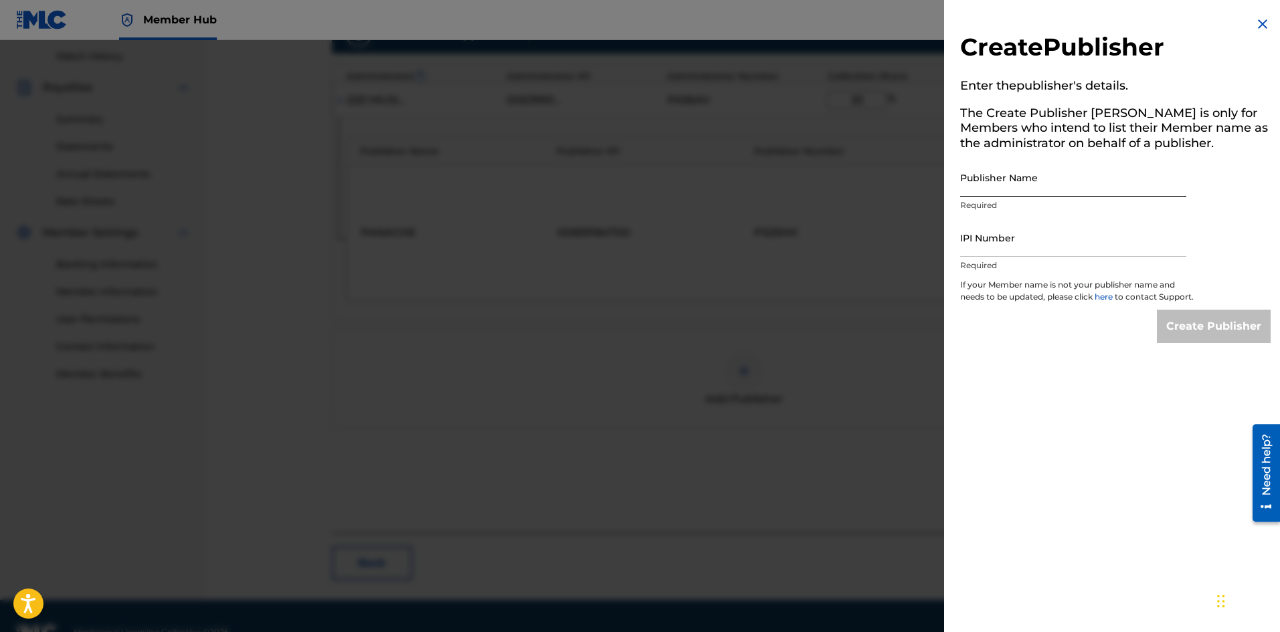
click at [1104, 193] on input "Publisher Name" at bounding box center [1073, 178] width 226 height 38
type input "[PERSON_NAME] CAT PUBLISHING PRIVATE LIMITED"
click at [1043, 240] on input "IPI Number" at bounding box center [1073, 238] width 226 height 38
type input "1137975034"
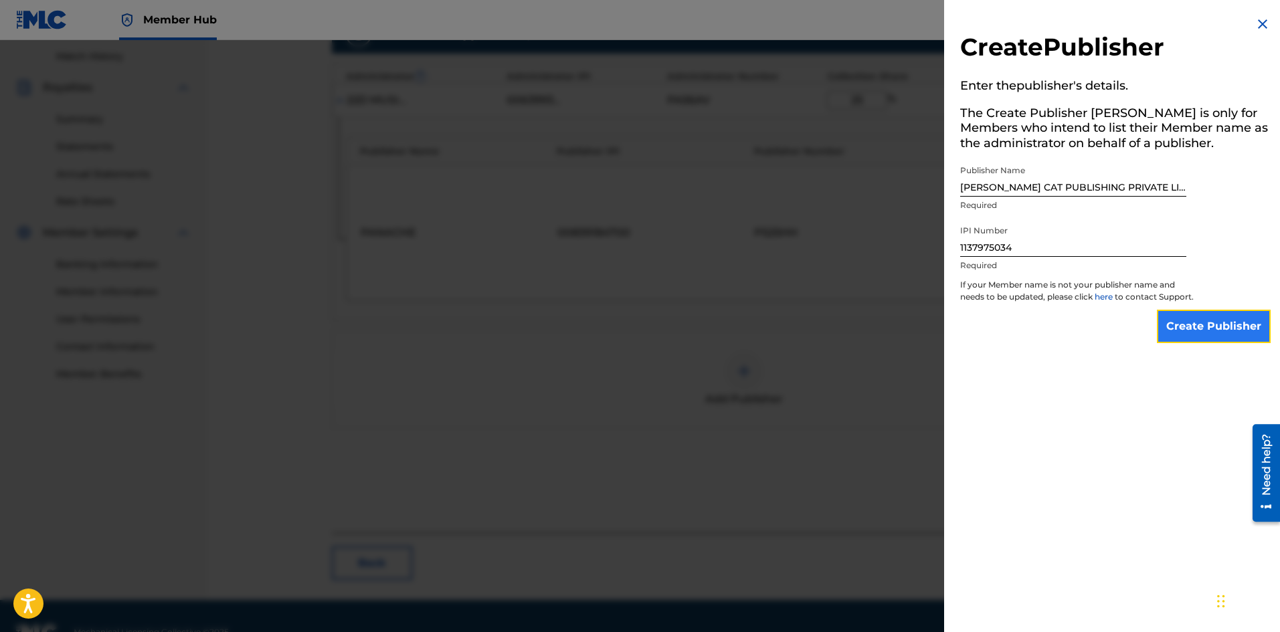
click at [1219, 343] on input "Create Publisher" at bounding box center [1214, 326] width 114 height 33
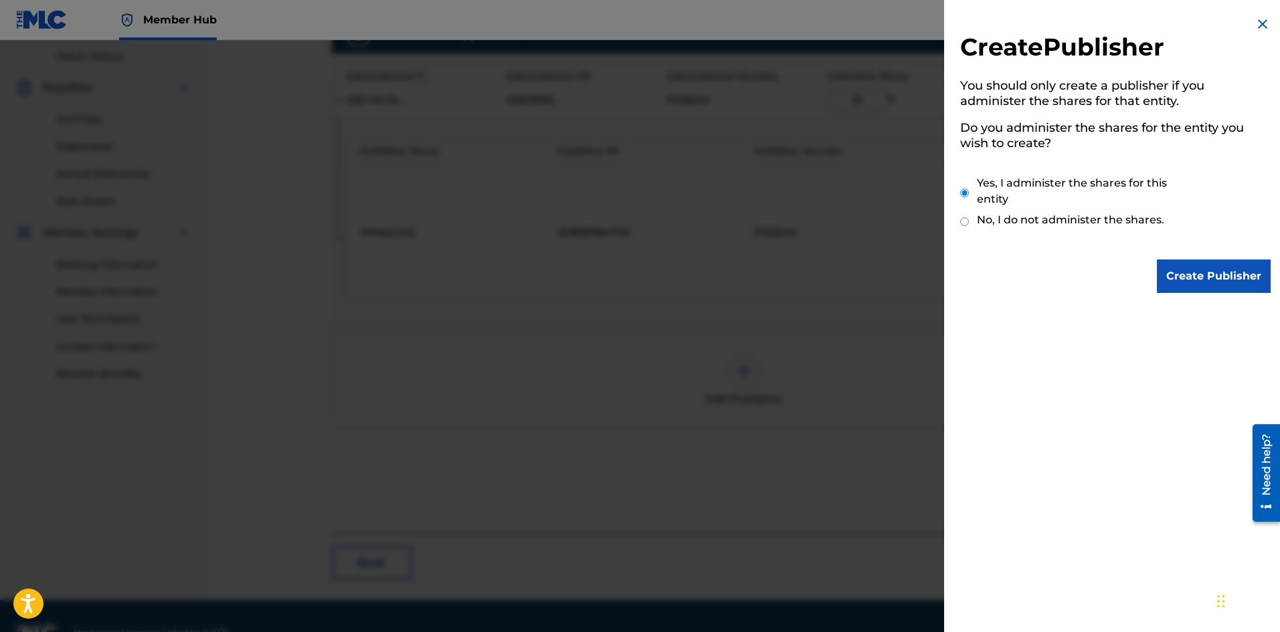
click at [1201, 250] on div "Create Publisher You should only create a publisher if you administer the share…" at bounding box center [1115, 154] width 343 height 309
click at [1199, 286] on input "Create Publisher" at bounding box center [1214, 276] width 114 height 33
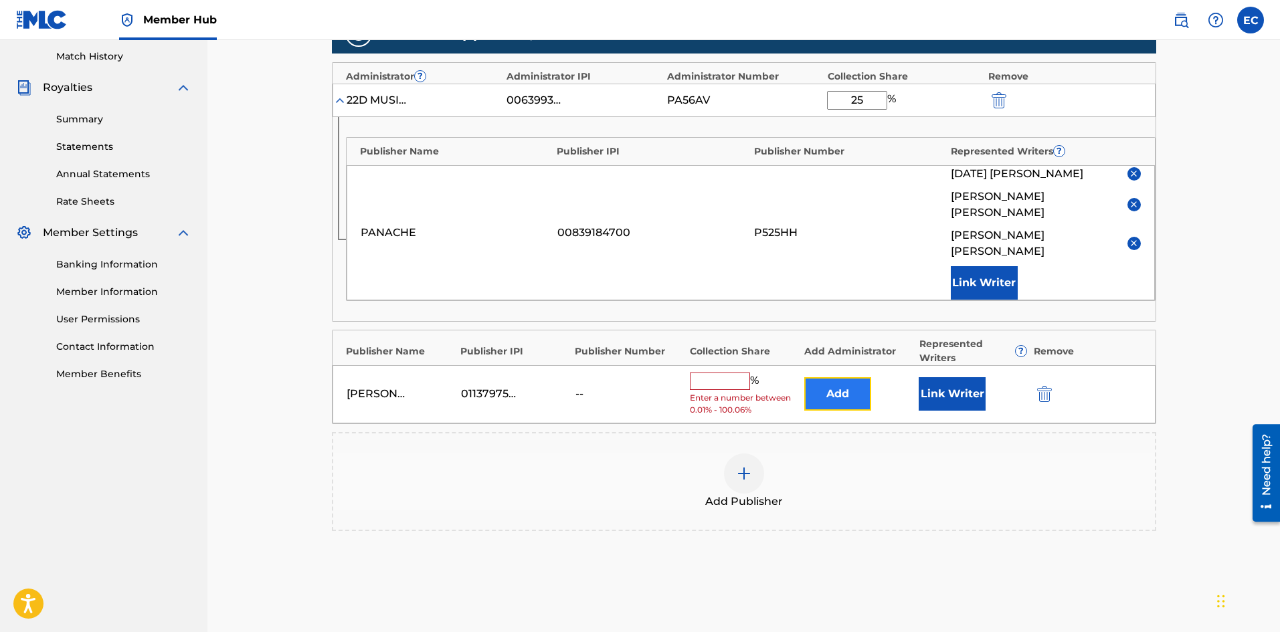
click at [863, 377] on button "Add" at bounding box center [837, 393] width 67 height 33
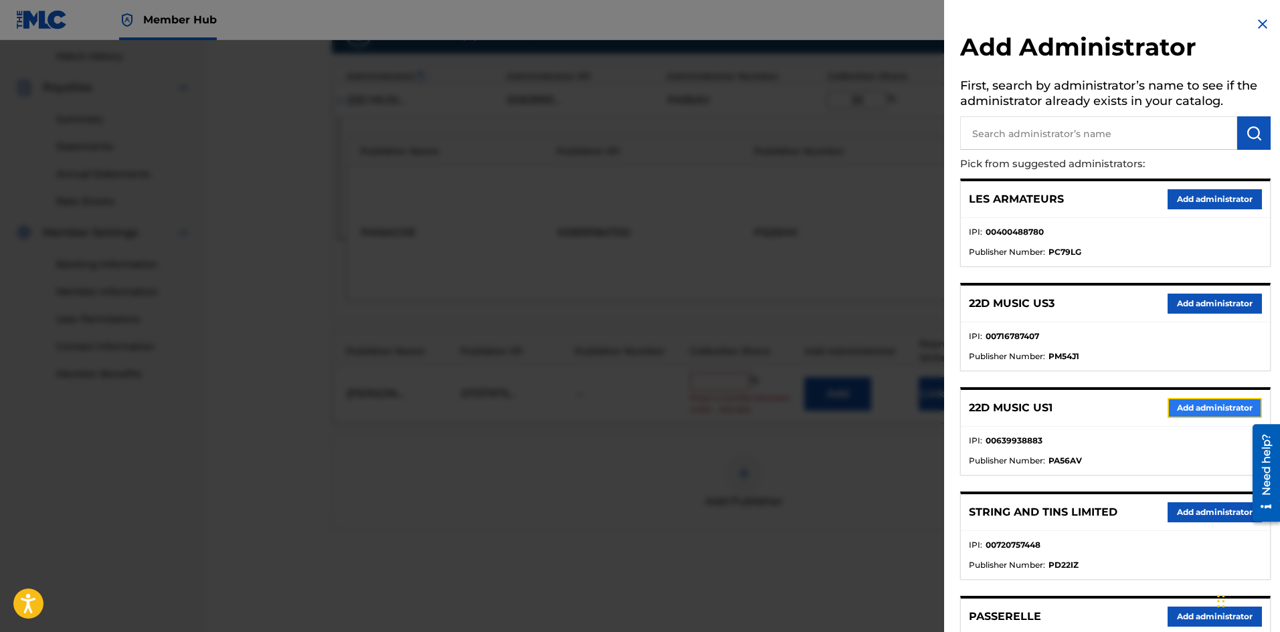
click at [1197, 407] on button "Add administrator" at bounding box center [1215, 408] width 94 height 20
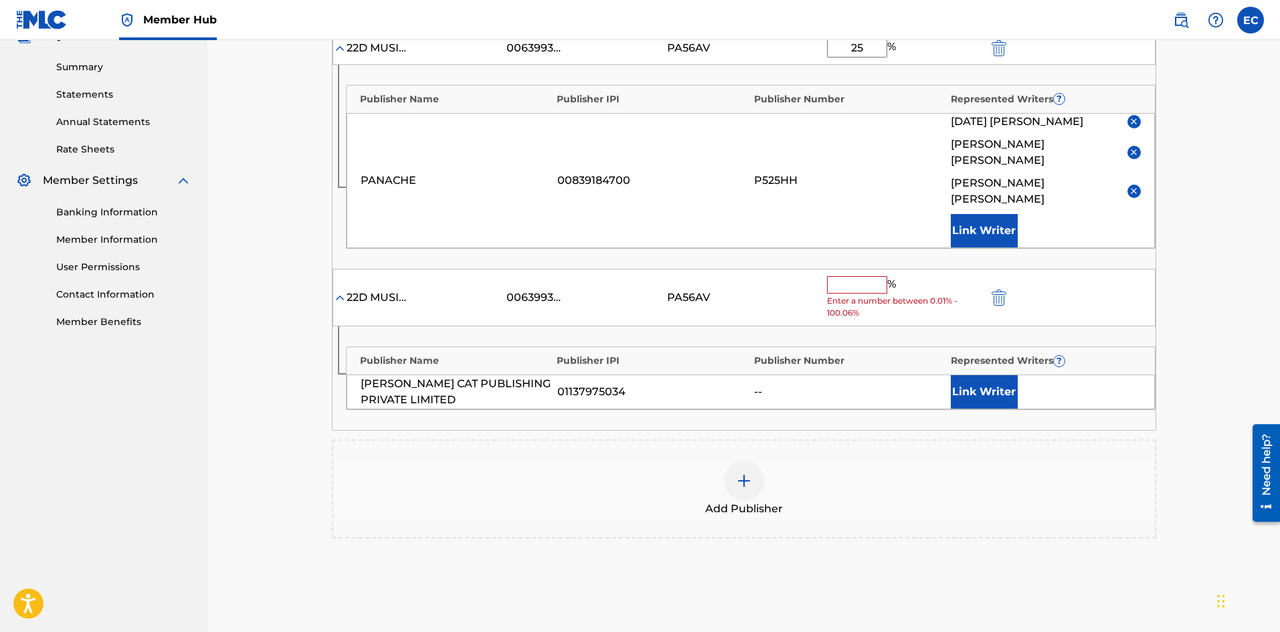
scroll to position [422, 0]
click at [974, 374] on button "Link Writer" at bounding box center [984, 390] width 67 height 33
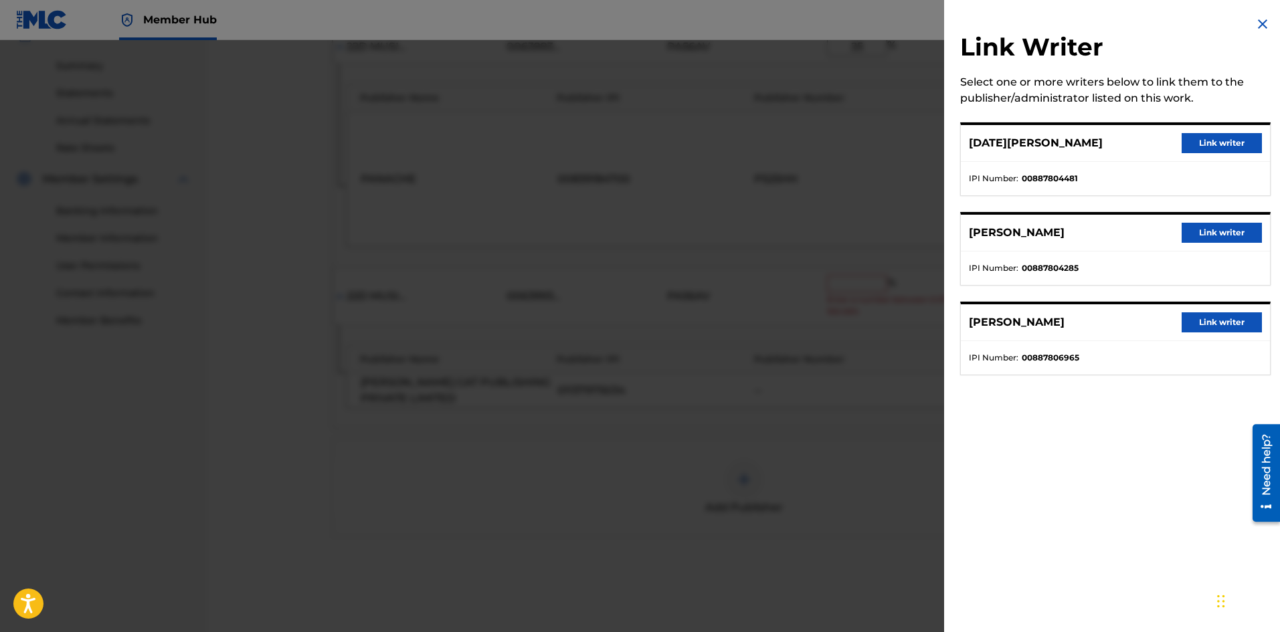
click at [1233, 131] on div "[DATE][PERSON_NAME] Link writer" at bounding box center [1115, 143] width 309 height 37
click at [1233, 139] on button "Link writer" at bounding box center [1222, 143] width 80 height 20
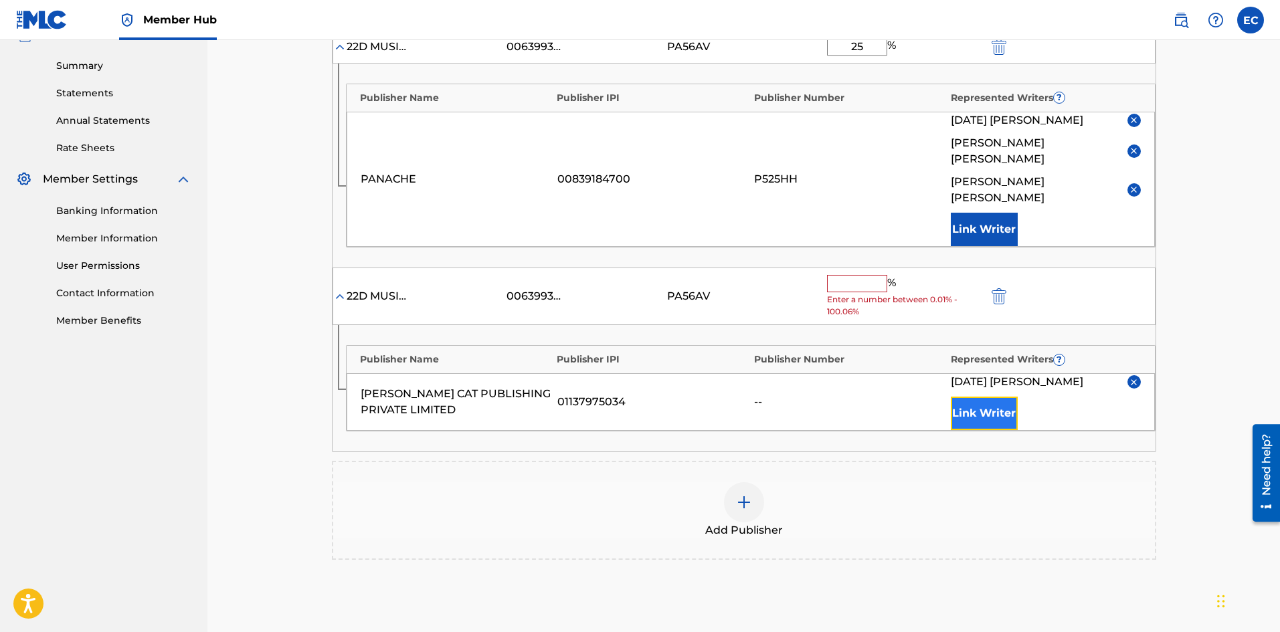
click at [994, 397] on button "Link Writer" at bounding box center [984, 413] width 67 height 33
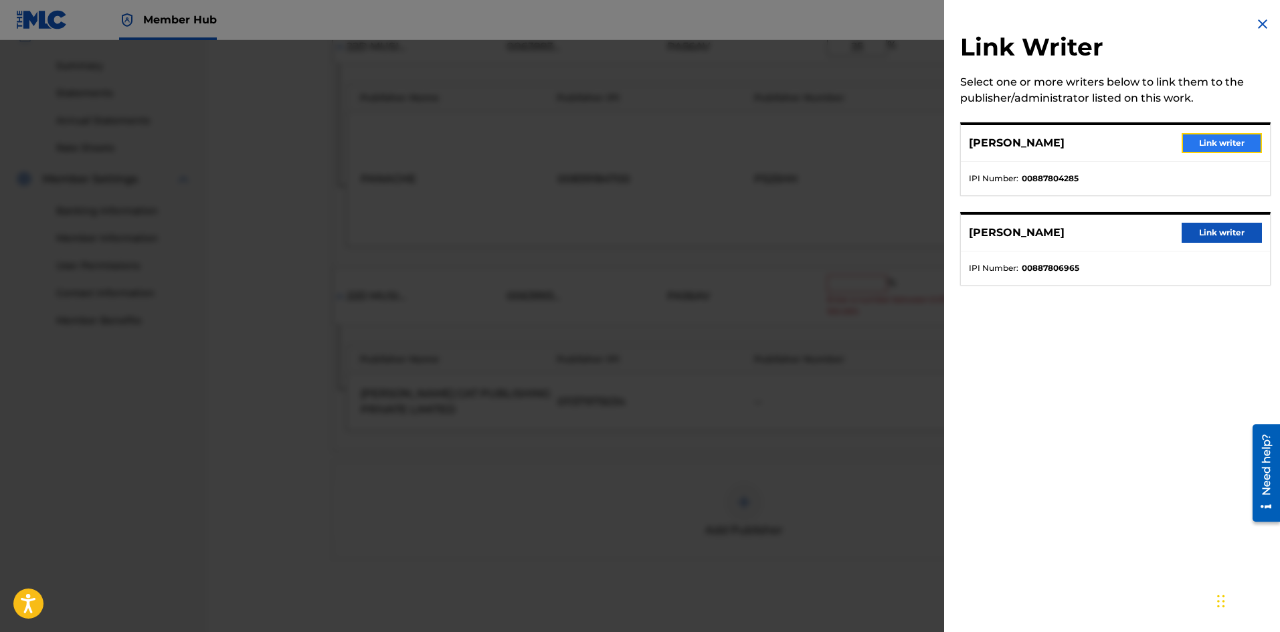
click at [1229, 142] on button "Link writer" at bounding box center [1222, 143] width 80 height 20
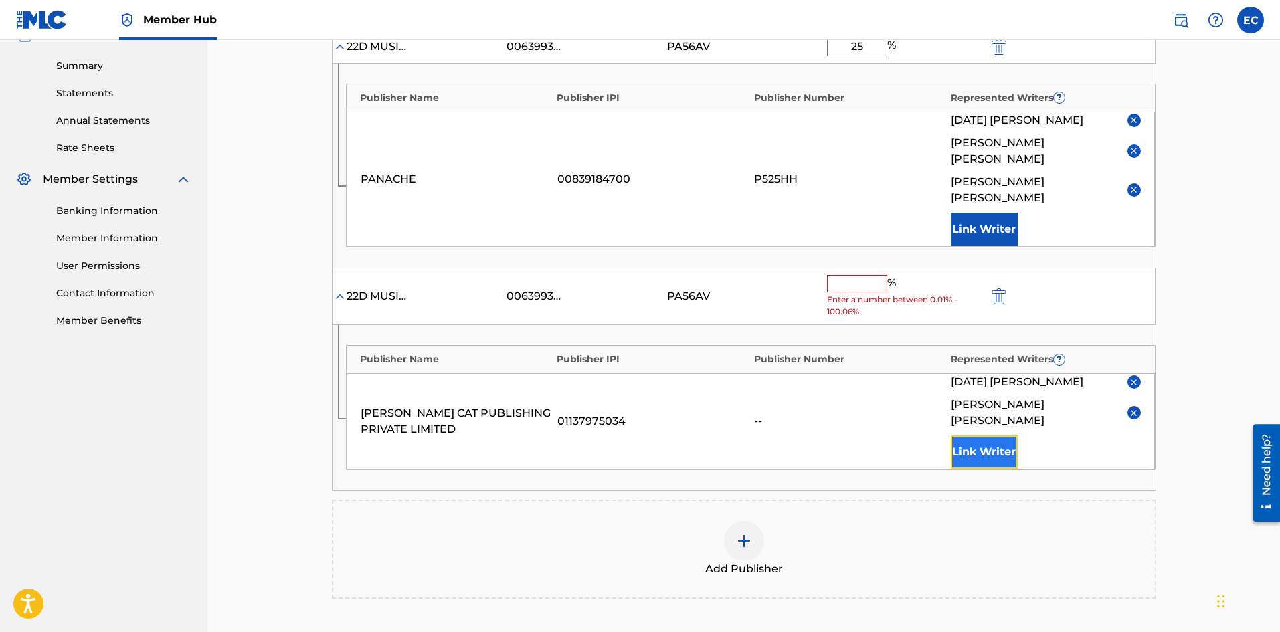
click at [1000, 436] on button "Link Writer" at bounding box center [984, 452] width 67 height 33
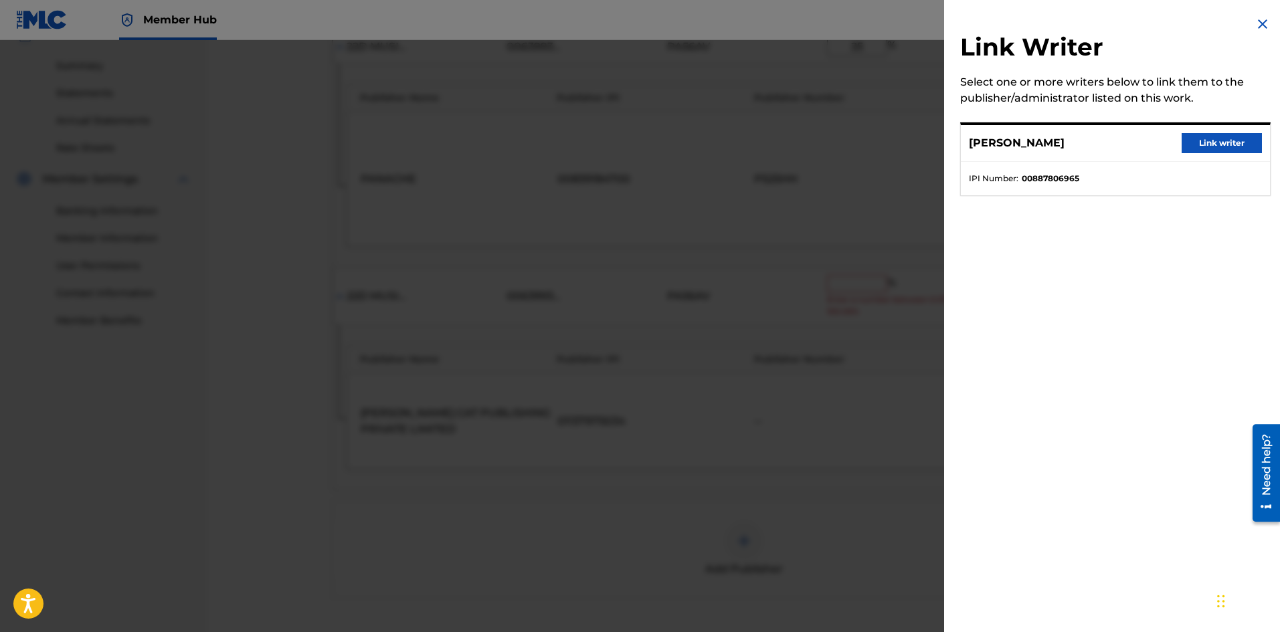
click at [1225, 131] on div "[PERSON_NAME] Link writer" at bounding box center [1115, 143] width 309 height 37
click at [1223, 139] on button "Link writer" at bounding box center [1222, 143] width 80 height 20
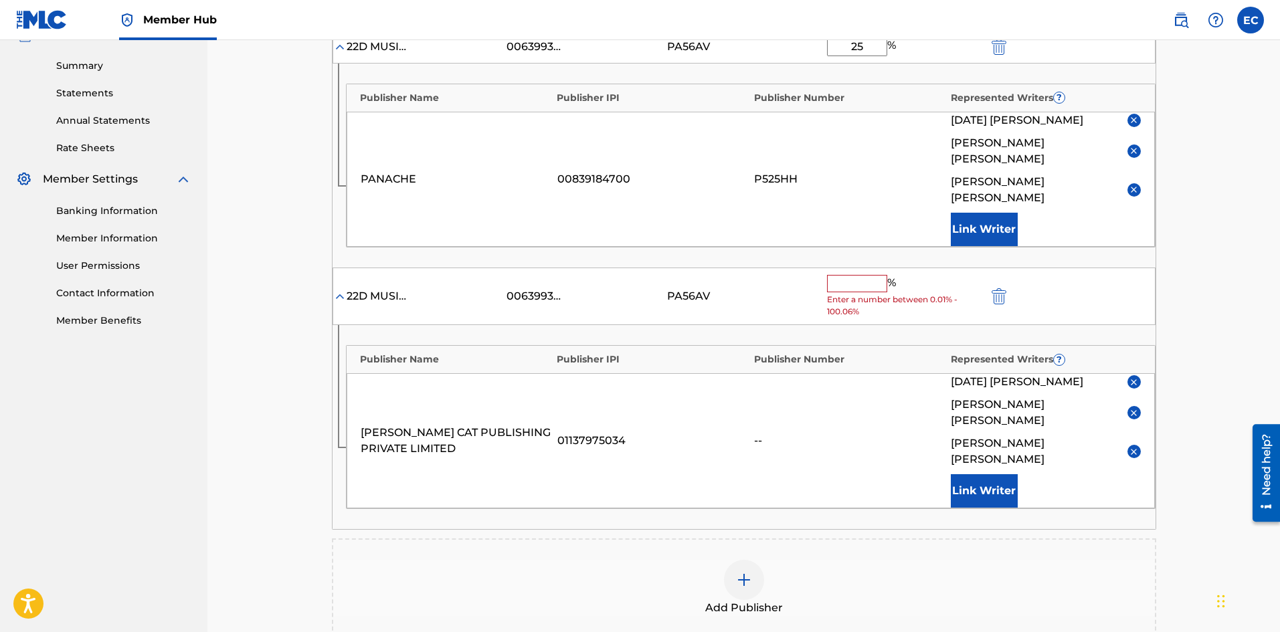
click at [875, 275] on input "text" at bounding box center [857, 283] width 60 height 17
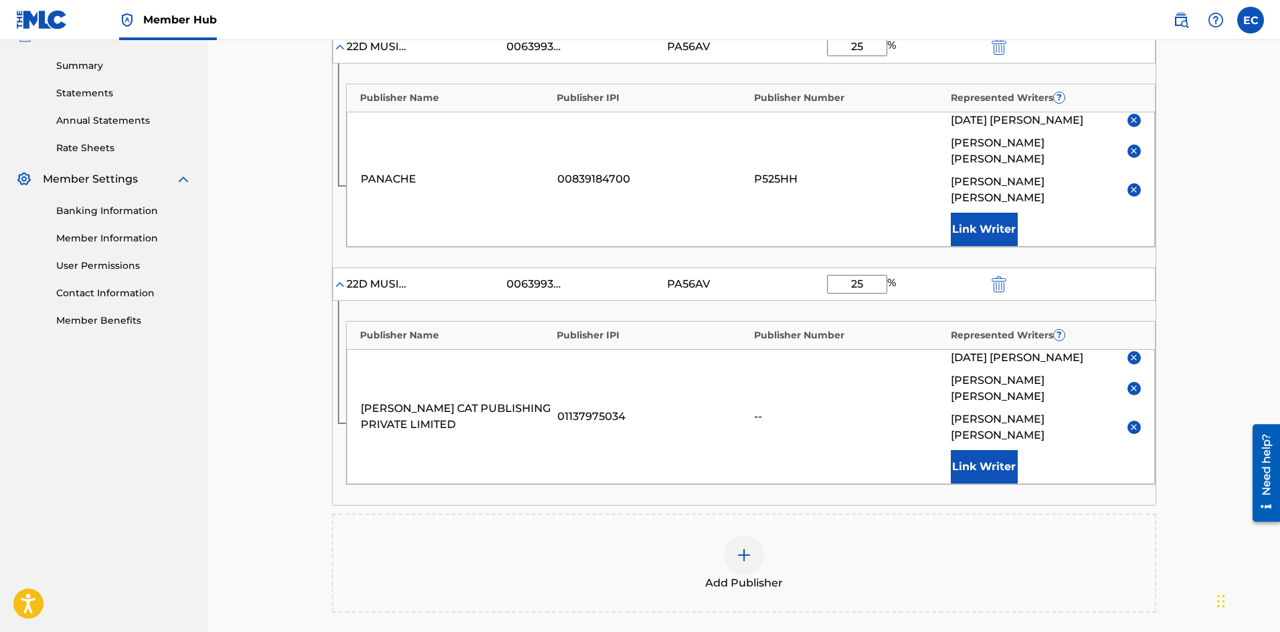
type input "25"
click at [566, 514] on div "Add Publisher" at bounding box center [744, 563] width 825 height 99
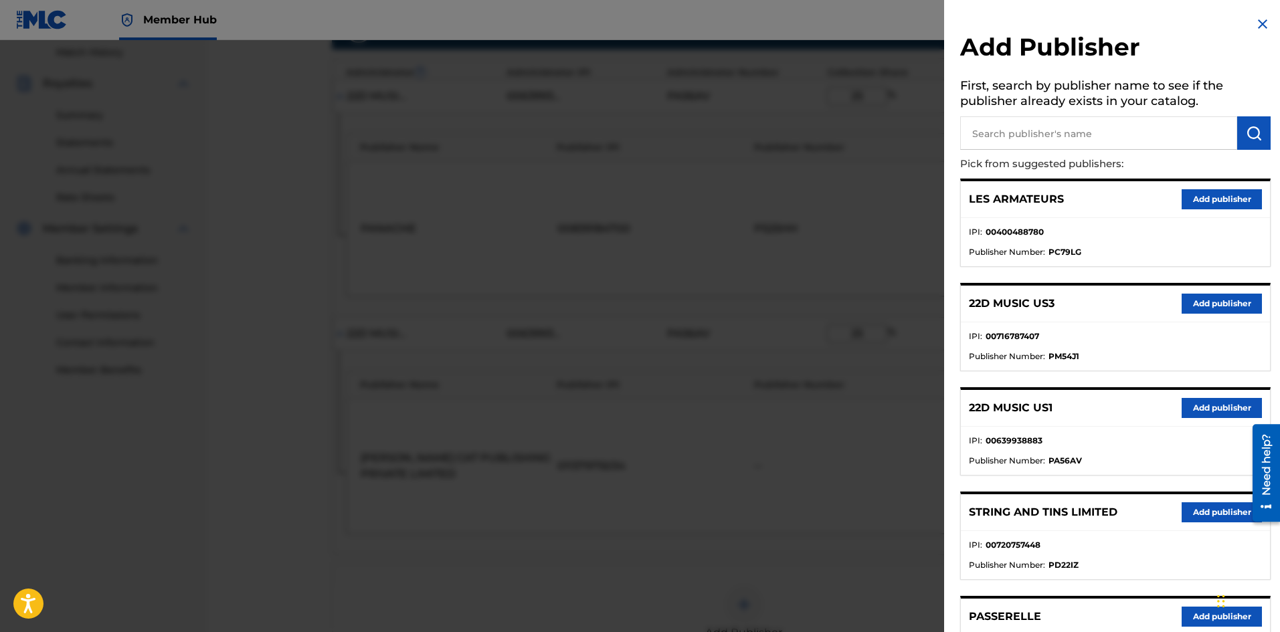
scroll to position [438, 0]
click at [1258, 26] on img at bounding box center [1263, 24] width 16 height 16
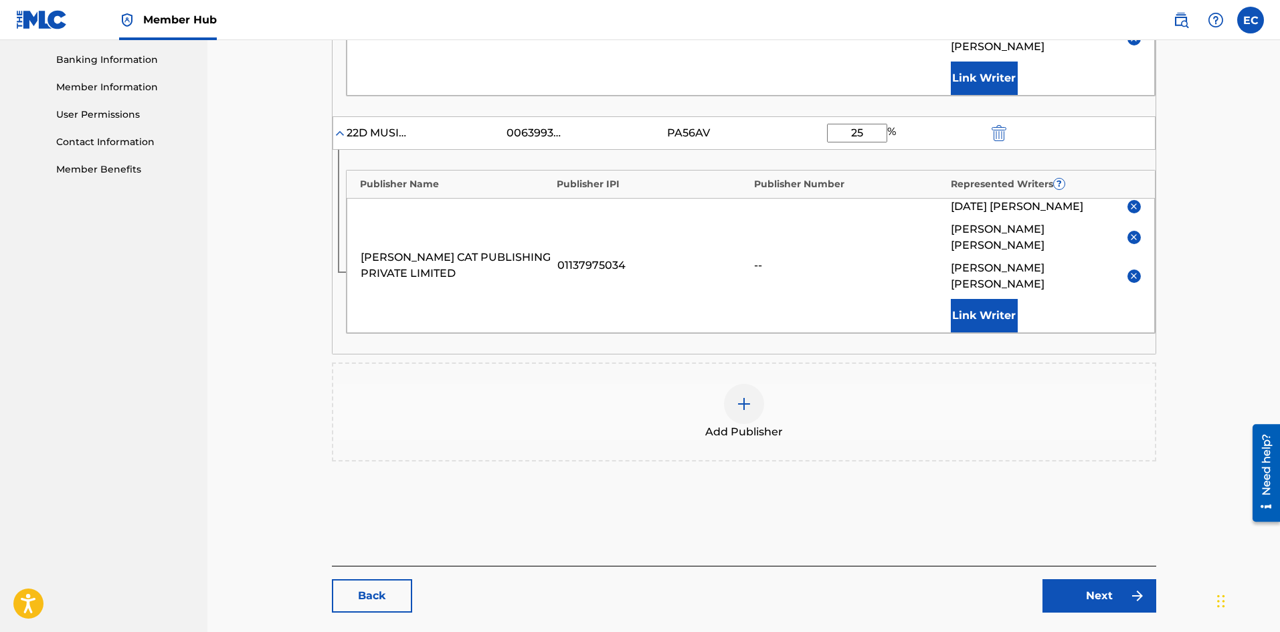
scroll to position [574, 0]
click at [1108, 579] on link "Next" at bounding box center [1100, 595] width 114 height 33
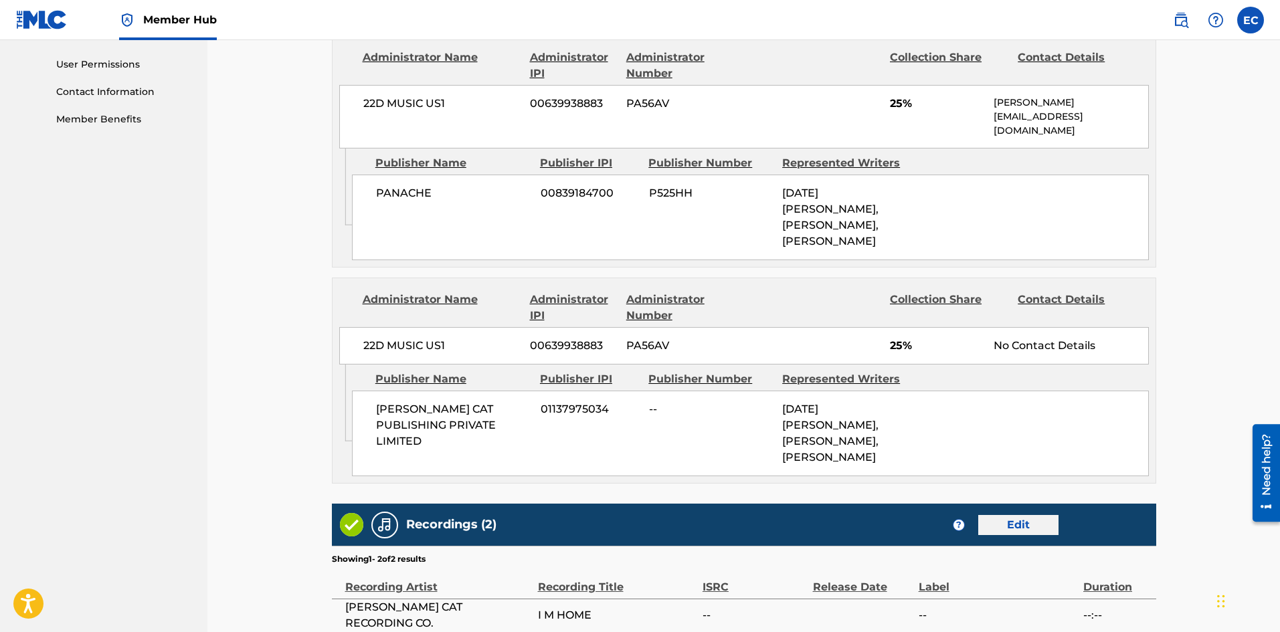
scroll to position [827, 0]
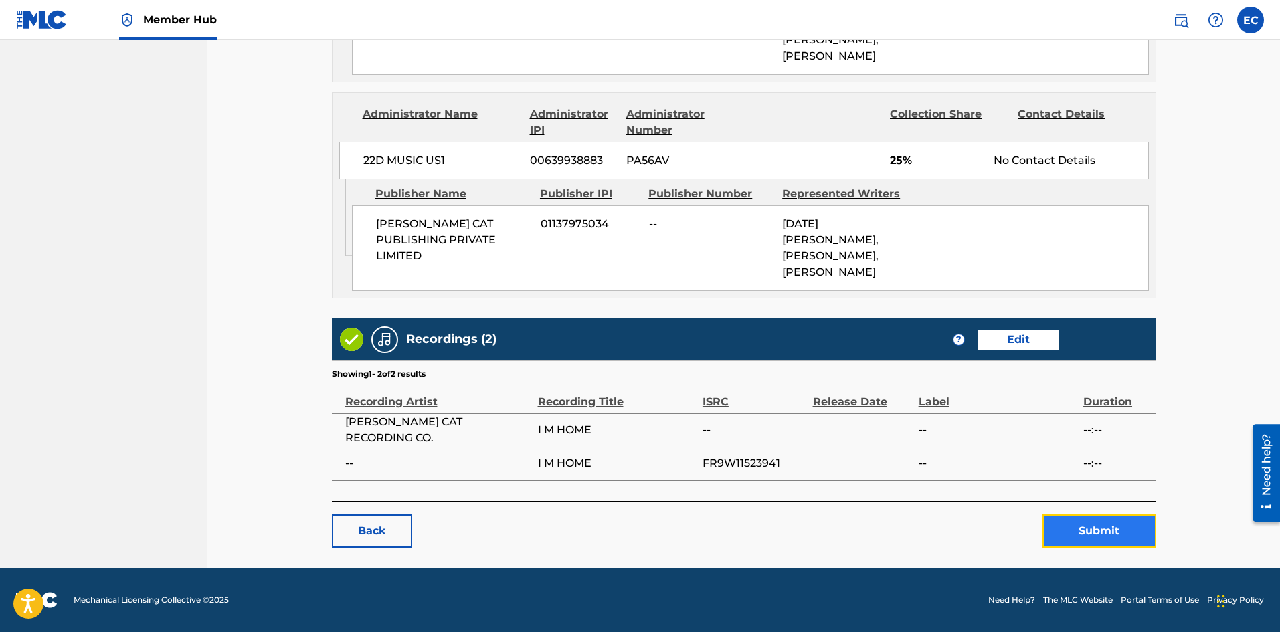
click at [1093, 538] on button "Submit" at bounding box center [1100, 531] width 114 height 33
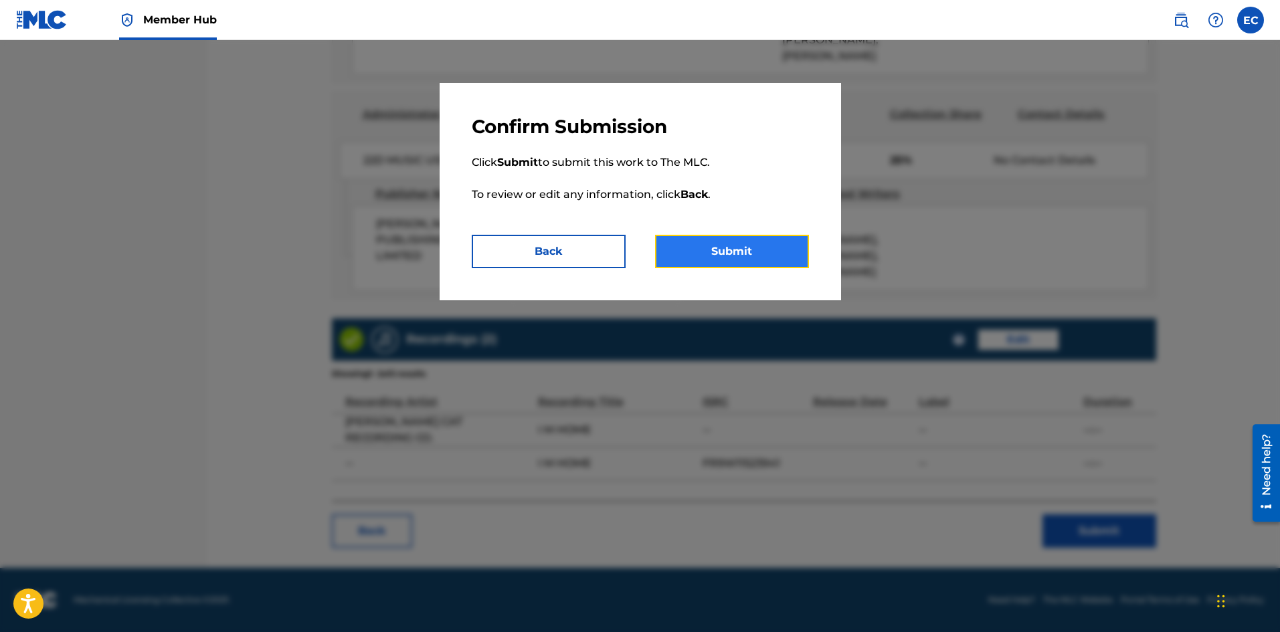
click at [762, 251] on button "Submit" at bounding box center [732, 251] width 154 height 33
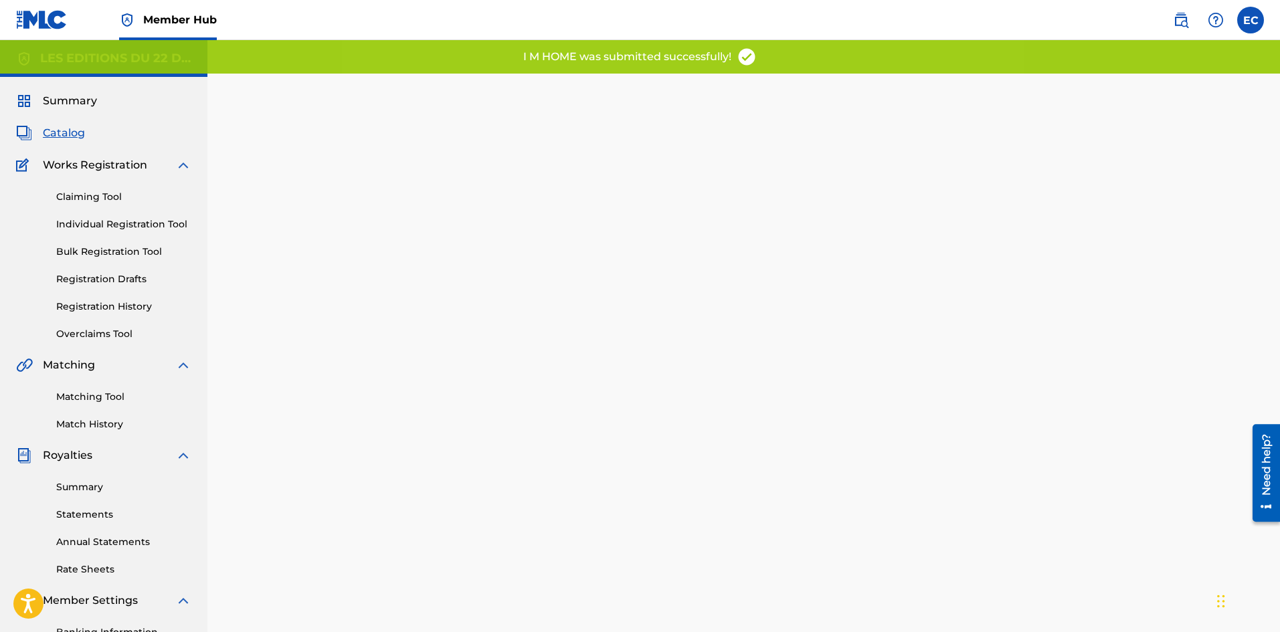
click at [62, 133] on span "Catalog" at bounding box center [64, 133] width 42 height 16
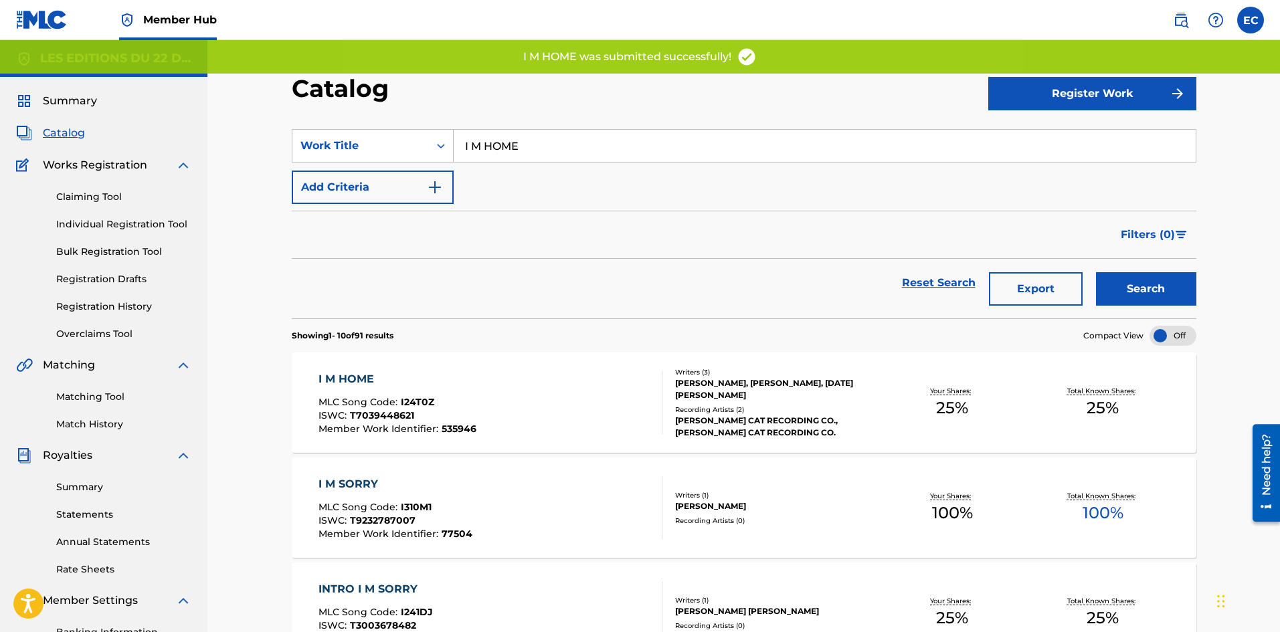
click at [568, 147] on input "I M HOME" at bounding box center [825, 146] width 742 height 32
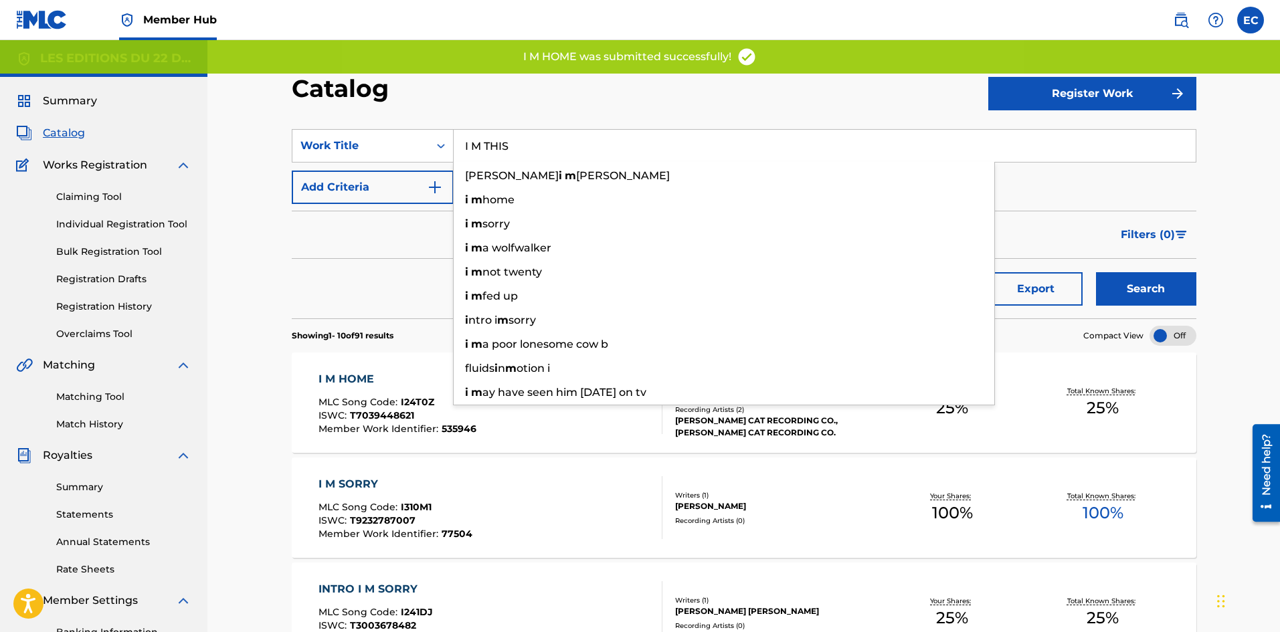
click at [1096, 272] on button "Search" at bounding box center [1146, 288] width 100 height 33
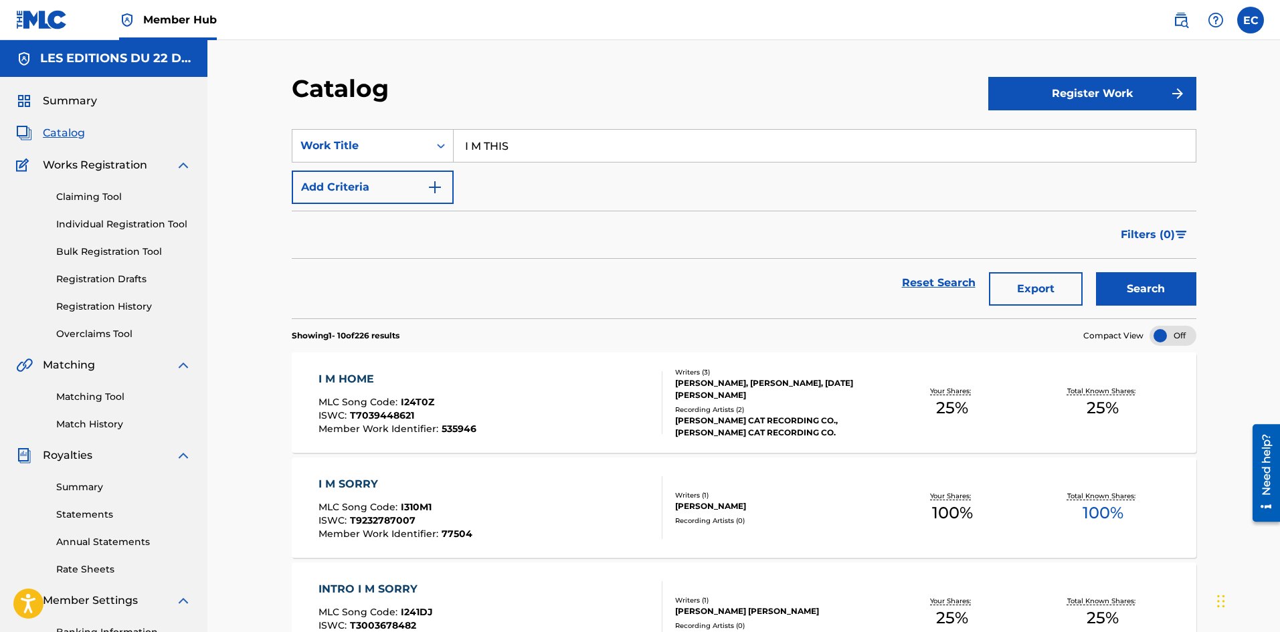
click at [500, 137] on input "I M THIS" at bounding box center [825, 146] width 742 height 32
click at [1096, 272] on button "Search" at bounding box center [1146, 288] width 100 height 33
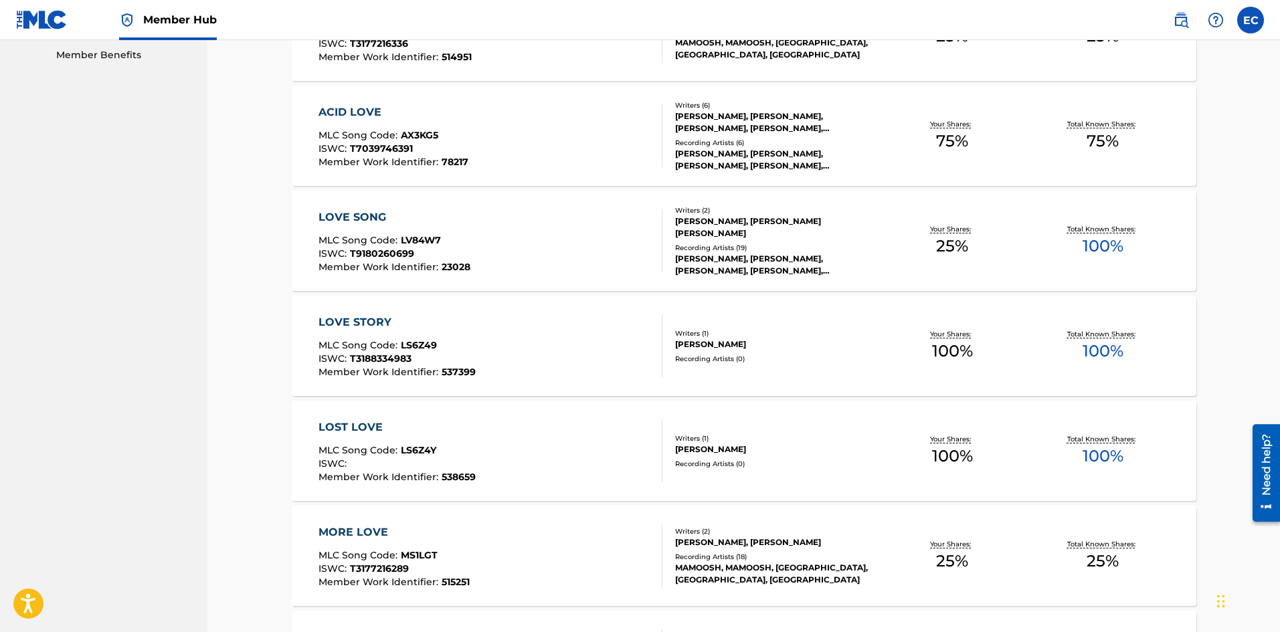
scroll to position [899, 0]
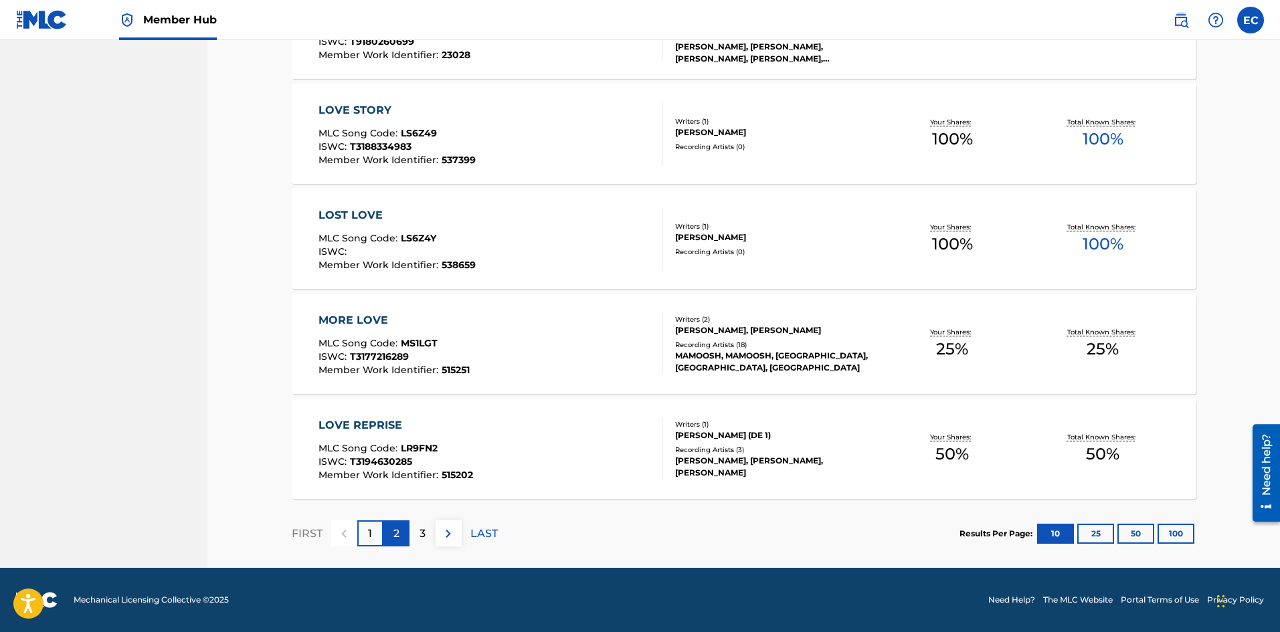
click at [404, 535] on div "2" at bounding box center [396, 534] width 26 height 26
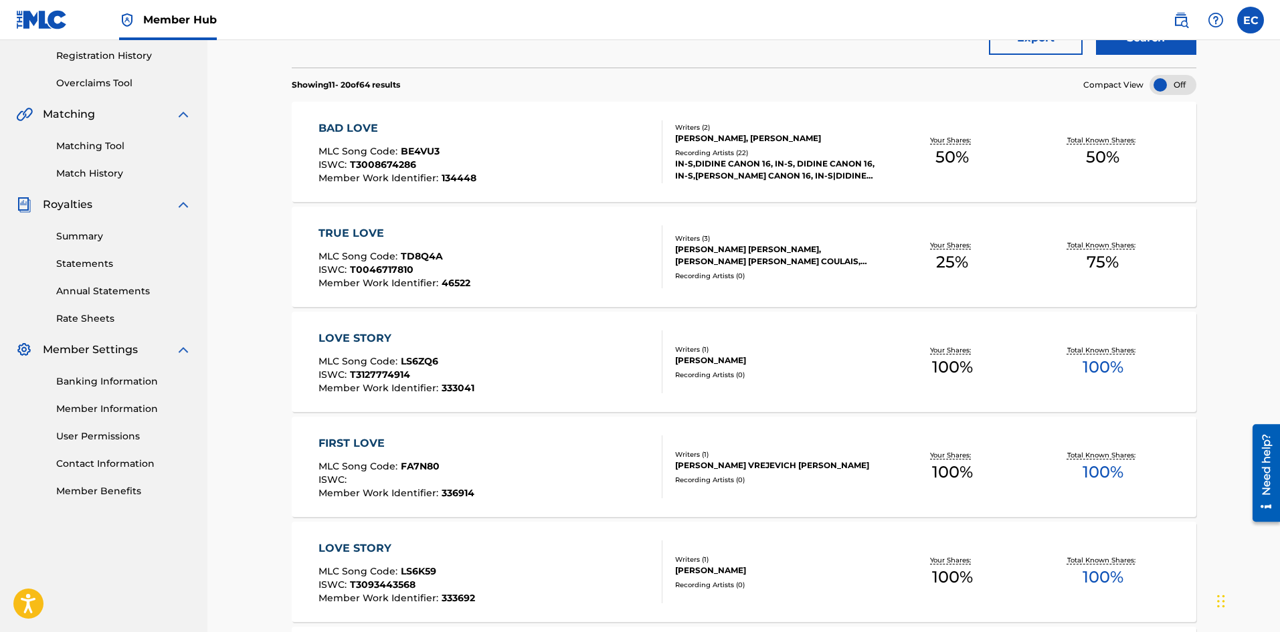
scroll to position [0, 0]
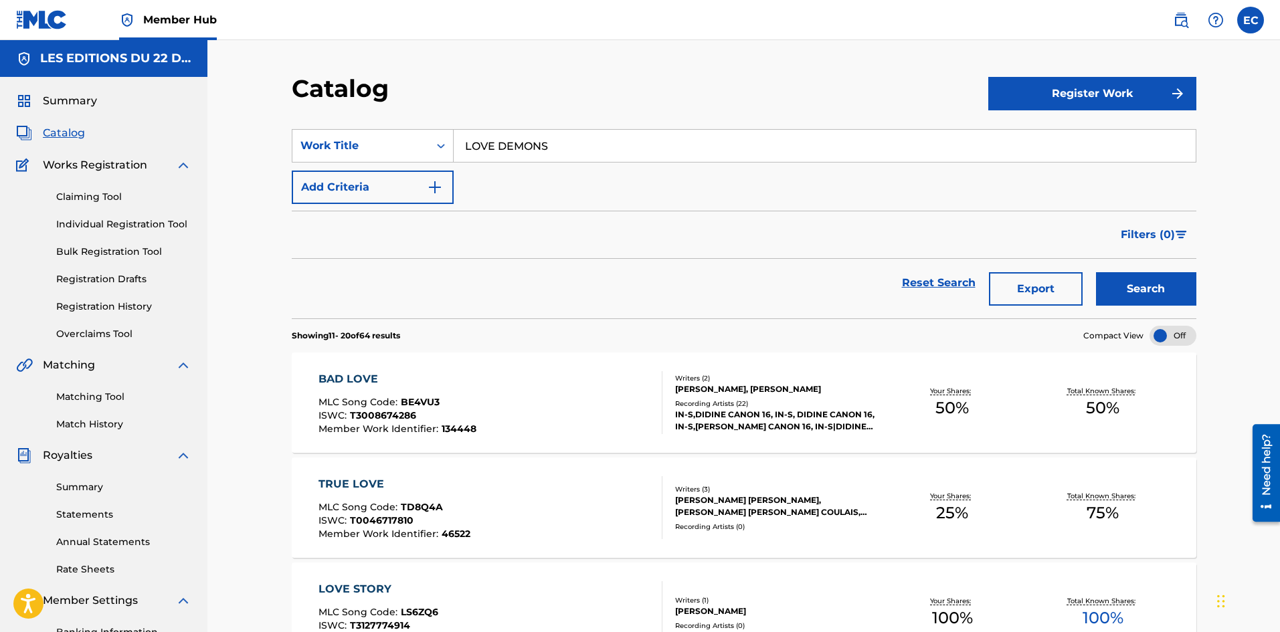
click at [536, 143] on input "LOVE DEMONS" at bounding box center [825, 146] width 742 height 32
type input "PORTRAIT OF A TIME"
click at [1096, 272] on button "Search" at bounding box center [1146, 288] width 100 height 33
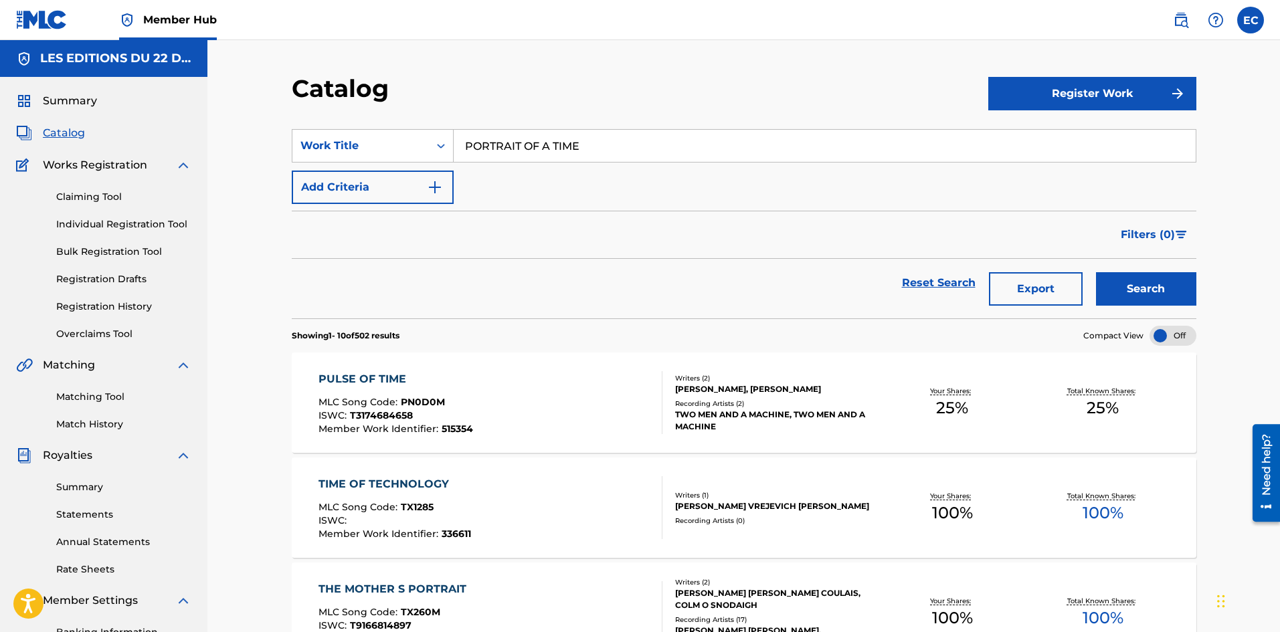
click at [535, 146] on input "PORTRAIT OF A TIME" at bounding box center [825, 146] width 742 height 32
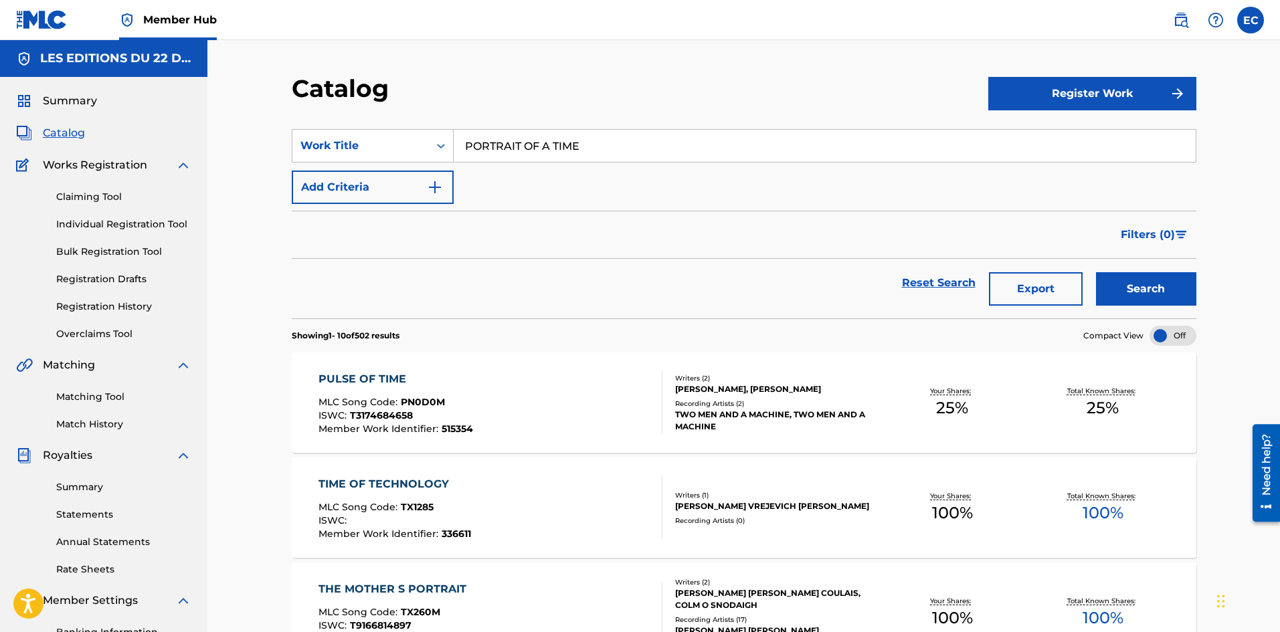
click at [535, 146] on input "PORTRAIT OF A TIME" at bounding box center [825, 146] width 742 height 32
type input "REMAIN IN [GEOGRAPHIC_DATA]"
click at [1096, 272] on button "Search" at bounding box center [1146, 288] width 100 height 33
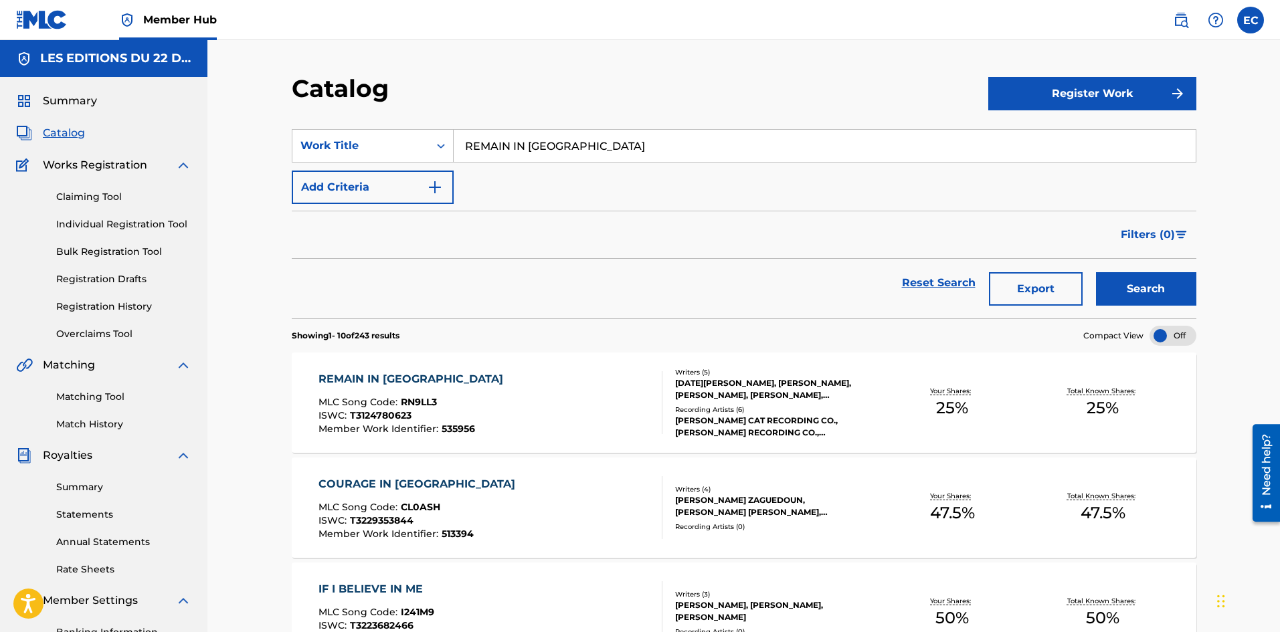
click at [472, 386] on div "REMAIN IN [GEOGRAPHIC_DATA]" at bounding box center [414, 379] width 191 height 16
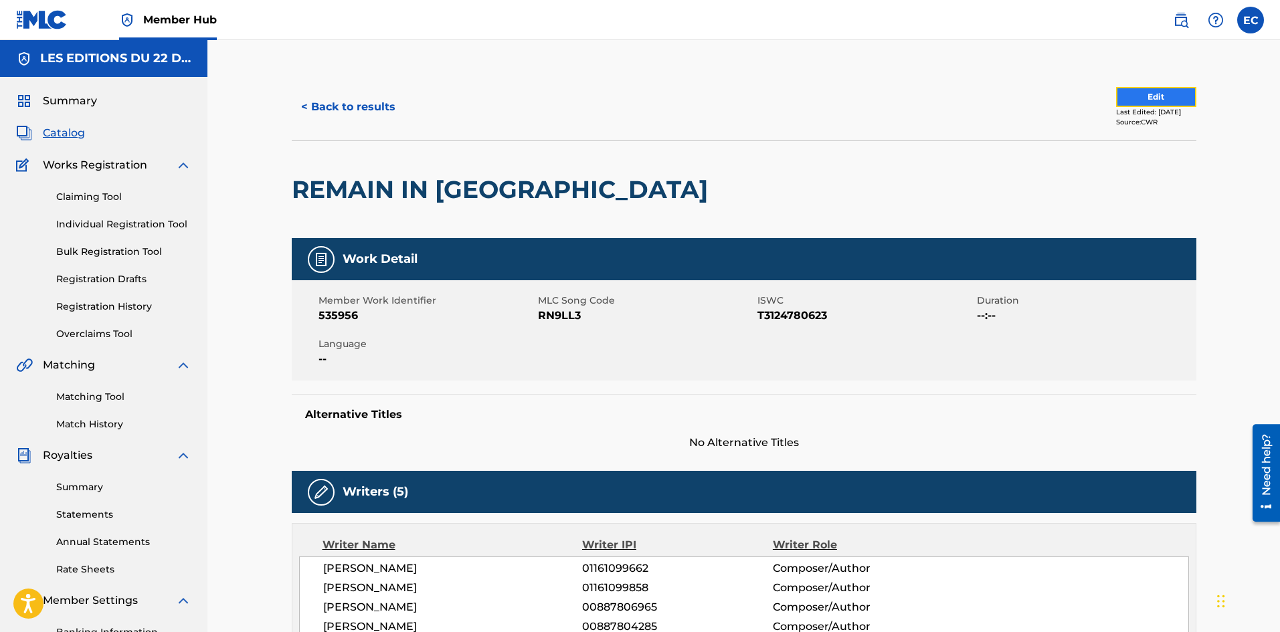
click at [1136, 96] on button "Edit" at bounding box center [1156, 97] width 80 height 20
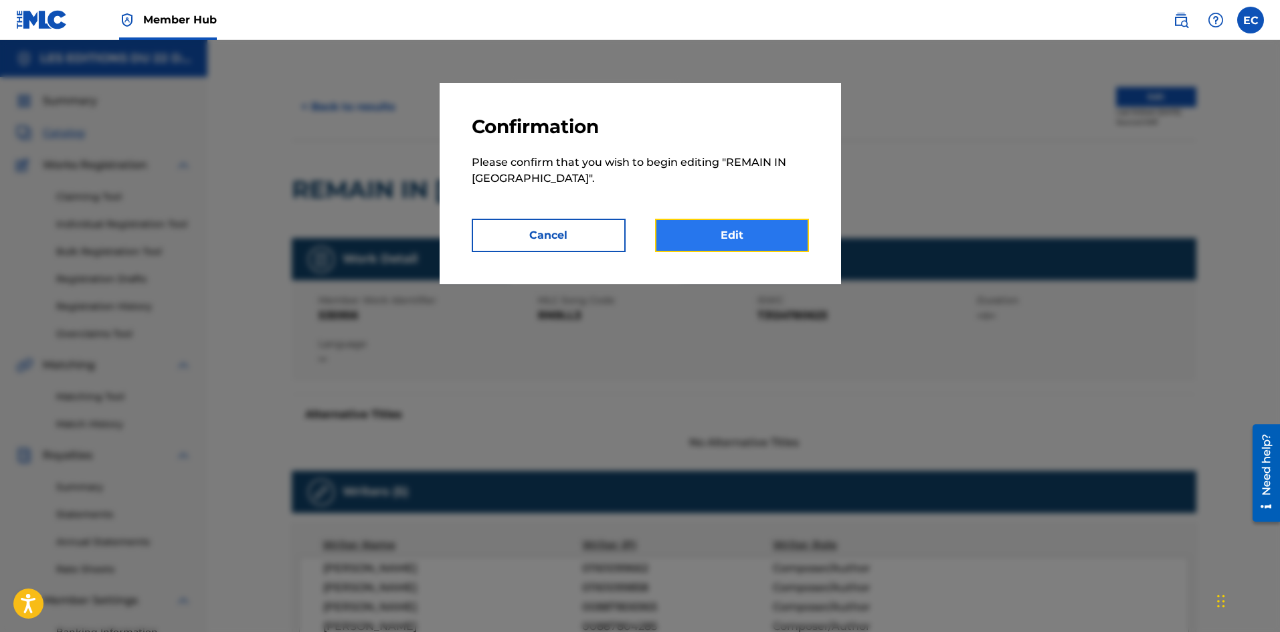
click at [731, 238] on link "Edit" at bounding box center [732, 235] width 154 height 33
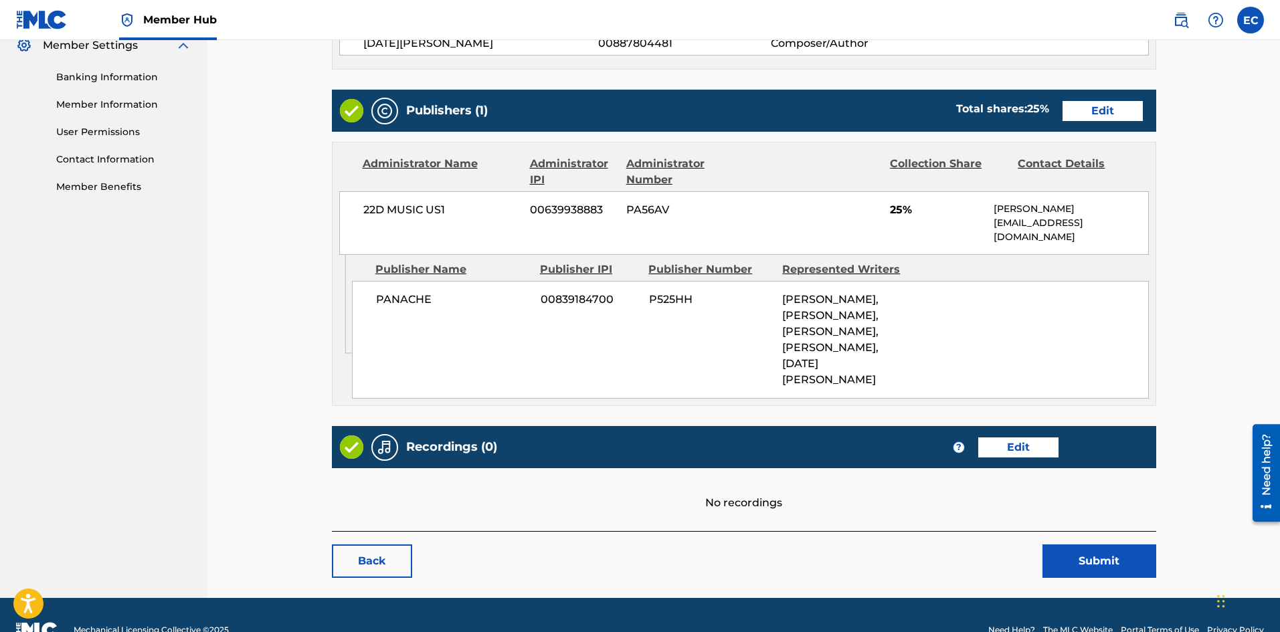
scroll to position [528, 0]
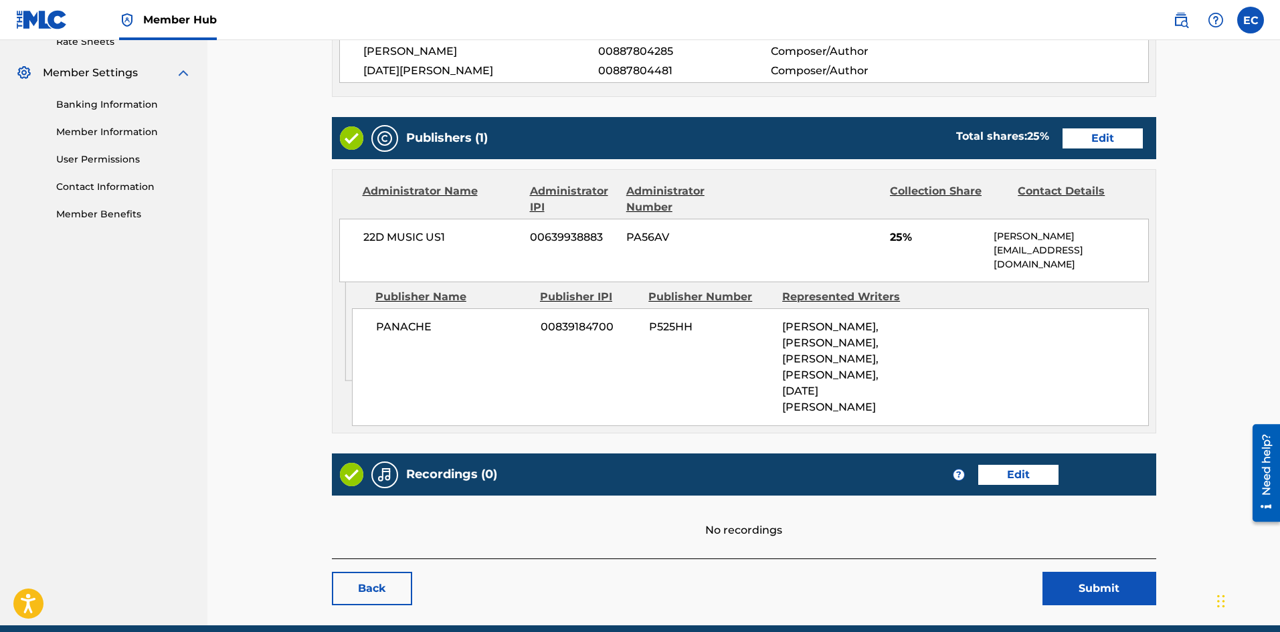
click at [1110, 152] on div "Publishers (1) Total shares: 25 % Edit" at bounding box center [744, 138] width 825 height 42
click at [1100, 141] on link "Edit" at bounding box center [1103, 138] width 80 height 20
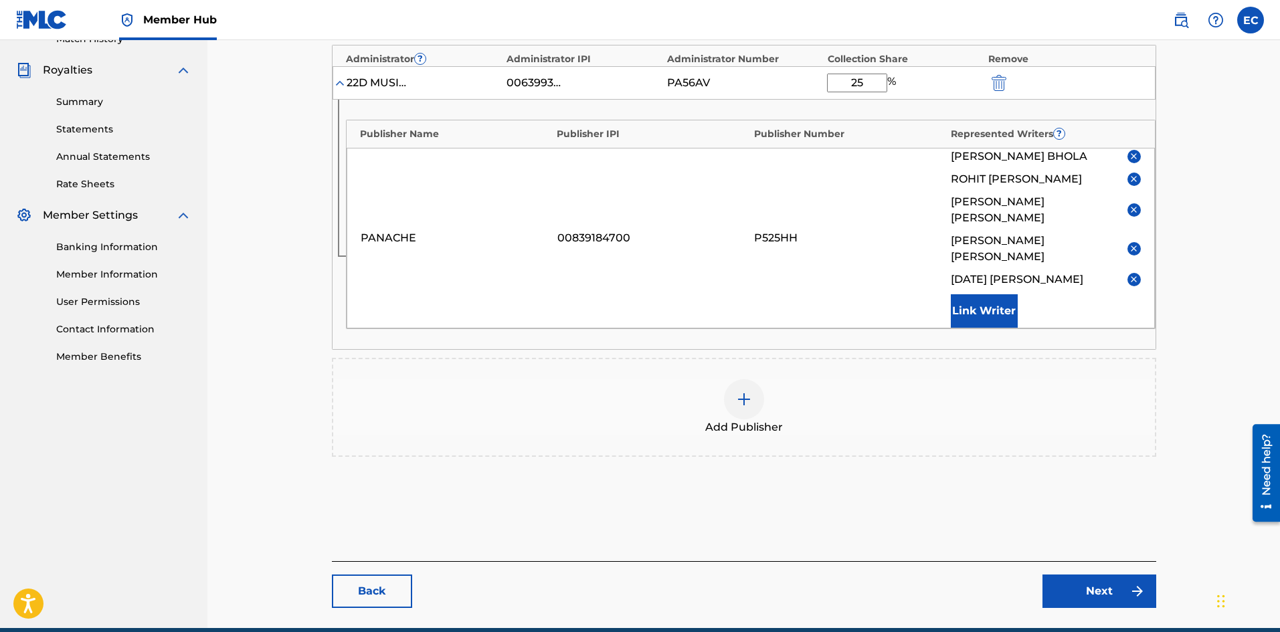
scroll to position [387, 0]
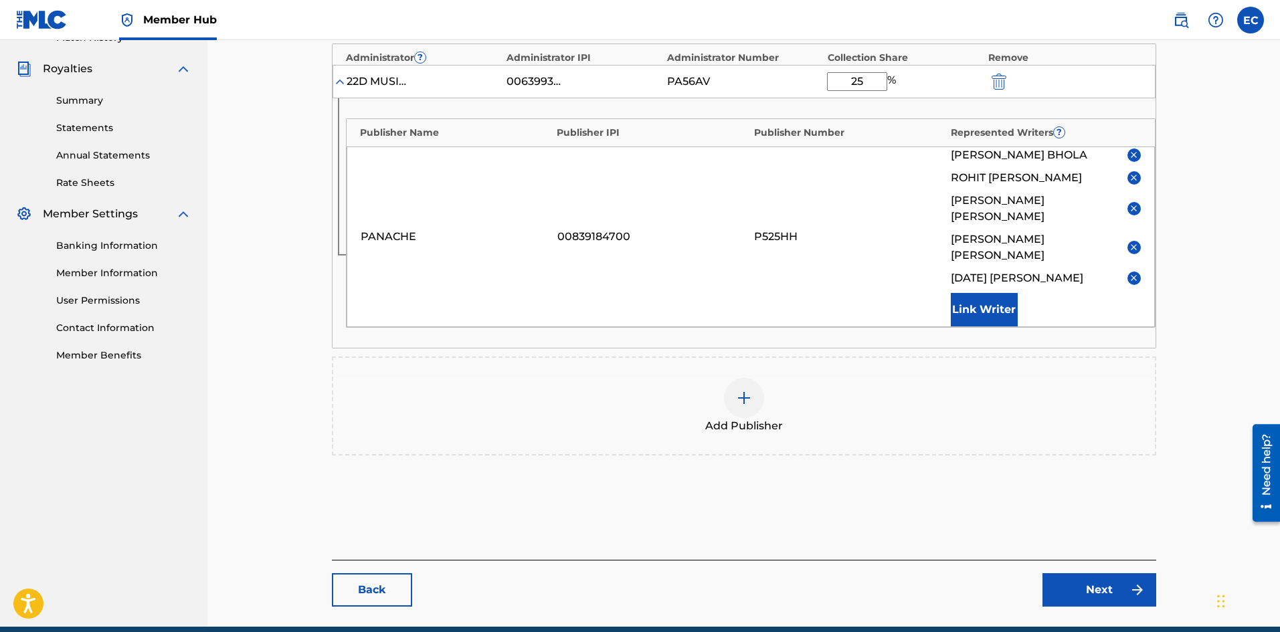
click at [740, 390] on img at bounding box center [744, 398] width 16 height 16
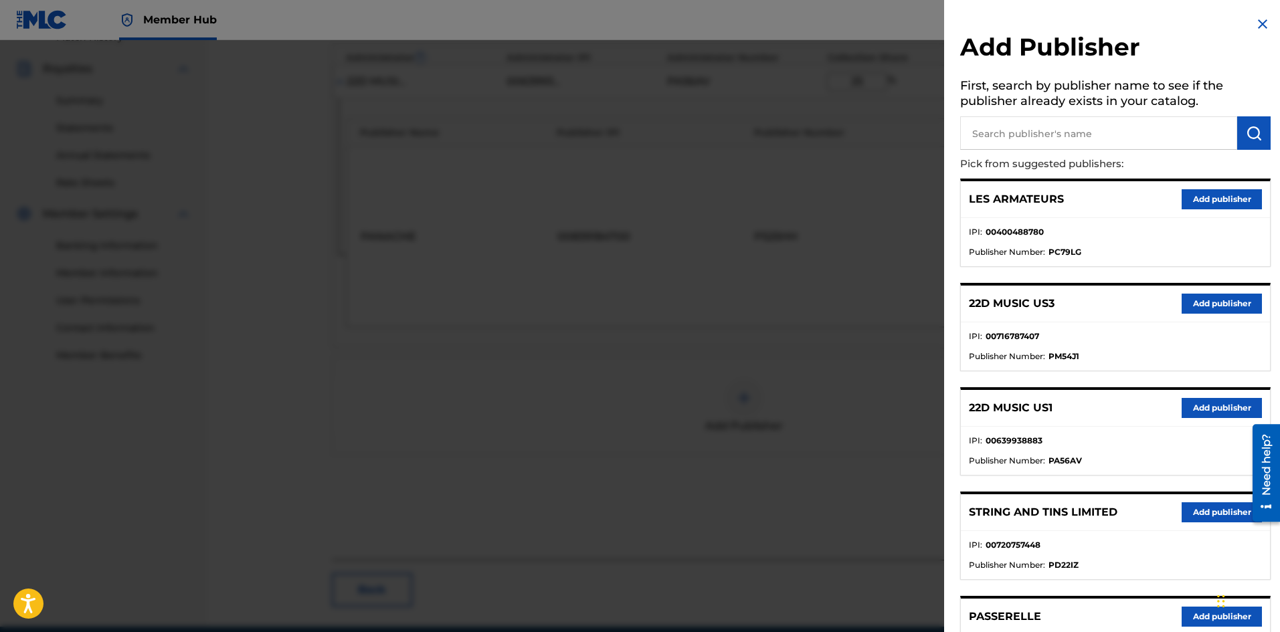
click at [1072, 130] on input "text" at bounding box center [1098, 132] width 277 height 33
click at [1237, 116] on button "submit" at bounding box center [1253, 132] width 33 height 33
click at [1072, 130] on input "text" at bounding box center [1098, 132] width 277 height 33
type input "[PERSON_NAME]"
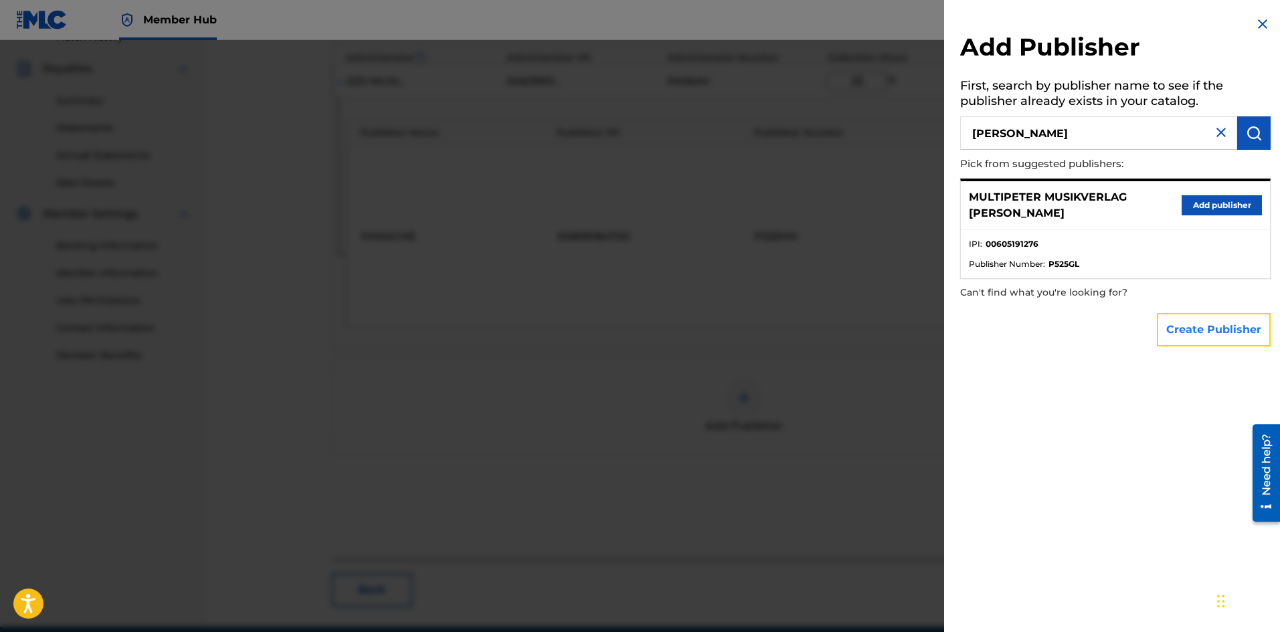
click at [1202, 319] on button "Create Publisher" at bounding box center [1214, 329] width 114 height 33
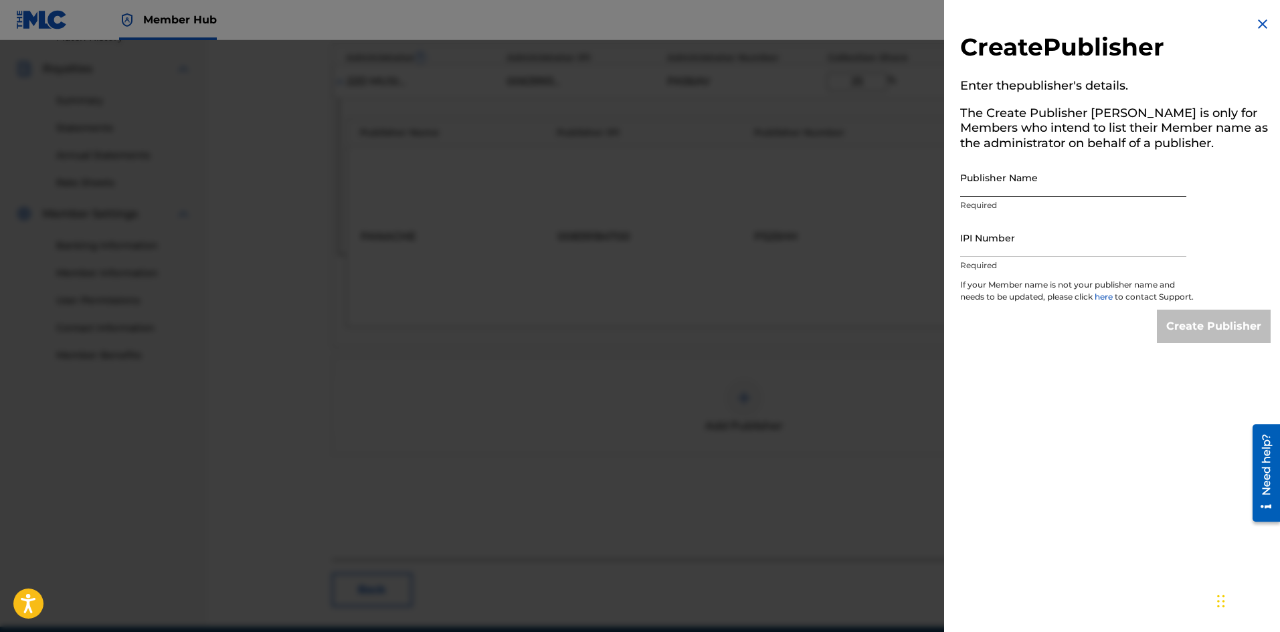
click at [1108, 186] on input "Publisher Name" at bounding box center [1073, 178] width 226 height 38
type input "[PERSON_NAME] CAT PUBLISHING PRIVATE LIMITED"
click at [1031, 236] on input "IPI Number" at bounding box center [1073, 238] width 226 height 38
type input "1137975034"
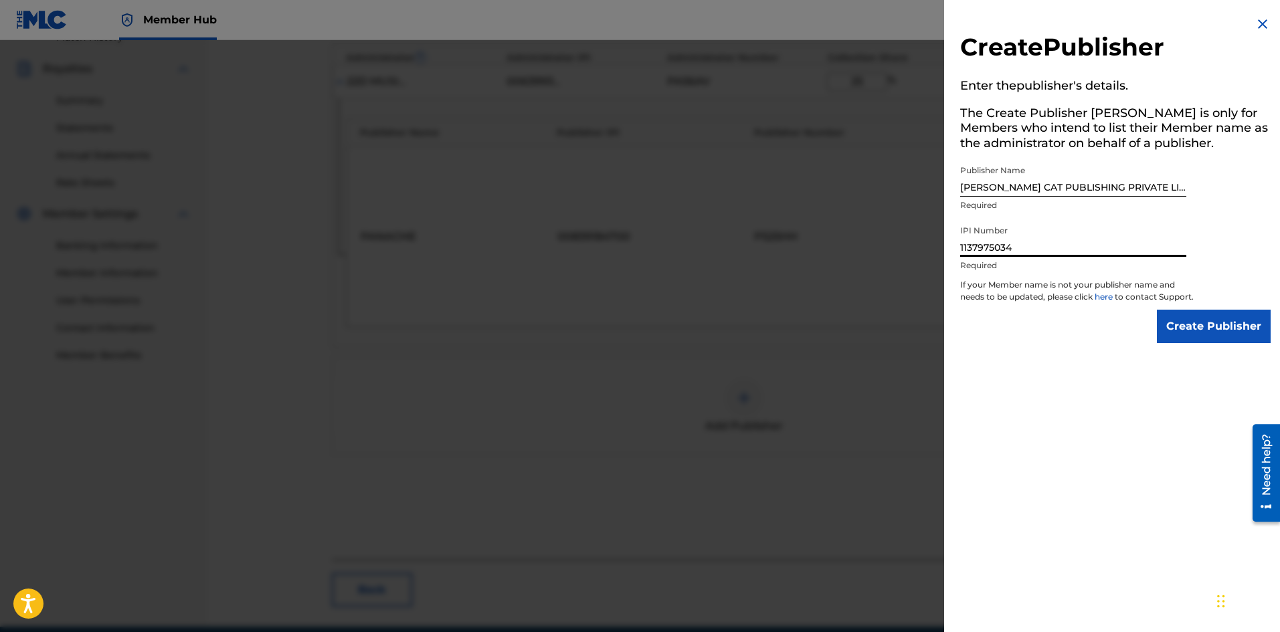
click at [1173, 310] on p "If your Member name is not your publisher name and needs to be updated, please …" at bounding box center [1077, 294] width 234 height 31
click at [1201, 343] on input "Create Publisher" at bounding box center [1214, 326] width 114 height 33
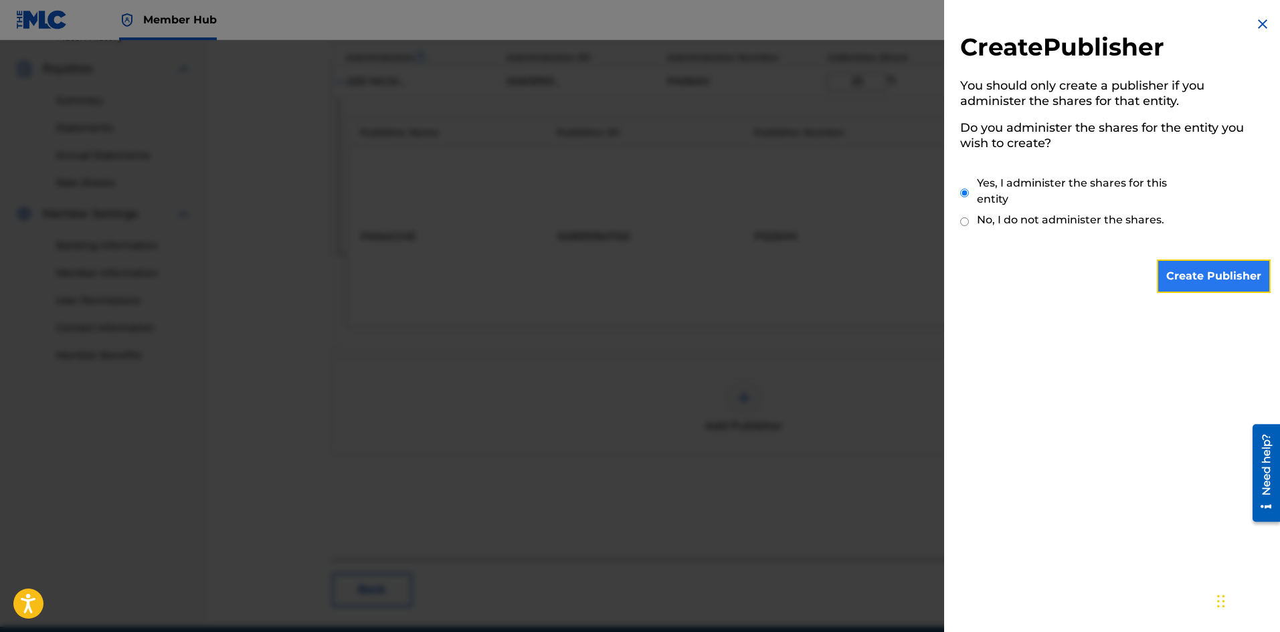
click at [1189, 289] on input "Create Publisher" at bounding box center [1214, 276] width 114 height 33
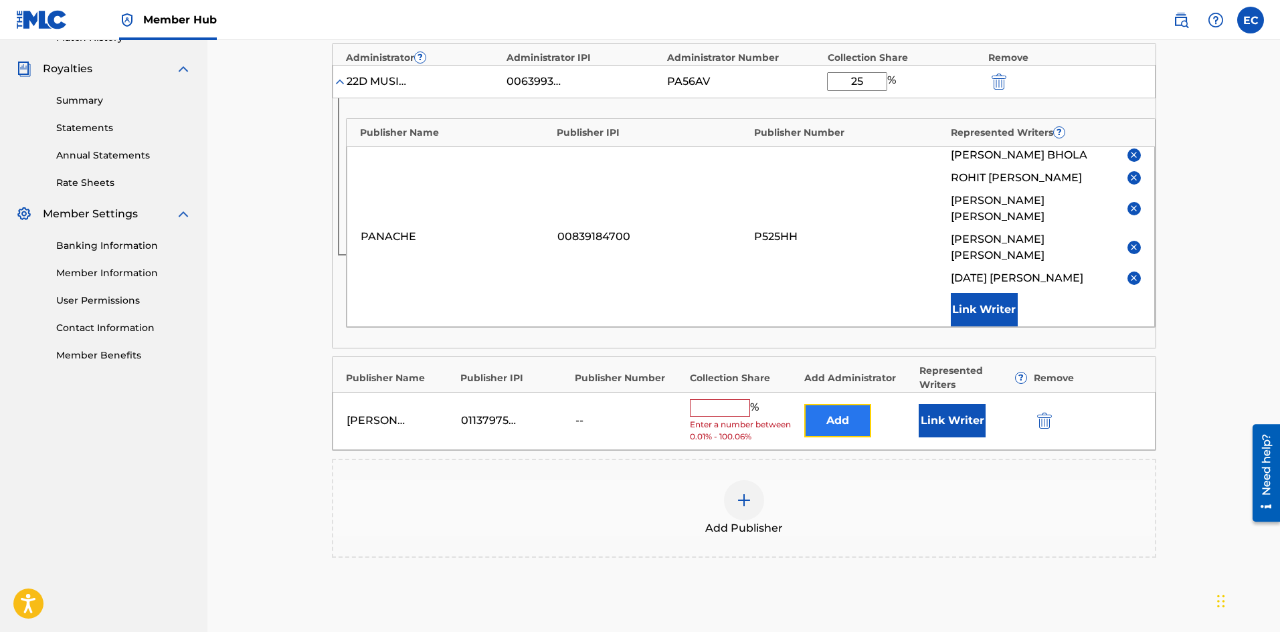
click at [834, 404] on button "Add" at bounding box center [837, 420] width 67 height 33
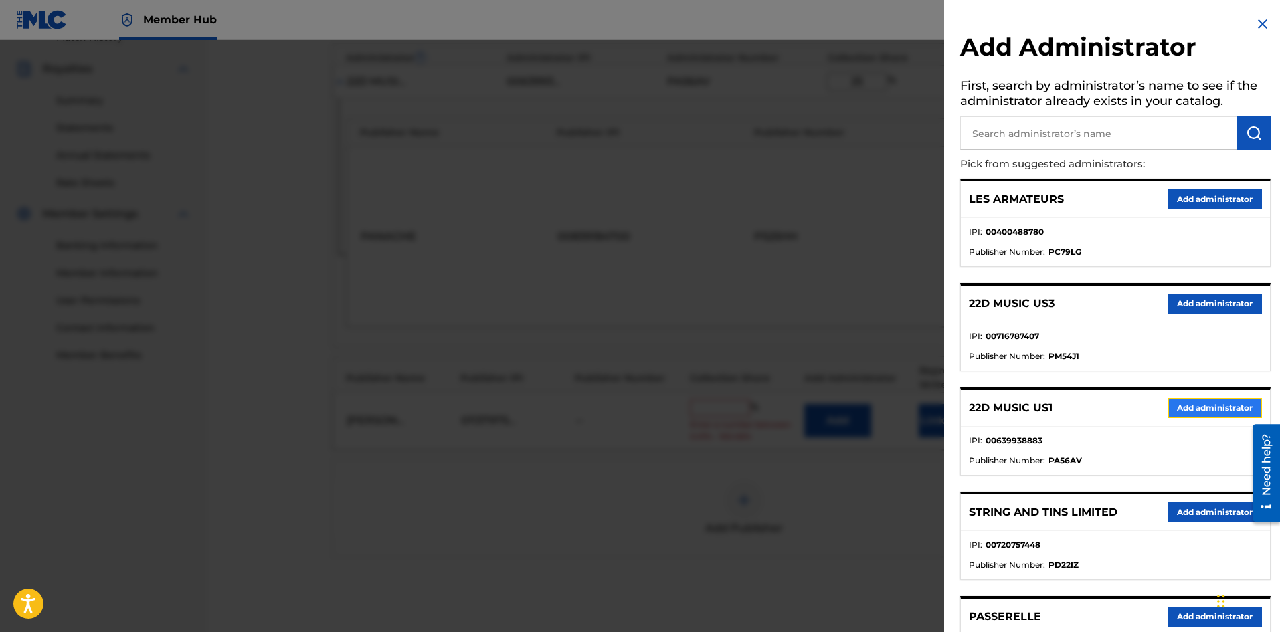
click at [1198, 412] on button "Add administrator" at bounding box center [1215, 408] width 94 height 20
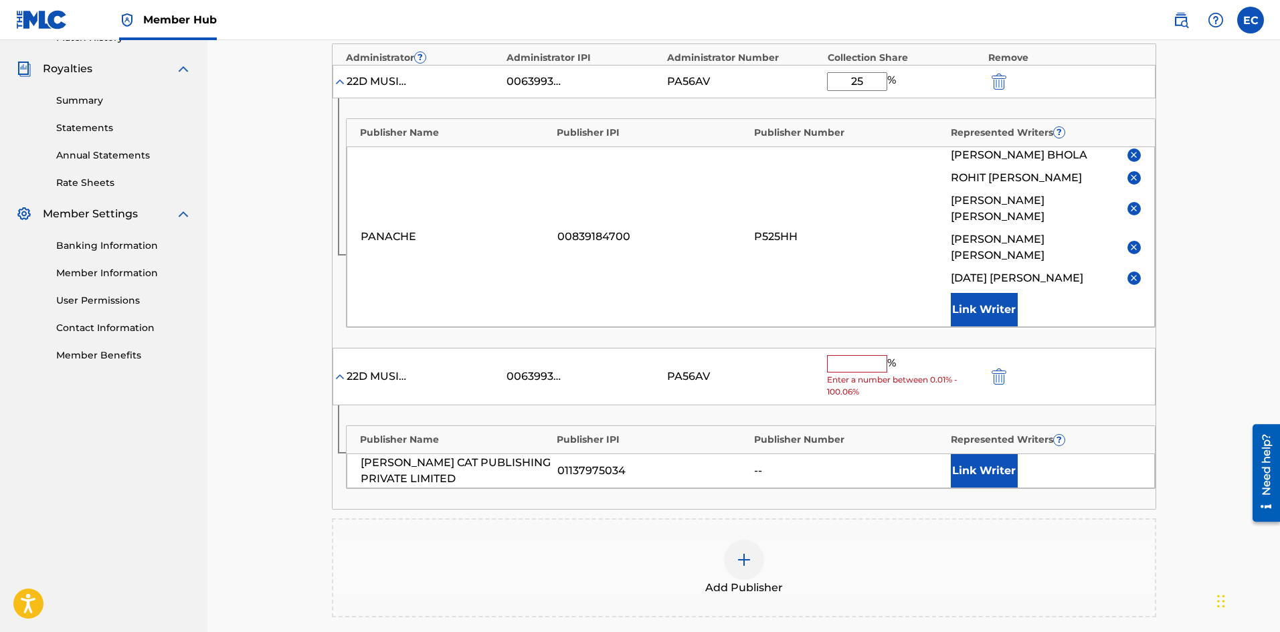
click at [844, 355] on input "text" at bounding box center [857, 363] width 60 height 17
type input "é"
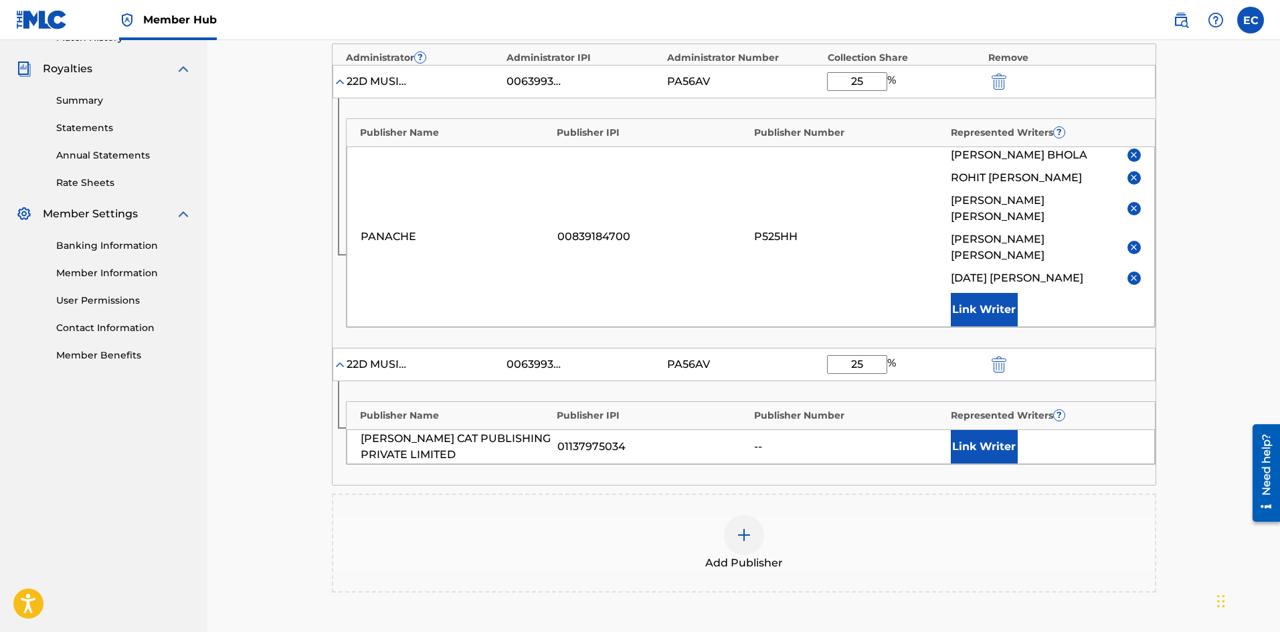
type input "25"
click at [767, 357] on div "PA56AV" at bounding box center [744, 365] width 154 height 16
click at [1001, 430] on button "Link Writer" at bounding box center [984, 446] width 67 height 33
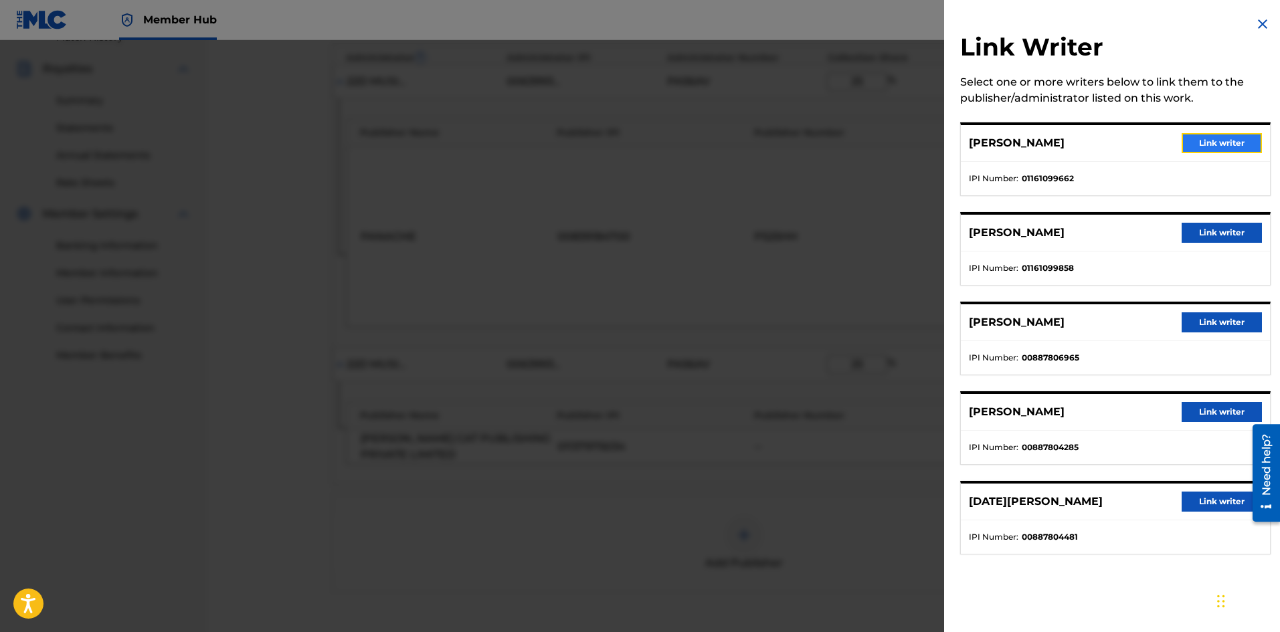
click at [1215, 144] on button "Link writer" at bounding box center [1222, 143] width 80 height 20
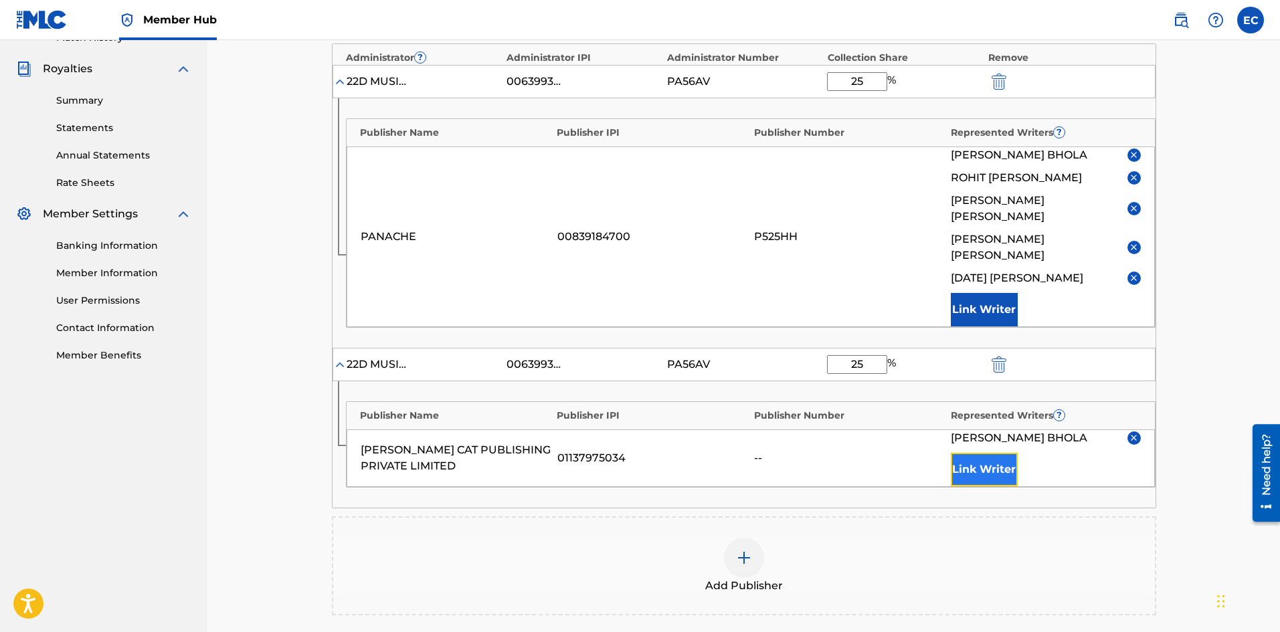
click at [969, 453] on button "Link Writer" at bounding box center [984, 469] width 67 height 33
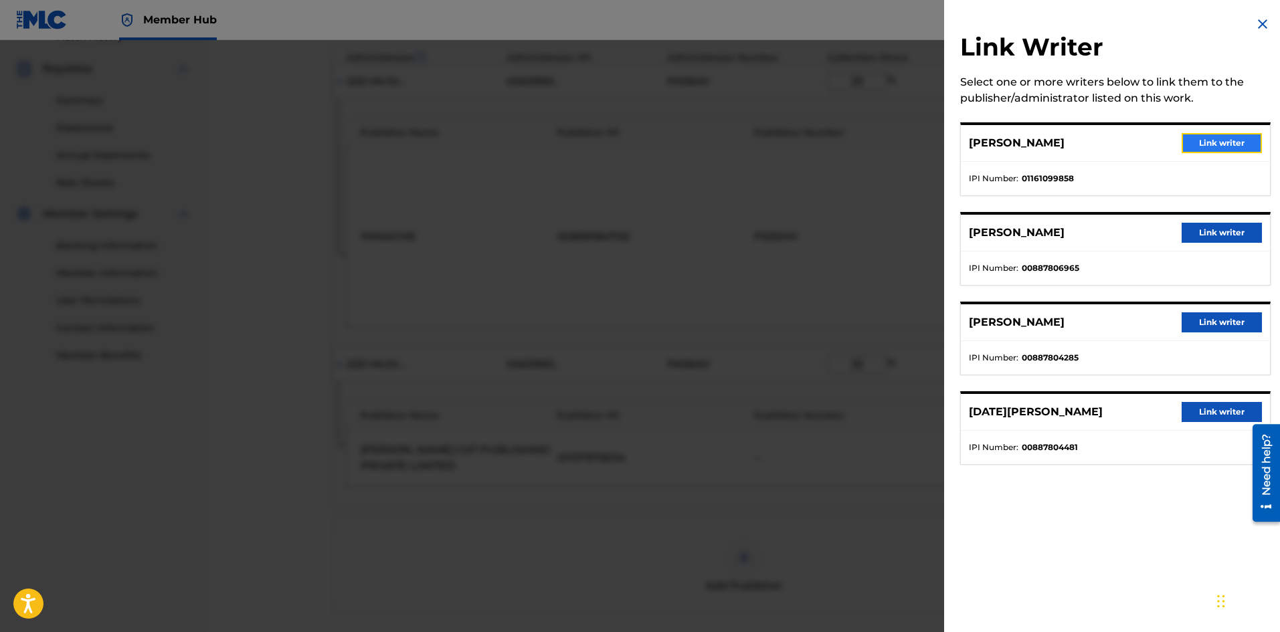
click at [1223, 151] on button "Link writer" at bounding box center [1222, 143] width 80 height 20
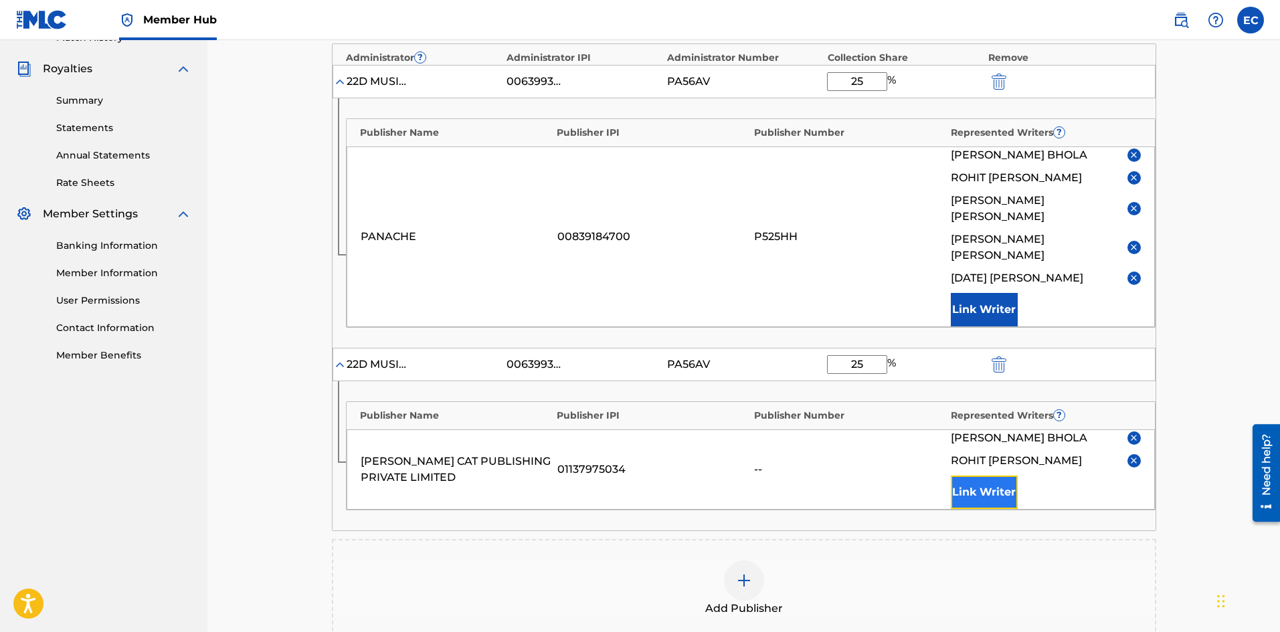
click at [983, 476] on button "Link Writer" at bounding box center [984, 492] width 67 height 33
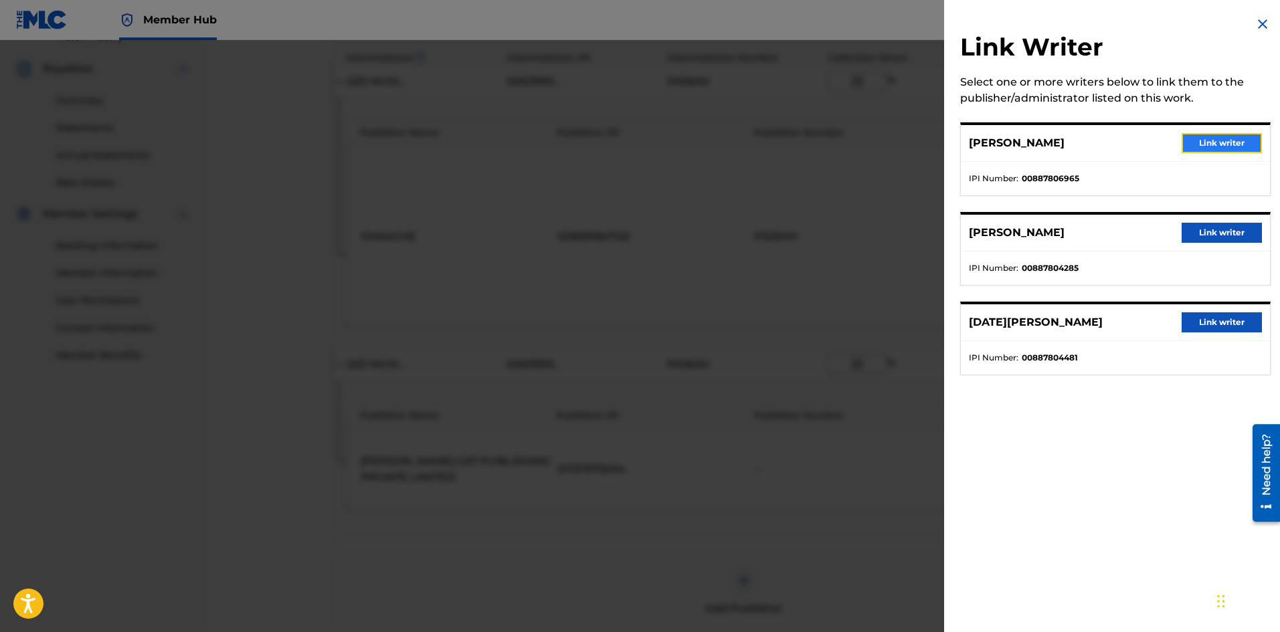
click at [1204, 152] on button "Link writer" at bounding box center [1222, 143] width 80 height 20
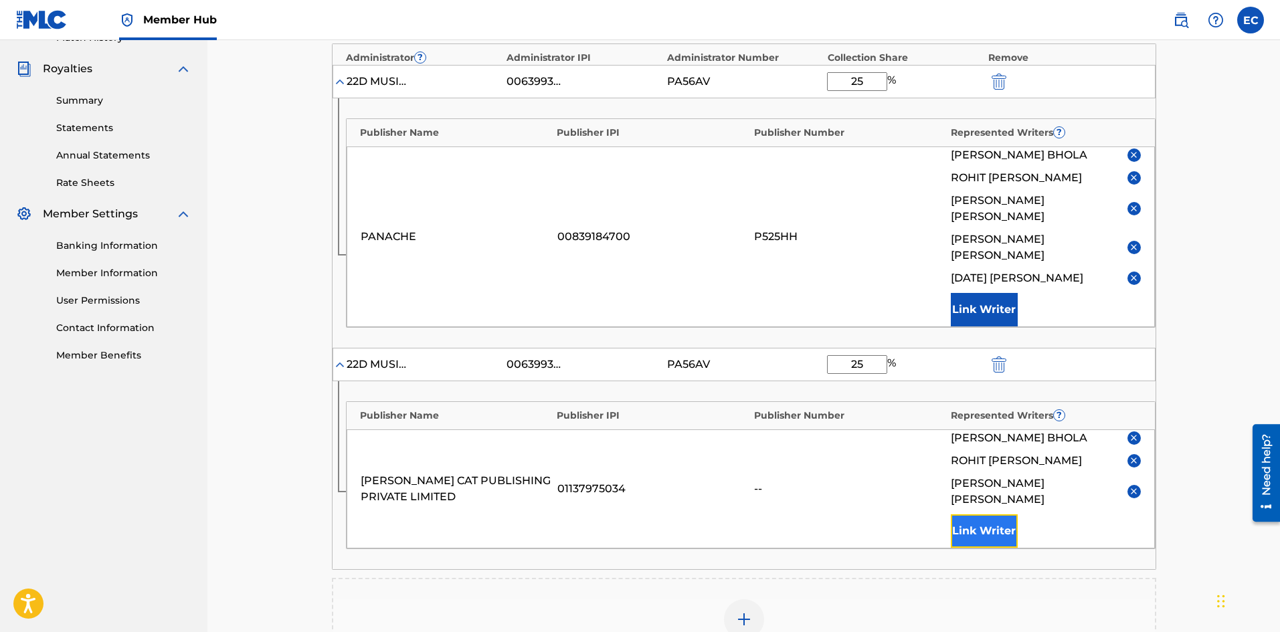
click at [972, 515] on button "Link Writer" at bounding box center [984, 531] width 67 height 33
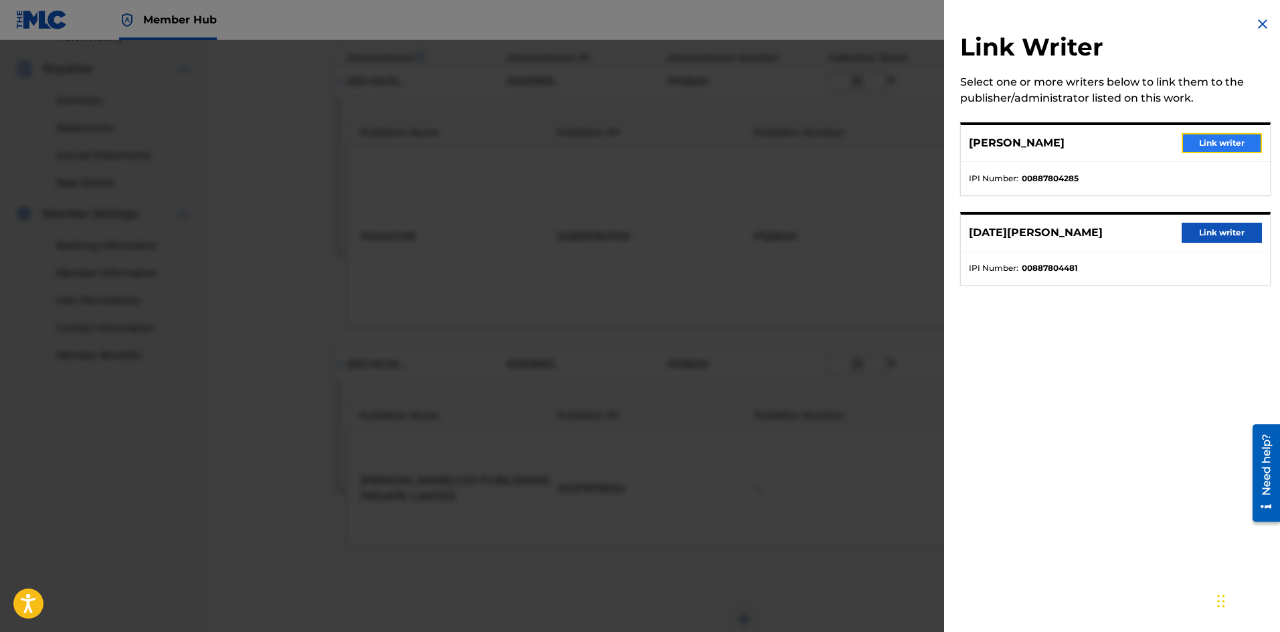
click at [1221, 139] on button "Link writer" at bounding box center [1222, 143] width 80 height 20
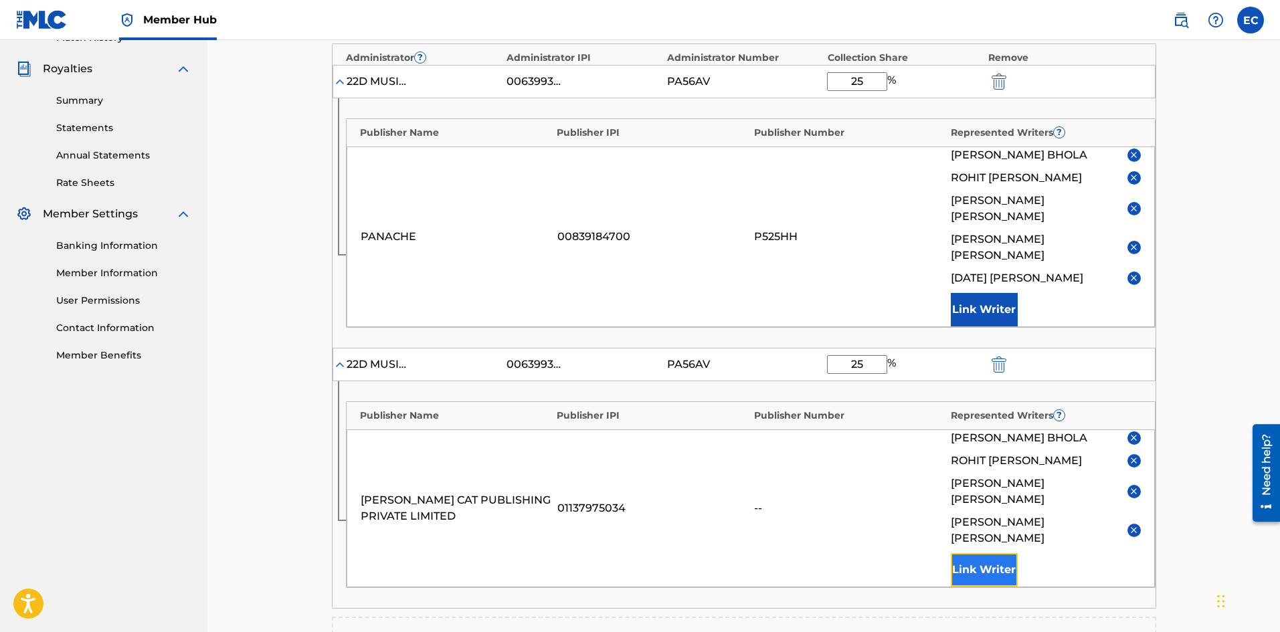
click at [980, 553] on button "Link Writer" at bounding box center [984, 569] width 67 height 33
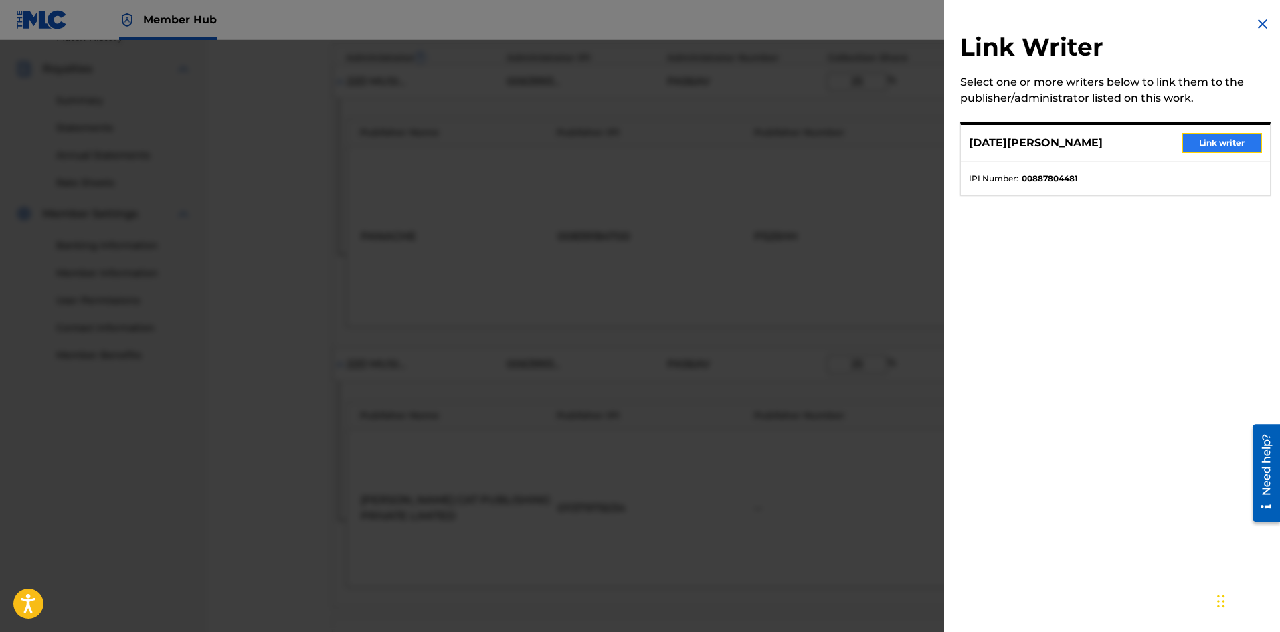
click at [1201, 142] on button "Link writer" at bounding box center [1222, 143] width 80 height 20
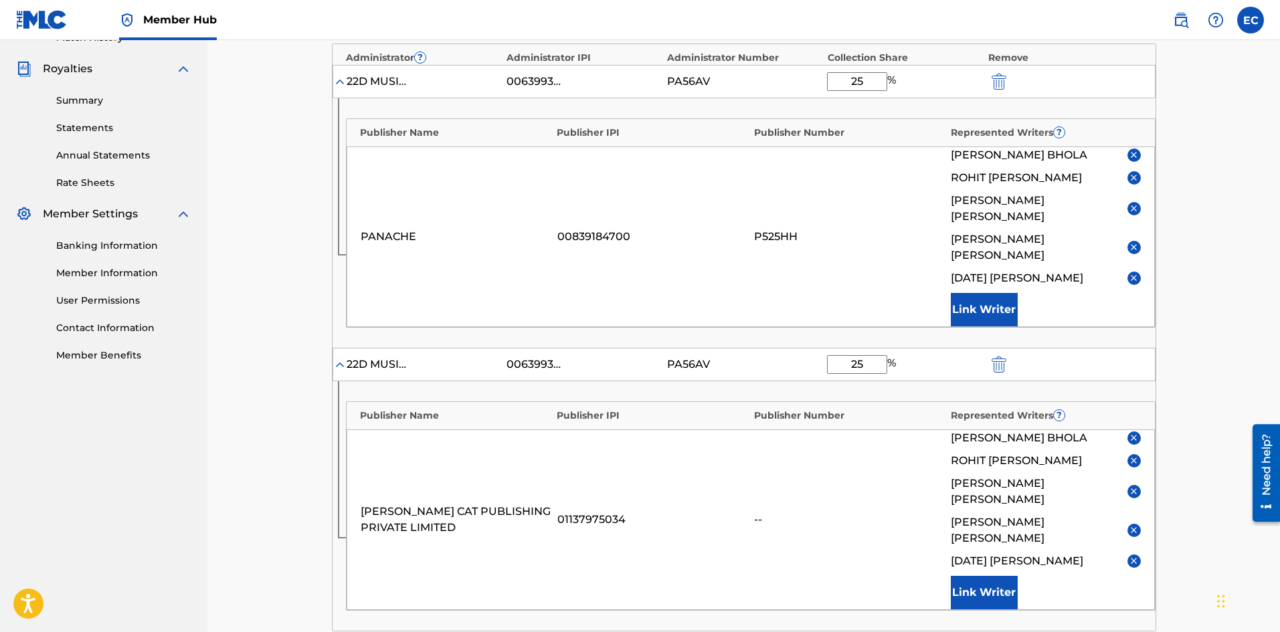
click at [859, 446] on div "[PERSON_NAME] CAT PUBLISHING PRIVATE LIMITED 01137975034 -- [PERSON_NAME] [PERS…" at bounding box center [751, 520] width 808 height 181
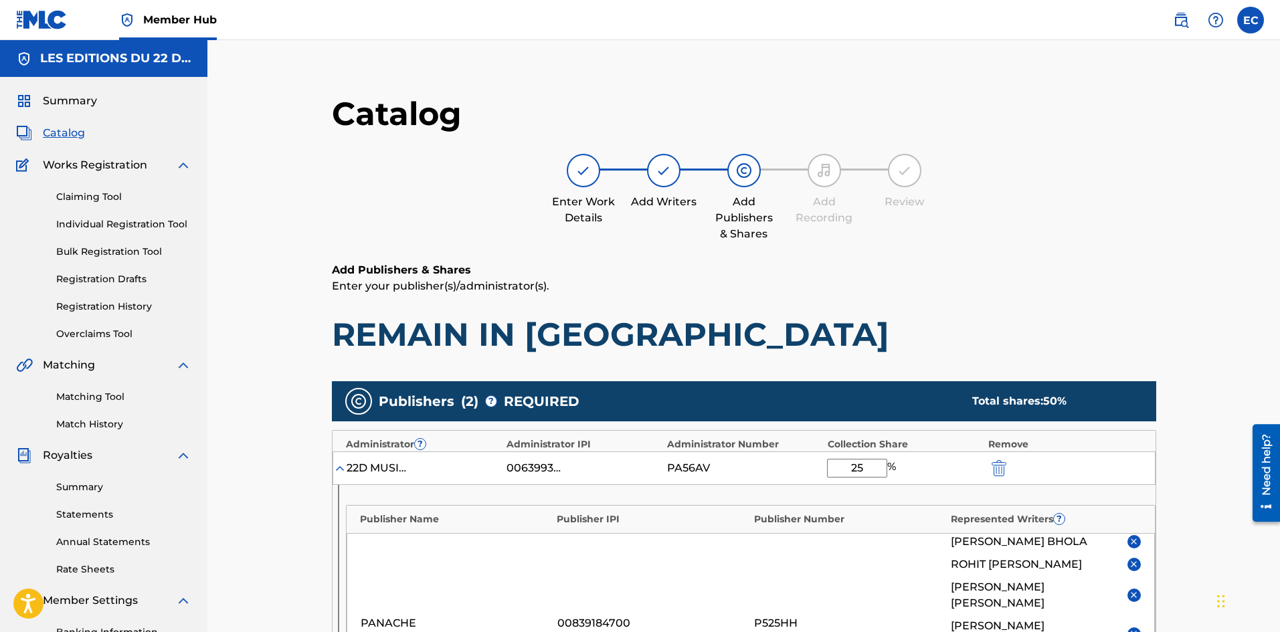
scroll to position [665, 0]
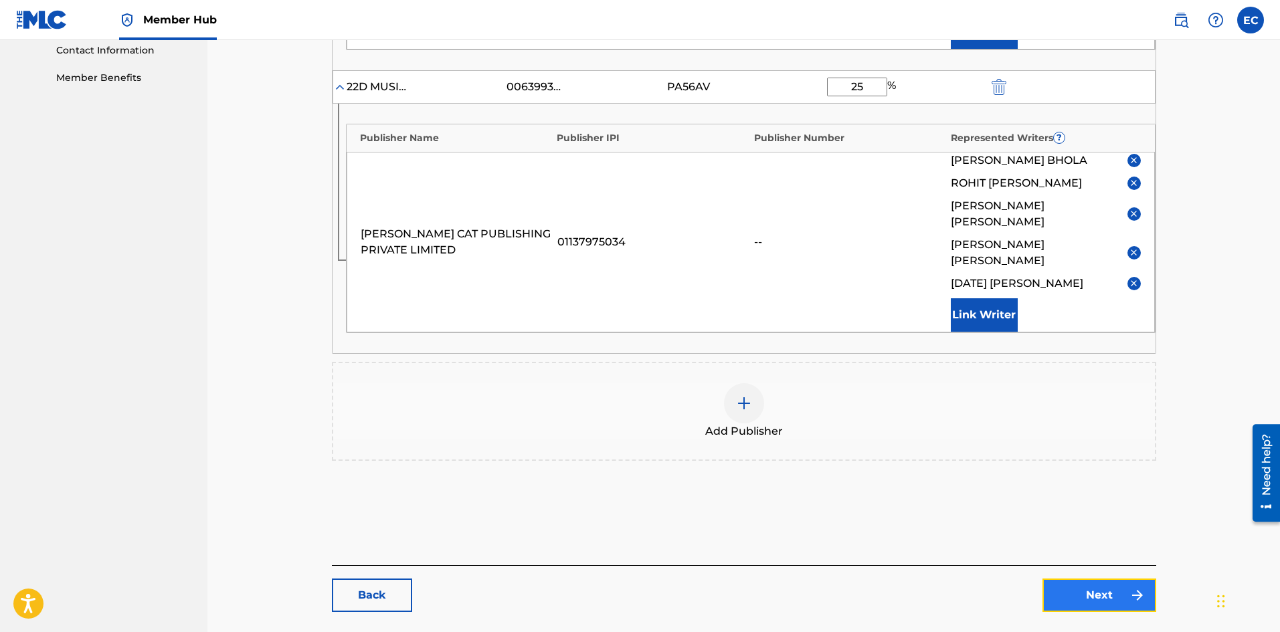
click at [1076, 579] on link "Next" at bounding box center [1100, 595] width 114 height 33
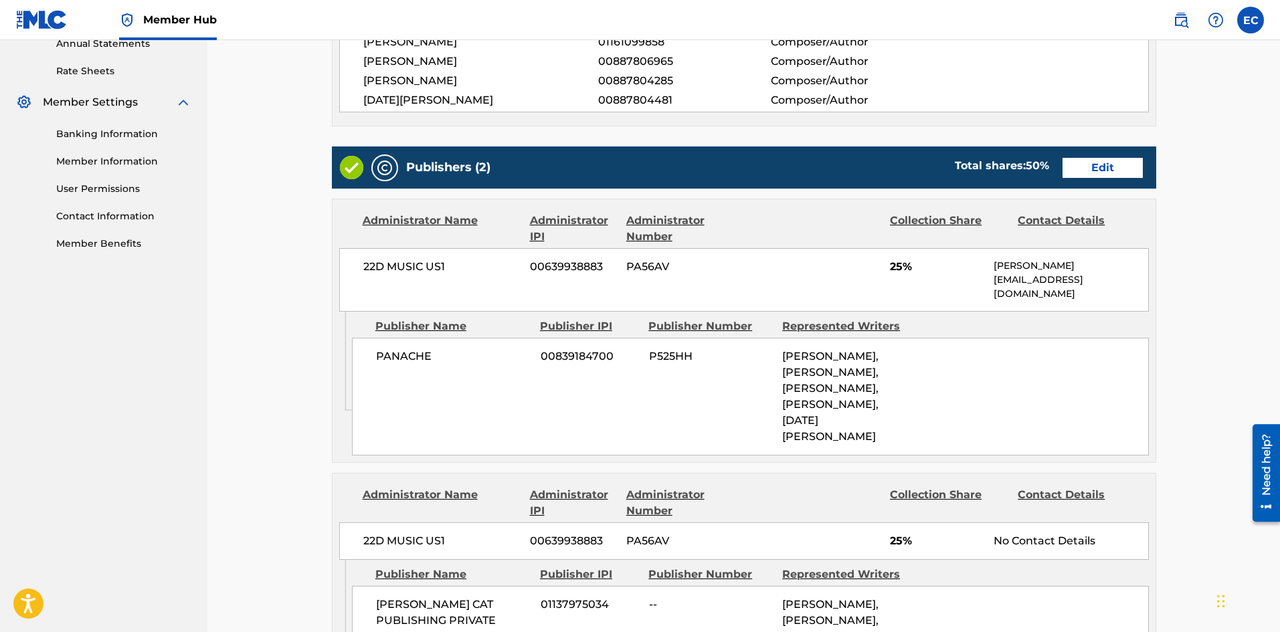
scroll to position [865, 0]
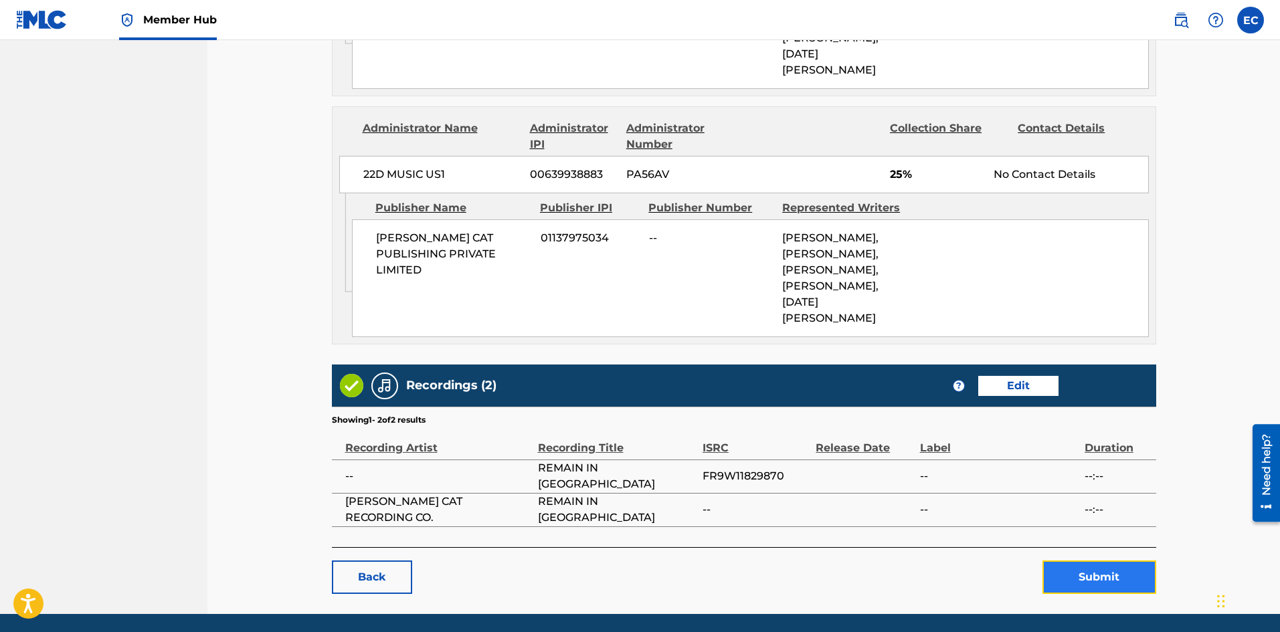
click at [1090, 561] on button "Submit" at bounding box center [1100, 577] width 114 height 33
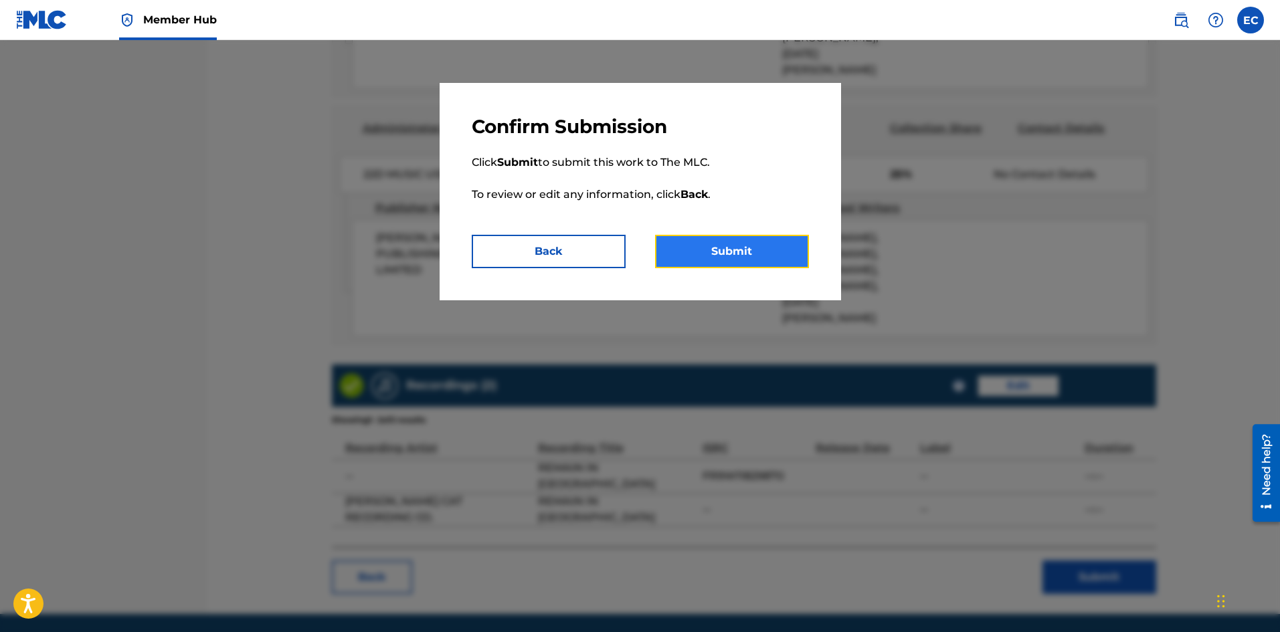
click at [748, 251] on button "Submit" at bounding box center [732, 251] width 154 height 33
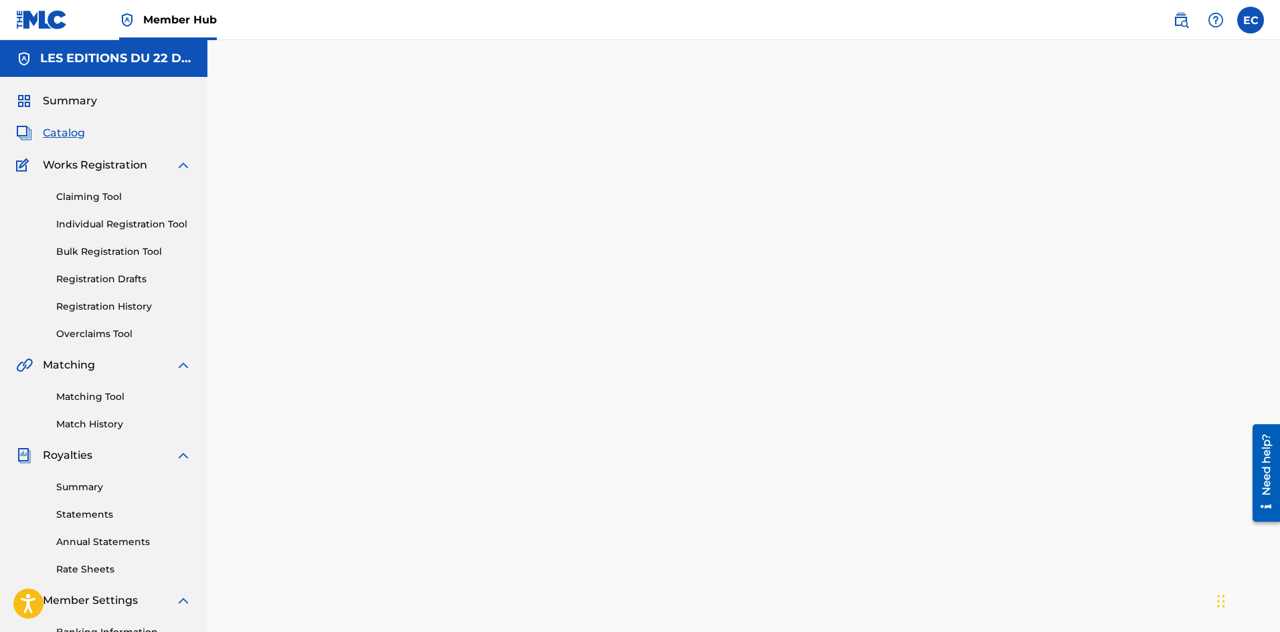
click at [69, 130] on span "Catalog" at bounding box center [64, 133] width 42 height 16
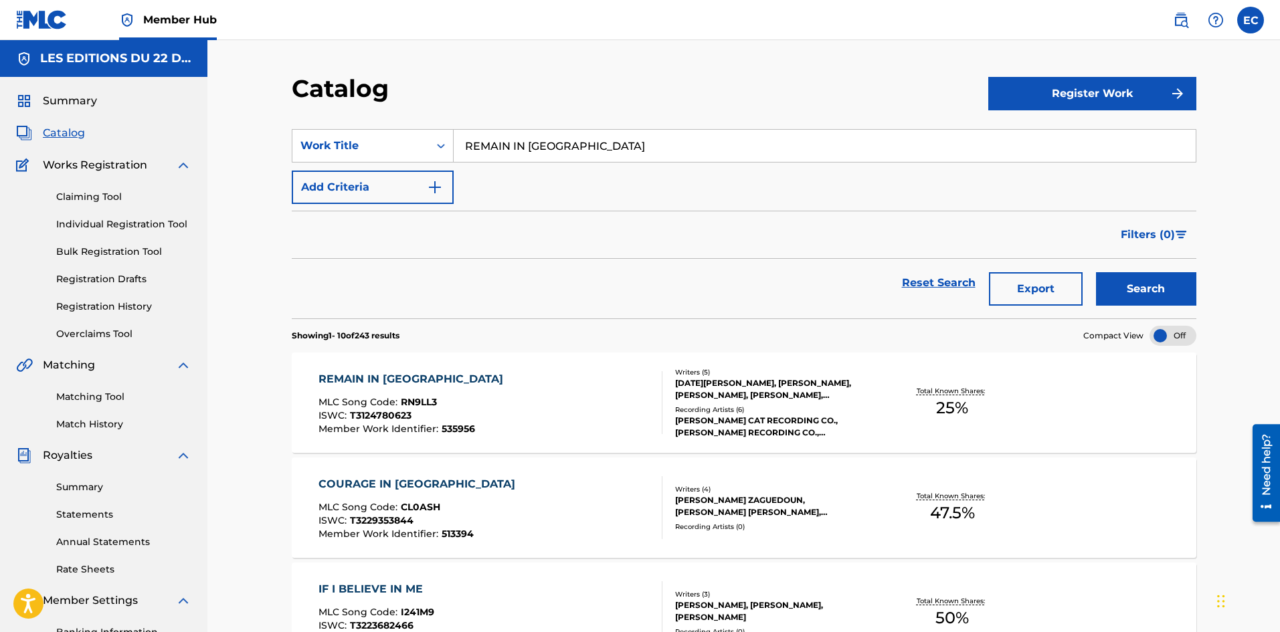
click at [521, 140] on input "REMAIN IN [GEOGRAPHIC_DATA]" at bounding box center [825, 146] width 742 height 32
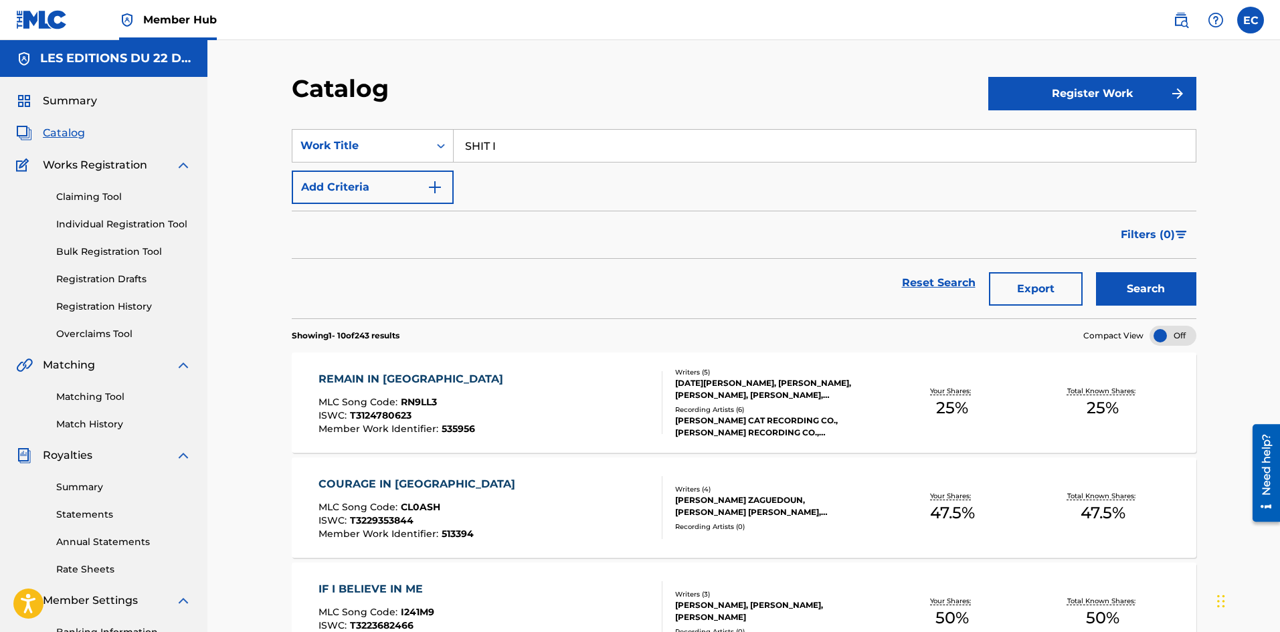
click at [1096, 272] on button "Search" at bounding box center [1146, 288] width 100 height 33
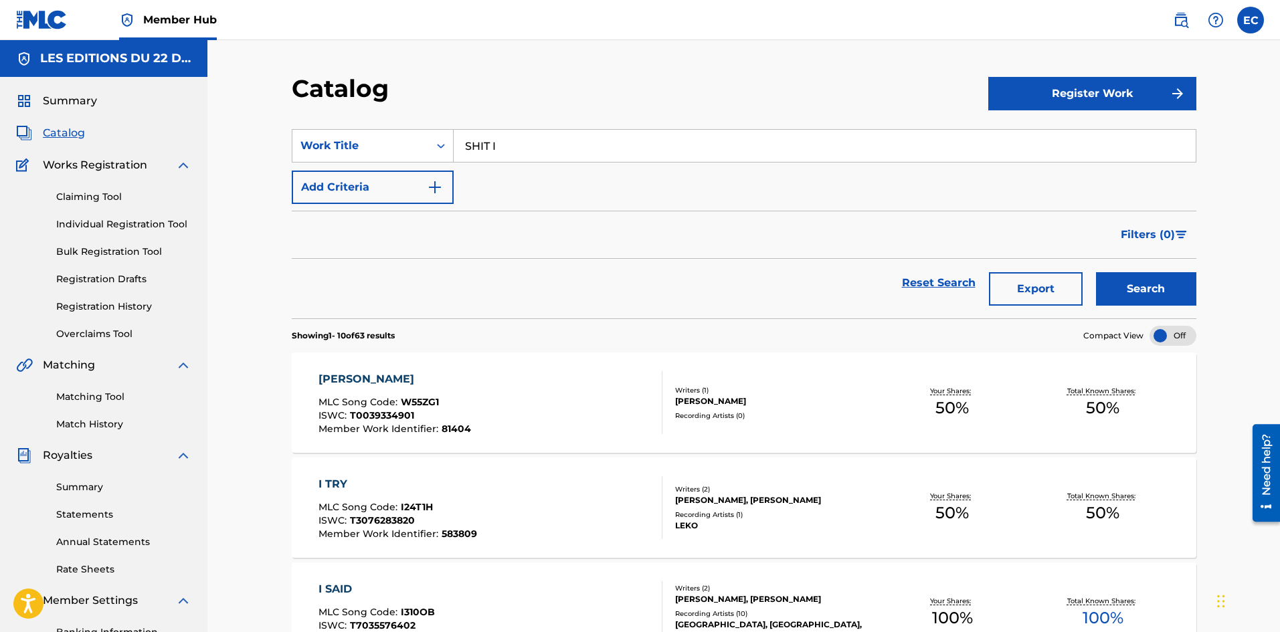
click at [539, 149] on input "SHIT I" at bounding box center [825, 146] width 742 height 32
click at [491, 153] on input "SHIT I" at bounding box center [825, 146] width 742 height 32
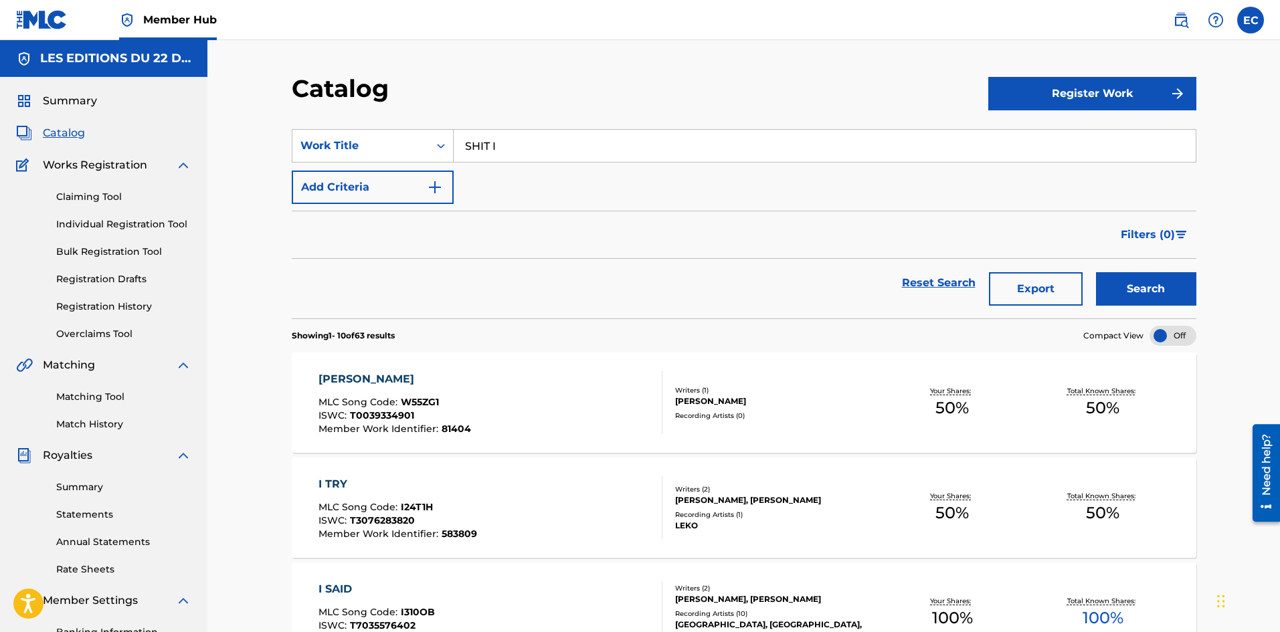
click at [491, 153] on input "SHIT I" at bounding box center [825, 146] width 742 height 32
type input "[DEMOGRAPHIC_DATA]"
click at [1096, 272] on button "Search" at bounding box center [1146, 288] width 100 height 33
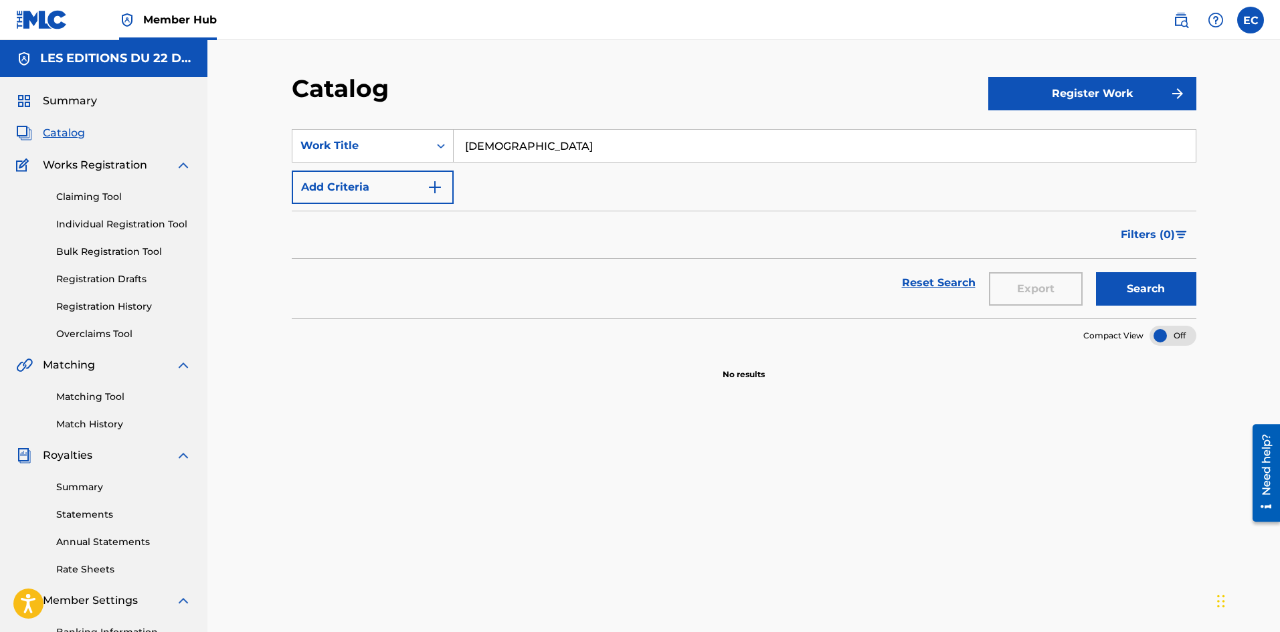
click at [524, 156] on input "[DEMOGRAPHIC_DATA]" at bounding box center [825, 146] width 742 height 32
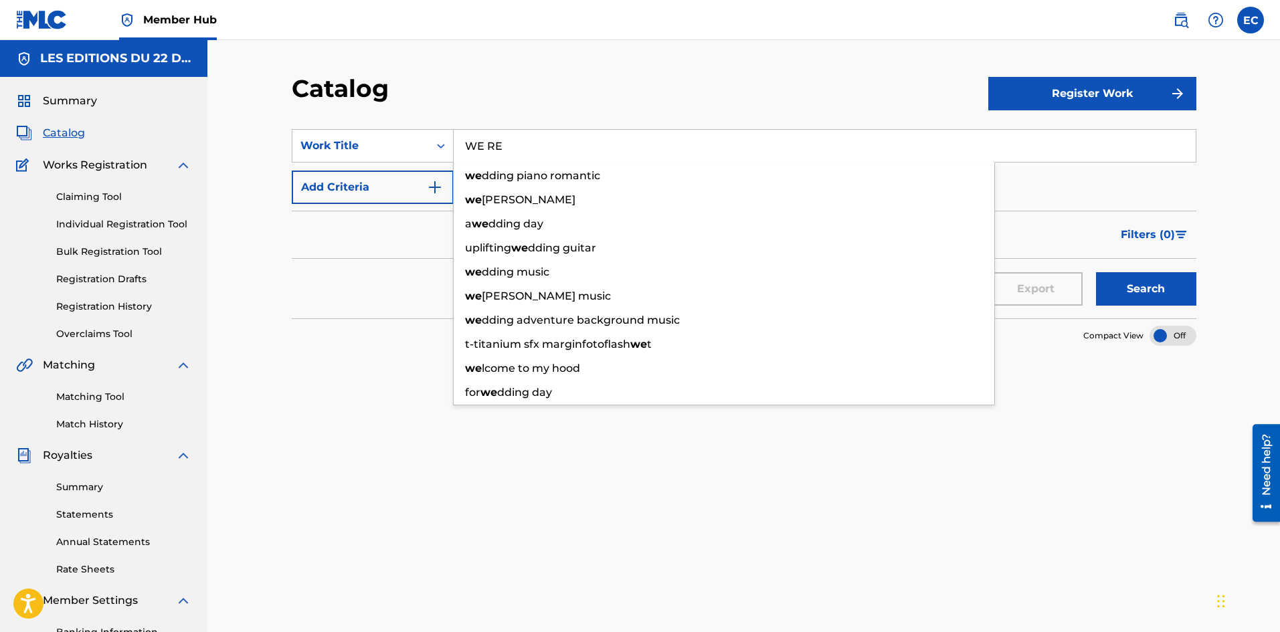
click at [1096, 272] on button "Search" at bounding box center [1146, 288] width 100 height 33
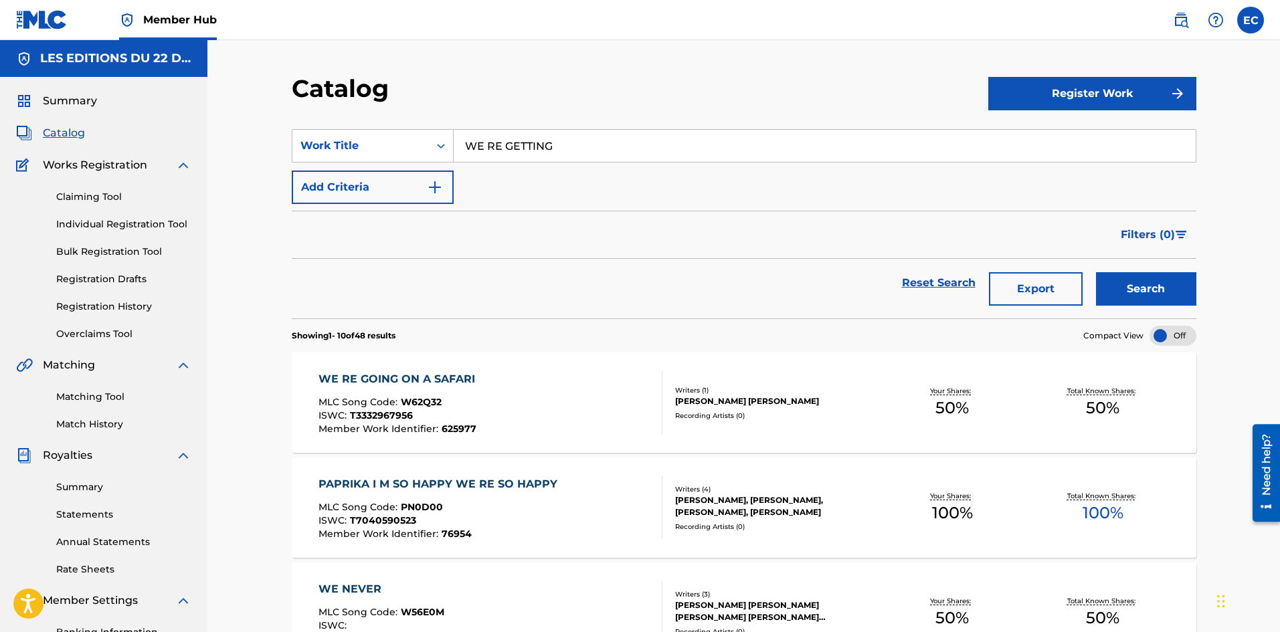
click at [1096, 272] on button "Search" at bounding box center [1146, 288] width 100 height 33
click at [472, 163] on div "SearchWithCriteriaeea81ceb-220a-4edf-9c5c-fc49f9326595 Work Title WE RE GETTING…" at bounding box center [744, 166] width 905 height 75
click at [476, 151] on input "WE RE GETTING" at bounding box center [825, 146] width 742 height 32
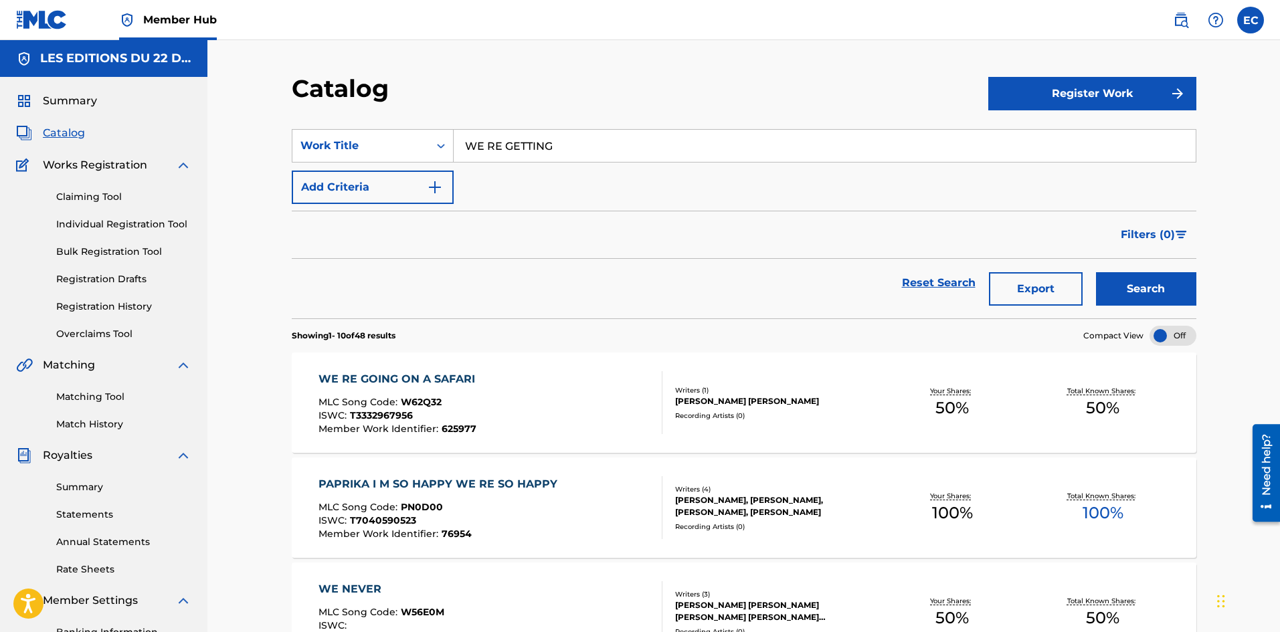
click at [476, 151] on input "WE RE GETTING" at bounding box center [825, 146] width 742 height 32
type input "WHERE THE MONEY"
click at [1096, 272] on button "Search" at bounding box center [1146, 288] width 100 height 33
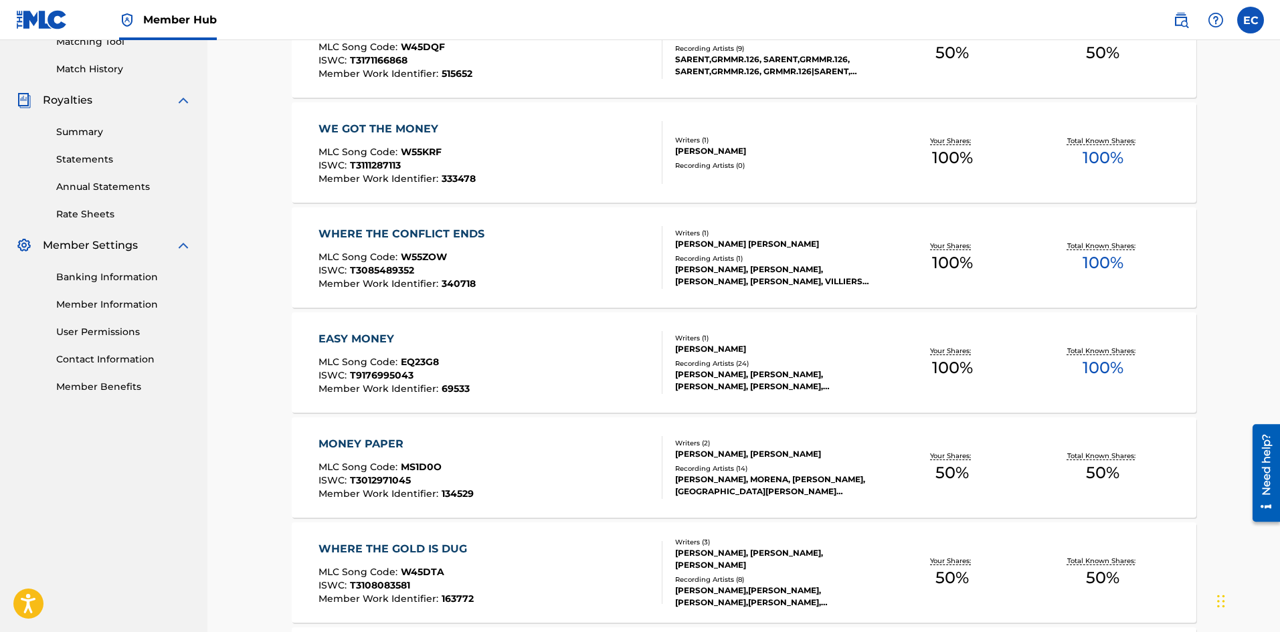
scroll to position [356, 0]
click at [77, 427] on nav "LES EDITIONS DU 22 DECEMBRE Summary Catalog Works Registration Claiming Tool In…" at bounding box center [103, 397] width 207 height 1427
